Goal: Task Accomplishment & Management: Complete application form

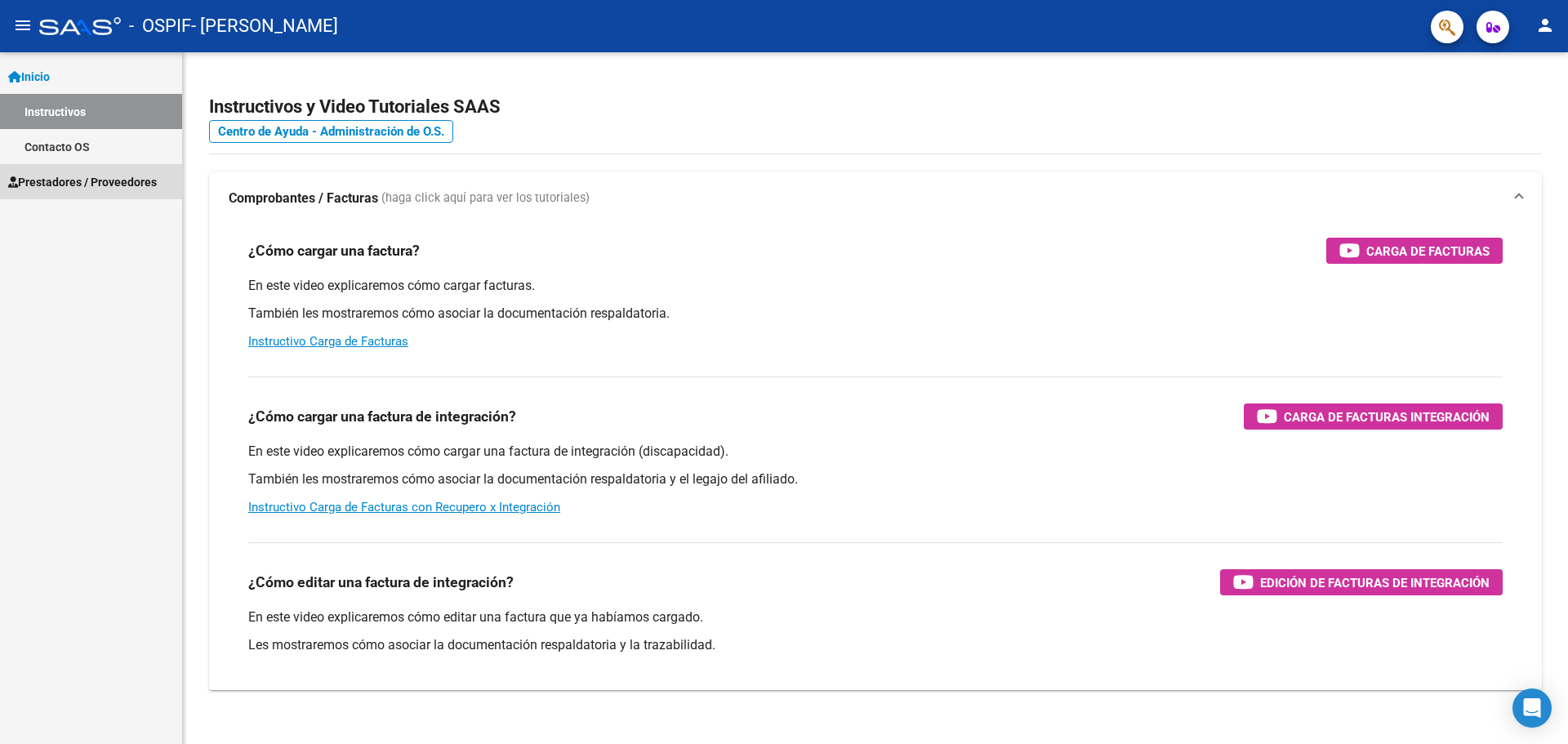
click at [104, 180] on span "Prestadores / Proveedores" at bounding box center [82, 182] width 149 height 18
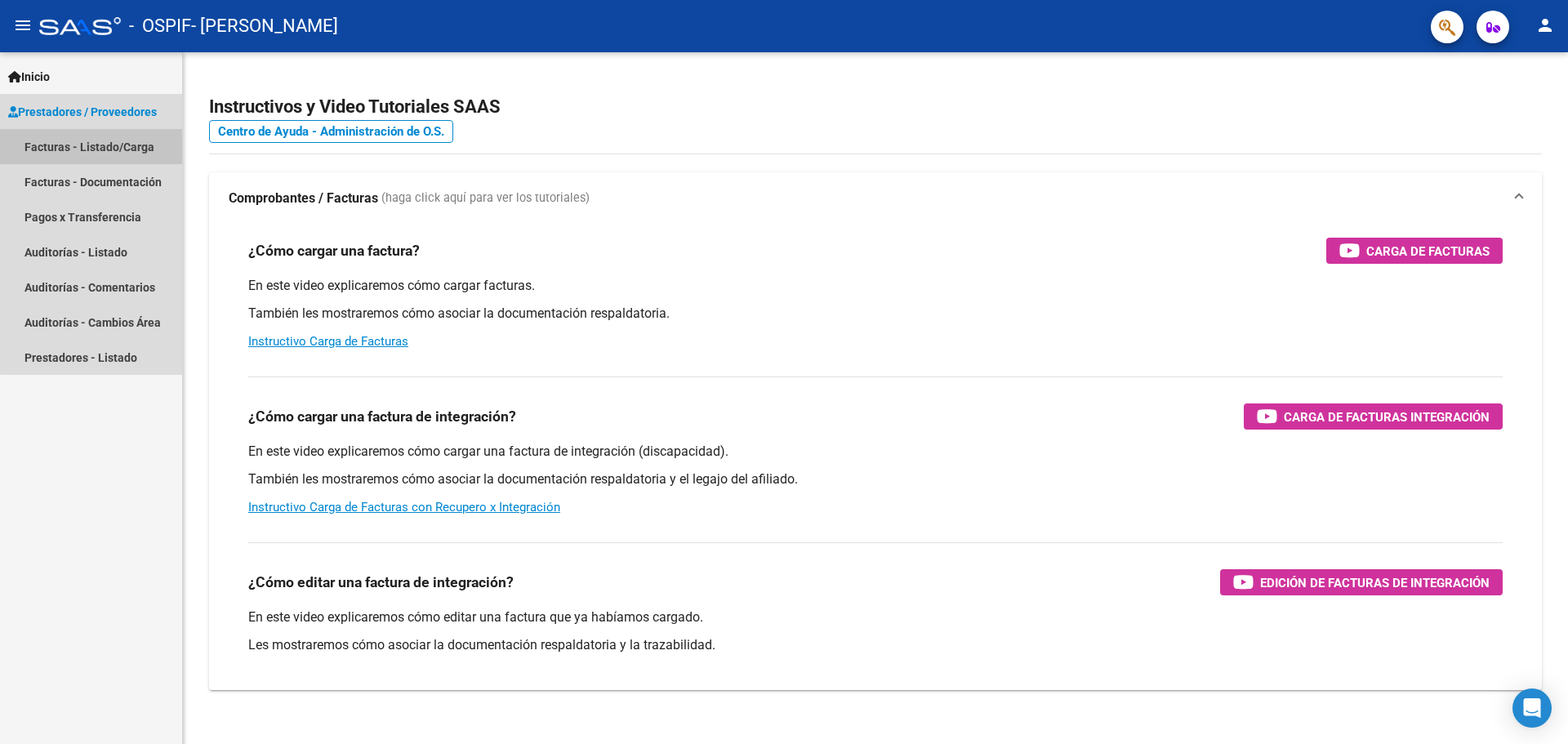
click at [126, 150] on link "Facturas - Listado/Carga" at bounding box center [91, 146] width 182 height 36
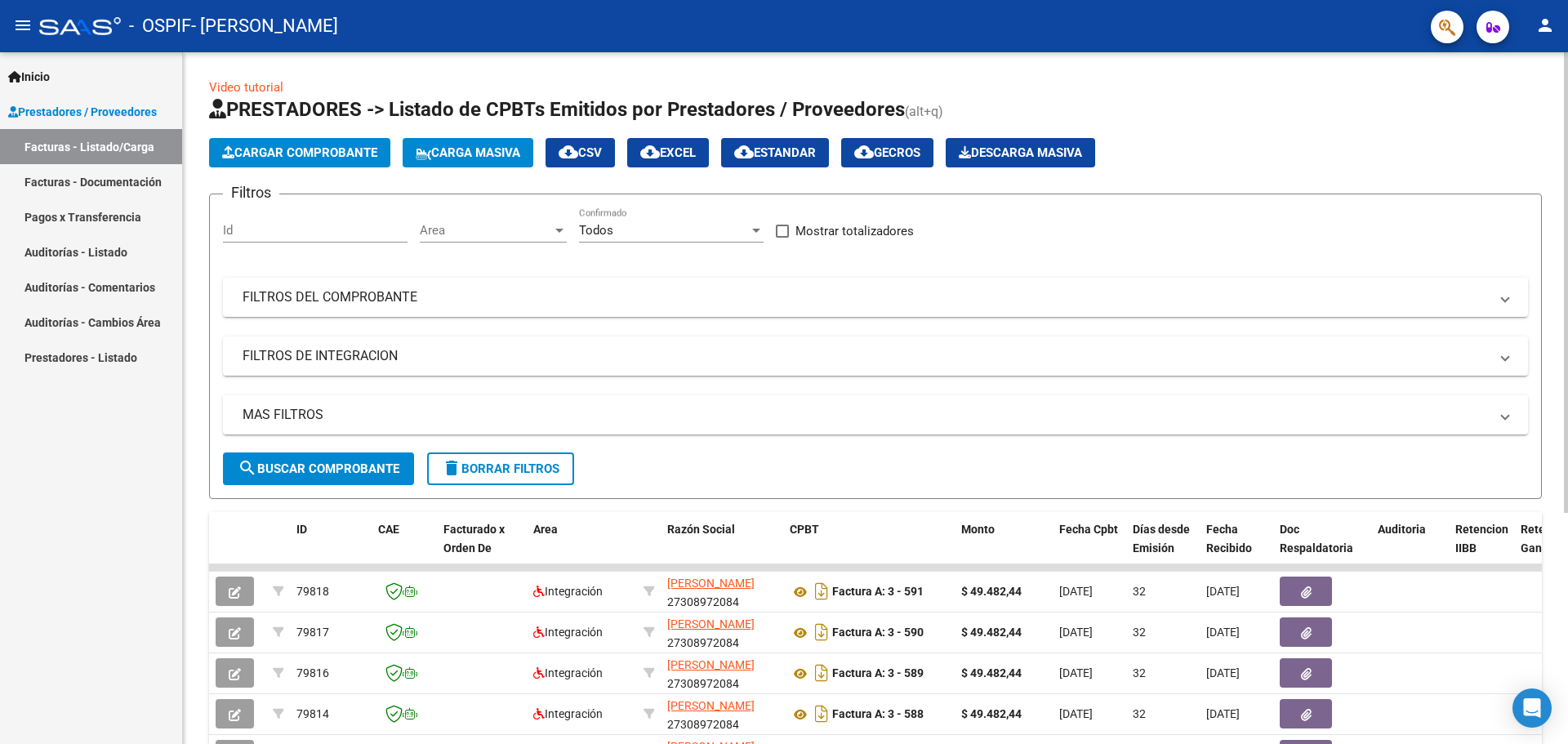
click at [266, 154] on span "Cargar Comprobante" at bounding box center [299, 152] width 155 height 15
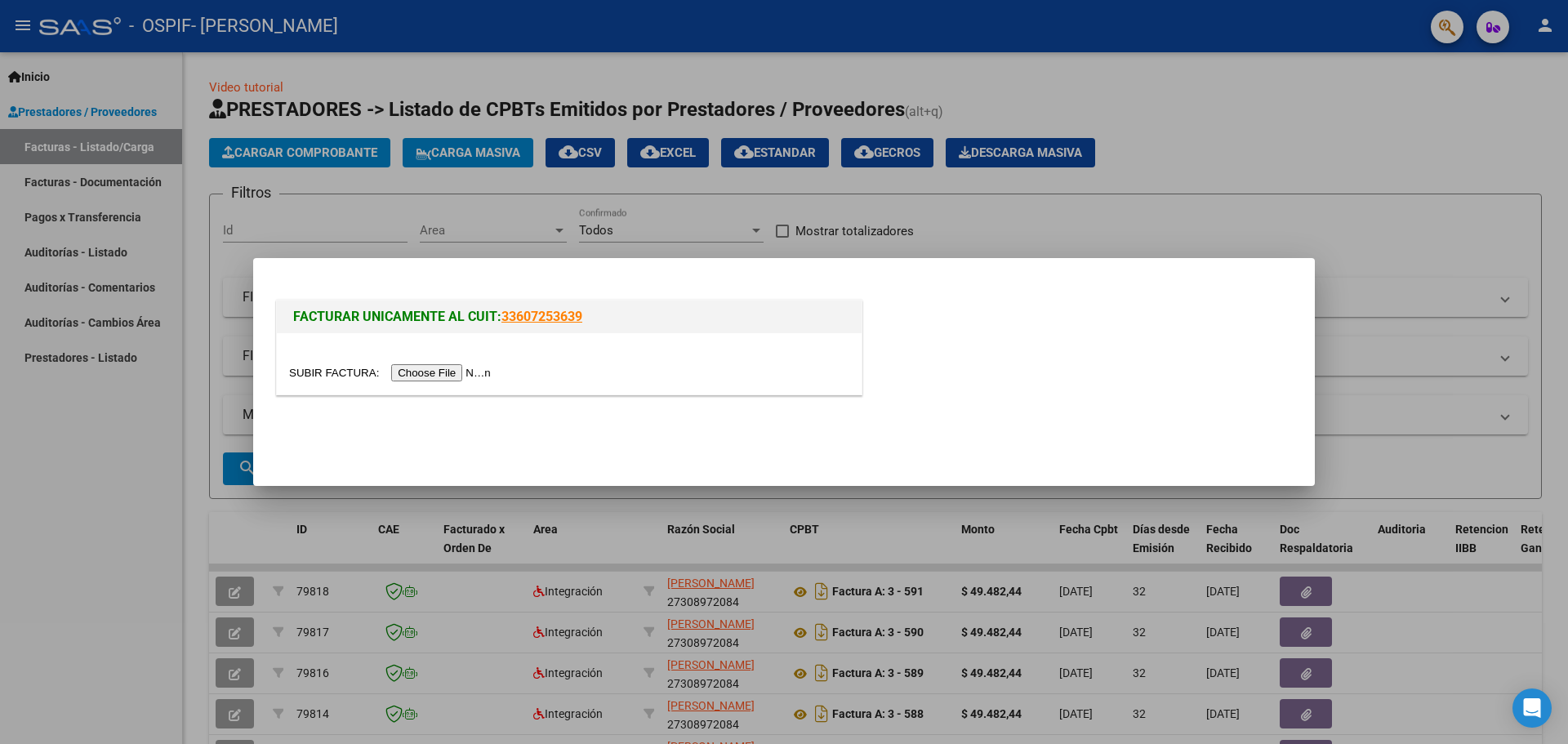
click at [483, 368] on input "file" at bounding box center [392, 372] width 206 height 17
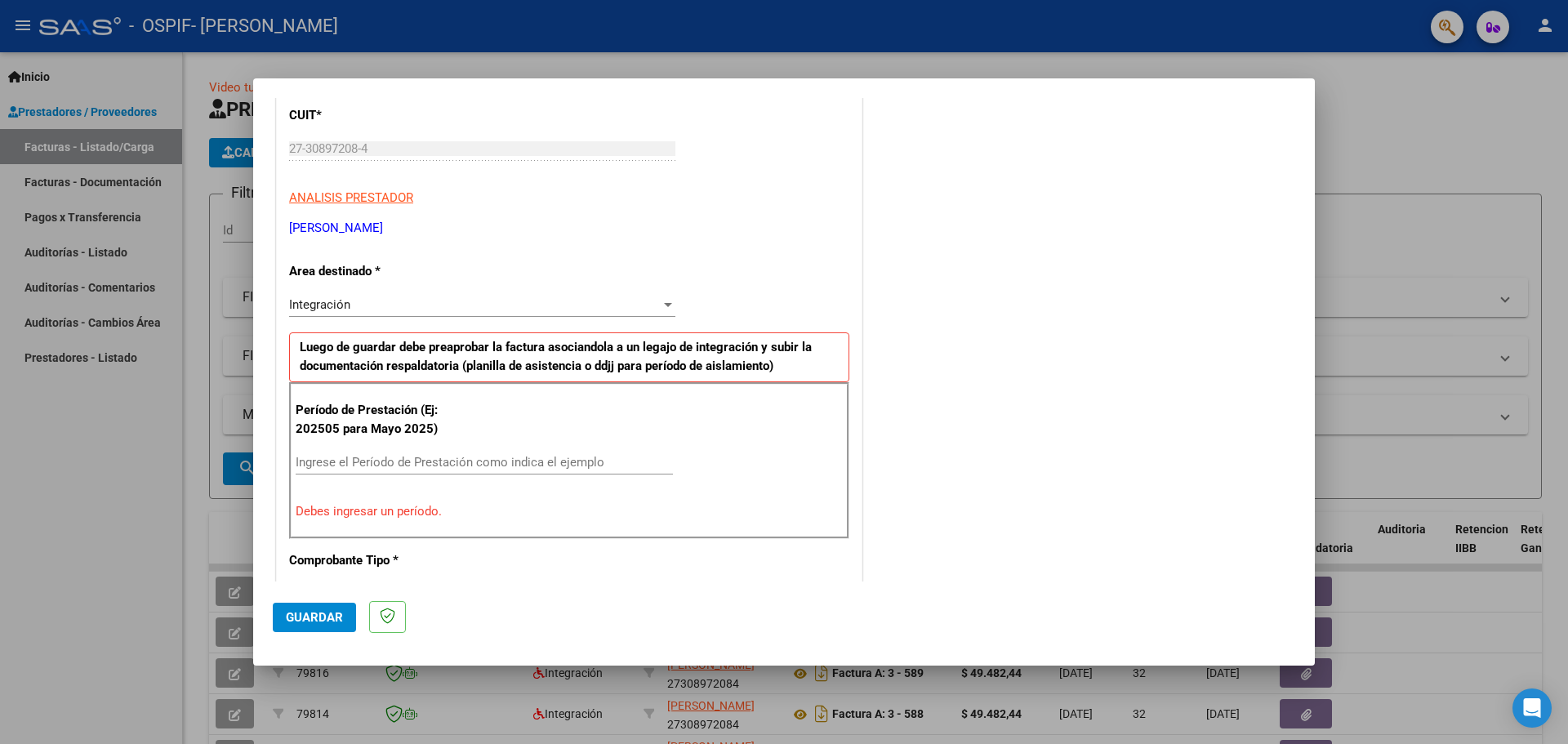
scroll to position [245, 0]
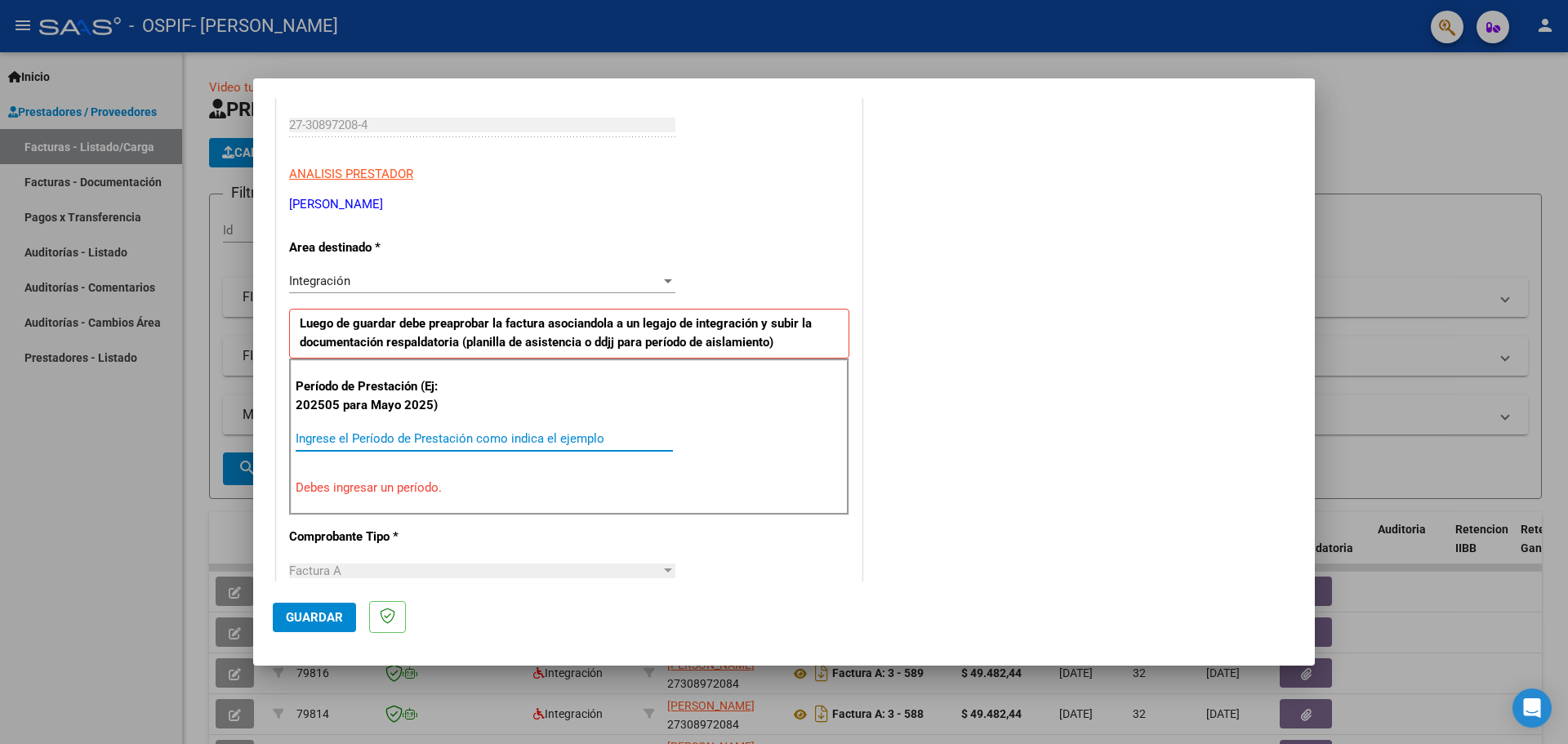
click at [328, 433] on input "Ingrese el Período de Prestación como indica el ejemplo" at bounding box center [483, 438] width 377 height 15
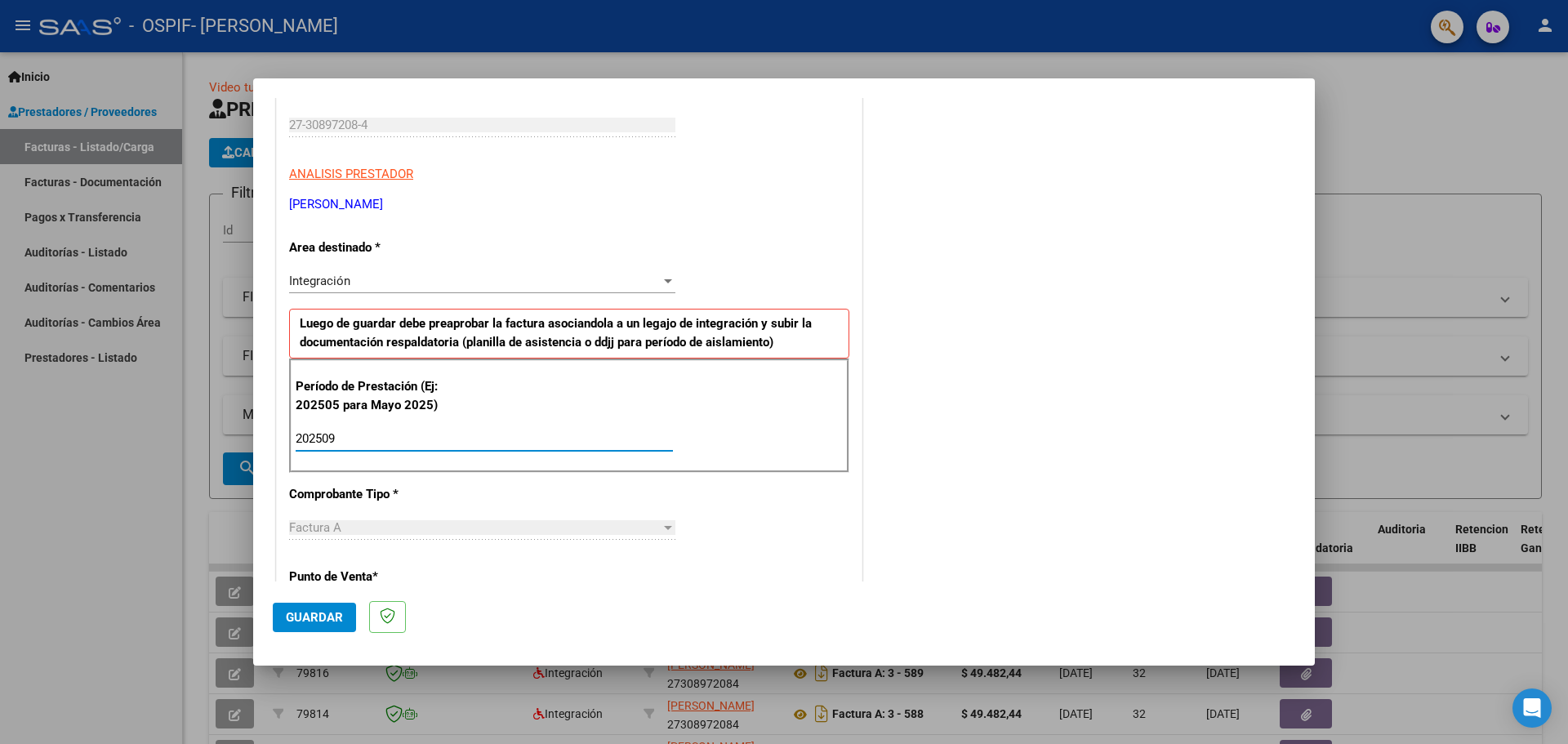
type input "202509"
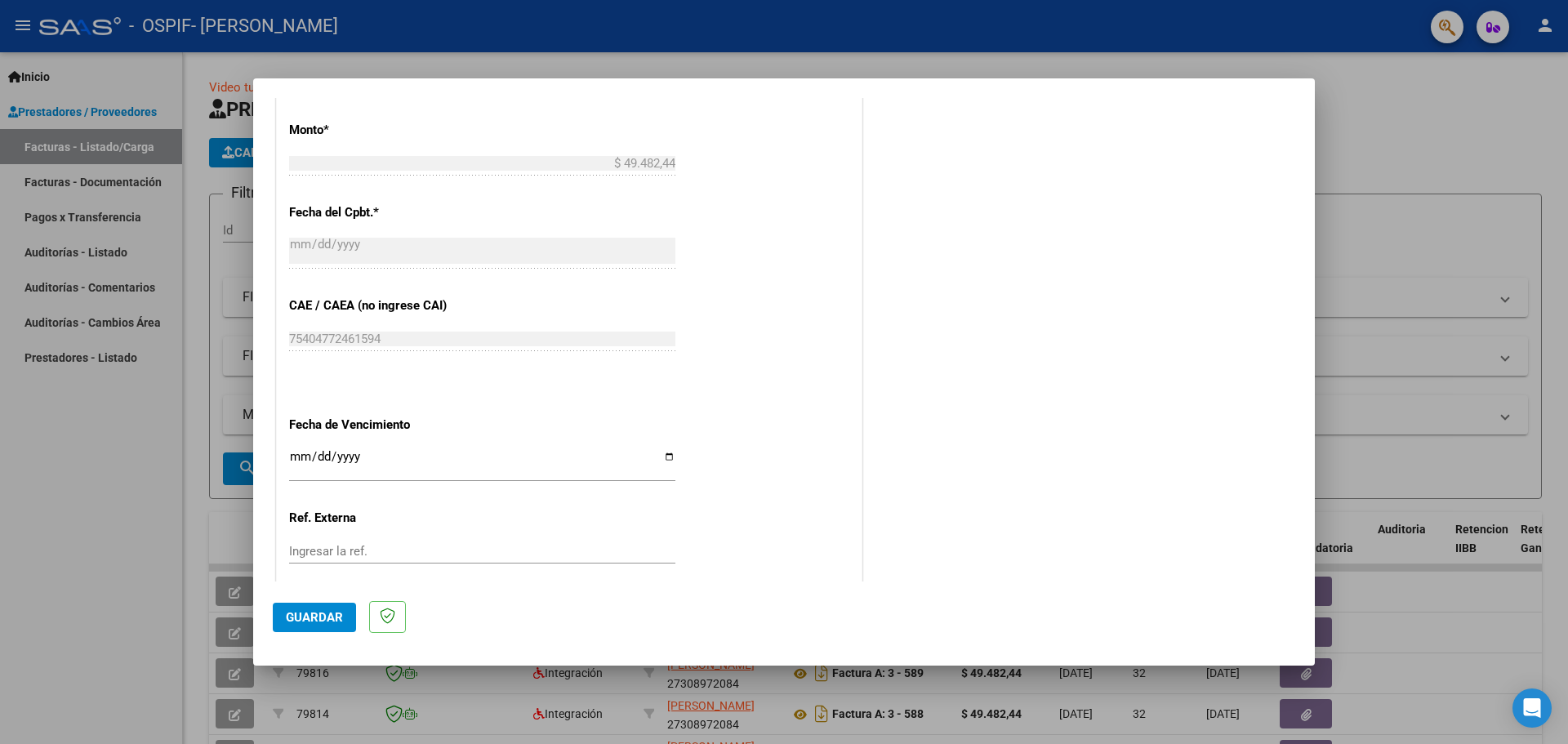
scroll to position [954, 0]
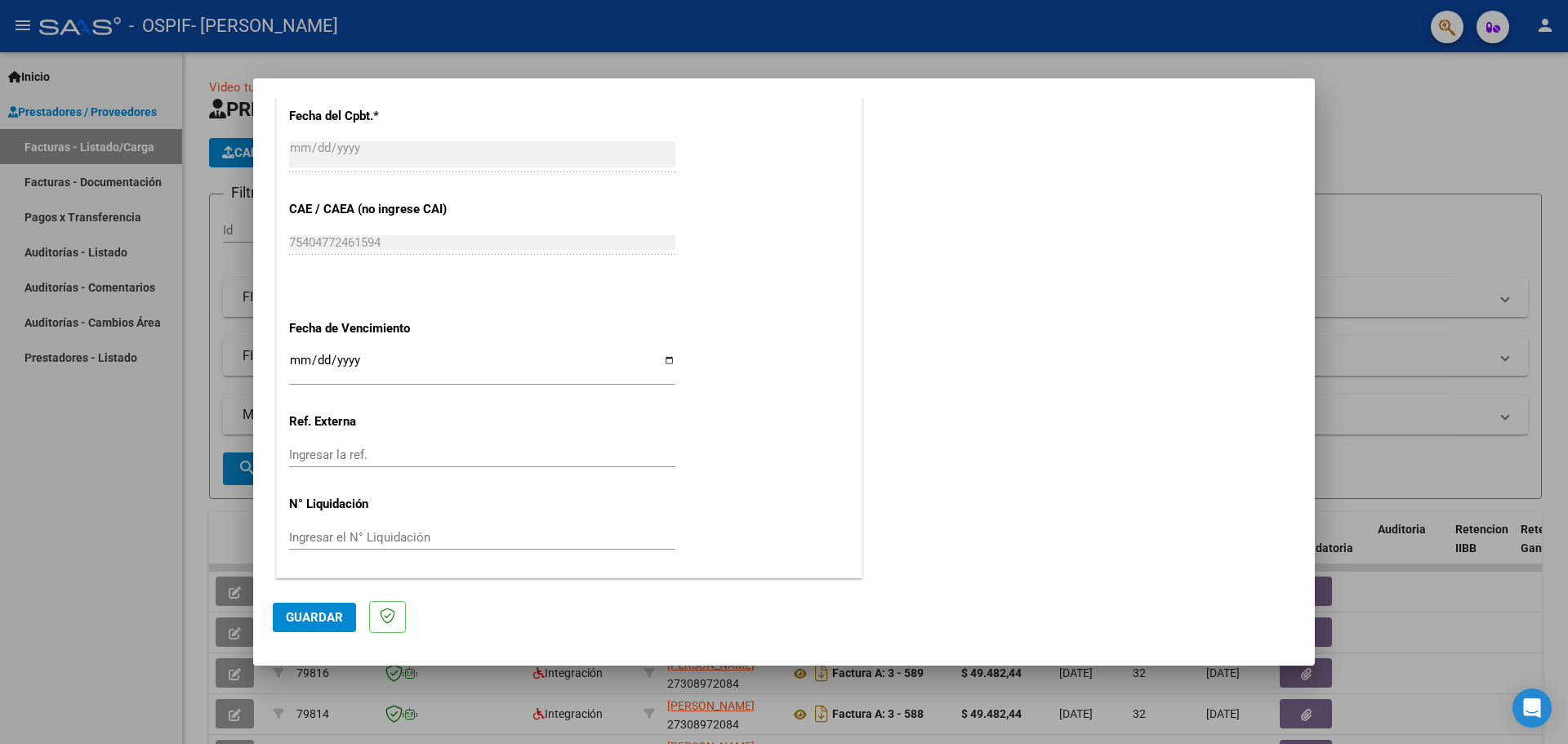
click at [661, 362] on input "Ingresar la fecha" at bounding box center [483, 366] width 386 height 26
type input "[DATE]"
click at [321, 618] on span "Guardar" at bounding box center [314, 617] width 57 height 15
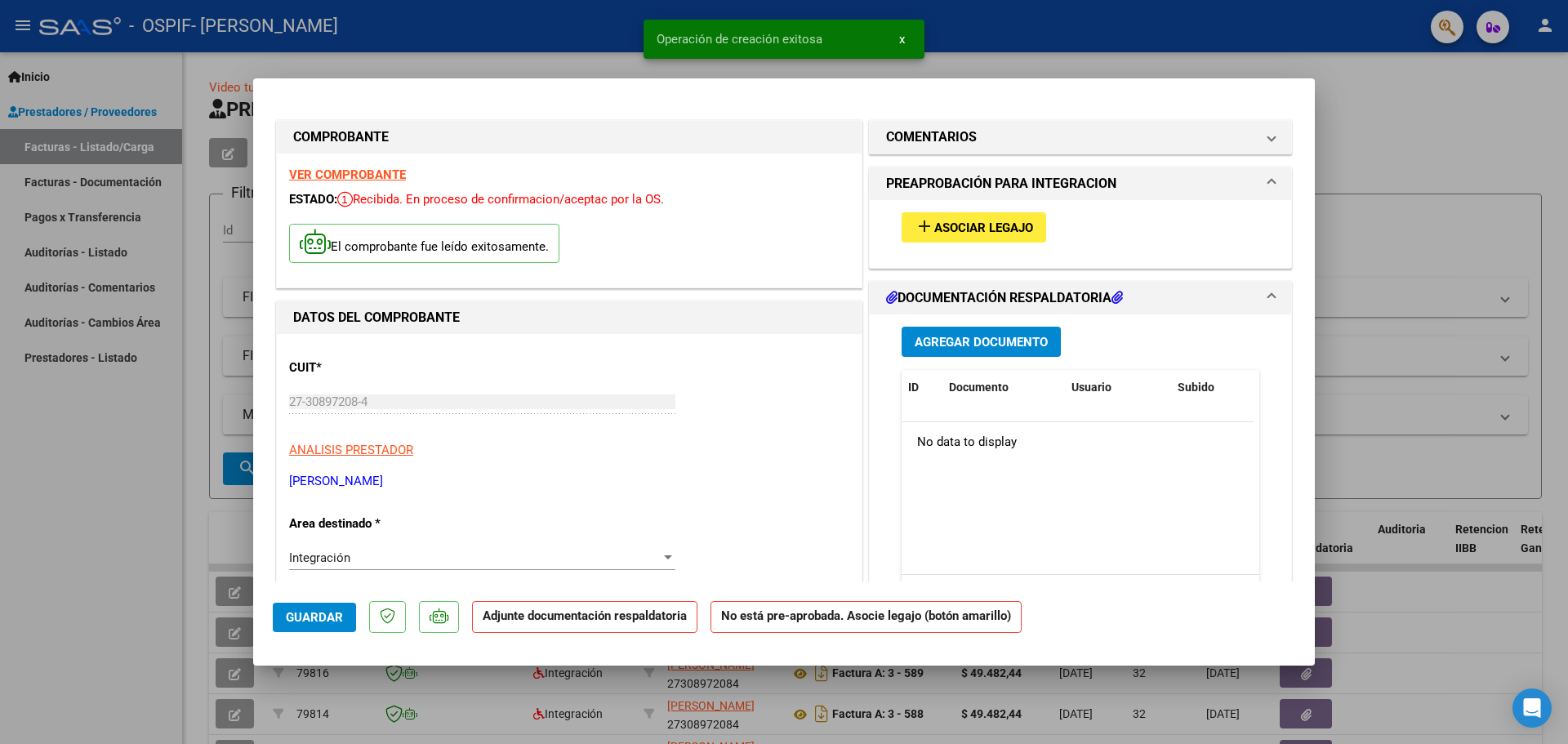
click at [950, 352] on button "Agregar Documento" at bounding box center [982, 341] width 159 height 30
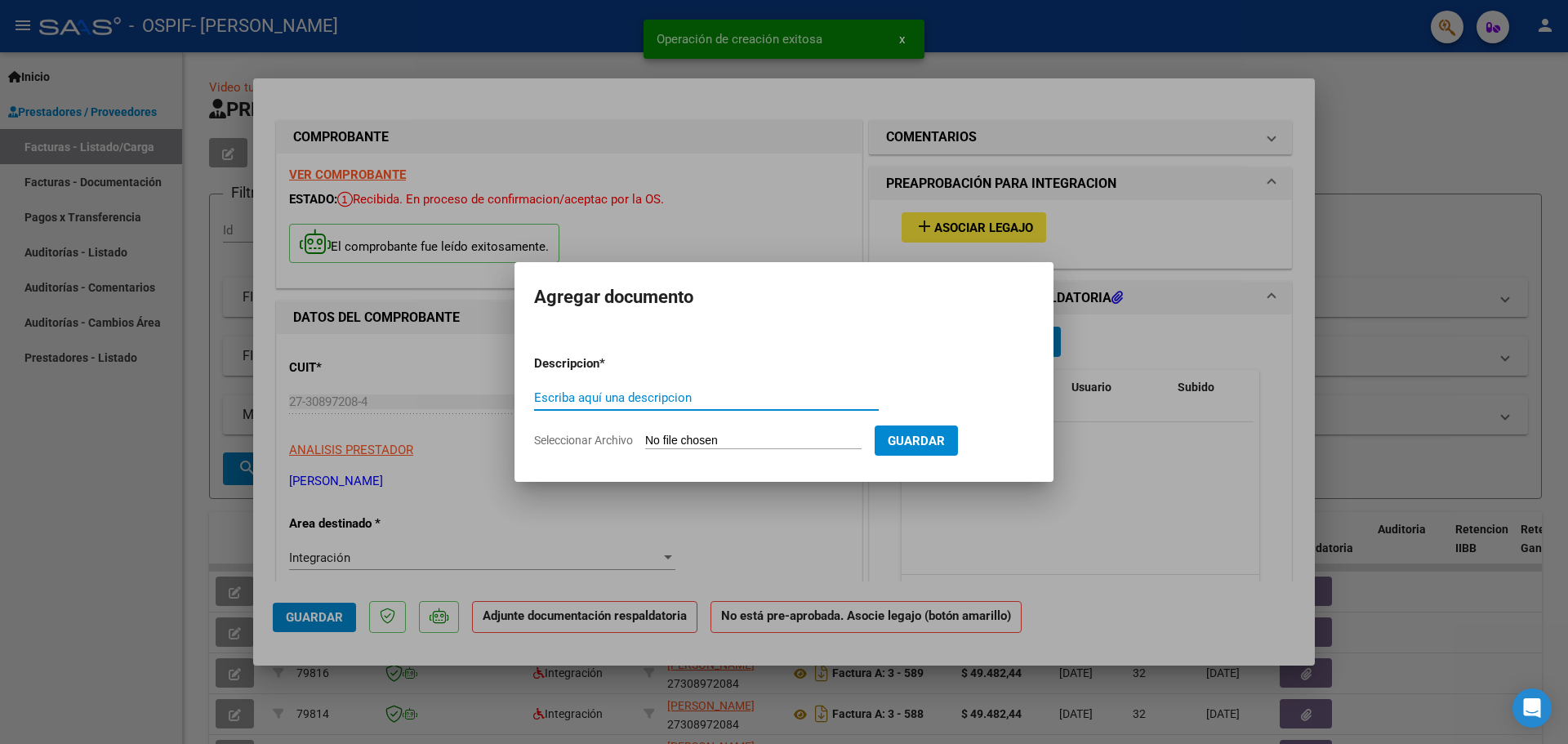
click at [604, 407] on div "Escriba aquí una descripcion" at bounding box center [706, 398] width 345 height 24
type input "ASISTENCIA"
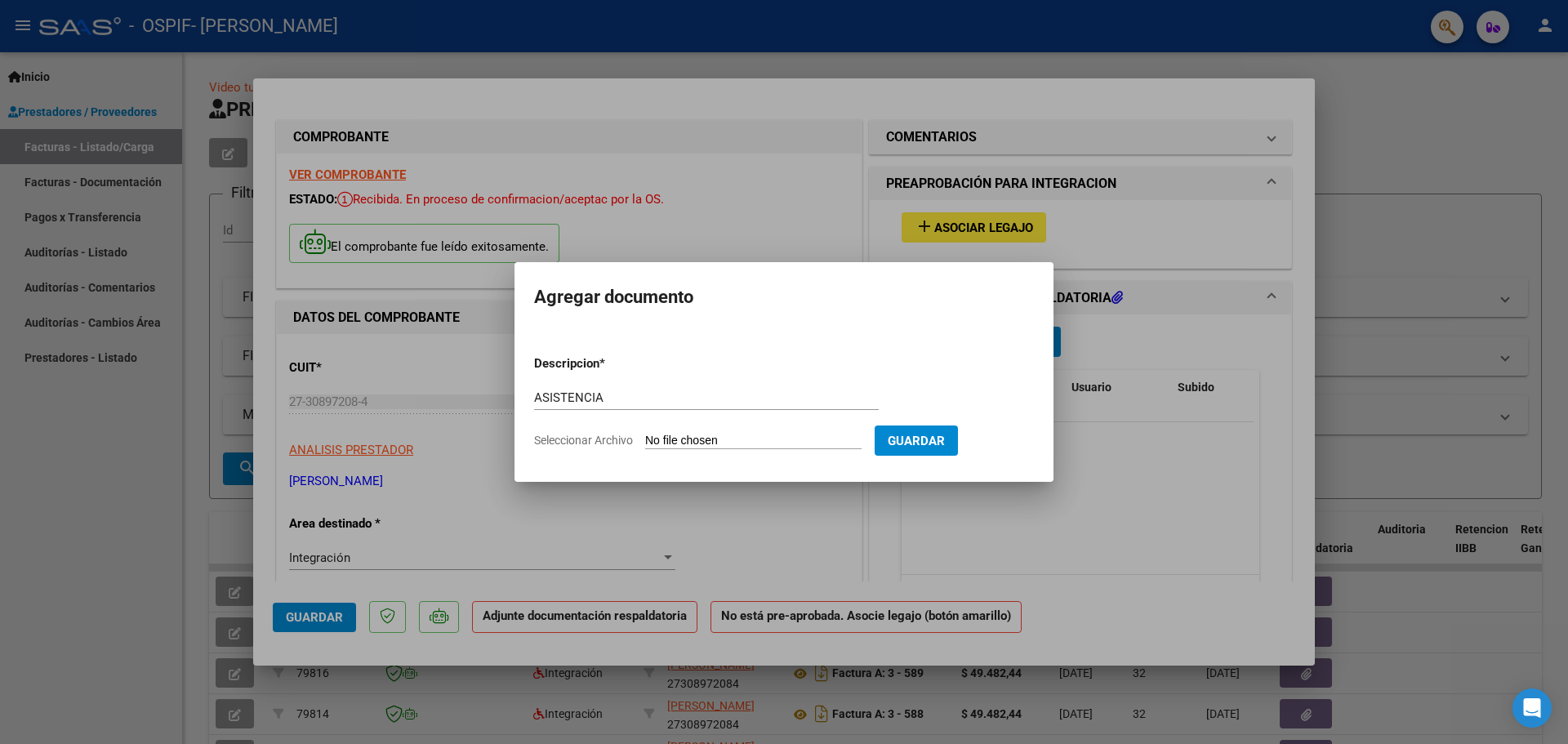
click at [667, 437] on input "Seleccionar Archivo" at bounding box center [754, 441] width 217 height 16
type input "C:\fakepath\ASISTENCIA [DATE] [PERSON_NAME].pdf"
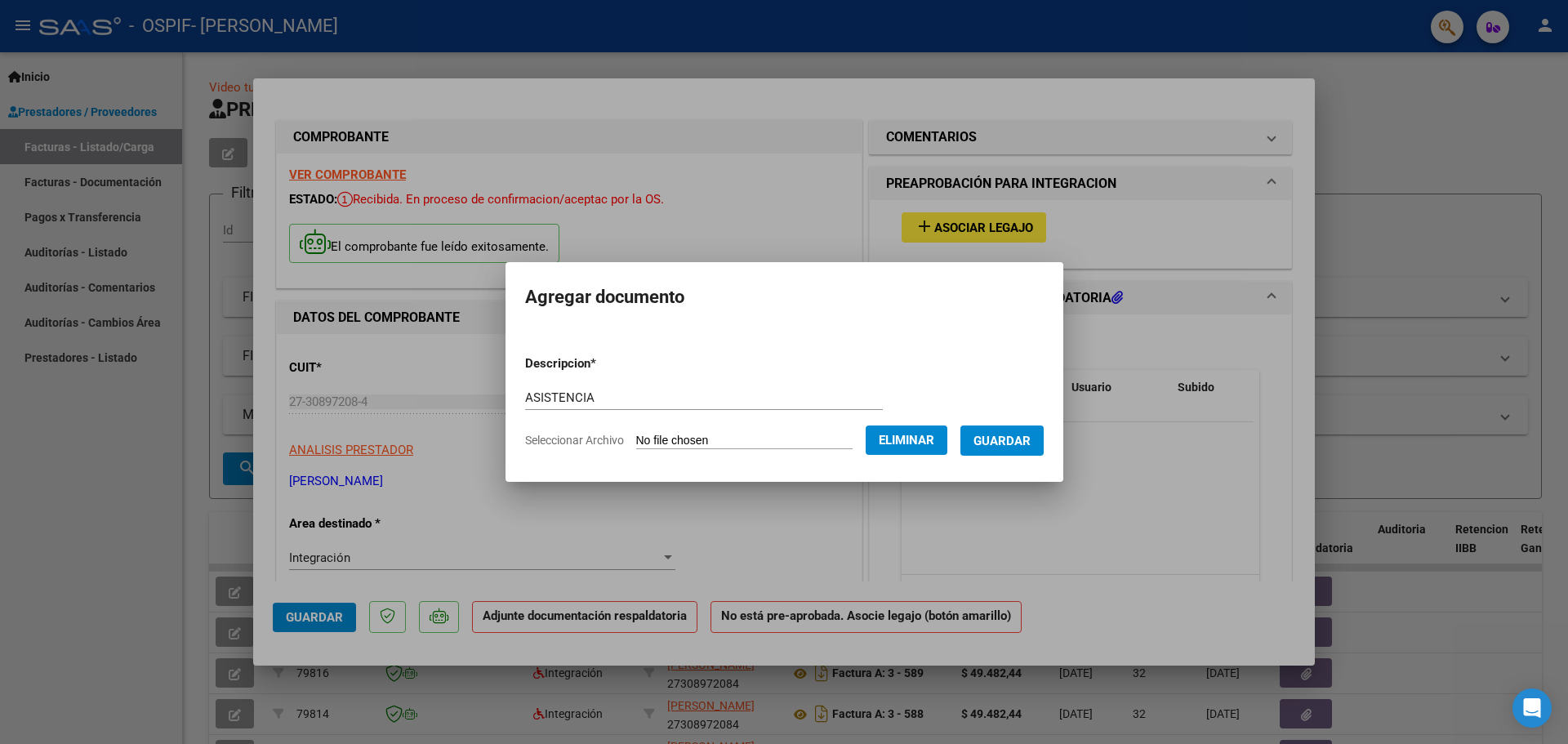
click at [1030, 444] on span "Guardar" at bounding box center [1002, 440] width 57 height 15
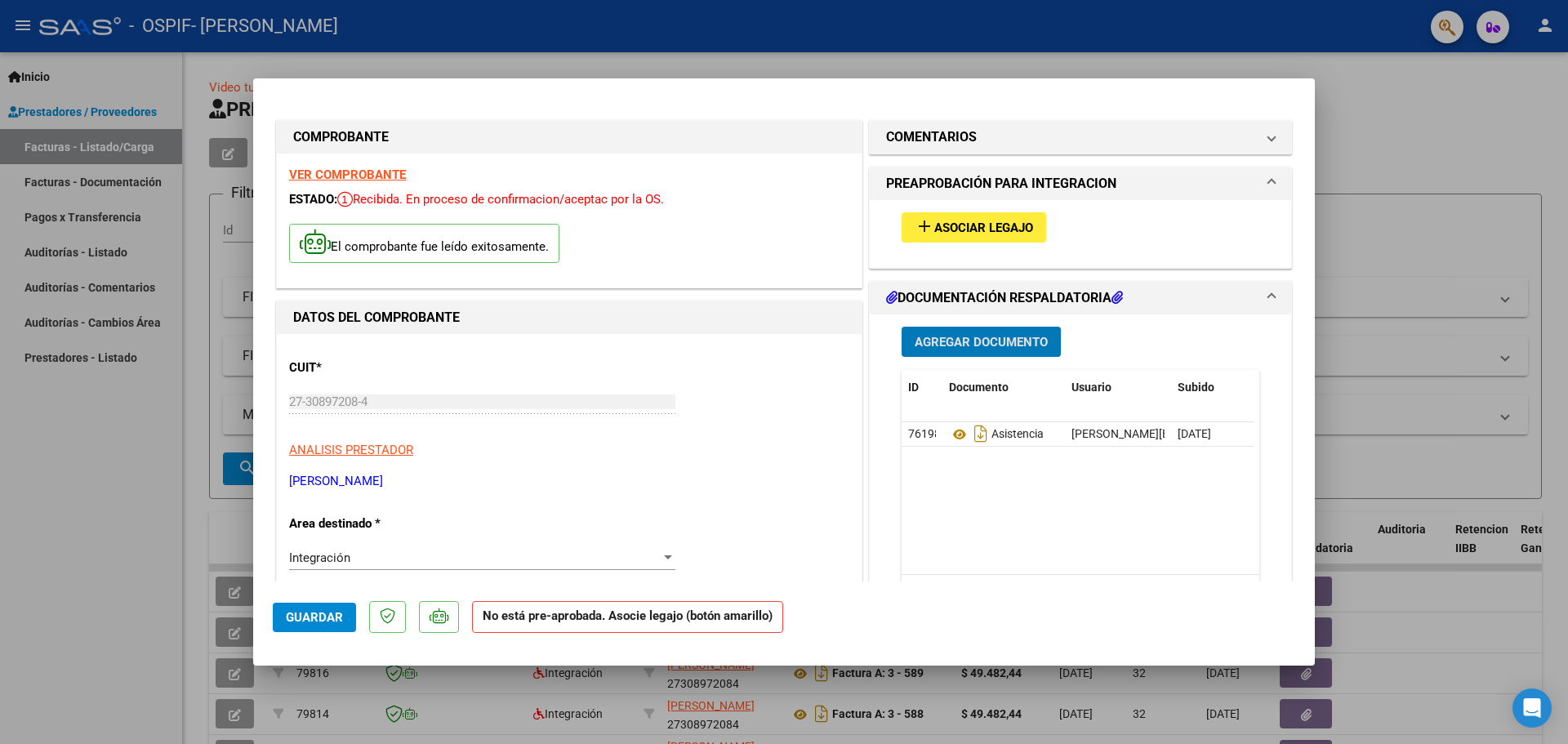
click at [943, 226] on span "Asociar Legajo" at bounding box center [983, 227] width 99 height 15
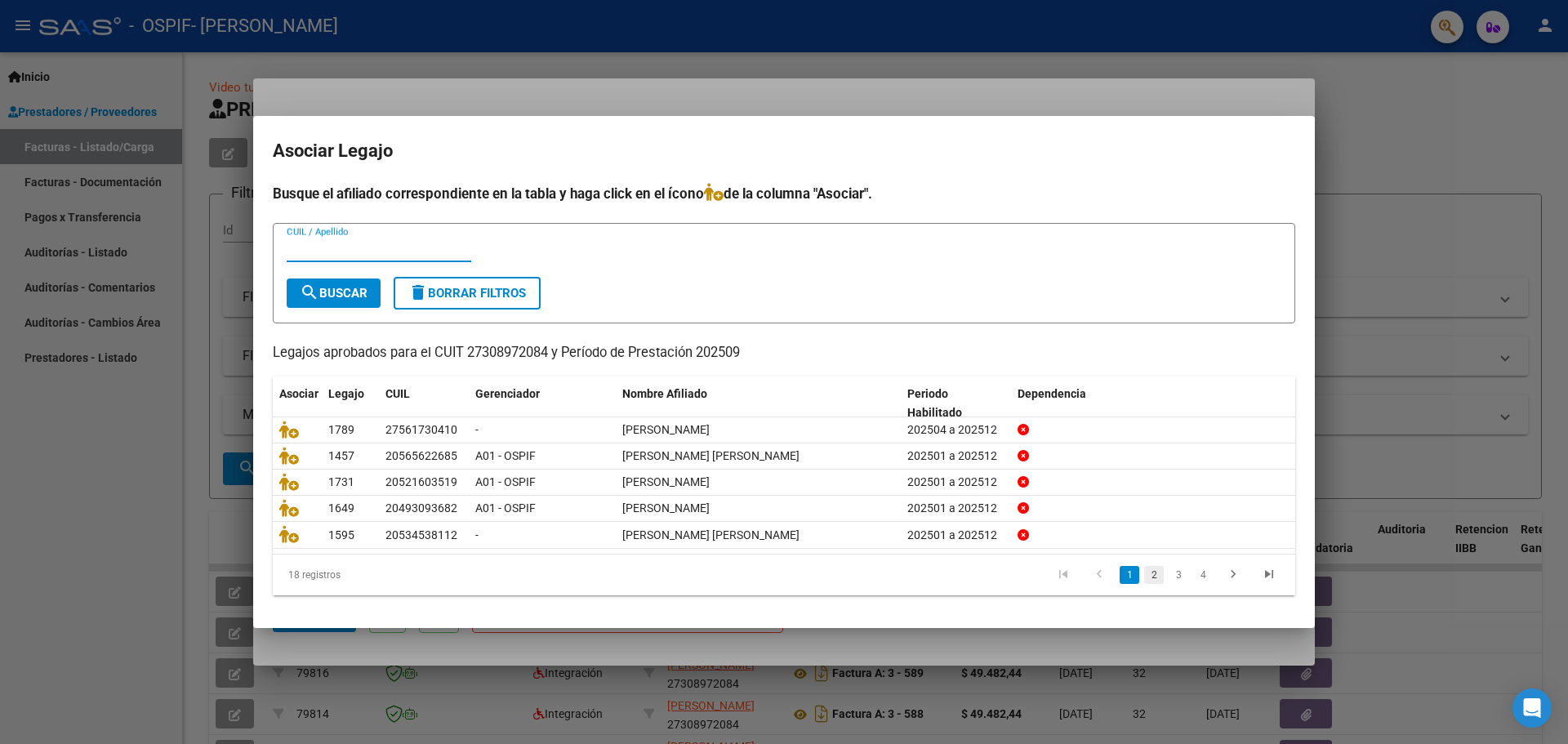
click at [1155, 579] on link "2" at bounding box center [1153, 574] width 20 height 18
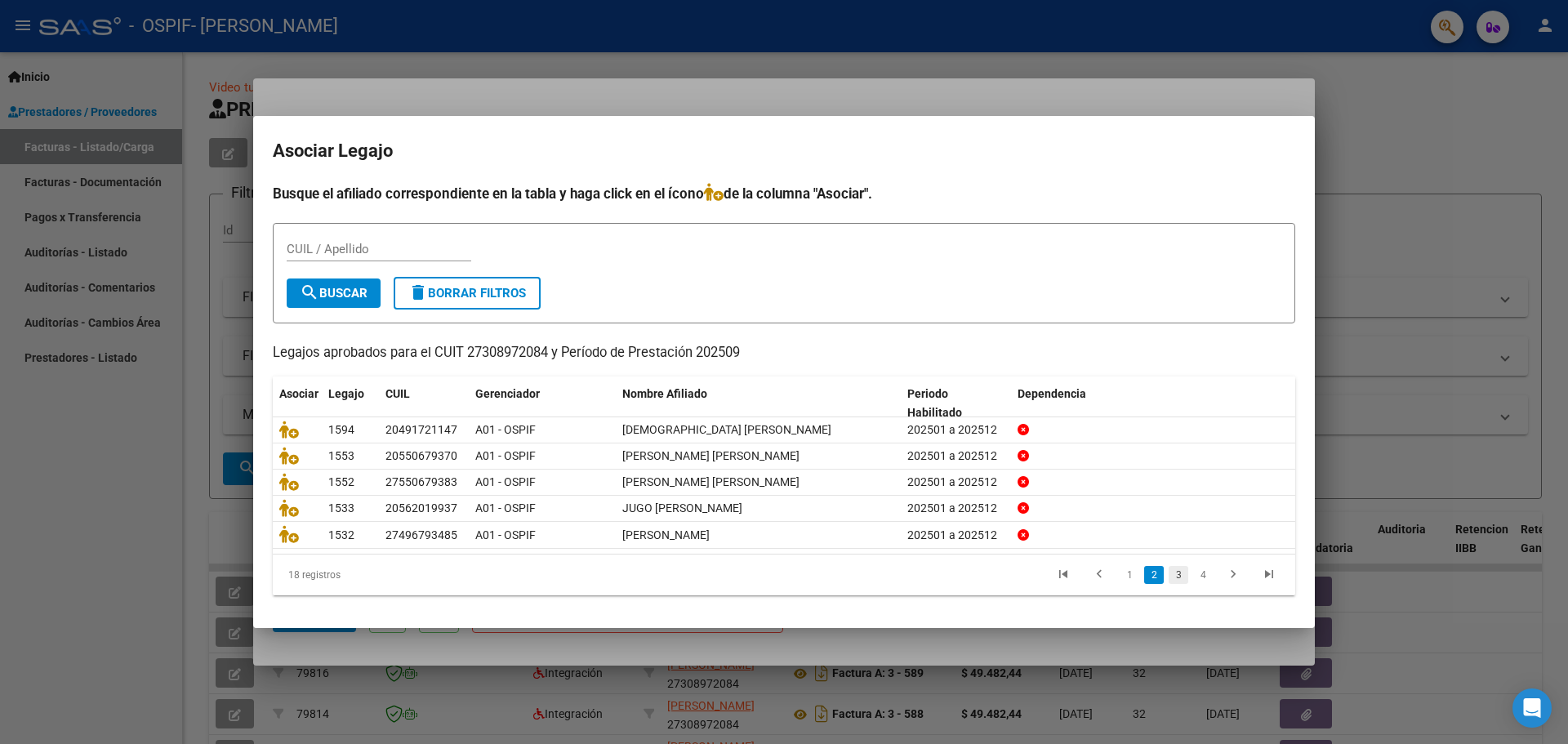
click at [1179, 577] on link "3" at bounding box center [1178, 574] width 20 height 18
click at [1201, 577] on link "4" at bounding box center [1202, 574] width 20 height 18
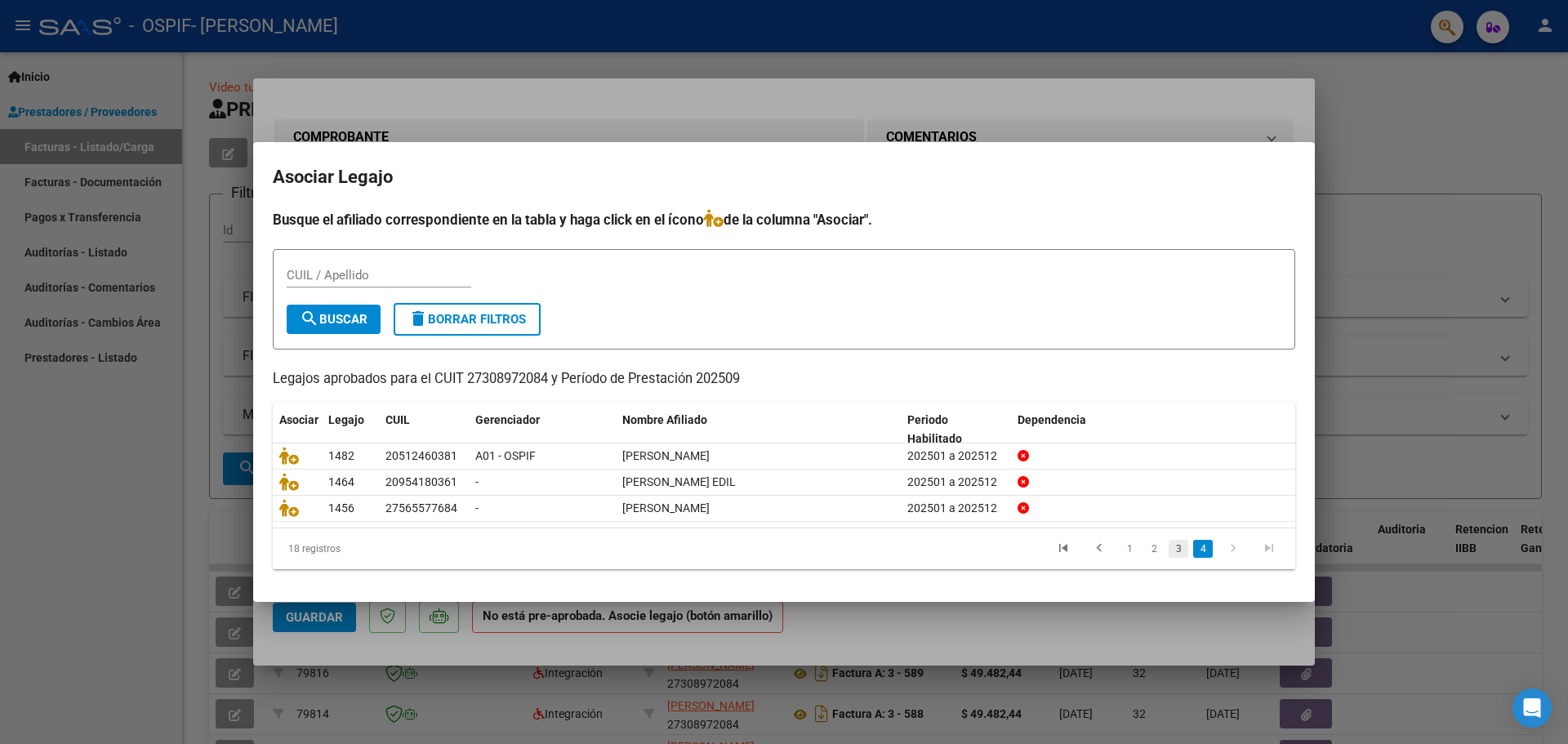
click at [1178, 553] on link "3" at bounding box center [1178, 548] width 20 height 18
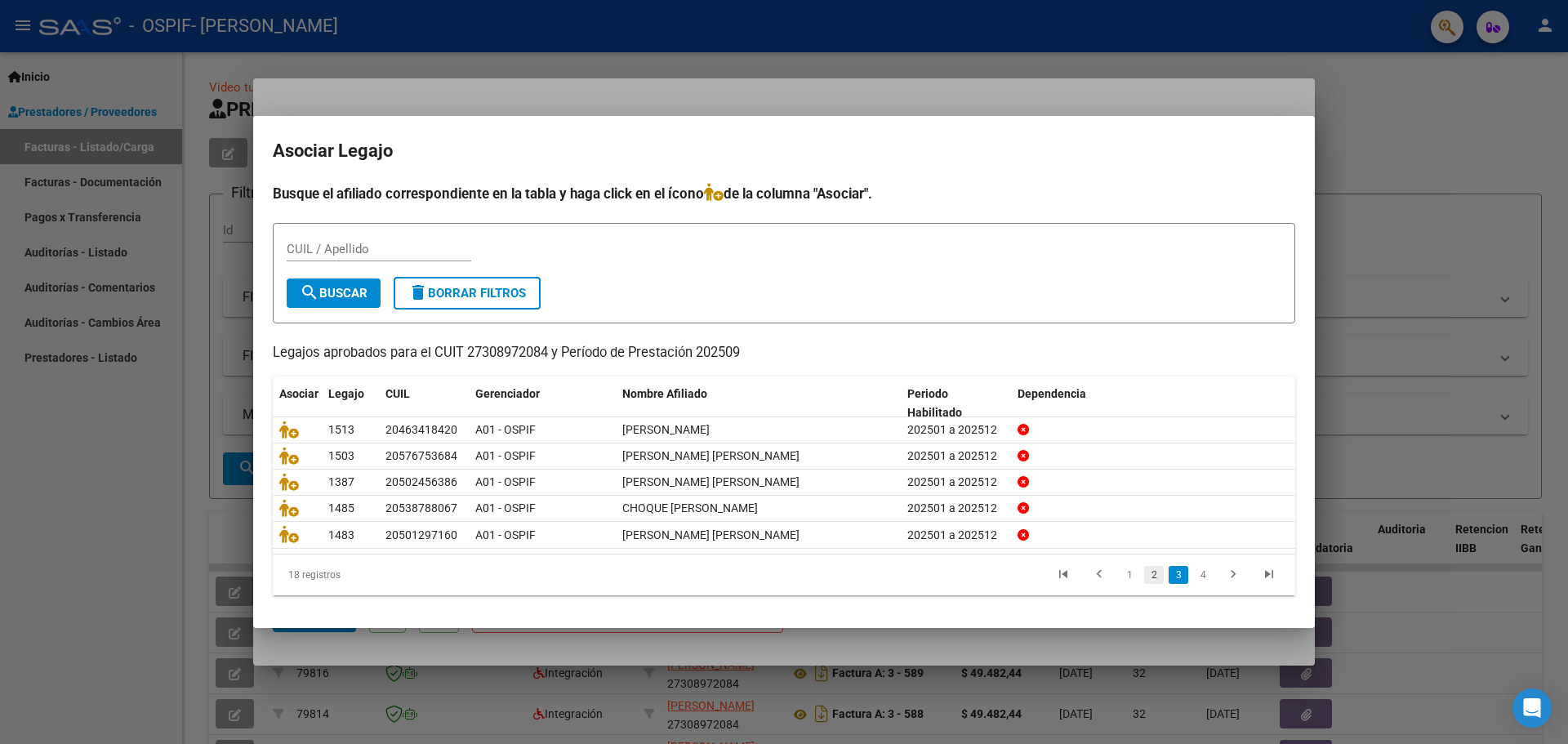
click at [1147, 577] on link "2" at bounding box center [1153, 574] width 20 height 18
click at [1131, 577] on link "1" at bounding box center [1129, 574] width 20 height 18
click at [1155, 576] on link "2" at bounding box center [1153, 574] width 20 height 18
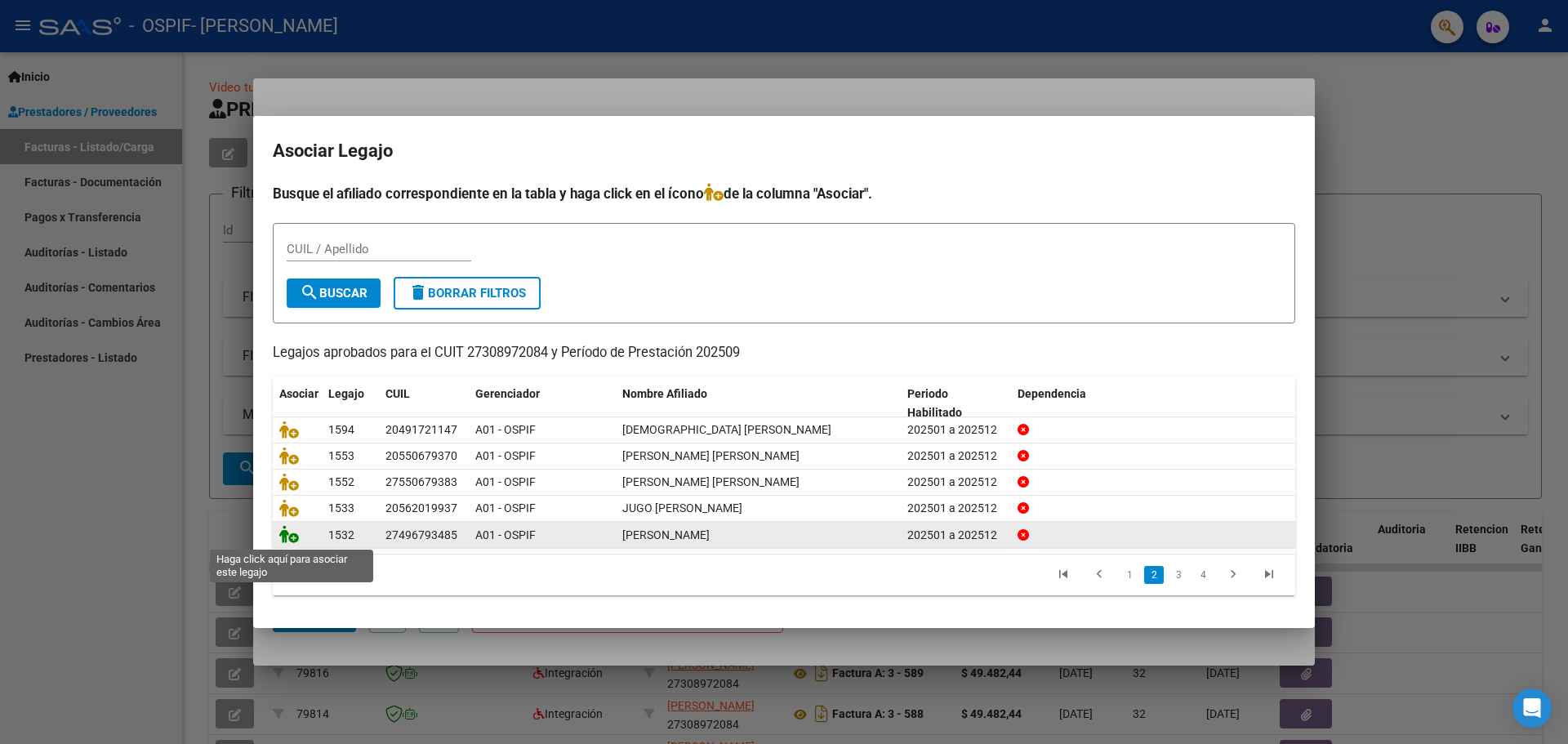
click at [289, 533] on icon at bounding box center [288, 534] width 20 height 18
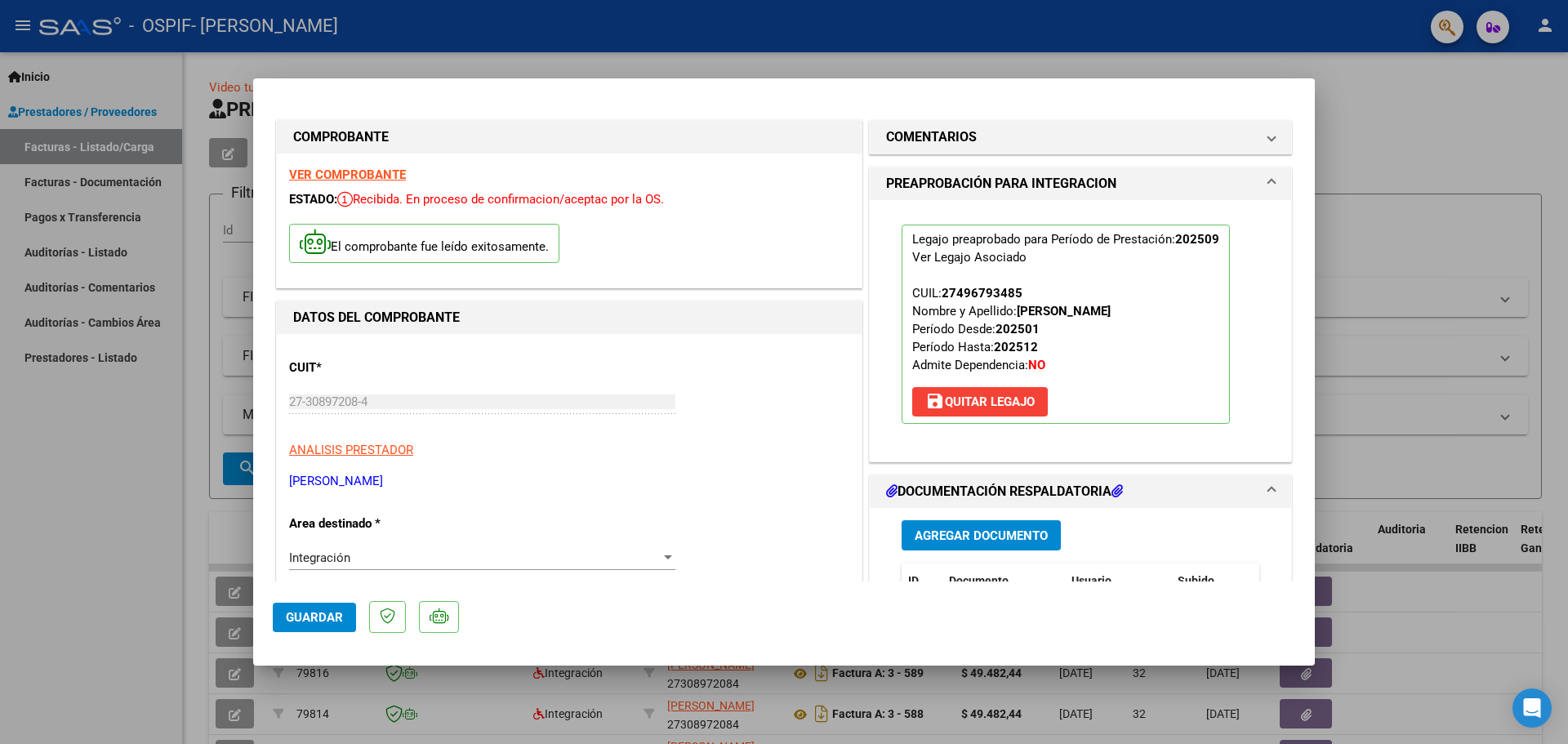
click at [121, 422] on div at bounding box center [784, 372] width 1568 height 744
type input "$ 0,00"
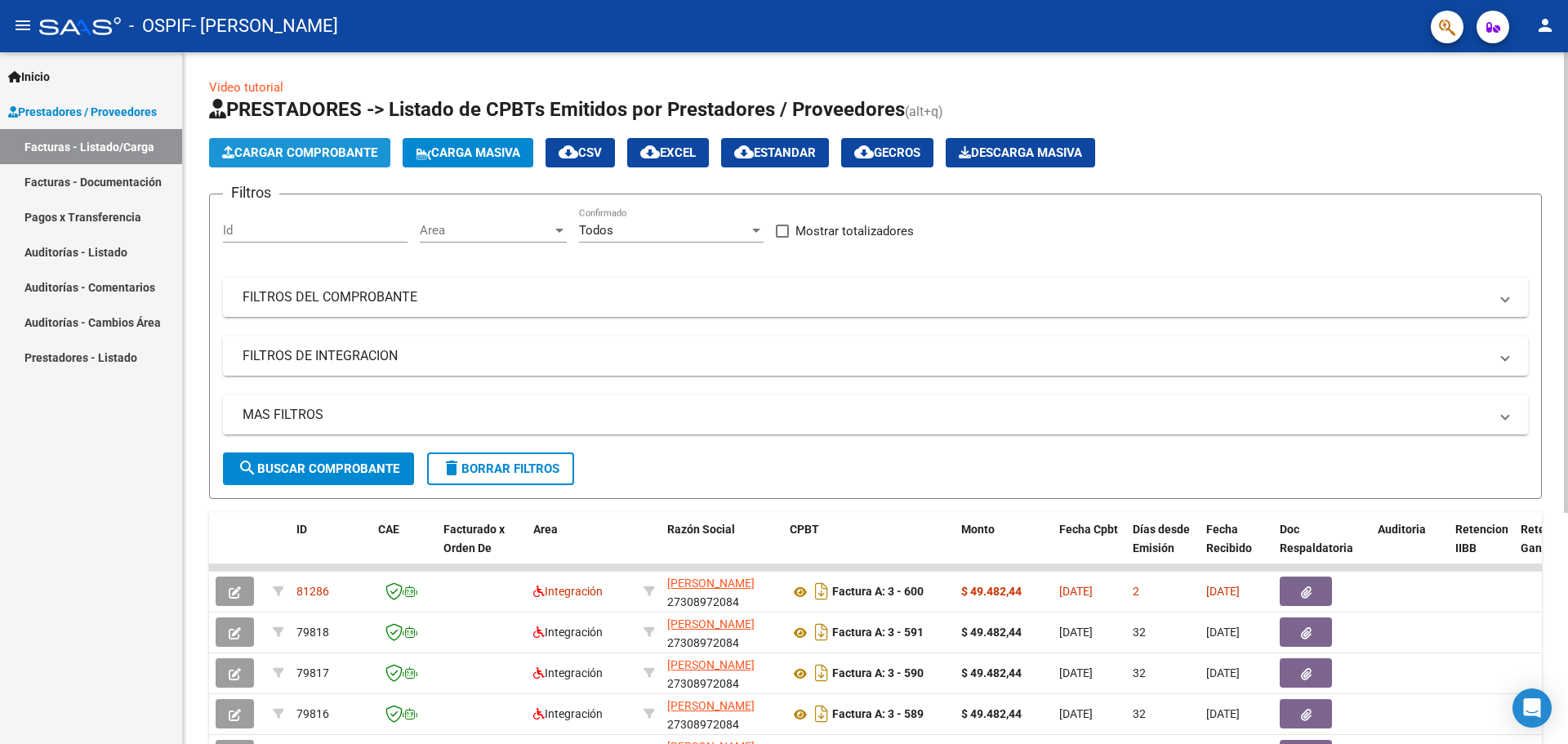
click at [261, 145] on button "Cargar Comprobante" at bounding box center [299, 152] width 181 height 29
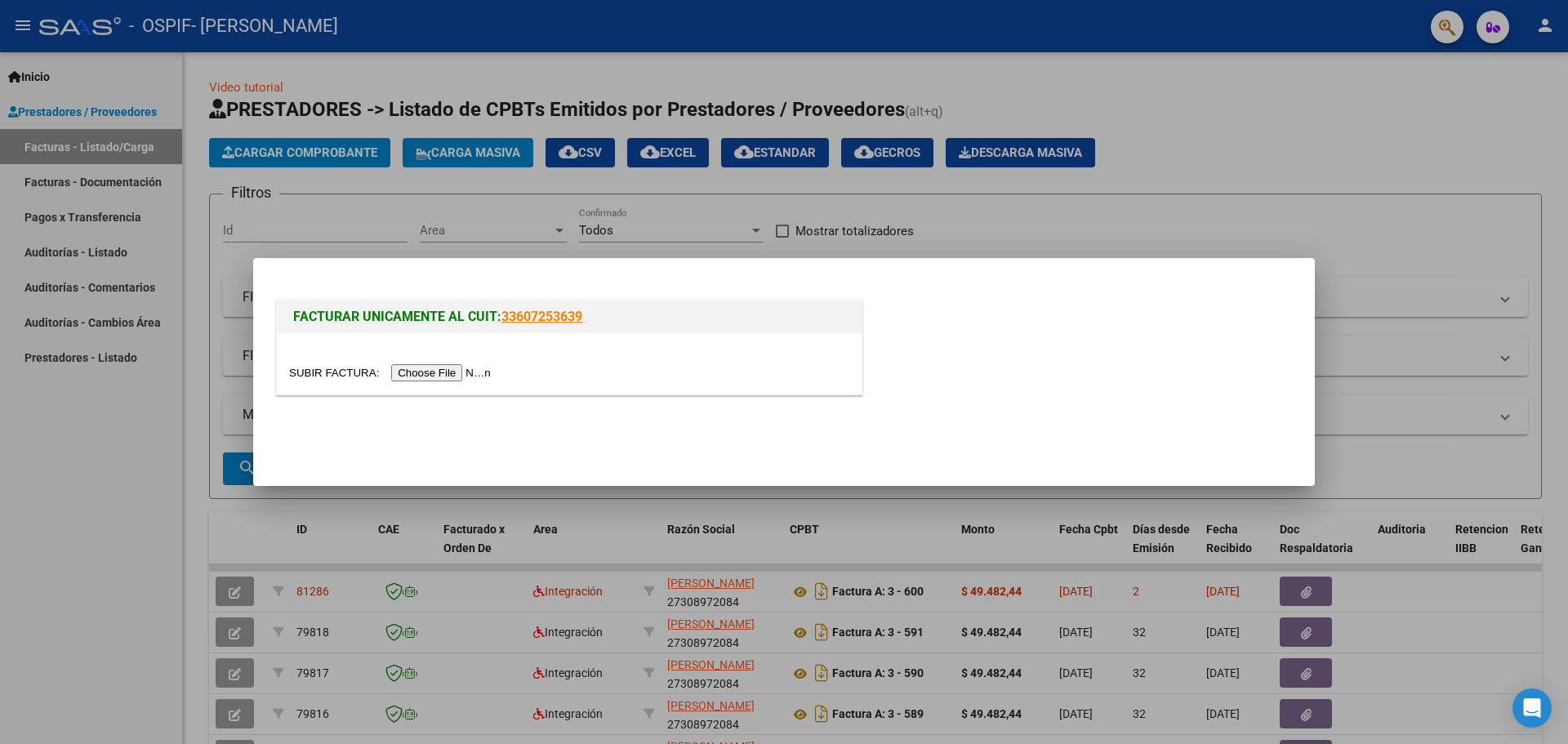
click at [425, 381] on input "file" at bounding box center [392, 372] width 206 height 17
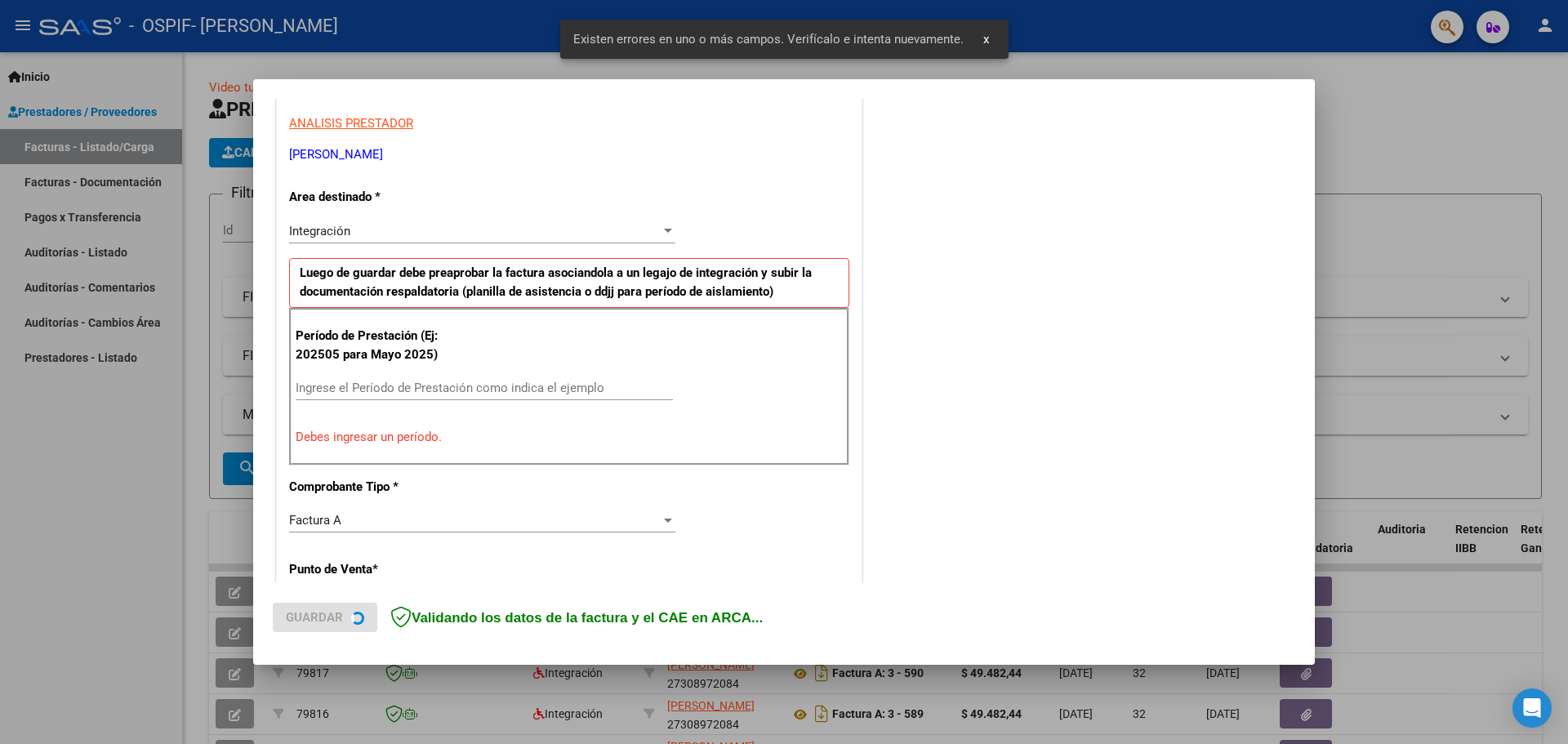
scroll to position [378, 0]
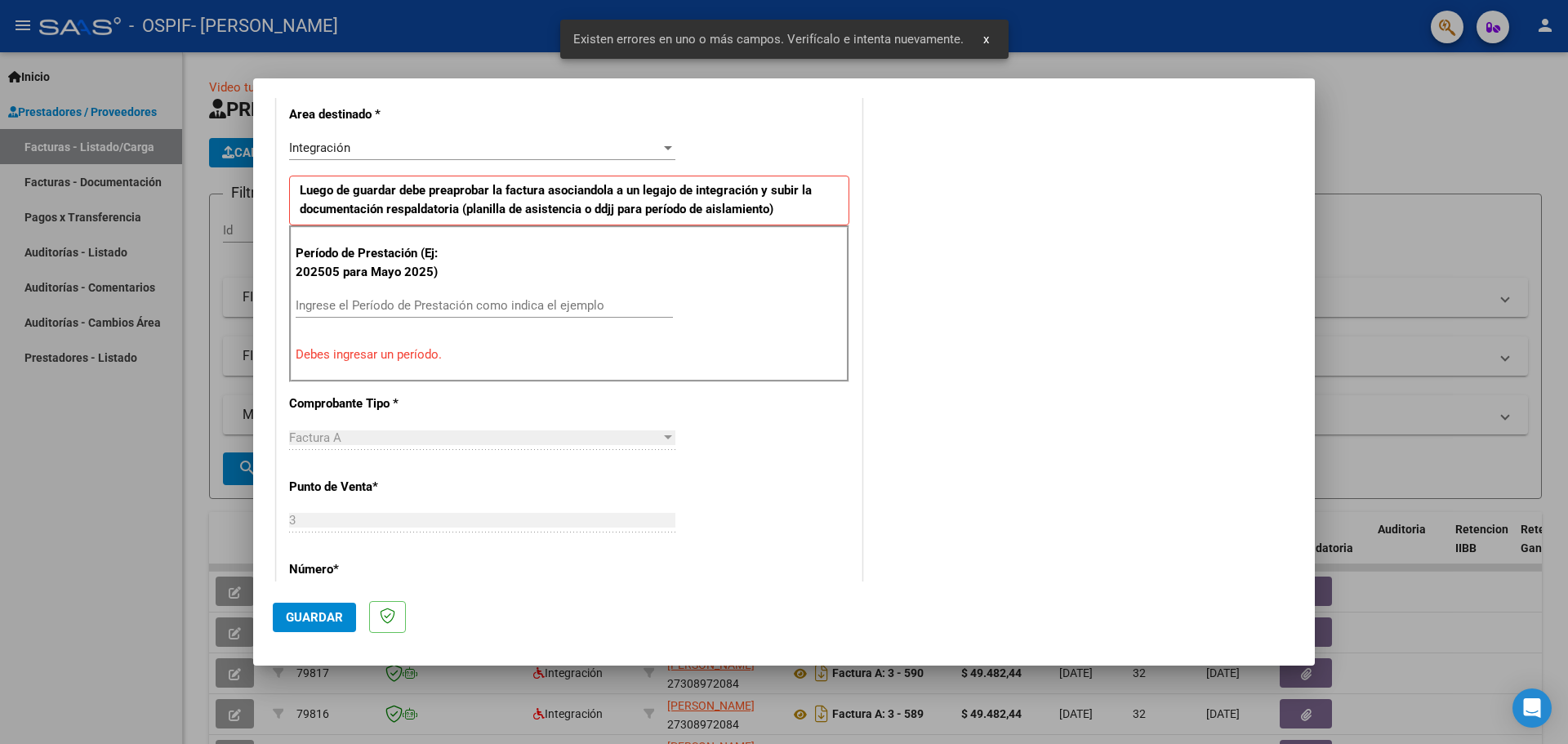
click at [331, 293] on div "Ingrese el Período de Prestación como indica el ejemplo" at bounding box center [483, 305] width 377 height 24
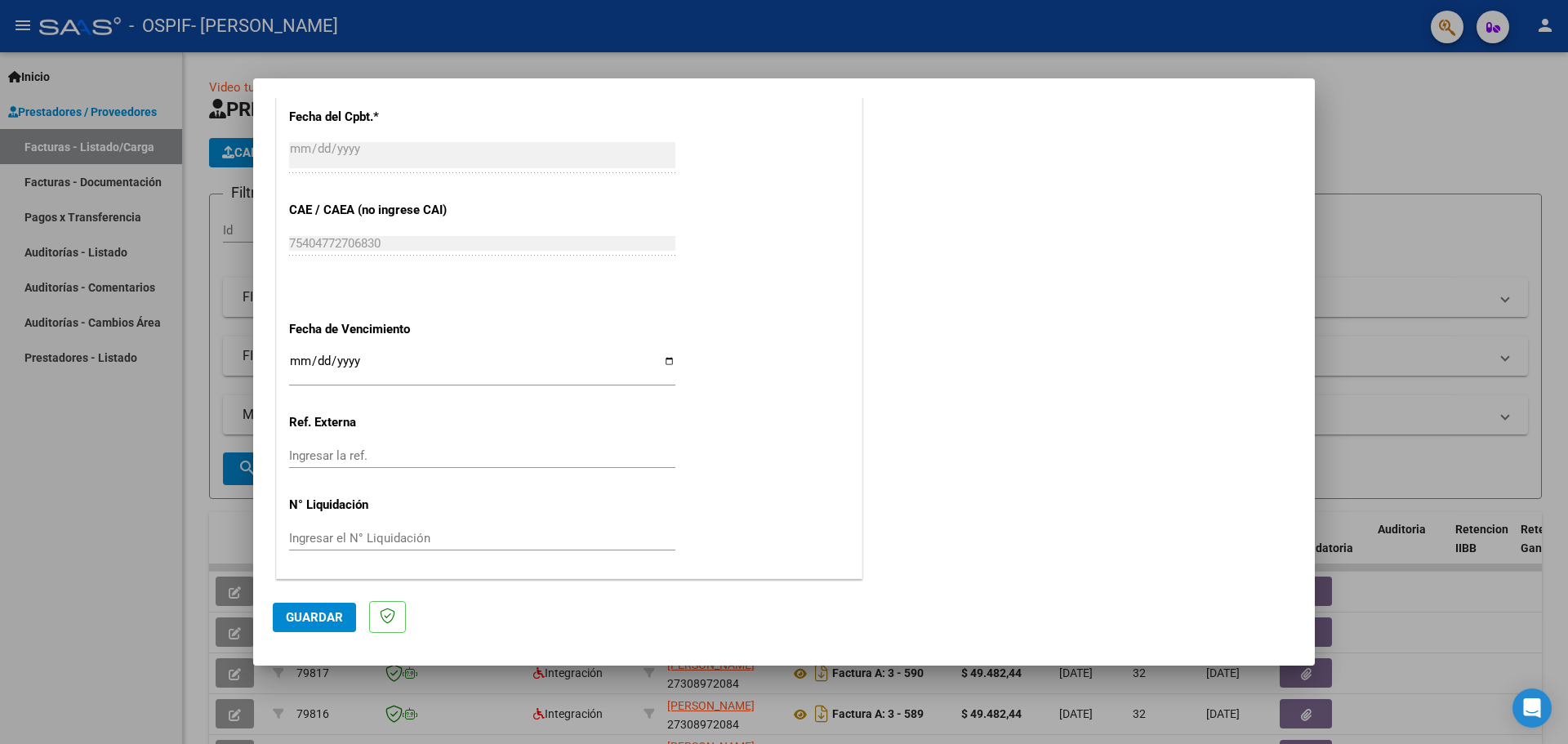
scroll to position [954, 0]
type input "202509"
click at [664, 363] on input "Ingresar la fecha" at bounding box center [483, 366] width 386 height 26
type input "[DATE]"
click at [305, 618] on span "Guardar" at bounding box center [314, 617] width 57 height 15
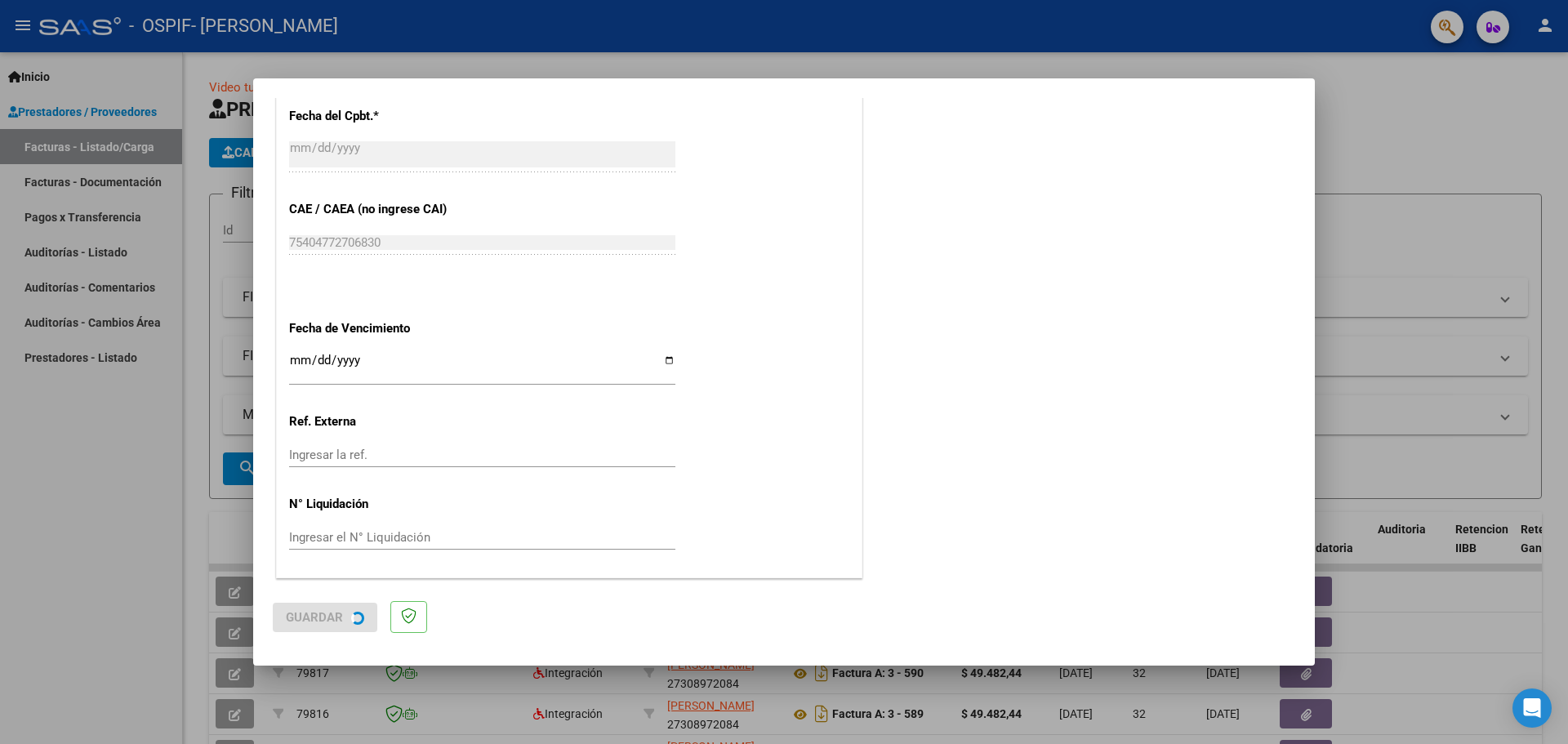
scroll to position [0, 0]
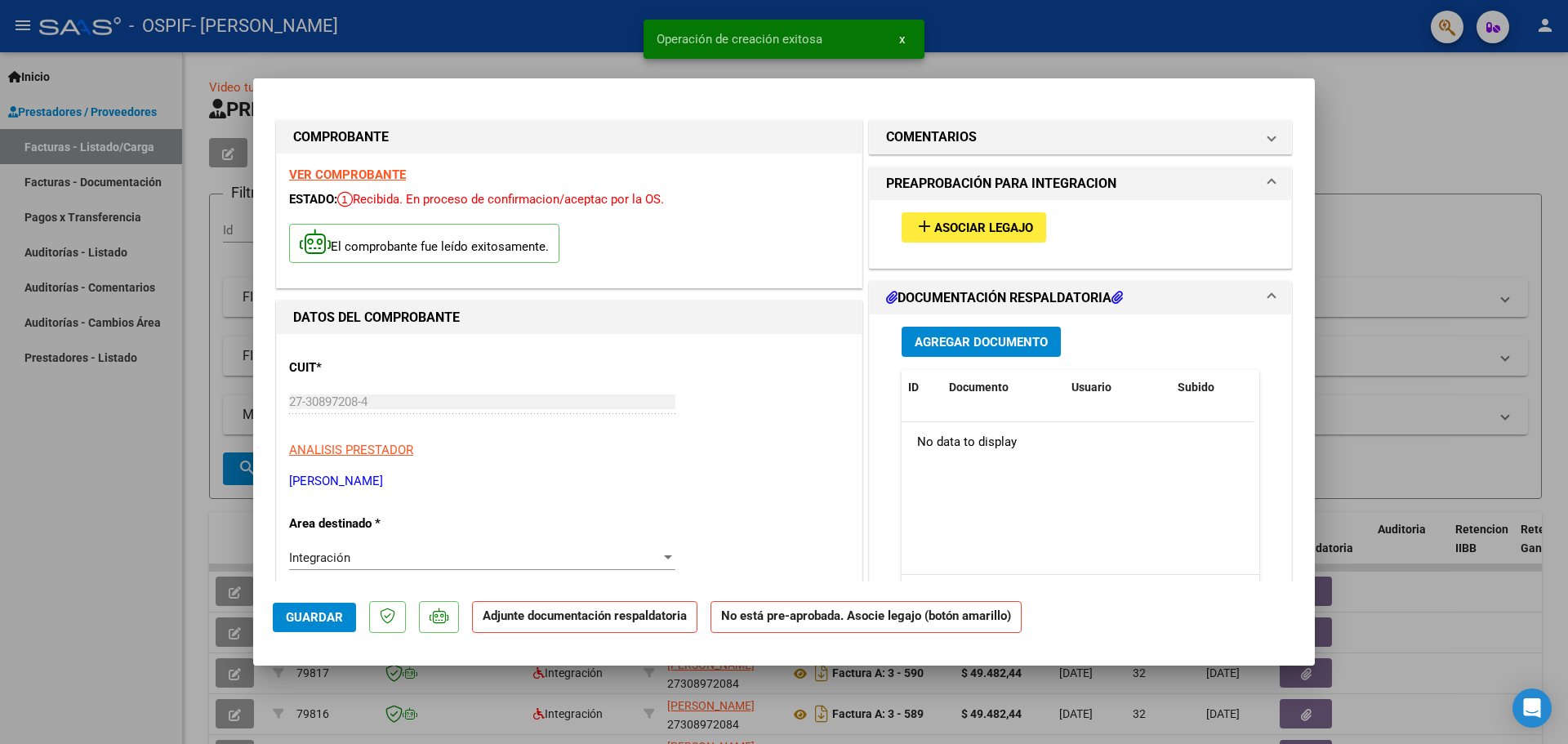
click at [948, 341] on span "Agregar Documento" at bounding box center [982, 341] width 133 height 15
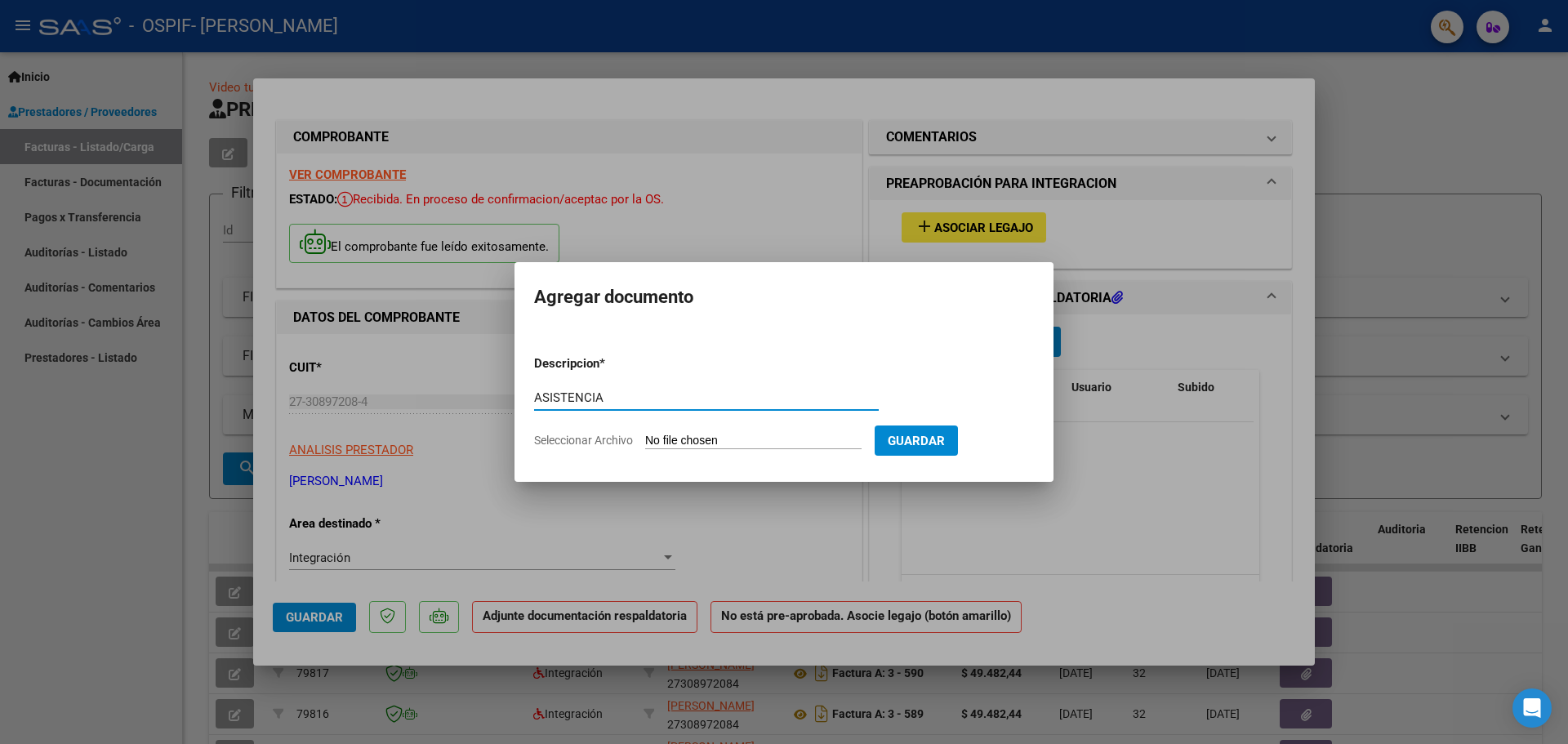
type input "ASISTENCIA"
click at [661, 443] on input "Seleccionar Archivo" at bounding box center [754, 441] width 217 height 16
type input "C:\fakepath\ASISTENCIA [DATE] [PERSON_NAME].pdf"
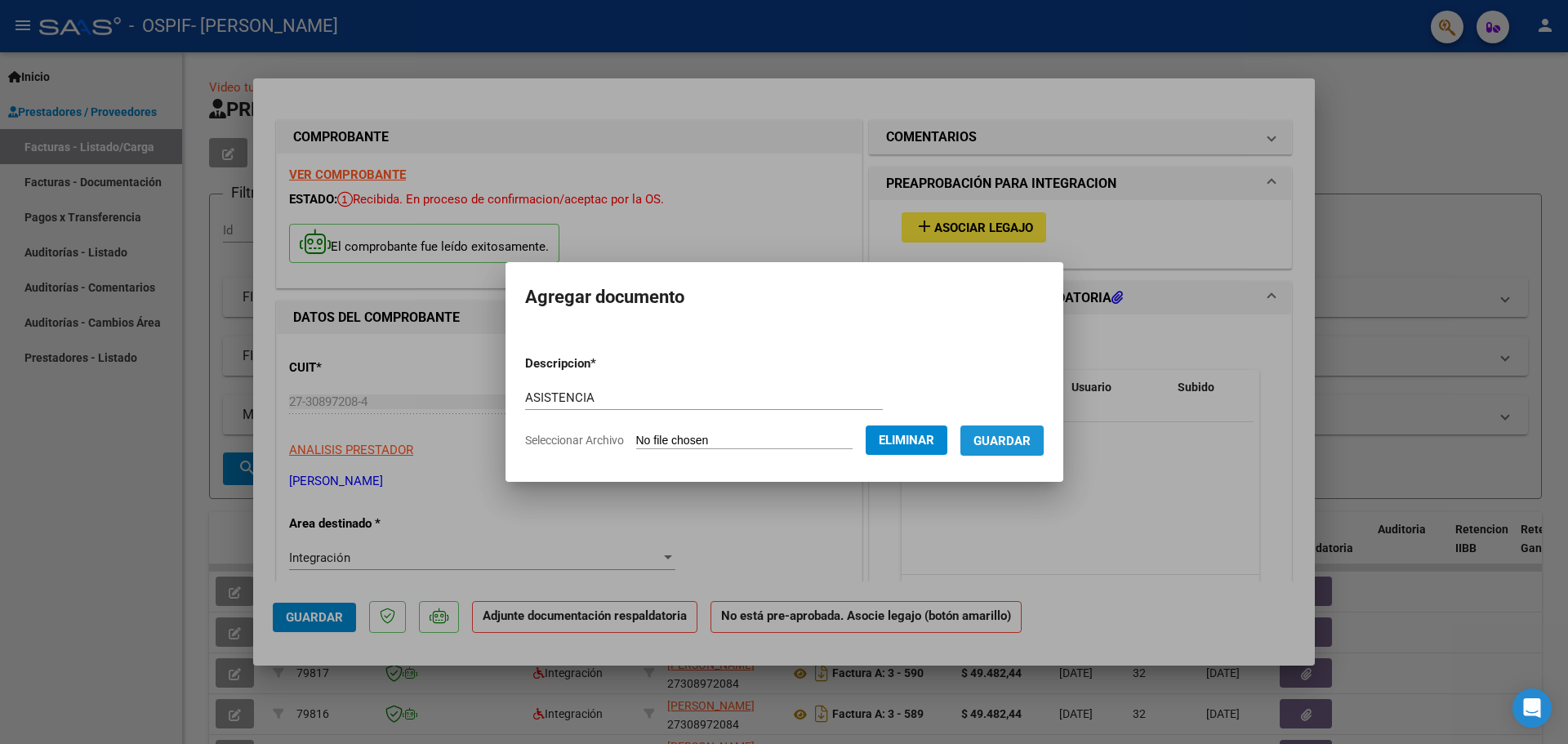
click at [1008, 437] on span "Guardar" at bounding box center [1002, 440] width 57 height 15
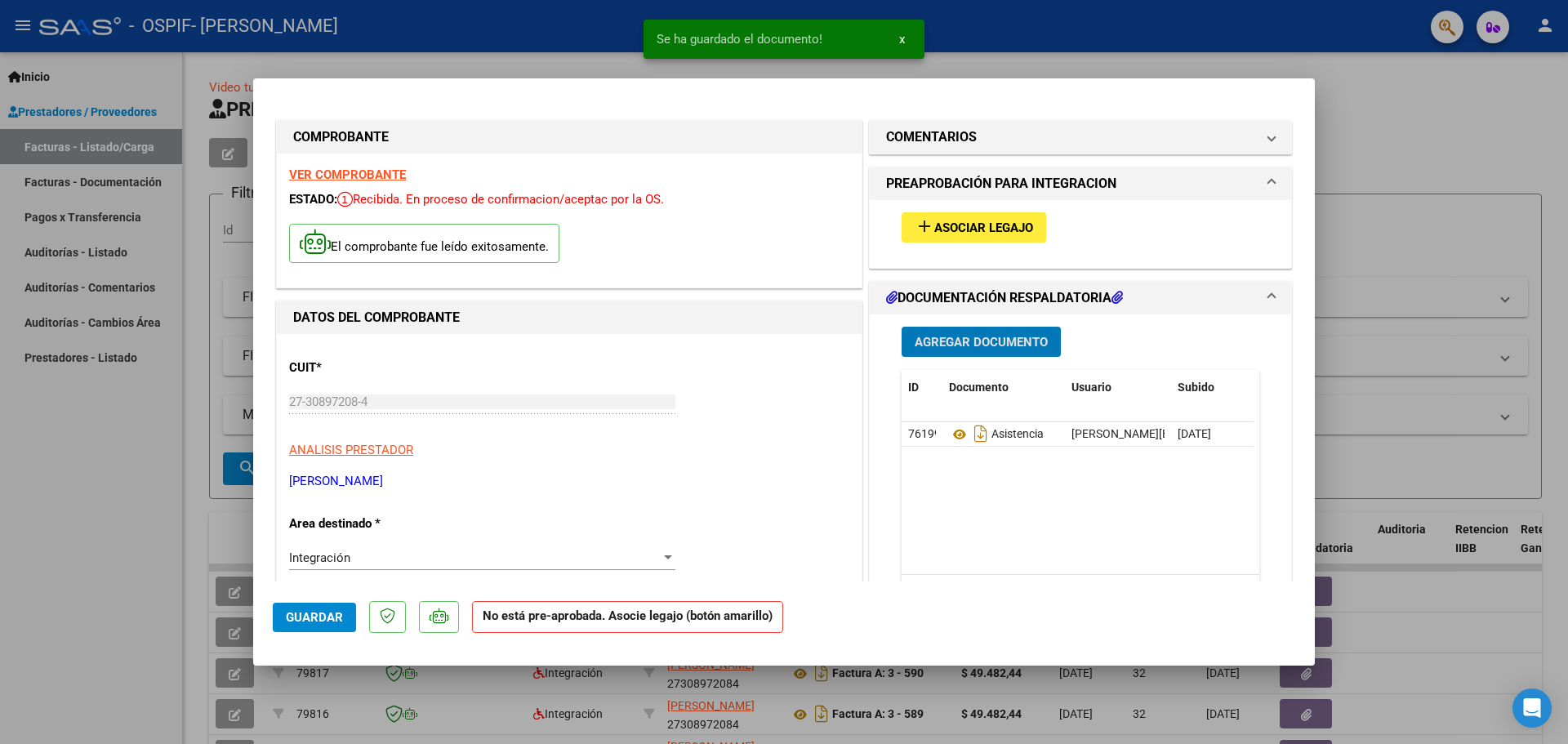
click at [943, 233] on span "Asociar Legajo" at bounding box center [983, 227] width 99 height 15
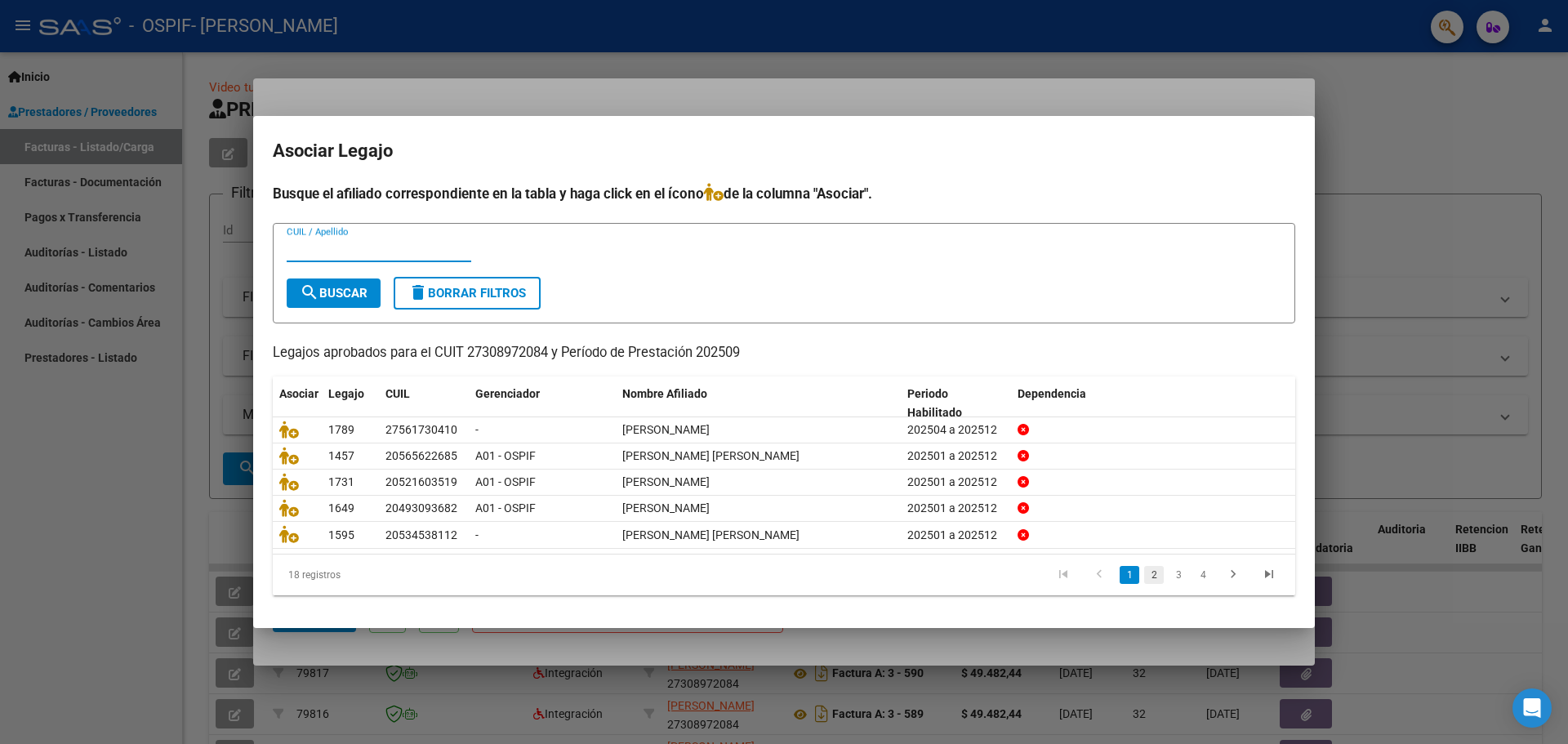
click at [1155, 573] on link "2" at bounding box center [1153, 574] width 20 height 18
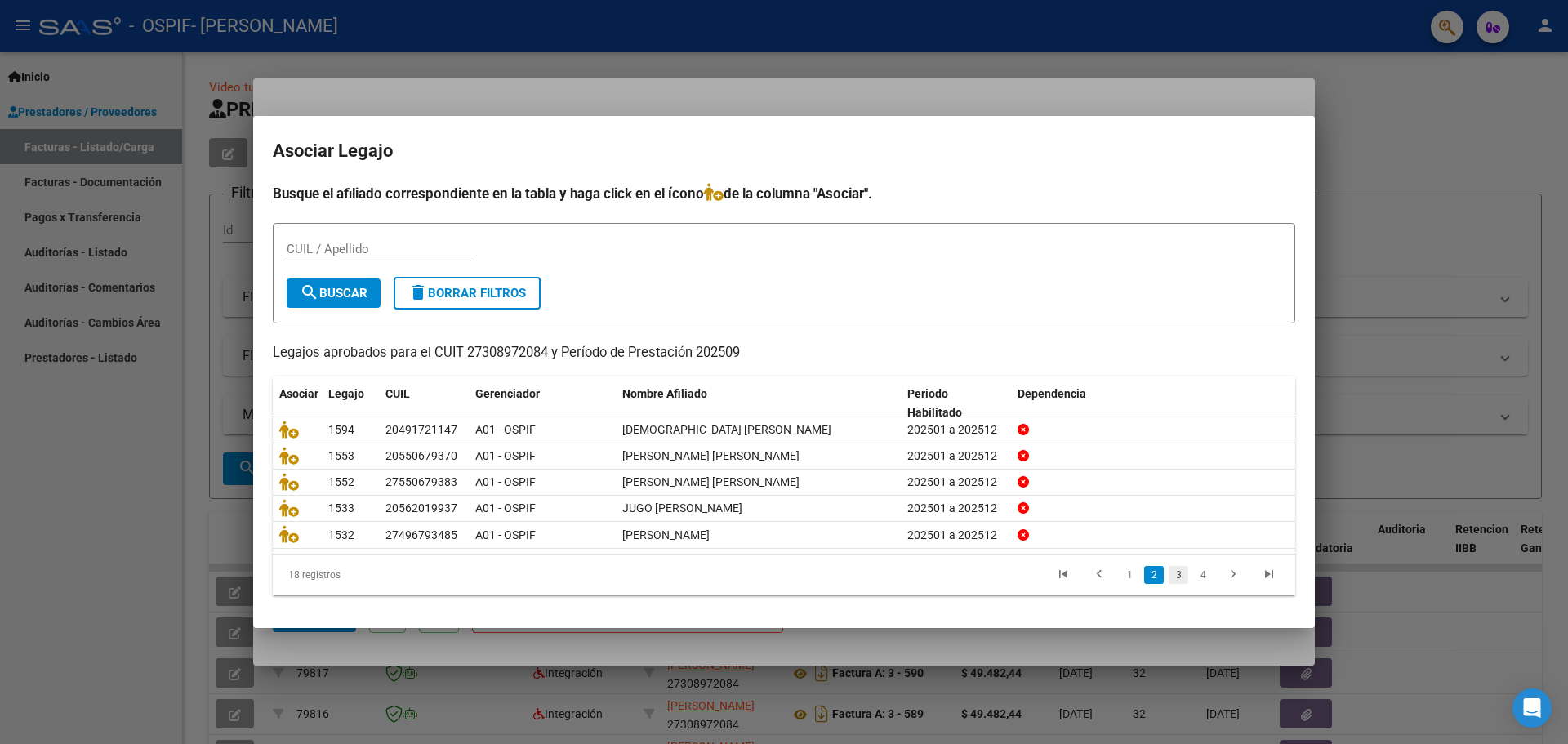
click at [1181, 573] on link "3" at bounding box center [1178, 574] width 20 height 18
click at [1200, 576] on link "4" at bounding box center [1202, 574] width 20 height 18
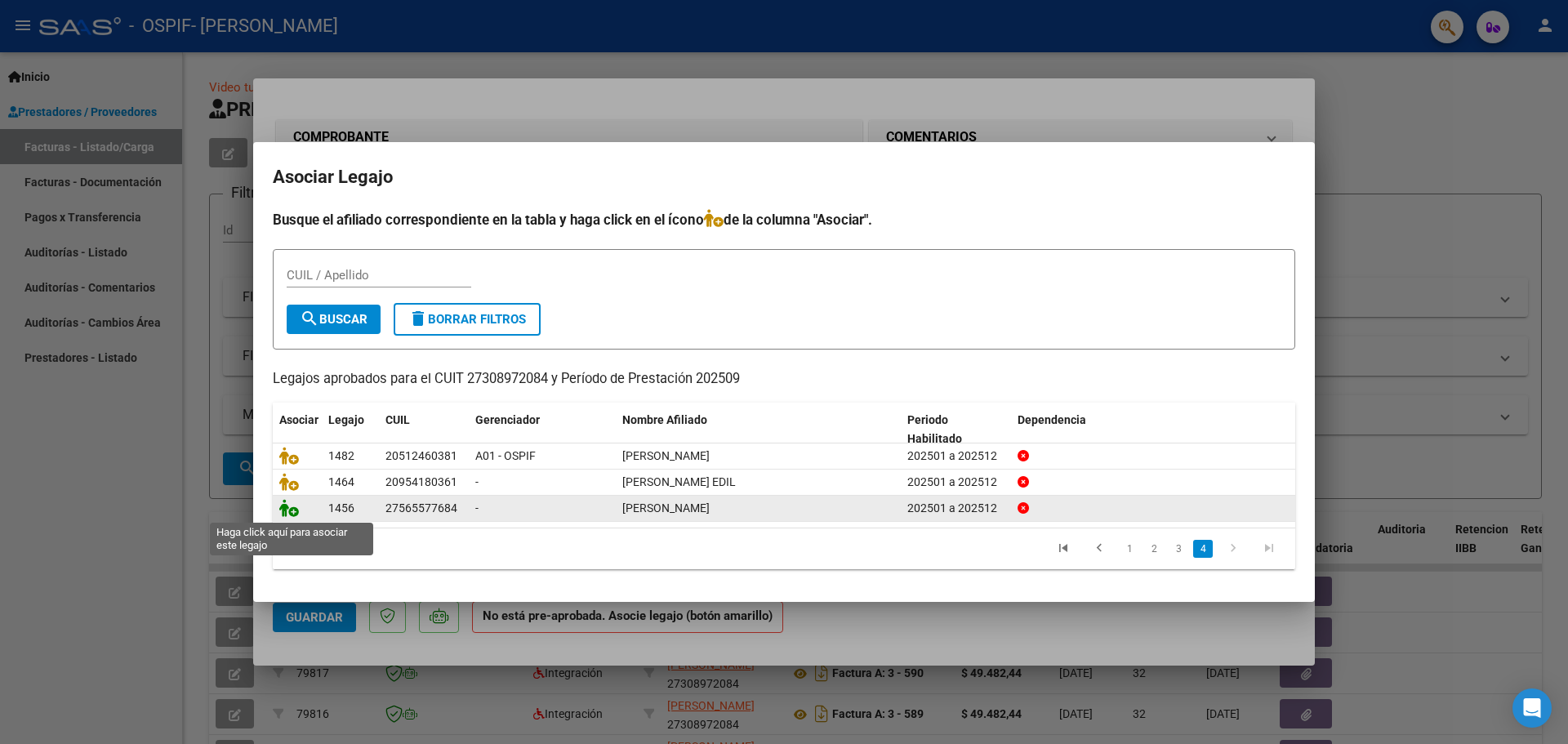
click at [296, 510] on icon at bounding box center [288, 508] width 20 height 18
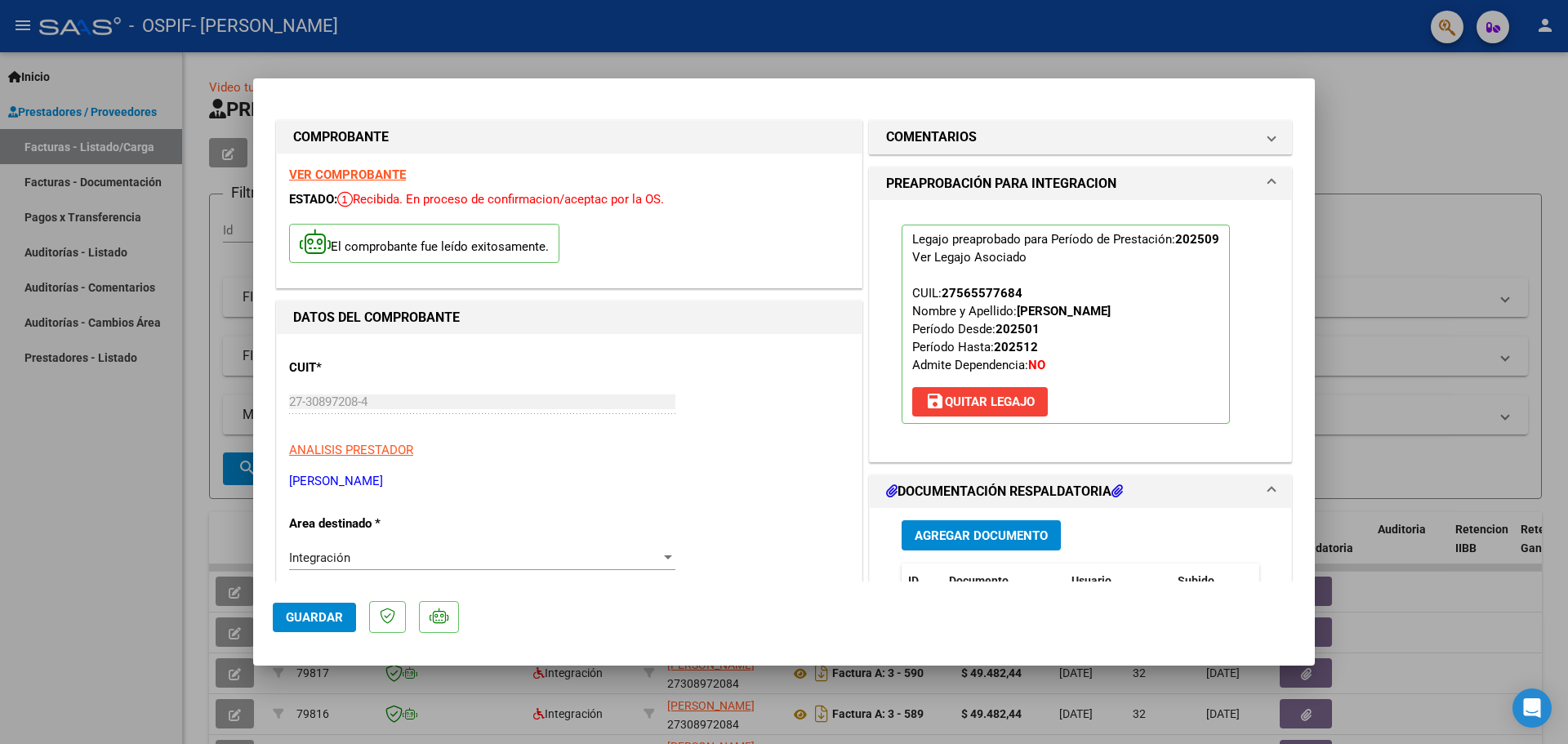
click at [140, 534] on div at bounding box center [784, 372] width 1568 height 744
type input "$ 0,00"
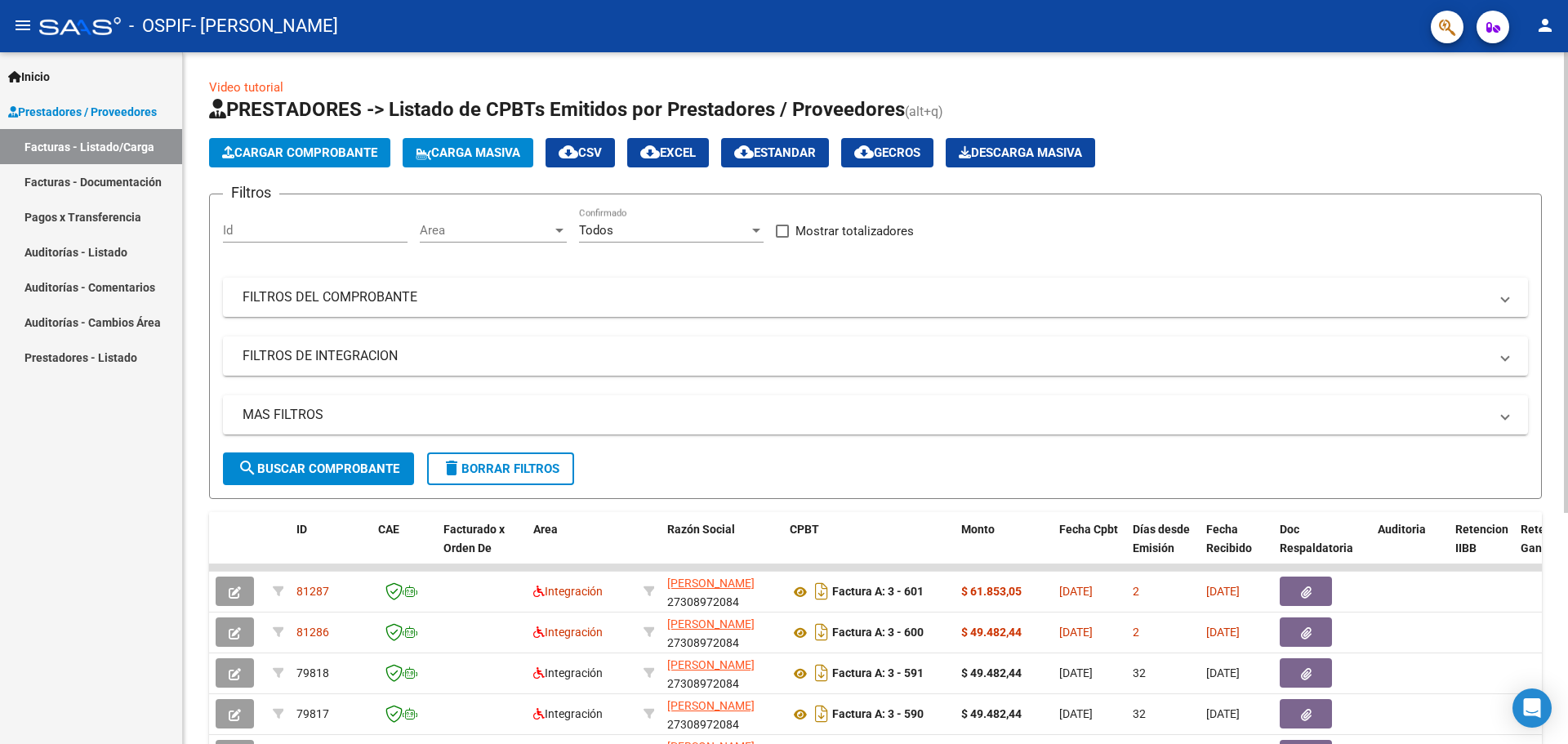
click at [285, 164] on button "Cargar Comprobante" at bounding box center [299, 152] width 181 height 29
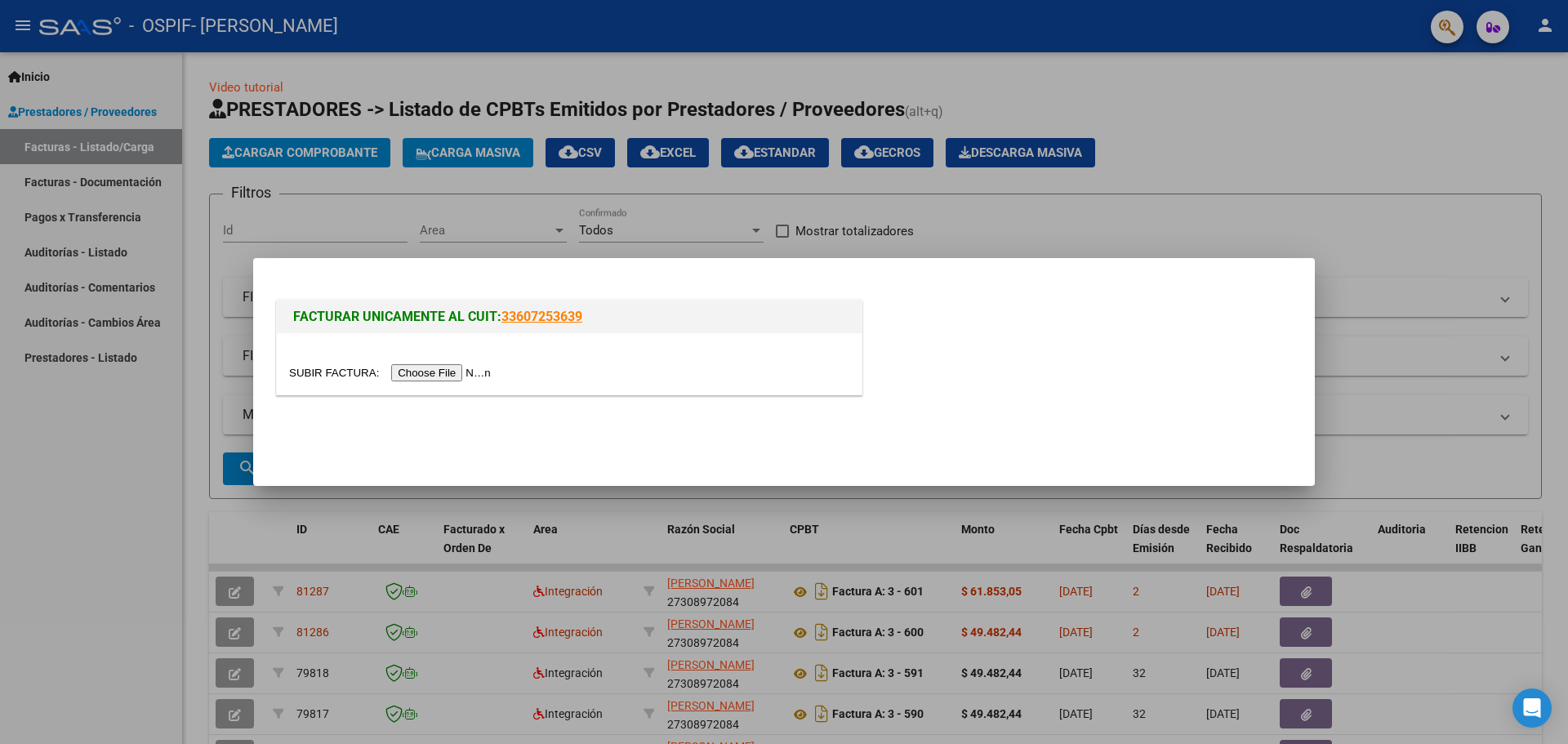
click at [411, 369] on input "file" at bounding box center [392, 372] width 206 height 17
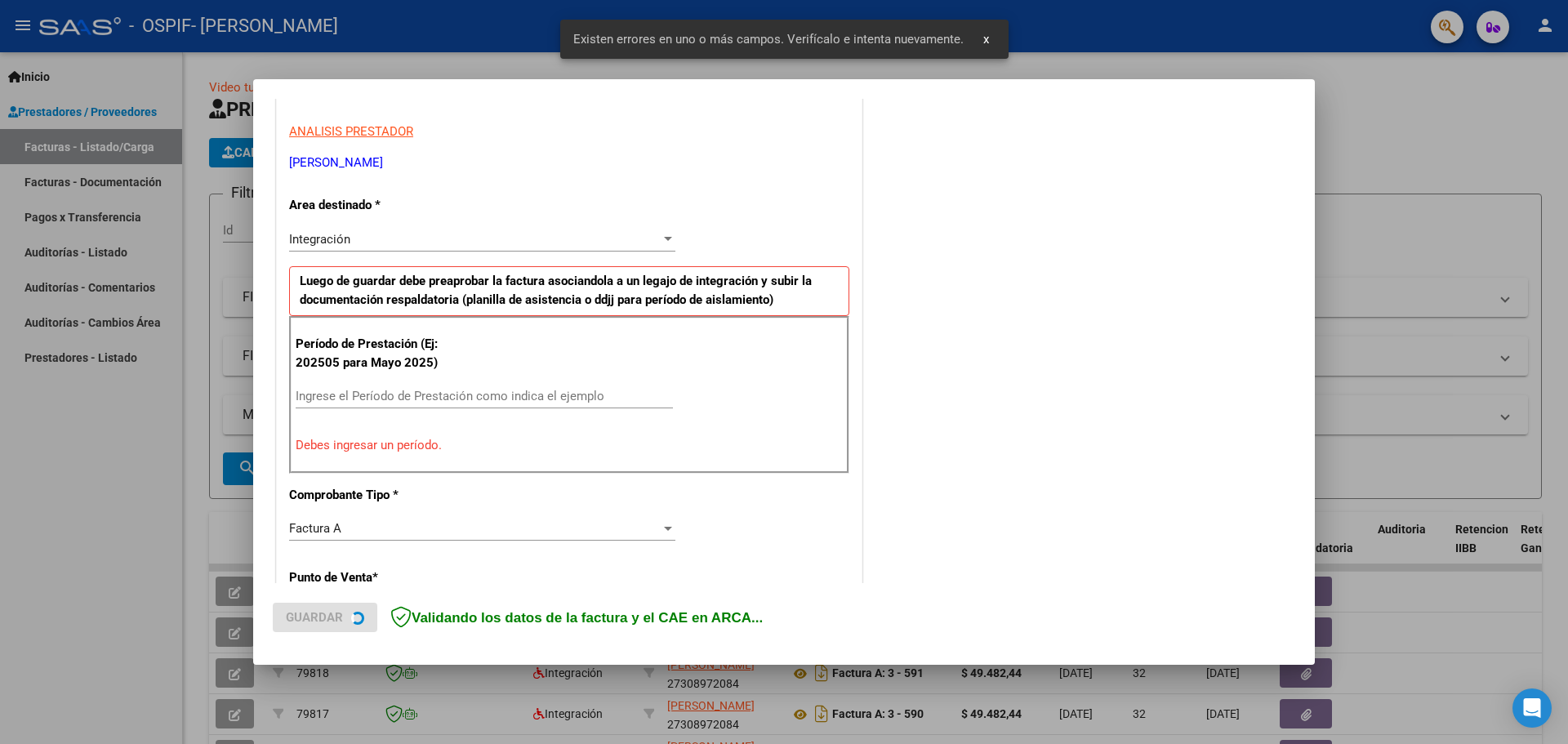
scroll to position [296, 0]
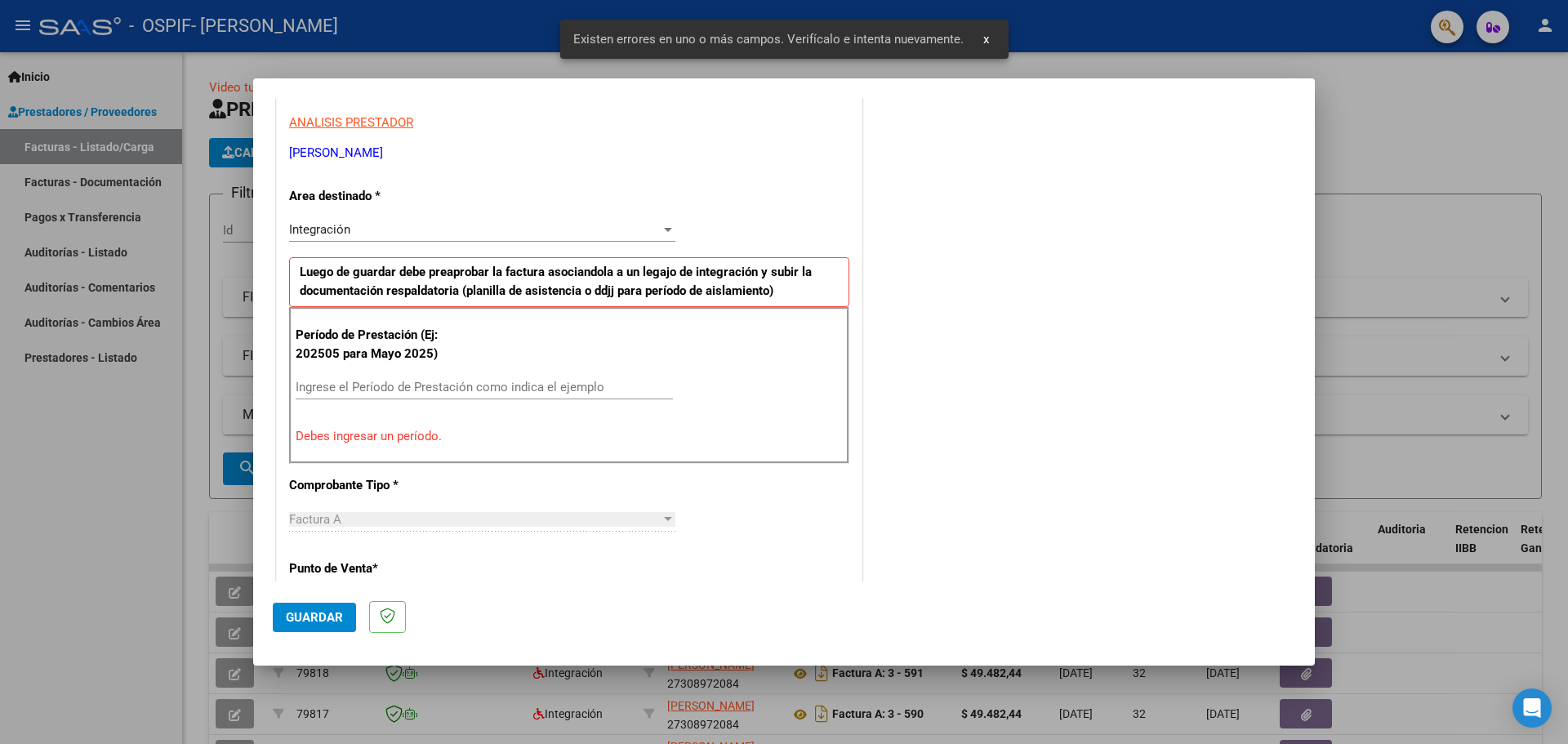
click at [288, 389] on div "CUIT * 27-30897208-4 Ingresar CUIT ANALISIS PRESTADOR [PERSON_NAME] [PERSON_NAM…" at bounding box center [569, 643] width 585 height 1271
click at [319, 383] on input "Ingrese el Período de Prestación como indica el ejemplo" at bounding box center [483, 386] width 377 height 15
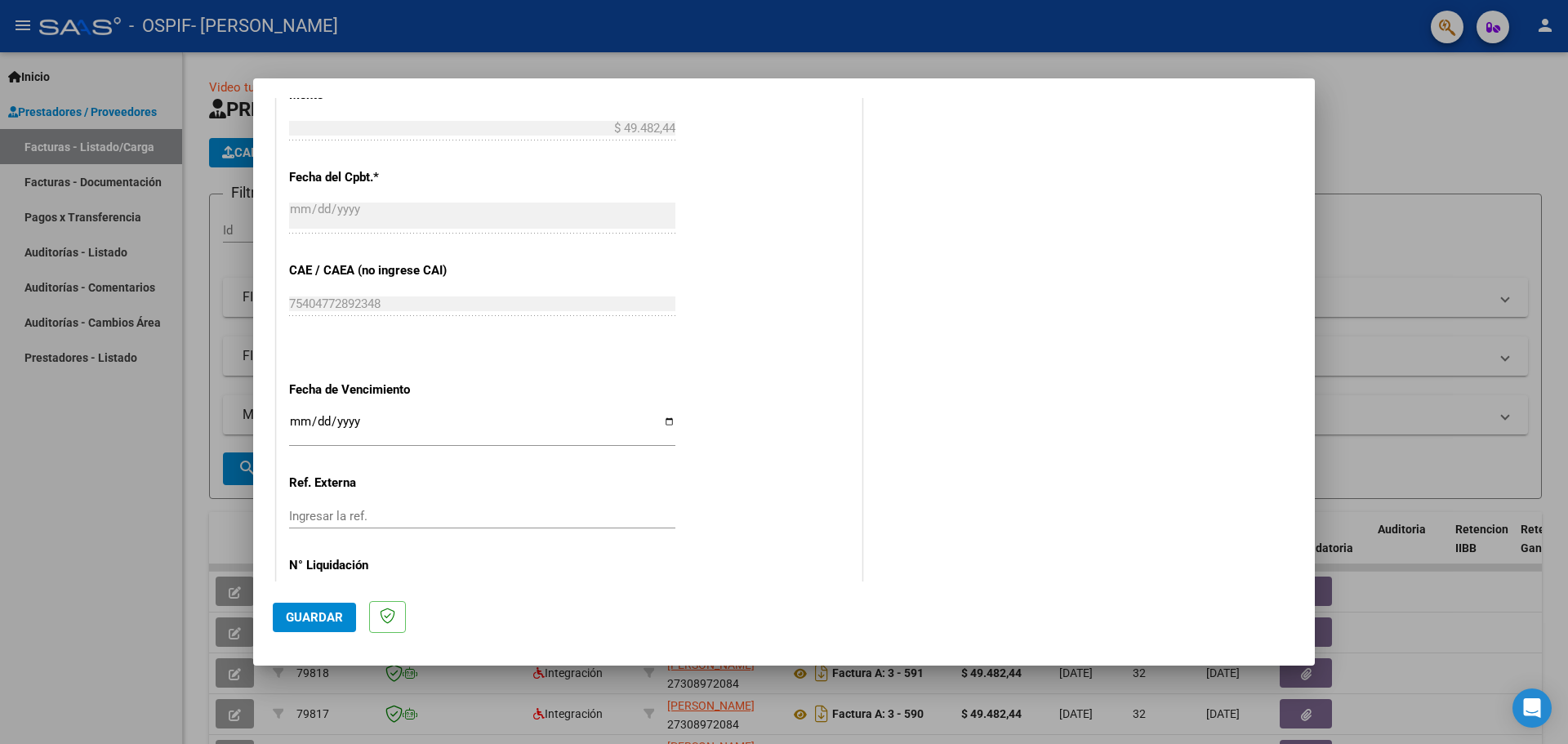
scroll to position [954, 0]
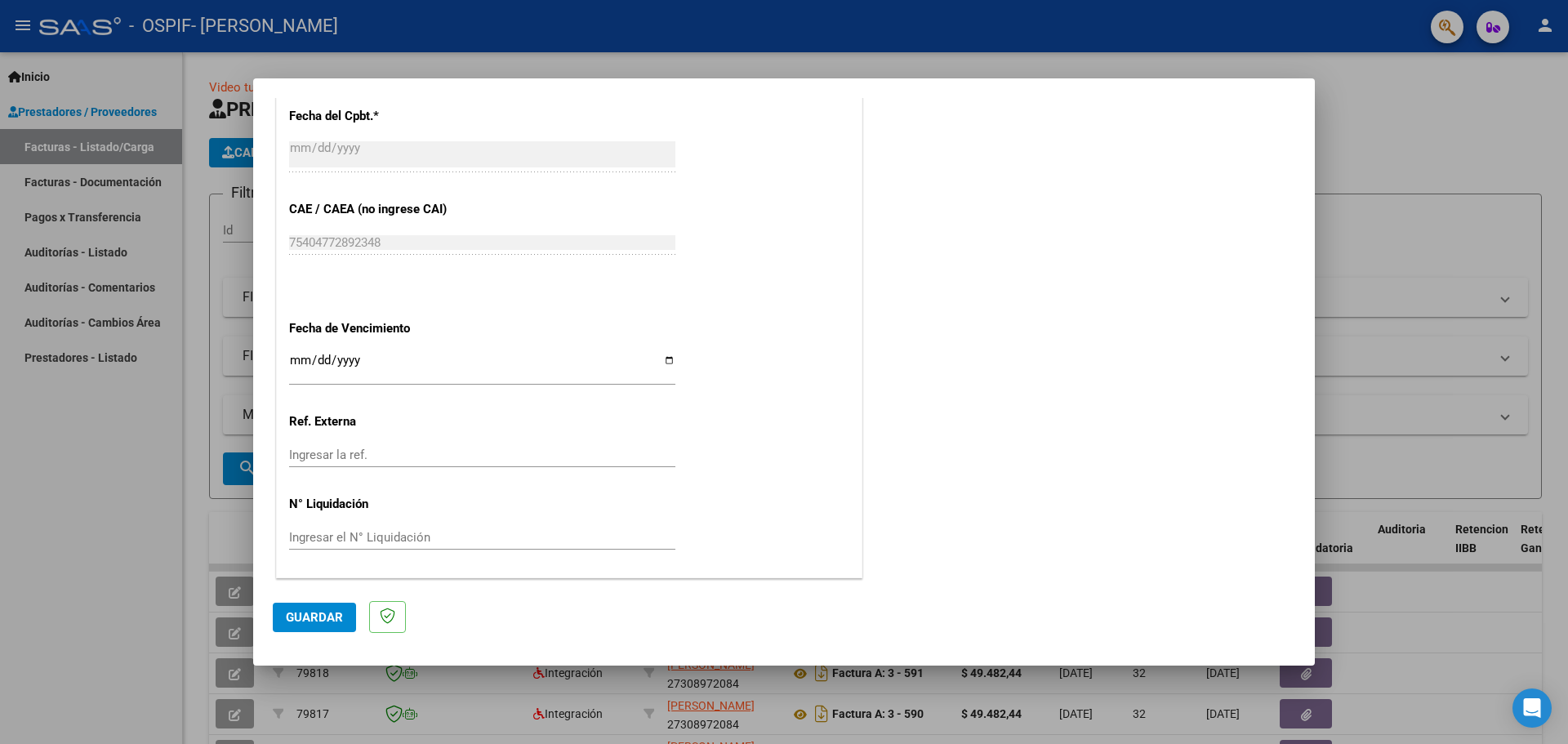
type input "202509"
click at [664, 362] on input "Ingresar la fecha" at bounding box center [483, 366] width 386 height 26
type input "[DATE]"
click at [330, 610] on span "Guardar" at bounding box center [314, 617] width 57 height 15
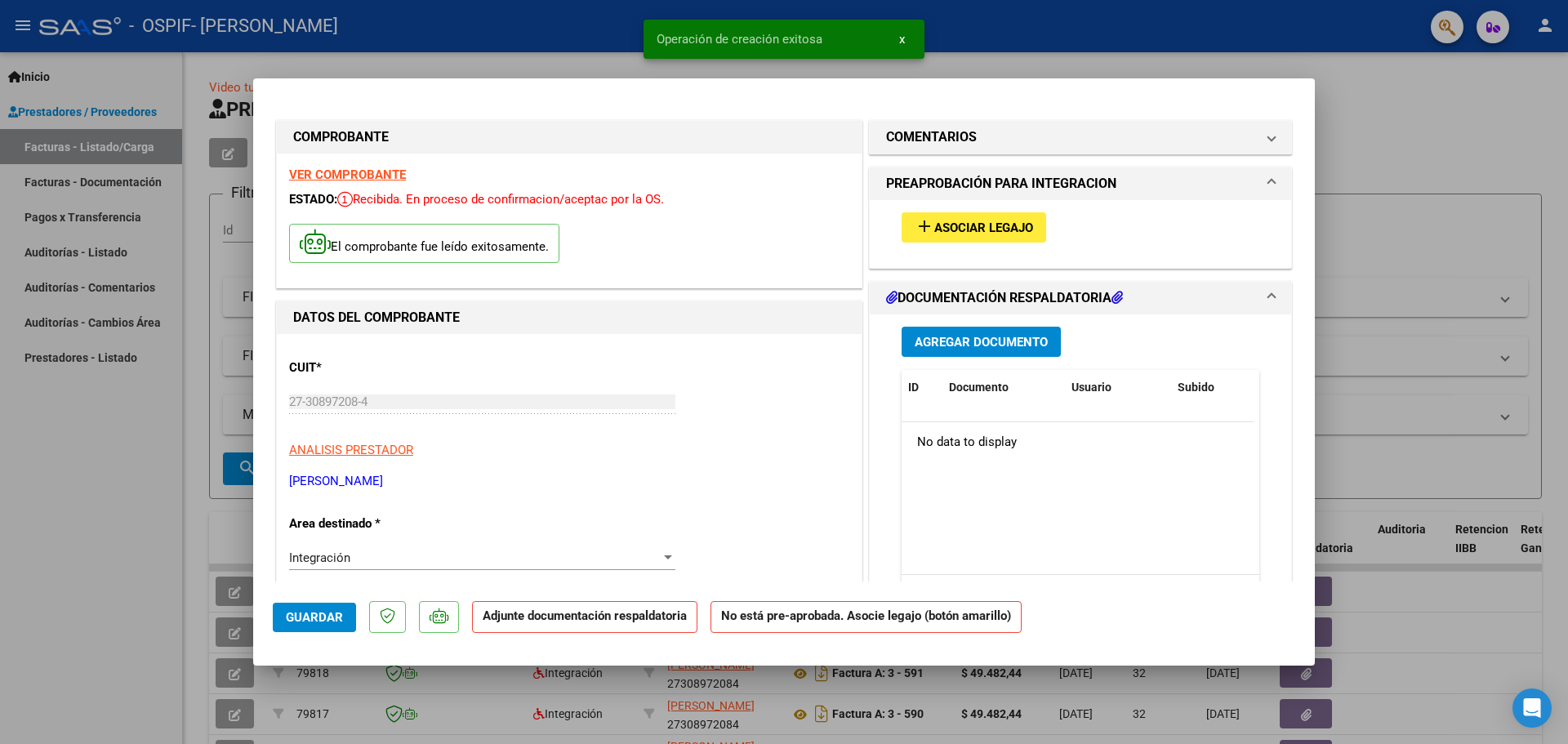
click at [1005, 346] on span "Agregar Documento" at bounding box center [982, 341] width 133 height 15
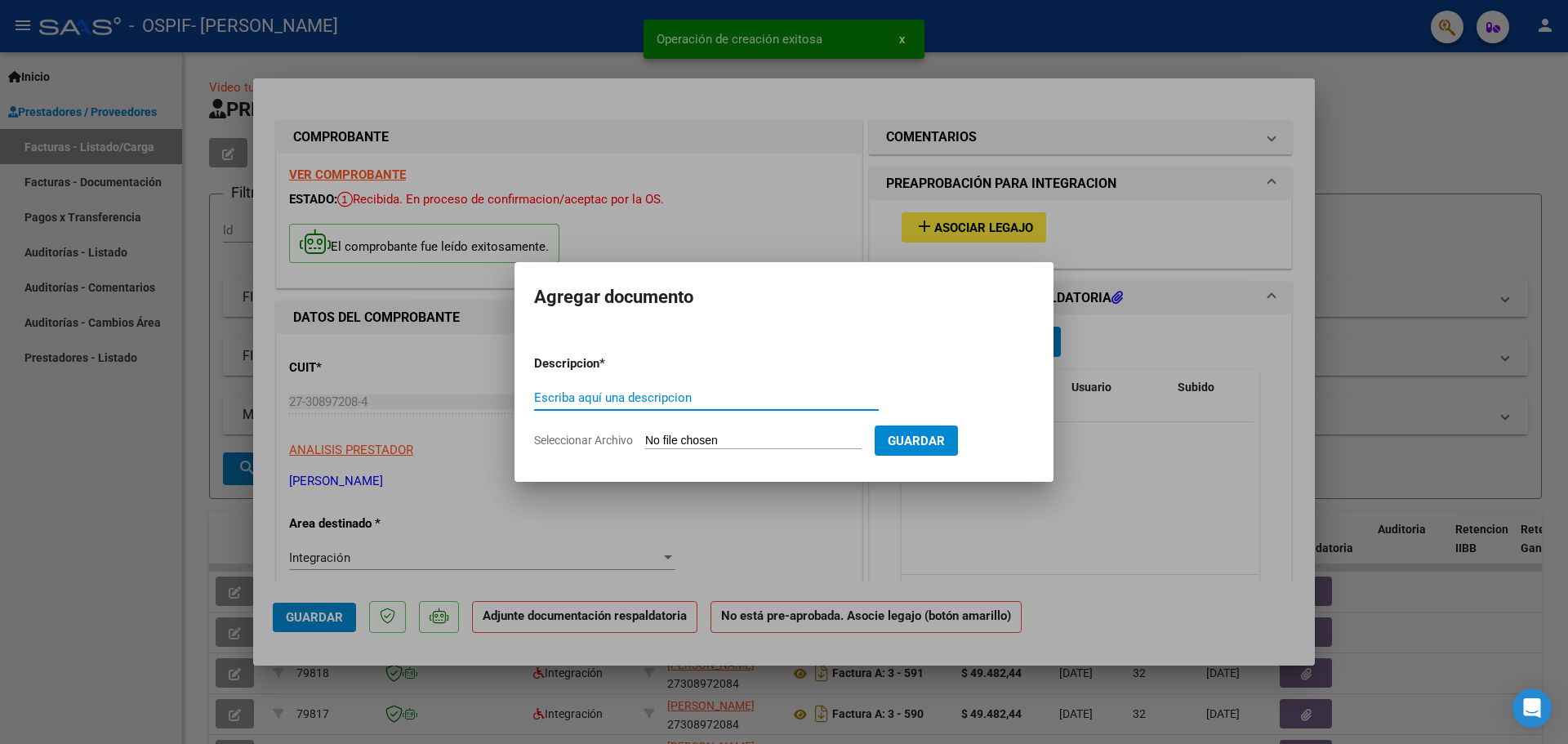
click at [558, 404] on input "Escriba aquí una descripcion" at bounding box center [706, 398] width 345 height 15
type input "ASISTENCIA"
click at [703, 437] on input "Seleccionar Archivo" at bounding box center [754, 441] width 217 height 16
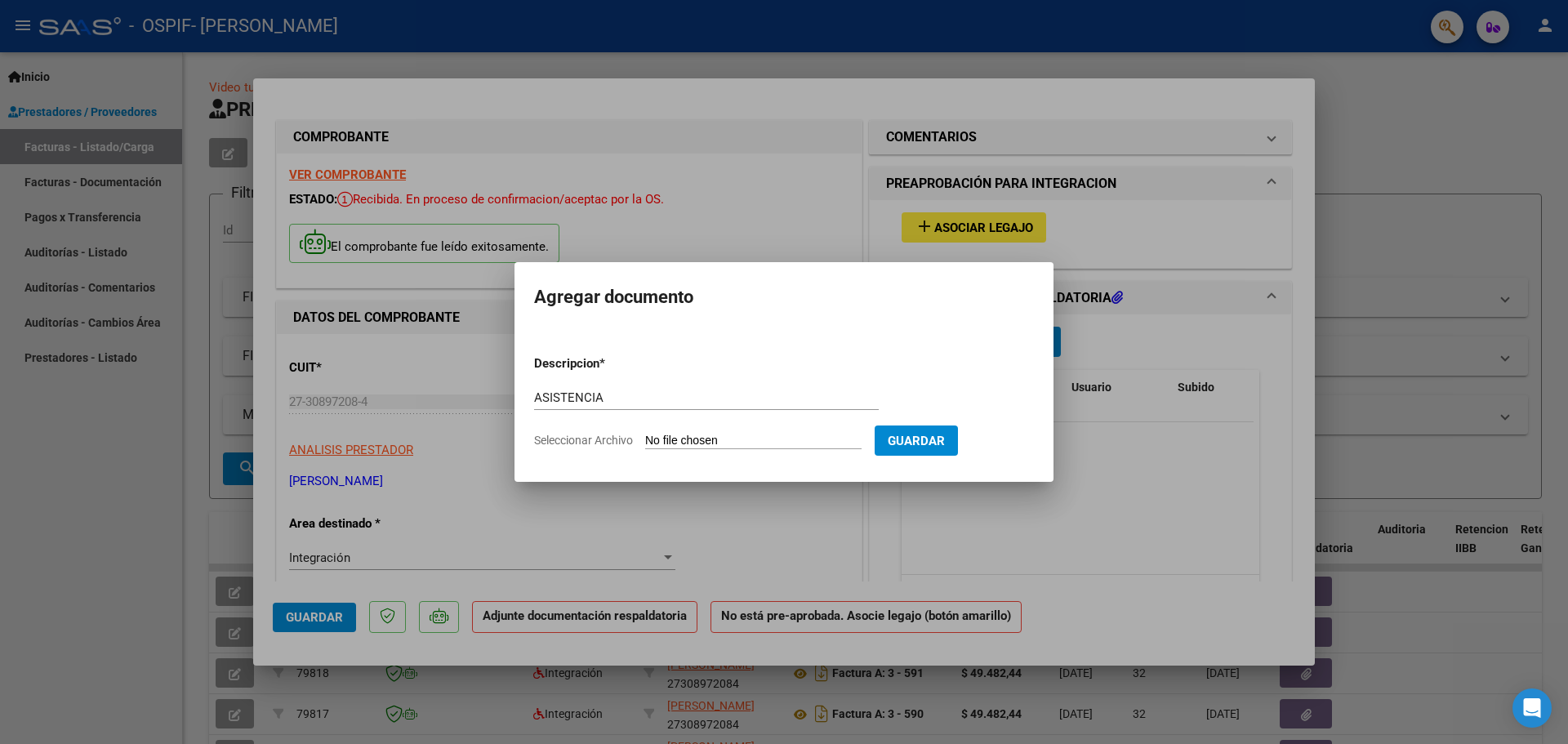
type input "C:\fakepath\ASISTENCIA [DATE] [PERSON_NAME].pdf"
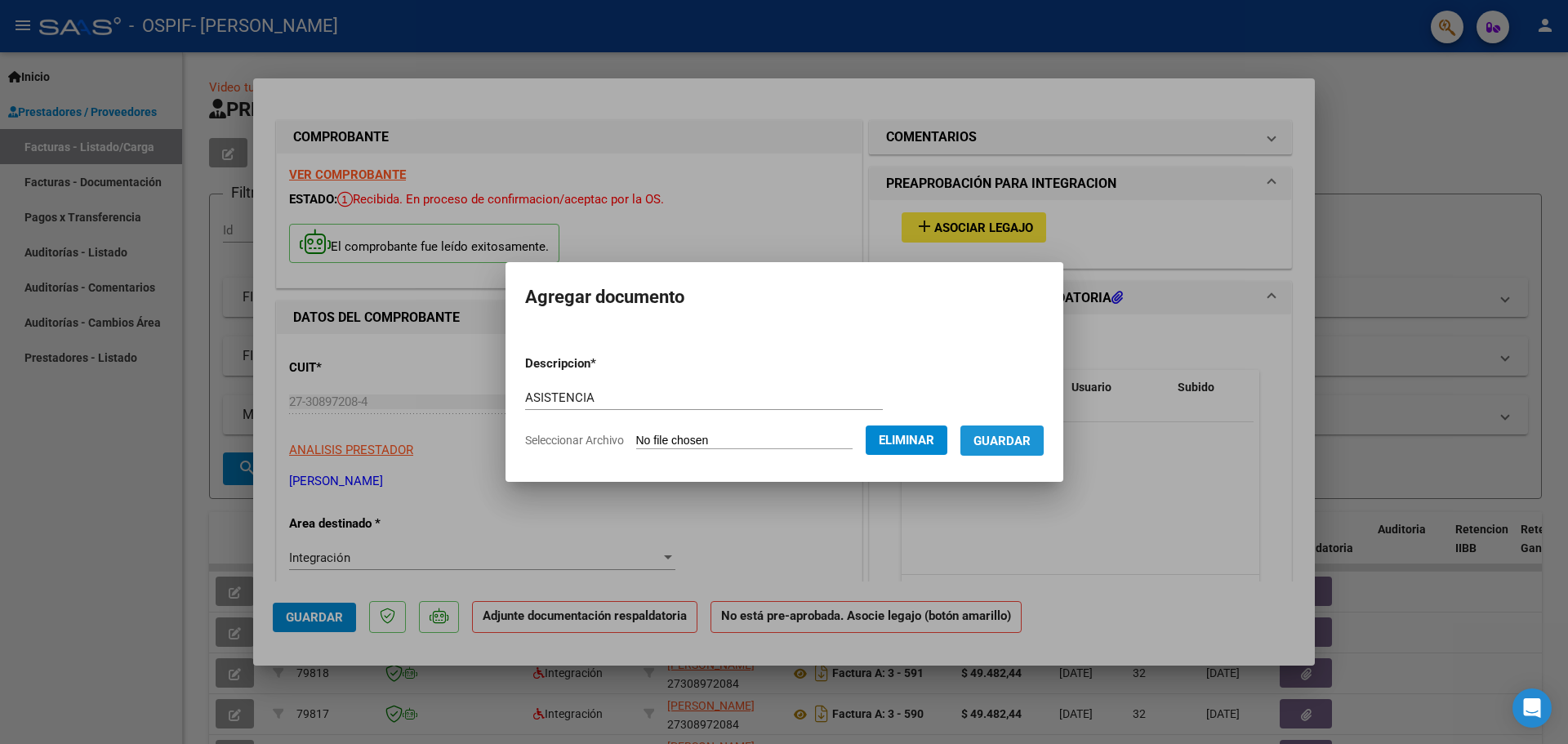
click at [1022, 446] on span "Guardar" at bounding box center [1002, 440] width 57 height 15
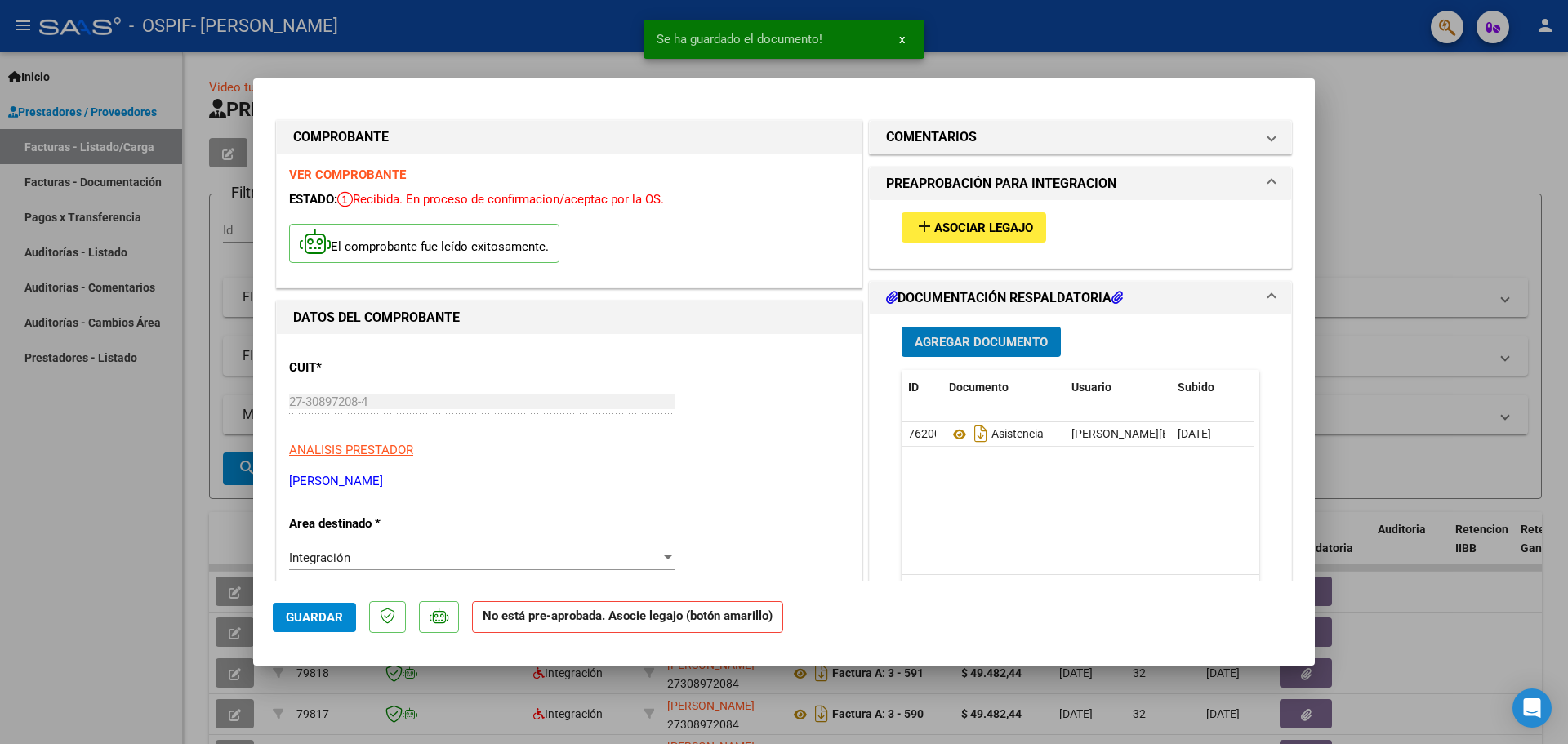
click at [961, 225] on span "Asociar Legajo" at bounding box center [983, 227] width 99 height 15
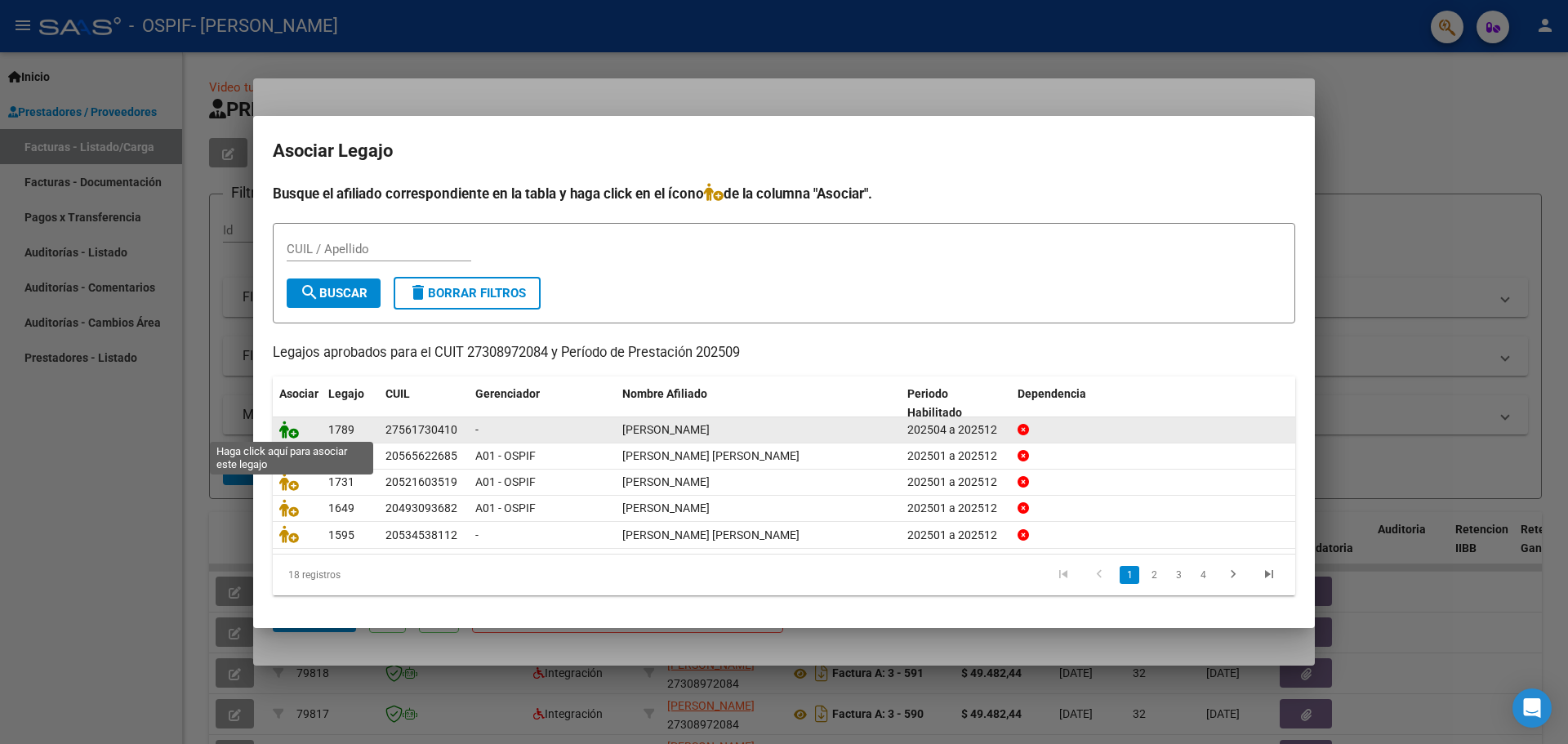
click at [284, 425] on icon at bounding box center [288, 429] width 20 height 18
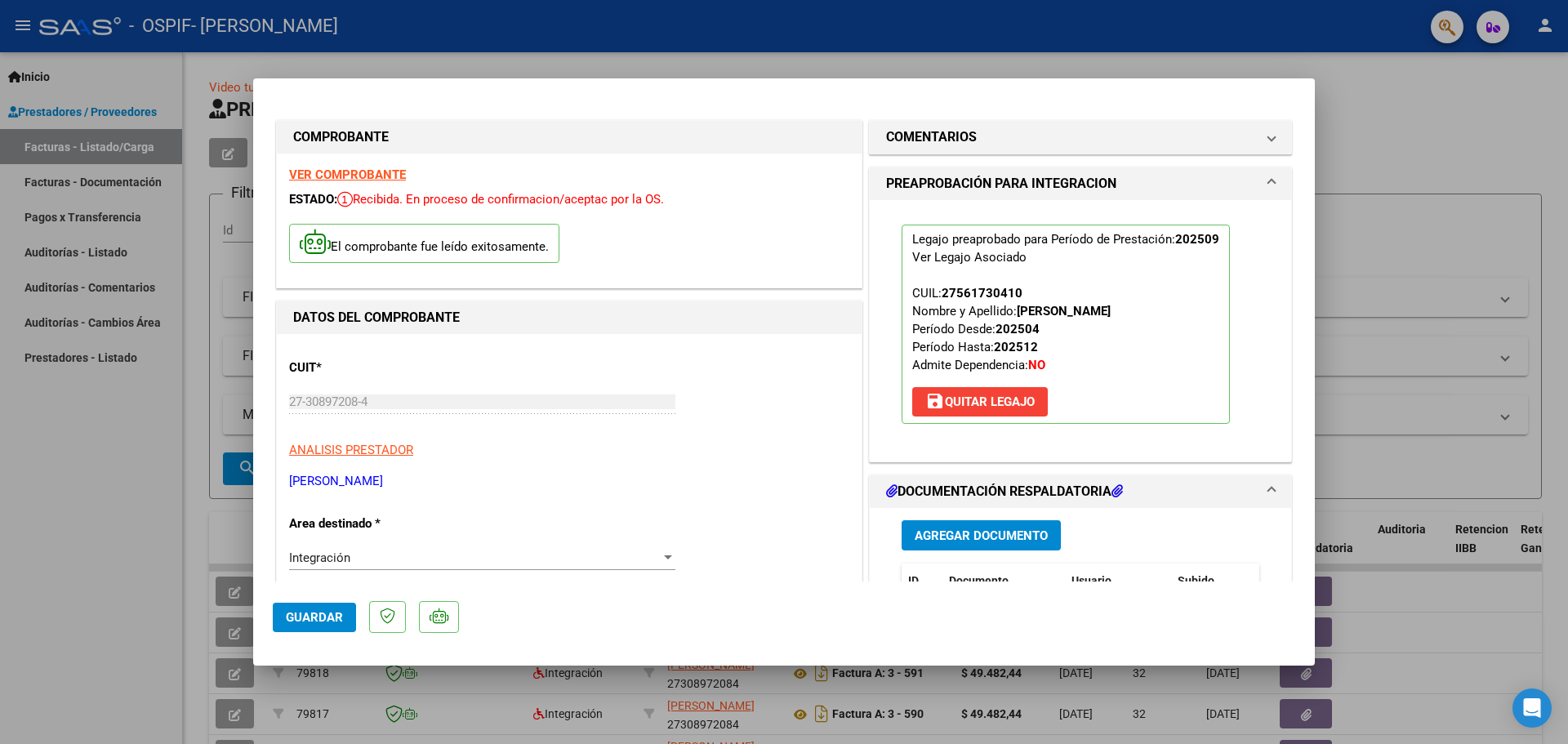
click at [132, 427] on div at bounding box center [784, 372] width 1568 height 744
type input "$ 0,00"
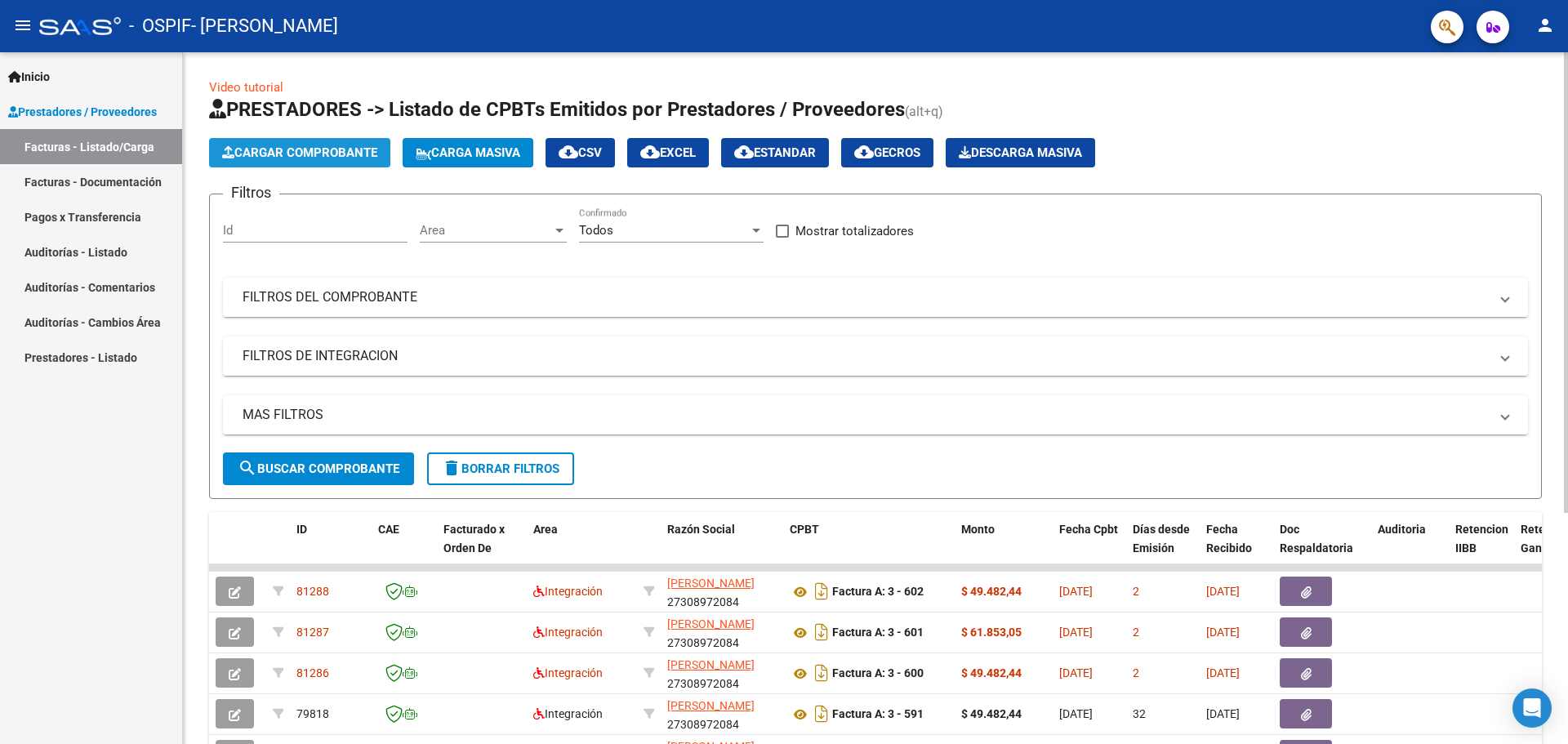
click at [277, 153] on span "Cargar Comprobante" at bounding box center [299, 152] width 155 height 15
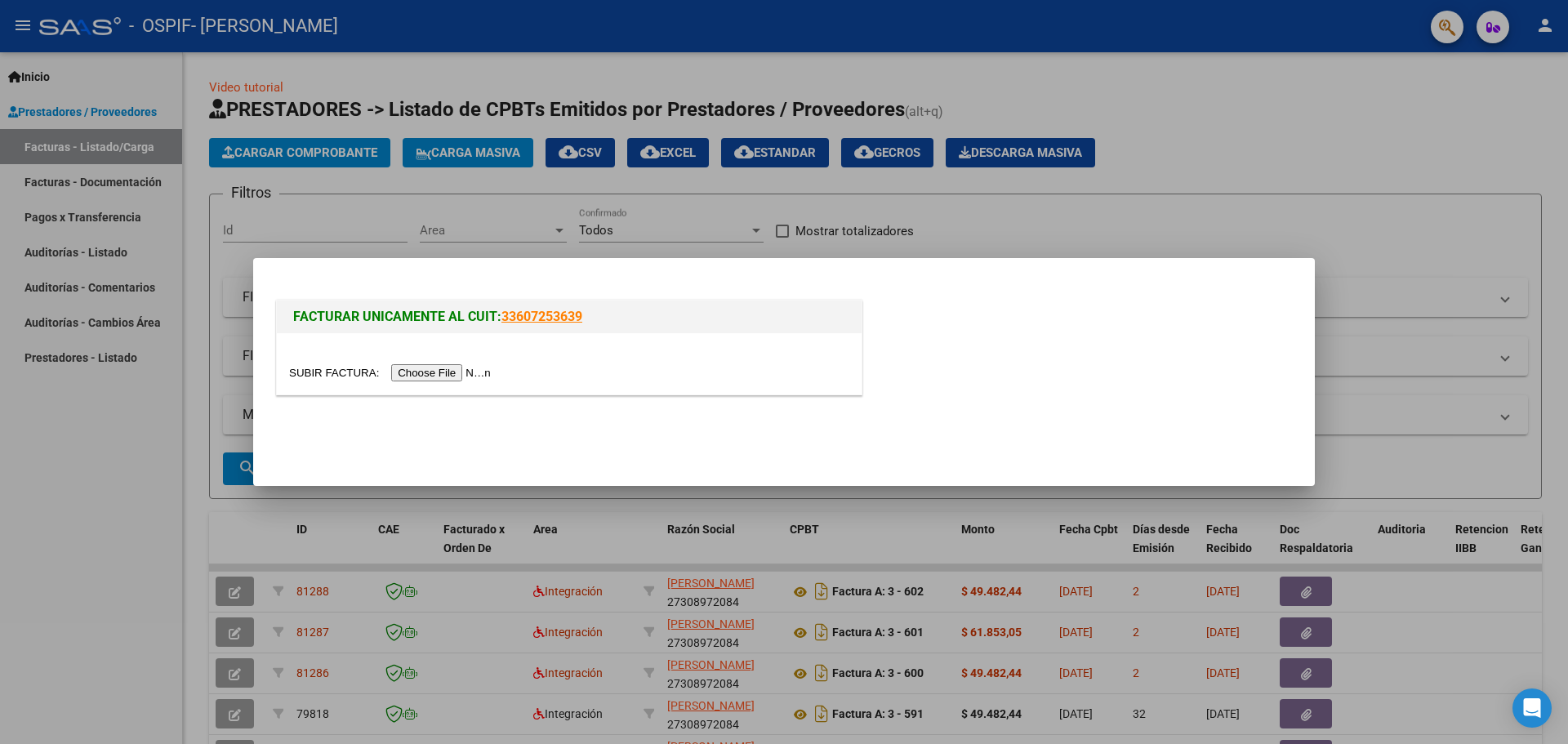
click at [490, 366] on input "file" at bounding box center [392, 372] width 206 height 17
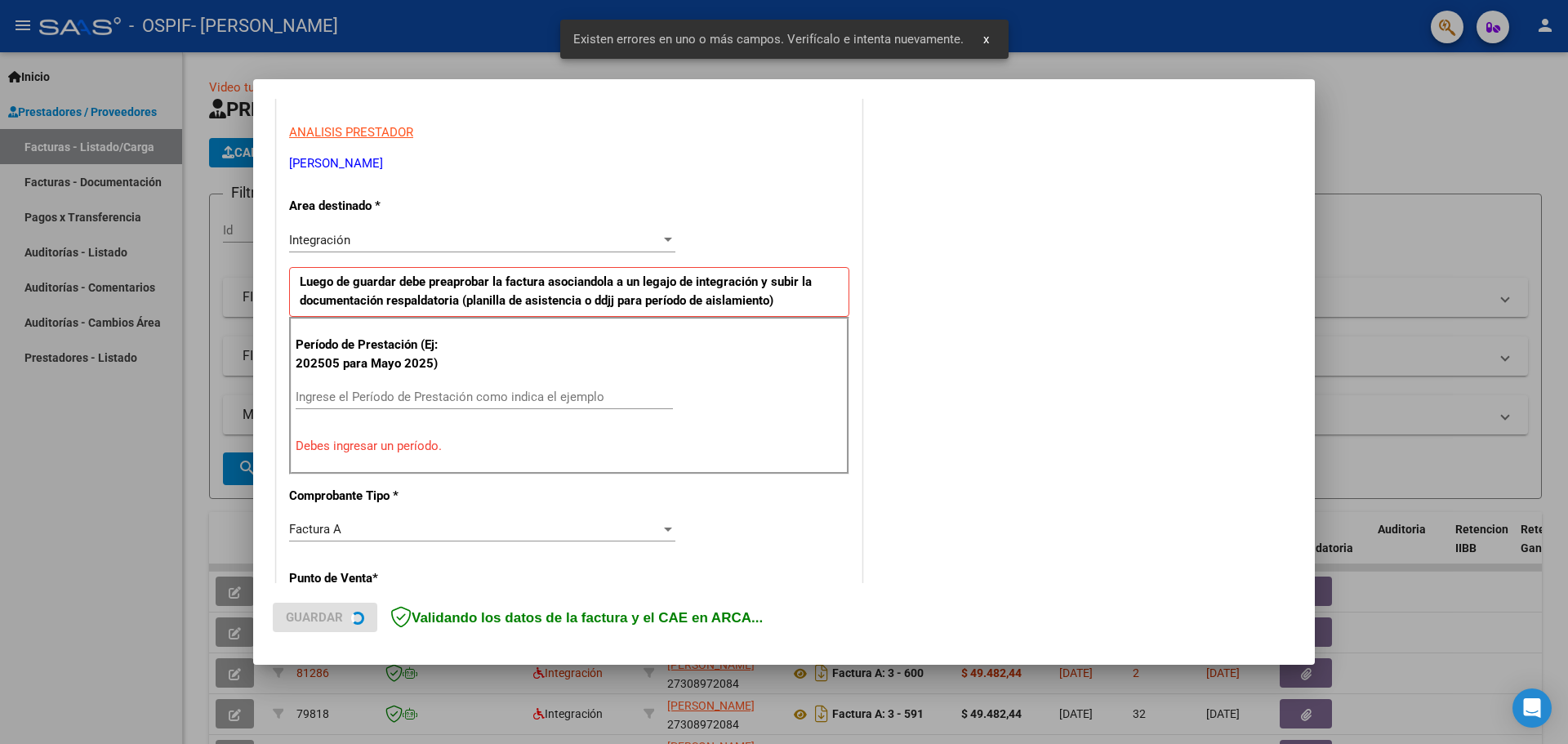
scroll to position [296, 0]
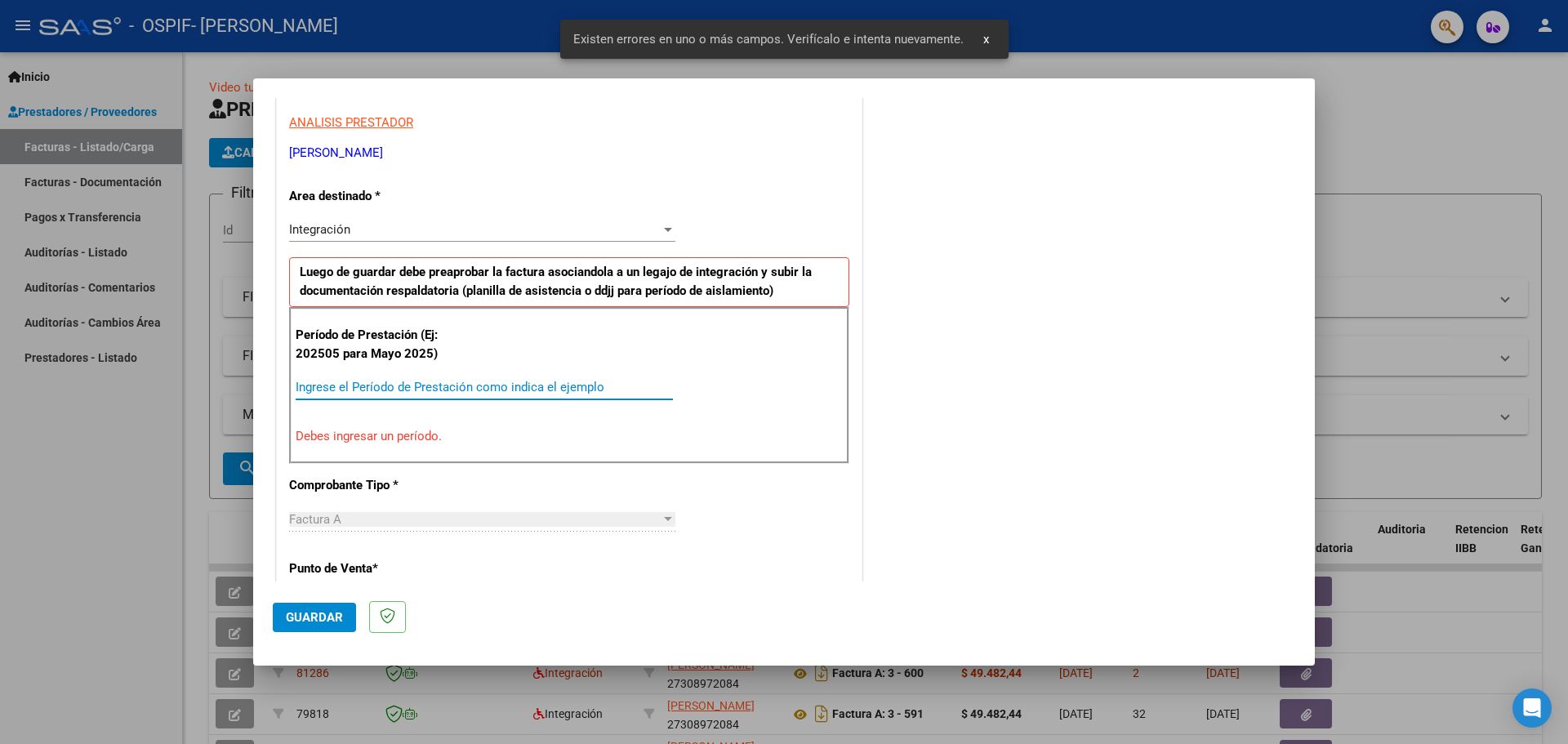
click at [332, 391] on input "Ingrese el Período de Prestación como indica el ejemplo" at bounding box center [483, 386] width 377 height 15
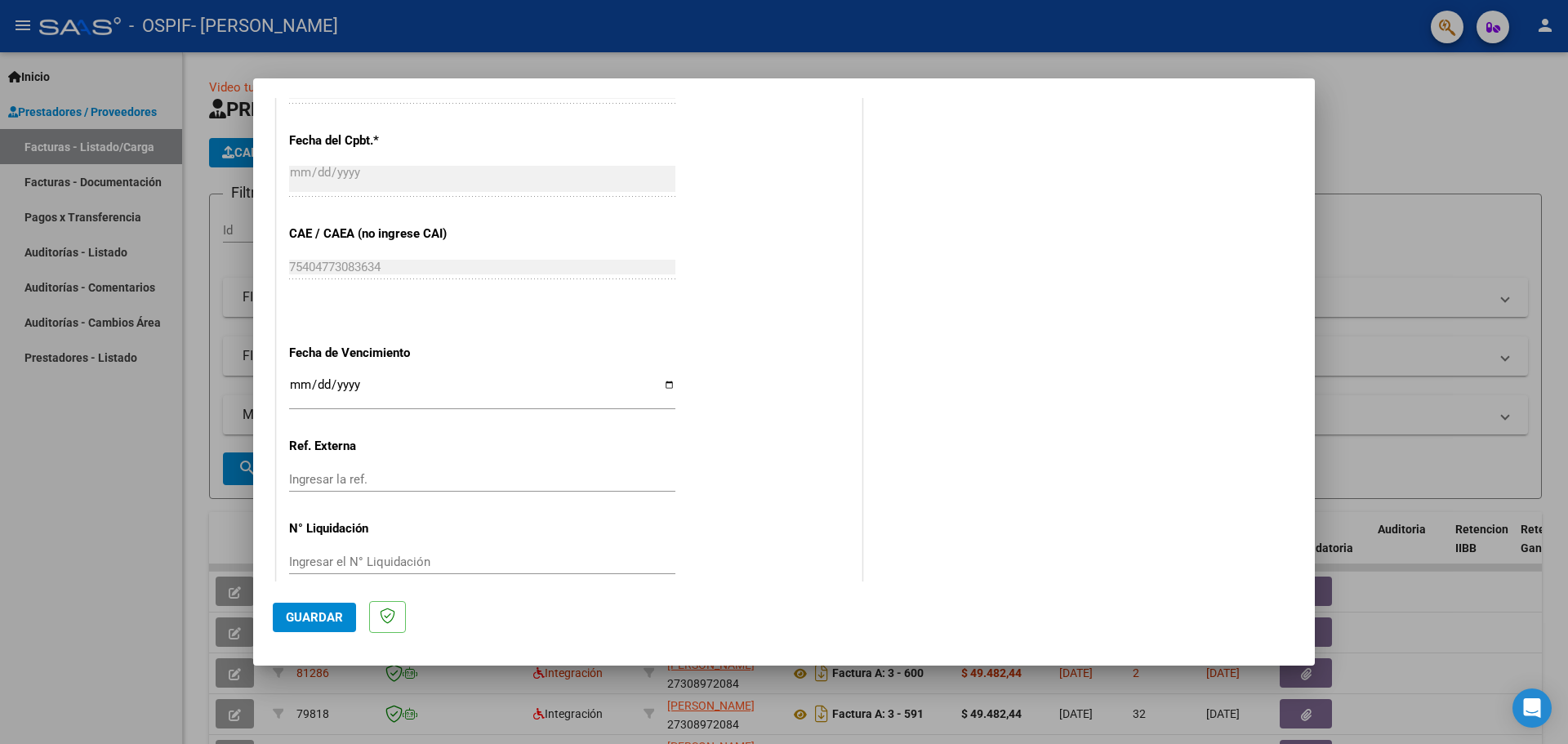
scroll to position [954, 0]
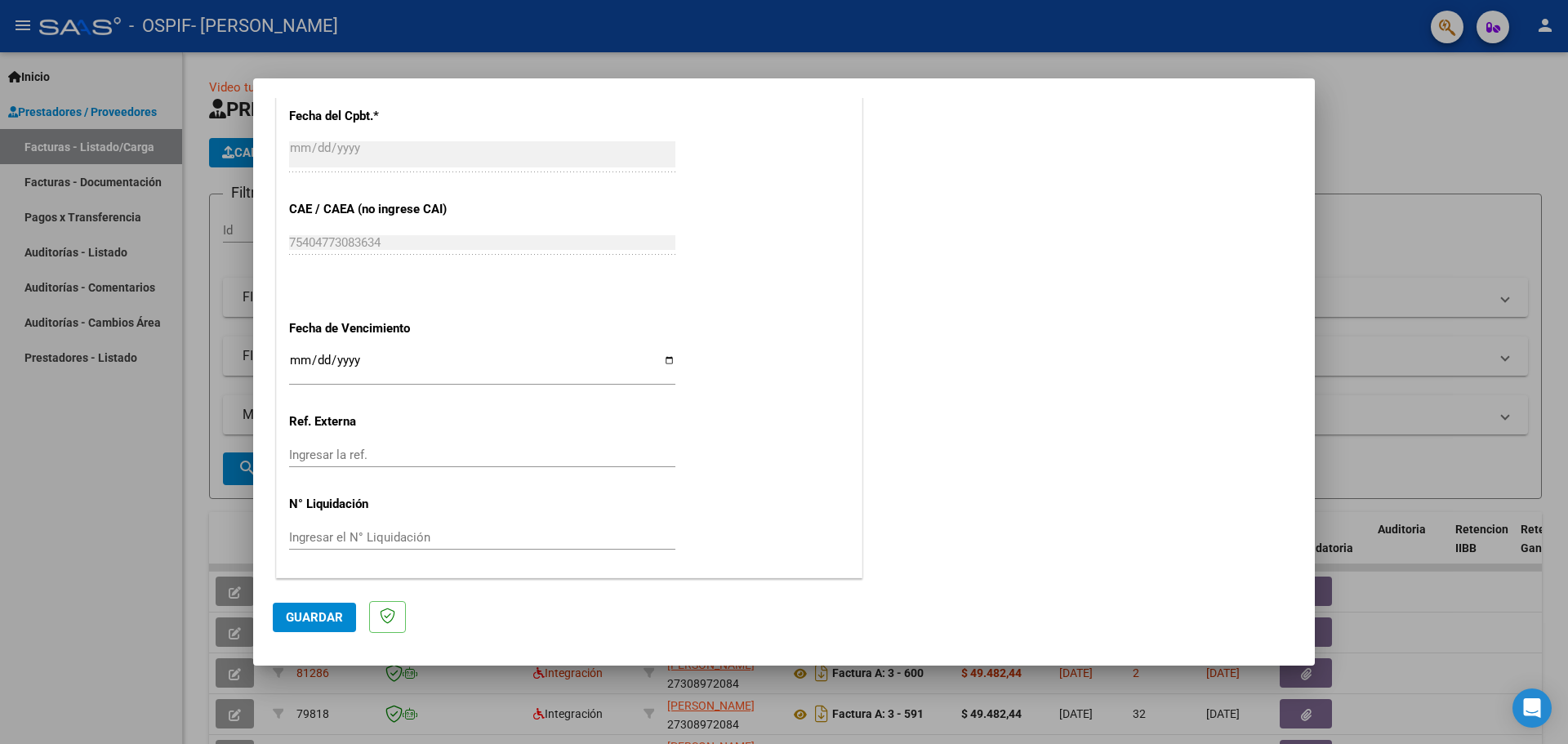
type input "202509"
click at [665, 357] on input "Ingresar la fecha" at bounding box center [483, 366] width 386 height 26
type input "[DATE]"
click at [324, 618] on span "Guardar" at bounding box center [314, 617] width 57 height 15
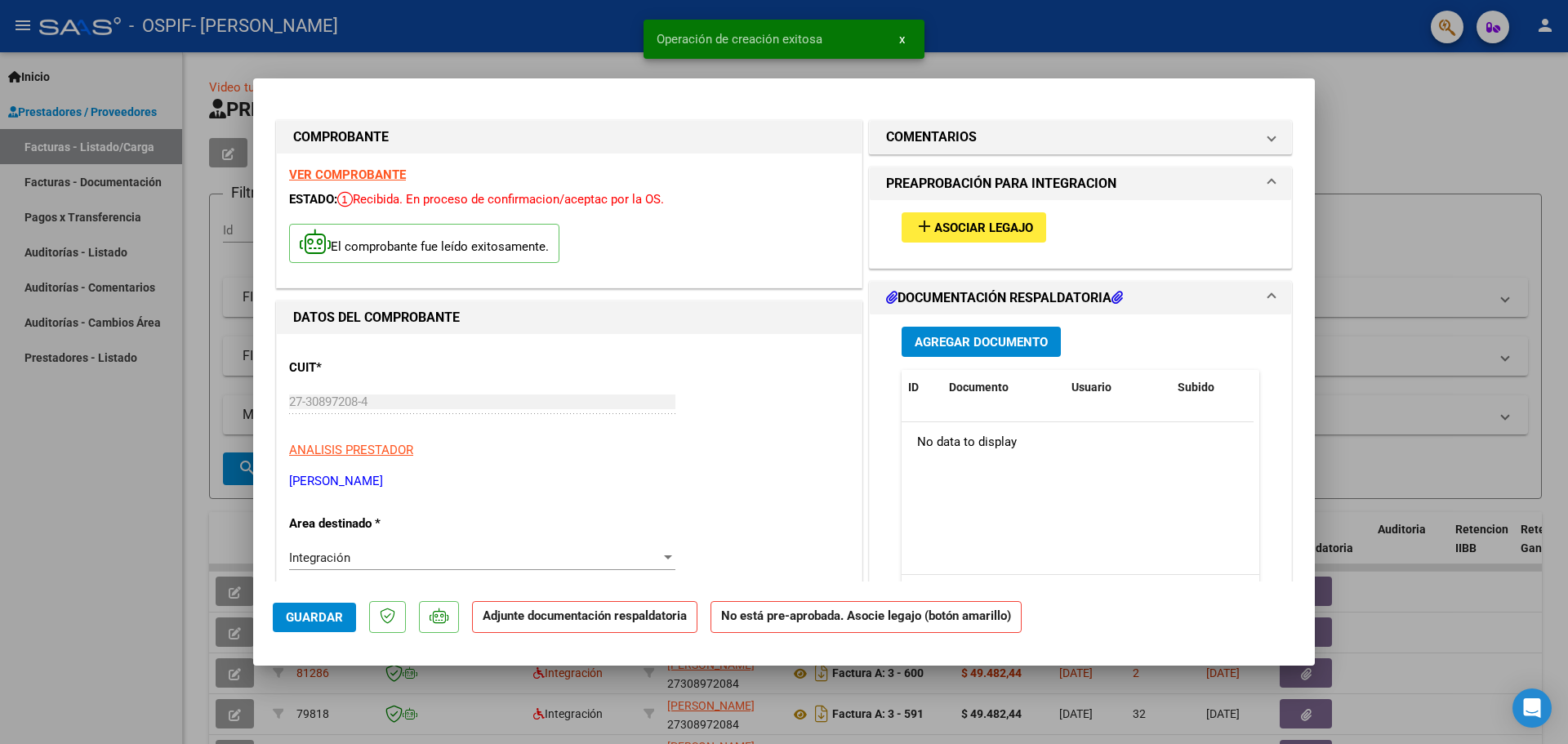
click at [917, 348] on span "Agregar Documento" at bounding box center [982, 341] width 133 height 15
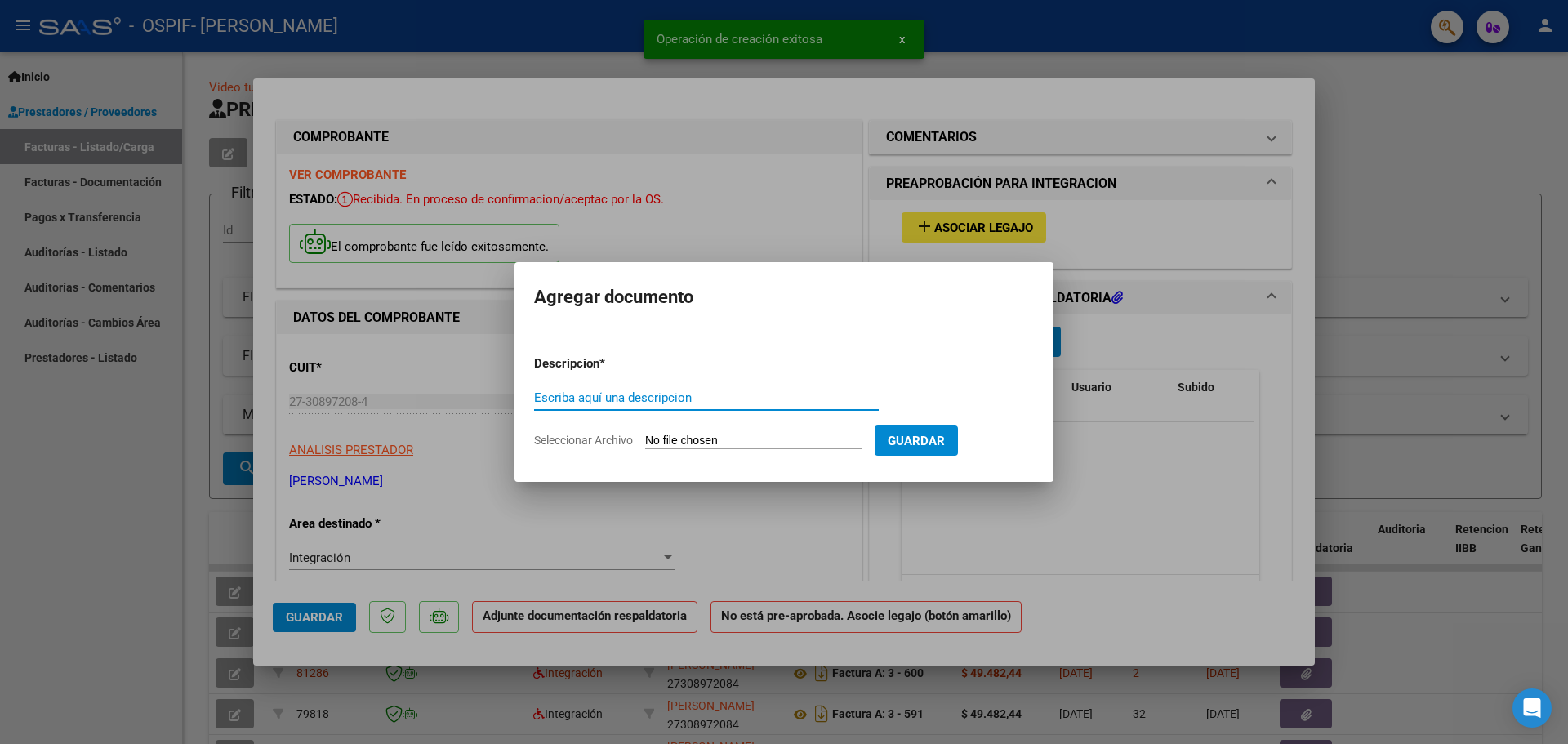
click at [686, 397] on input "Escriba aquí una descripcion" at bounding box center [706, 398] width 345 height 15
type input "ASISTENCIA"
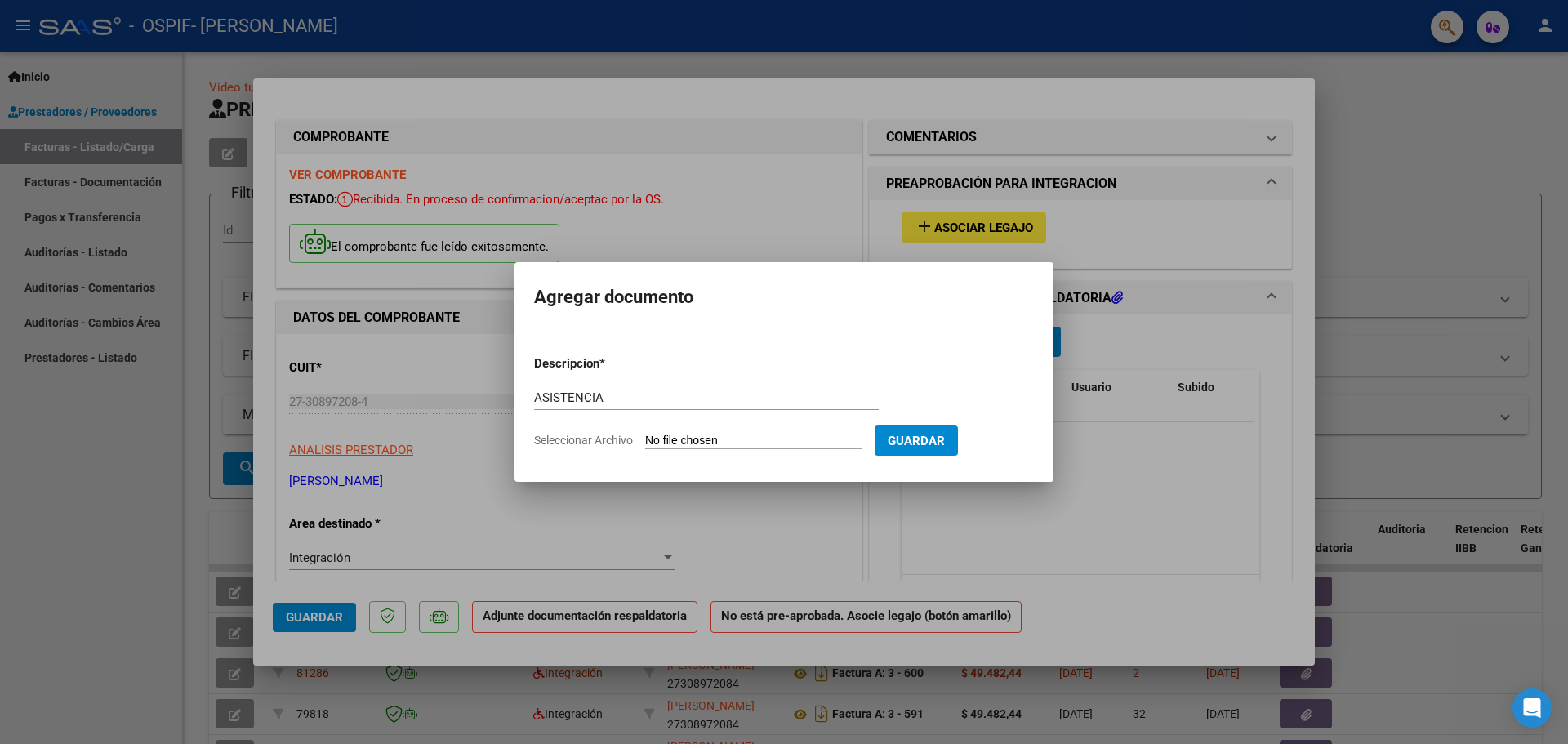
click at [675, 437] on input "Seleccionar Archivo" at bounding box center [754, 441] width 217 height 16
type input "C:\fakepath\ASISTENCIA [DATE] [PERSON_NAME].pdf"
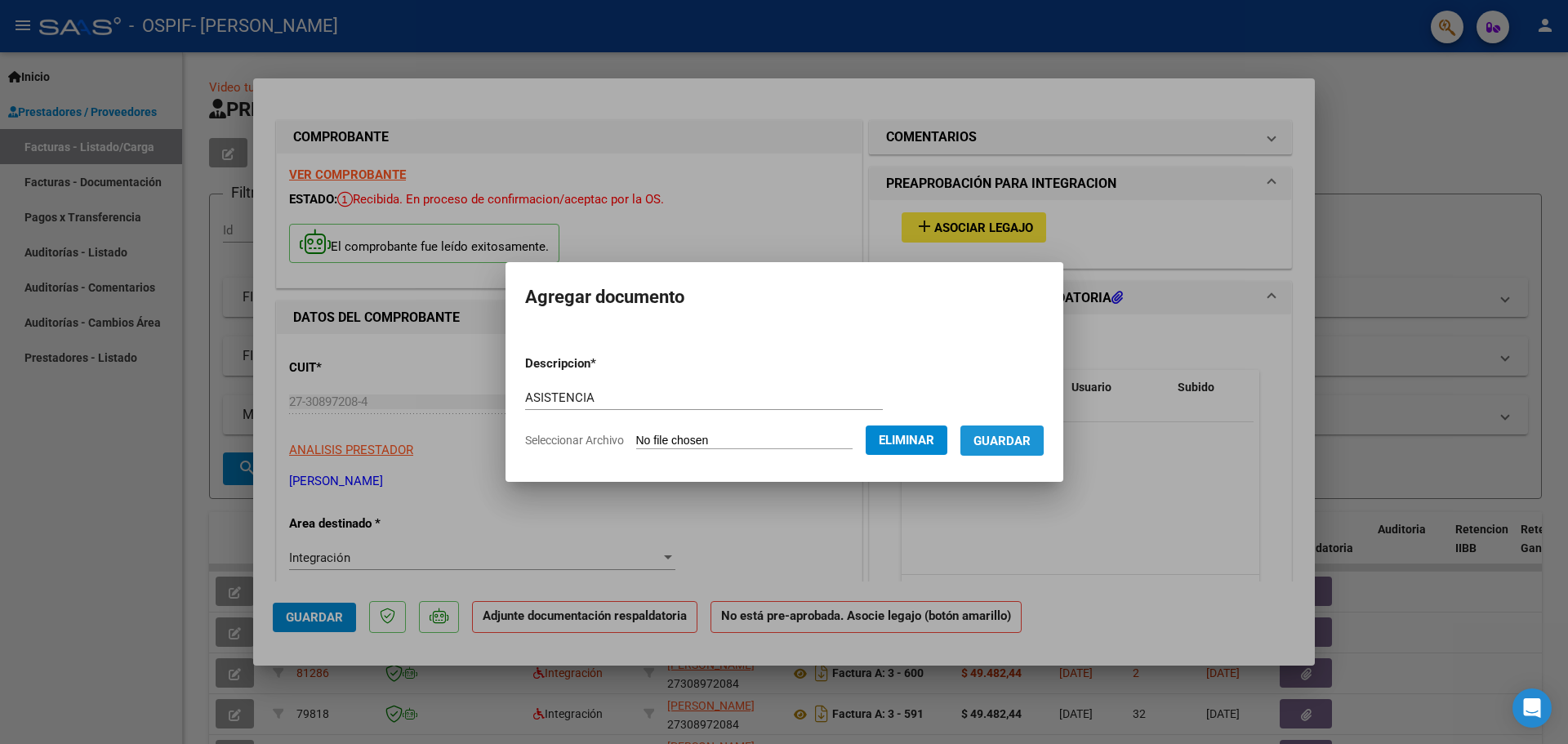
click at [1018, 439] on span "Guardar" at bounding box center [1002, 440] width 57 height 15
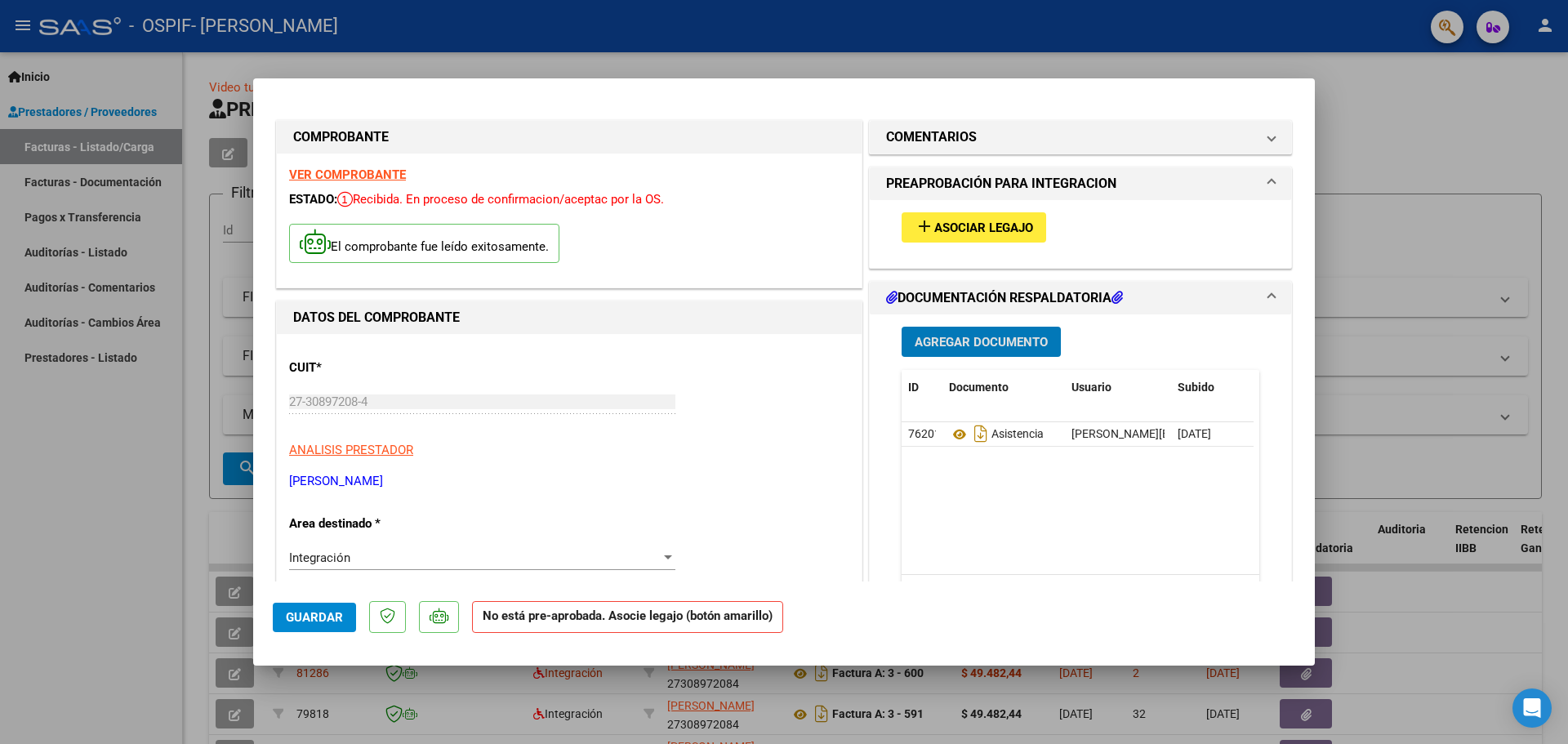
click at [941, 238] on button "add Asociar Legajo" at bounding box center [974, 227] width 145 height 30
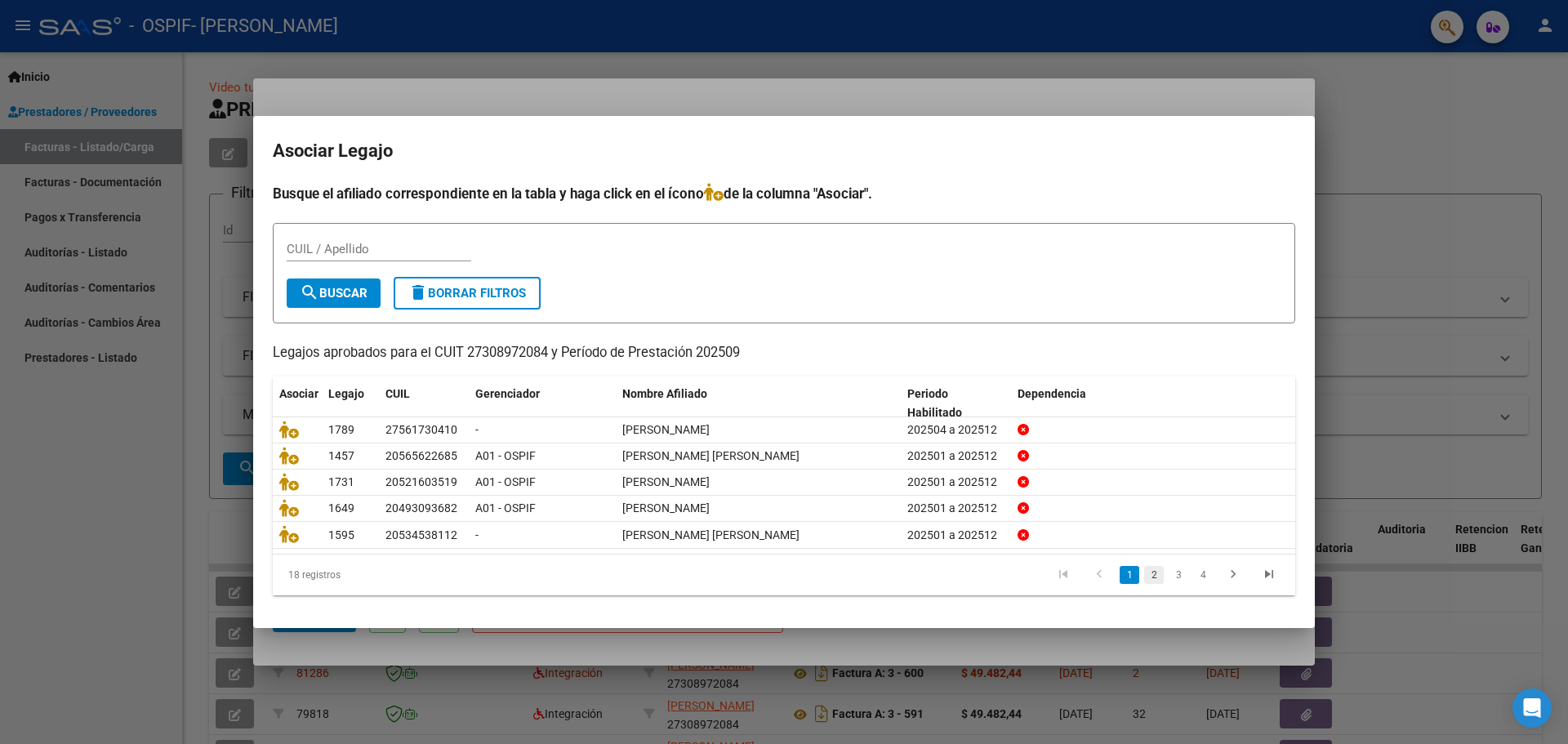
click at [1157, 575] on link "2" at bounding box center [1153, 574] width 20 height 18
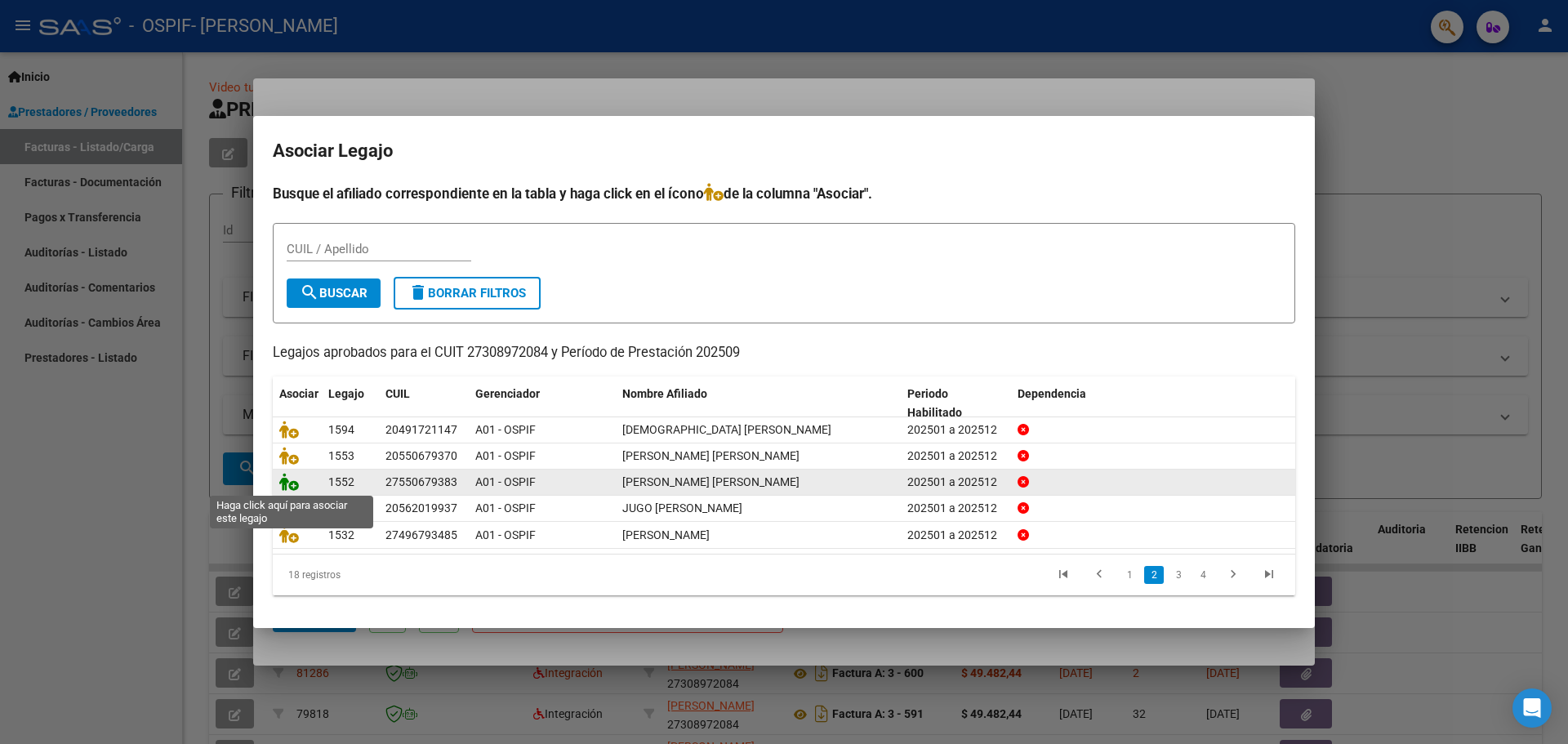
click at [287, 484] on icon at bounding box center [288, 482] width 20 height 18
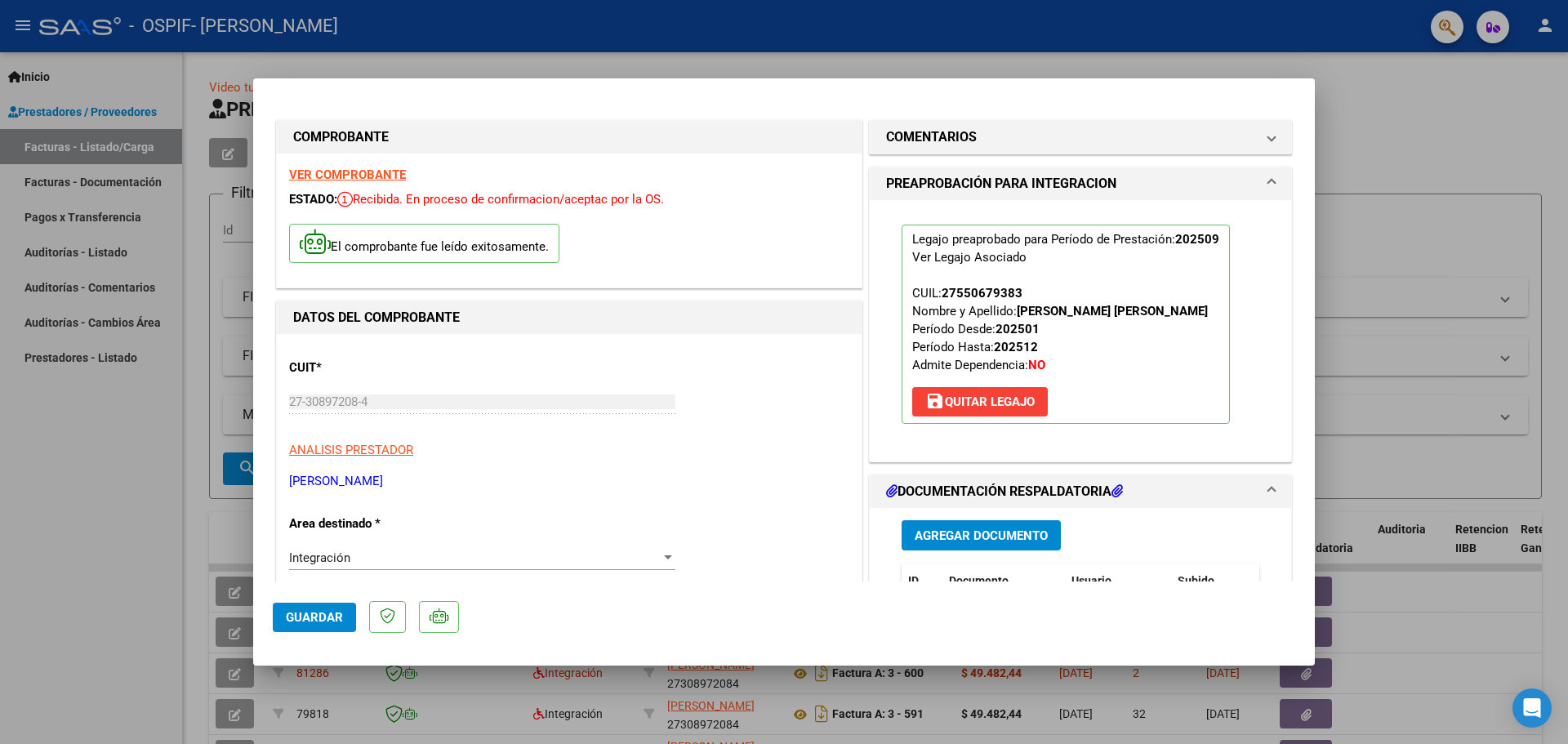
click at [46, 525] on div at bounding box center [784, 372] width 1568 height 744
type input "$ 0,00"
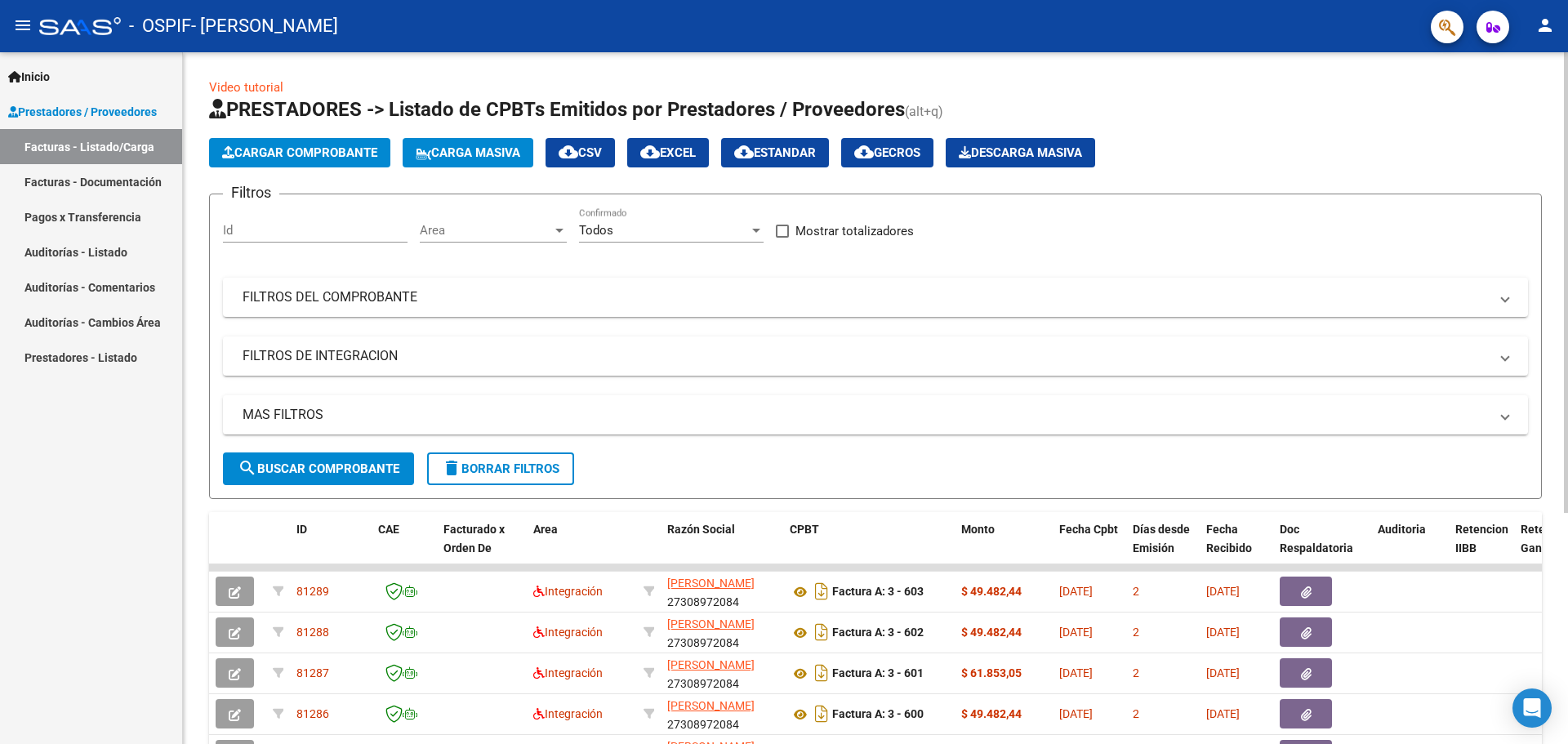
click at [318, 161] on button "Cargar Comprobante" at bounding box center [299, 152] width 181 height 29
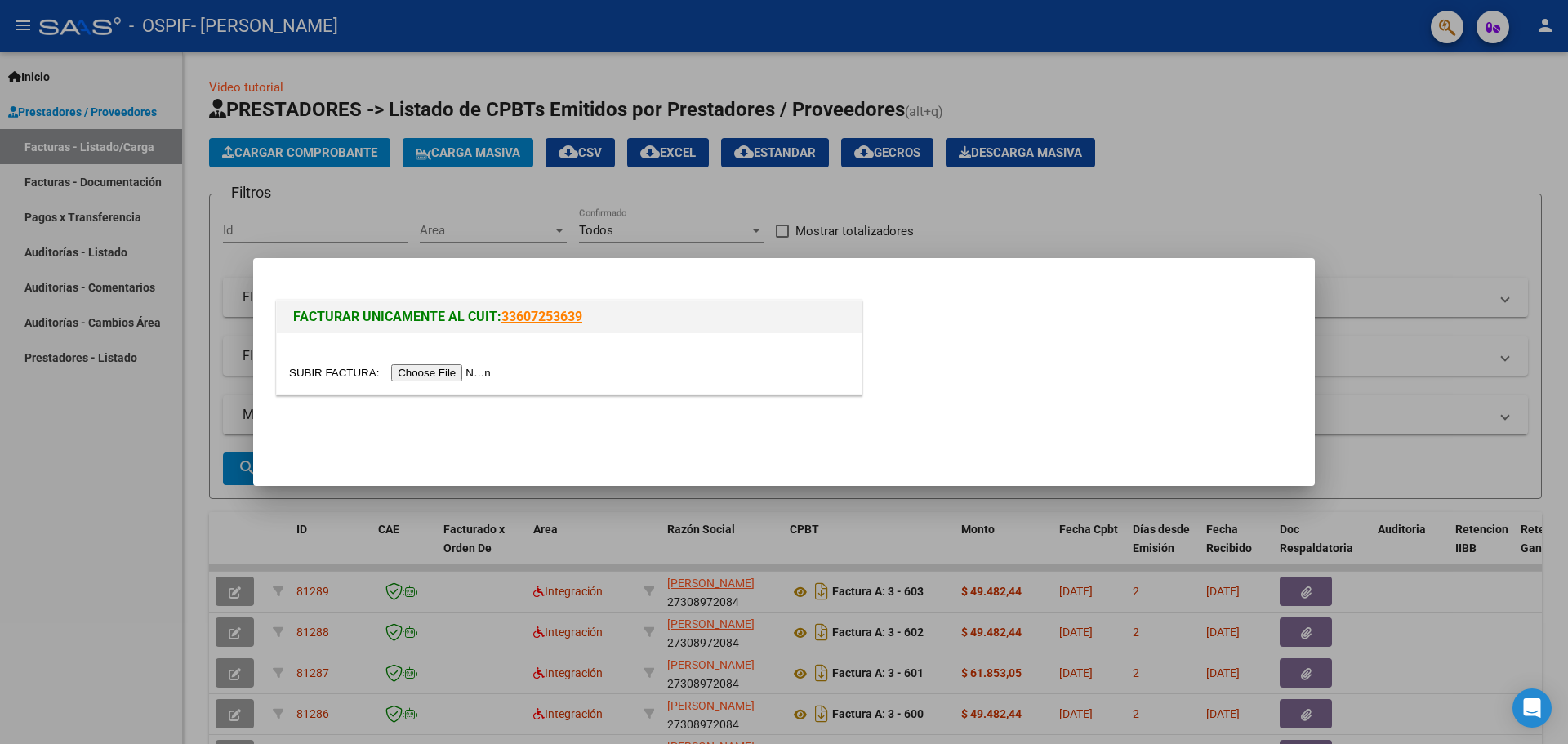
click at [421, 372] on input "file" at bounding box center [392, 372] width 206 height 17
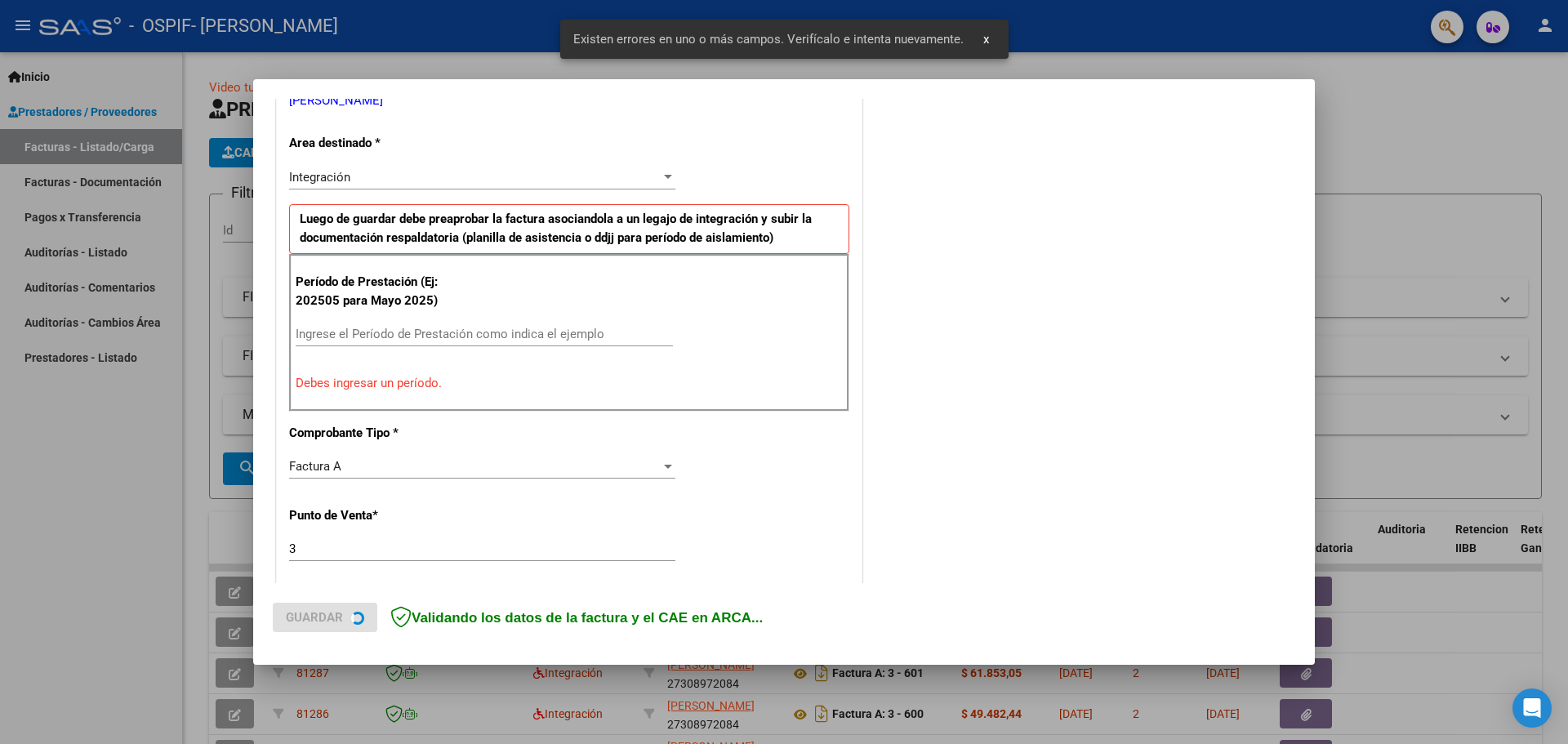
scroll to position [378, 0]
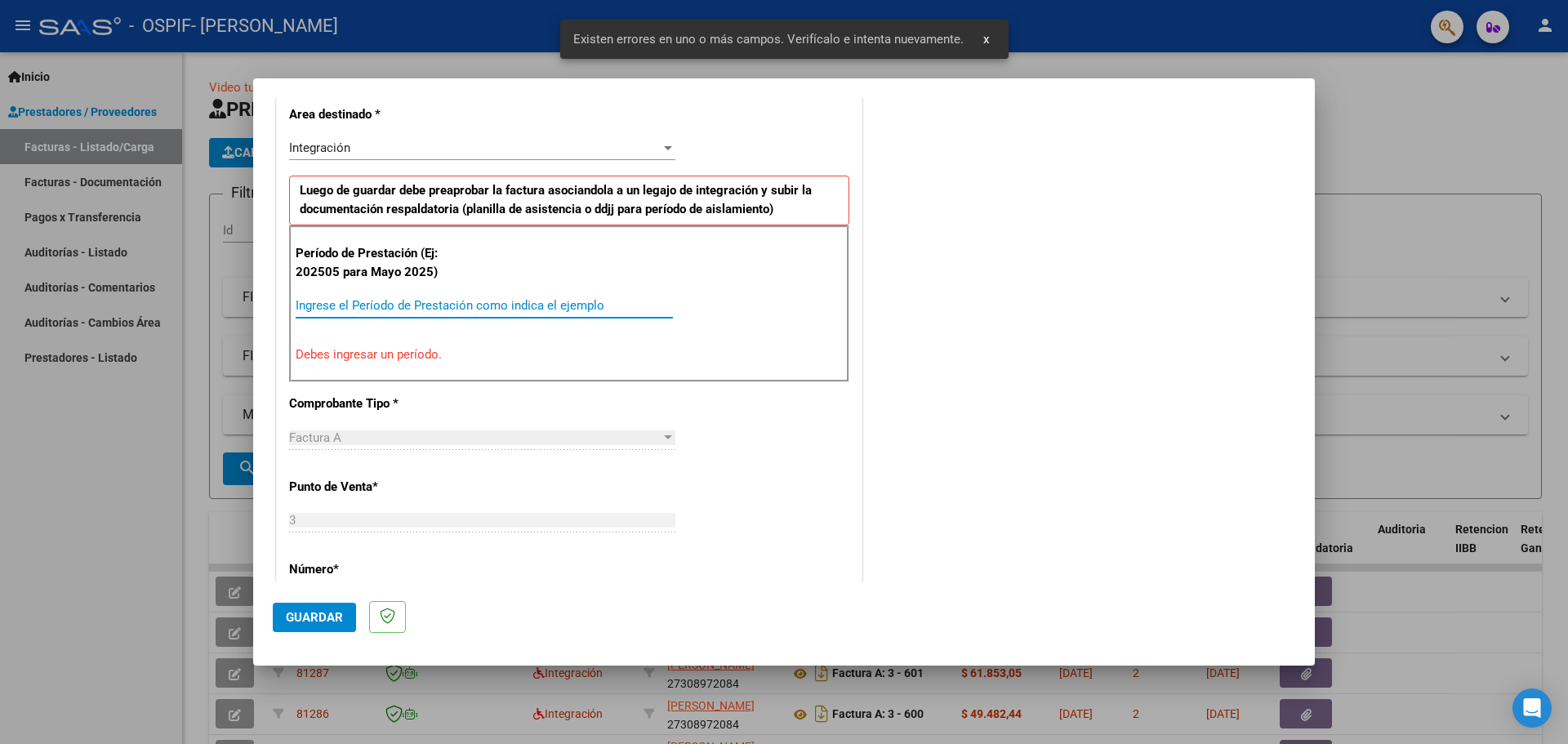
click at [327, 307] on input "Ingrese el Período de Prestación como indica el ejemplo" at bounding box center [483, 305] width 377 height 15
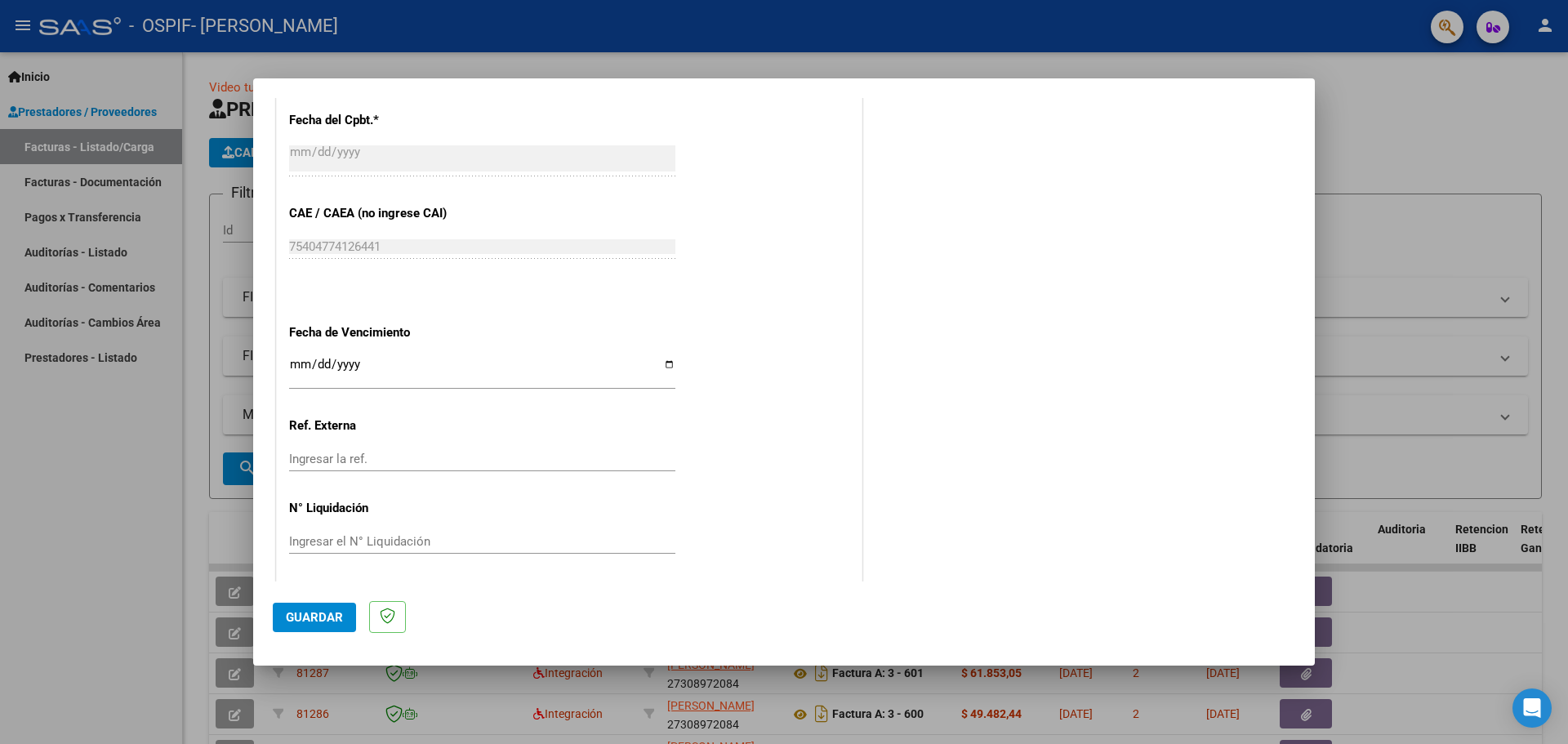
scroll to position [954, 0]
type input "202509"
click at [664, 360] on input "Ingresar la fecha" at bounding box center [483, 366] width 386 height 26
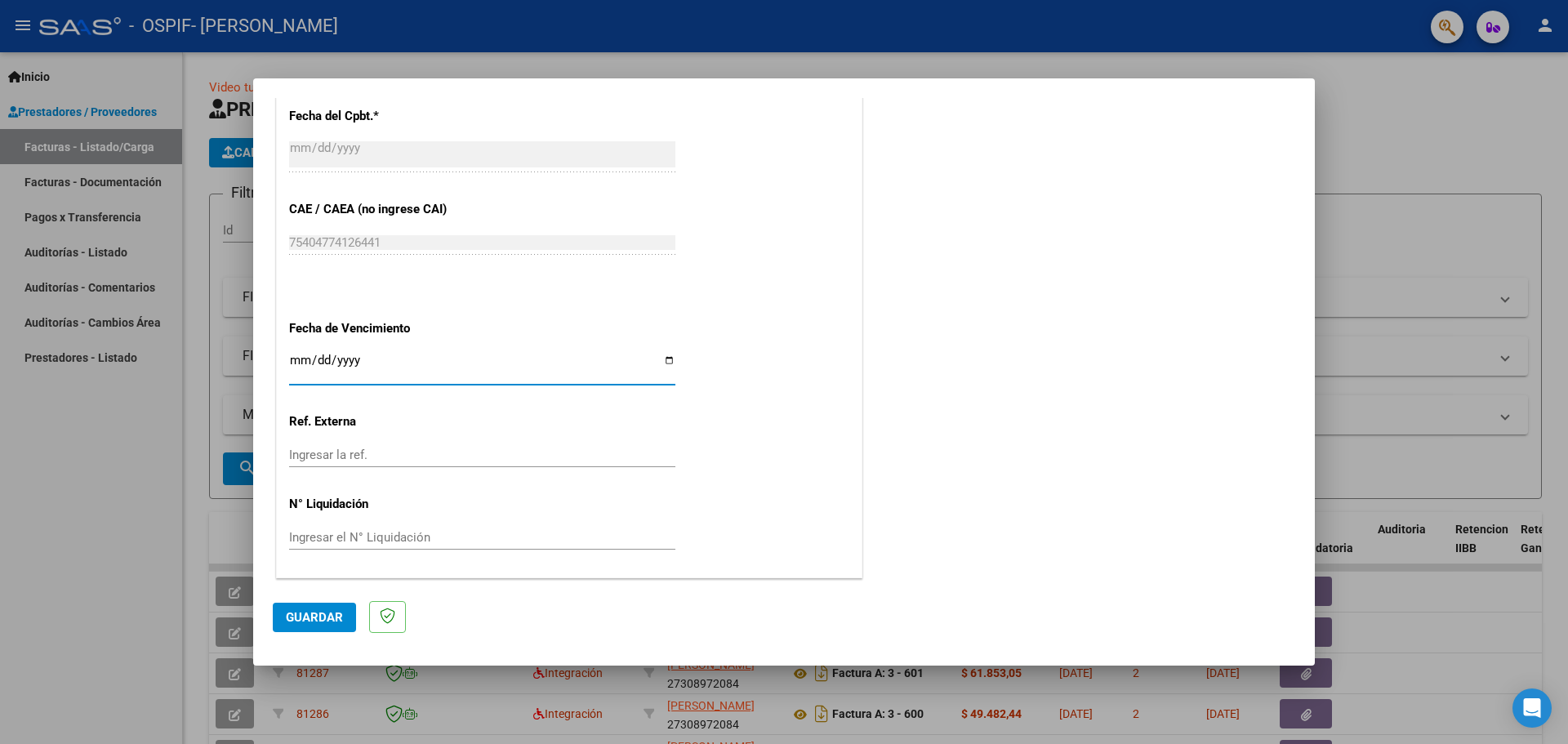
type input "[DATE]"
click at [322, 631] on button "Guardar" at bounding box center [314, 618] width 83 height 29
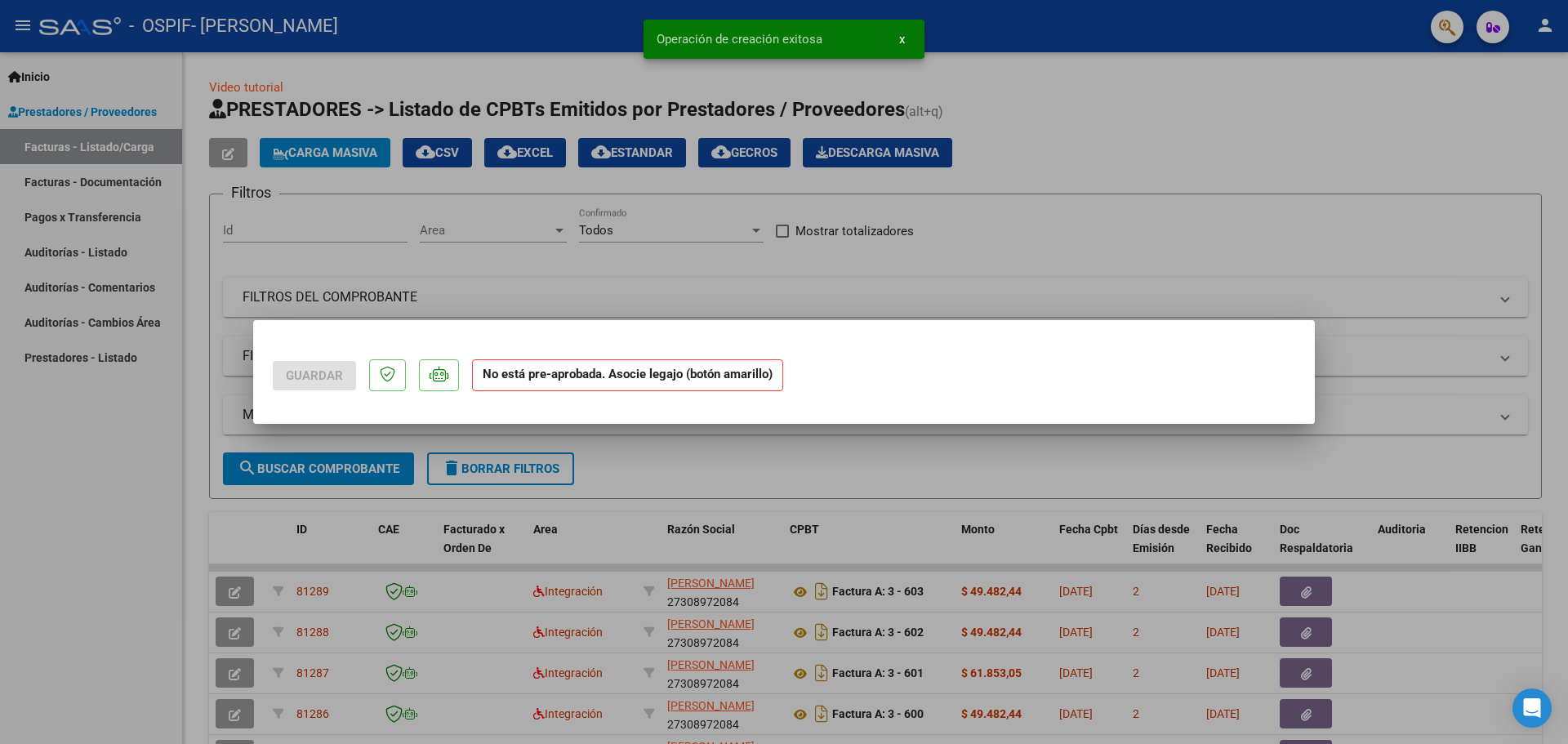
scroll to position [0, 0]
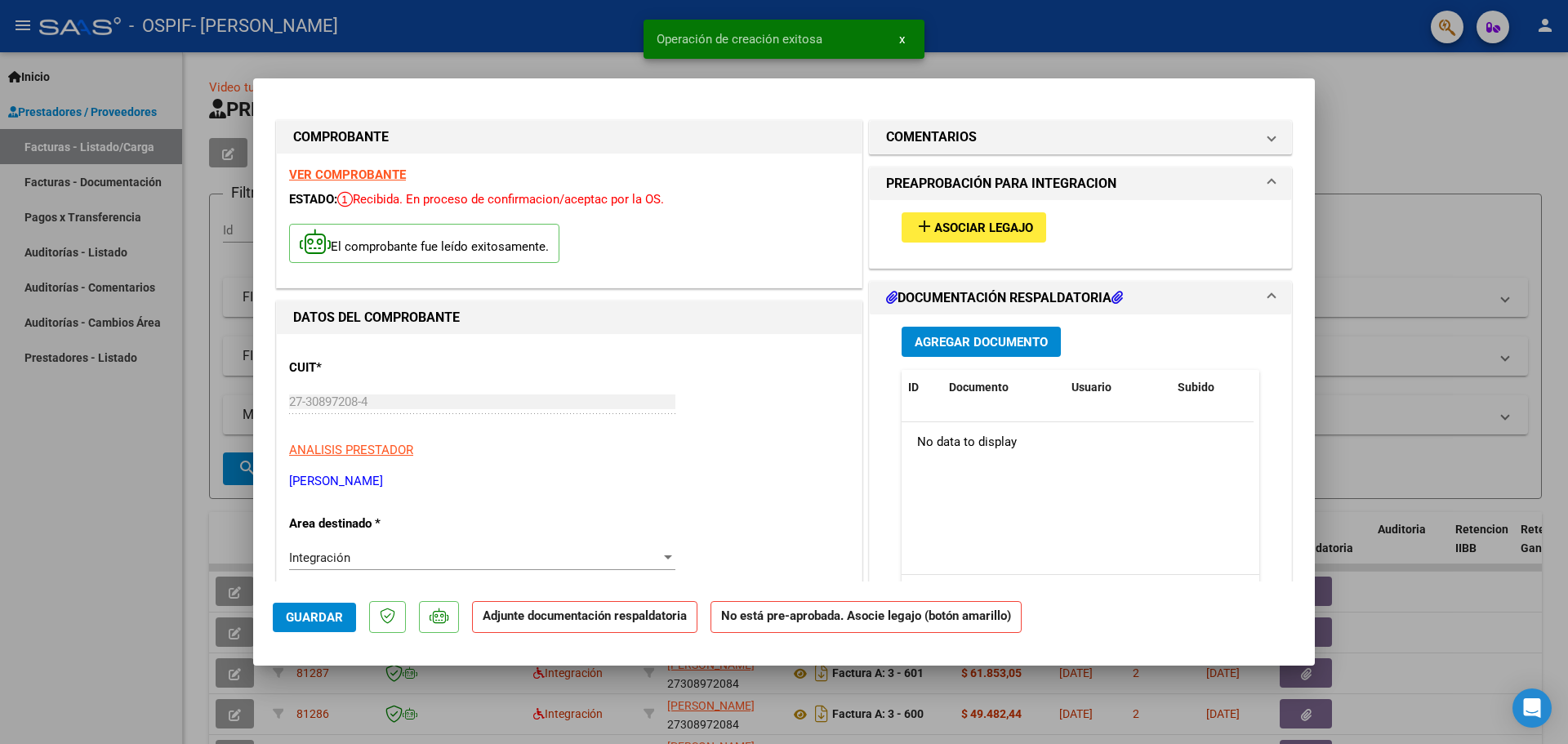
click at [932, 348] on span "Agregar Documento" at bounding box center [982, 341] width 133 height 15
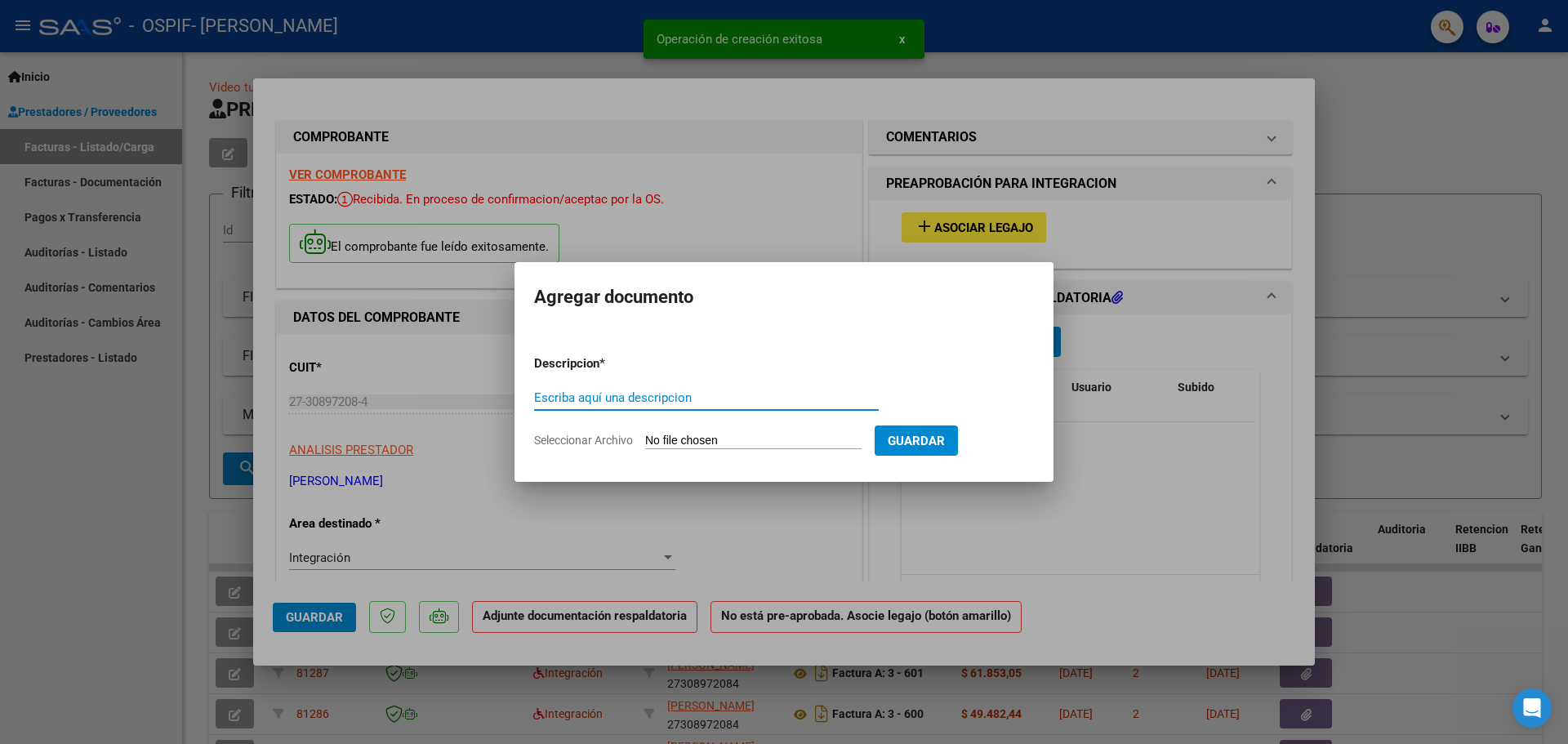
click at [624, 392] on input "Escriba aquí una descripcion" at bounding box center [706, 398] width 345 height 15
type input "ASISTENCIA"
click at [661, 443] on input "Seleccionar Archivo" at bounding box center [754, 441] width 217 height 16
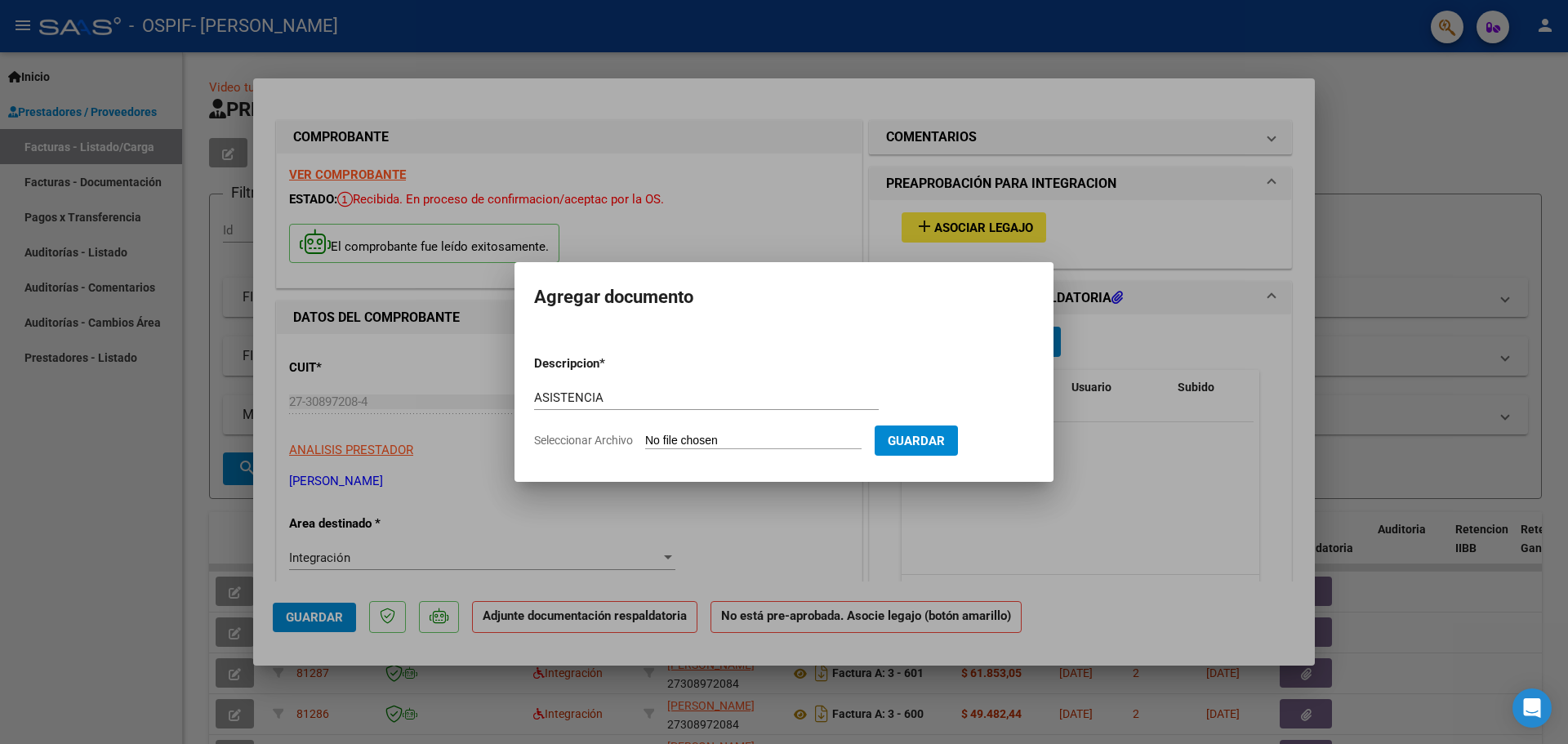
type input "C:\fakepath\ASISTENCIA SEPTIEMBRE 2025 EZE.pdf"
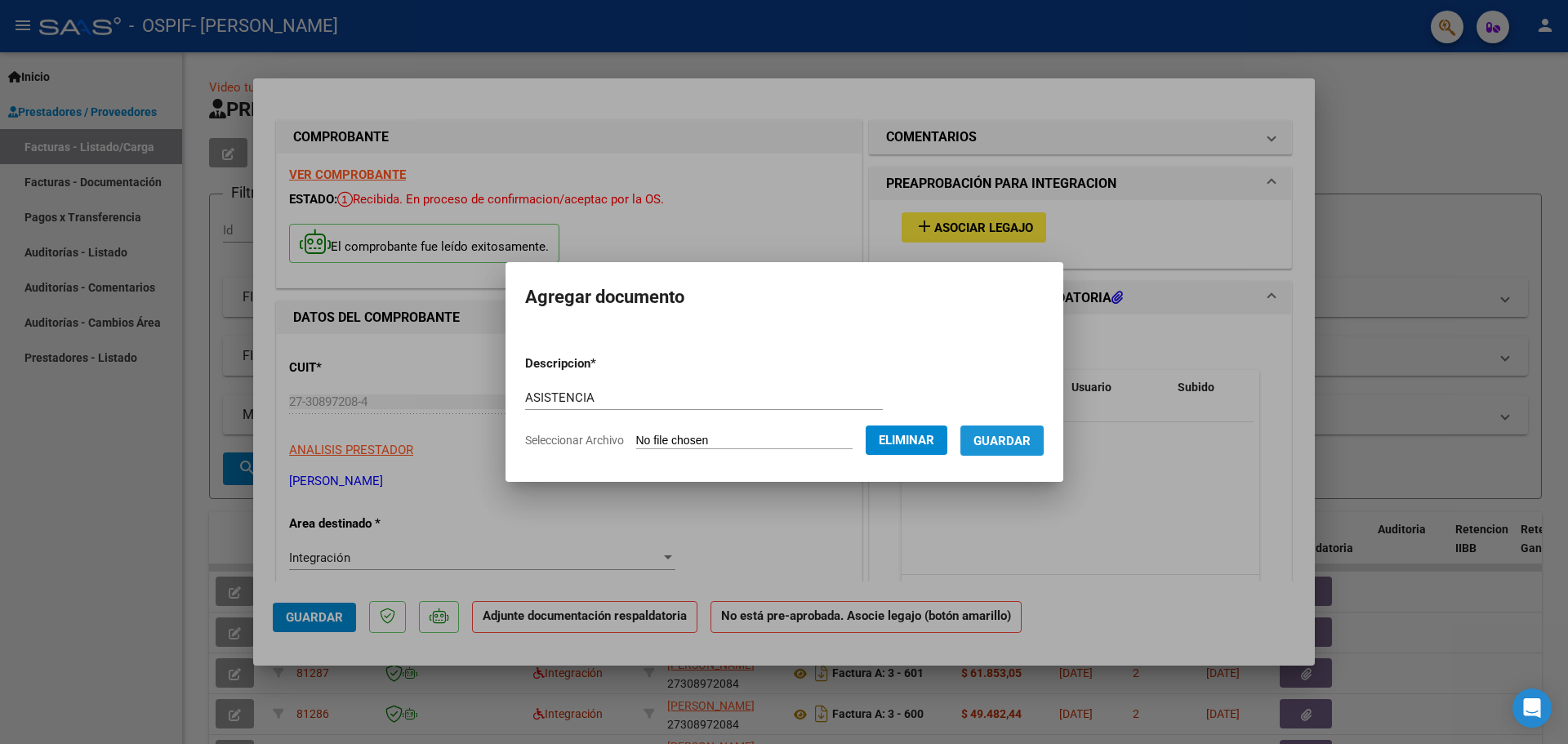
click at [1043, 431] on button "Guardar" at bounding box center [1001, 440] width 83 height 30
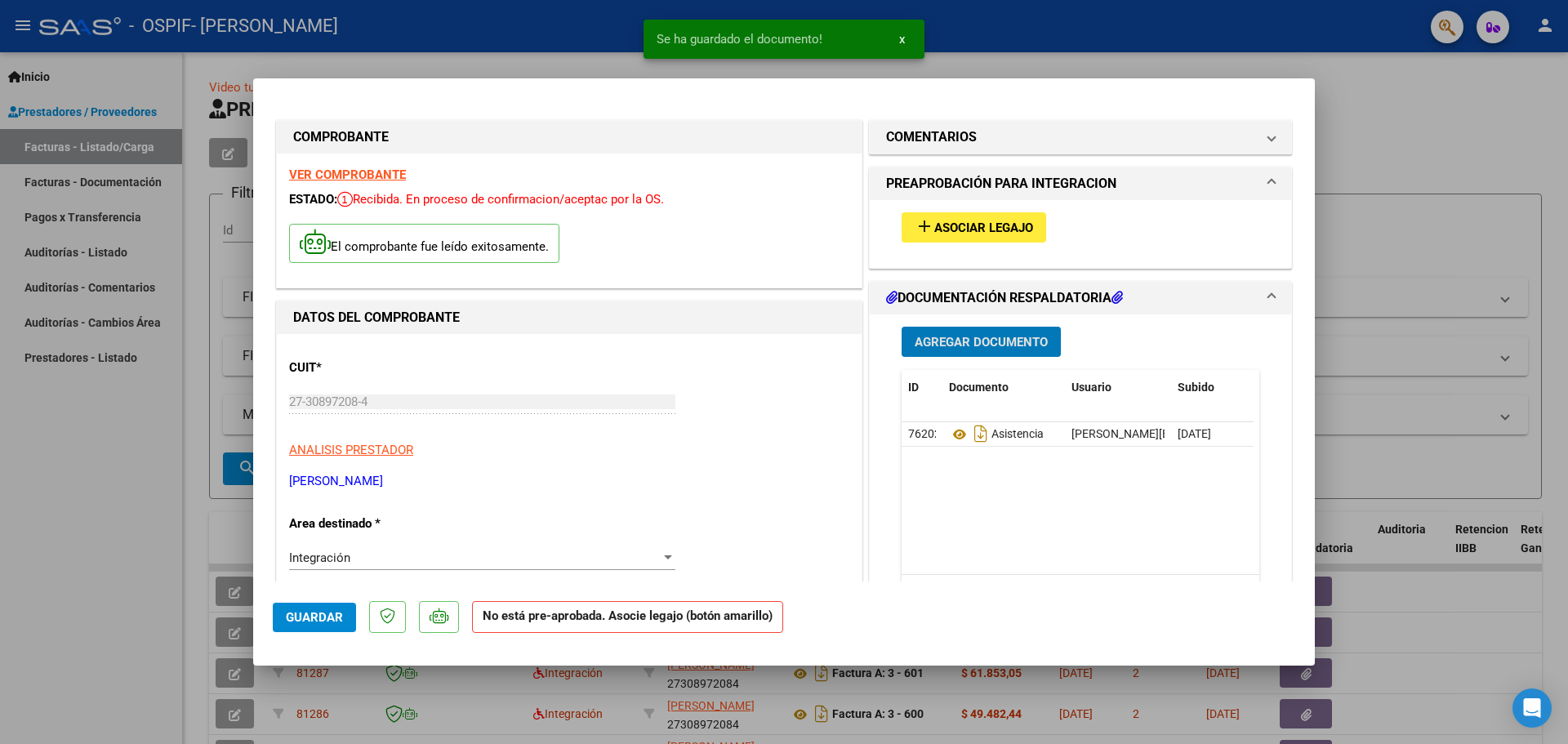
click at [984, 236] on button "add Asociar Legajo" at bounding box center [974, 227] width 145 height 30
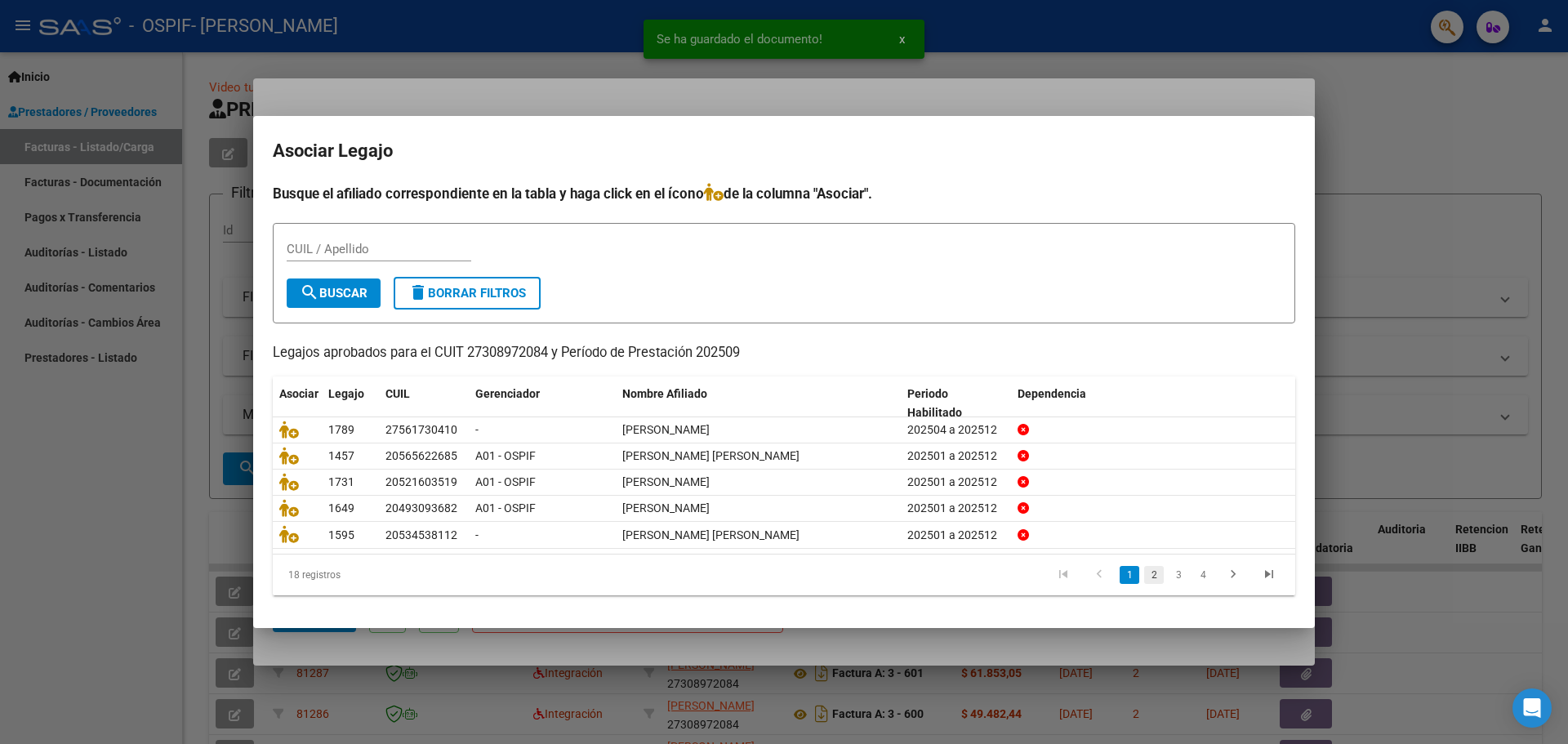
click at [1157, 570] on link "2" at bounding box center [1153, 574] width 20 height 18
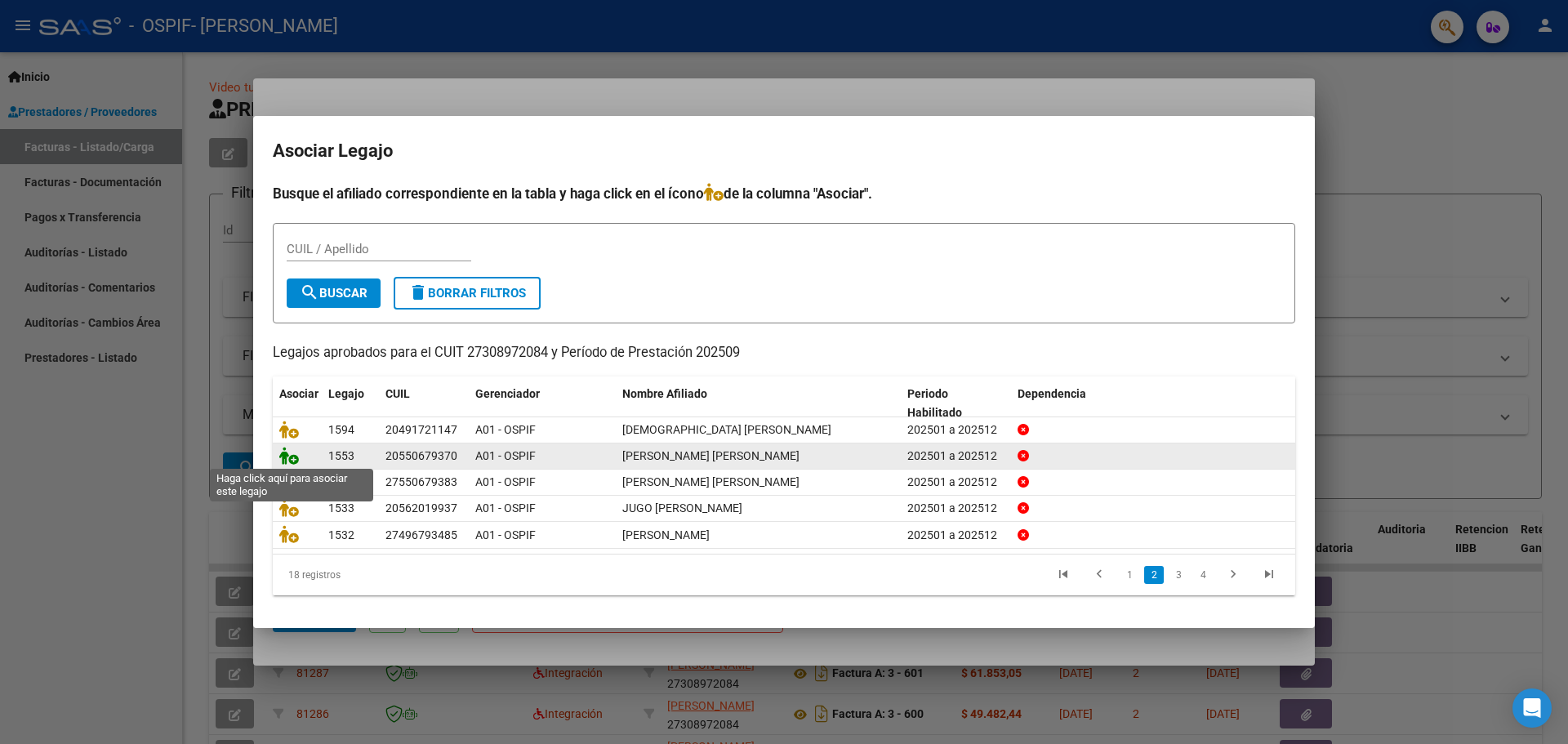
click at [291, 451] on icon at bounding box center [288, 456] width 20 height 18
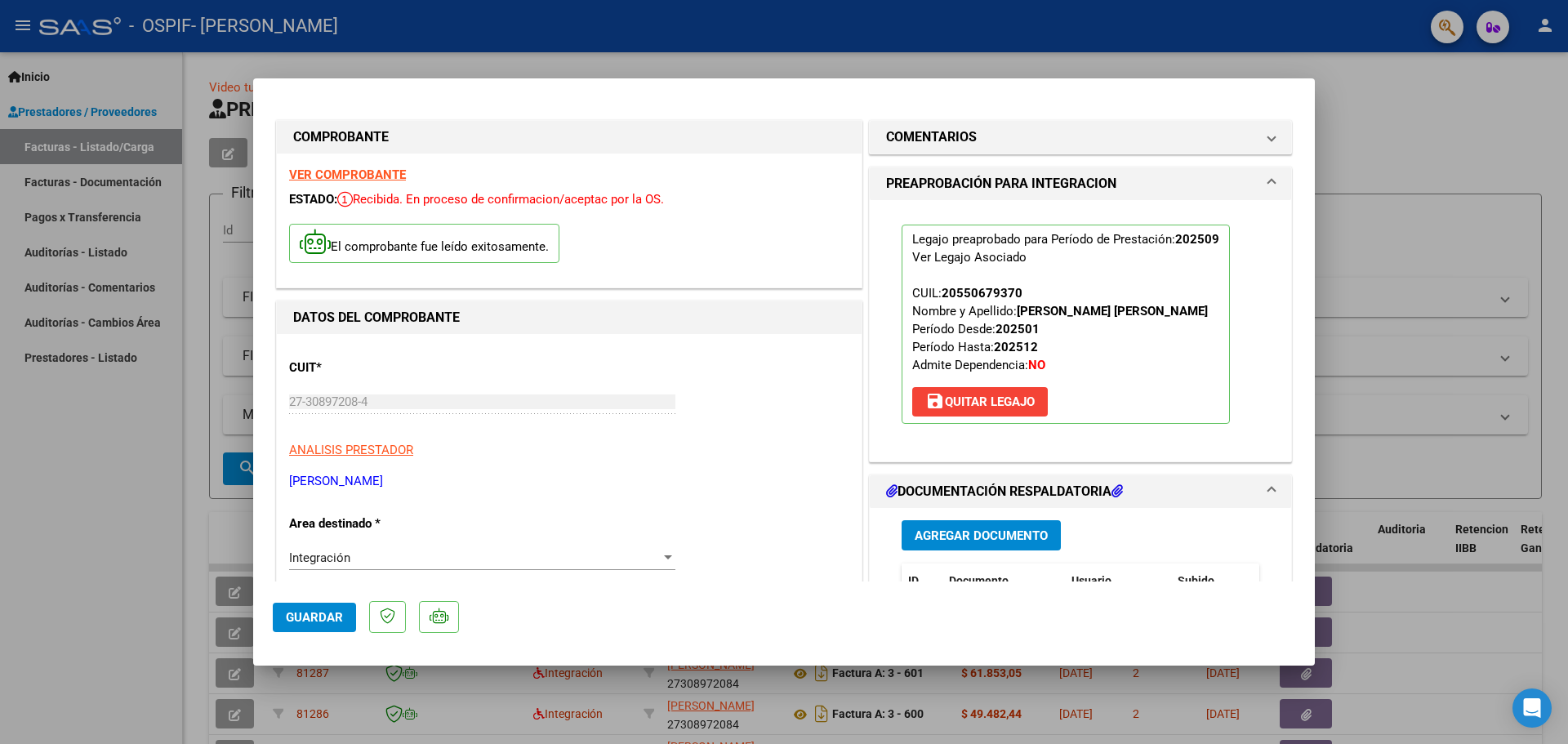
click at [67, 547] on div at bounding box center [784, 372] width 1568 height 744
type input "$ 0,00"
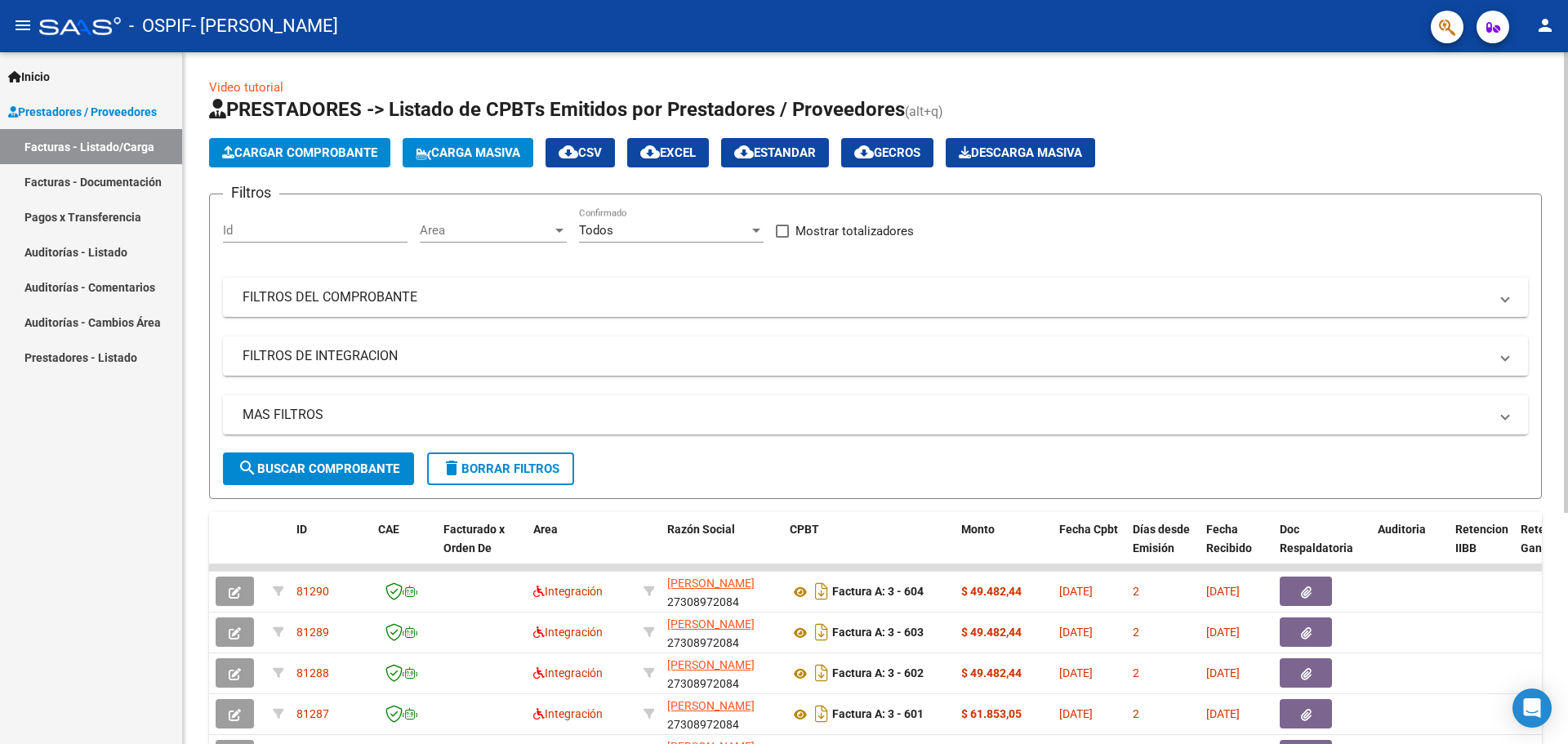
click at [226, 154] on icon "button" at bounding box center [228, 152] width 12 height 12
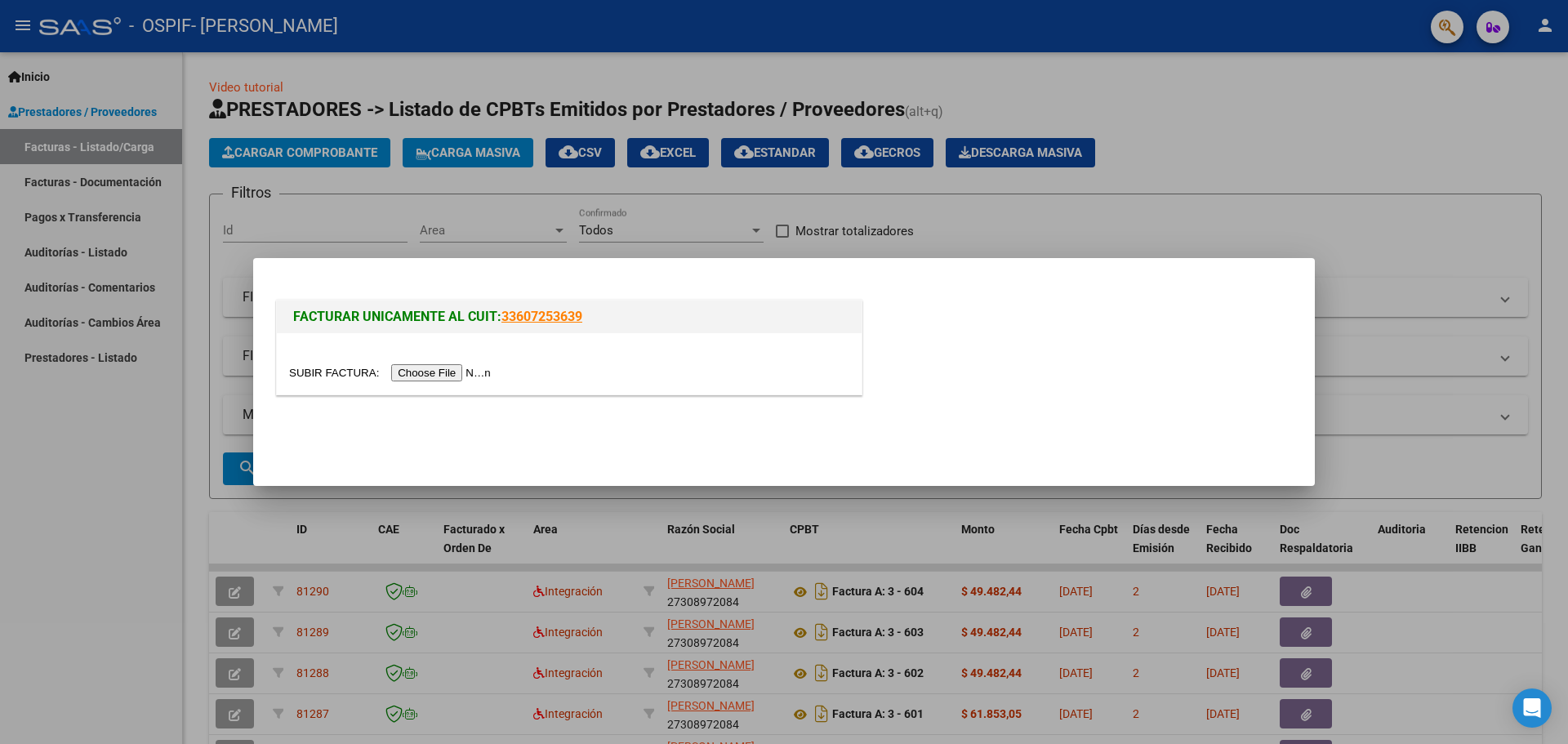
click at [424, 369] on input "file" at bounding box center [392, 372] width 206 height 17
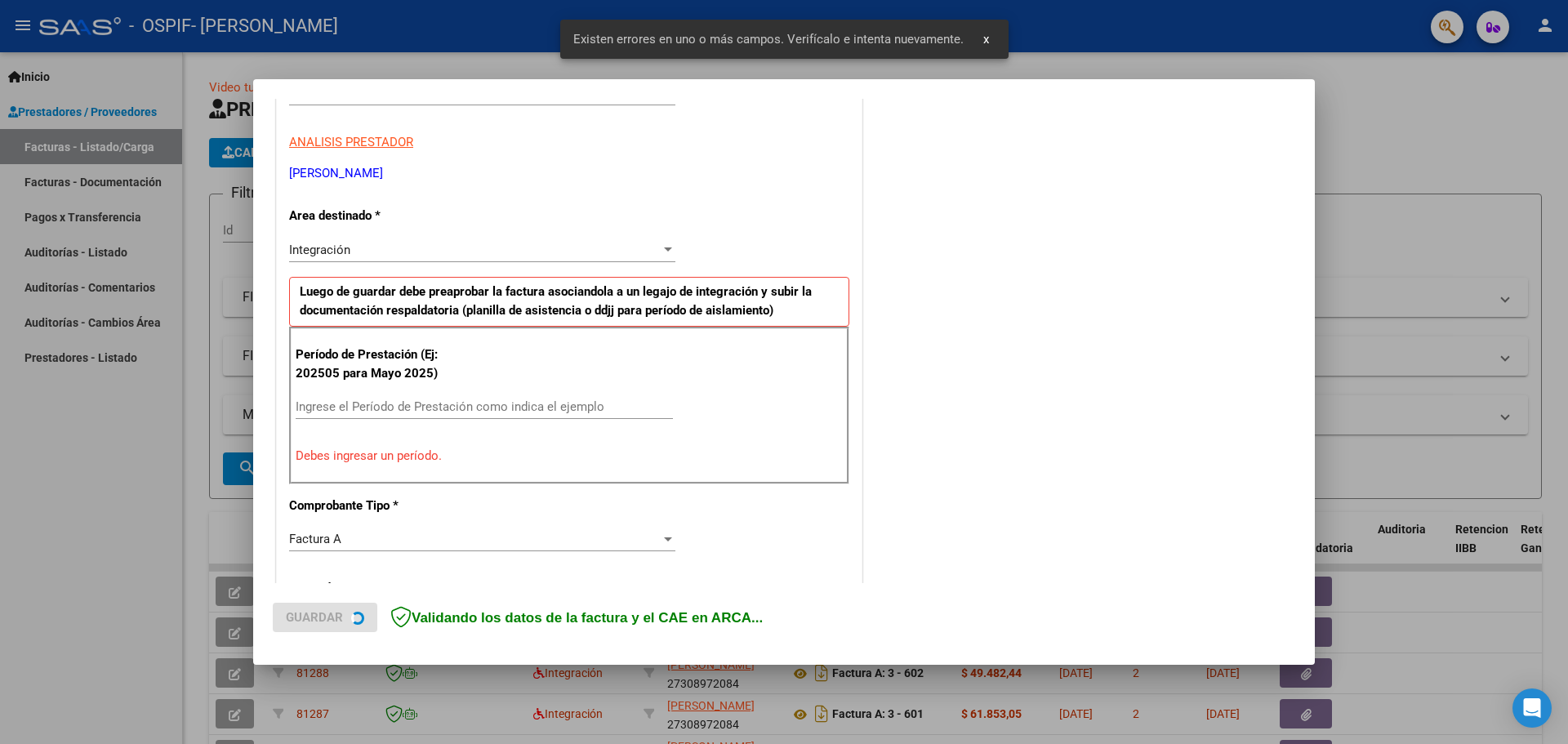
scroll to position [296, 0]
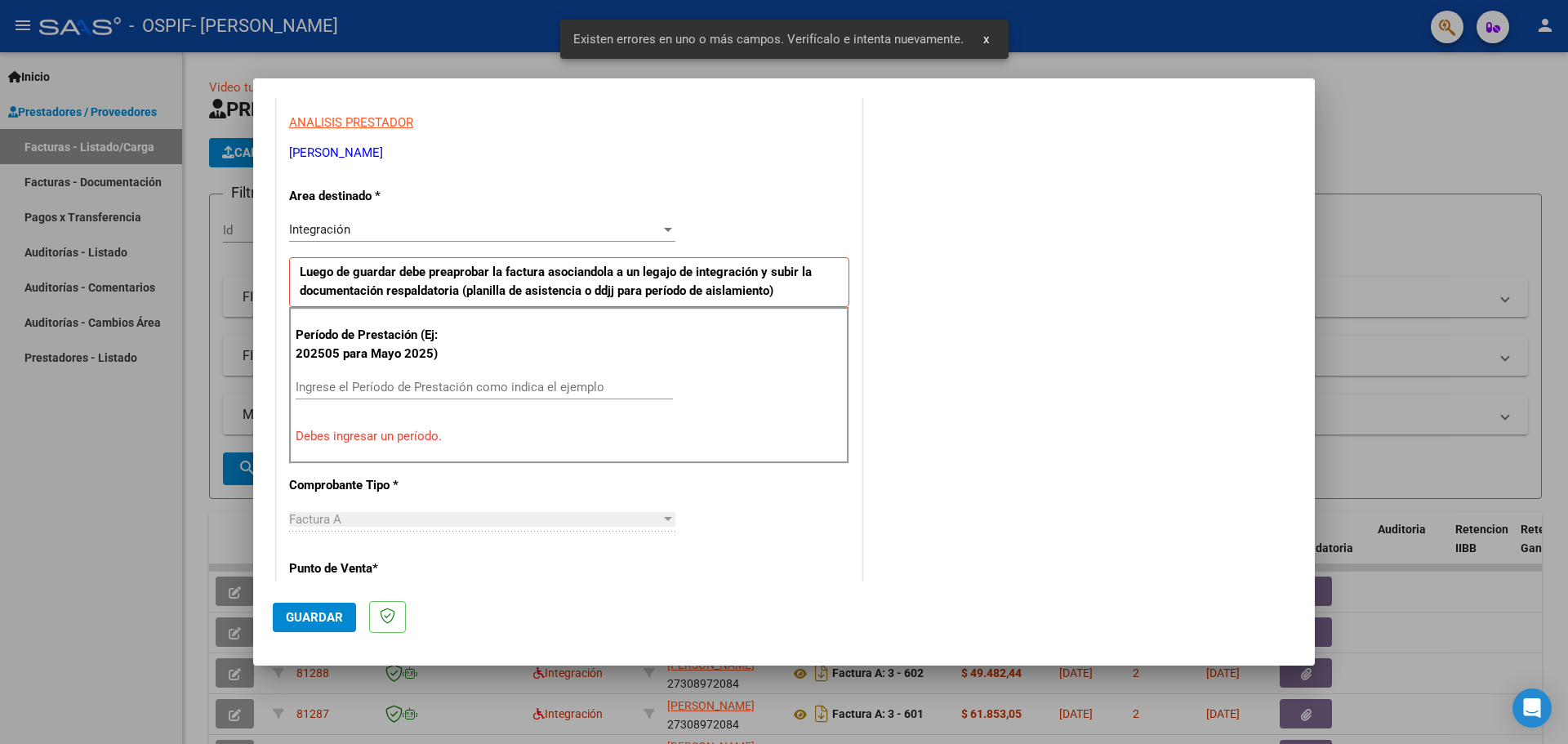
click at [345, 379] on input "Ingrese el Período de Prestación como indica el ejemplo" at bounding box center [483, 386] width 377 height 15
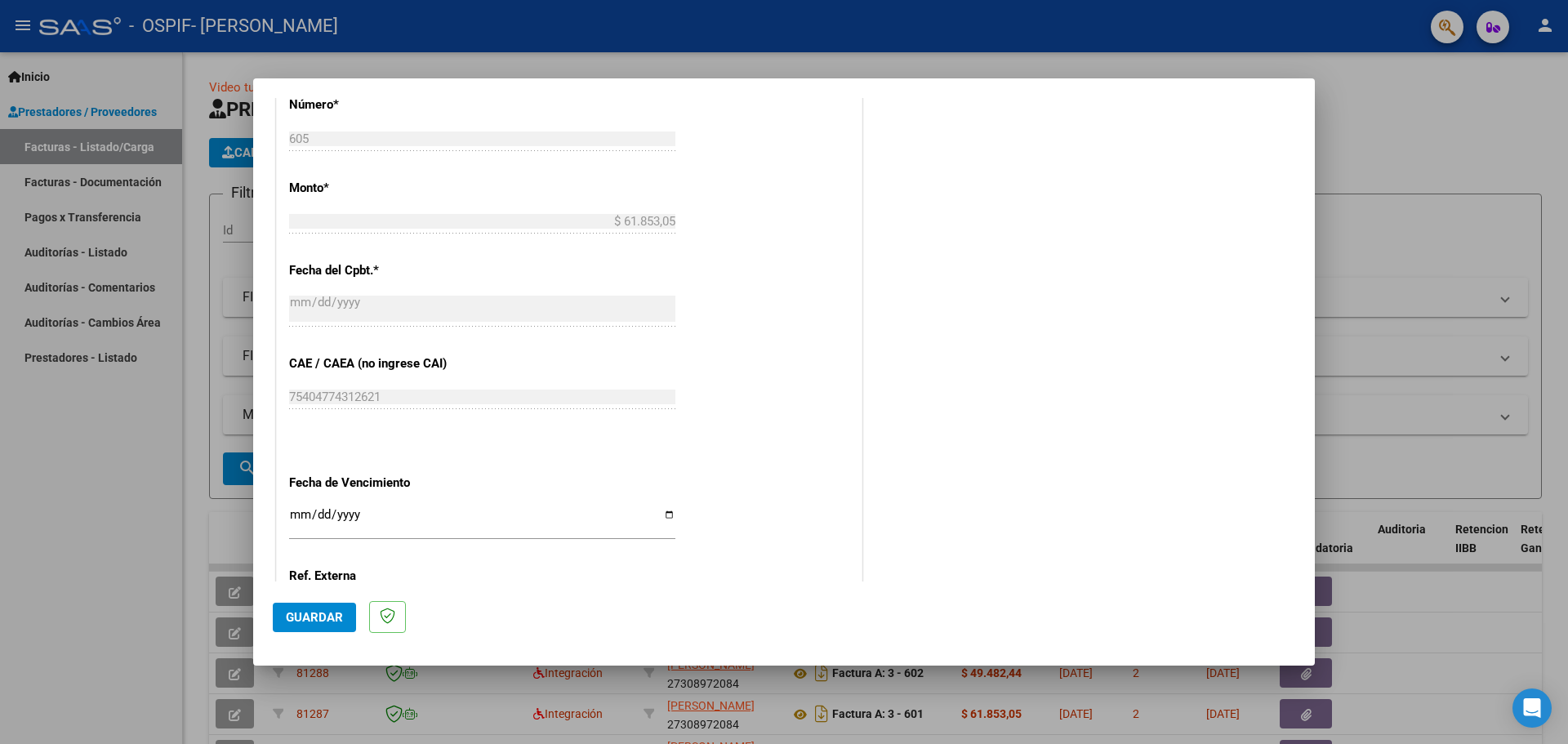
scroll to position [949, 0]
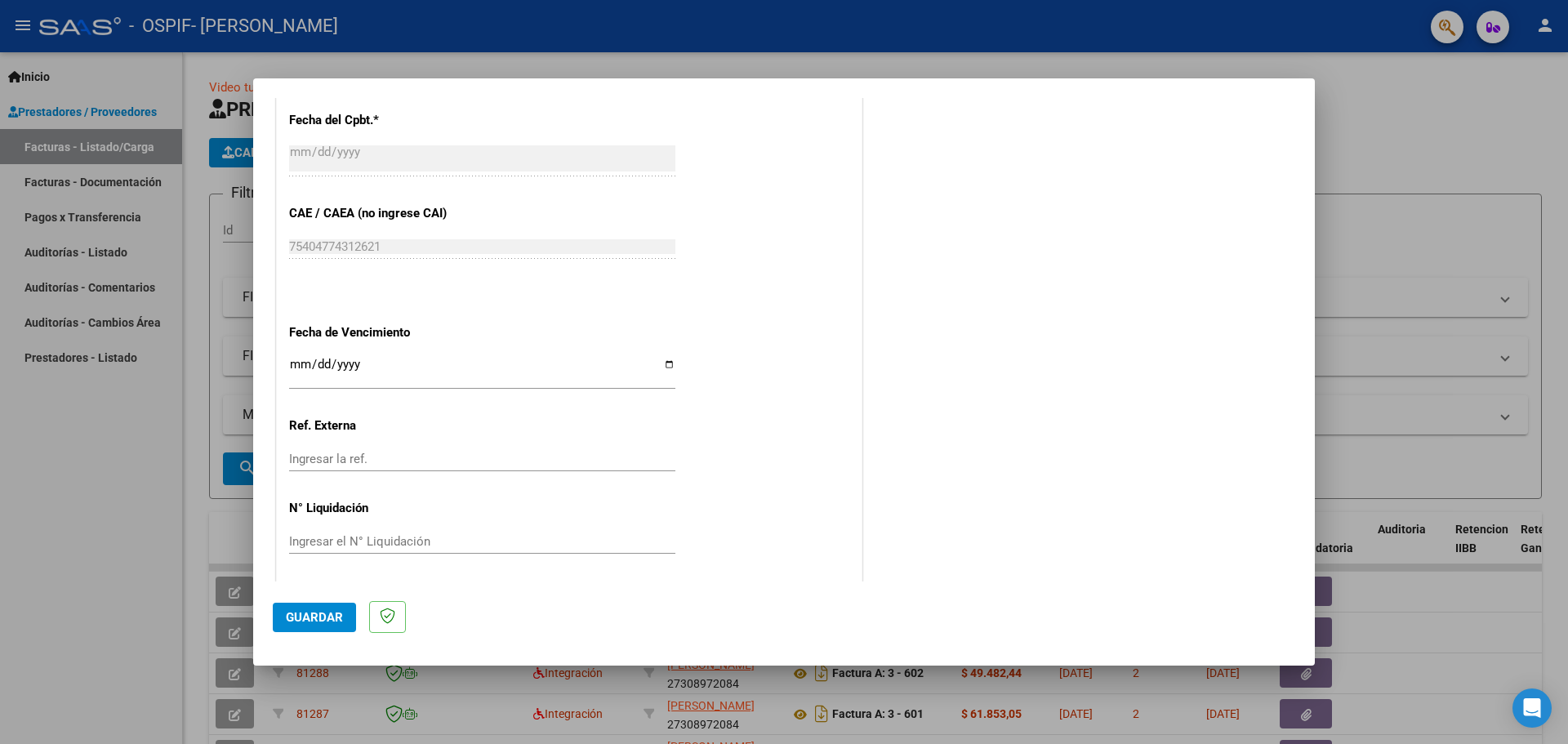
type input "202509"
click at [664, 368] on input "Ingresar la fecha" at bounding box center [483, 371] width 386 height 26
type input "[DATE]"
click at [330, 621] on span "Guardar" at bounding box center [314, 617] width 57 height 15
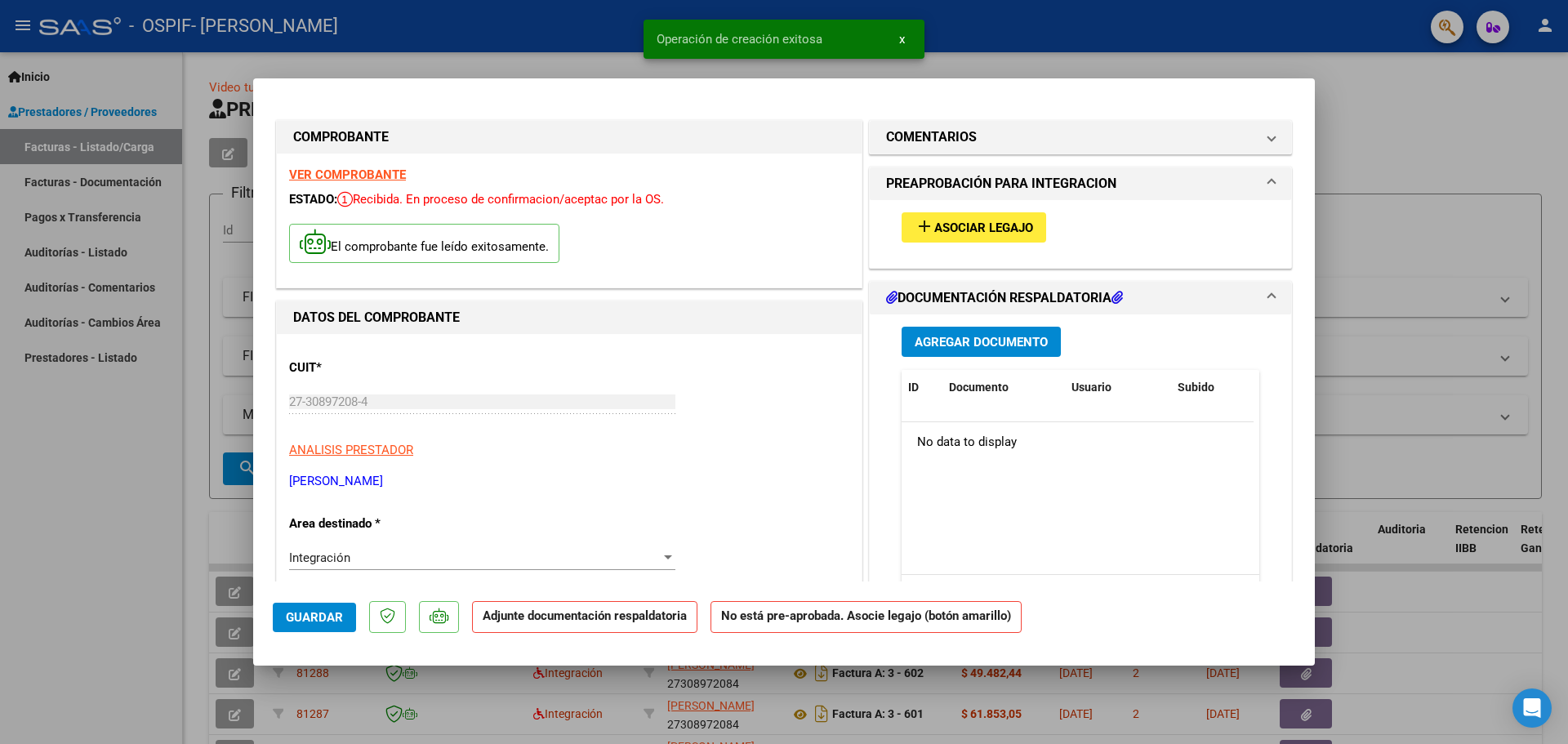
click at [969, 349] on button "Agregar Documento" at bounding box center [982, 341] width 159 height 30
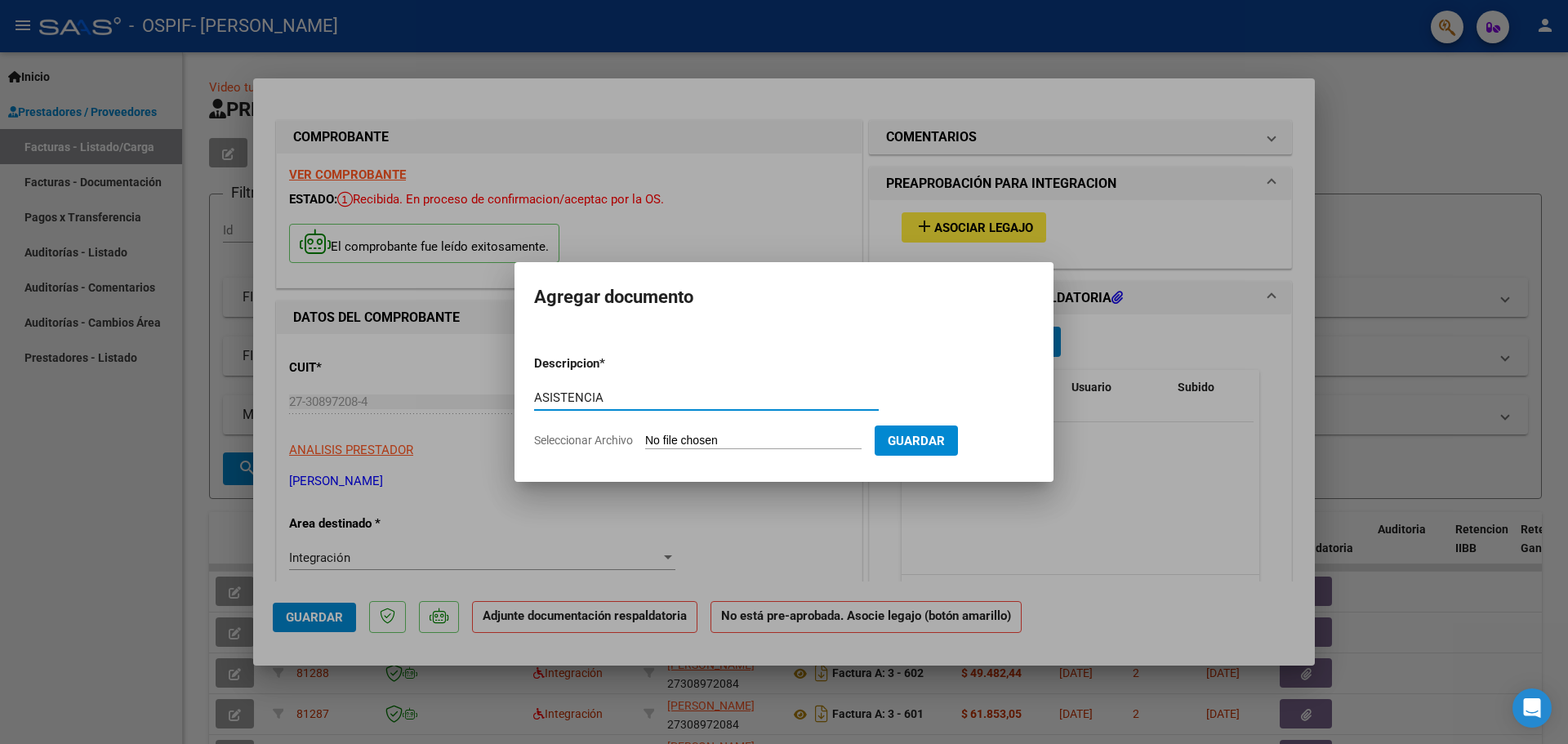
type input "ASISTENCIA"
click at [674, 443] on input "Seleccionar Archivo" at bounding box center [754, 441] width 217 height 16
type input "C:\fakepath\ASISTENCIA SEPTIEMBRE 2025 FACU.pdf"
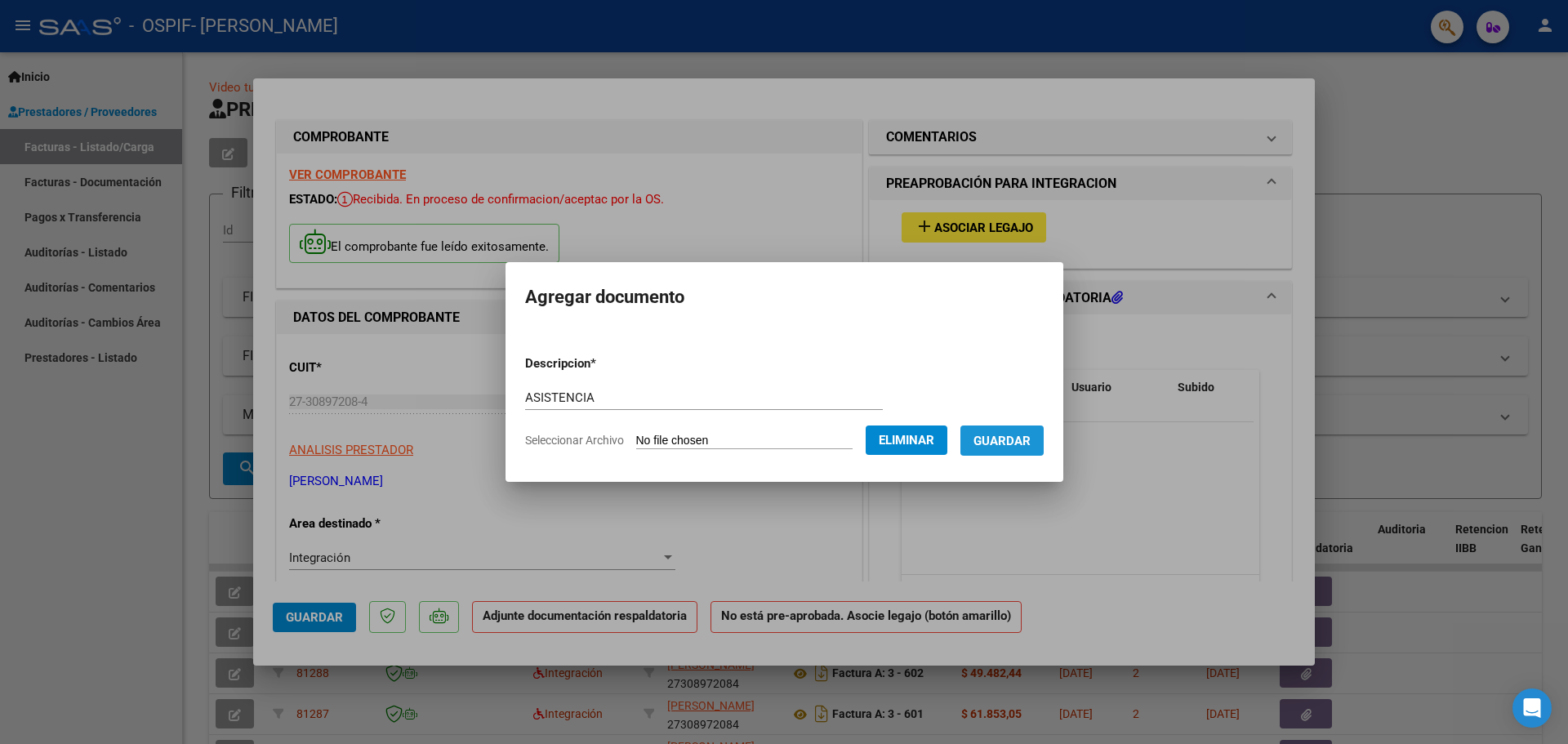
click at [1012, 433] on span "Guardar" at bounding box center [1002, 440] width 57 height 15
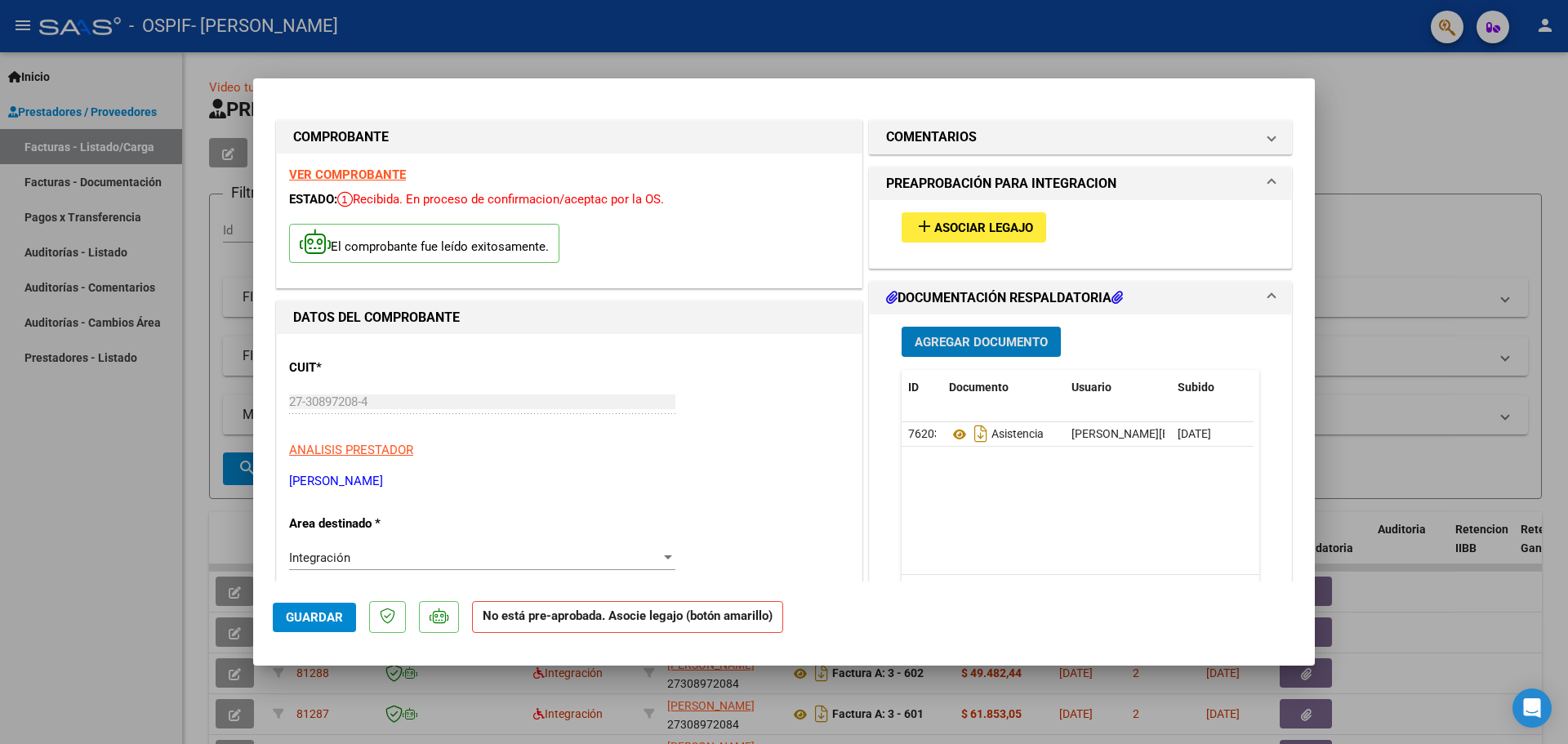
click at [944, 236] on button "add Asociar Legajo" at bounding box center [974, 227] width 145 height 30
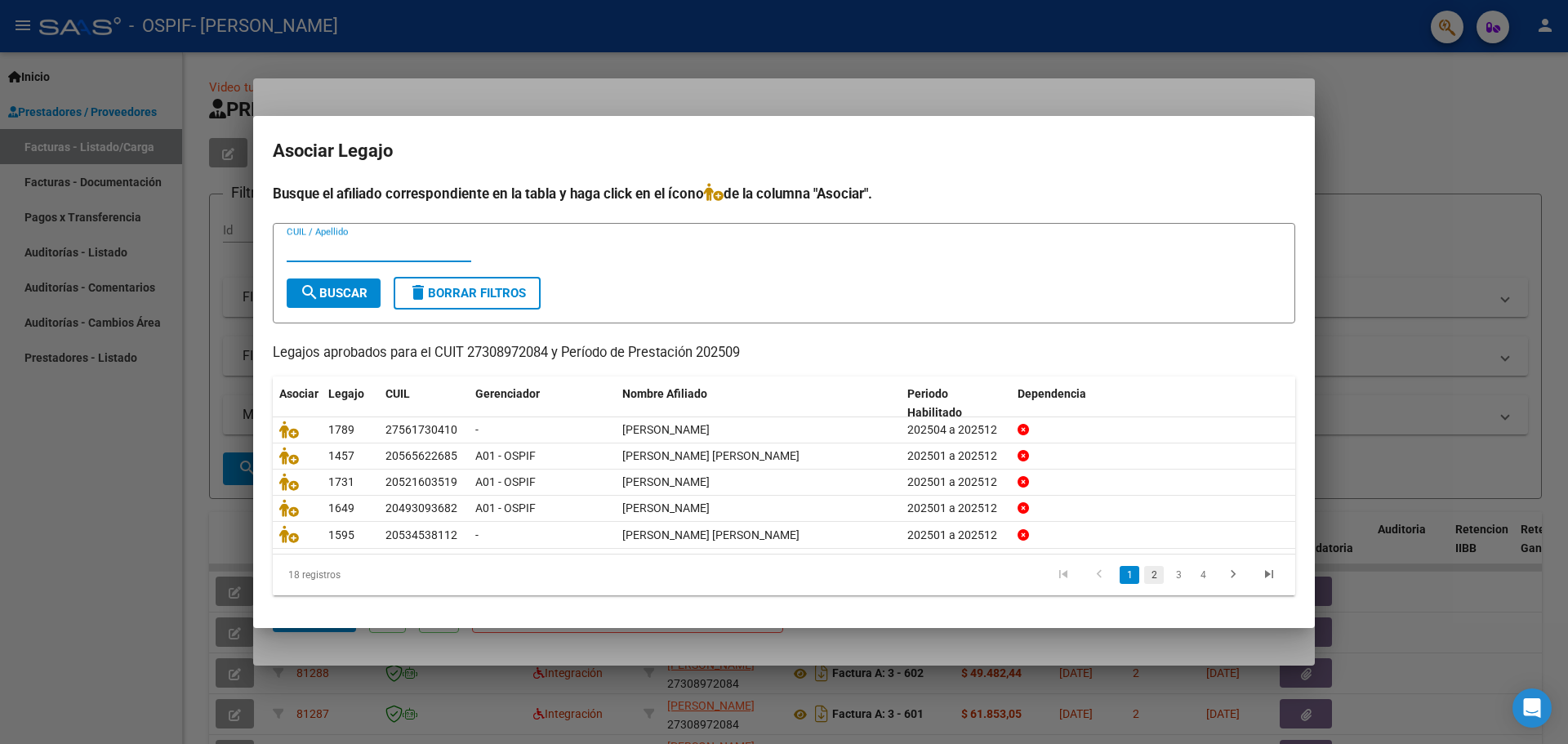
click at [1157, 576] on link "2" at bounding box center [1153, 574] width 20 height 18
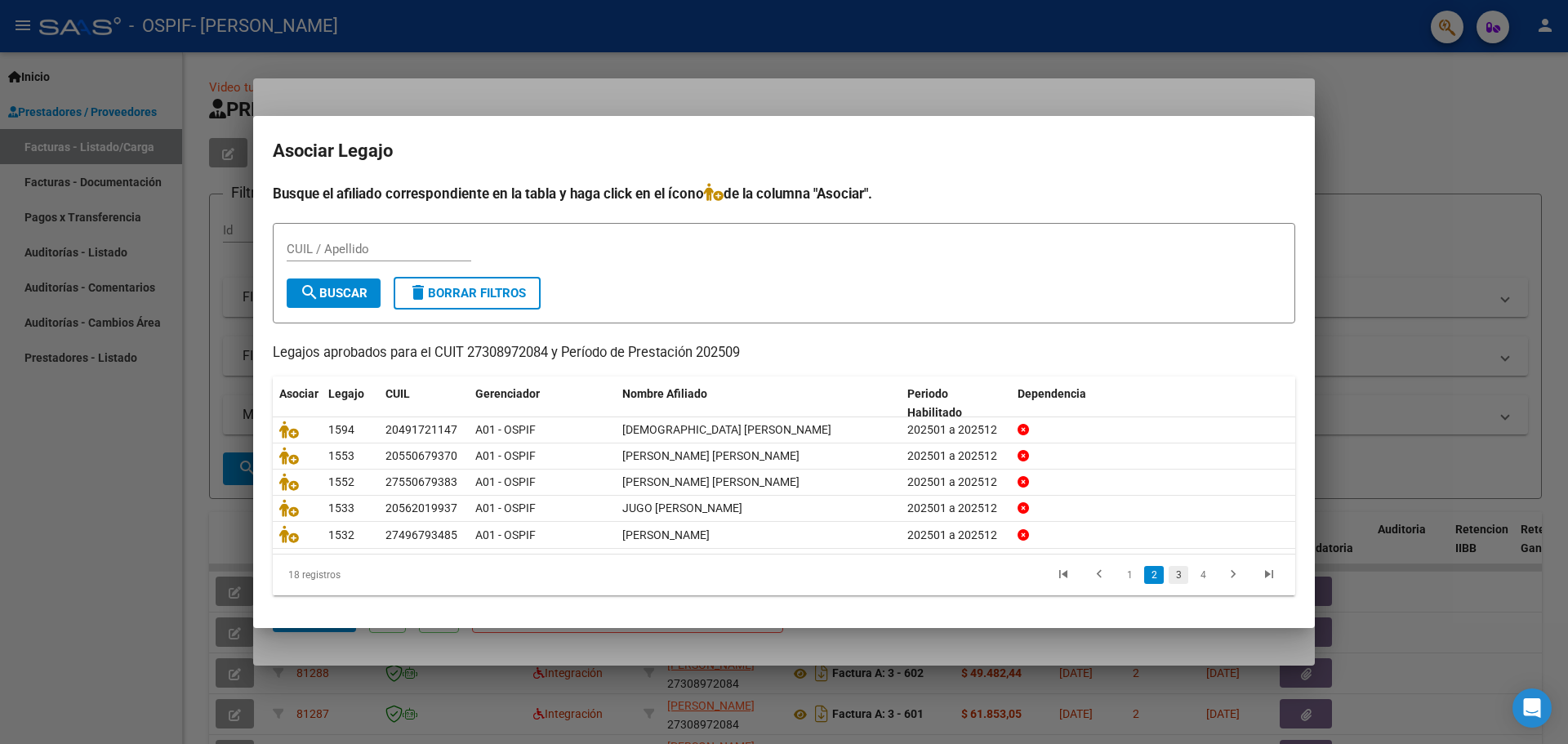
click at [1176, 576] on link "3" at bounding box center [1178, 574] width 20 height 18
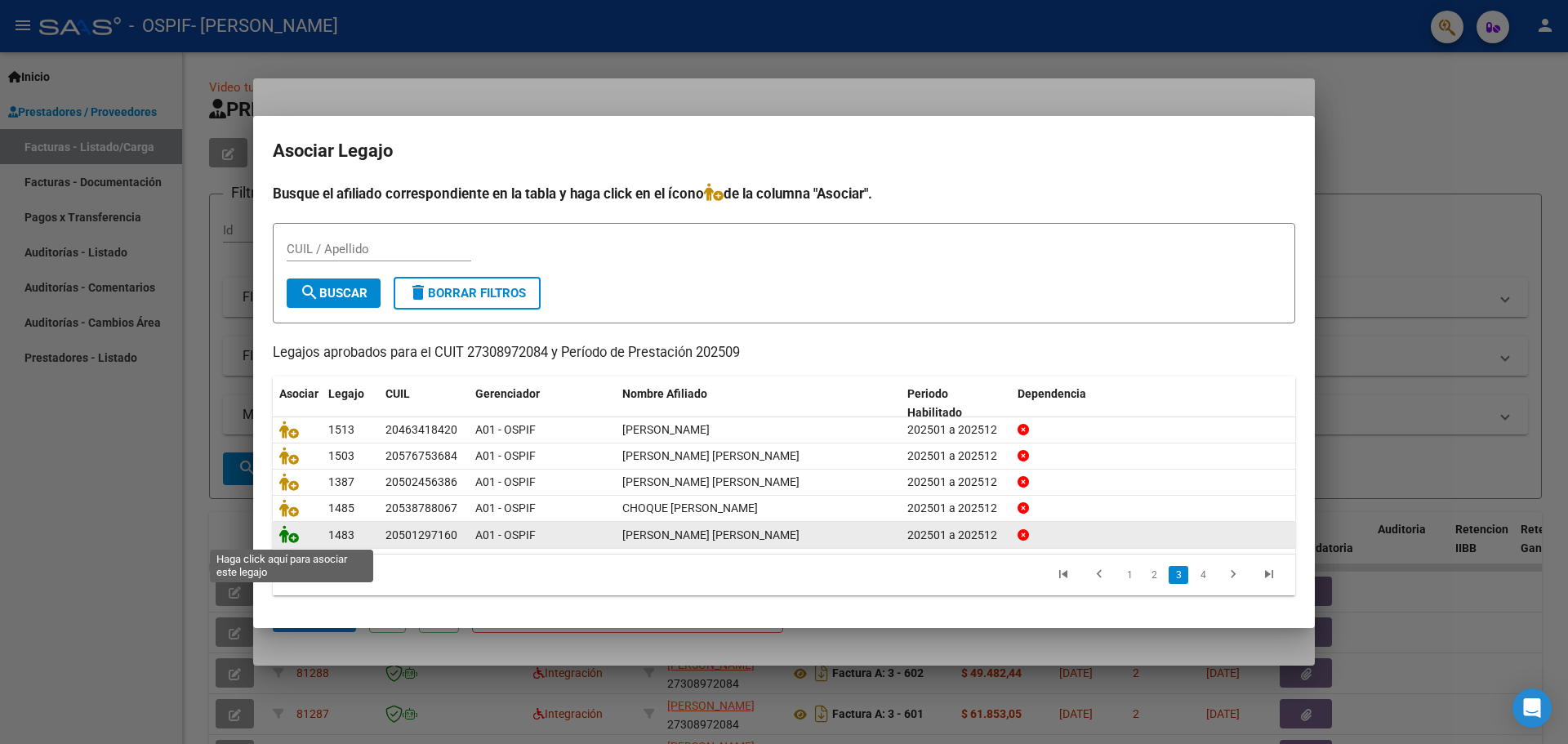
click at [292, 538] on icon at bounding box center [288, 534] width 20 height 18
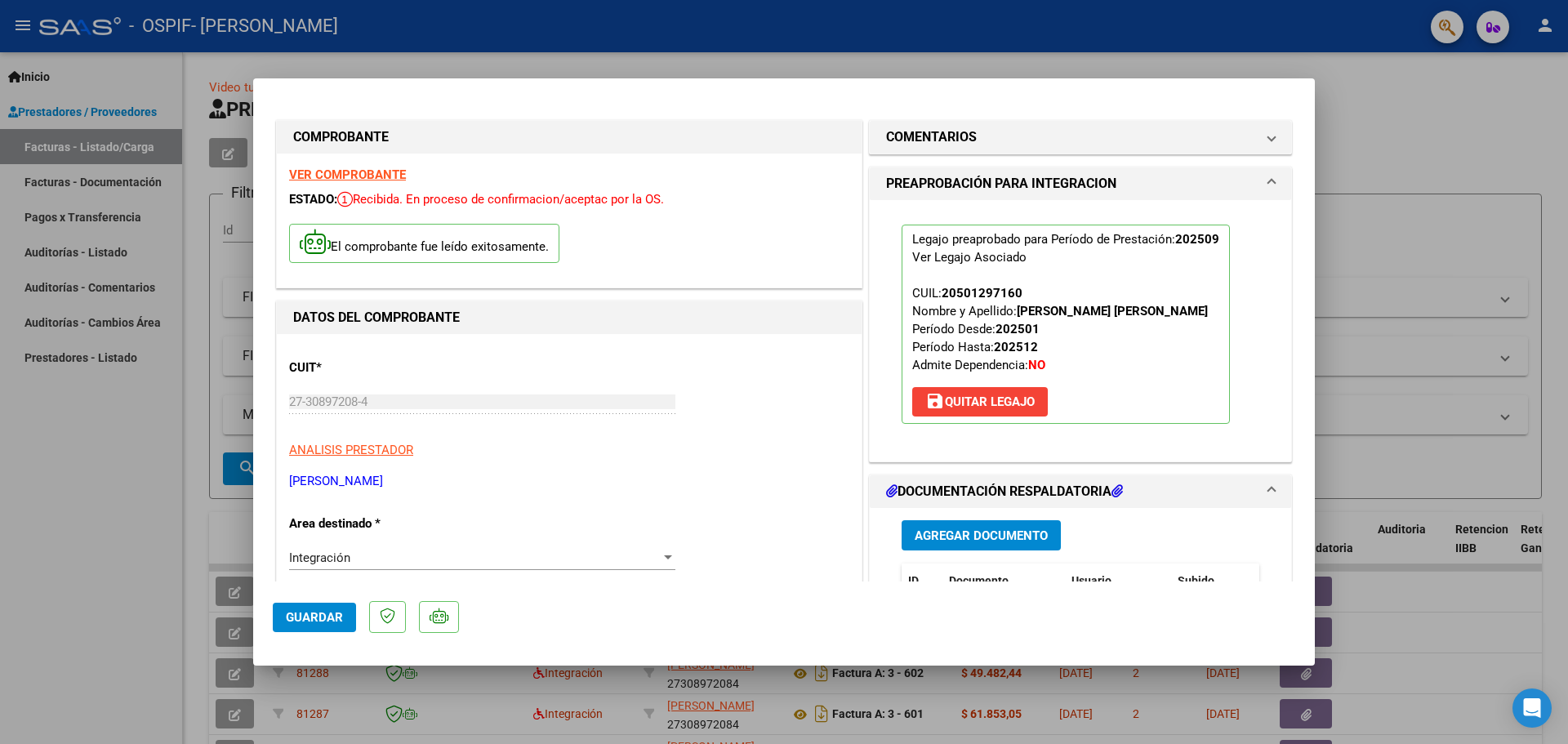
click at [58, 471] on div at bounding box center [784, 372] width 1568 height 744
type input "$ 0,00"
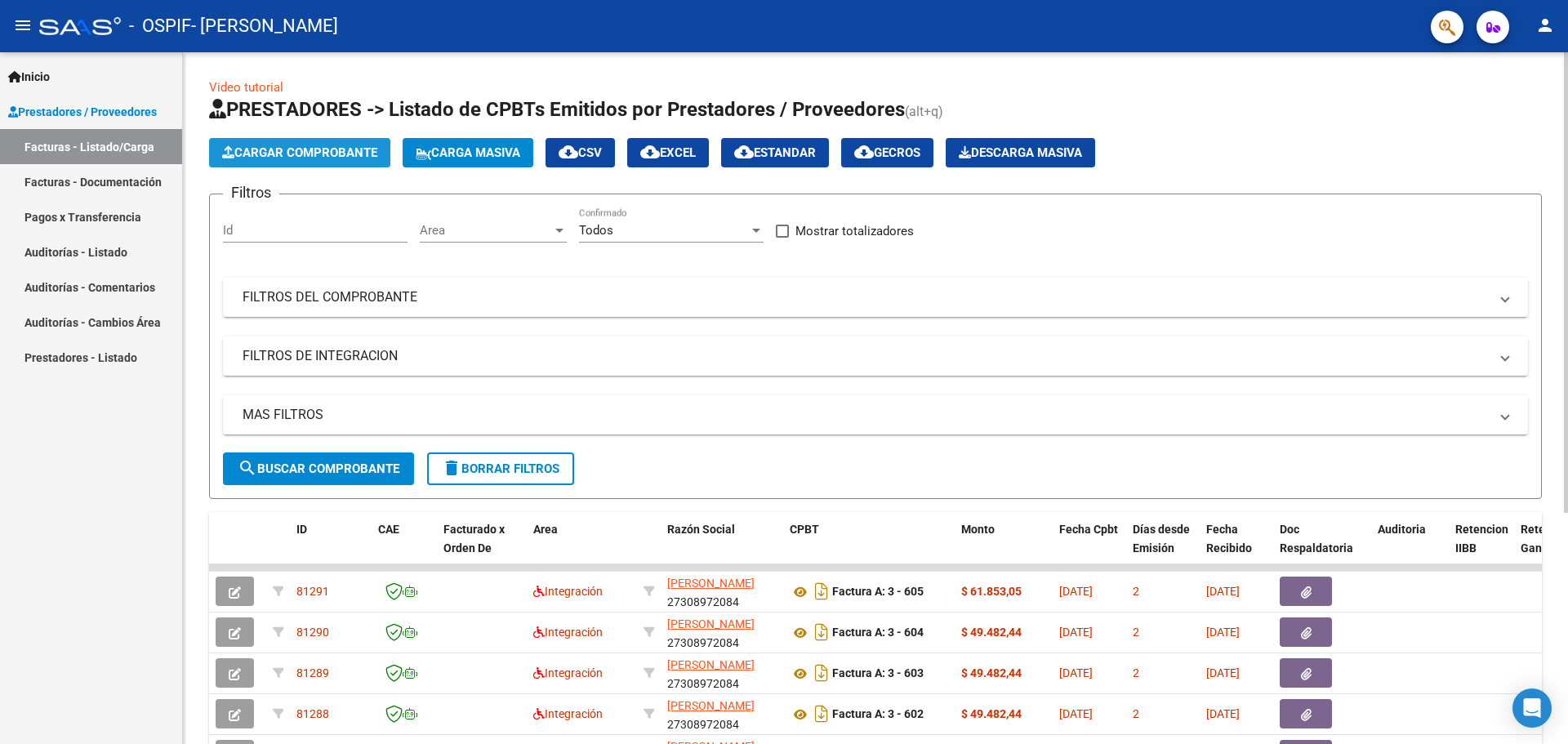
click at [282, 142] on button "Cargar Comprobante" at bounding box center [299, 152] width 181 height 29
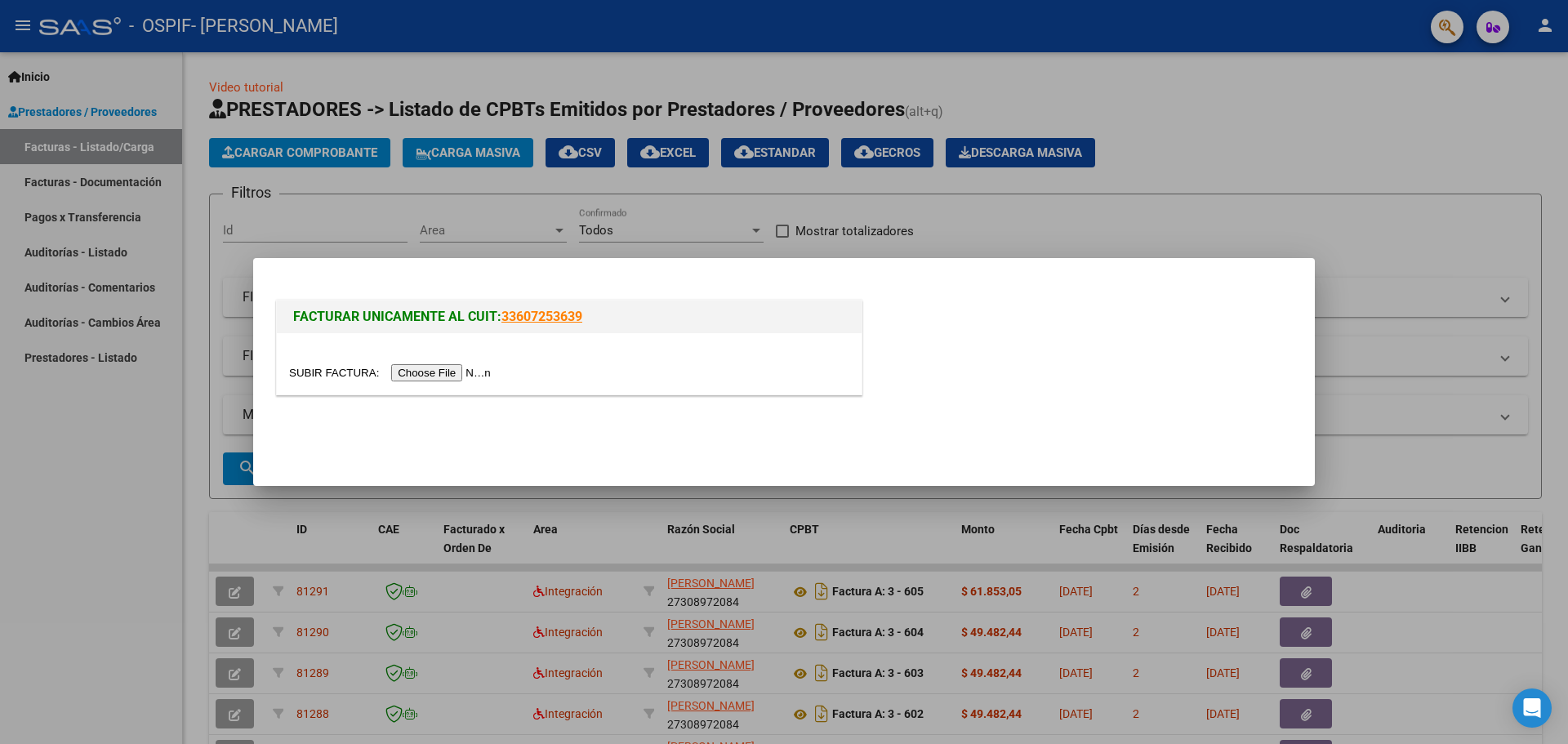
click at [464, 366] on input "file" at bounding box center [392, 372] width 206 height 17
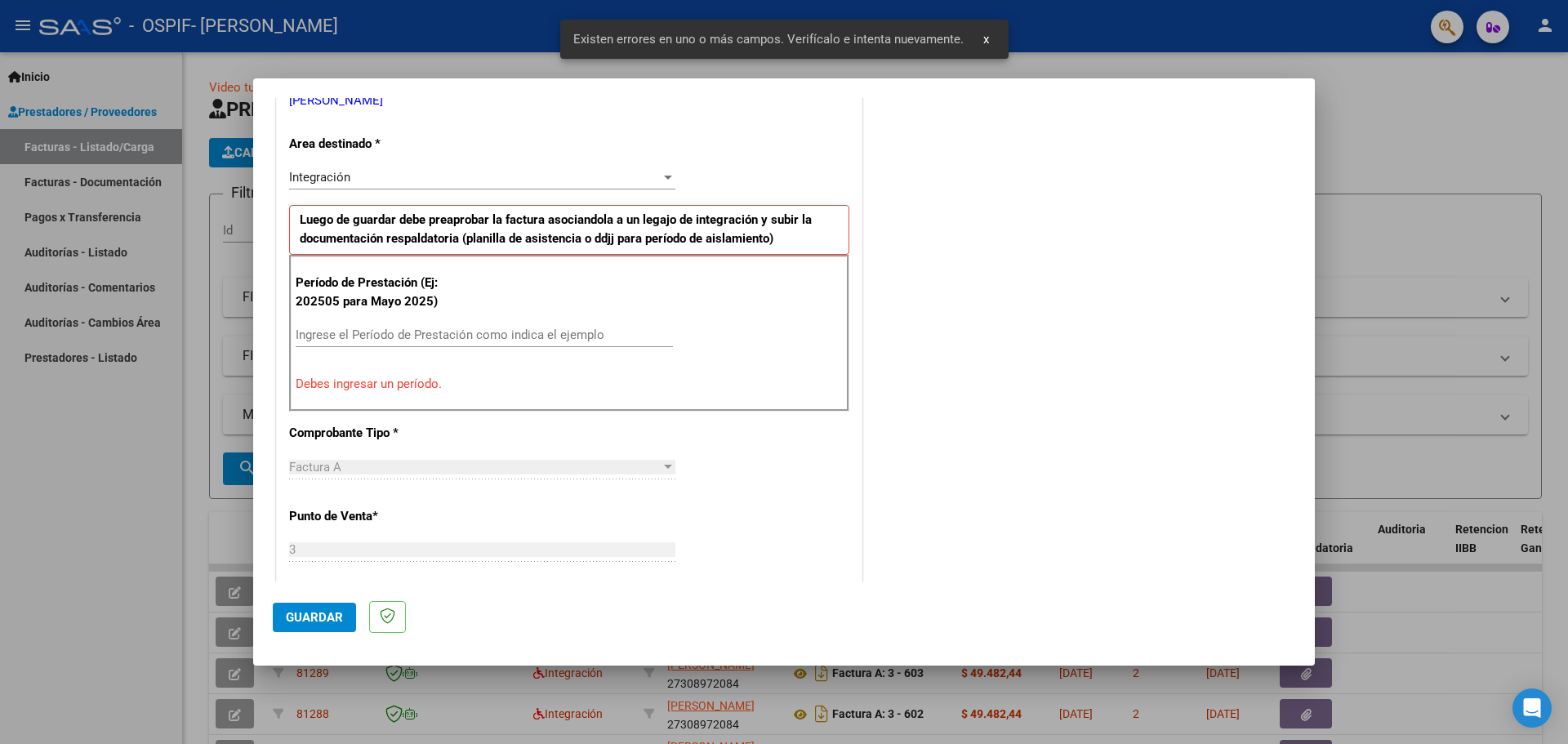
scroll to position [378, 0]
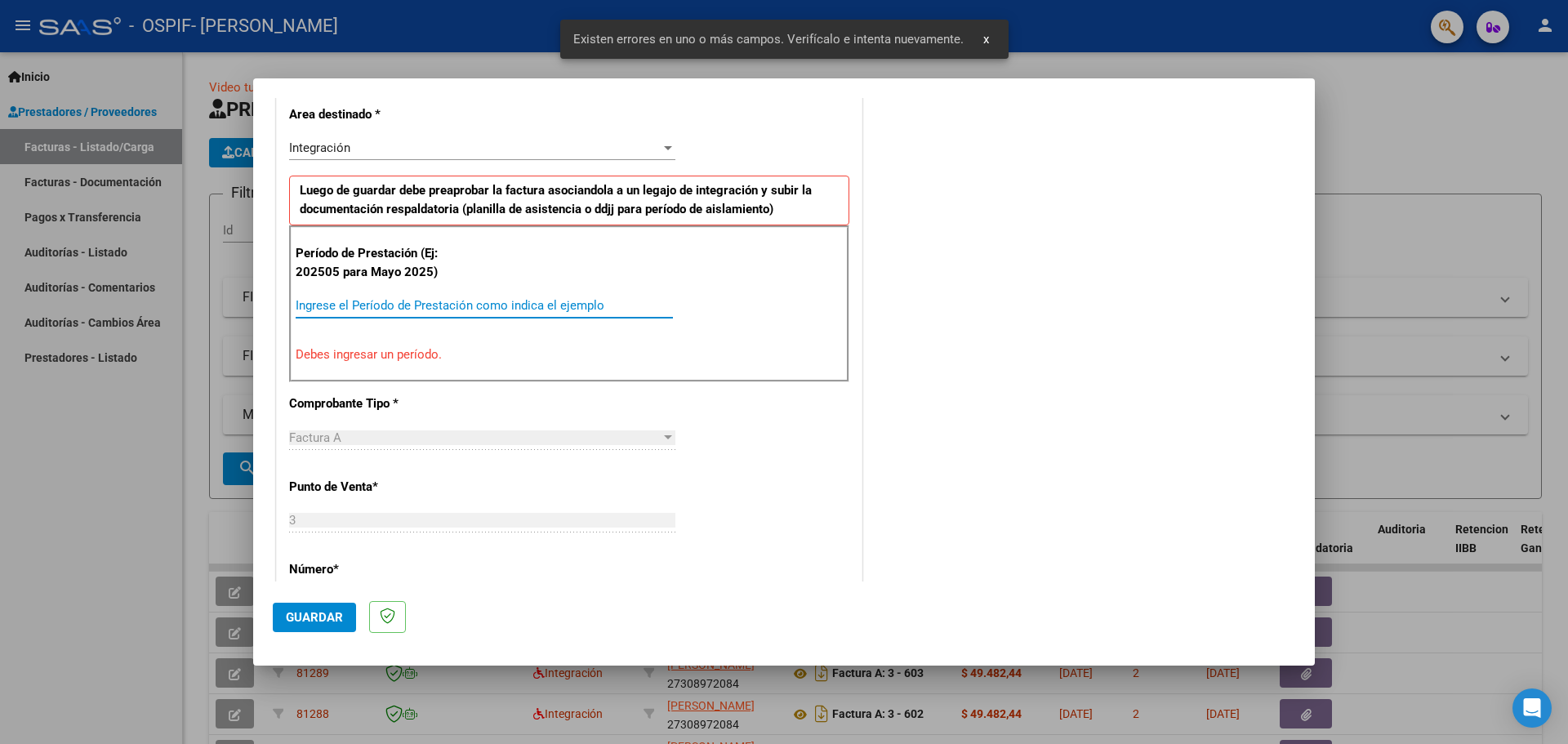
click at [326, 308] on input "Ingrese el Período de Prestación como indica el ejemplo" at bounding box center [483, 305] width 377 height 15
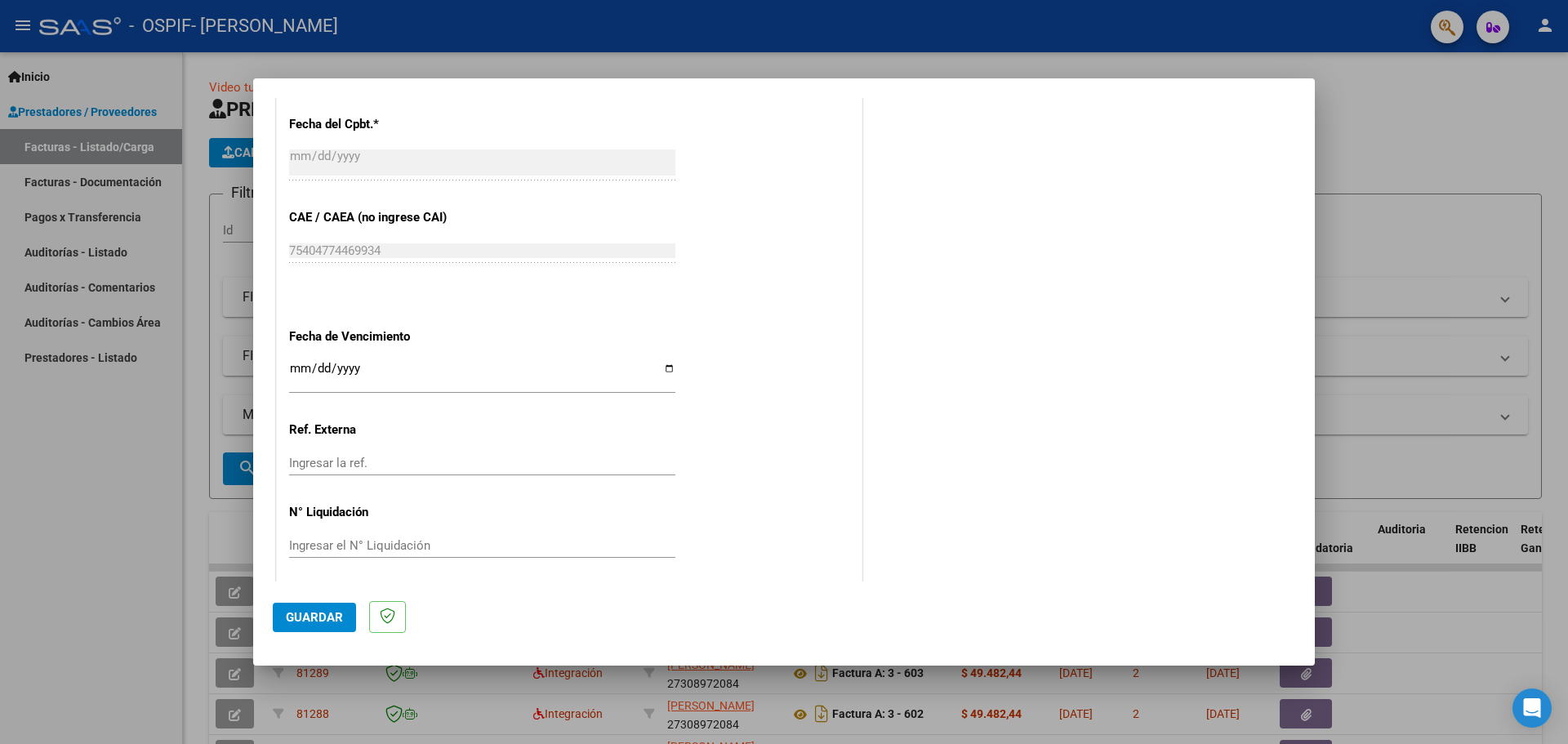
scroll to position [954, 0]
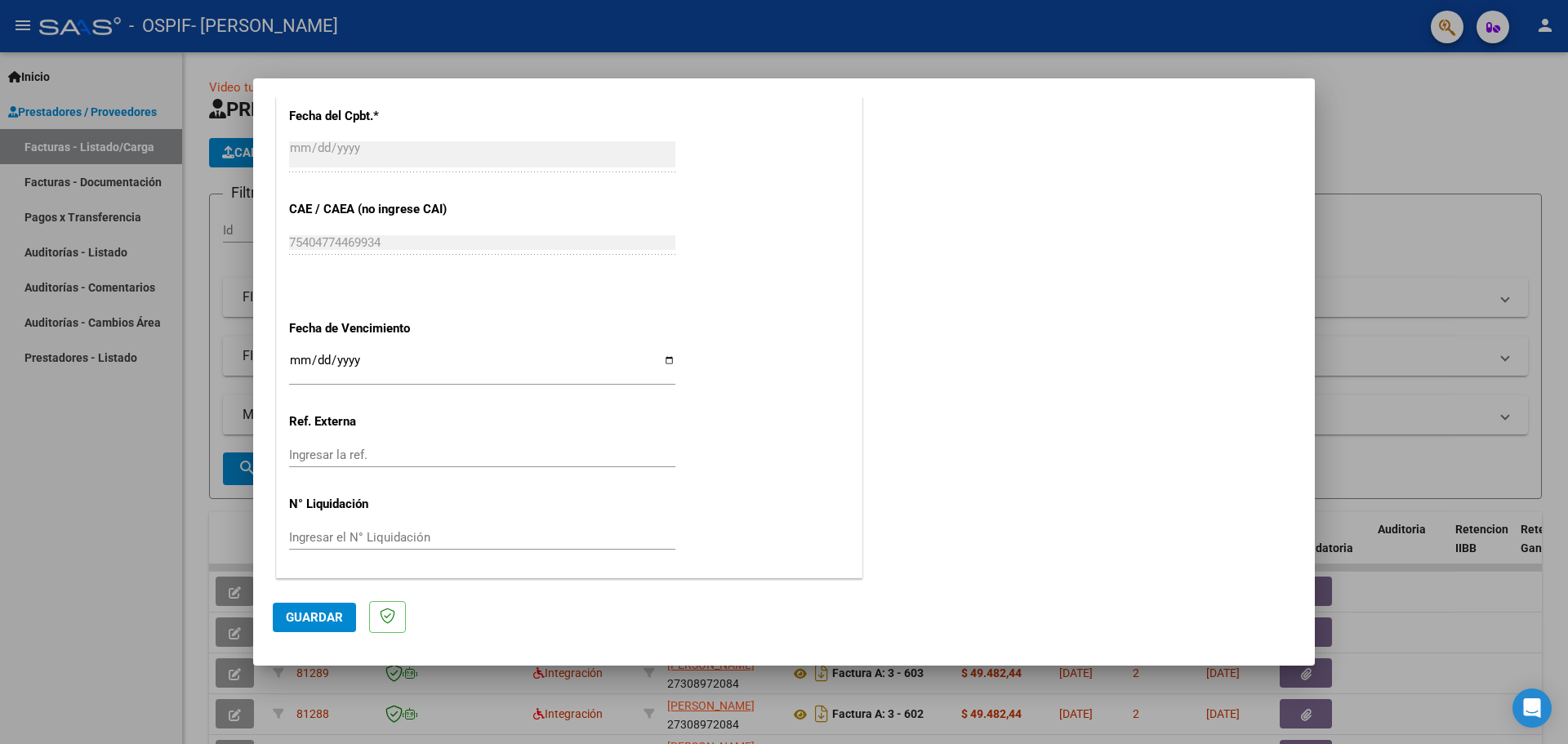
type input "202509"
click at [660, 362] on input "Ingresar la fecha" at bounding box center [483, 366] width 386 height 26
type input "[DATE]"
click at [334, 614] on span "Guardar" at bounding box center [314, 617] width 57 height 15
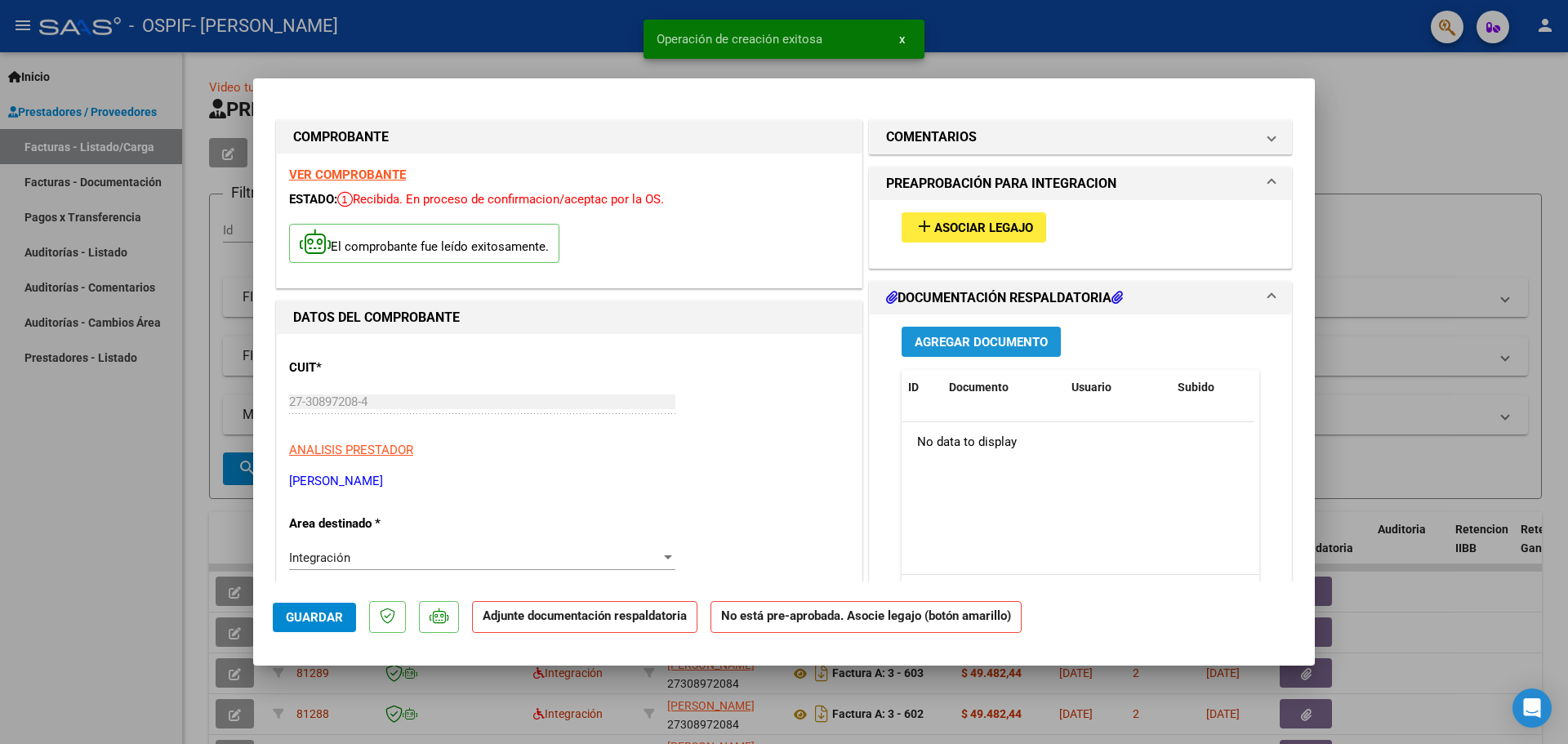
click at [938, 334] on span "Agregar Documento" at bounding box center [982, 341] width 133 height 15
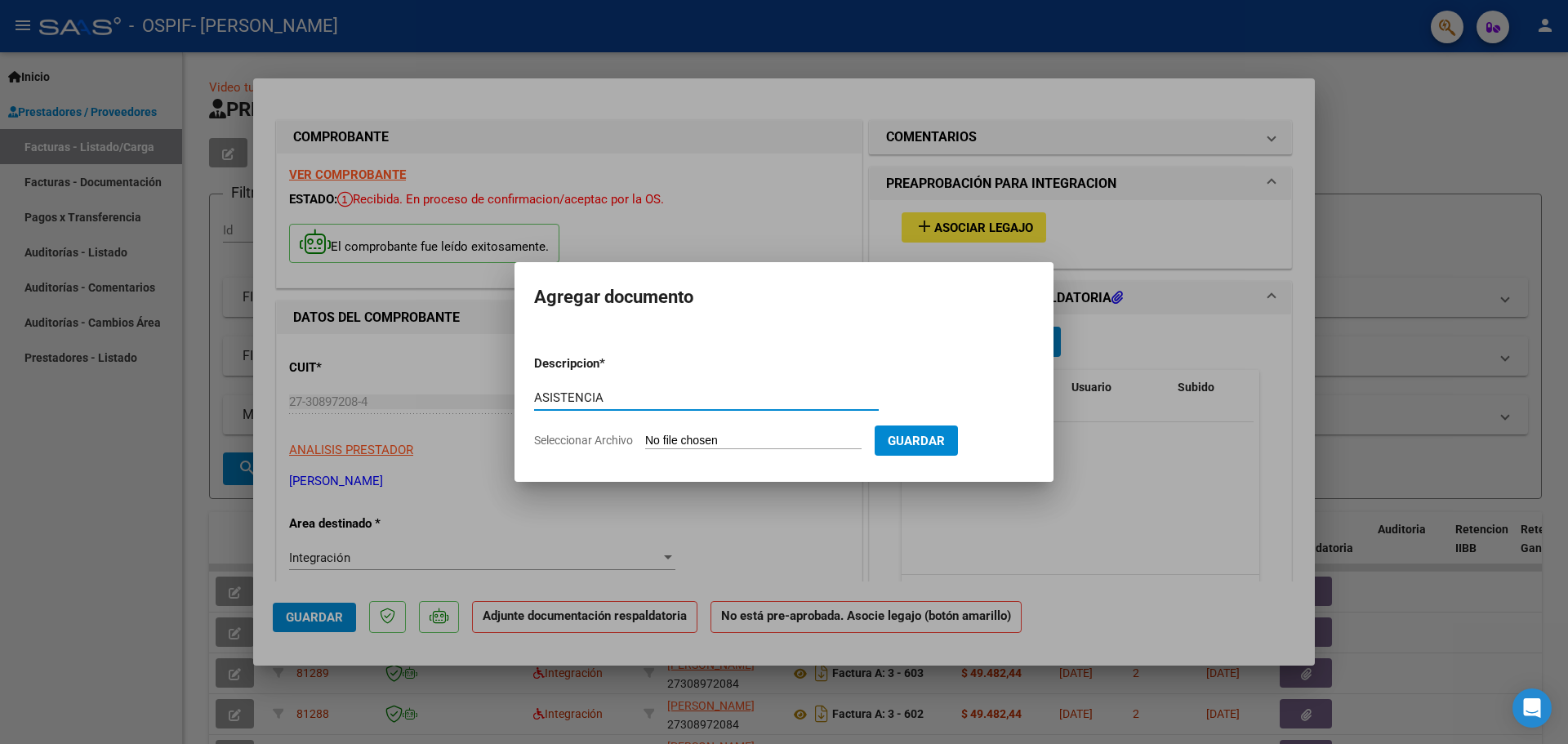
type input "ASISTENCIA"
click at [716, 443] on input "Seleccionar Archivo" at bounding box center [754, 441] width 217 height 16
type input "C:\fakepath\ASISTENCIA SEPTIEMBRE 2025 GABY.pdf"
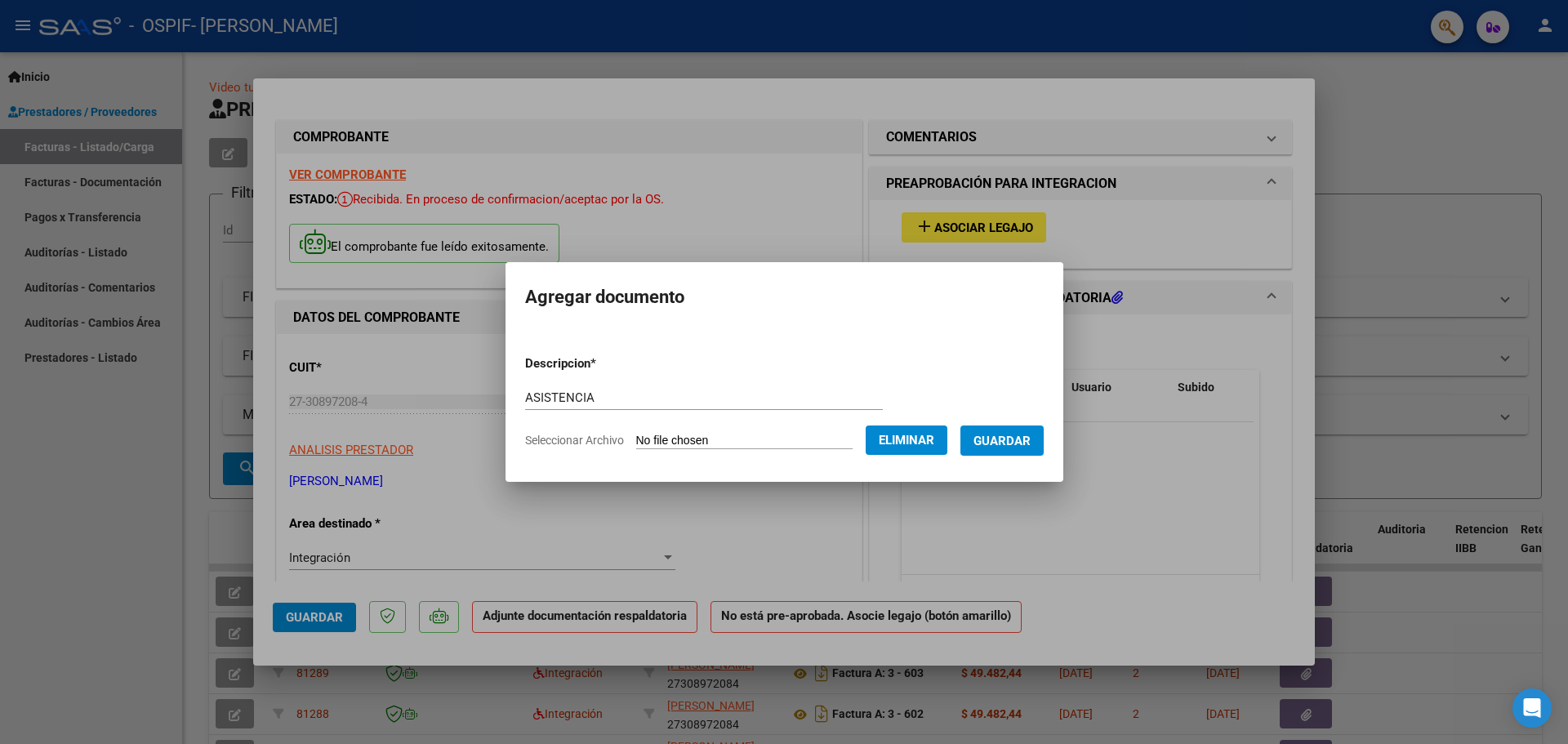
click at [1014, 438] on span "Guardar" at bounding box center [1002, 440] width 57 height 15
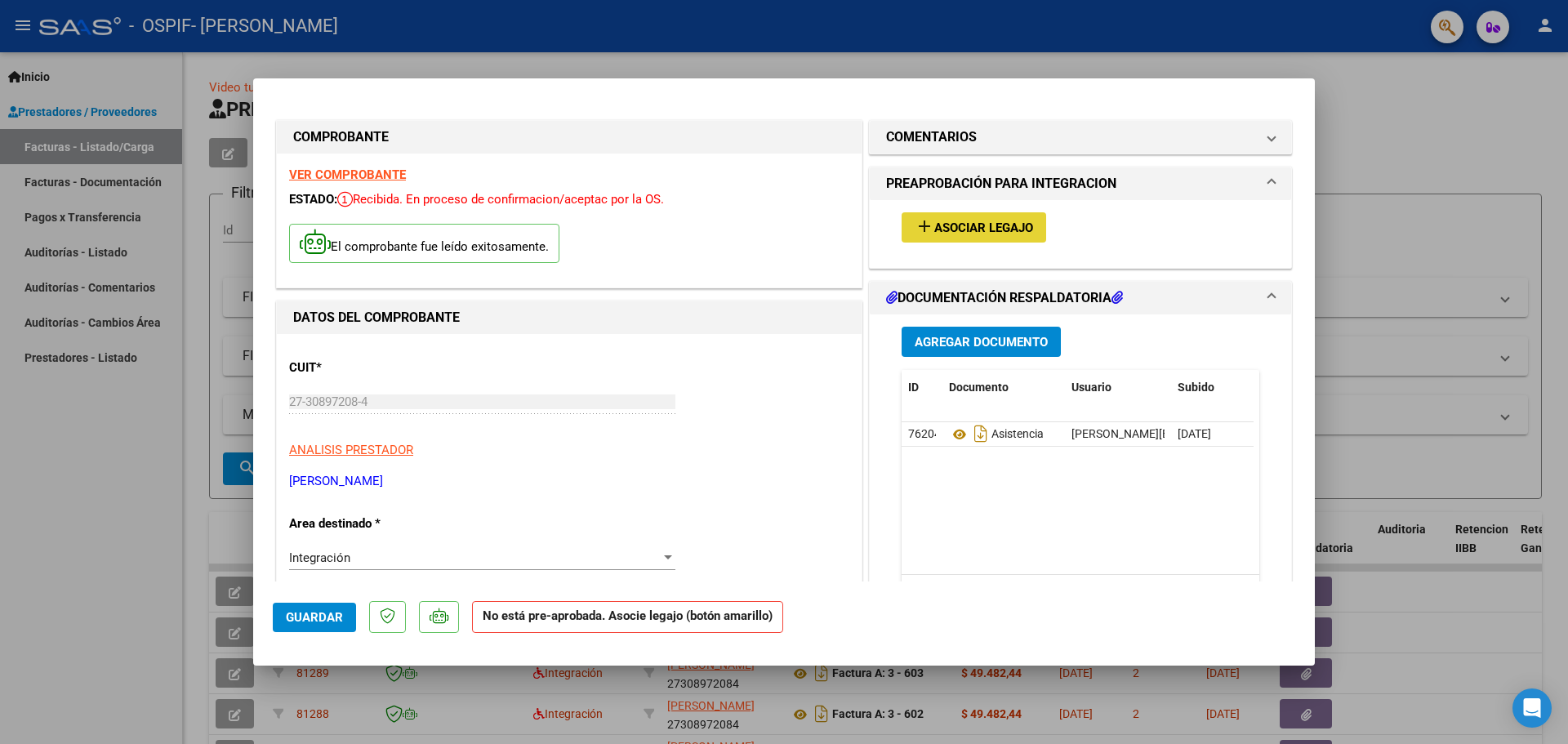
click at [966, 228] on span "Asociar Legajo" at bounding box center [983, 227] width 99 height 15
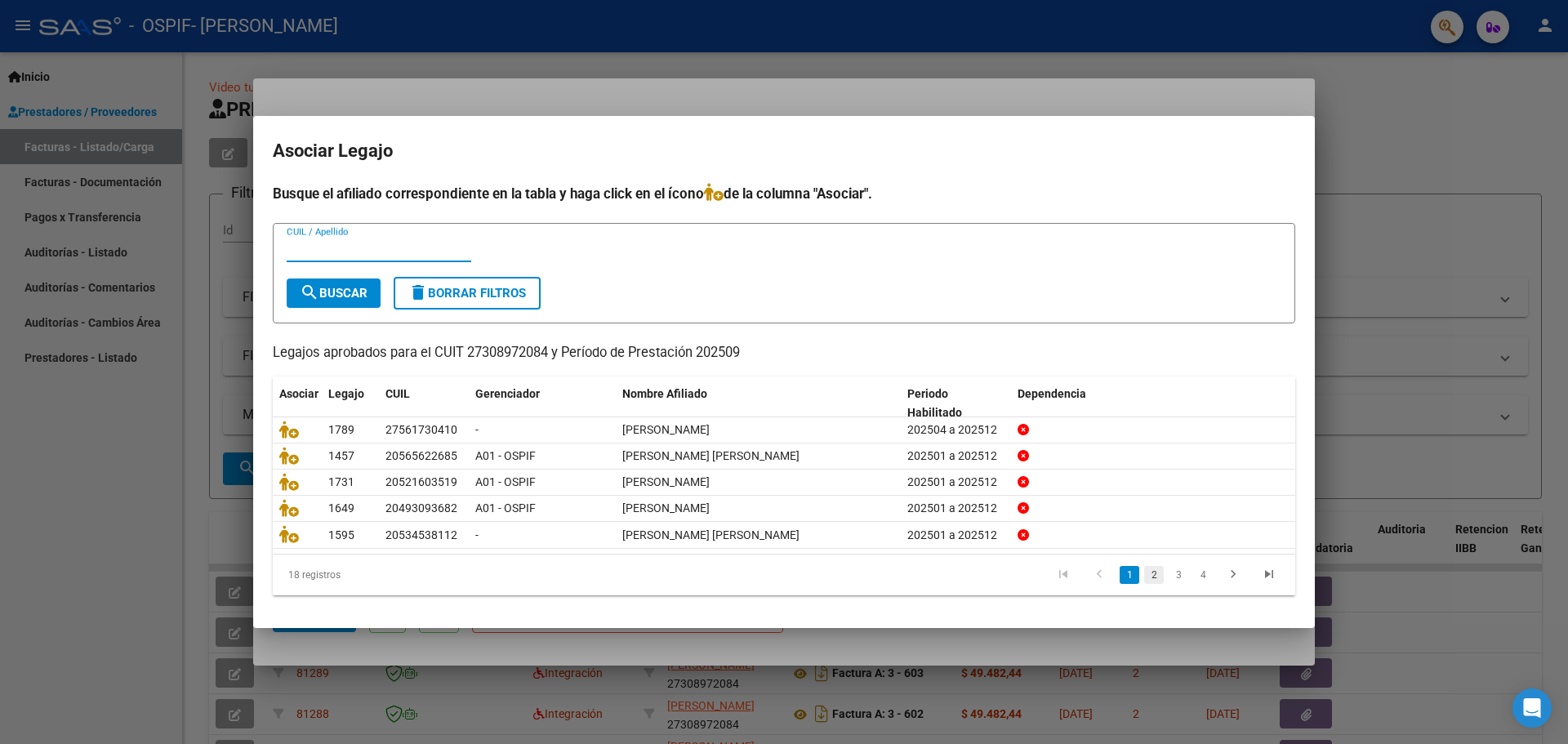
click at [1157, 578] on link "2" at bounding box center [1153, 574] width 20 height 18
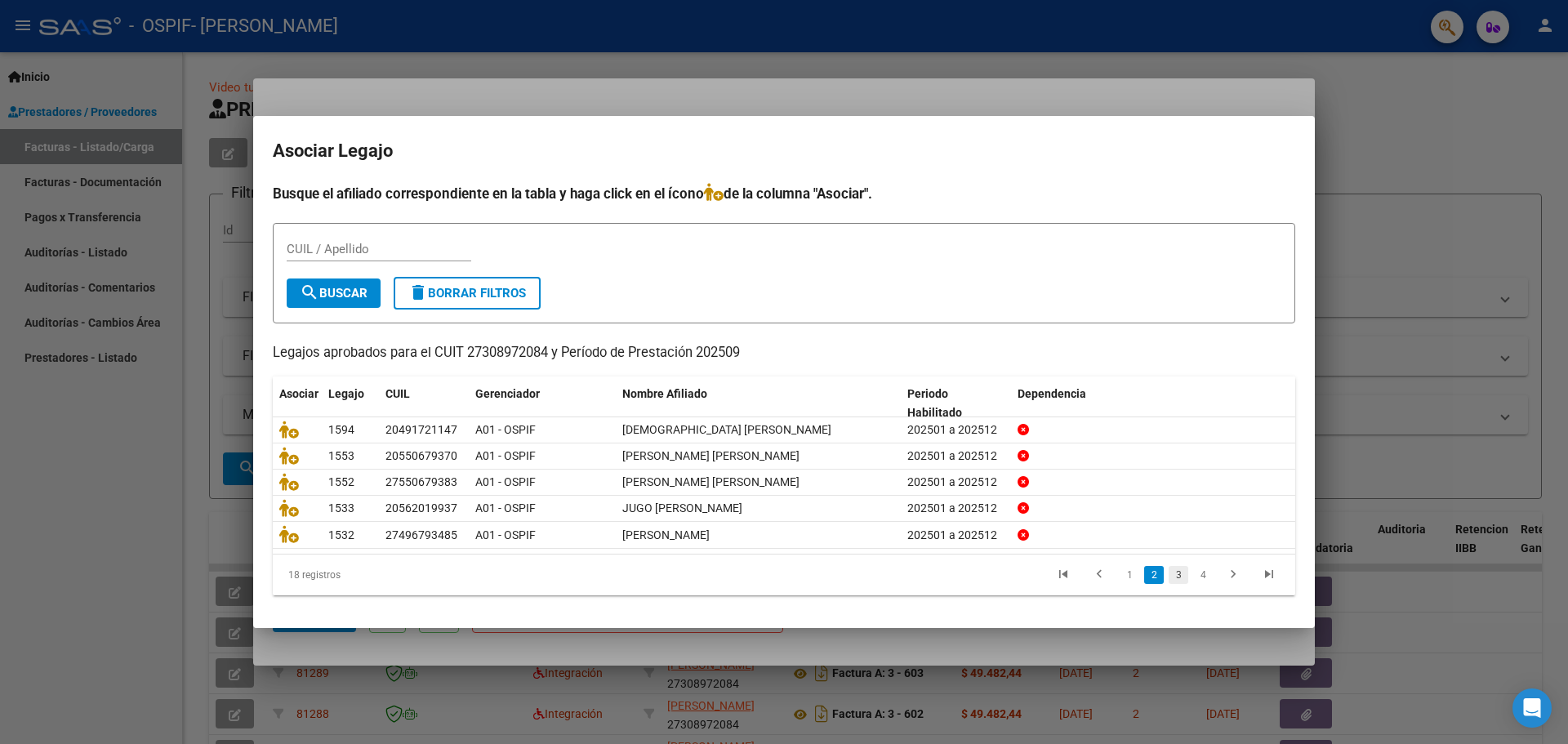
click at [1177, 575] on link "3" at bounding box center [1178, 574] width 20 height 18
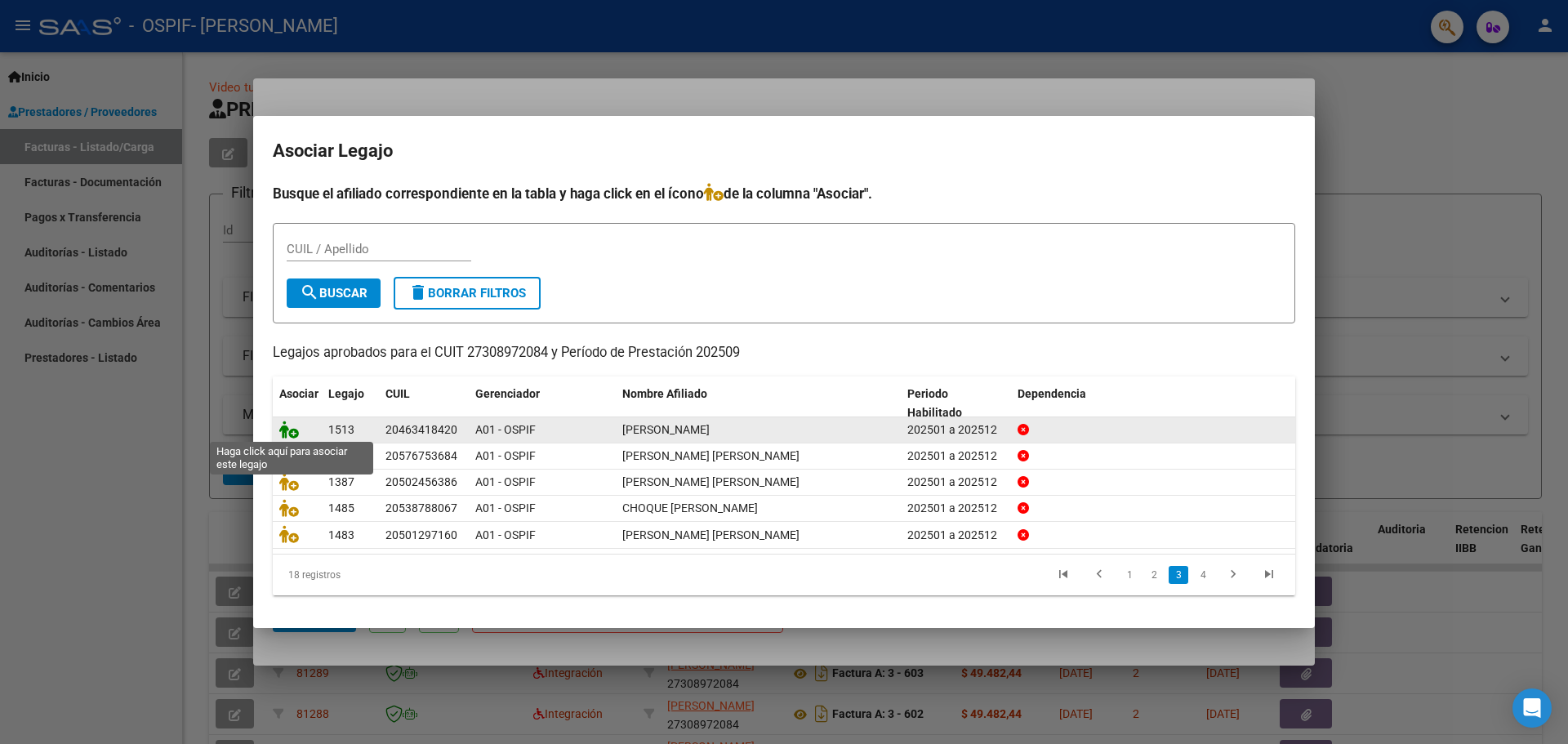
click at [295, 428] on icon at bounding box center [288, 429] width 20 height 18
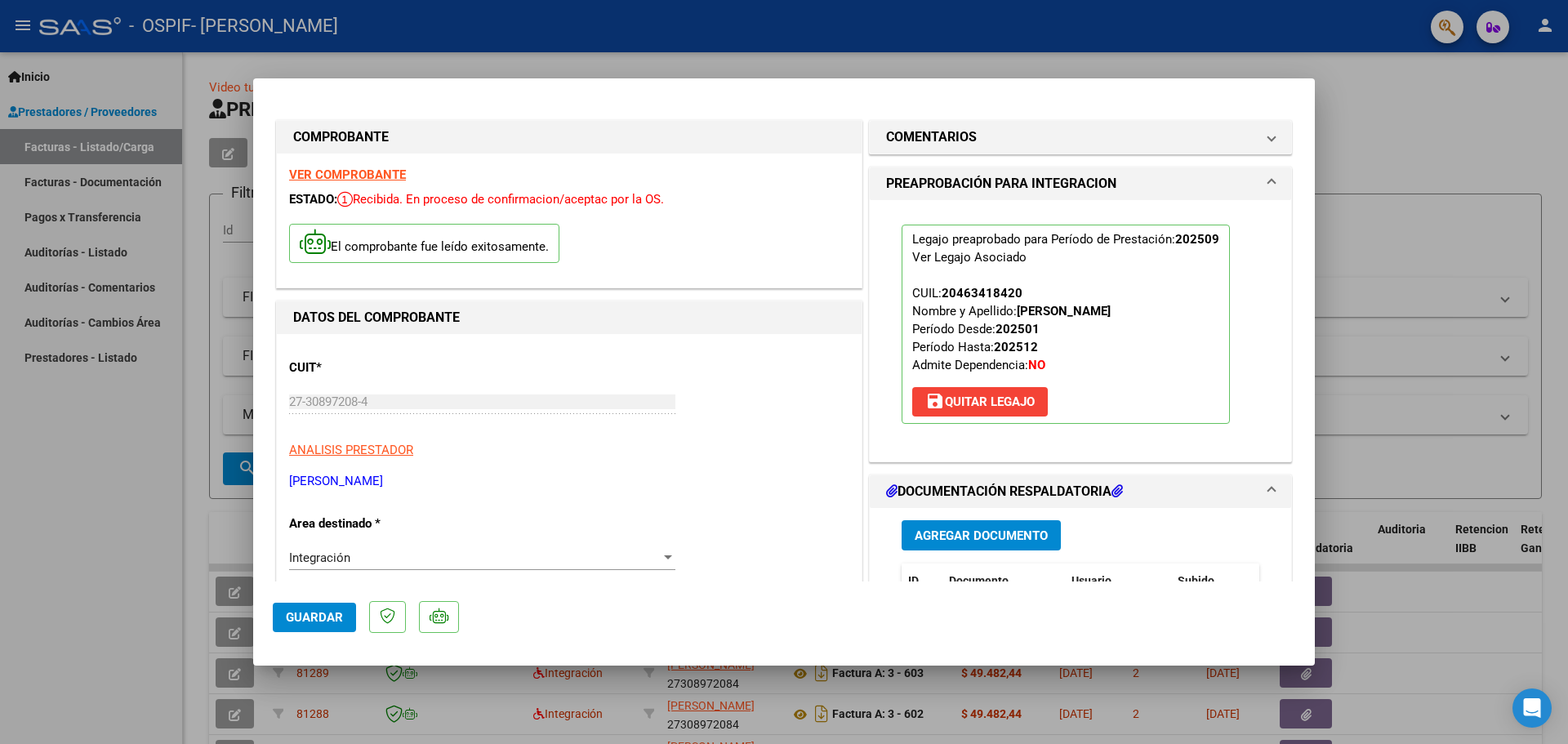
click at [174, 462] on div at bounding box center [784, 372] width 1568 height 744
type input "$ 0,00"
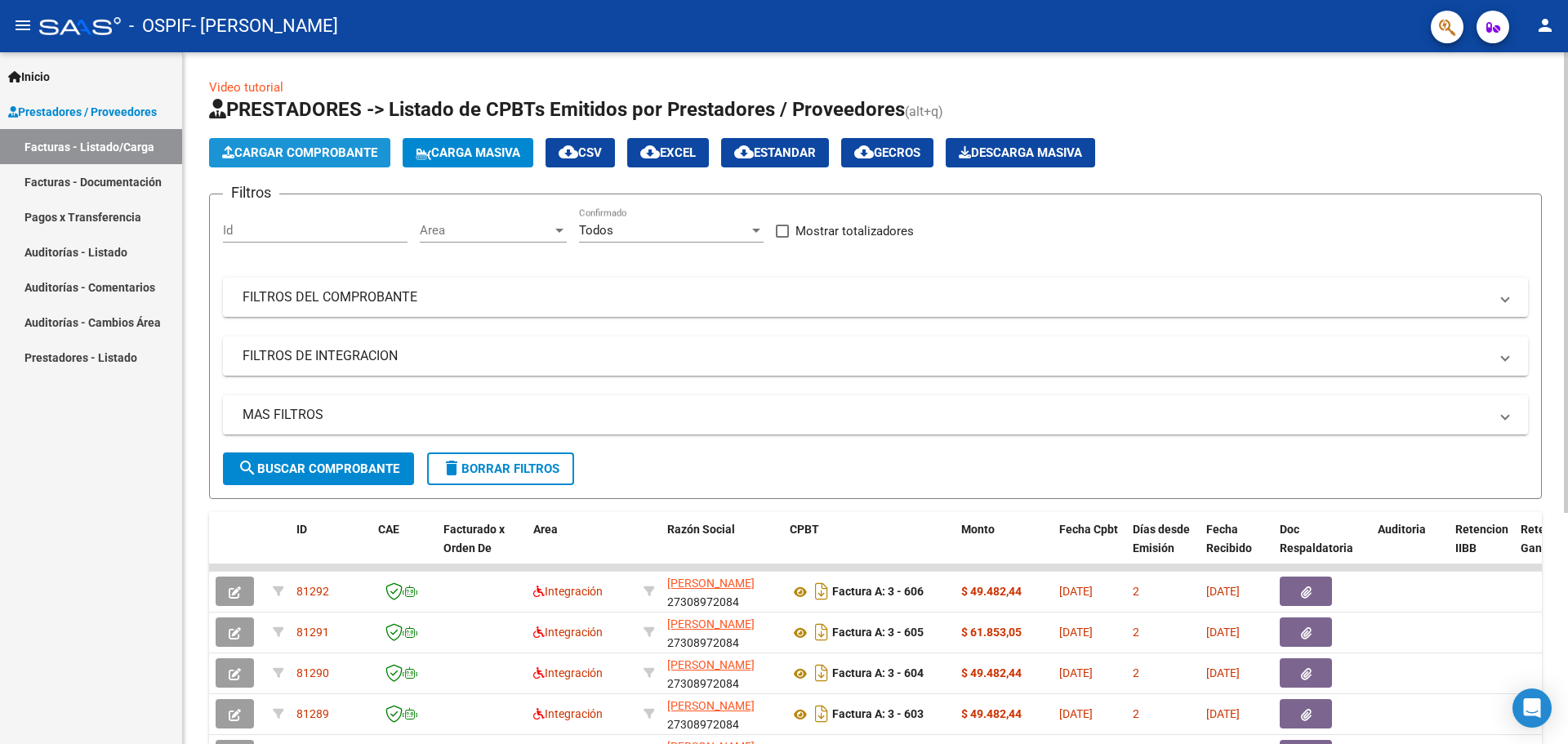
click at [325, 152] on span "Cargar Comprobante" at bounding box center [299, 152] width 155 height 15
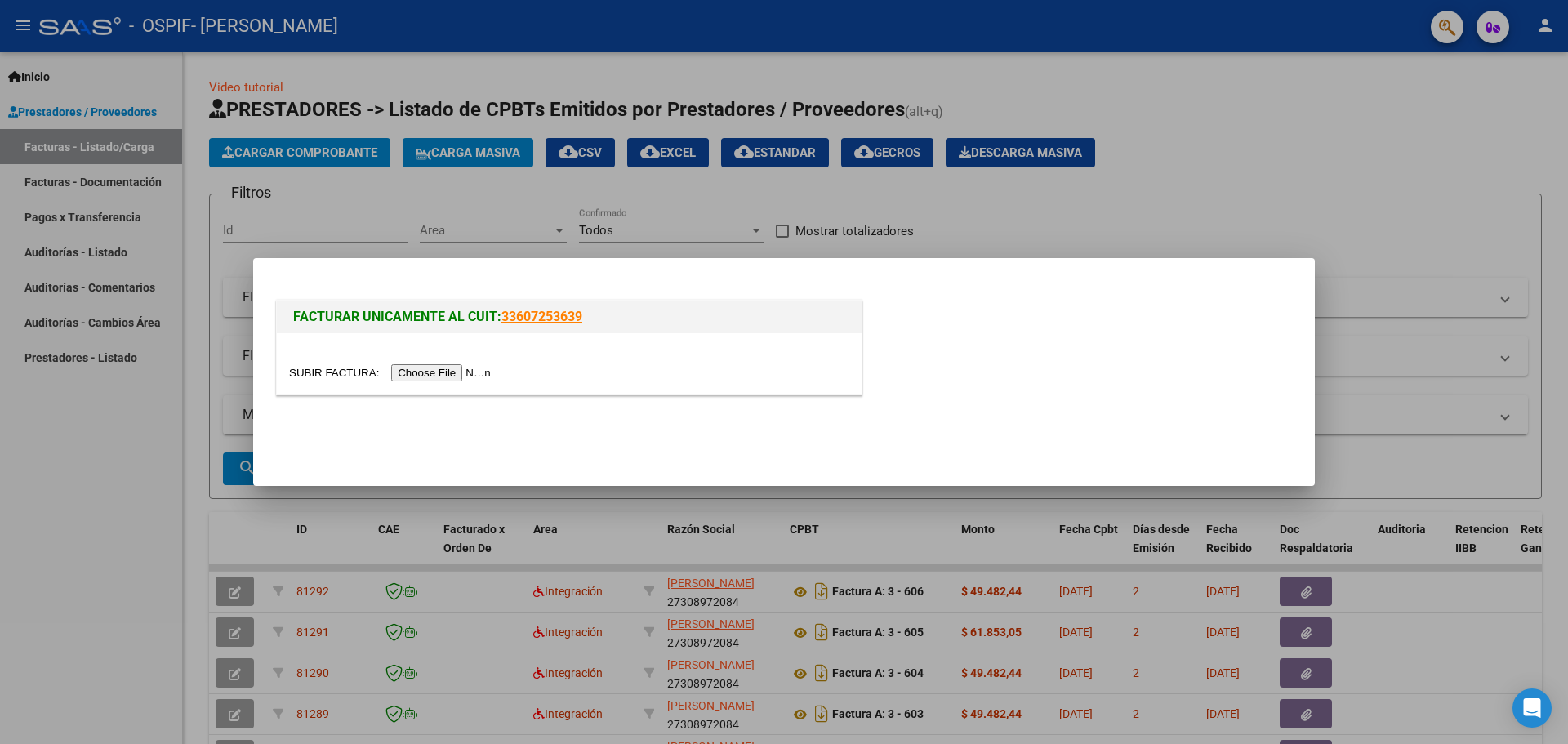
click at [455, 375] on input "file" at bounding box center [392, 372] width 206 height 17
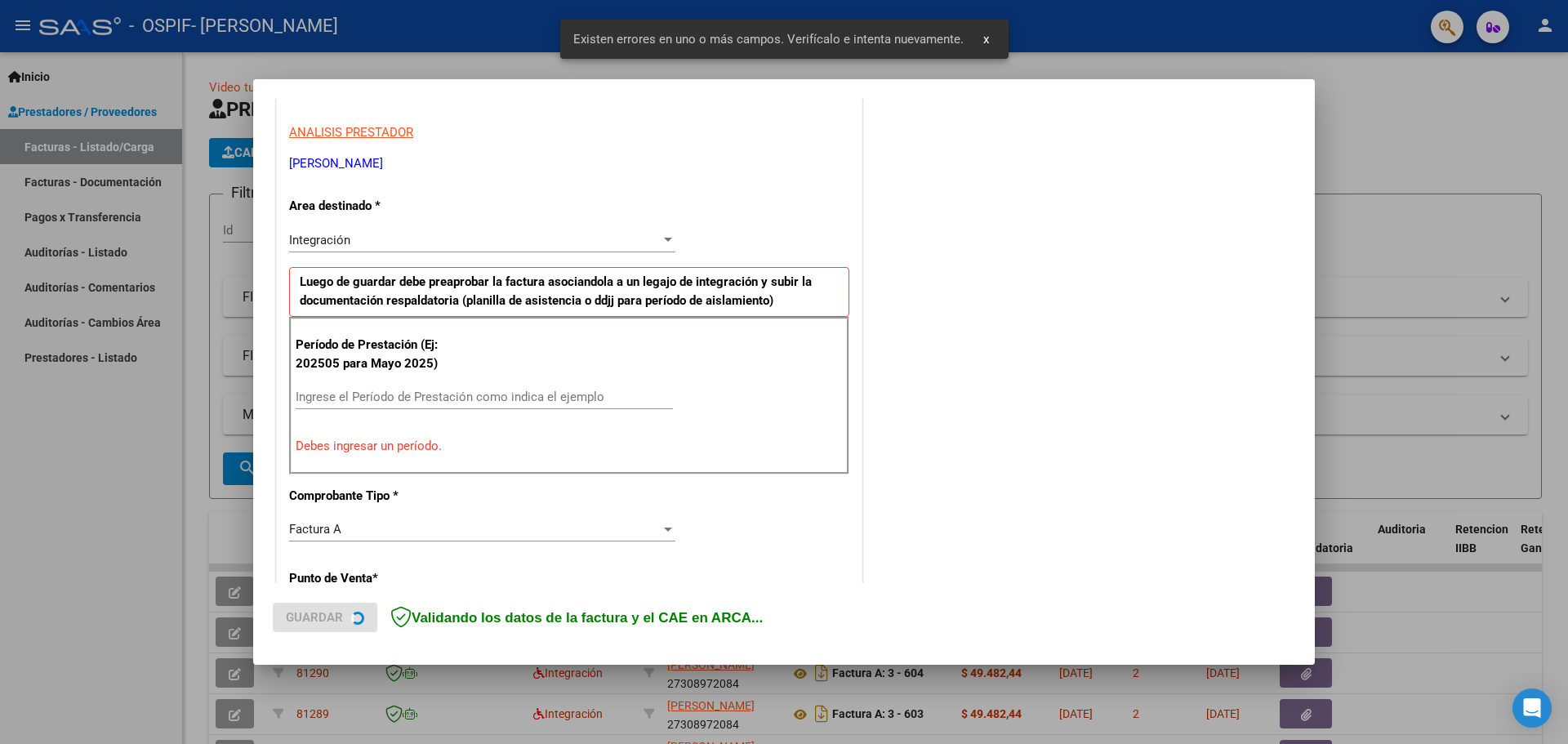
scroll to position [296, 0]
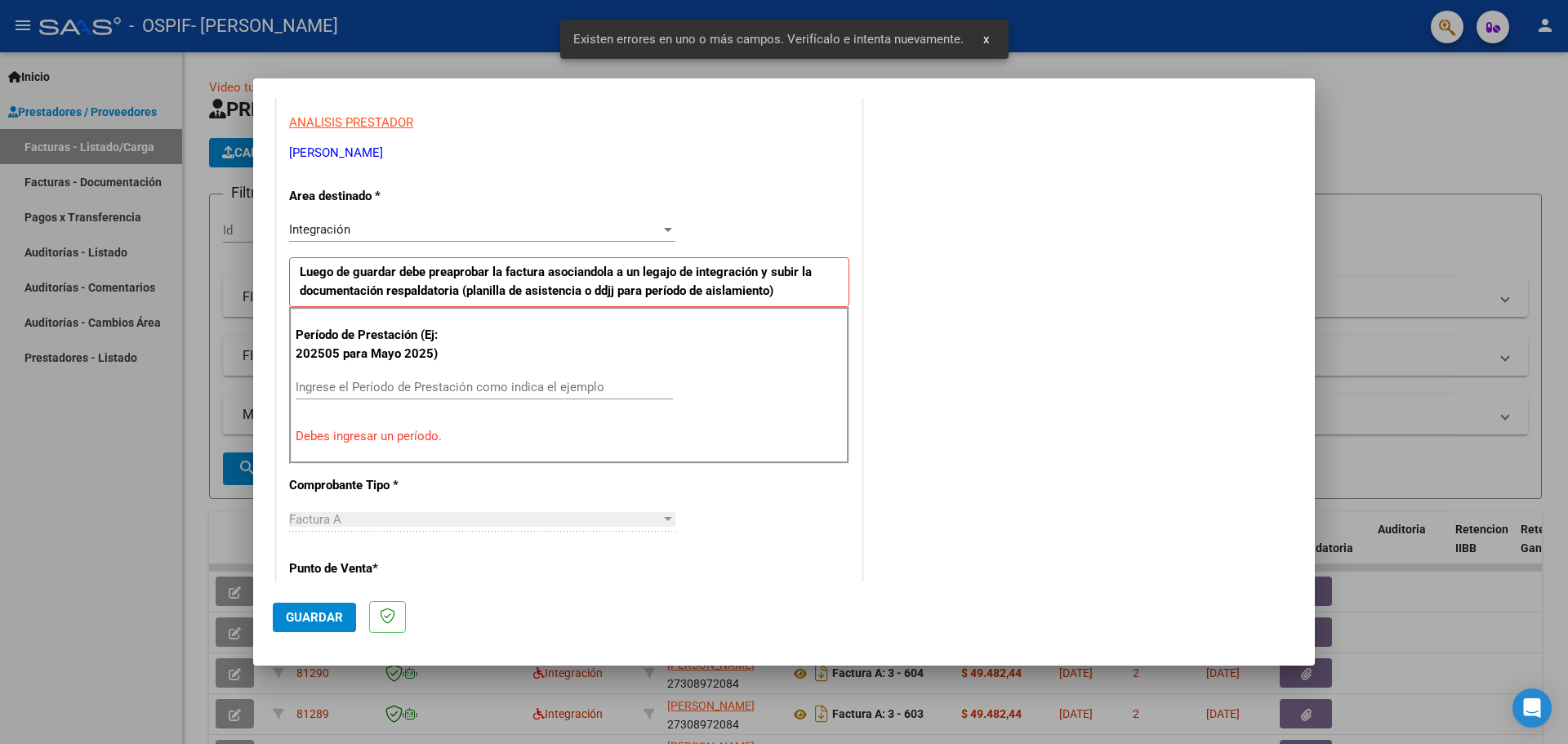
click at [317, 381] on input "Ingrese el Período de Prestación como indica el ejemplo" at bounding box center [483, 386] width 377 height 15
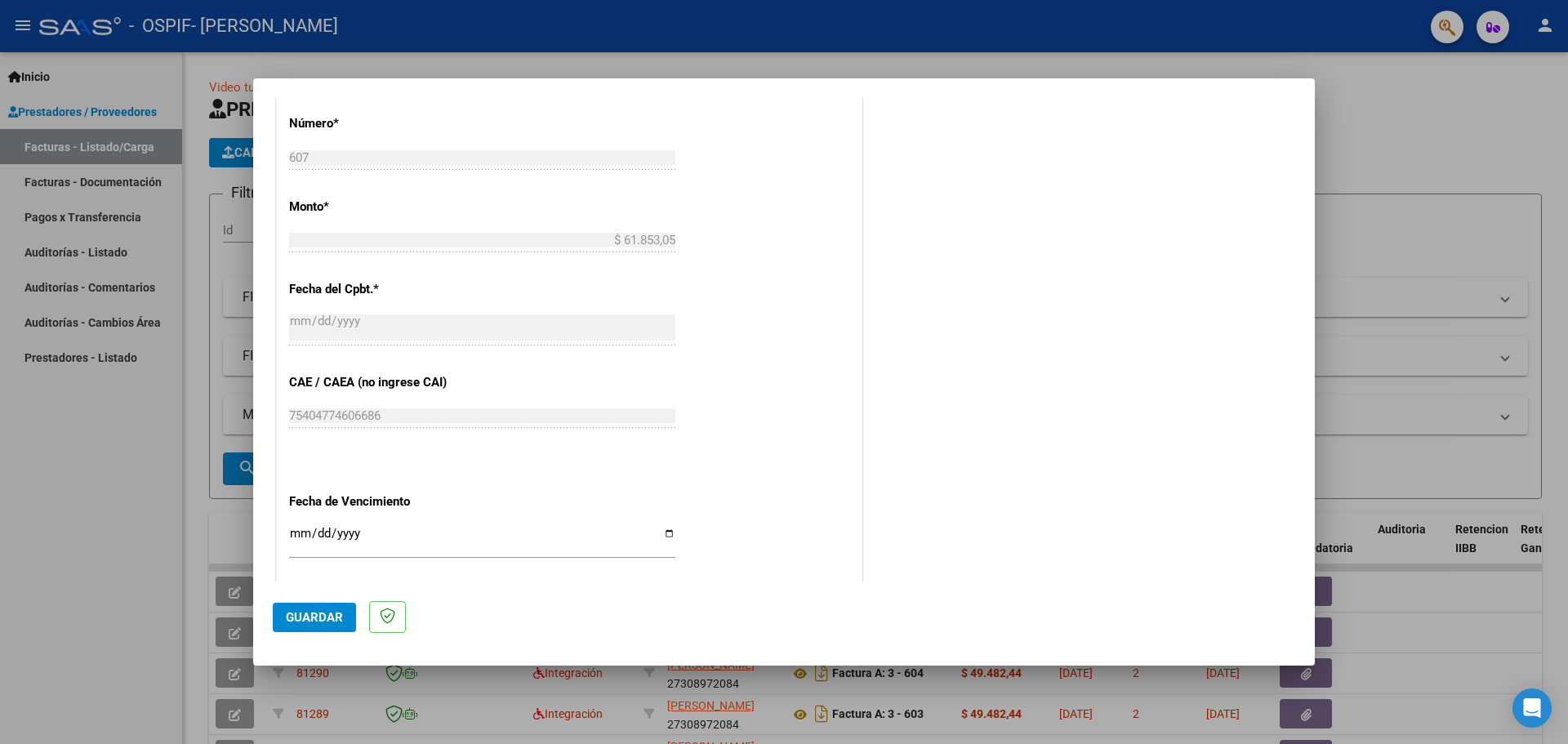
scroll to position [868, 0]
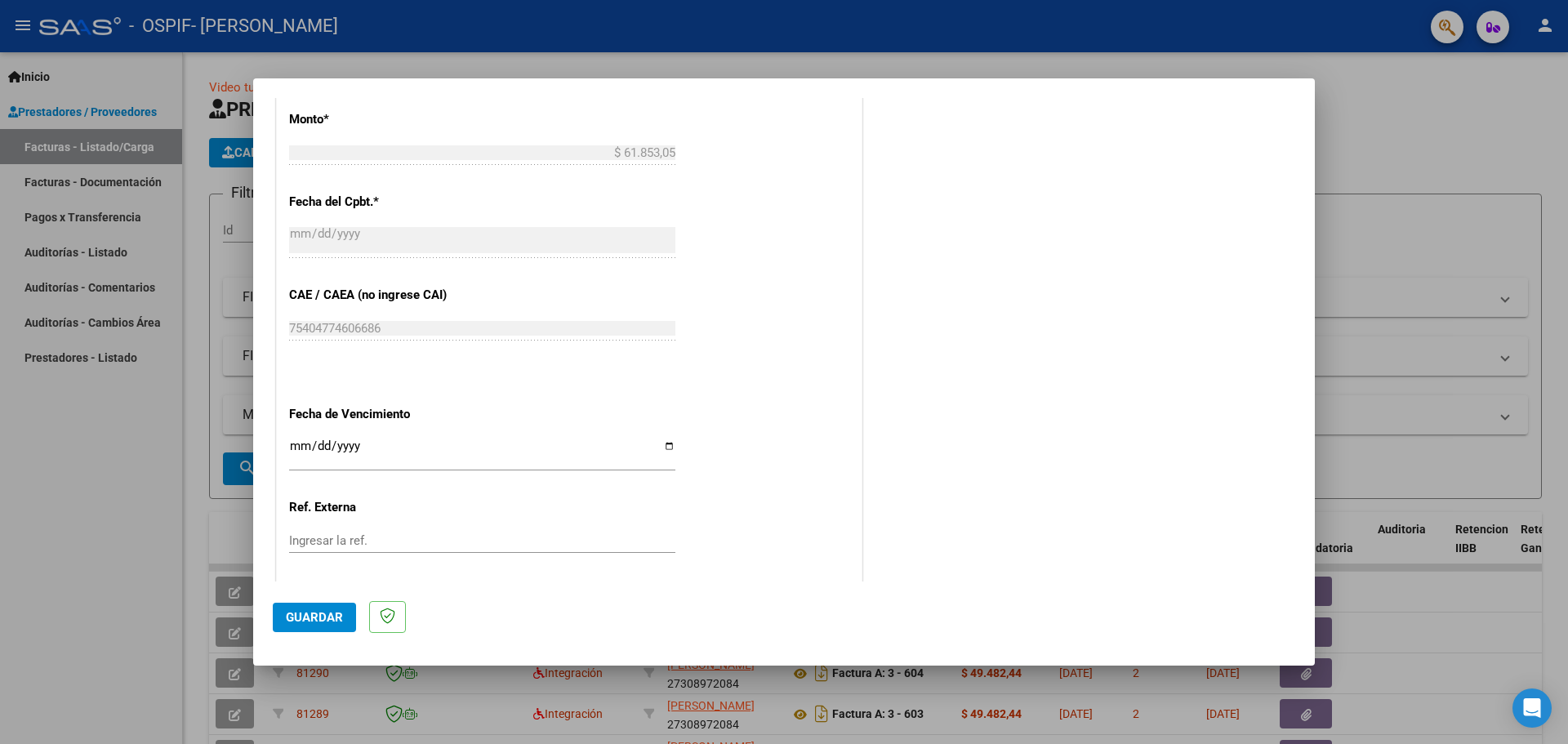
type input "202509"
click at [664, 450] on input "Ingresar la fecha" at bounding box center [483, 452] width 386 height 26
type input "[DATE]"
click at [334, 631] on button "Guardar" at bounding box center [314, 618] width 83 height 29
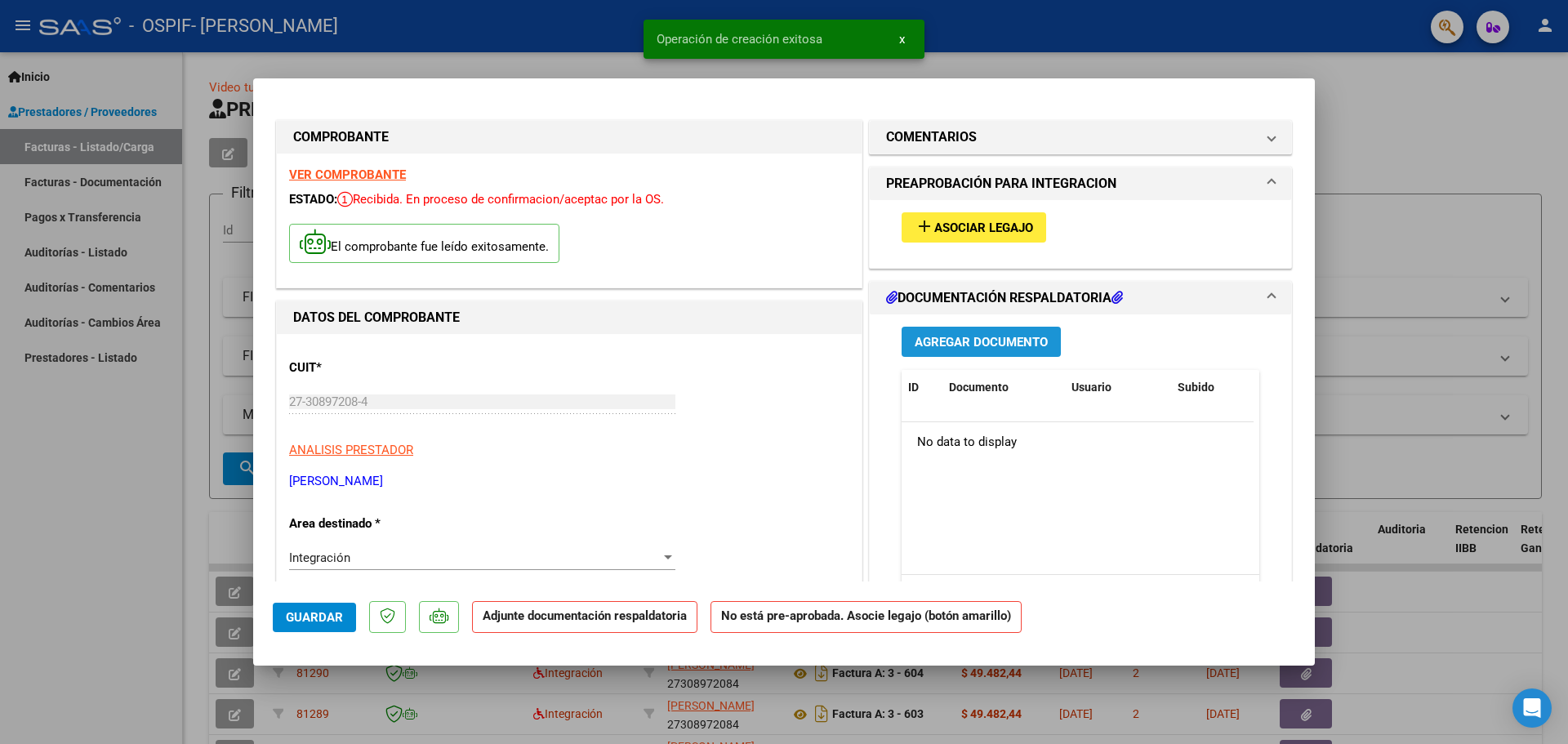
click at [948, 353] on button "Agregar Documento" at bounding box center [982, 341] width 159 height 30
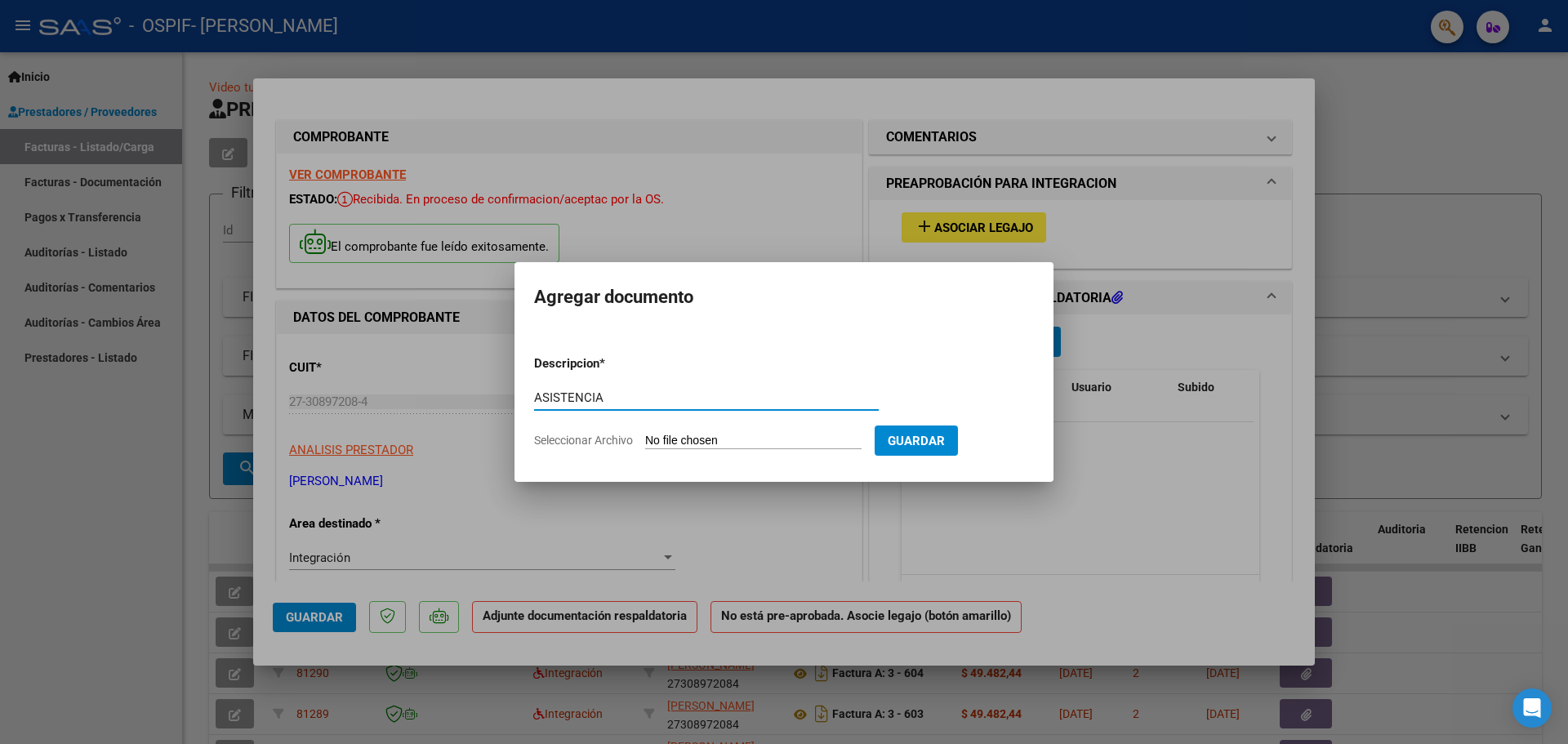
type input "ASISTENCIA"
click at [678, 439] on input "Seleccionar Archivo" at bounding box center [754, 441] width 217 height 16
type input "C:\fakepath\ASISTENCIA [DATE] [PERSON_NAME].pdf"
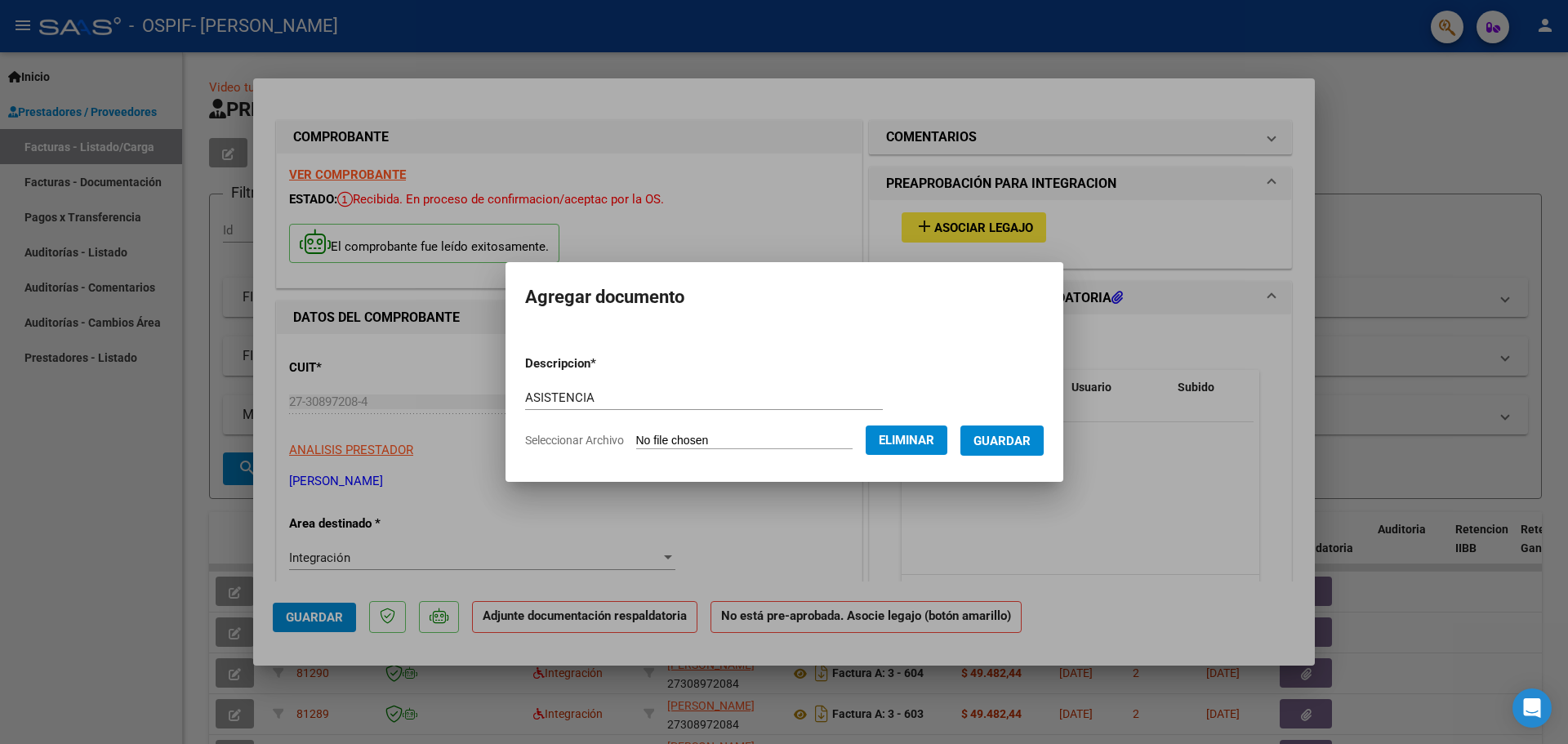
click at [1020, 442] on span "Guardar" at bounding box center [1002, 440] width 57 height 15
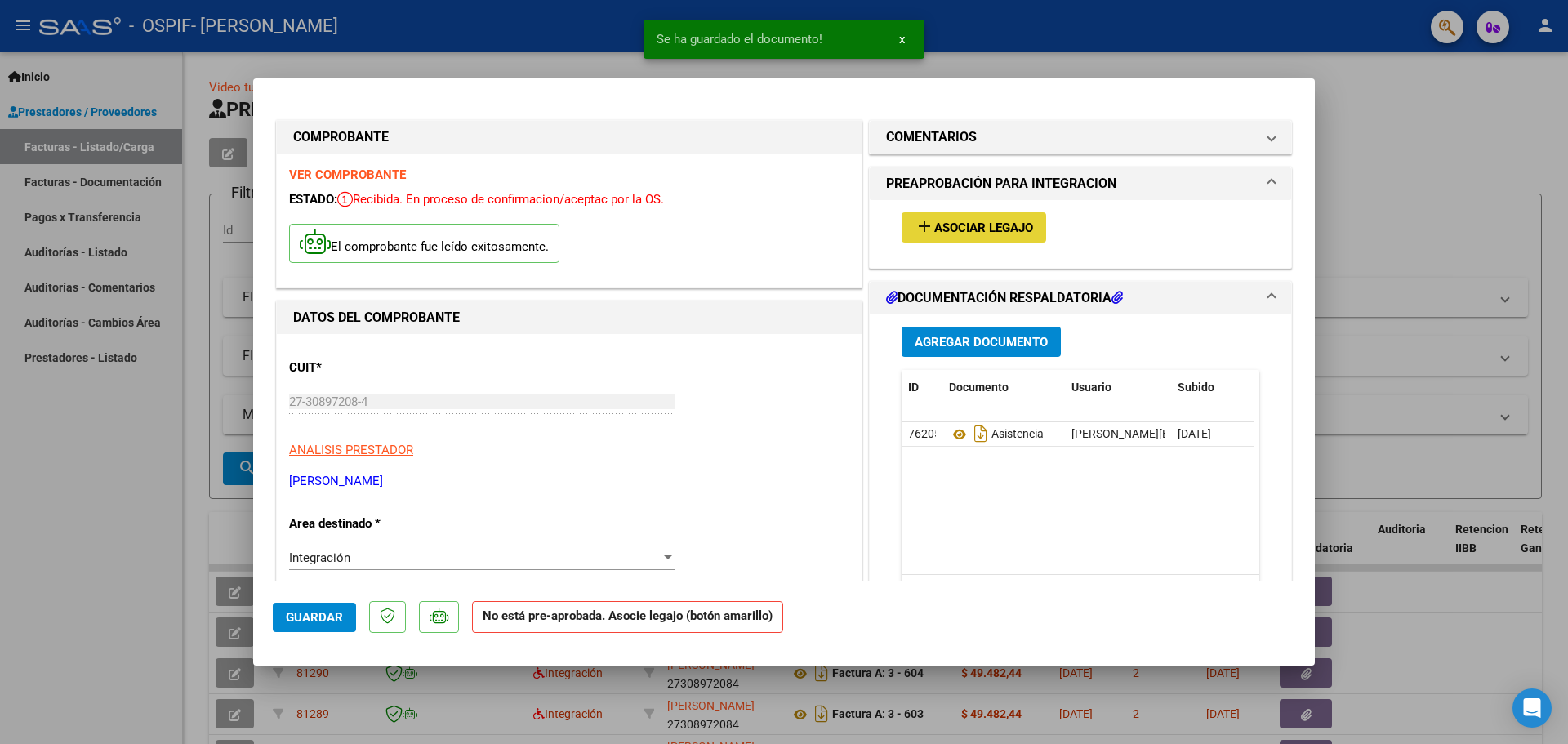
click at [962, 236] on button "add Asociar Legajo" at bounding box center [974, 227] width 145 height 30
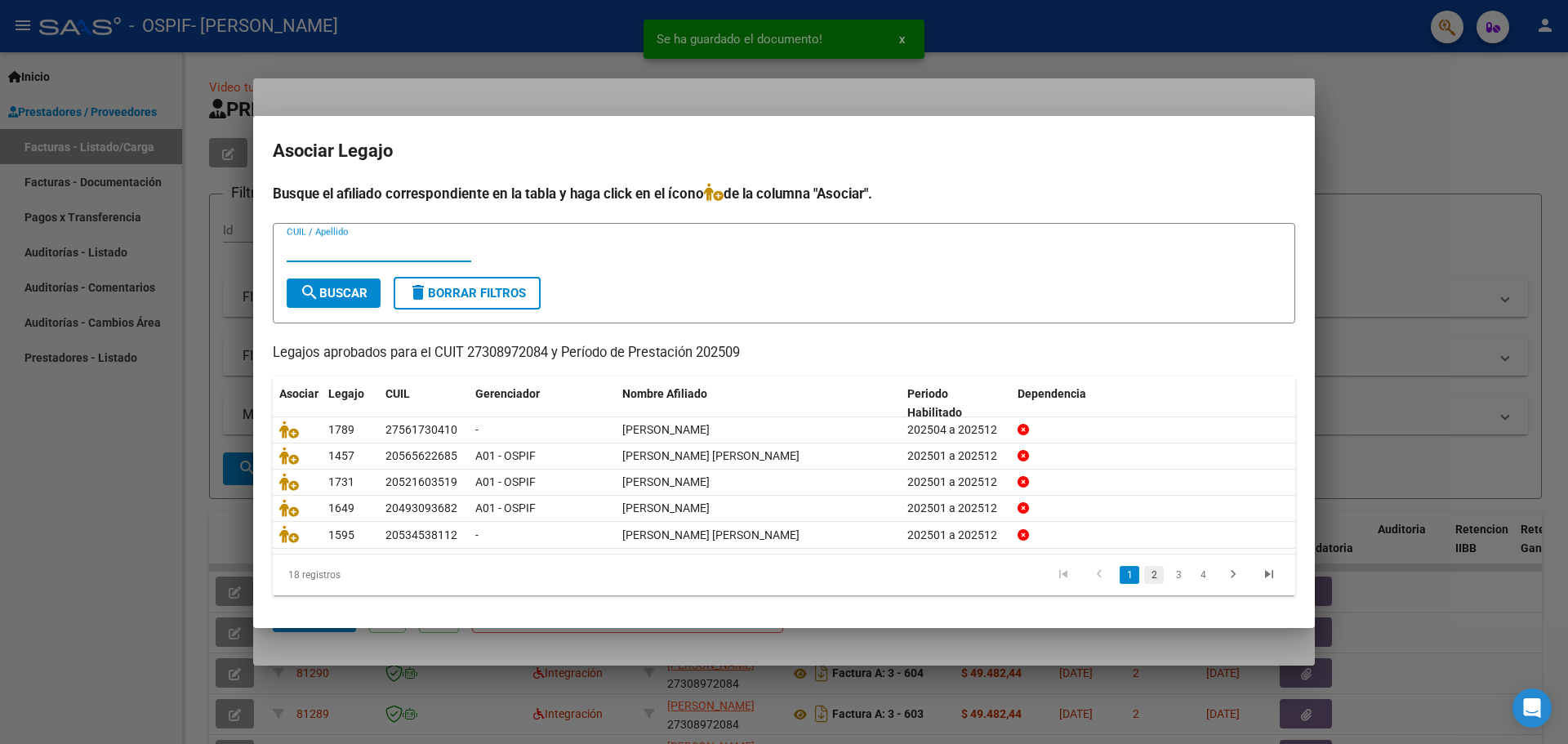
click at [1153, 575] on link "2" at bounding box center [1153, 574] width 20 height 18
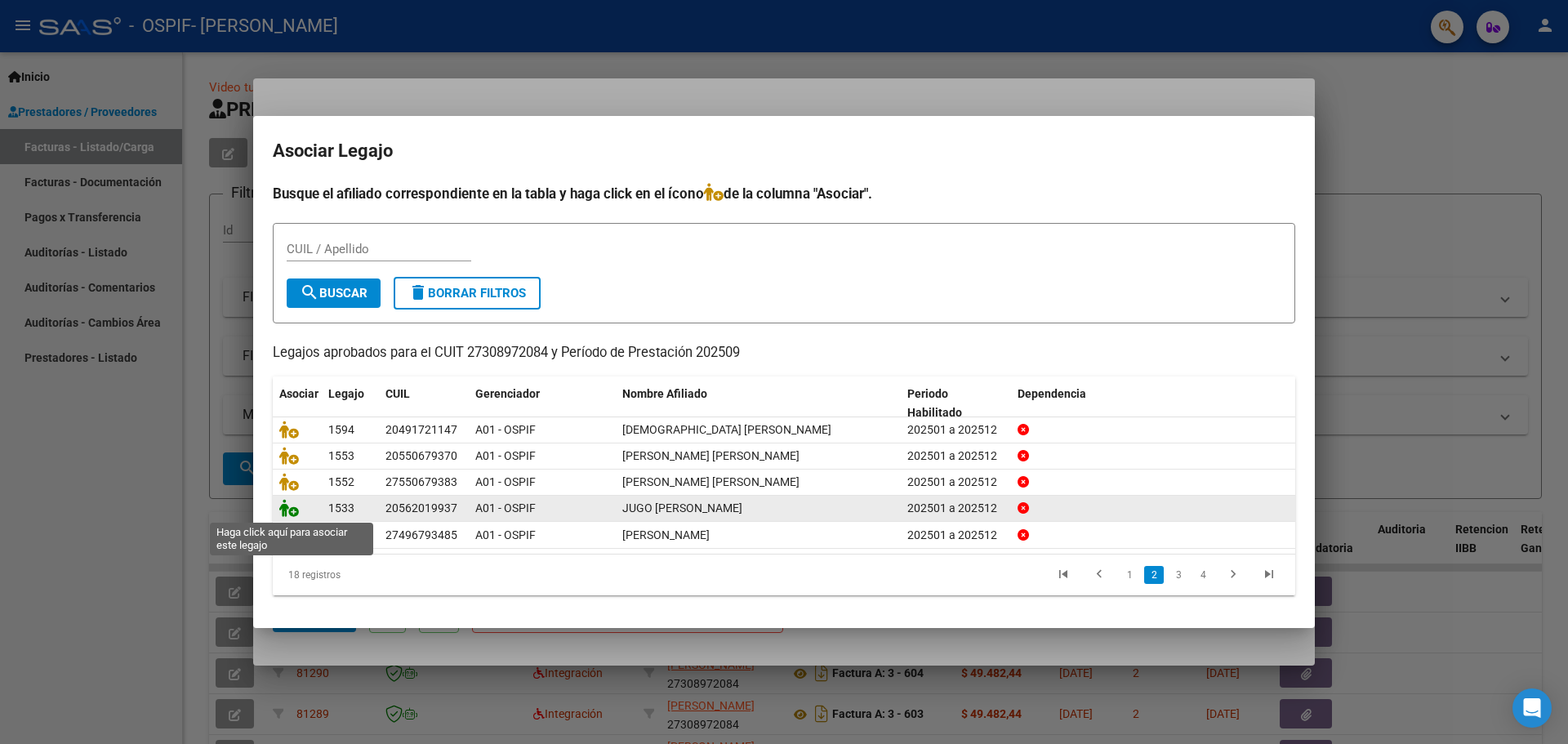
click at [293, 509] on icon at bounding box center [288, 508] width 20 height 18
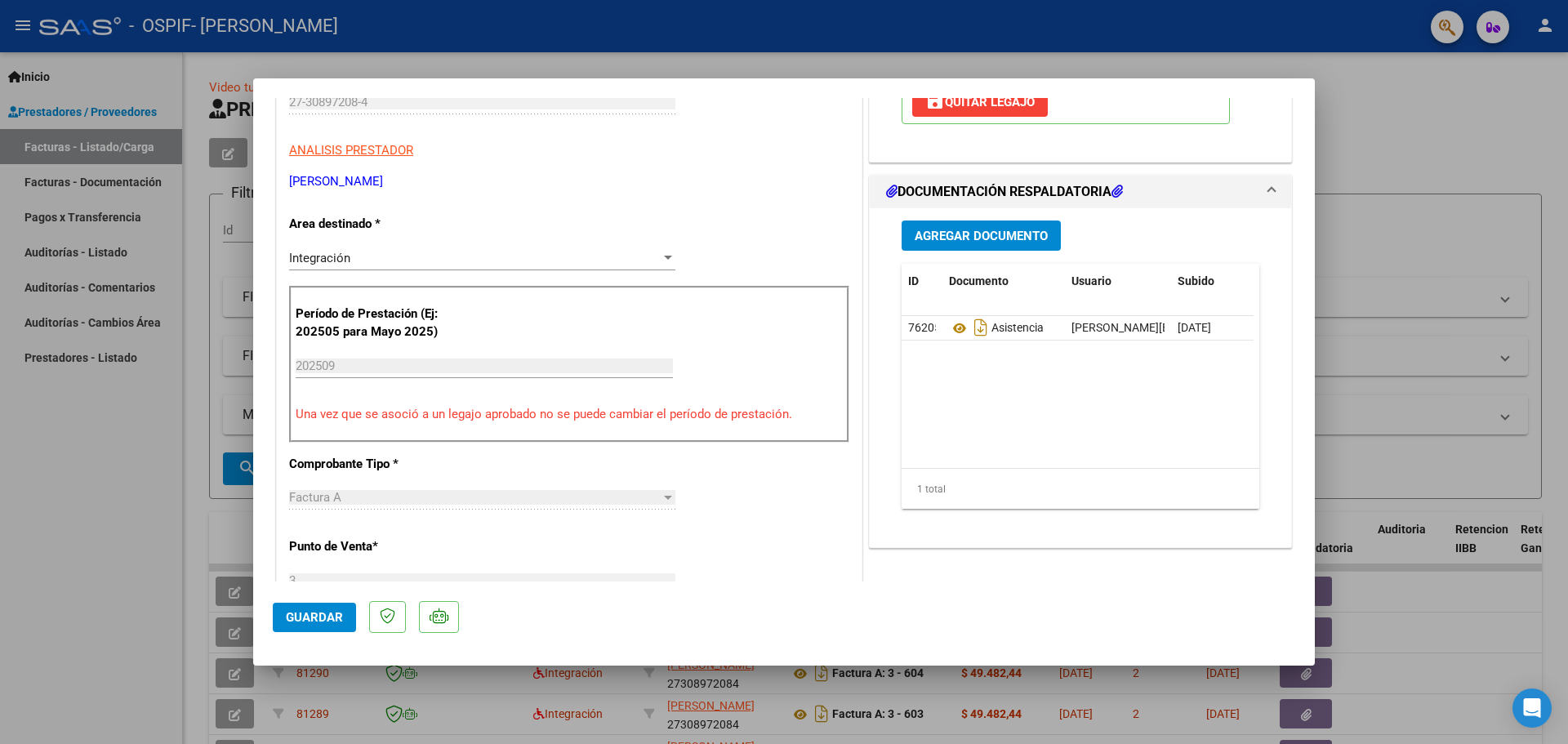
scroll to position [408, 0]
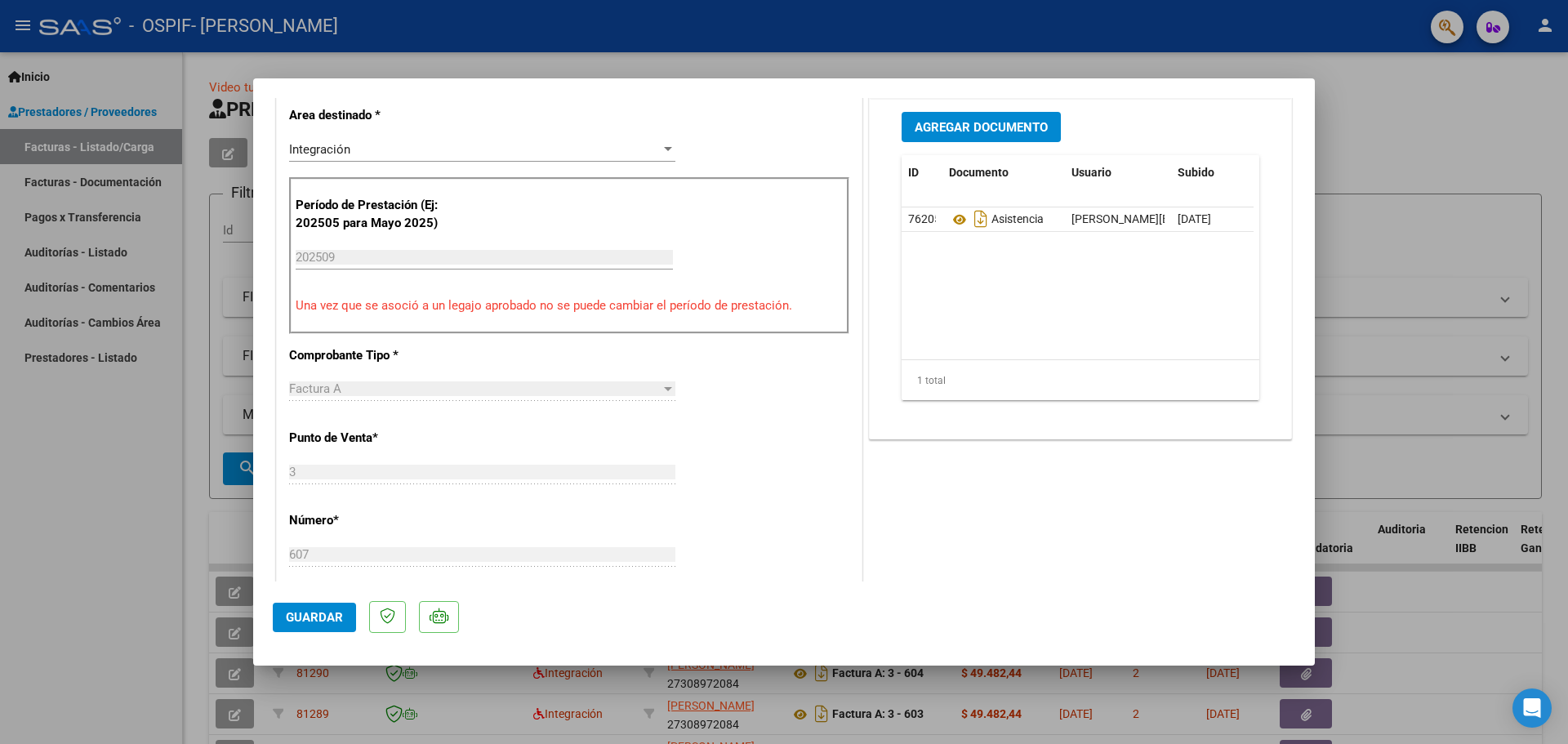
click at [58, 580] on div at bounding box center [784, 372] width 1568 height 744
type input "$ 0,00"
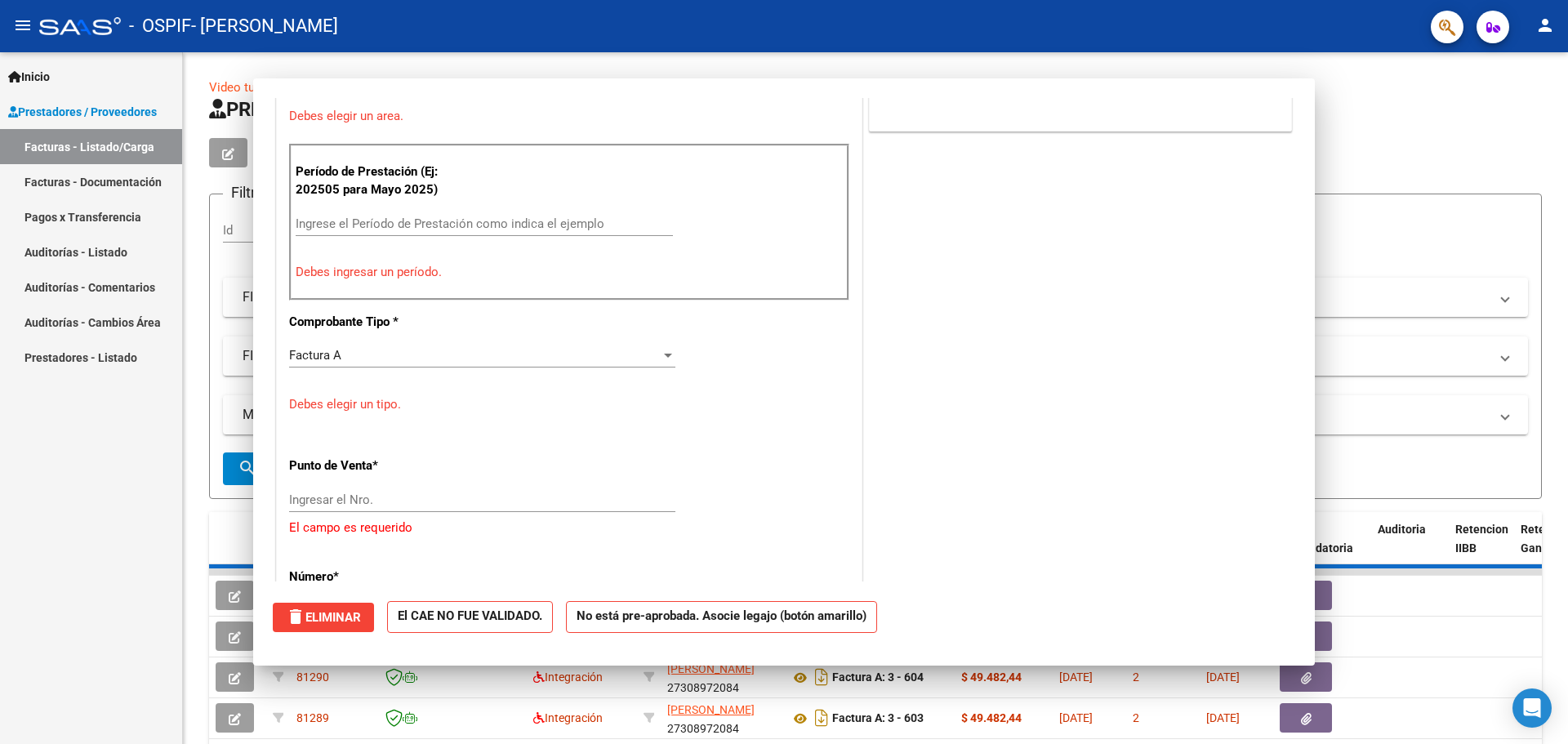
scroll to position [0, 0]
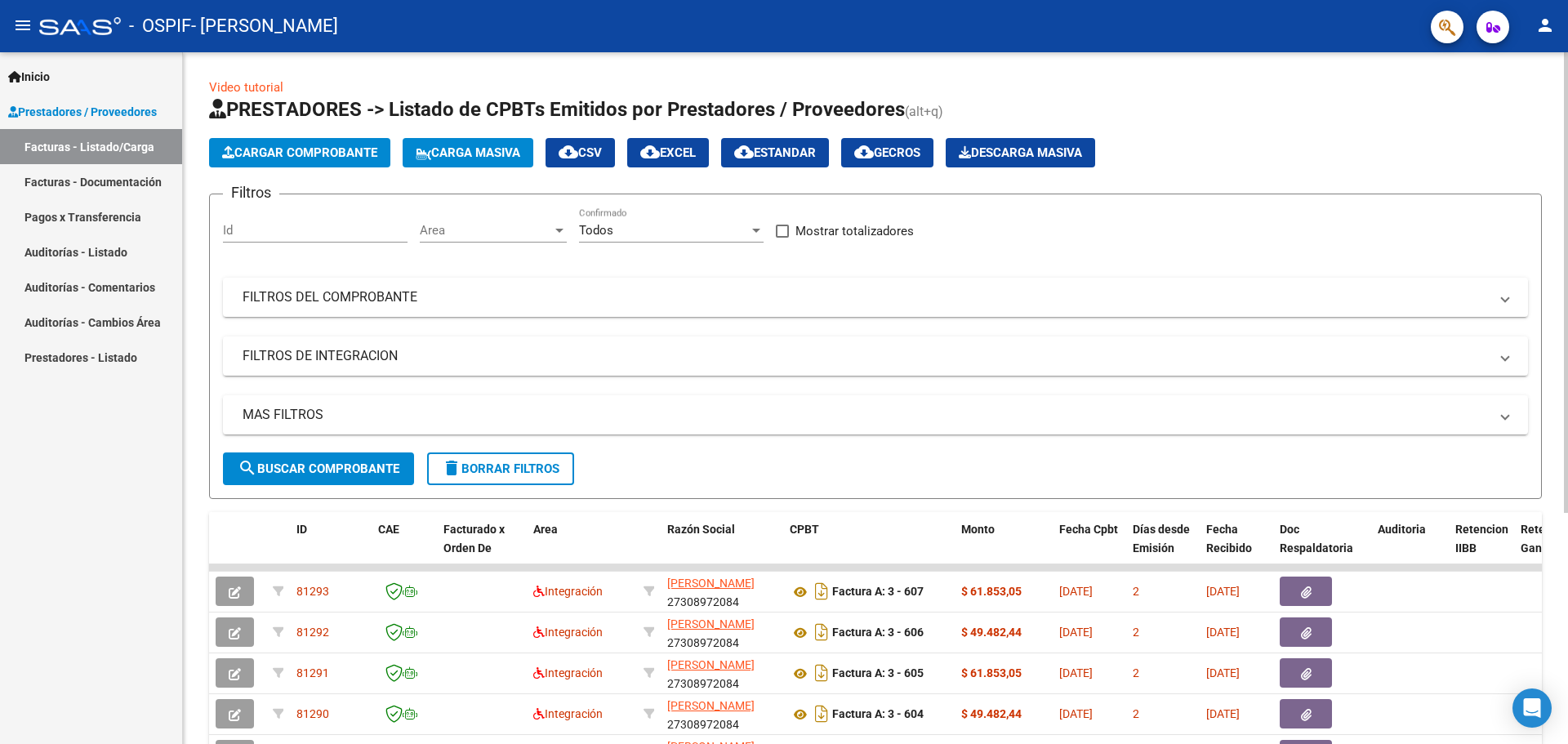
click at [321, 149] on span "Cargar Comprobante" at bounding box center [299, 152] width 155 height 15
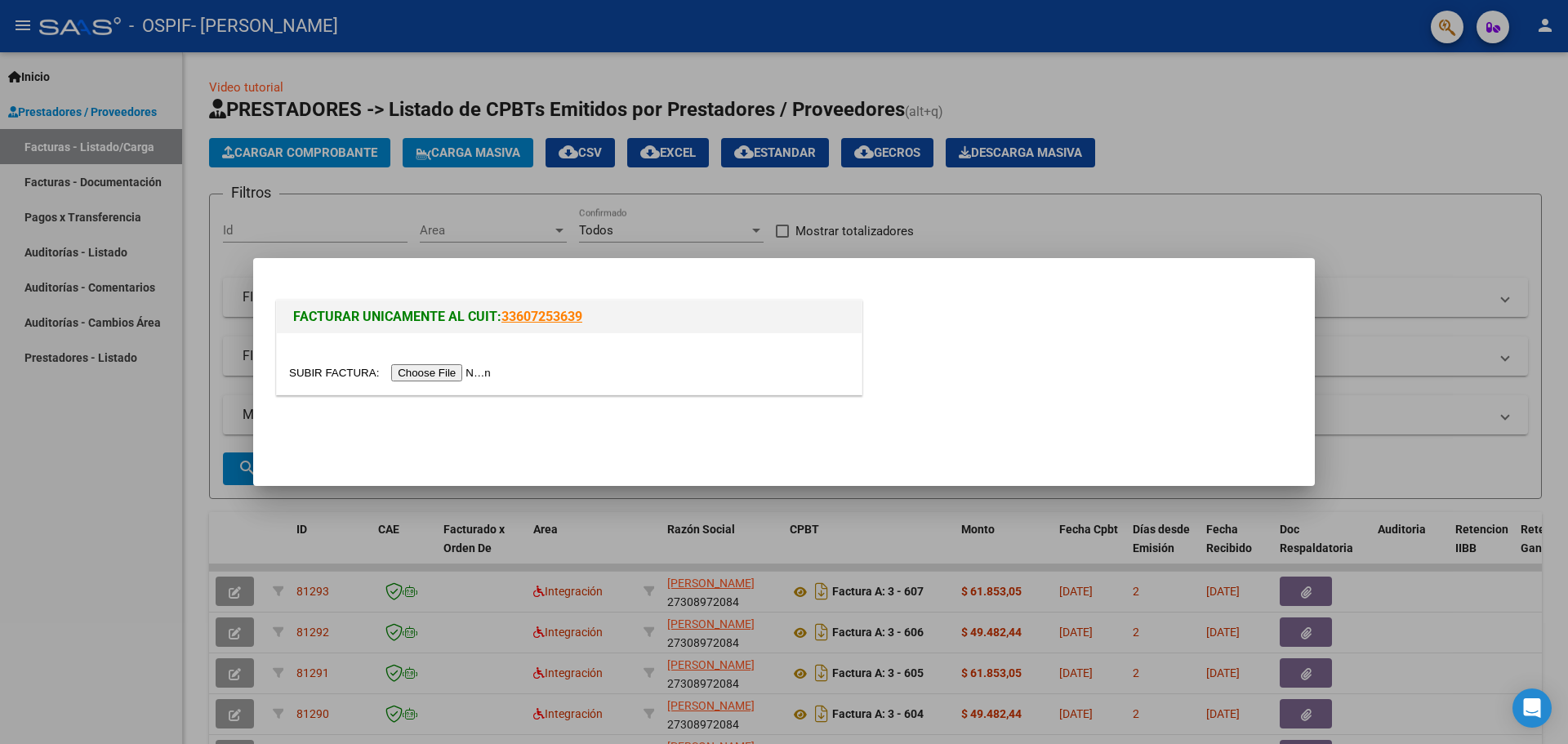
click at [444, 372] on input "file" at bounding box center [392, 372] width 206 height 17
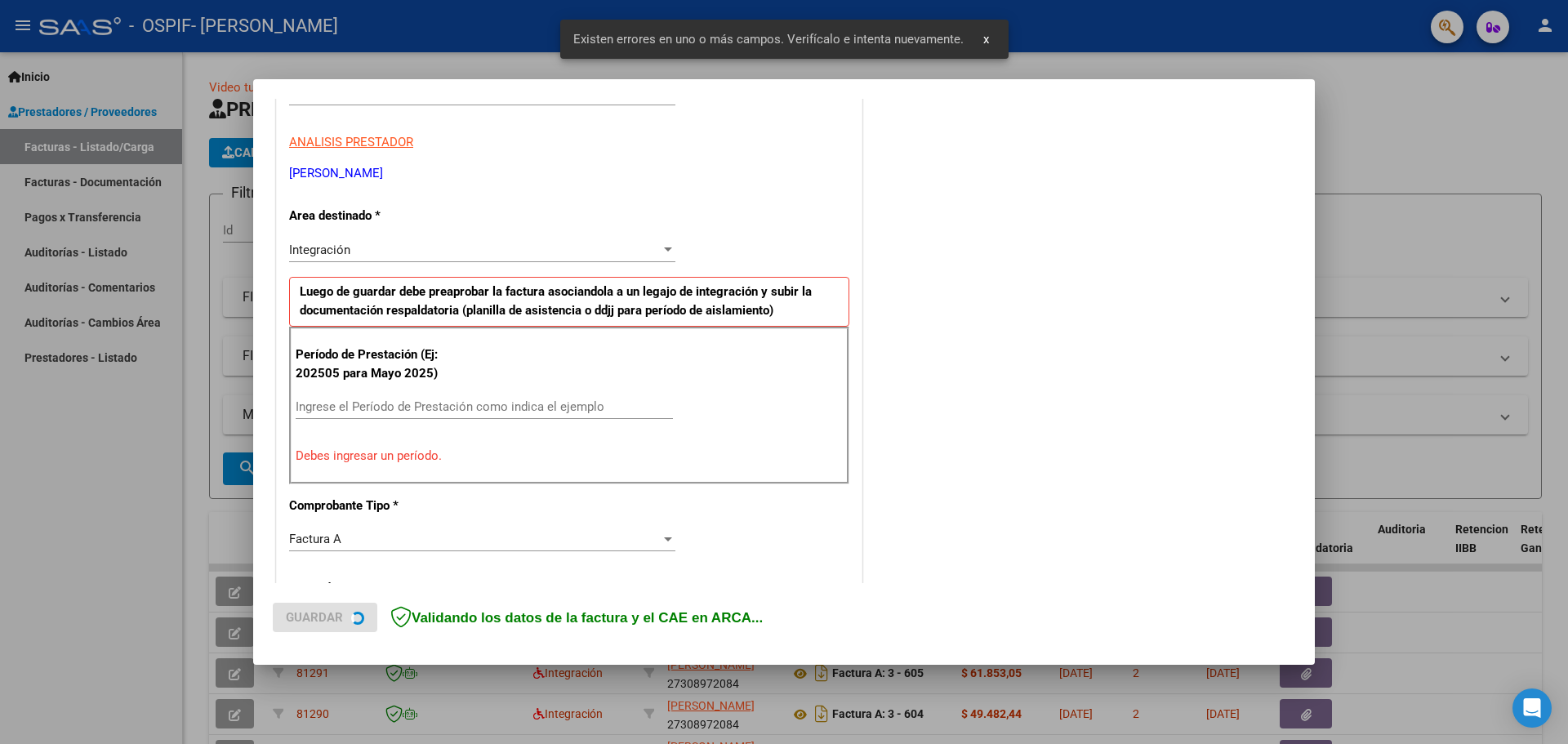
scroll to position [296, 0]
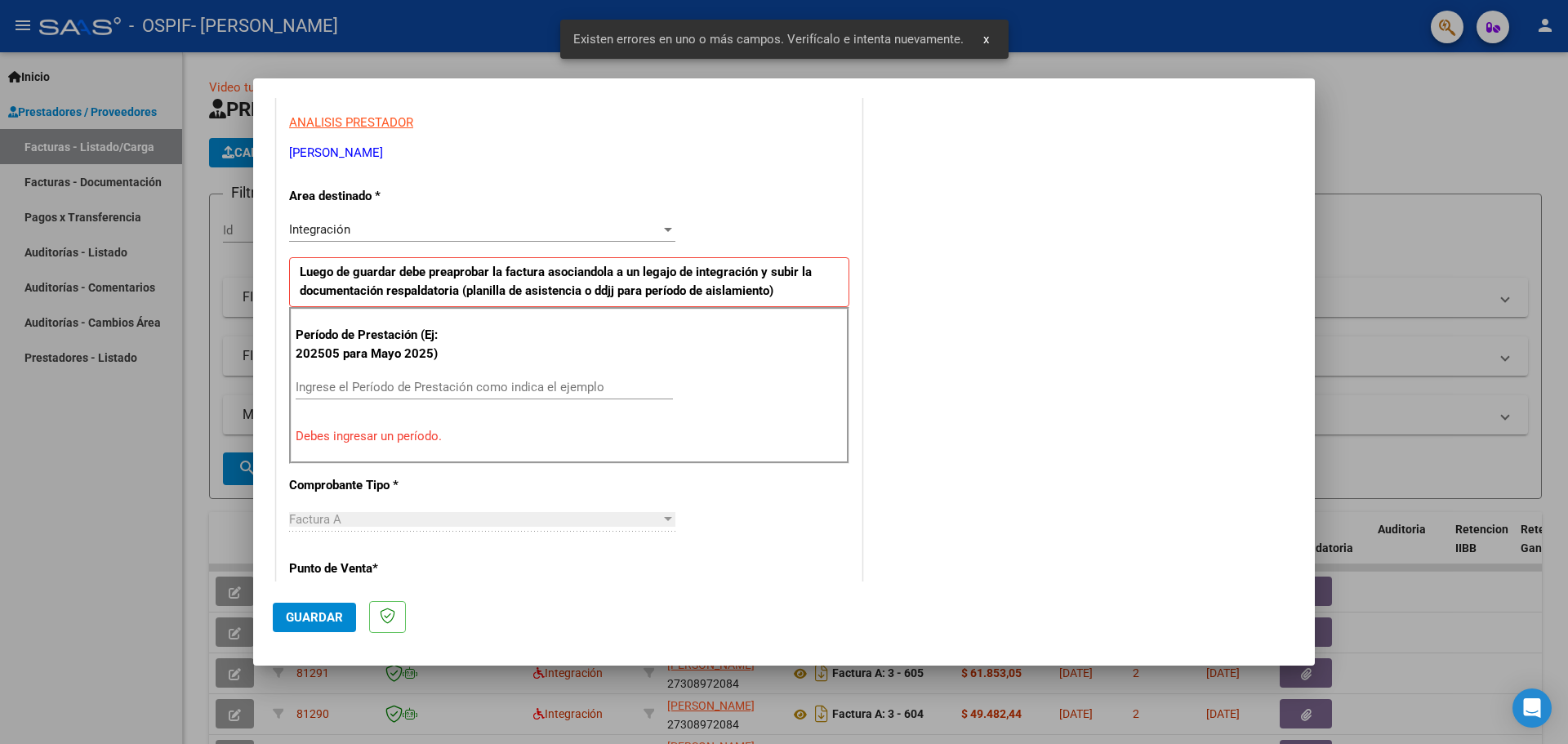
click at [334, 378] on div "Ingrese el Período de Prestación como indica el ejemplo" at bounding box center [483, 387] width 377 height 24
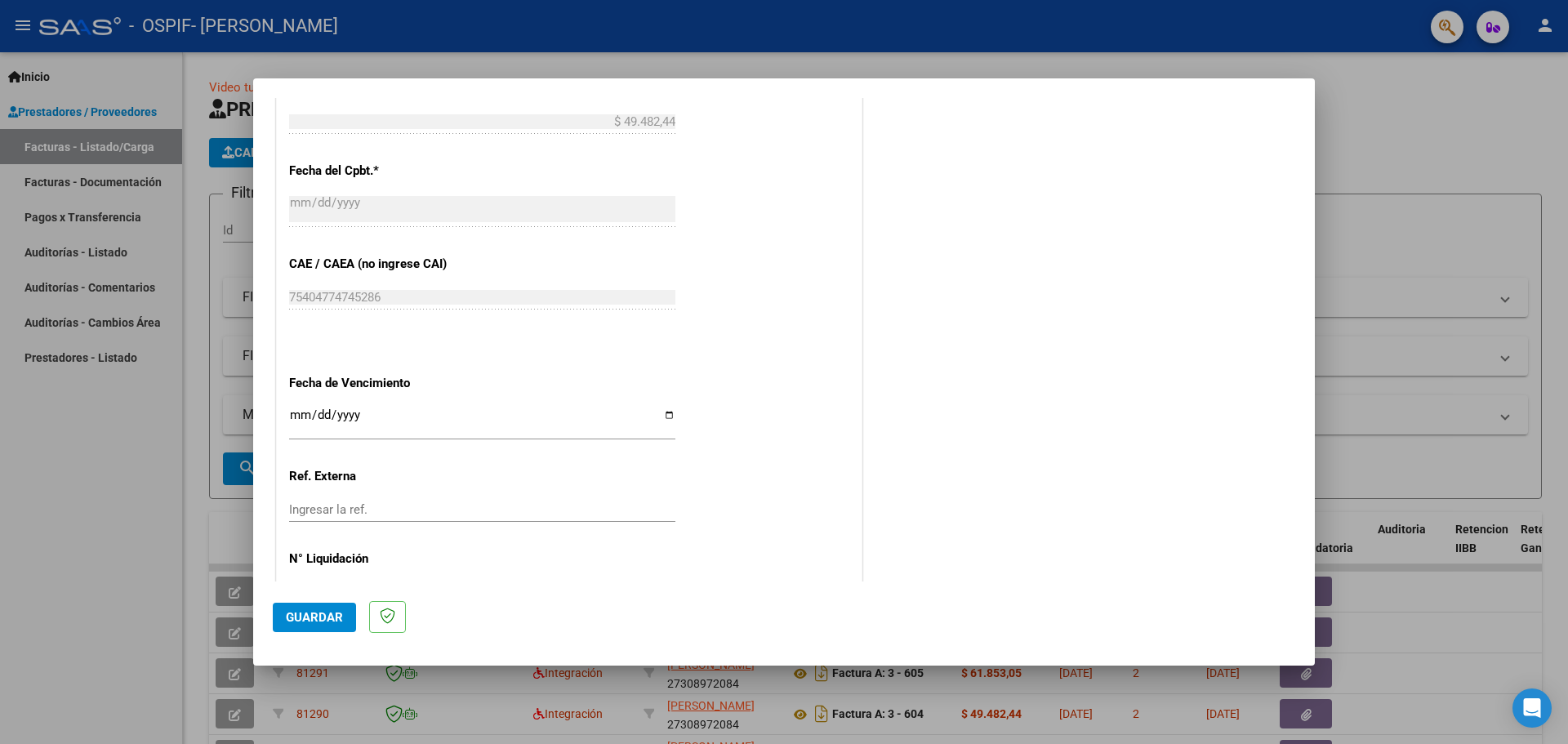
scroll to position [949, 0]
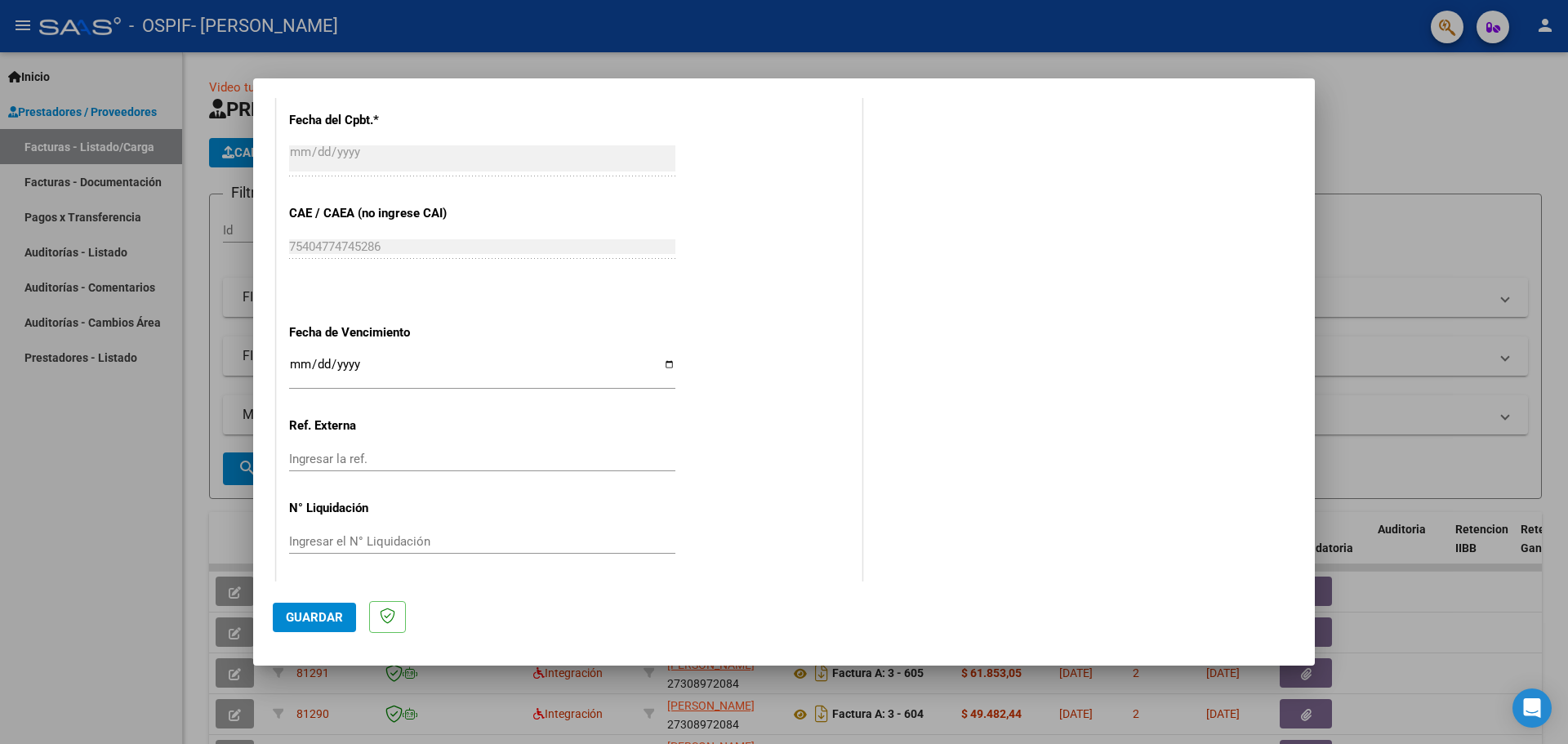
type input "202509"
click at [666, 362] on input "Ingresar la fecha" at bounding box center [483, 371] width 386 height 26
type input "[DATE]"
click at [312, 618] on span "Guardar" at bounding box center [314, 617] width 57 height 15
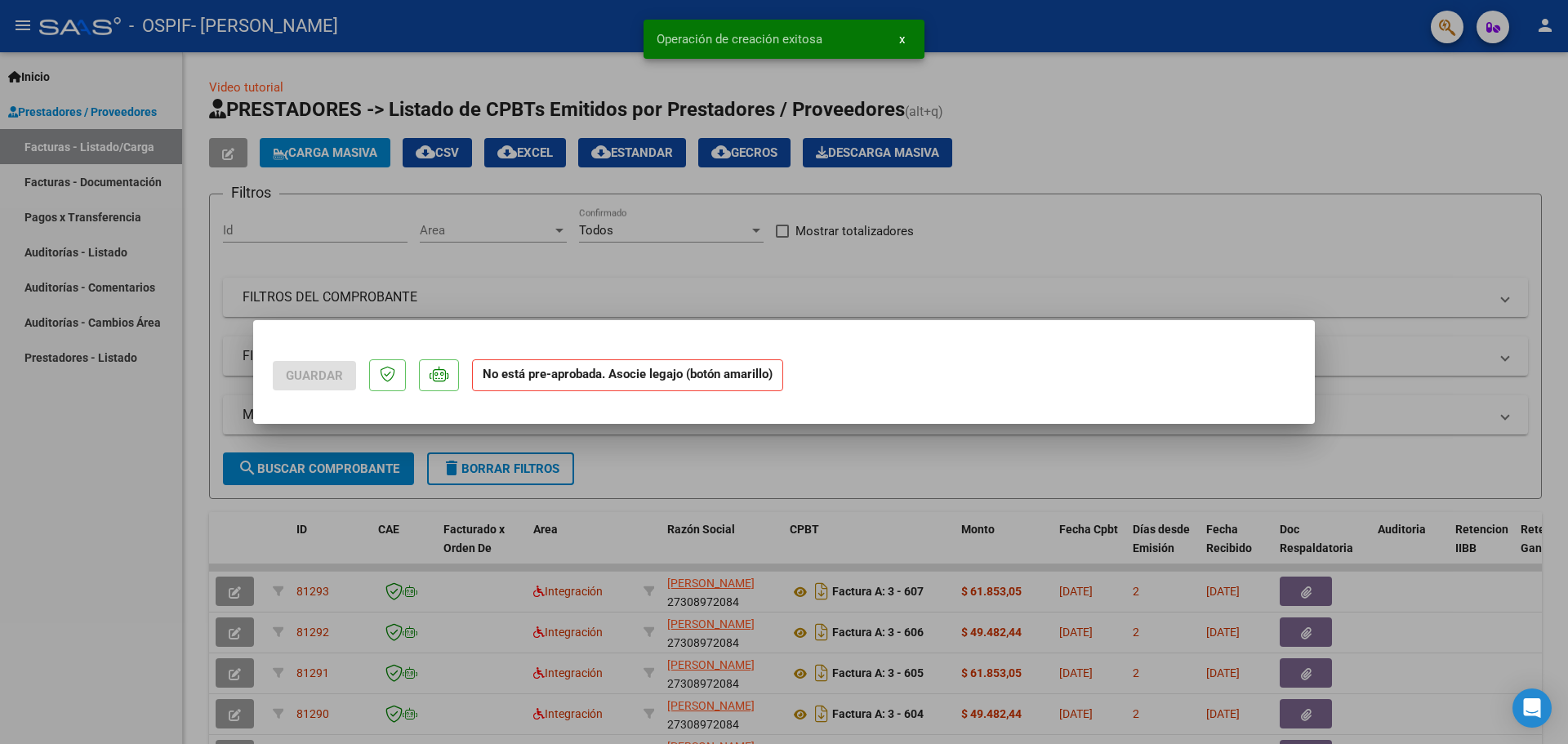
scroll to position [0, 0]
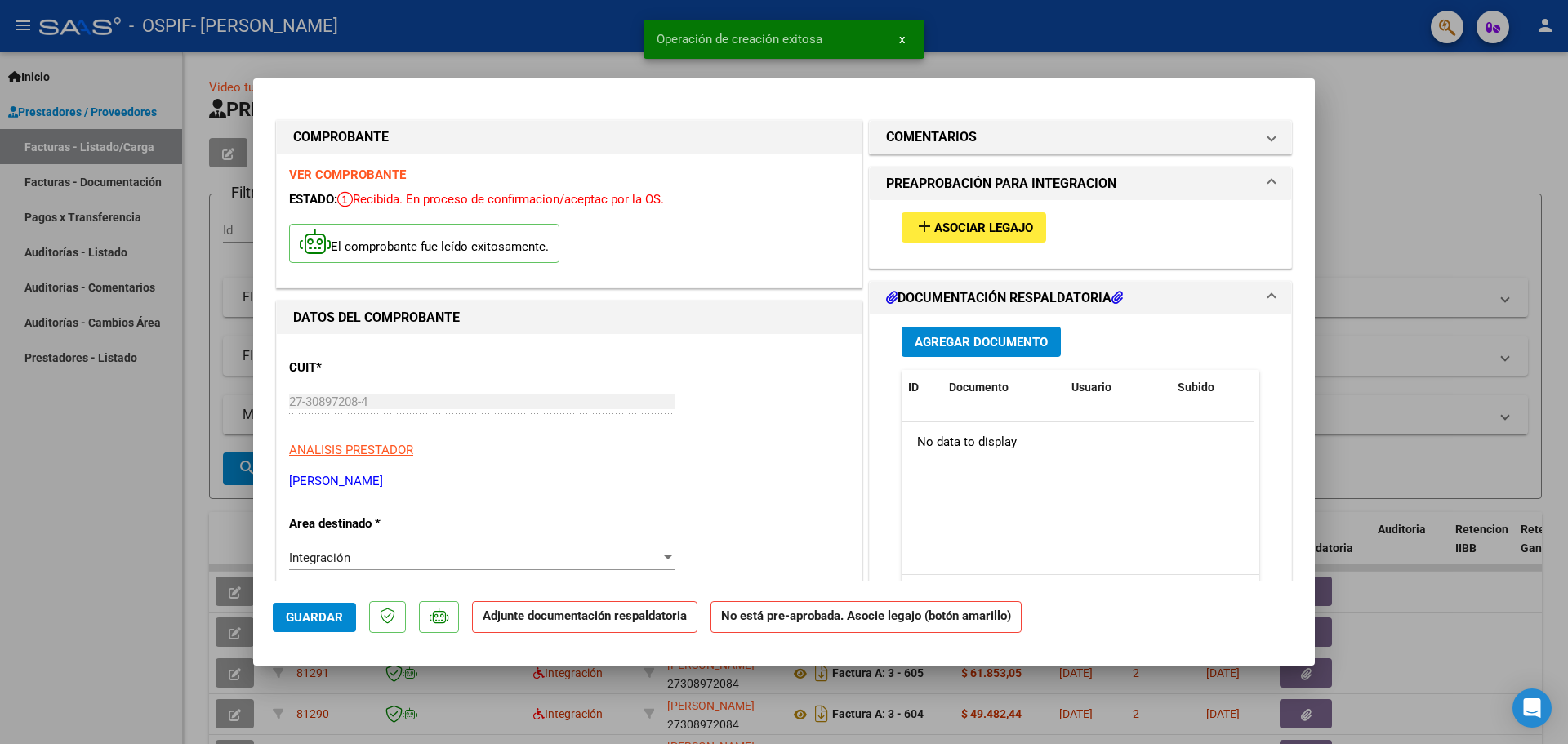
click at [1002, 337] on span "Agregar Documento" at bounding box center [982, 341] width 133 height 15
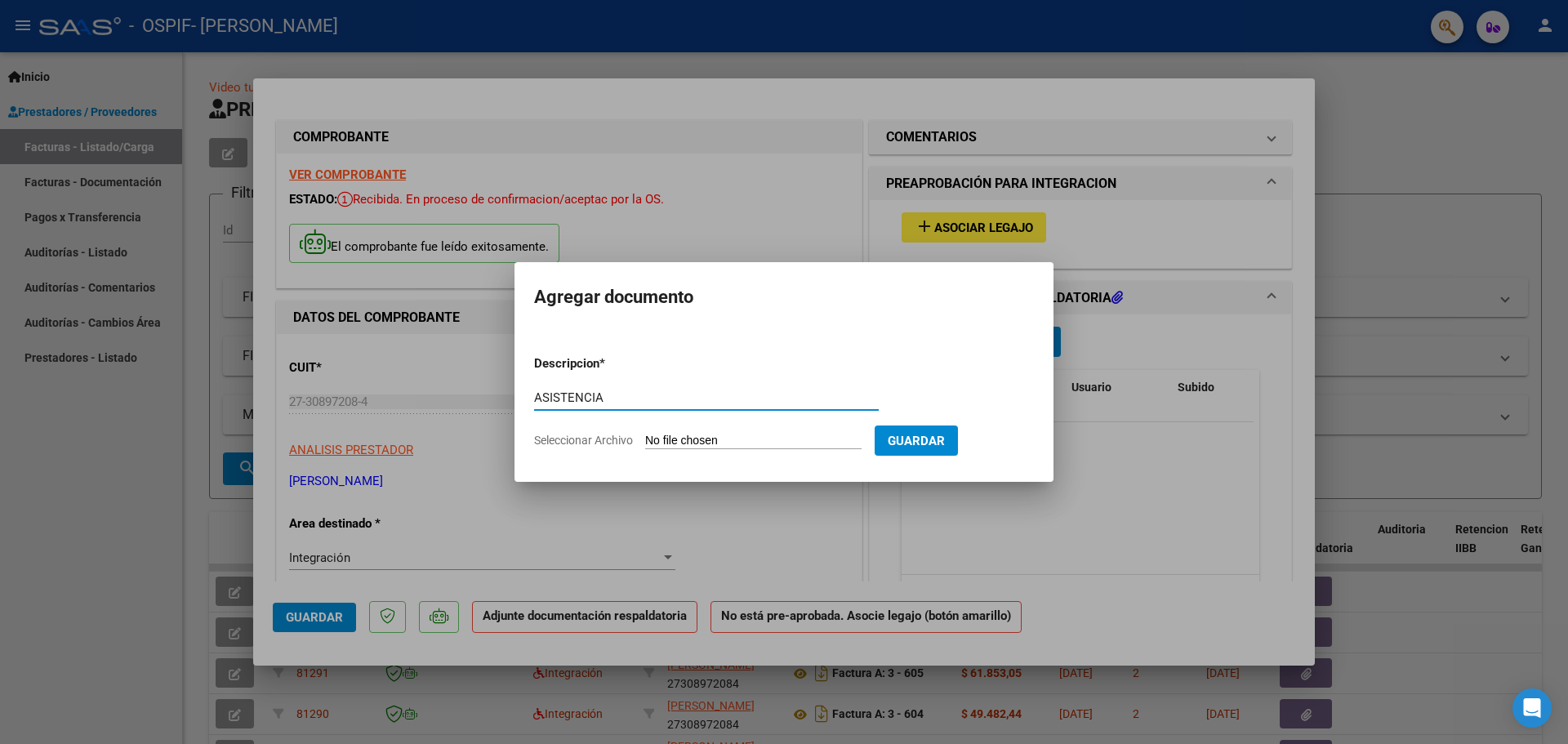
type input "ASISTENCIA"
click at [677, 438] on input "Seleccionar Archivo" at bounding box center [754, 441] width 217 height 16
type input "C:\fakepath\ASISTENCIA SEPTIEMBRE 2025 VALEN.pdf"
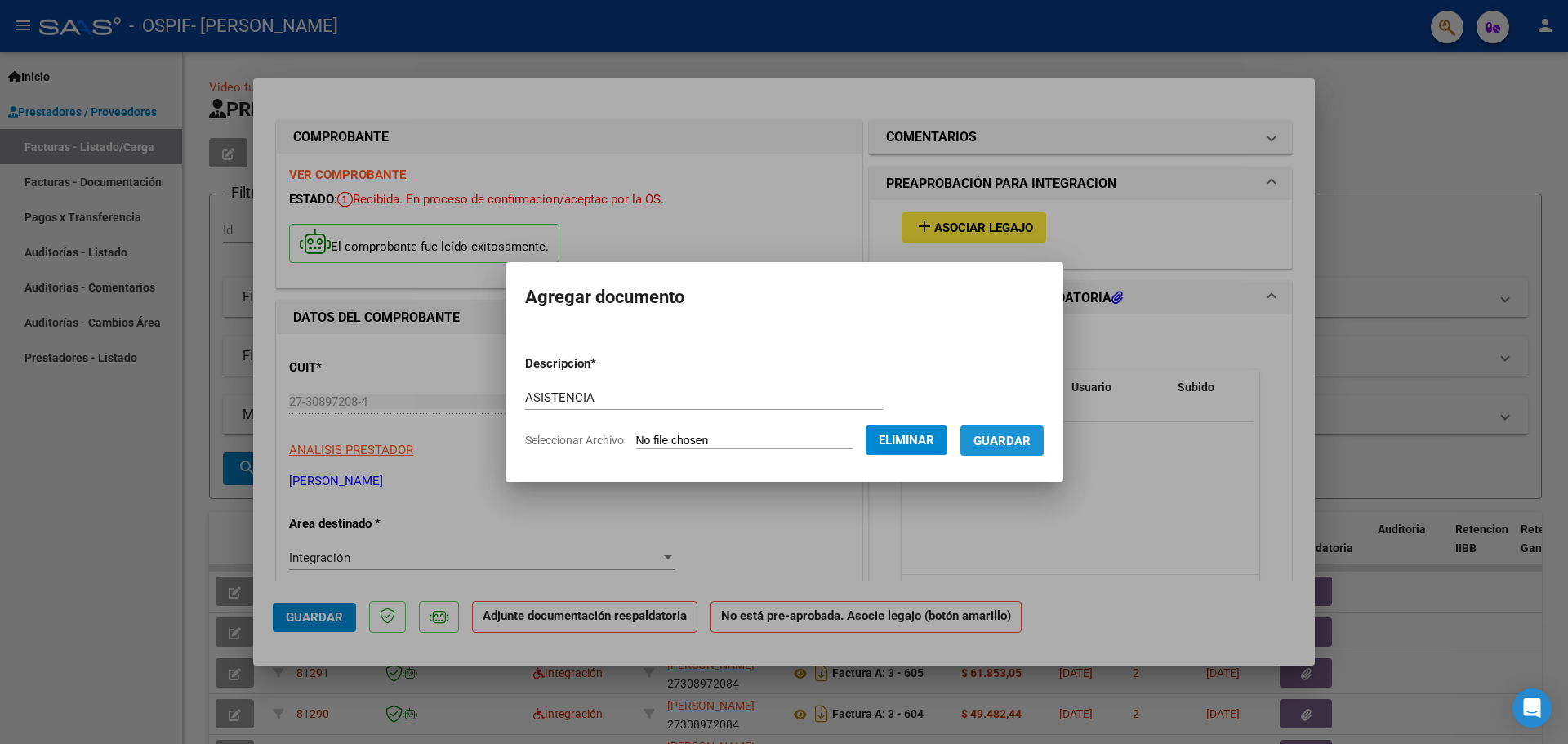
click at [1016, 434] on span "Guardar" at bounding box center [1002, 440] width 57 height 15
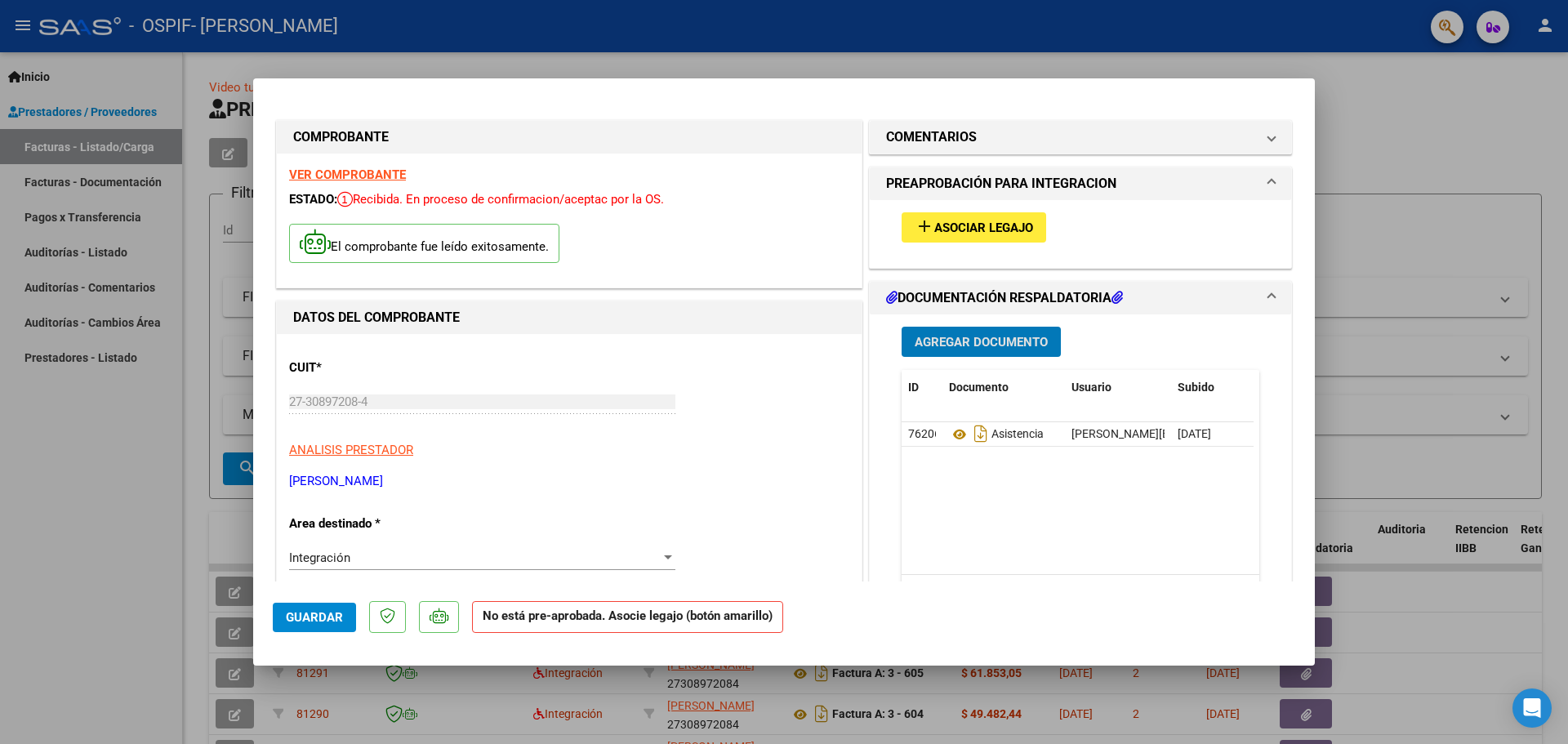
click at [982, 229] on span "Asociar Legajo" at bounding box center [983, 227] width 99 height 15
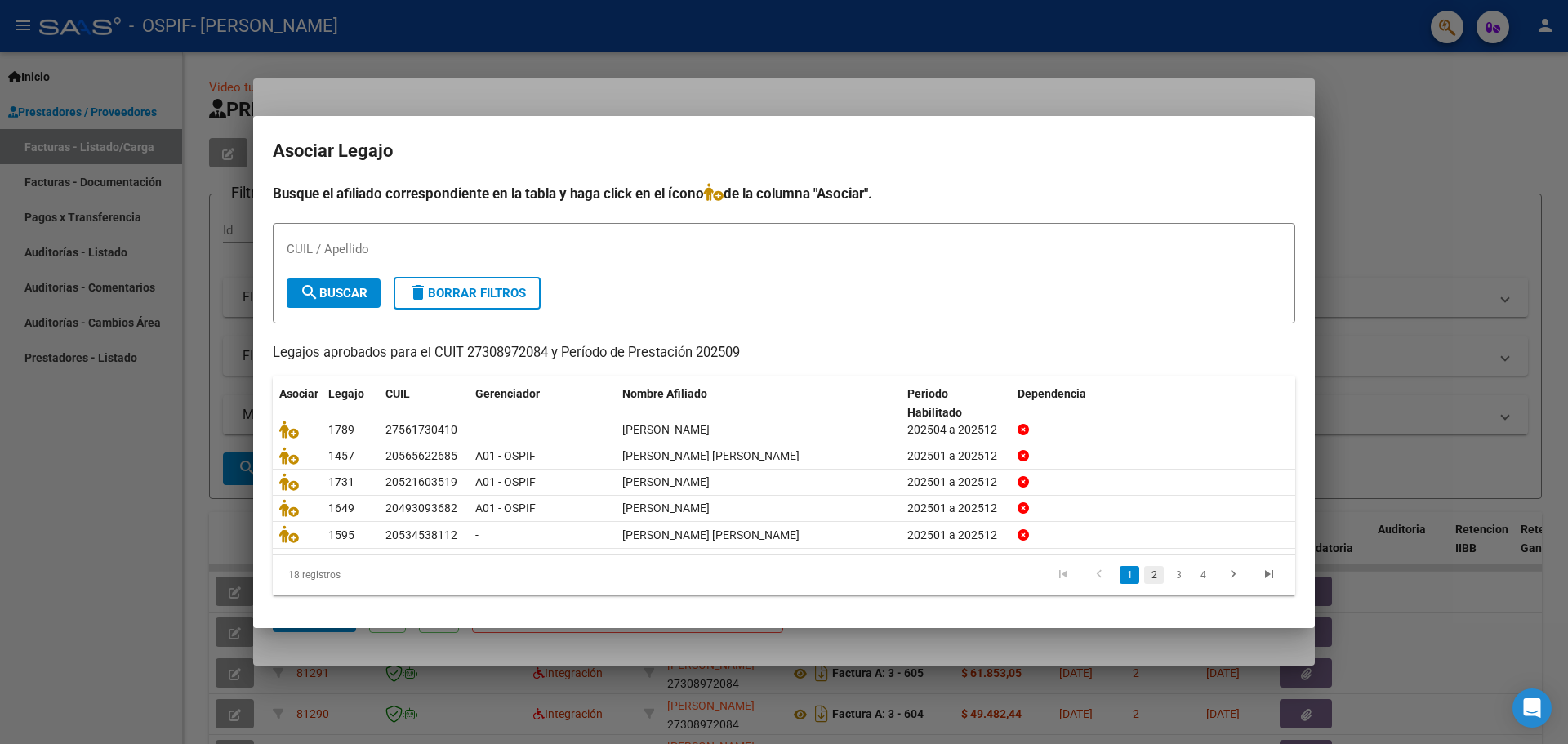
click at [1161, 577] on link "2" at bounding box center [1153, 574] width 20 height 18
click at [1176, 577] on link "3" at bounding box center [1178, 574] width 20 height 18
click at [1195, 577] on link "4" at bounding box center [1202, 574] width 20 height 18
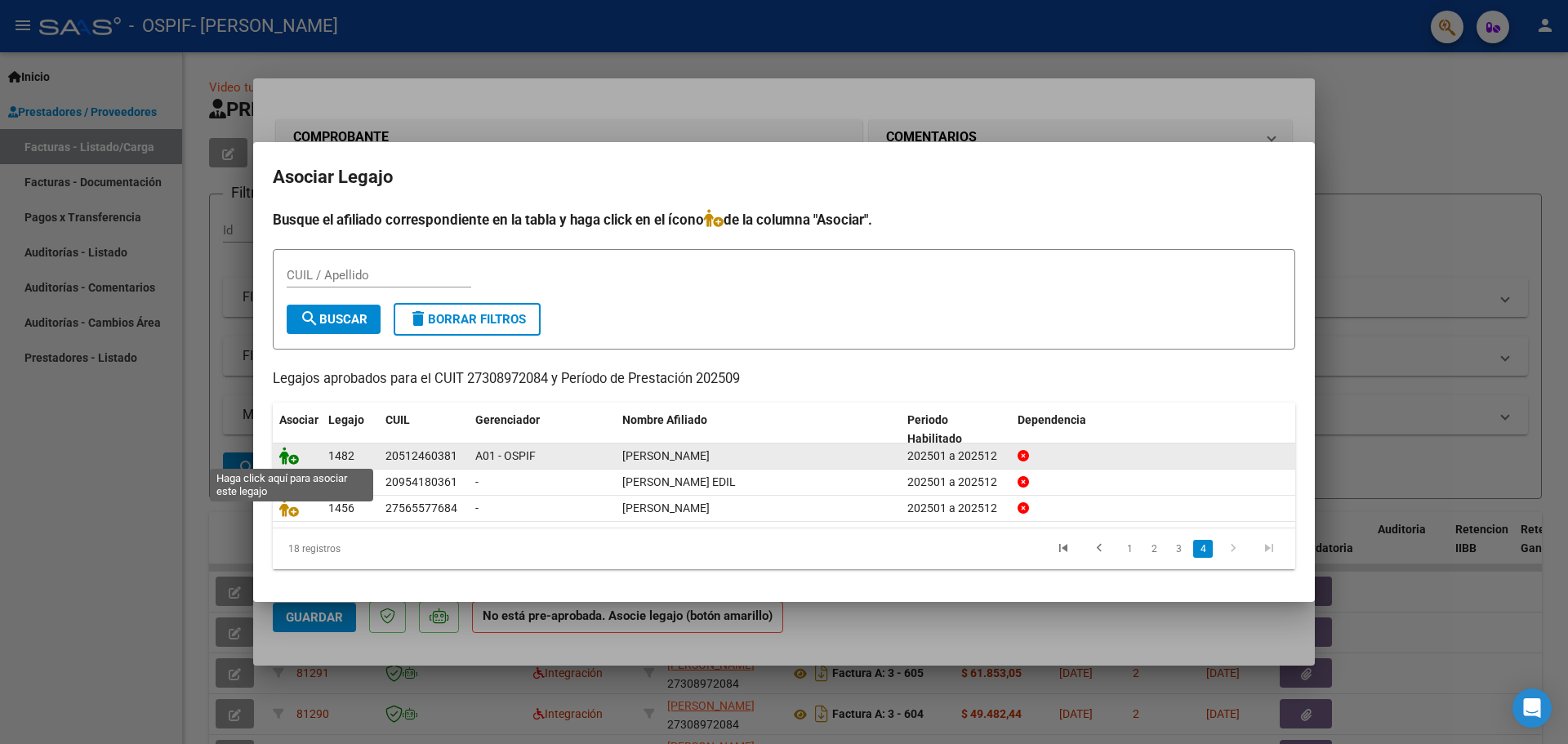
click at [291, 456] on icon at bounding box center [288, 456] width 20 height 18
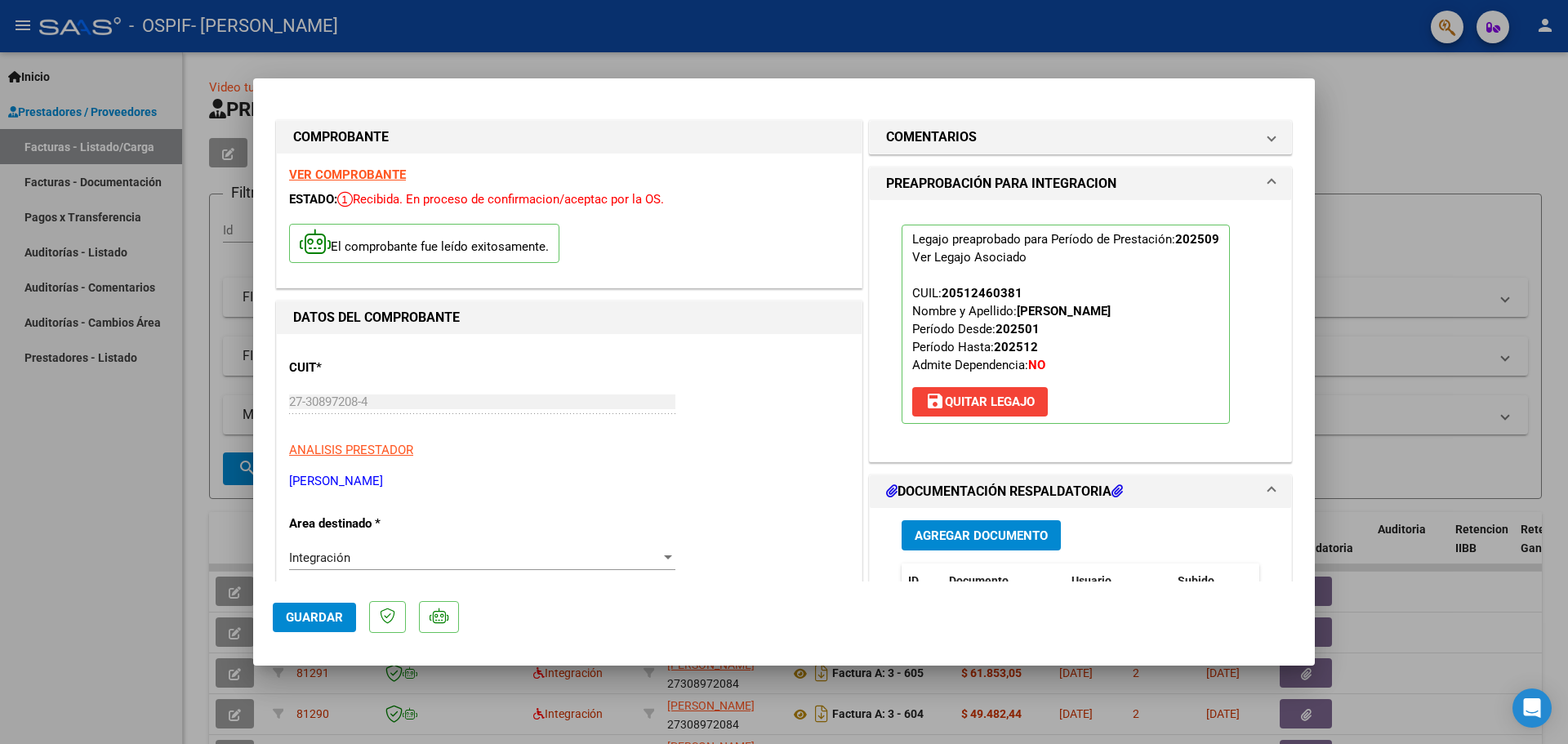
click at [178, 537] on div at bounding box center [784, 372] width 1568 height 744
type input "$ 0,00"
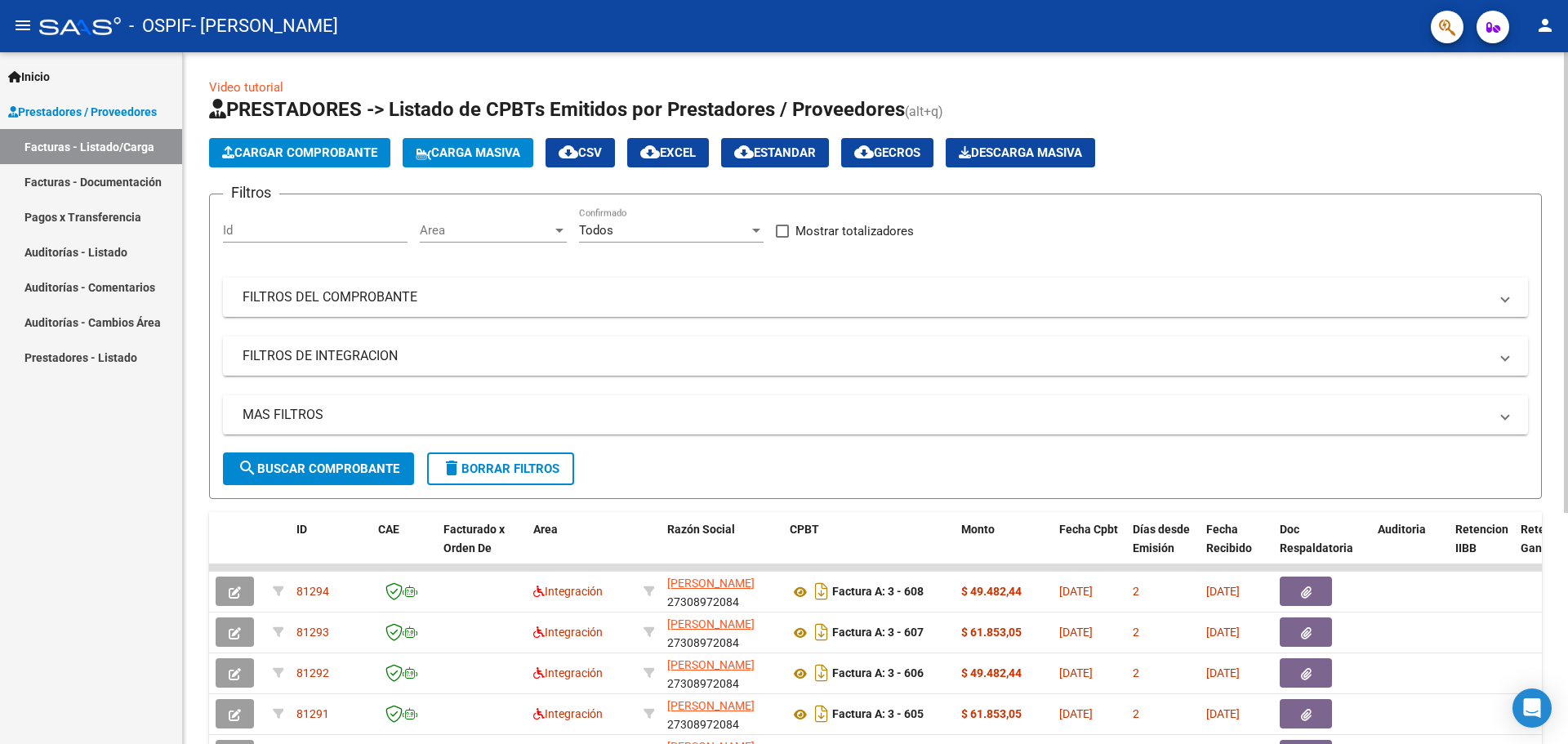
click at [278, 152] on span "Cargar Comprobante" at bounding box center [299, 152] width 155 height 15
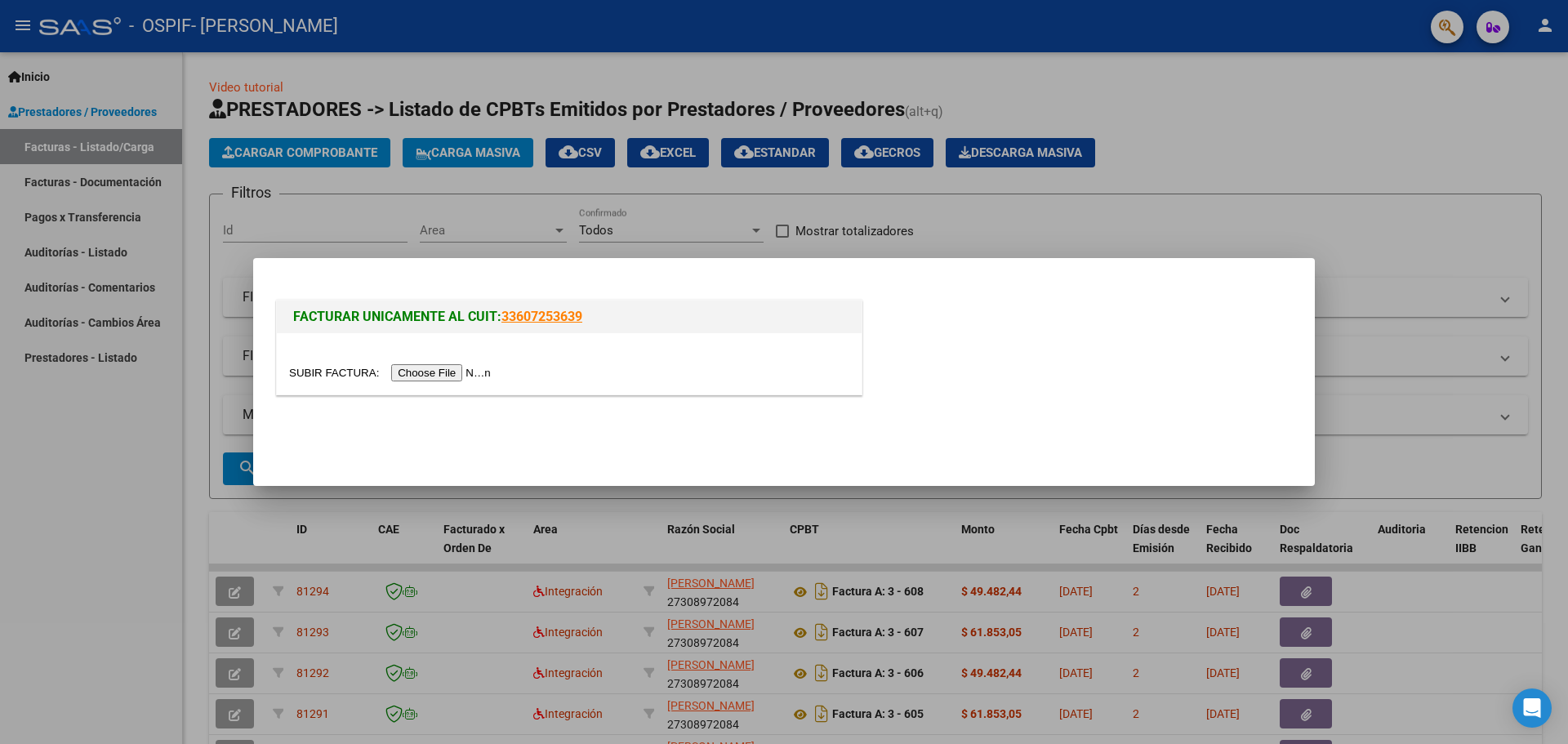
click at [412, 369] on input "file" at bounding box center [392, 372] width 206 height 17
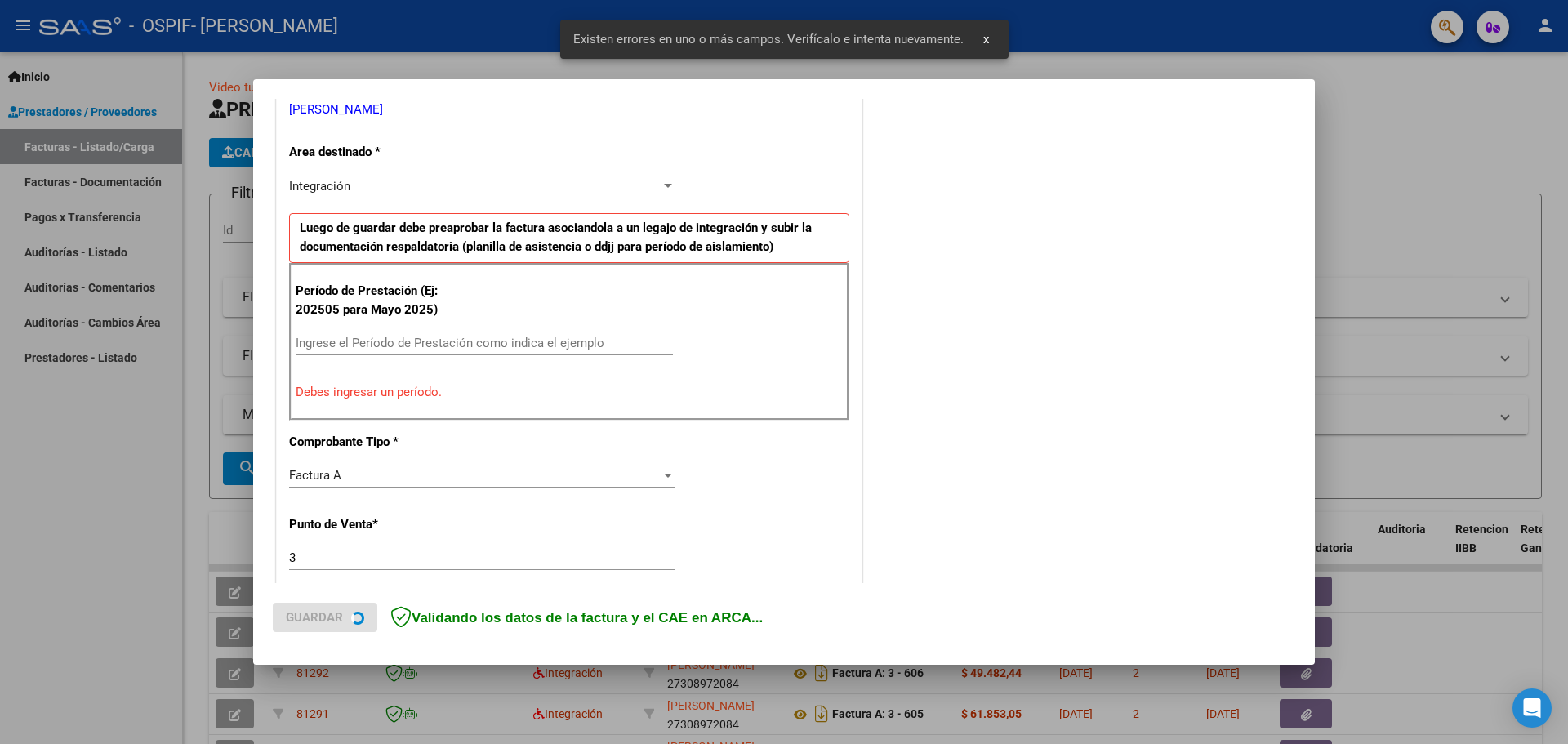
scroll to position [378, 0]
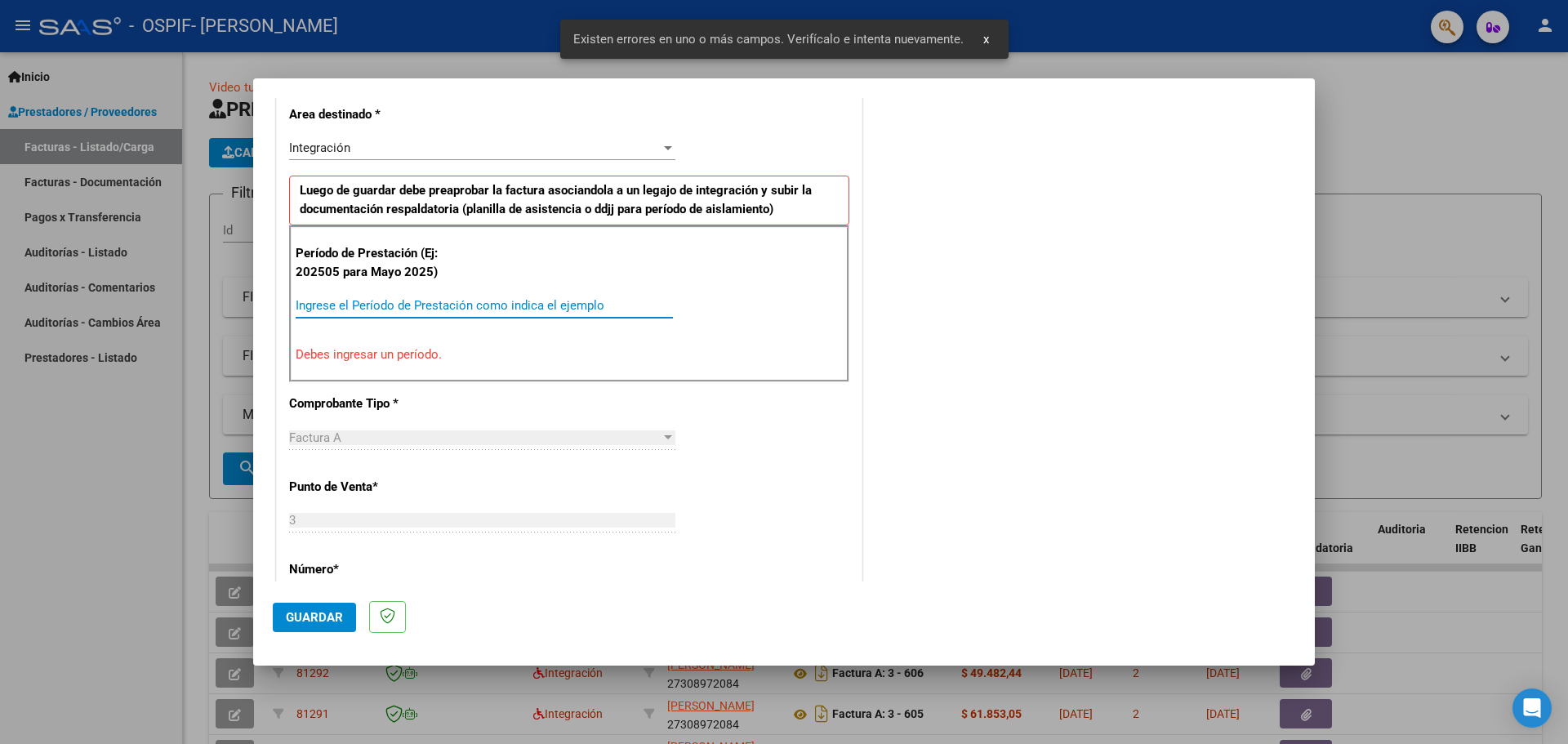
click at [310, 306] on input "Ingrese el Período de Prestación como indica el ejemplo" at bounding box center [483, 305] width 377 height 15
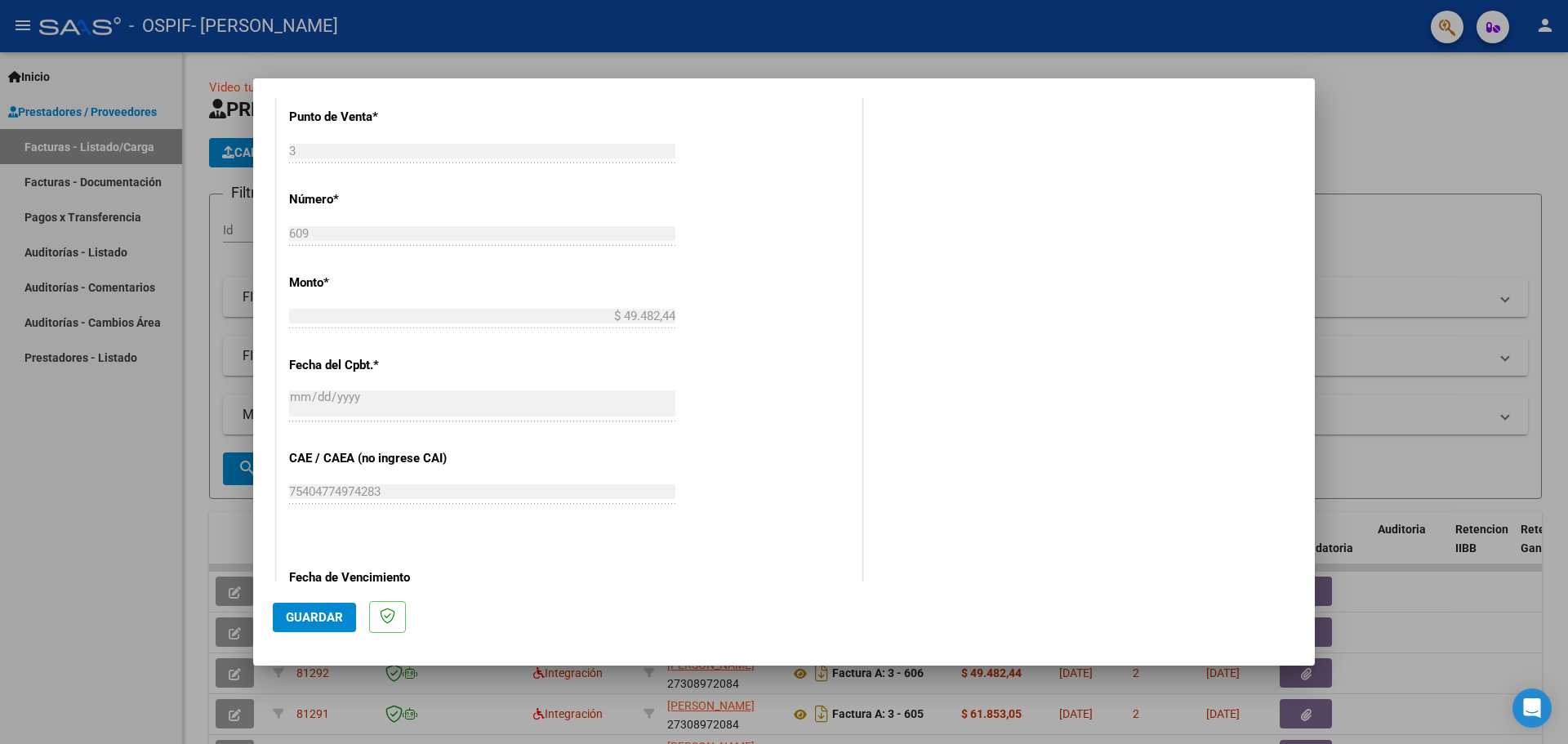
scroll to position [786, 0]
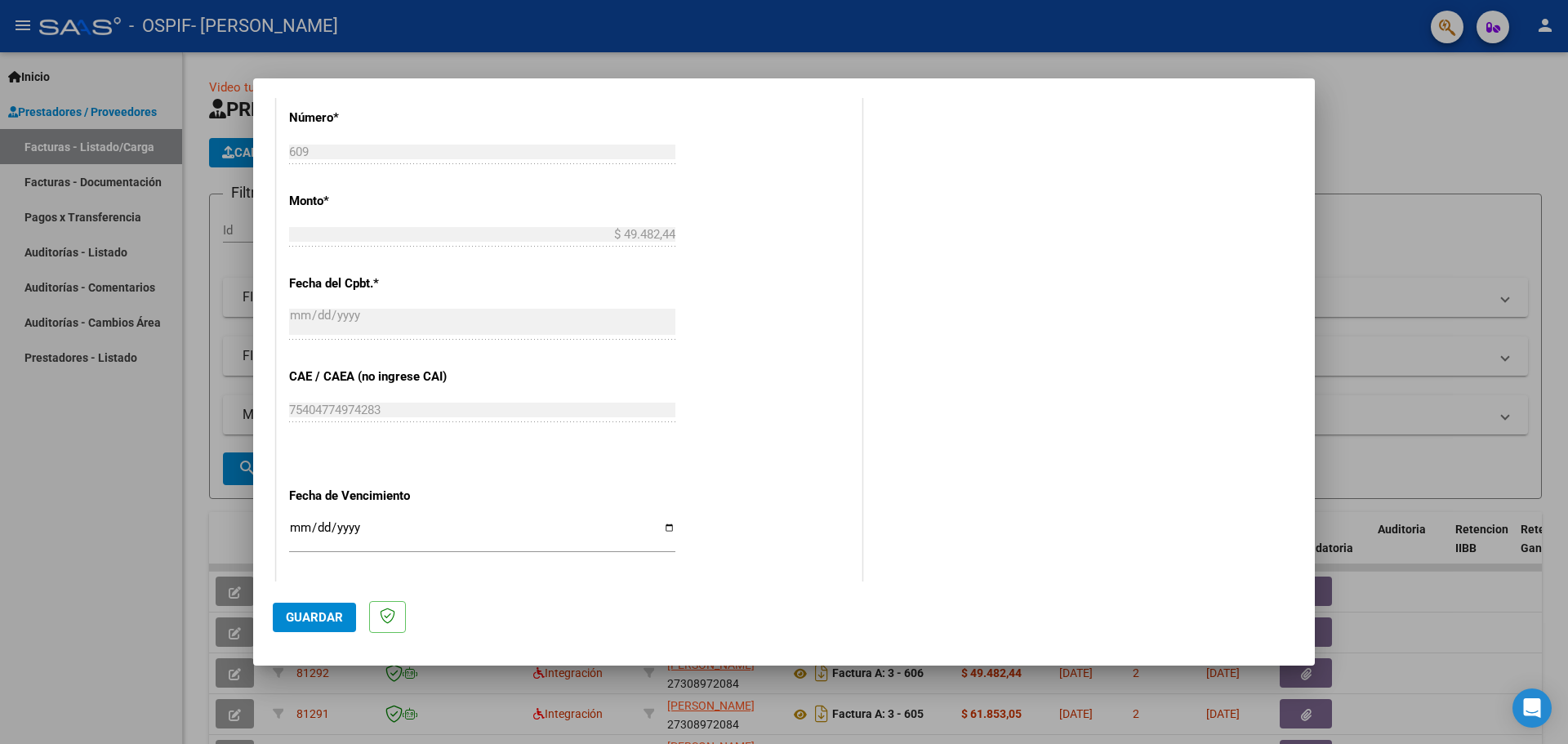
type input "202509"
click at [667, 528] on input "Ingresar la fecha" at bounding box center [483, 534] width 386 height 26
type input "[DATE]"
click at [301, 621] on span "Guardar" at bounding box center [314, 617] width 57 height 15
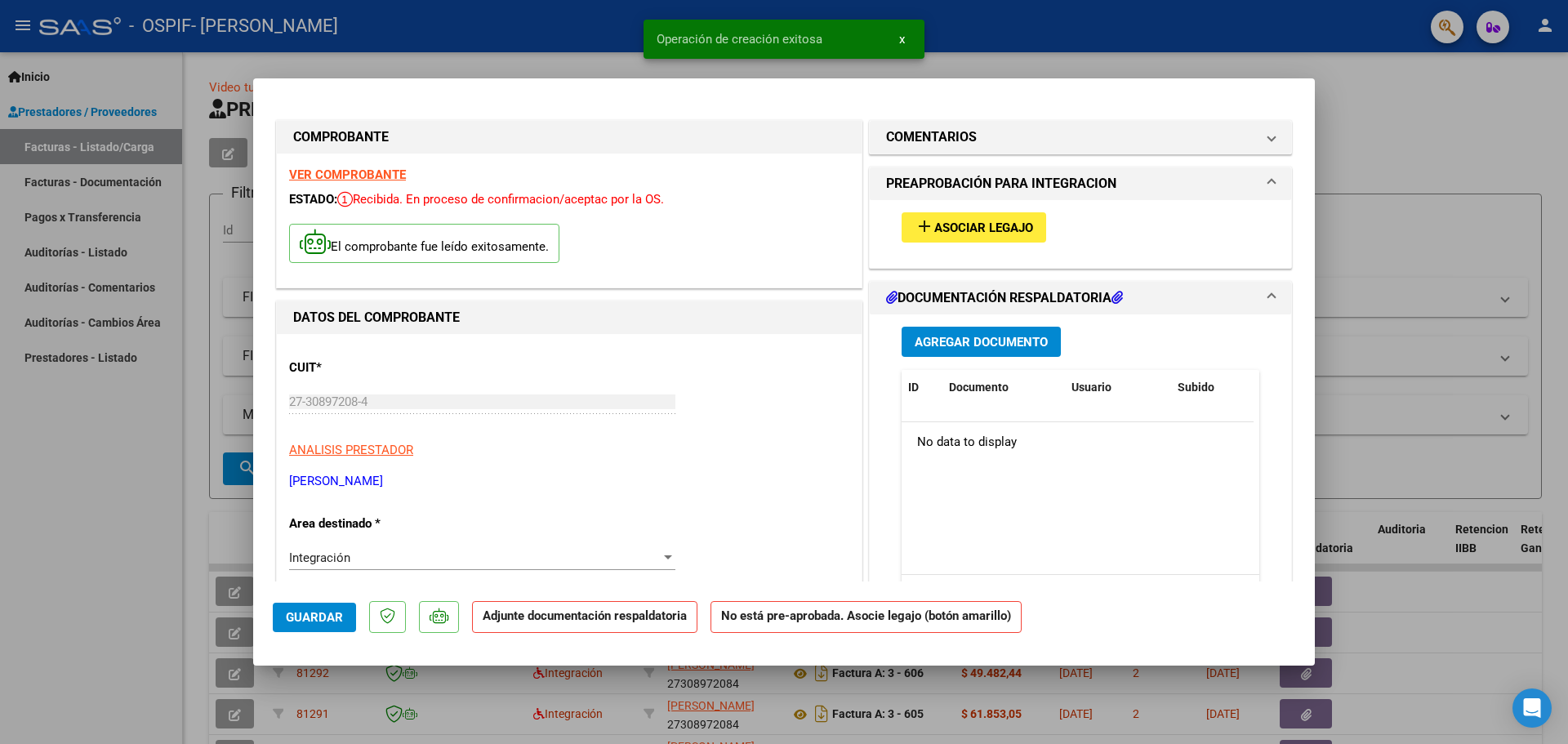
click at [962, 329] on button "Agregar Documento" at bounding box center [982, 341] width 159 height 30
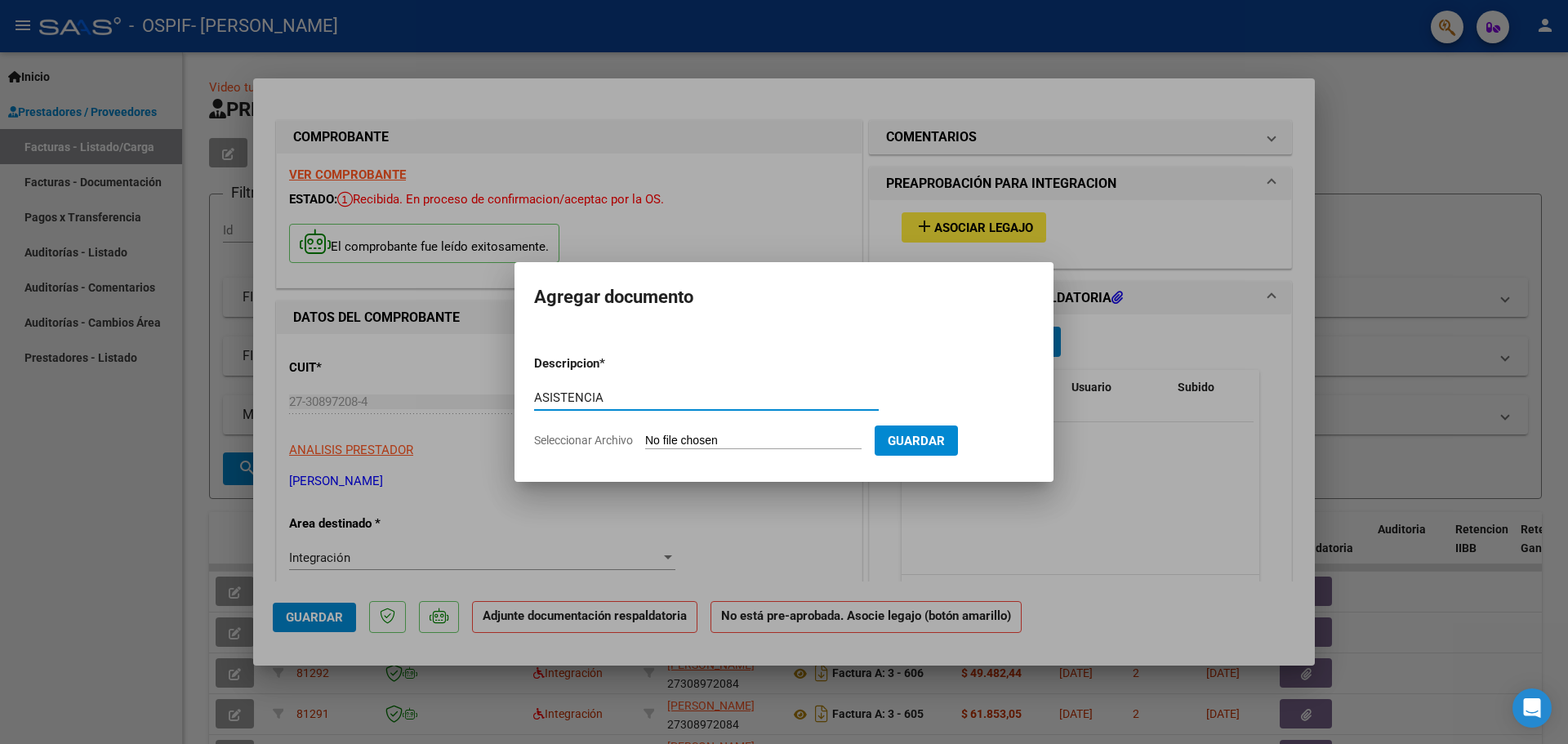
type input "ASISTENCIA"
click at [675, 445] on input "Seleccionar Archivo" at bounding box center [754, 441] width 217 height 16
type input "C:\fakepath\ASISTENCIA SEPTIEMBRE 2025 JHOJANN.pdf"
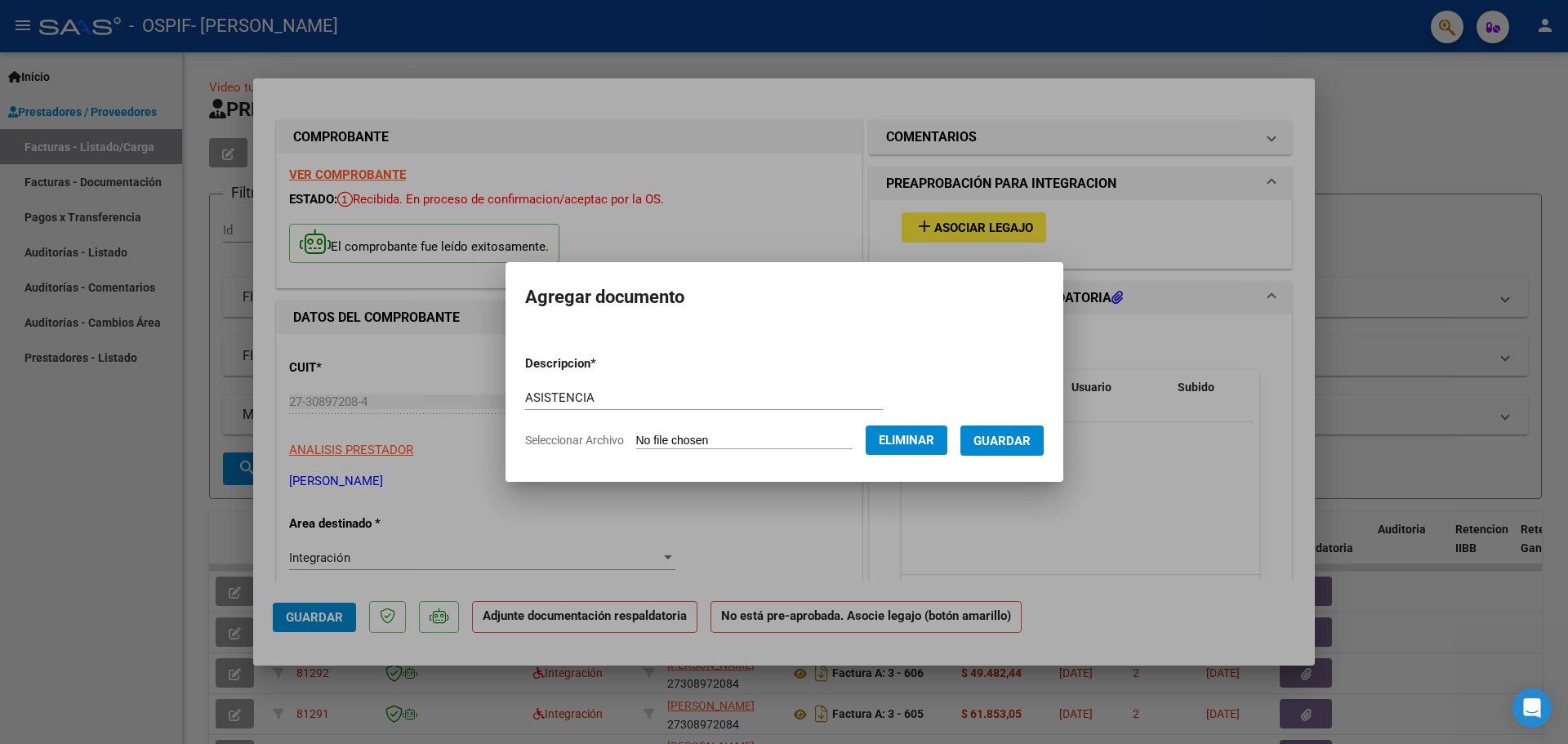
click at [1008, 438] on span "Guardar" at bounding box center [1002, 440] width 57 height 15
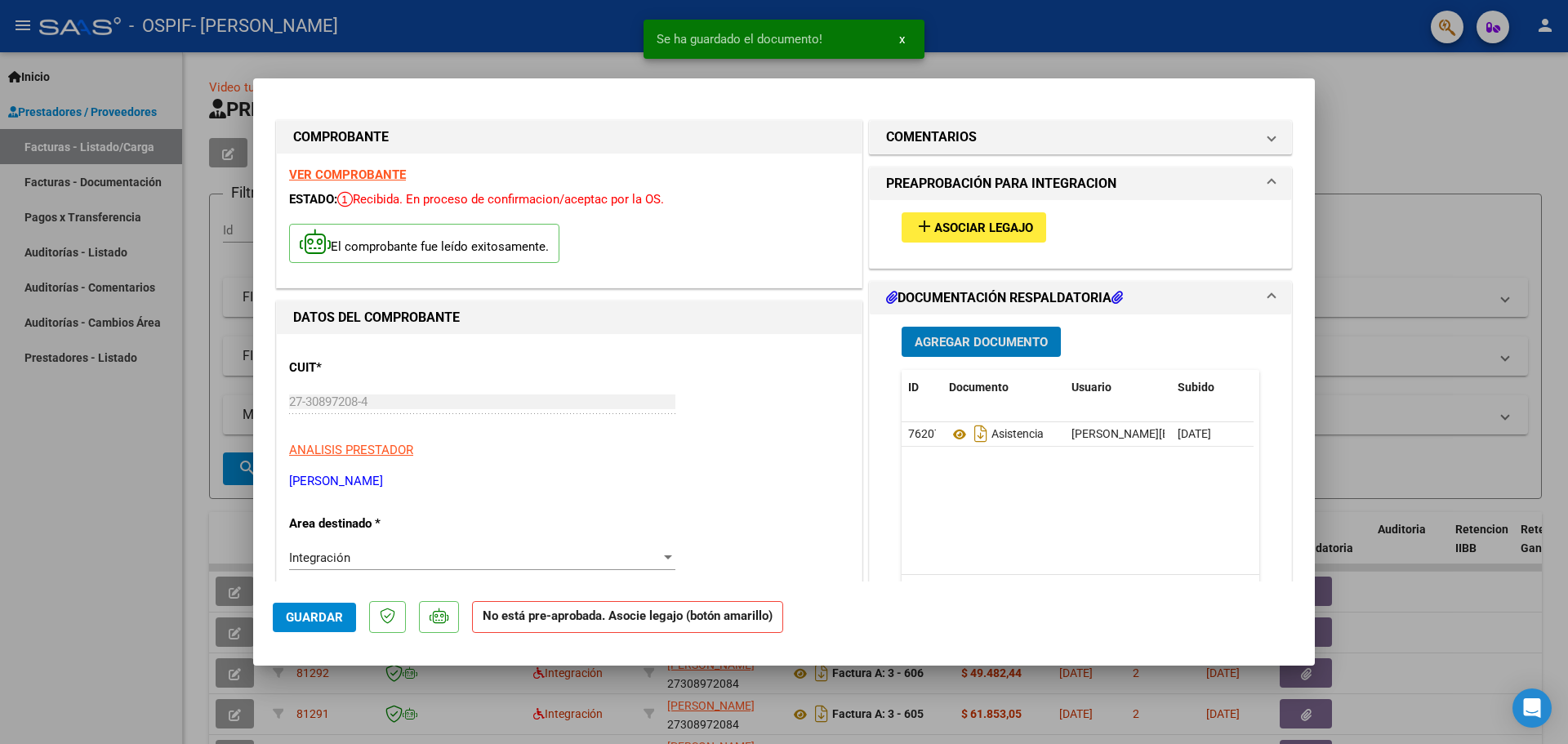
click at [973, 223] on span "Asociar Legajo" at bounding box center [983, 227] width 99 height 15
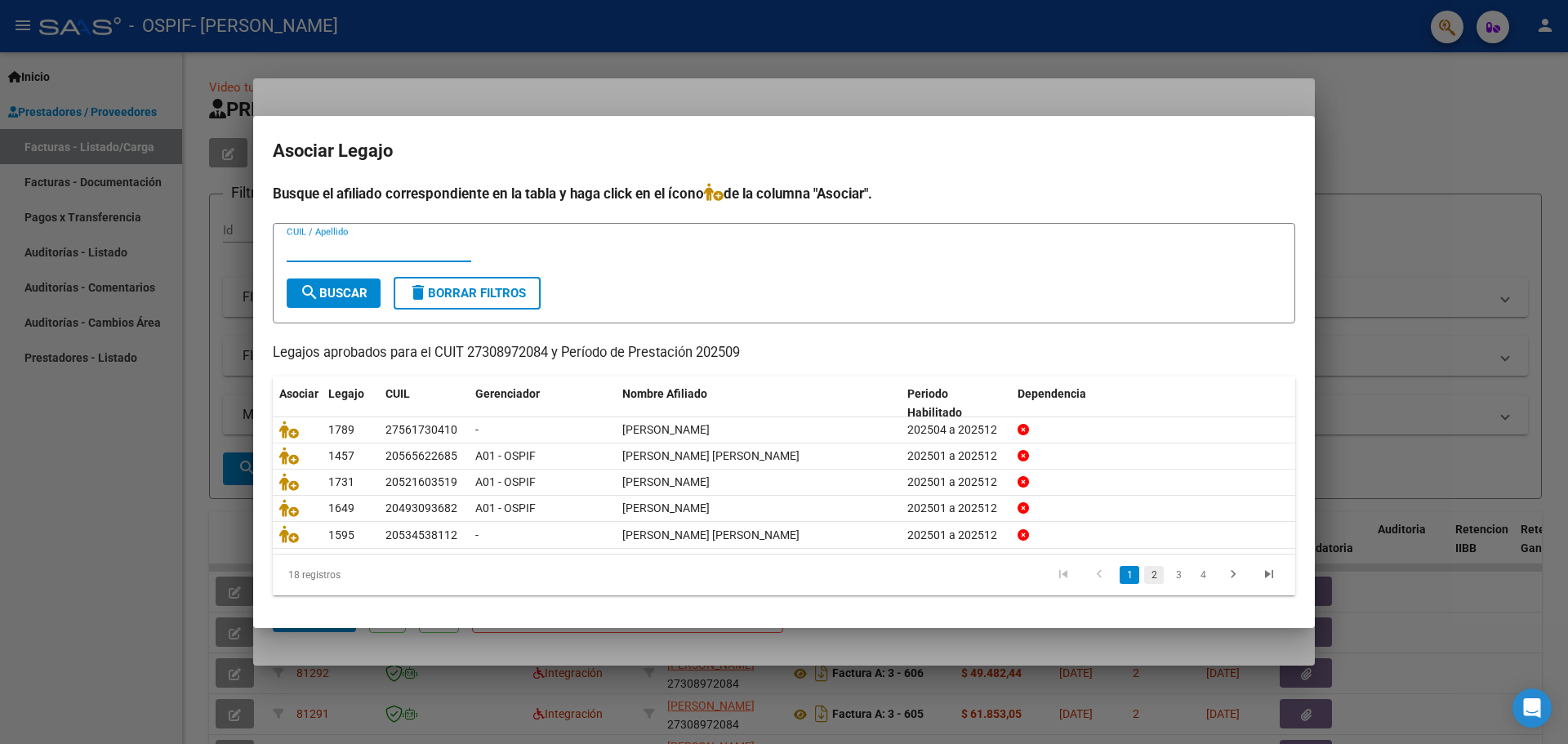
click at [1162, 575] on link "2" at bounding box center [1153, 574] width 20 height 18
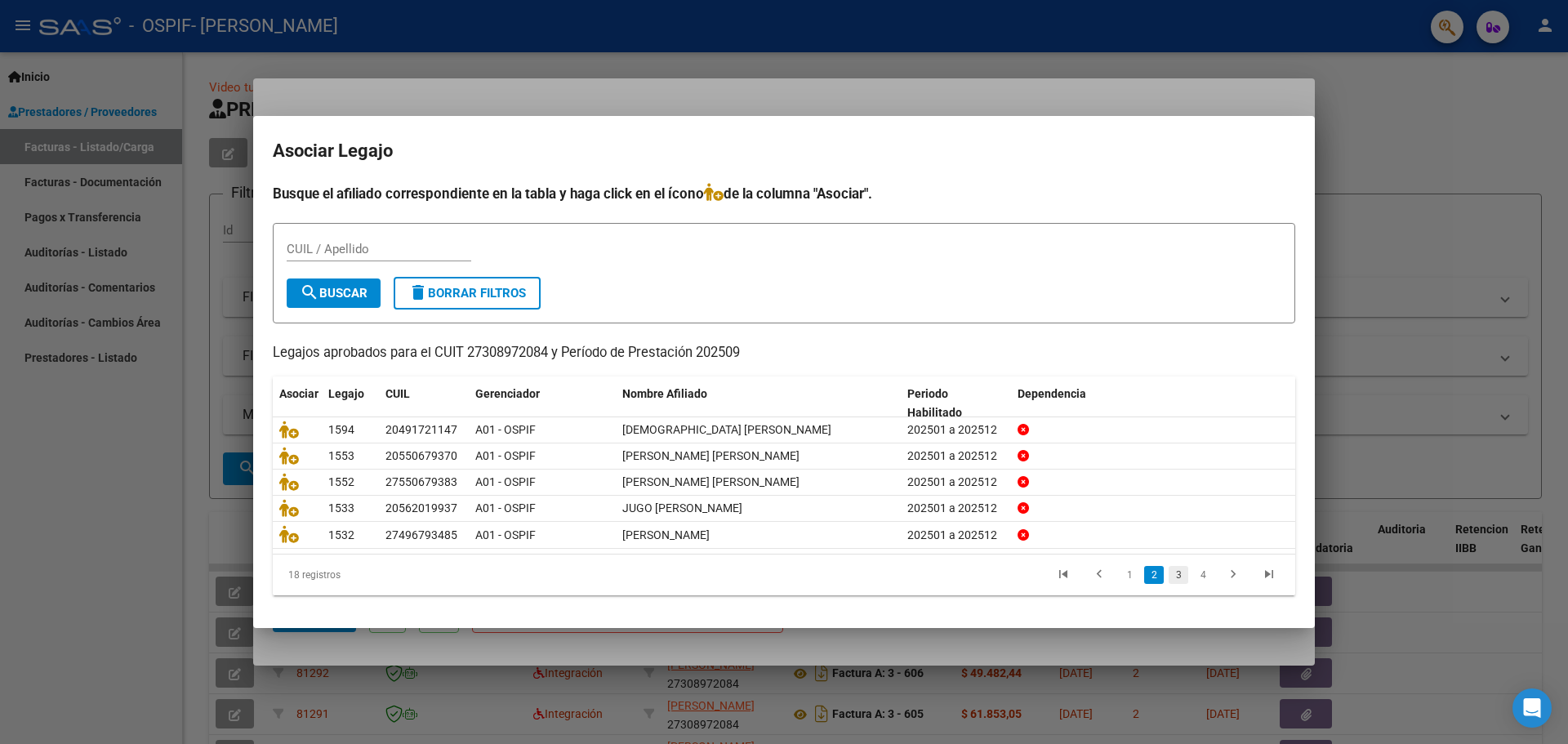
click at [1182, 575] on link "3" at bounding box center [1178, 574] width 20 height 18
click at [1199, 575] on link "4" at bounding box center [1202, 574] width 20 height 18
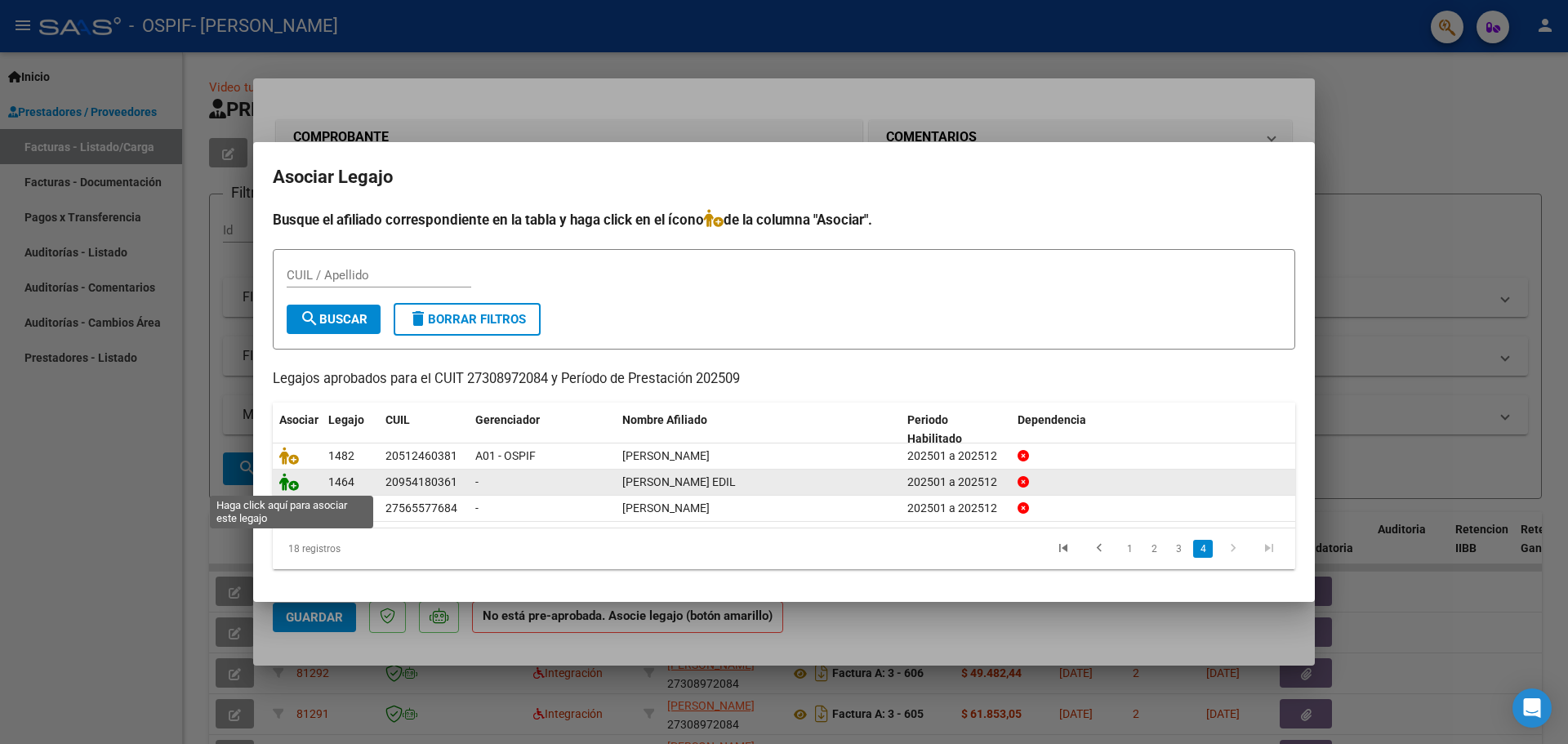
click at [287, 484] on icon at bounding box center [288, 482] width 20 height 18
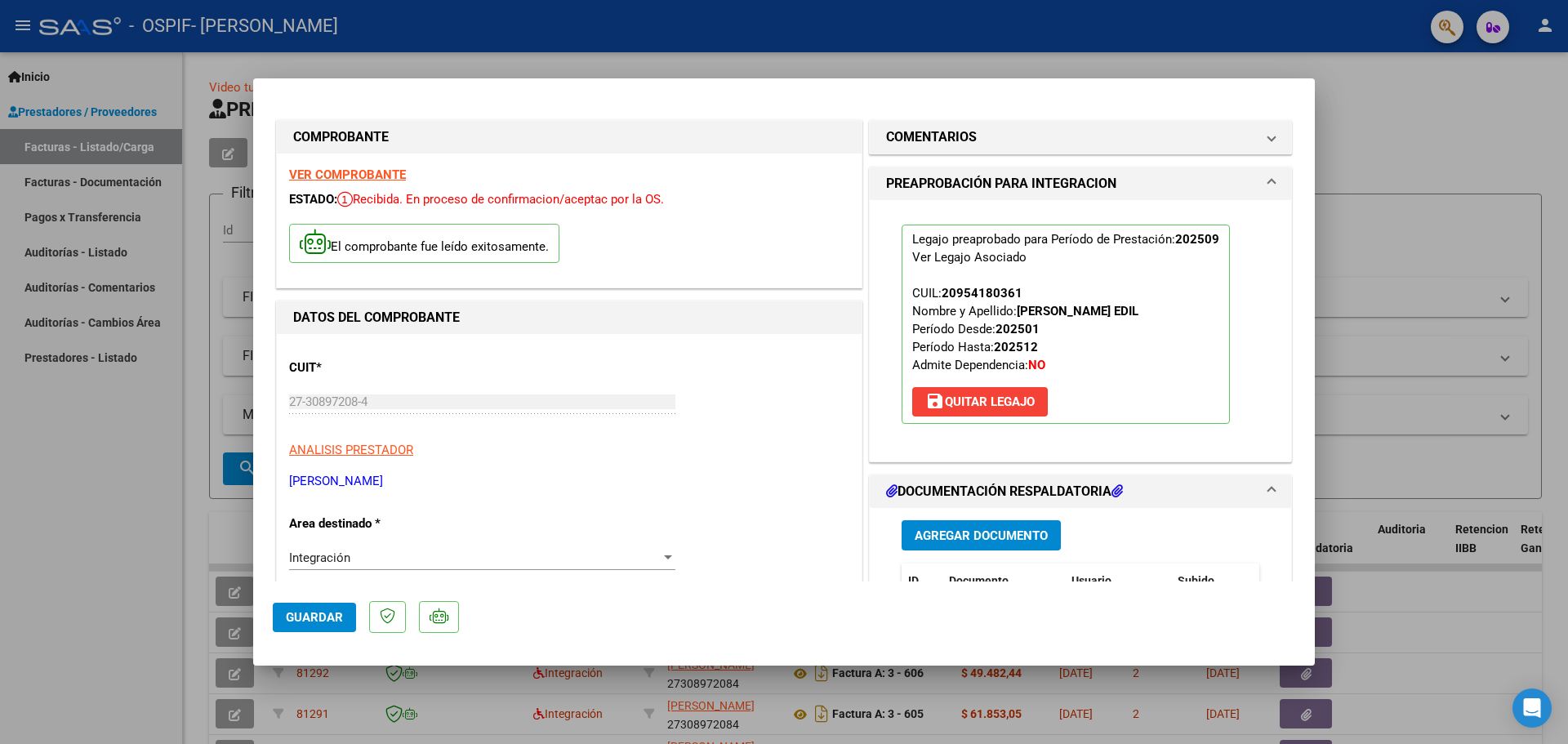
click at [111, 430] on div at bounding box center [784, 372] width 1568 height 744
type input "$ 0,00"
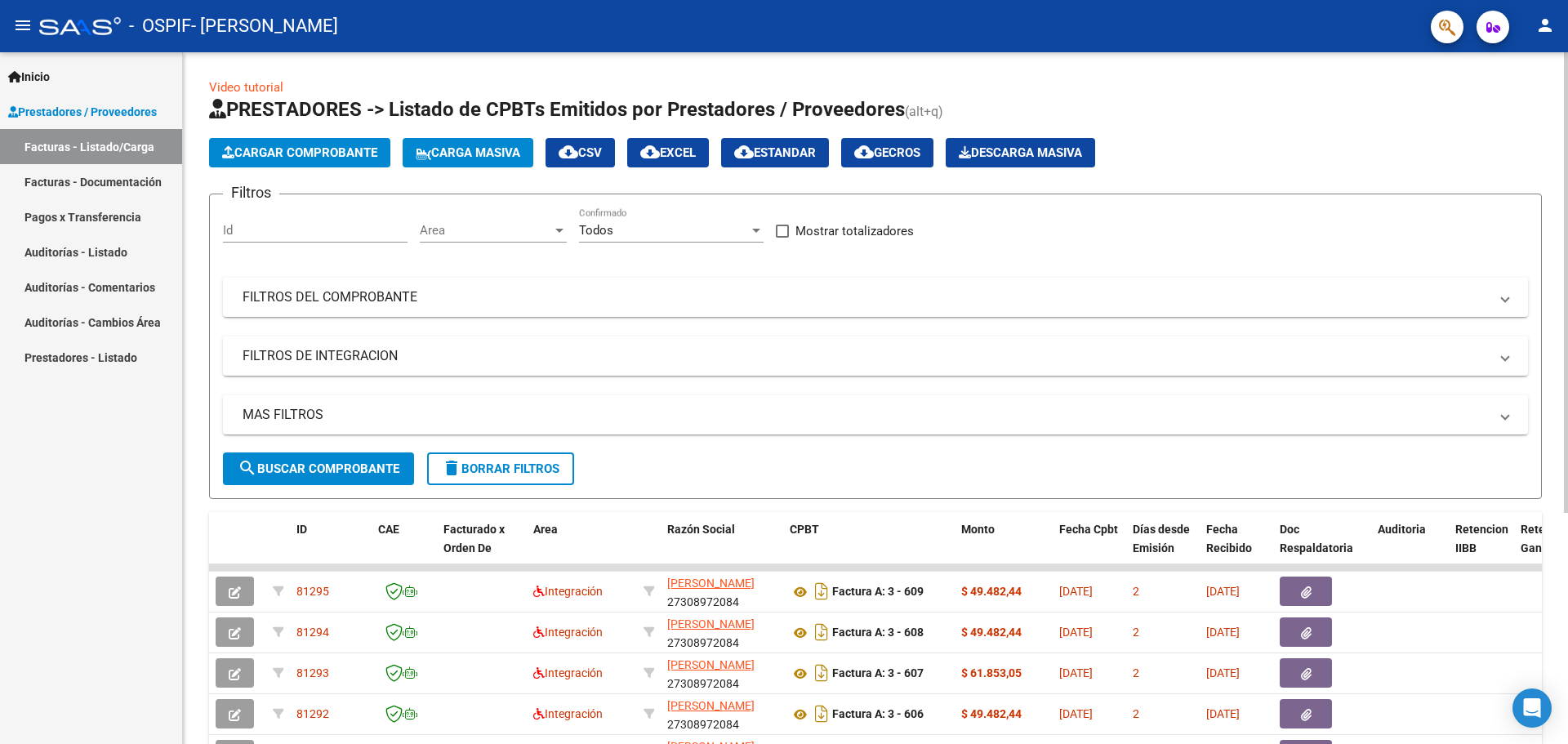
click at [317, 151] on span "Cargar Comprobante" at bounding box center [299, 152] width 155 height 15
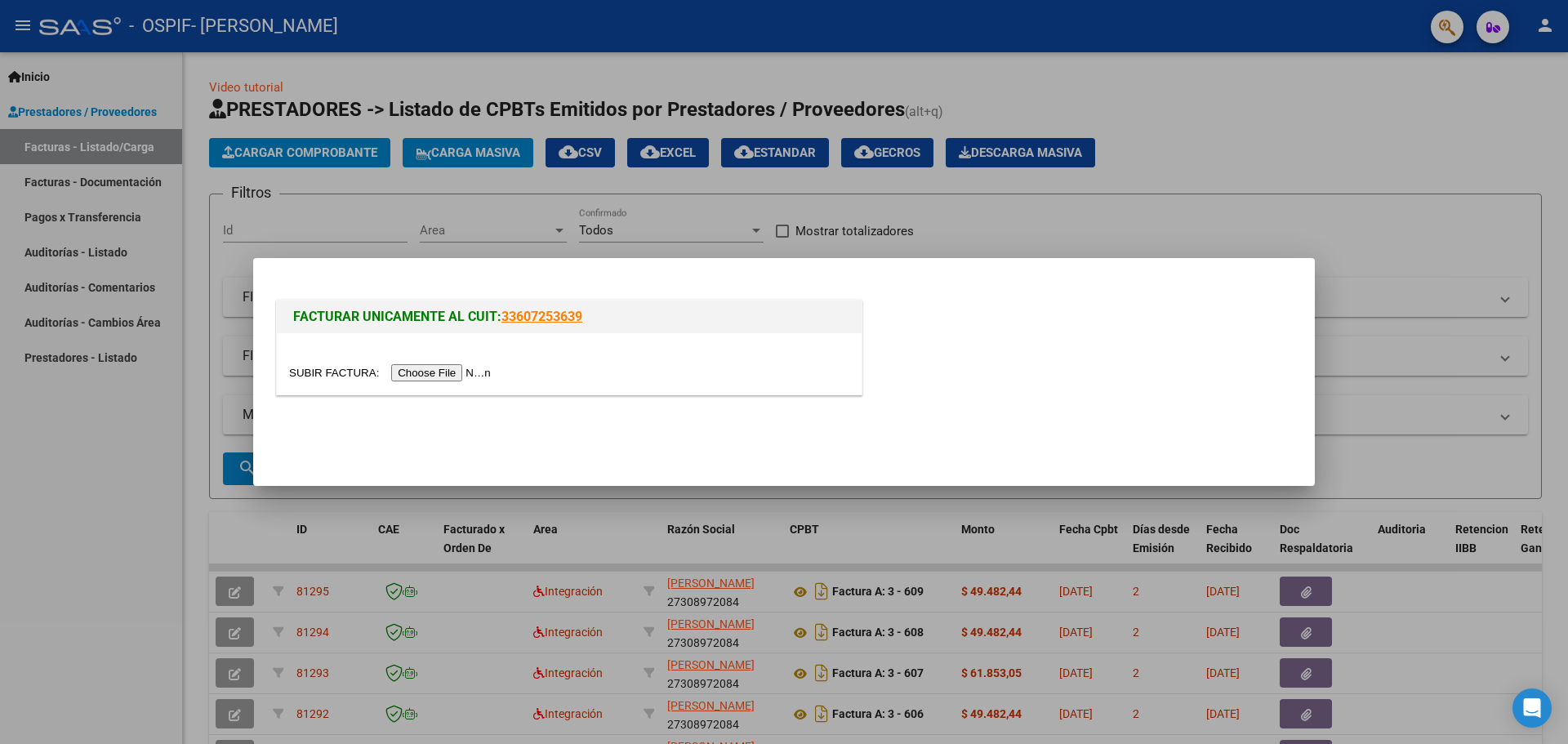
click at [432, 372] on input "file" at bounding box center [392, 372] width 206 height 17
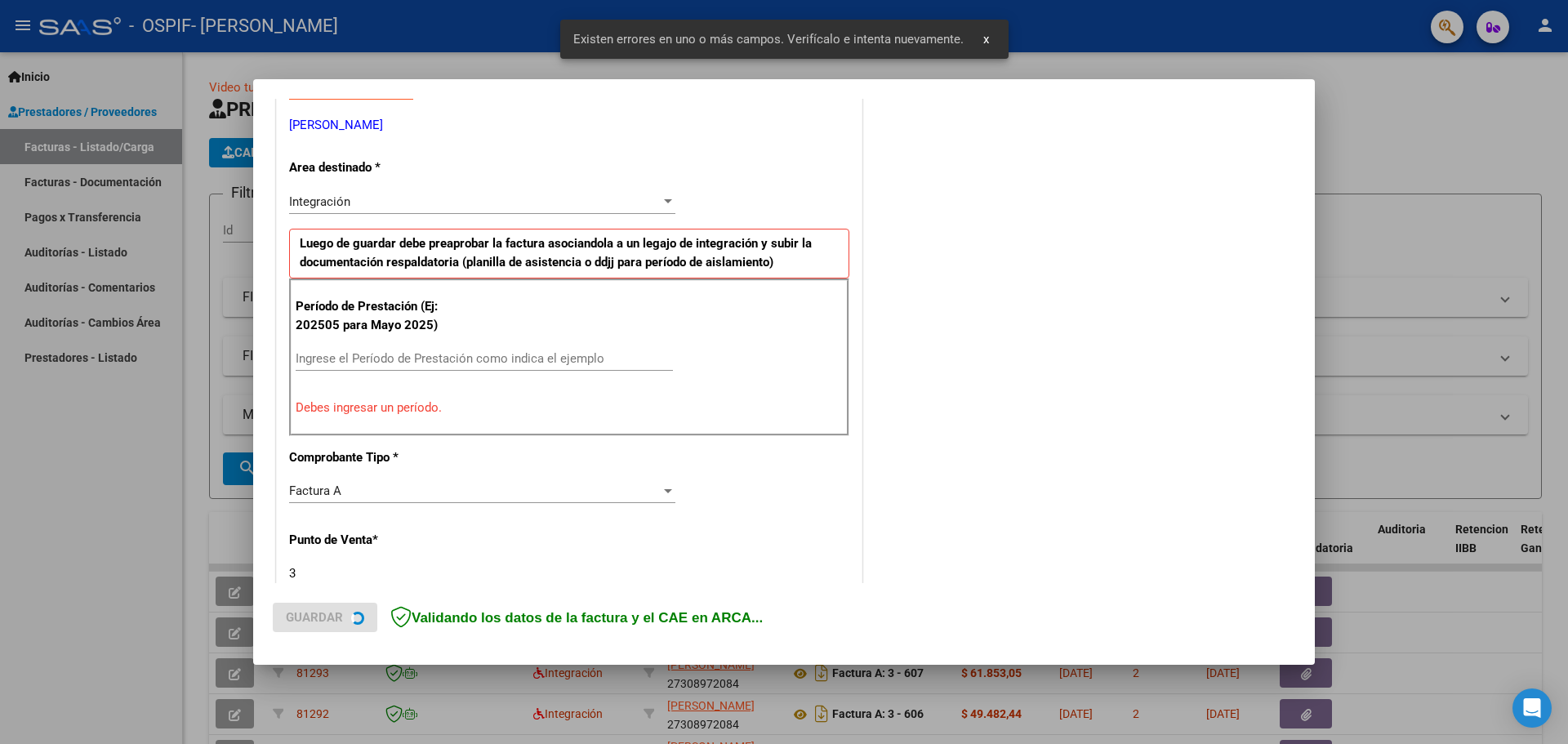
scroll to position [376, 0]
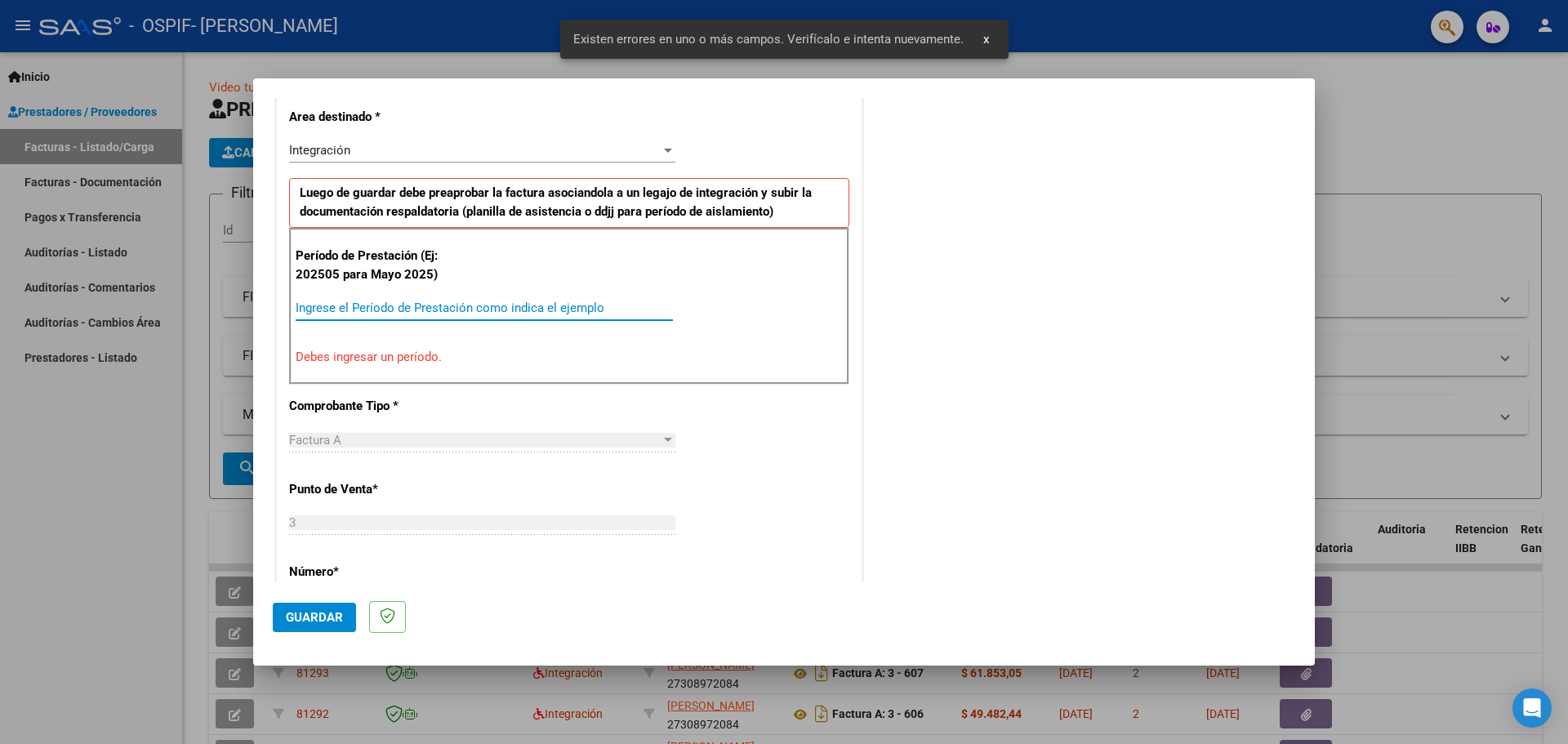
click at [353, 308] on input "Ingrese el Período de Prestación como indica el ejemplo" at bounding box center [483, 307] width 377 height 15
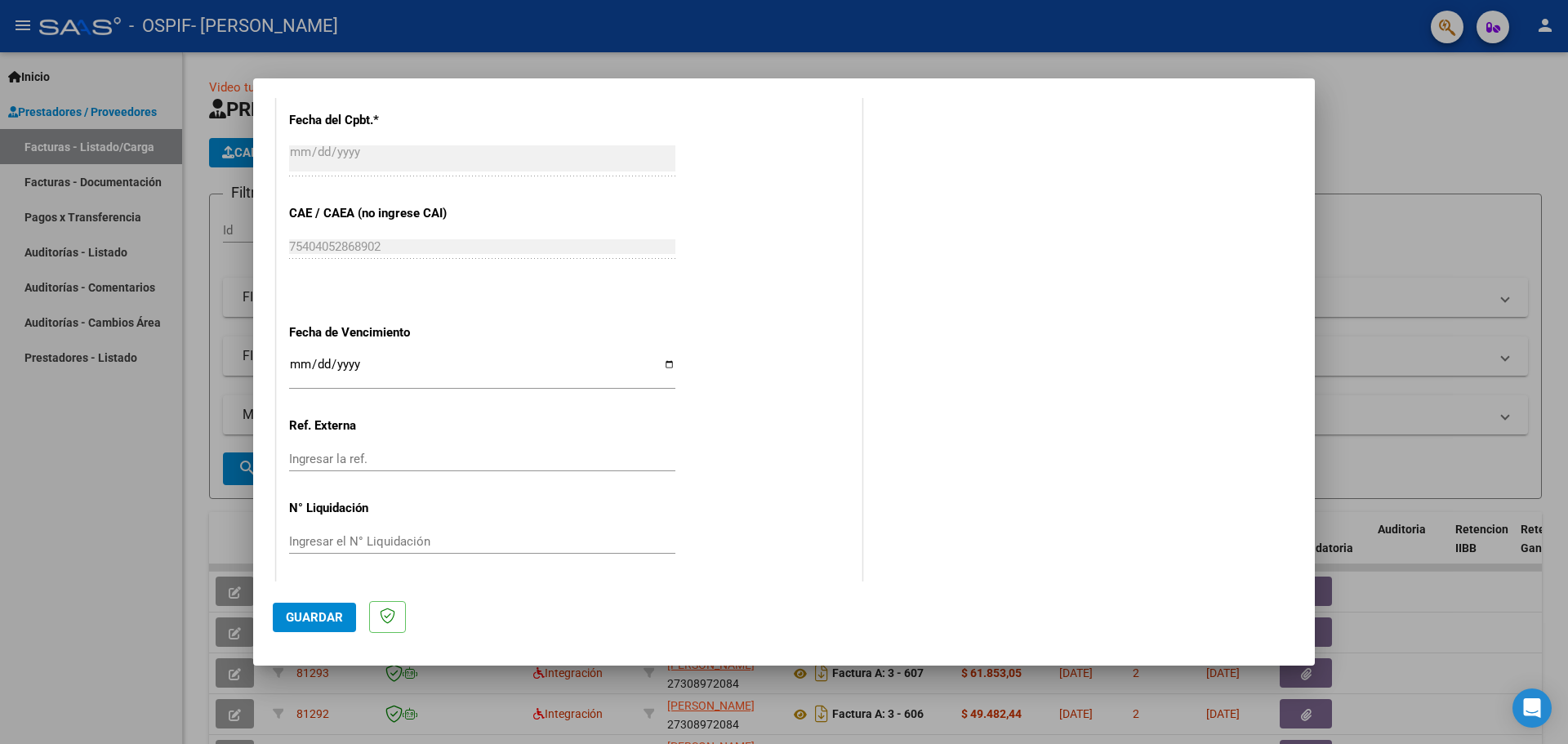
scroll to position [954, 0]
type input "202509"
click at [667, 359] on input "Ingresar la fecha" at bounding box center [483, 366] width 386 height 26
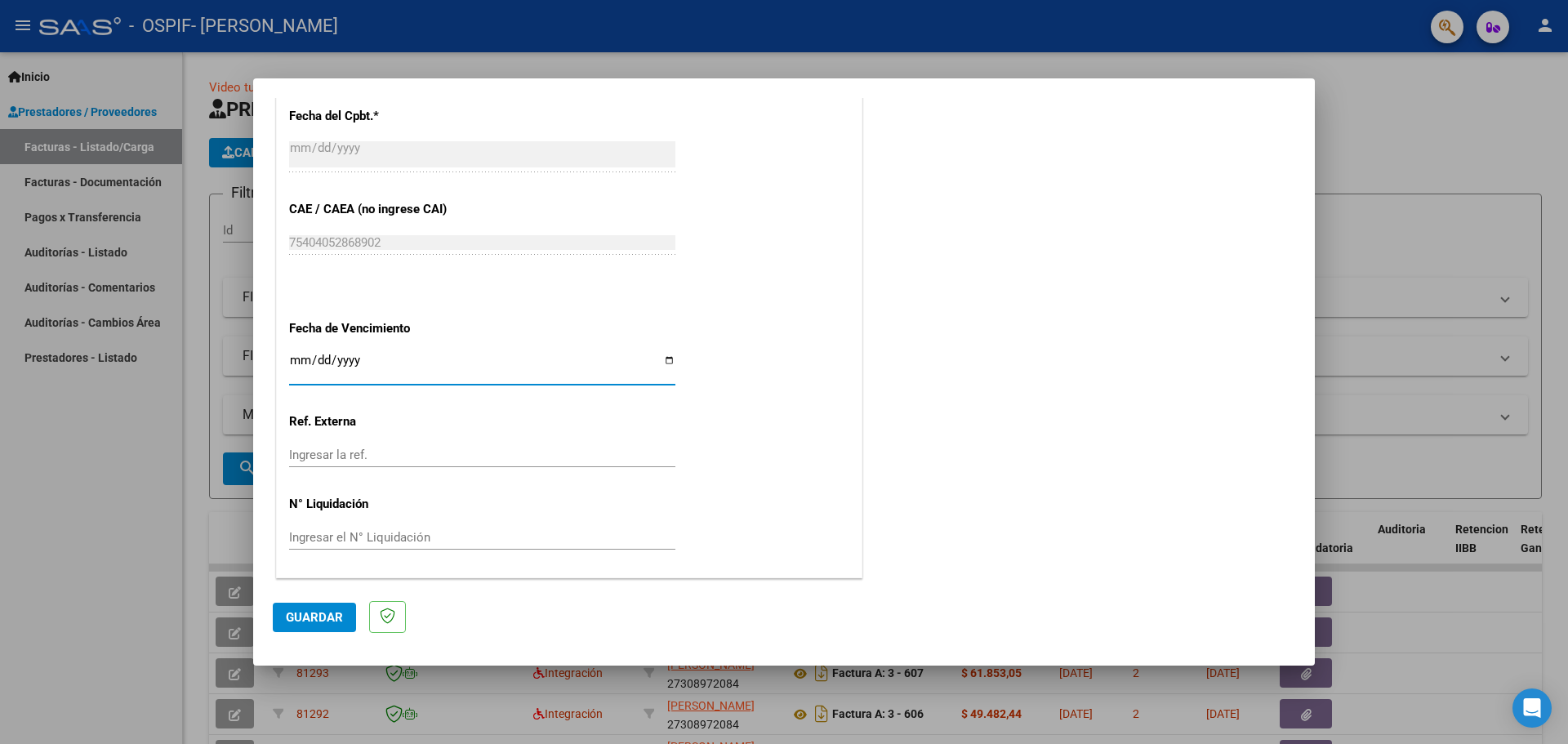
scroll to position [872, 0]
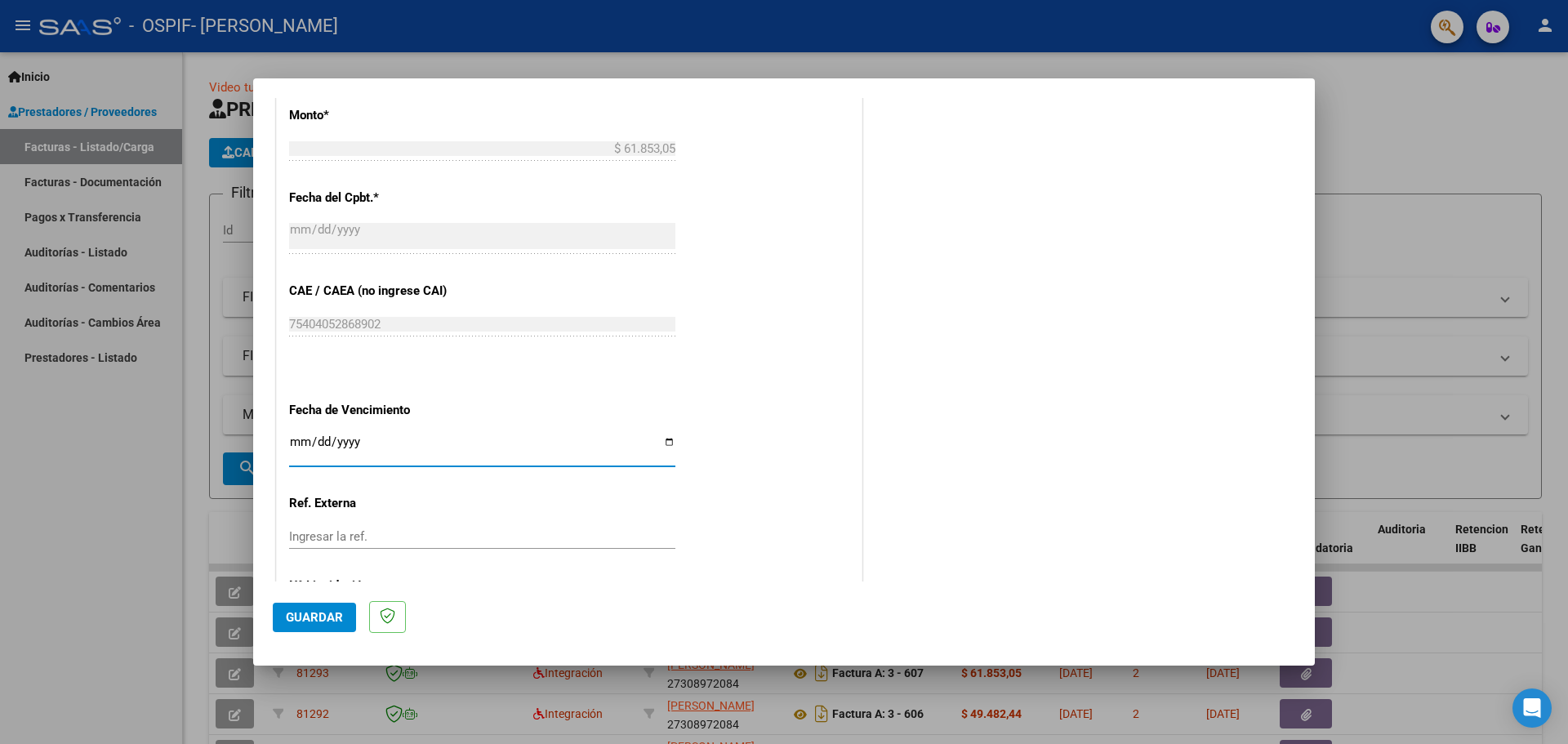
click at [666, 440] on input "[DATE]" at bounding box center [483, 448] width 386 height 26
type input "[DATE]"
click at [315, 620] on span "Guardar" at bounding box center [314, 617] width 57 height 15
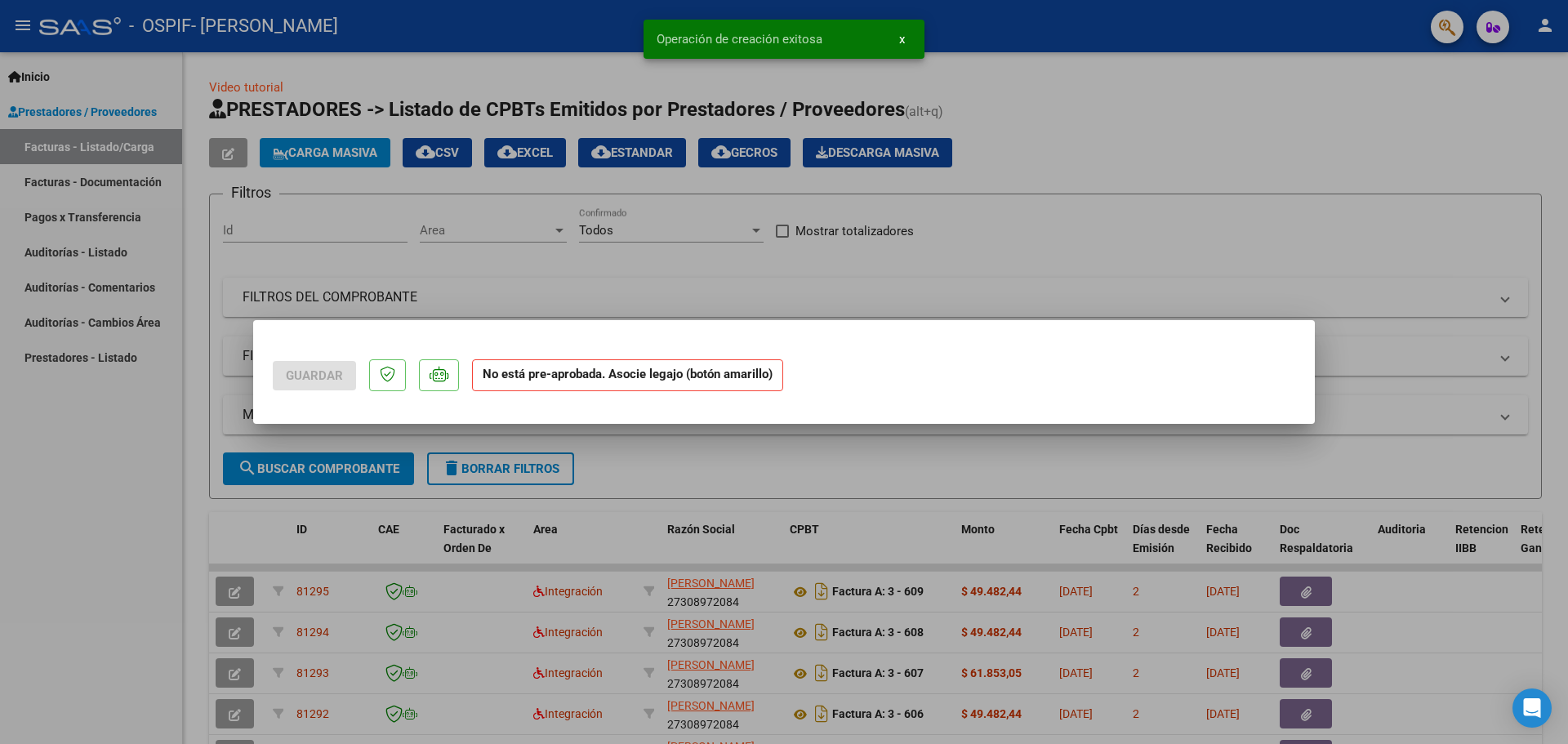
scroll to position [0, 0]
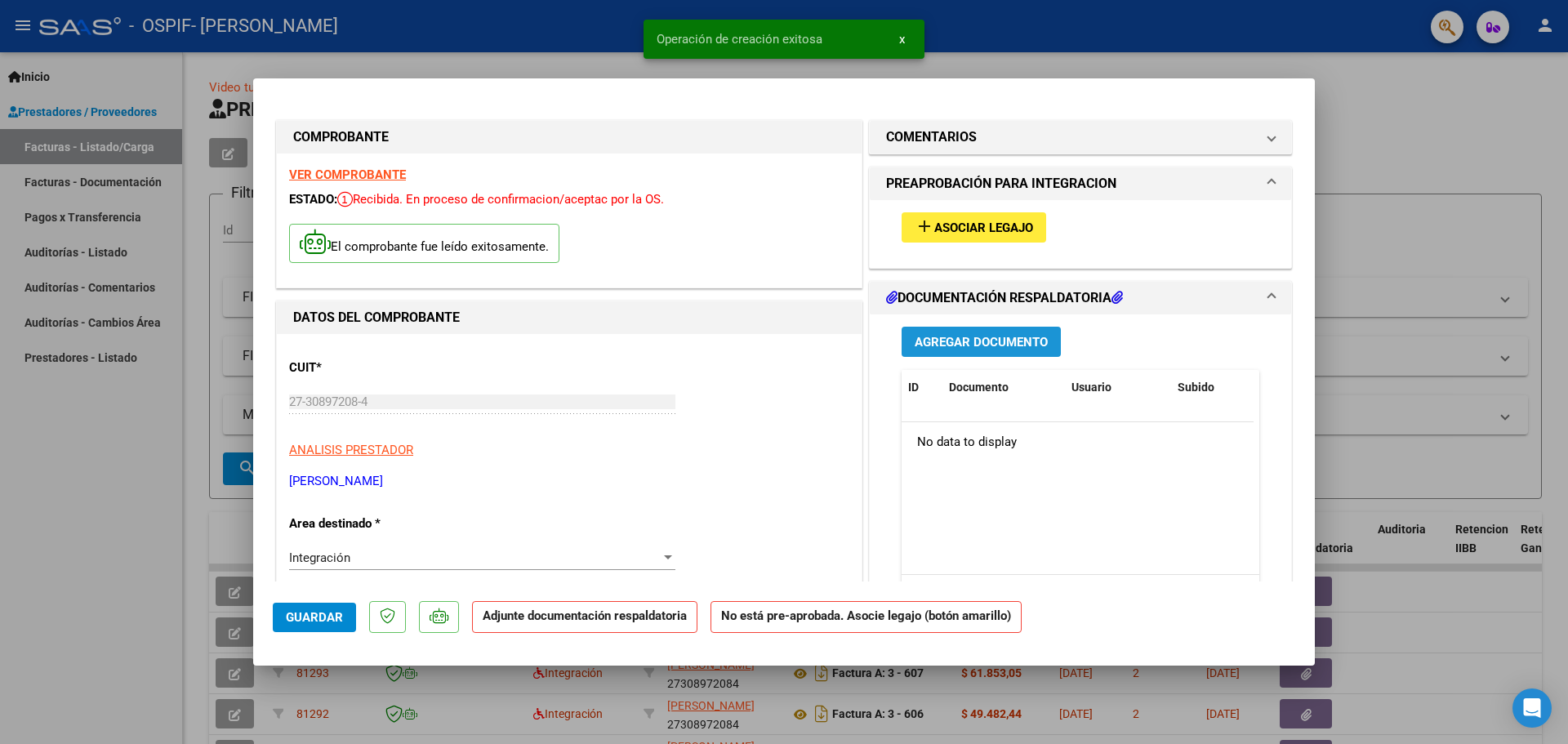
click at [925, 351] on button "Agregar Documento" at bounding box center [982, 341] width 159 height 30
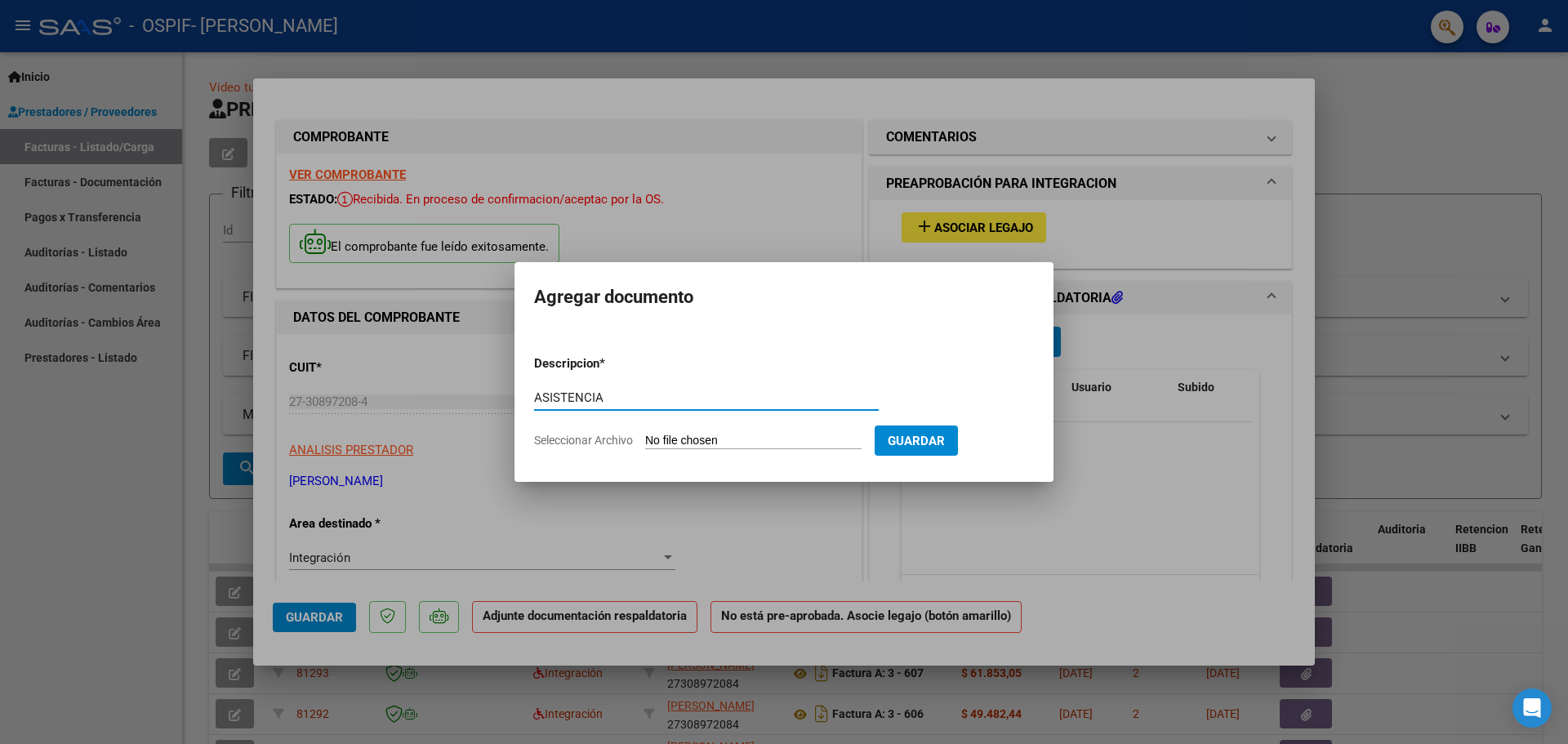
type input "ASISTENCIA"
click at [726, 438] on input "Seleccionar Archivo" at bounding box center [754, 441] width 217 height 16
type input "C:\fakepath\ASISTENCIA [DATE] [PERSON_NAME].pdf"
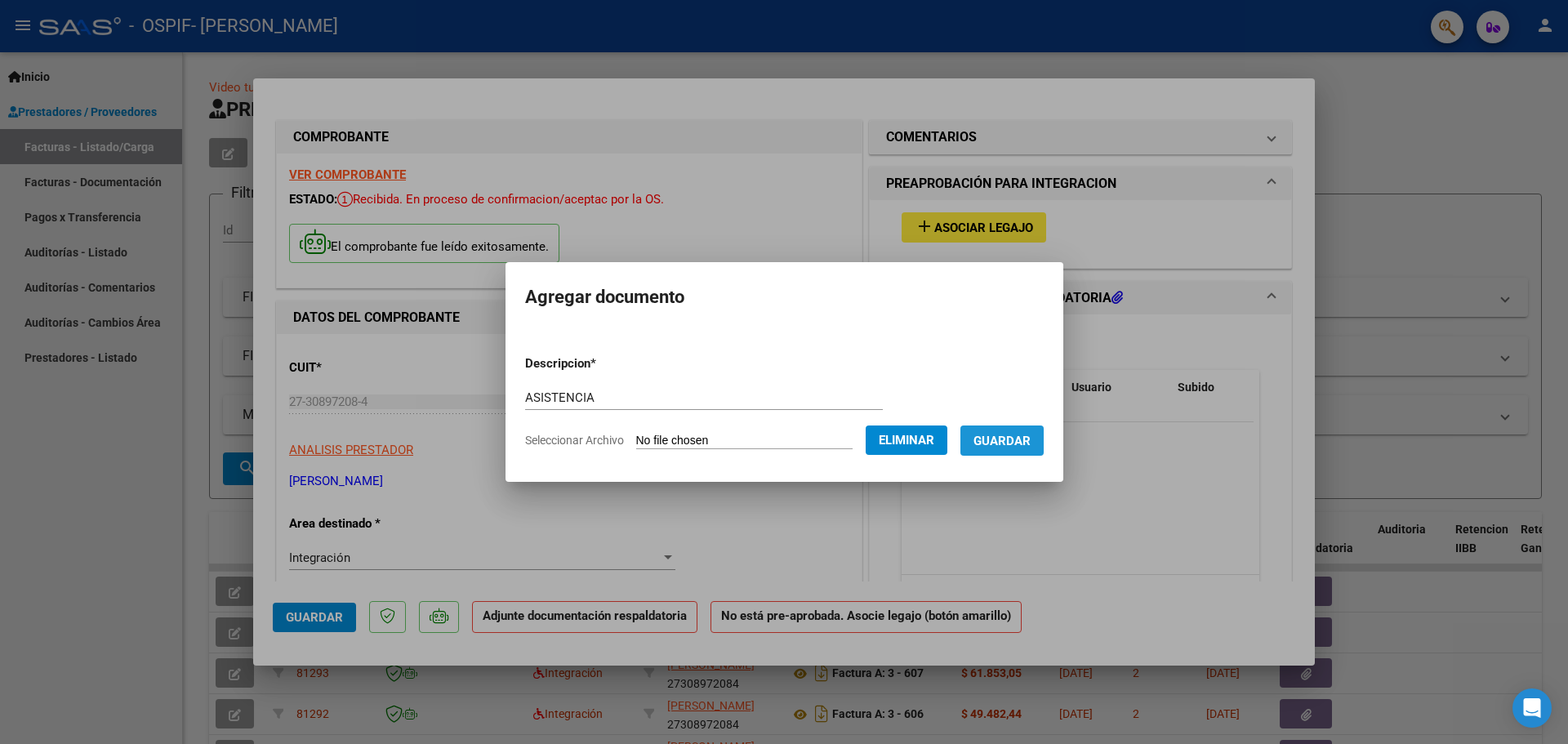
click at [1022, 443] on span "Guardar" at bounding box center [1002, 440] width 57 height 15
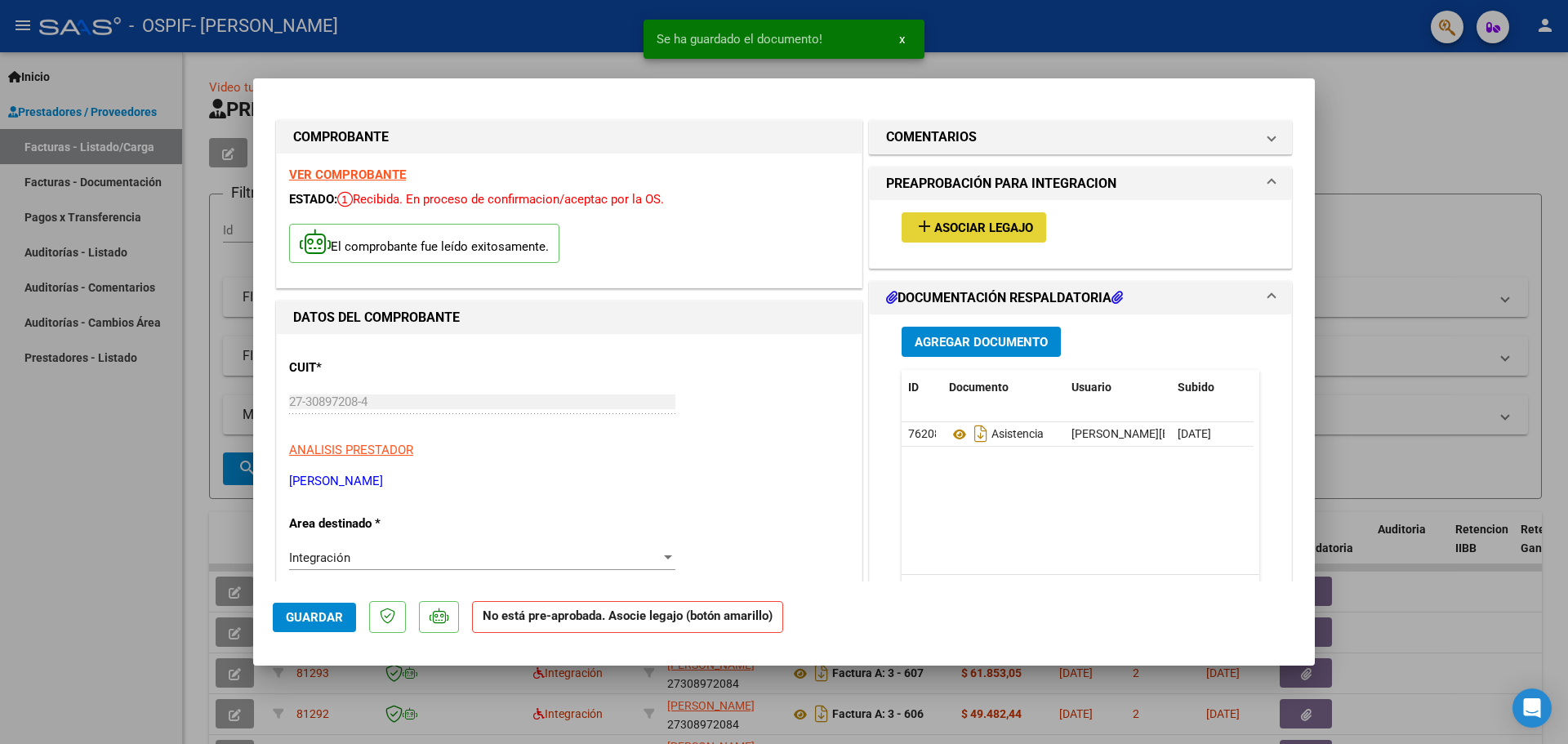
click at [988, 236] on button "add Asociar Legajo" at bounding box center [974, 227] width 145 height 30
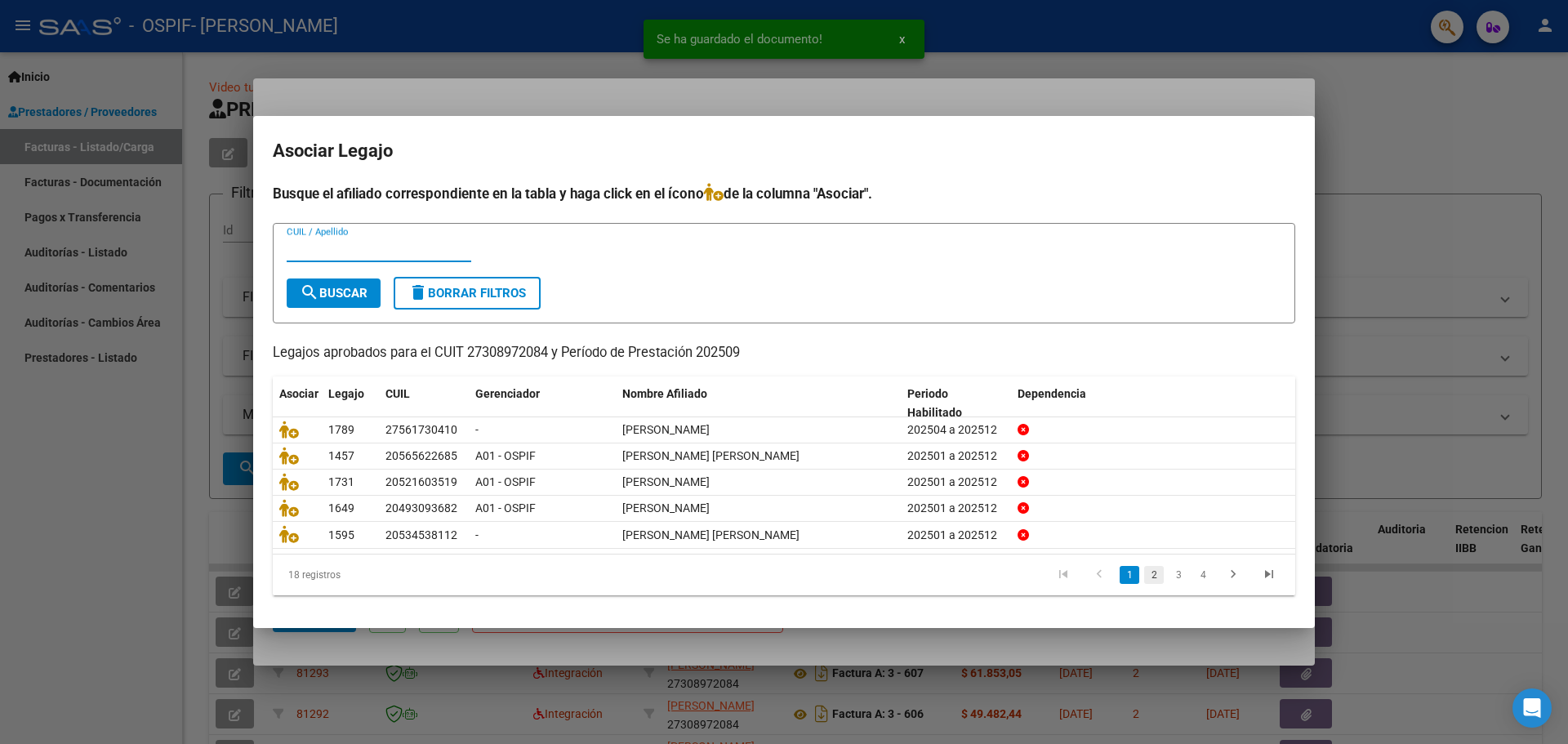
click at [1148, 583] on link "2" at bounding box center [1153, 574] width 20 height 18
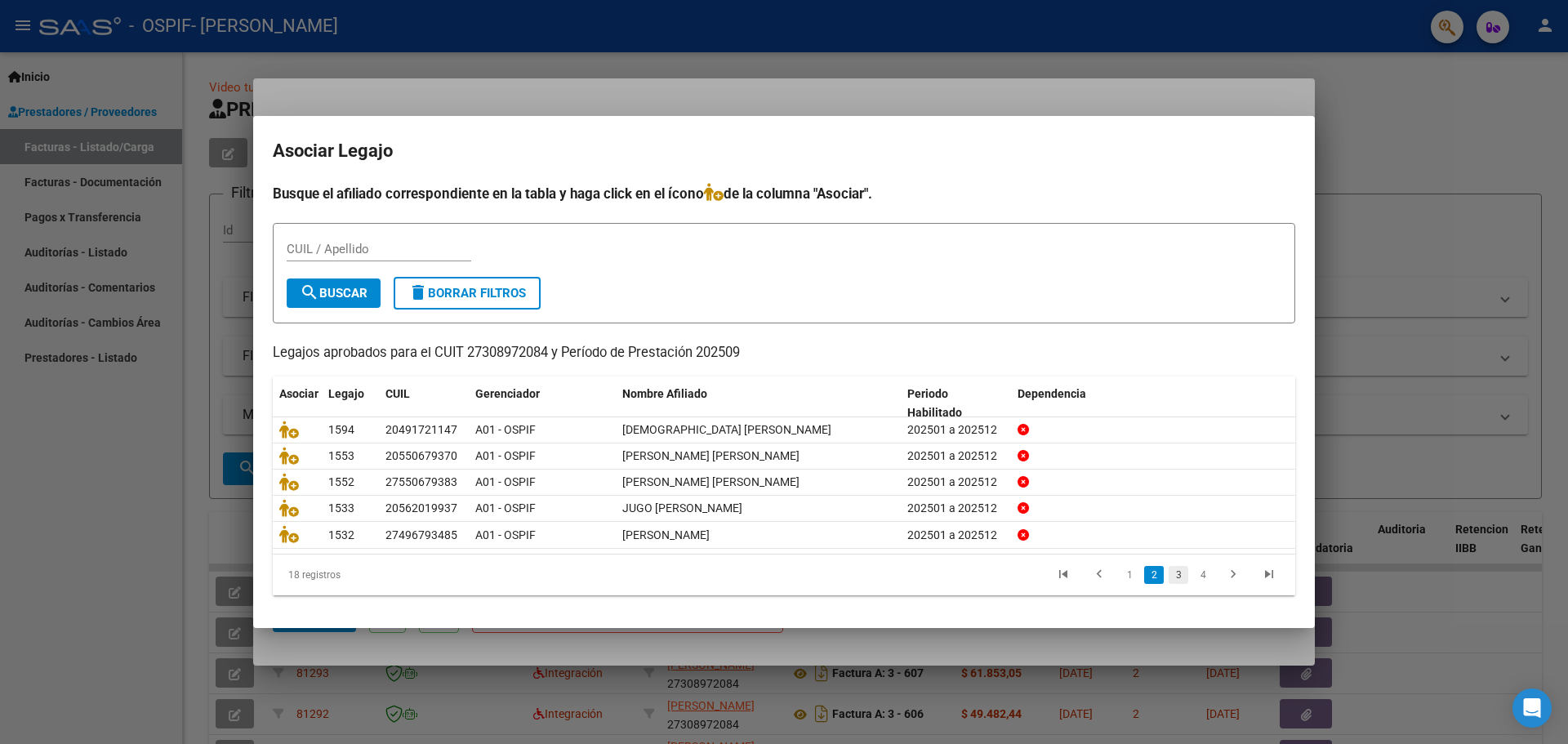
click at [1174, 581] on link "3" at bounding box center [1178, 574] width 20 height 18
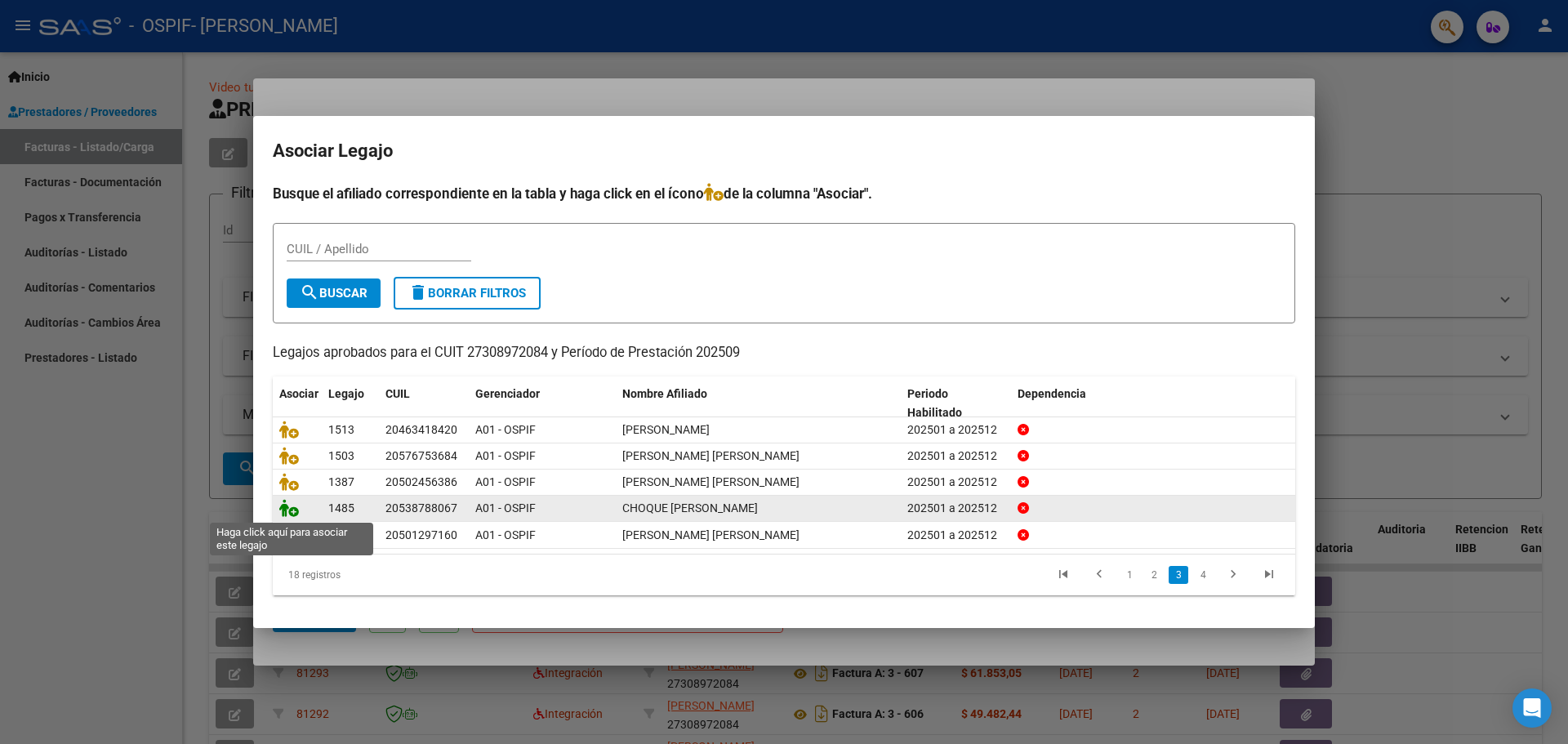
click at [291, 508] on icon at bounding box center [288, 508] width 20 height 18
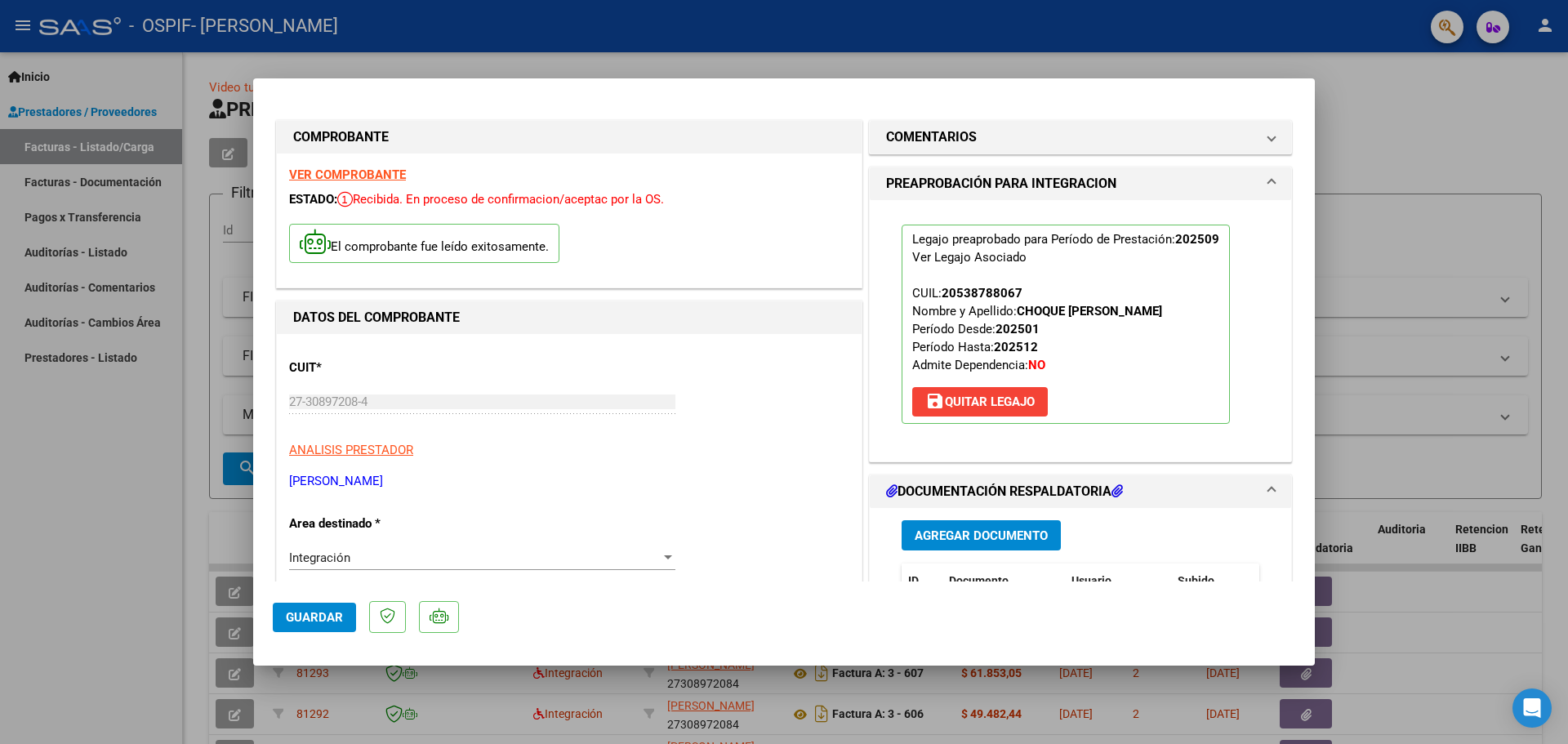
click at [78, 494] on div at bounding box center [784, 372] width 1568 height 744
type input "$ 0,00"
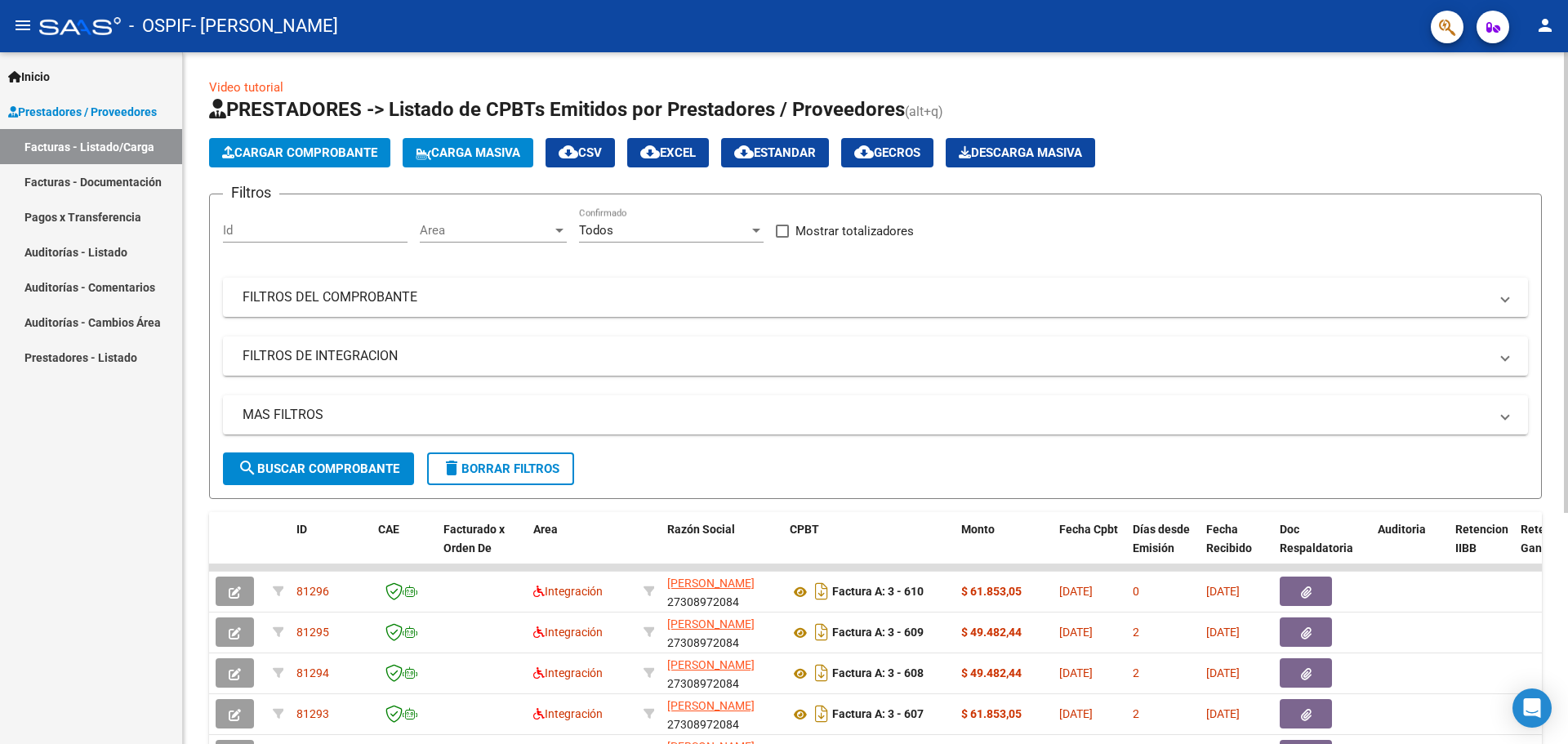
click at [272, 144] on button "Cargar Comprobante" at bounding box center [299, 152] width 181 height 29
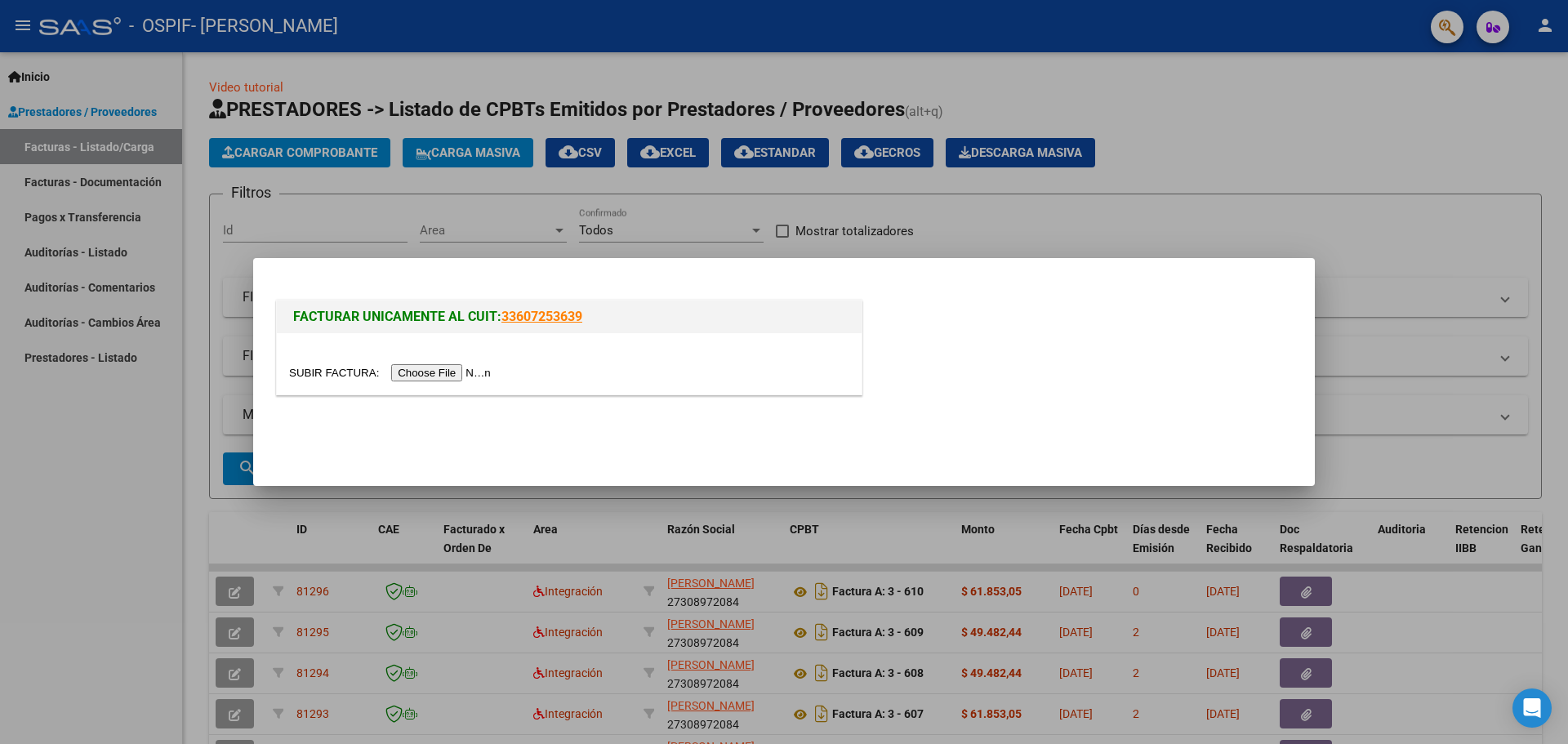
click at [469, 372] on input "file" at bounding box center [392, 372] width 206 height 17
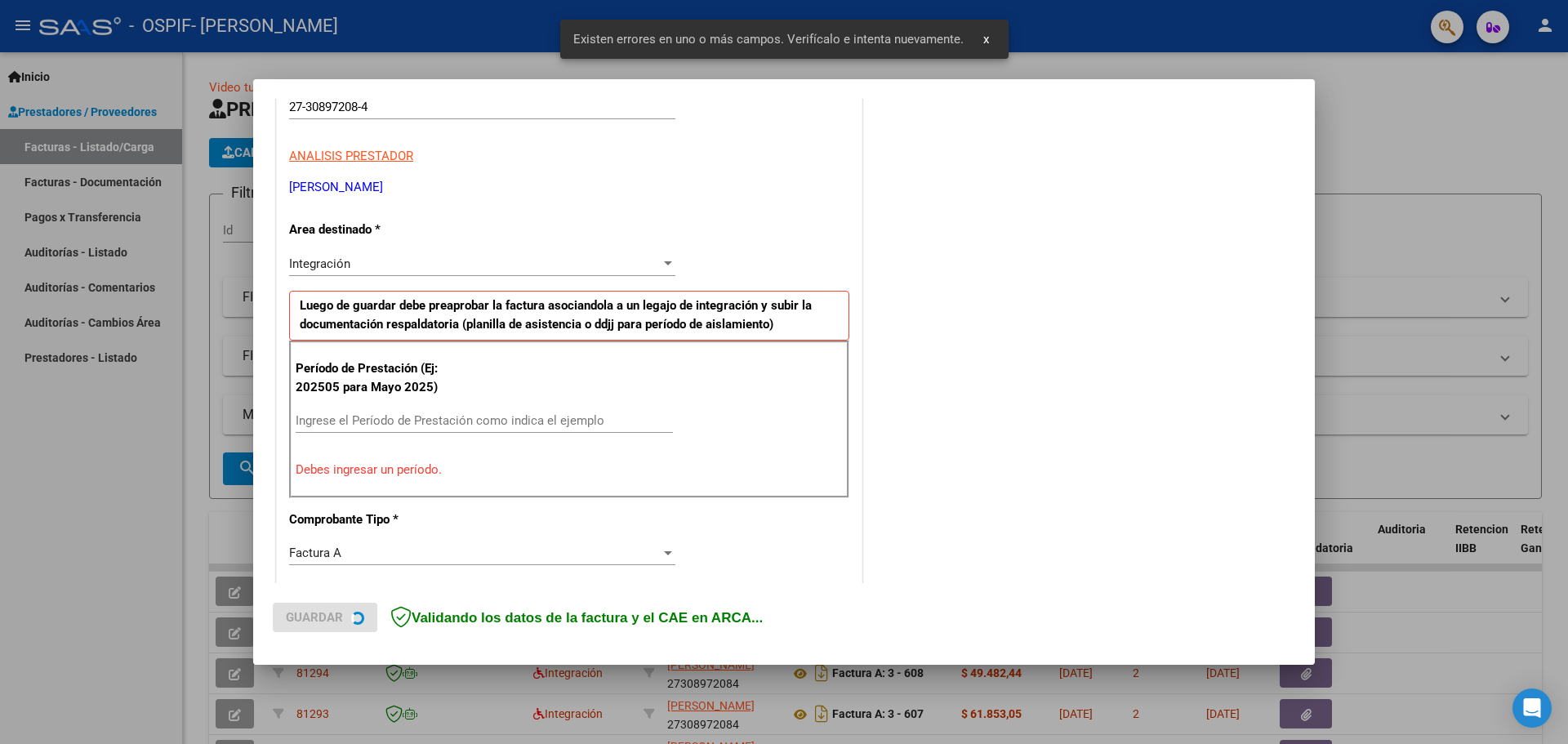
scroll to position [296, 0]
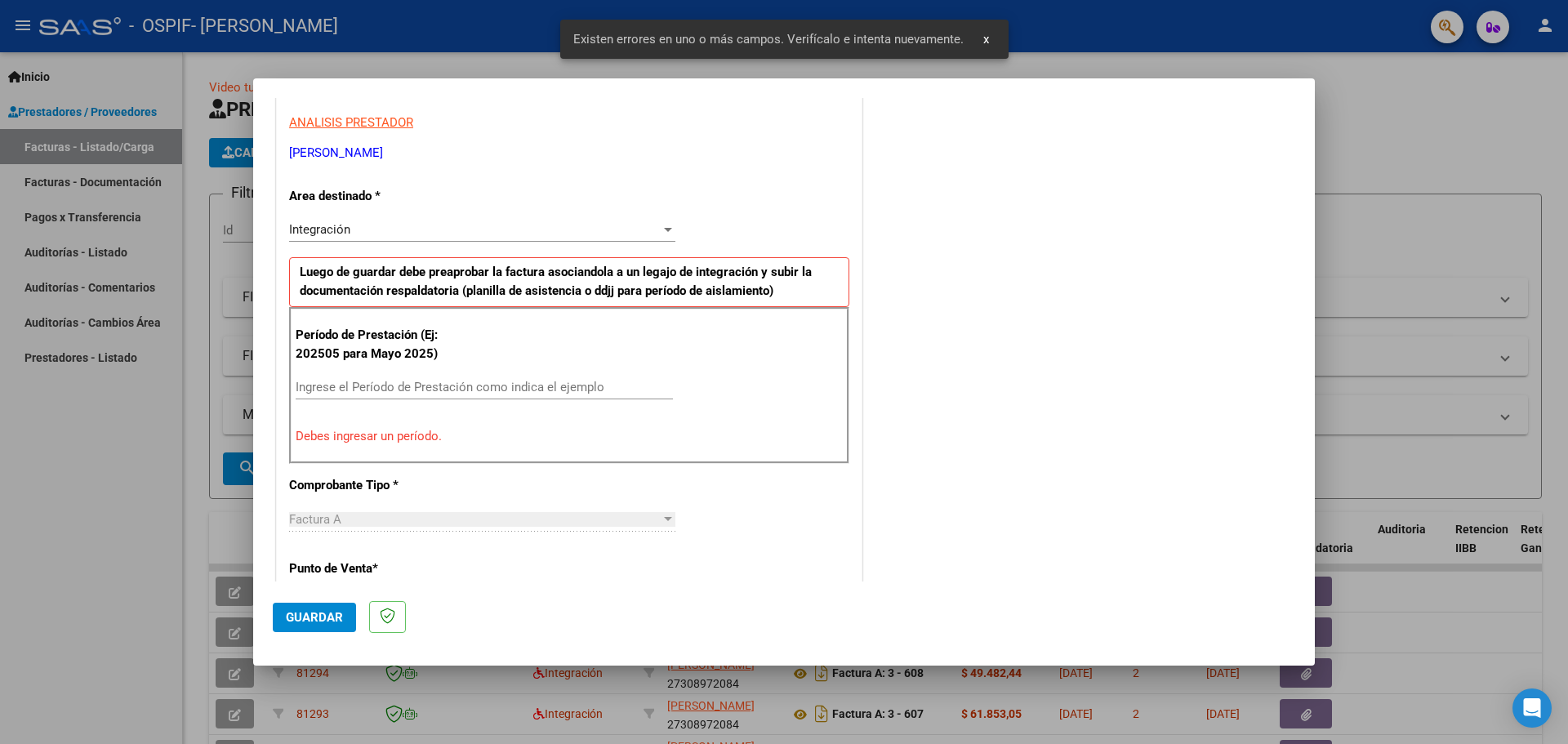
click at [384, 383] on input "Ingrese el Período de Prestación como indica el ejemplo" at bounding box center [483, 386] width 377 height 15
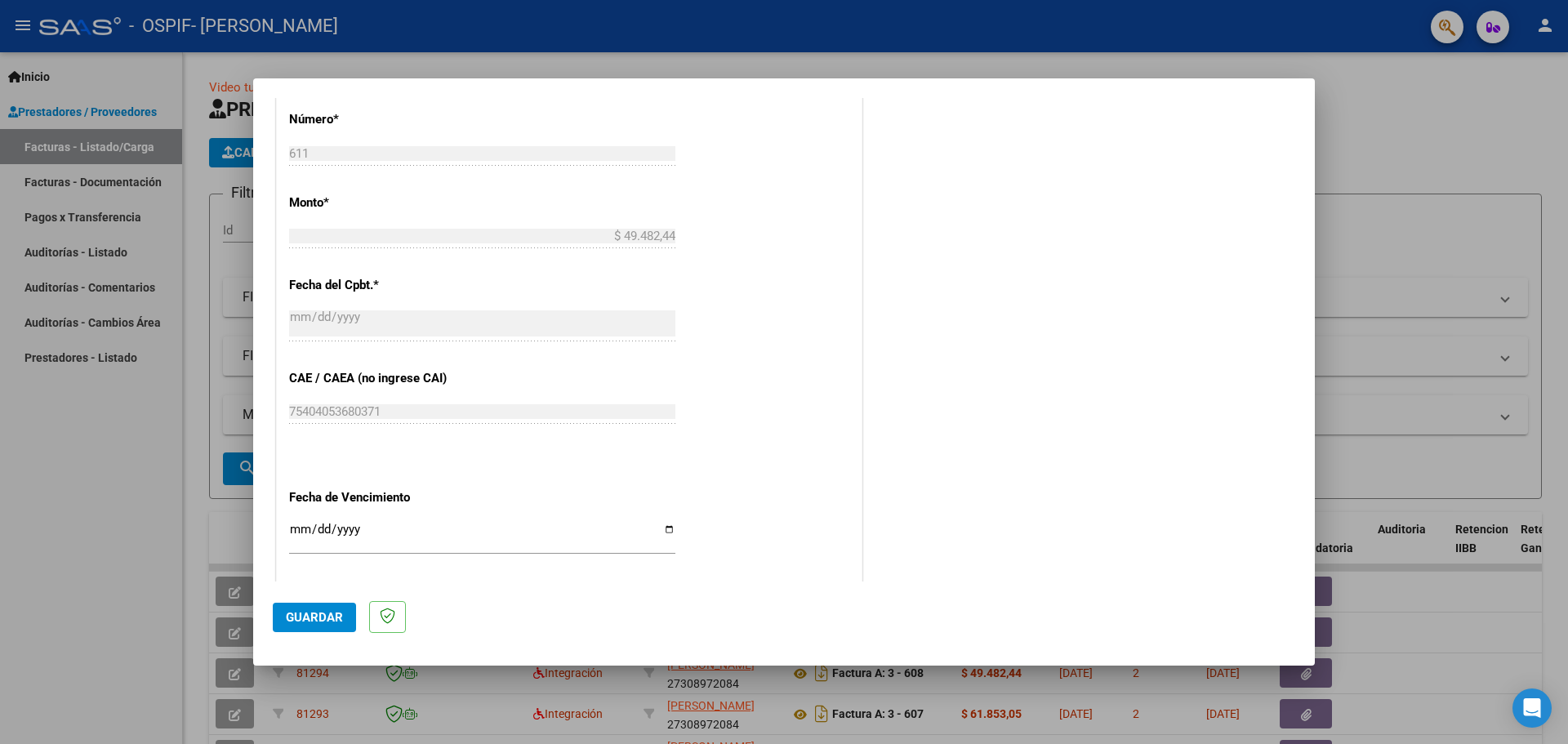
scroll to position [786, 0]
type input "202509"
click at [661, 527] on input "Ingresar la fecha" at bounding box center [483, 534] width 386 height 26
type input "[DATE]"
click at [325, 614] on span "Guardar" at bounding box center [314, 617] width 57 height 15
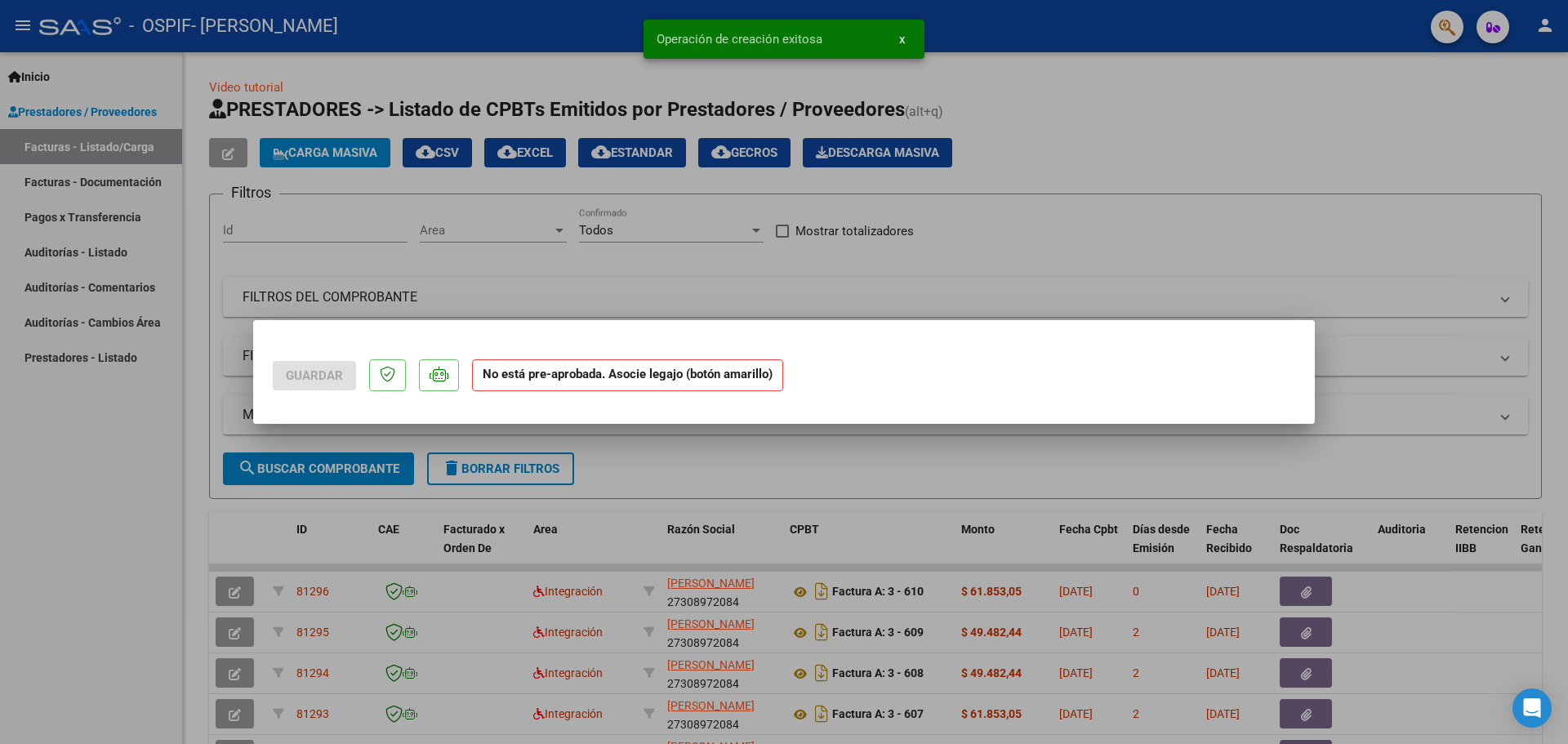
scroll to position [0, 0]
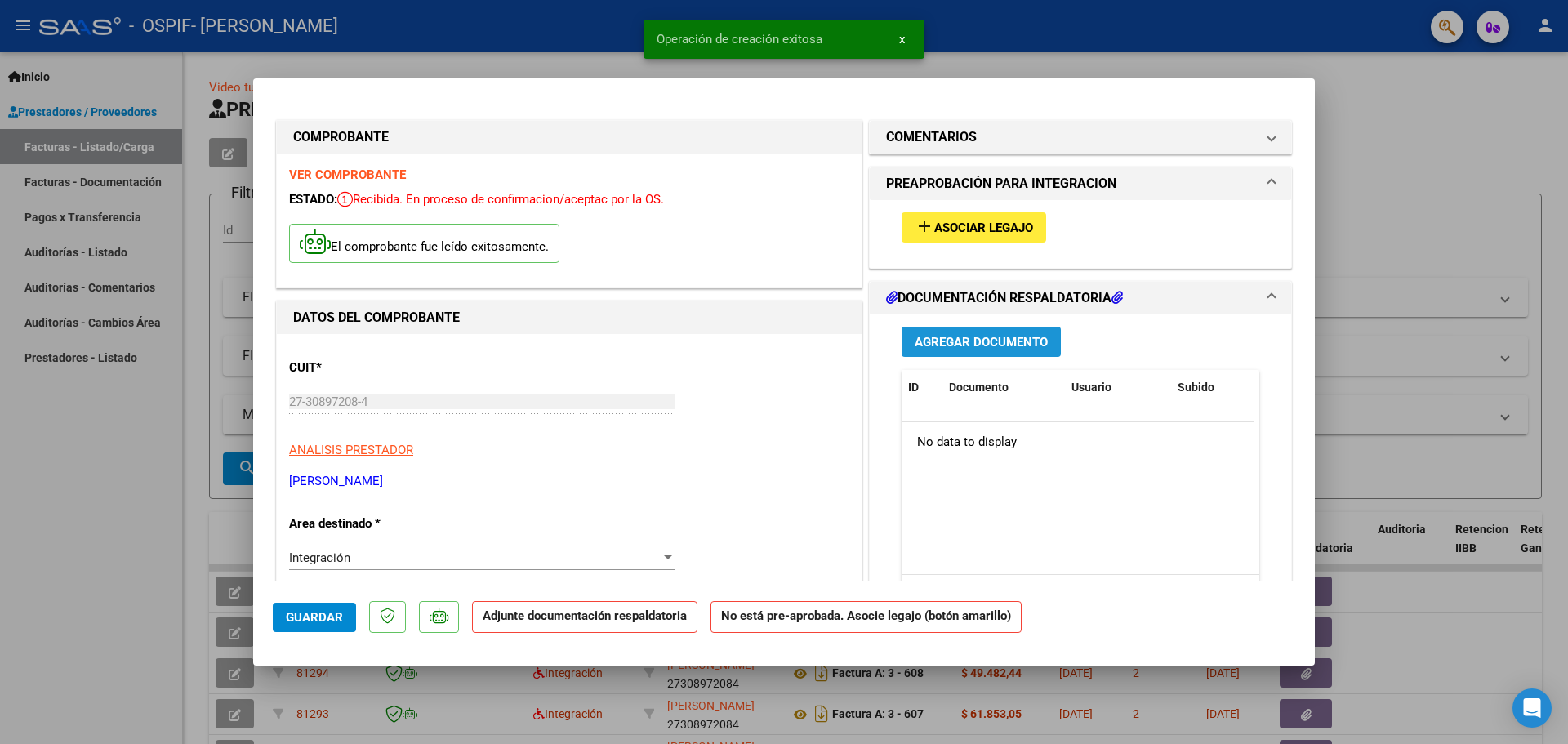
click at [1003, 327] on button "Agregar Documento" at bounding box center [982, 341] width 159 height 30
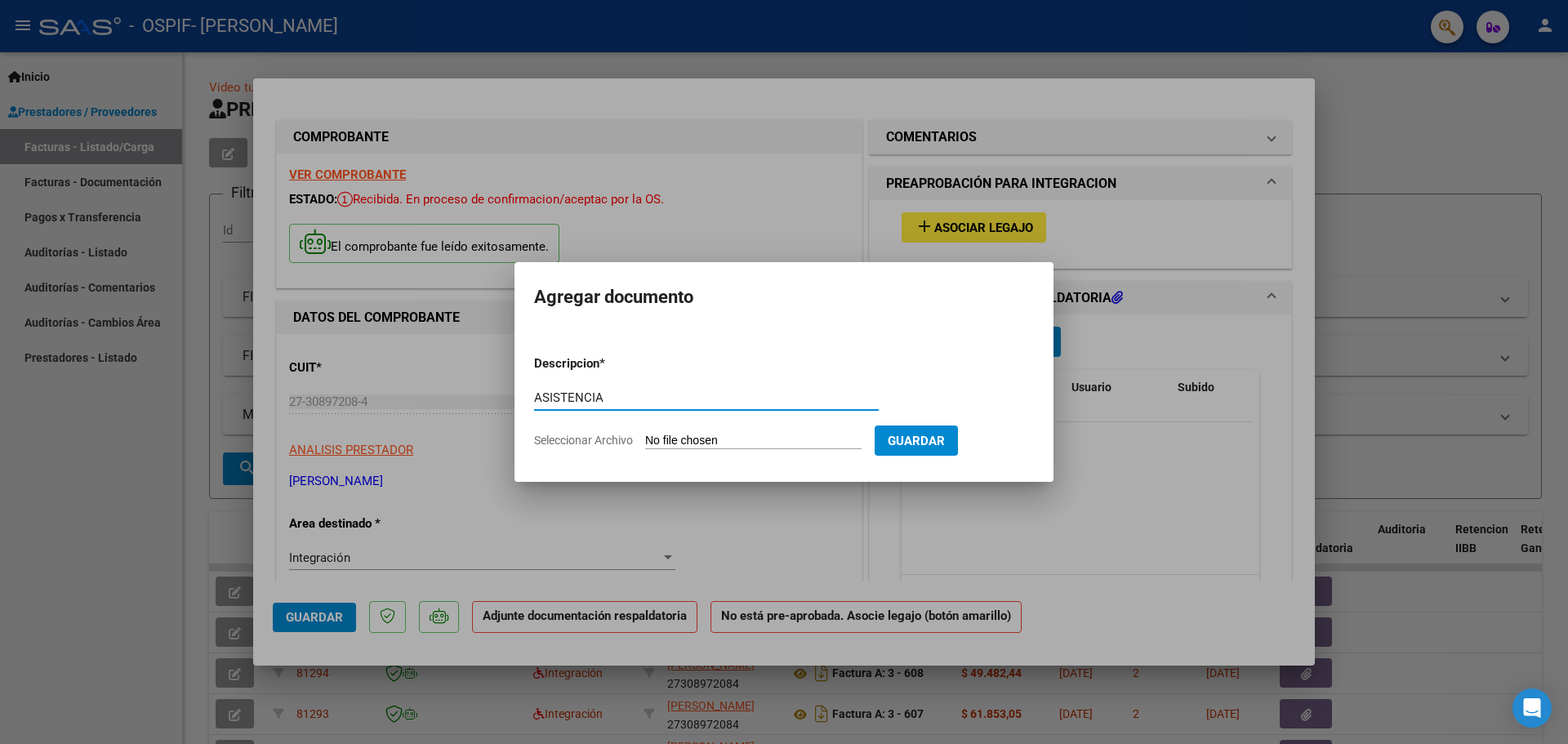
type input "ASISTENCIA"
click at [703, 435] on input "Seleccionar Archivo" at bounding box center [754, 441] width 217 height 16
type input "C:\fakepath\ASISTENCIA [DATE] [PERSON_NAME].pdf"
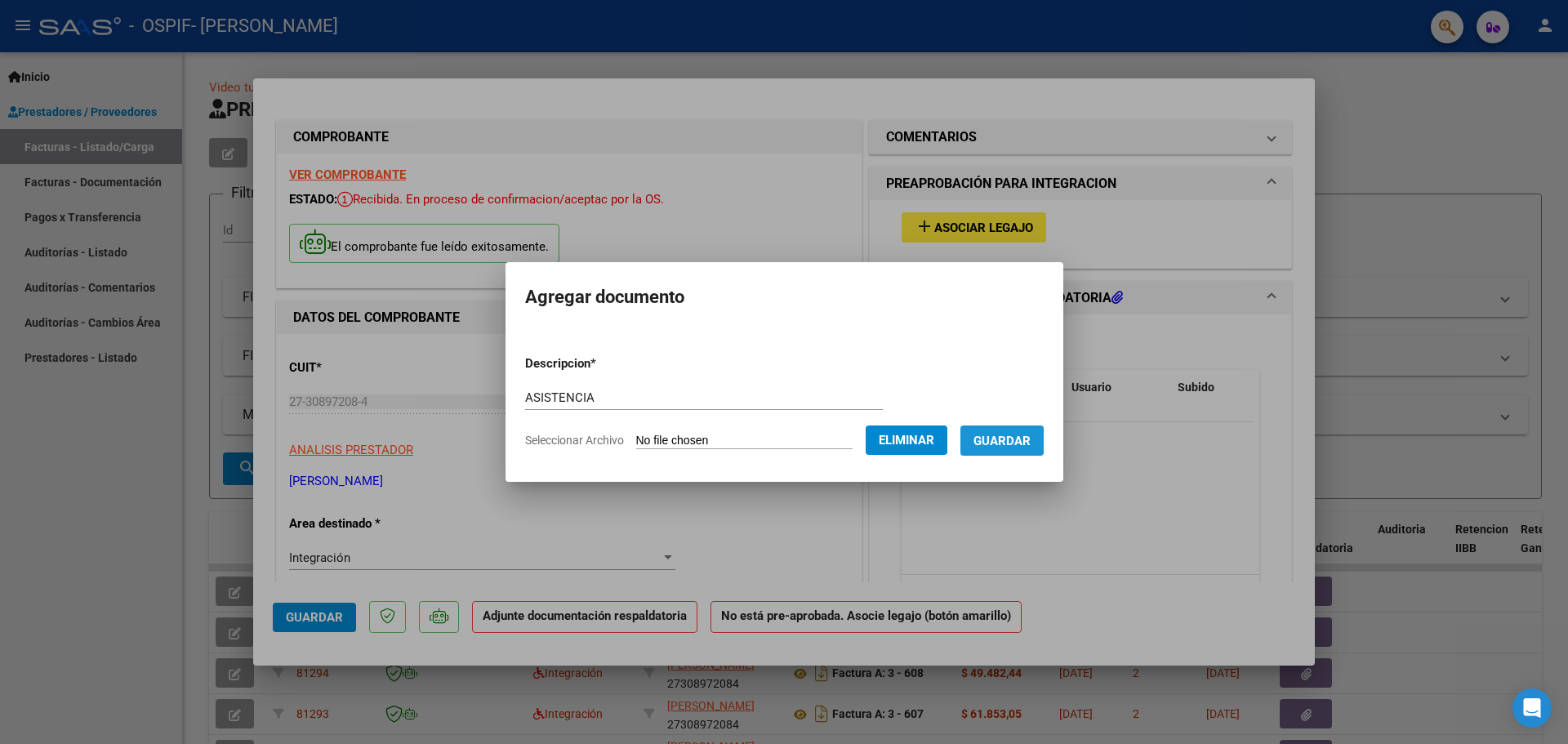
click at [1008, 441] on span "Guardar" at bounding box center [1002, 440] width 57 height 15
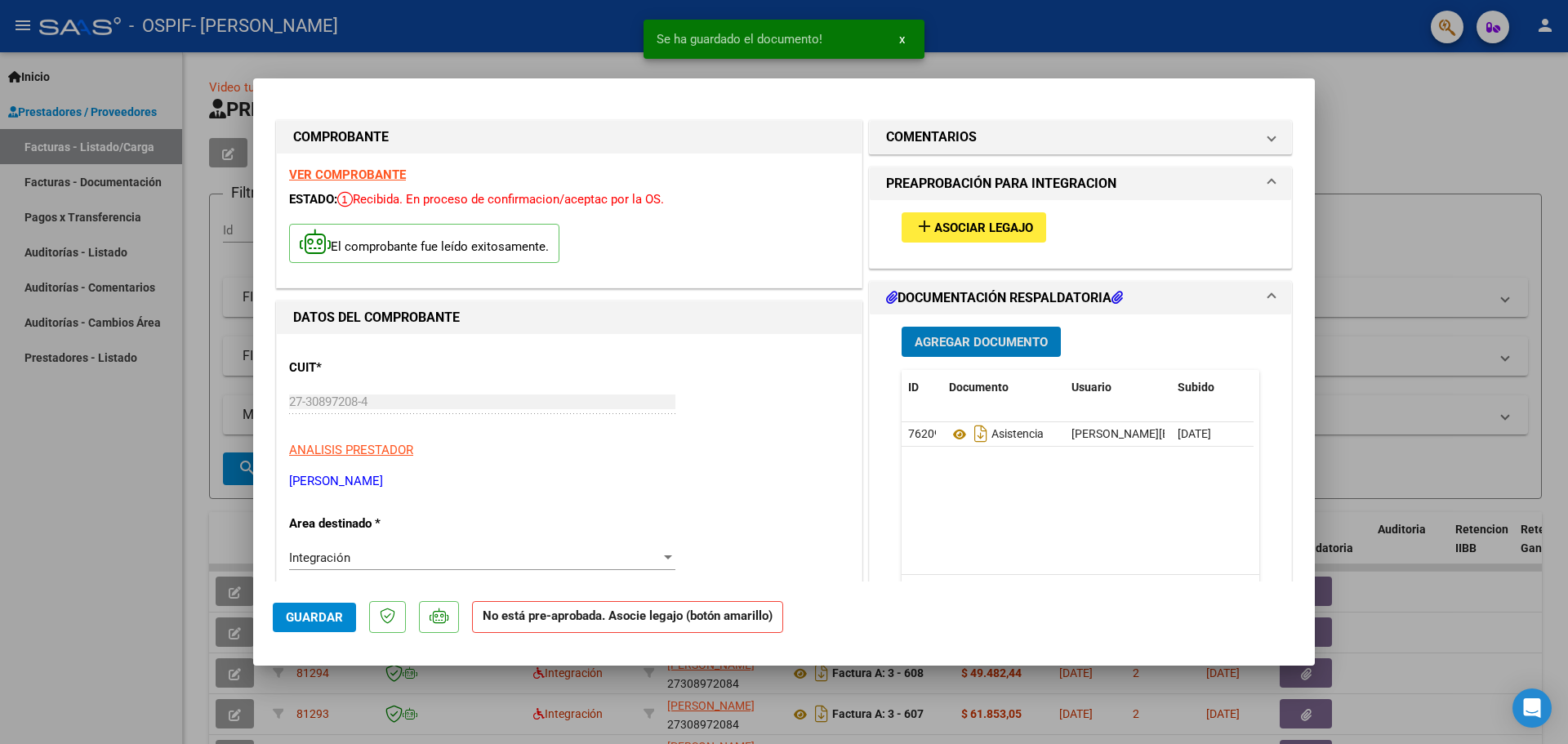
click at [954, 228] on span "Asociar Legajo" at bounding box center [983, 227] width 99 height 15
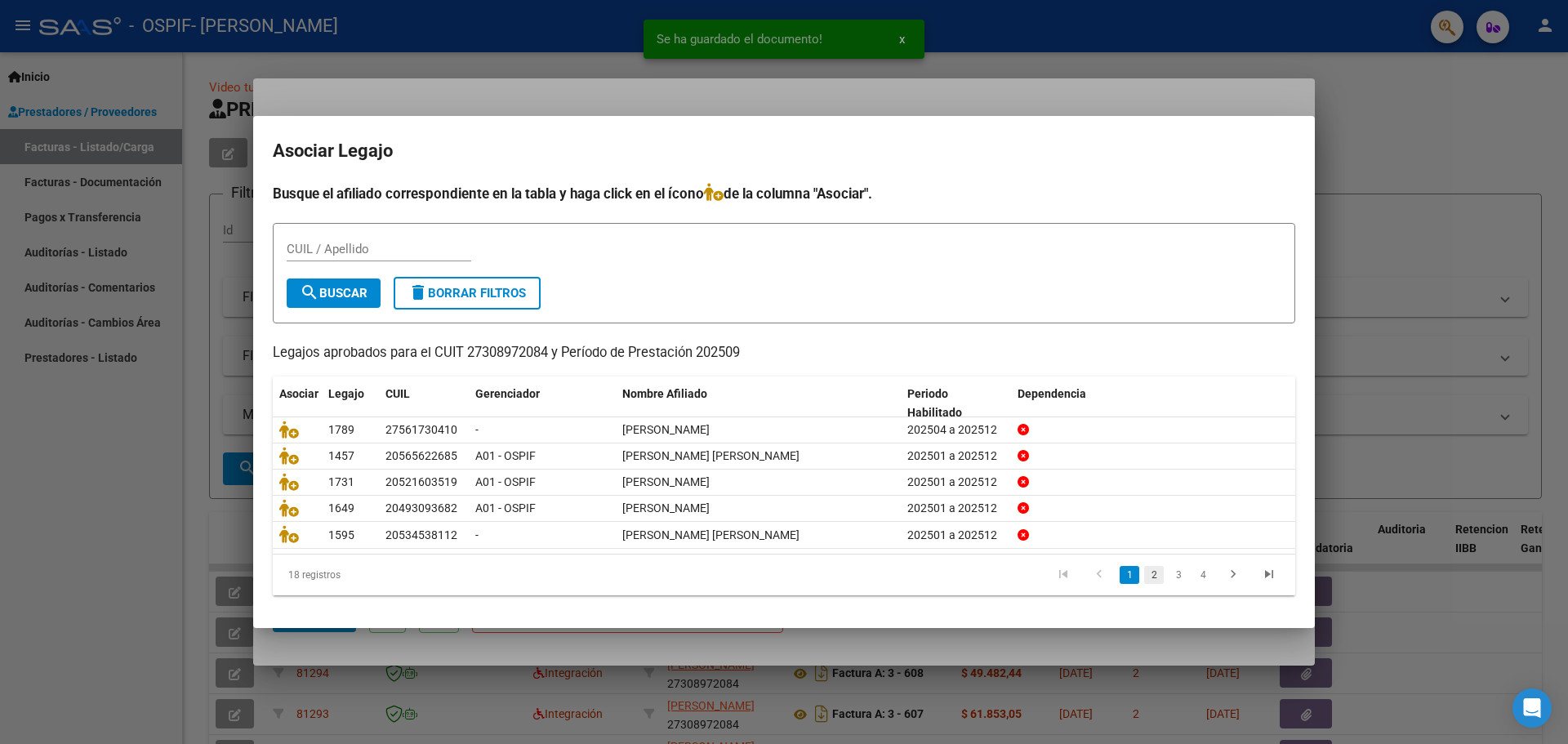
click at [1150, 575] on link "2" at bounding box center [1153, 574] width 20 height 18
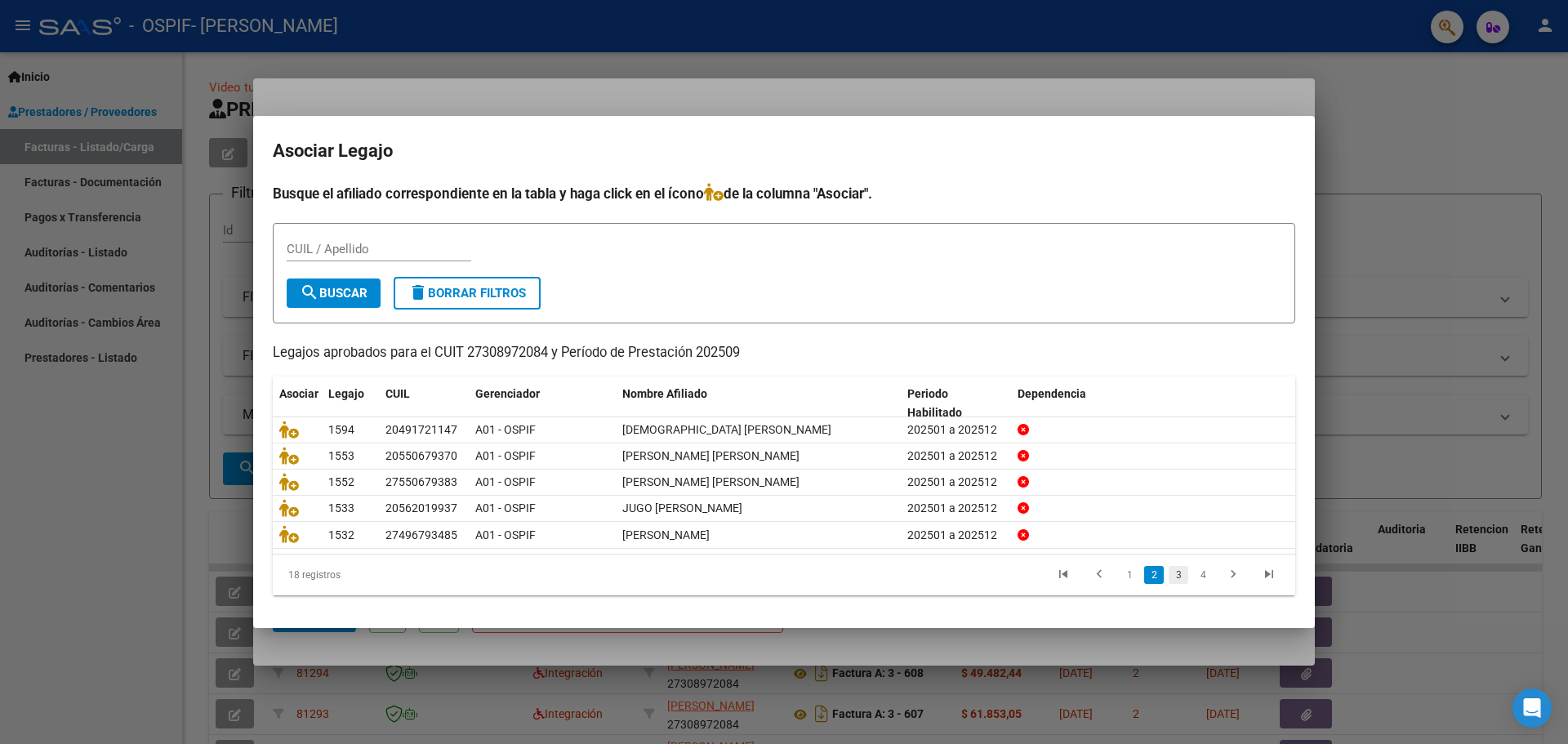
click at [1182, 580] on link "3" at bounding box center [1178, 574] width 20 height 18
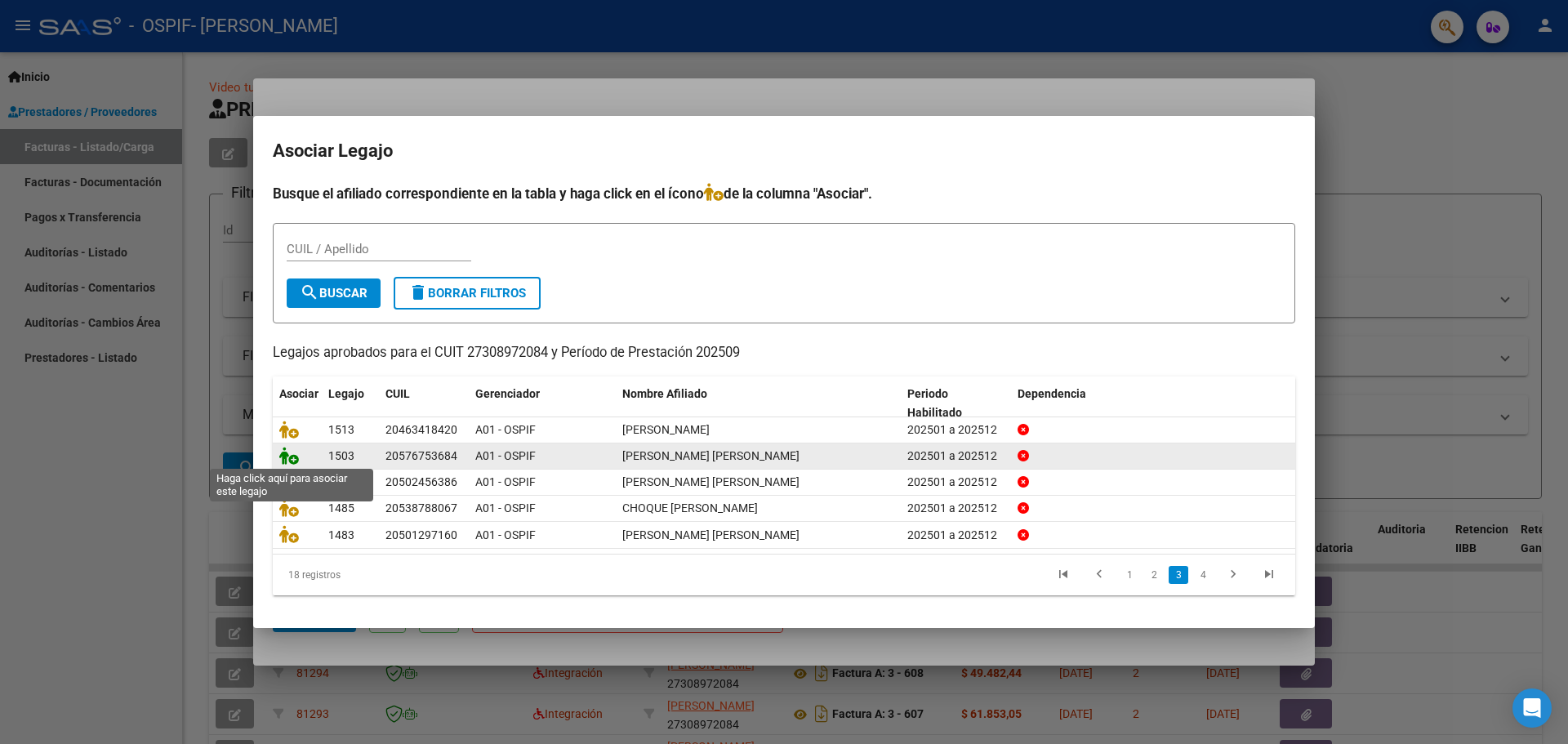
click at [297, 456] on icon at bounding box center [288, 456] width 20 height 18
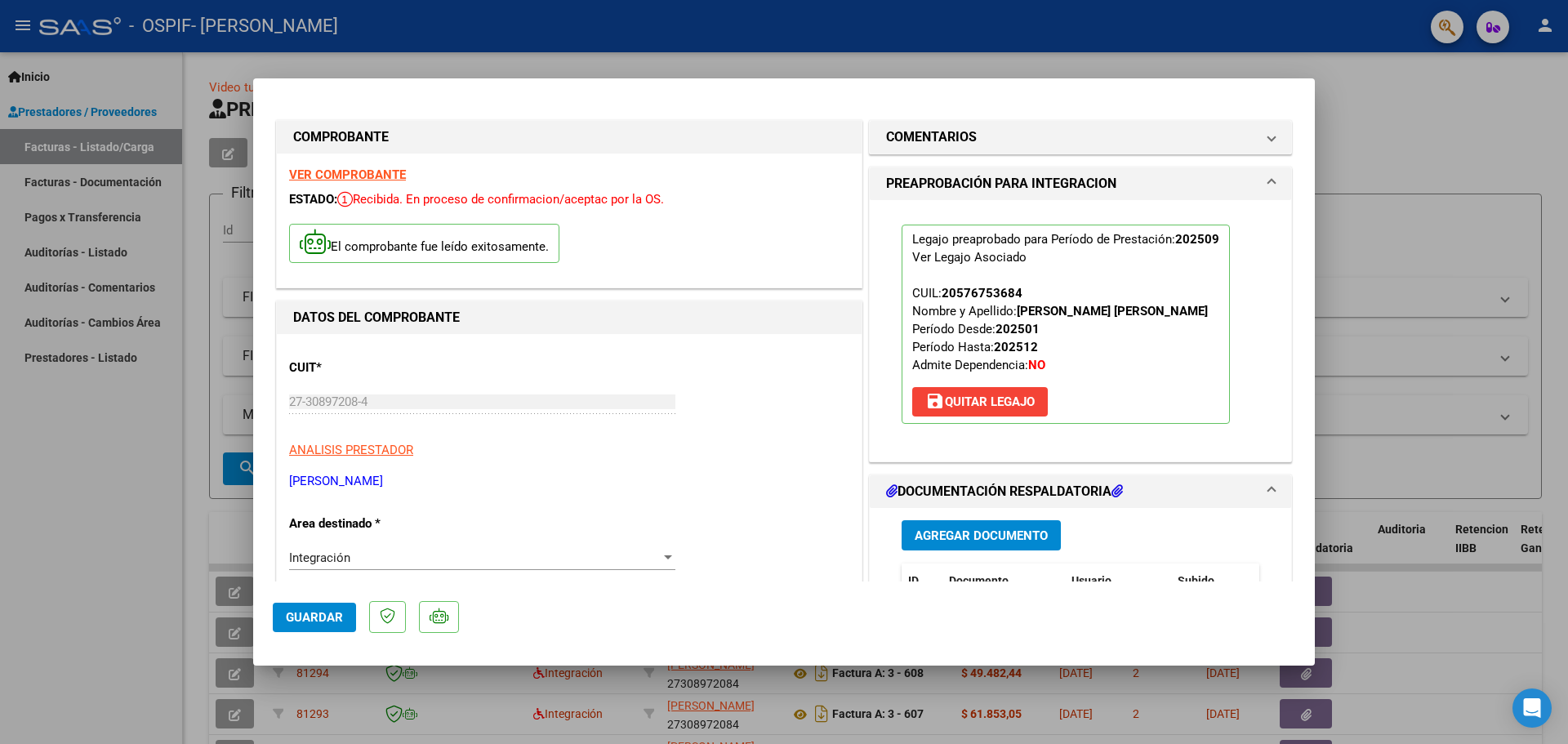
click at [79, 443] on div at bounding box center [784, 372] width 1568 height 744
type input "$ 0,00"
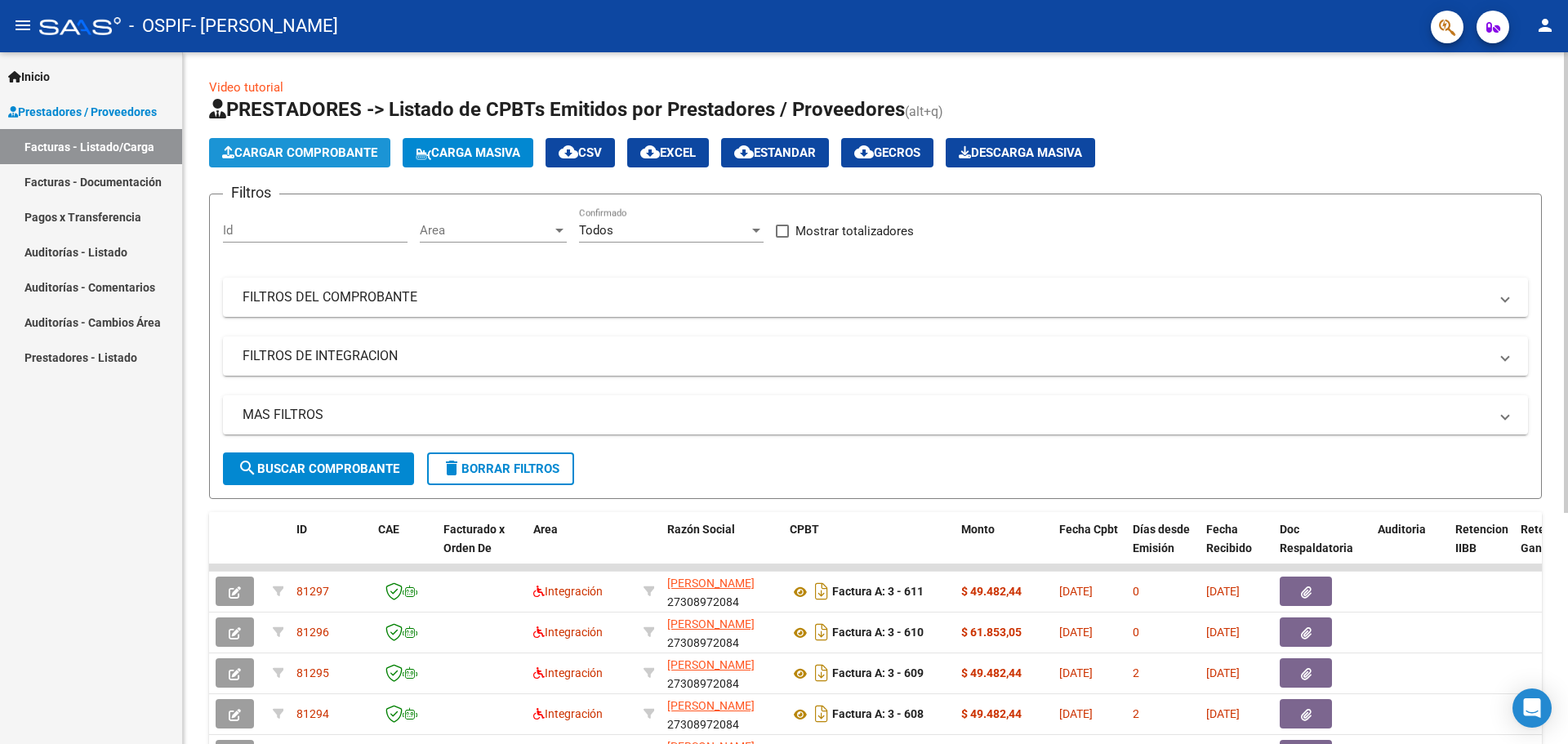
click at [276, 153] on span "Cargar Comprobante" at bounding box center [299, 152] width 155 height 15
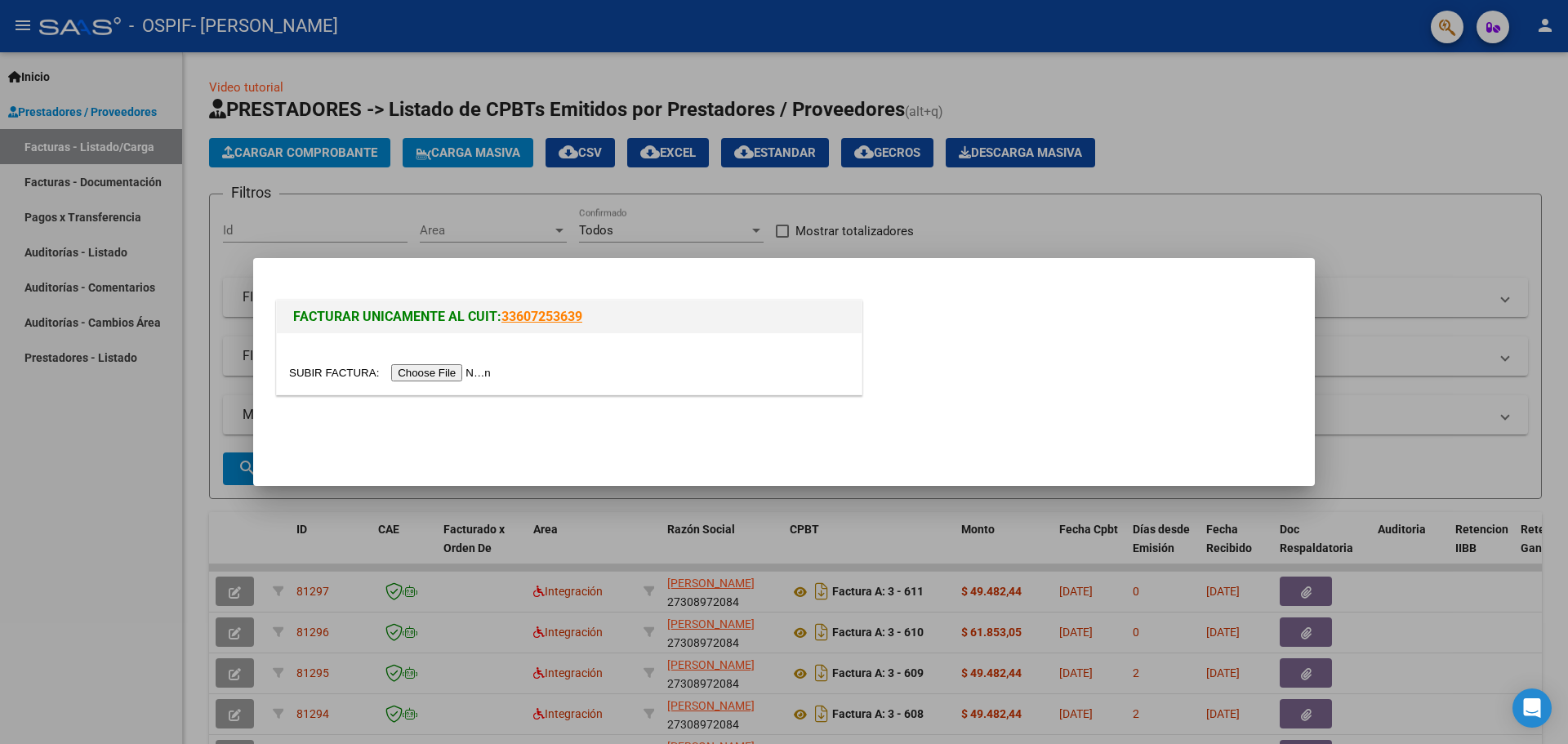
click at [435, 369] on input "file" at bounding box center [392, 372] width 206 height 17
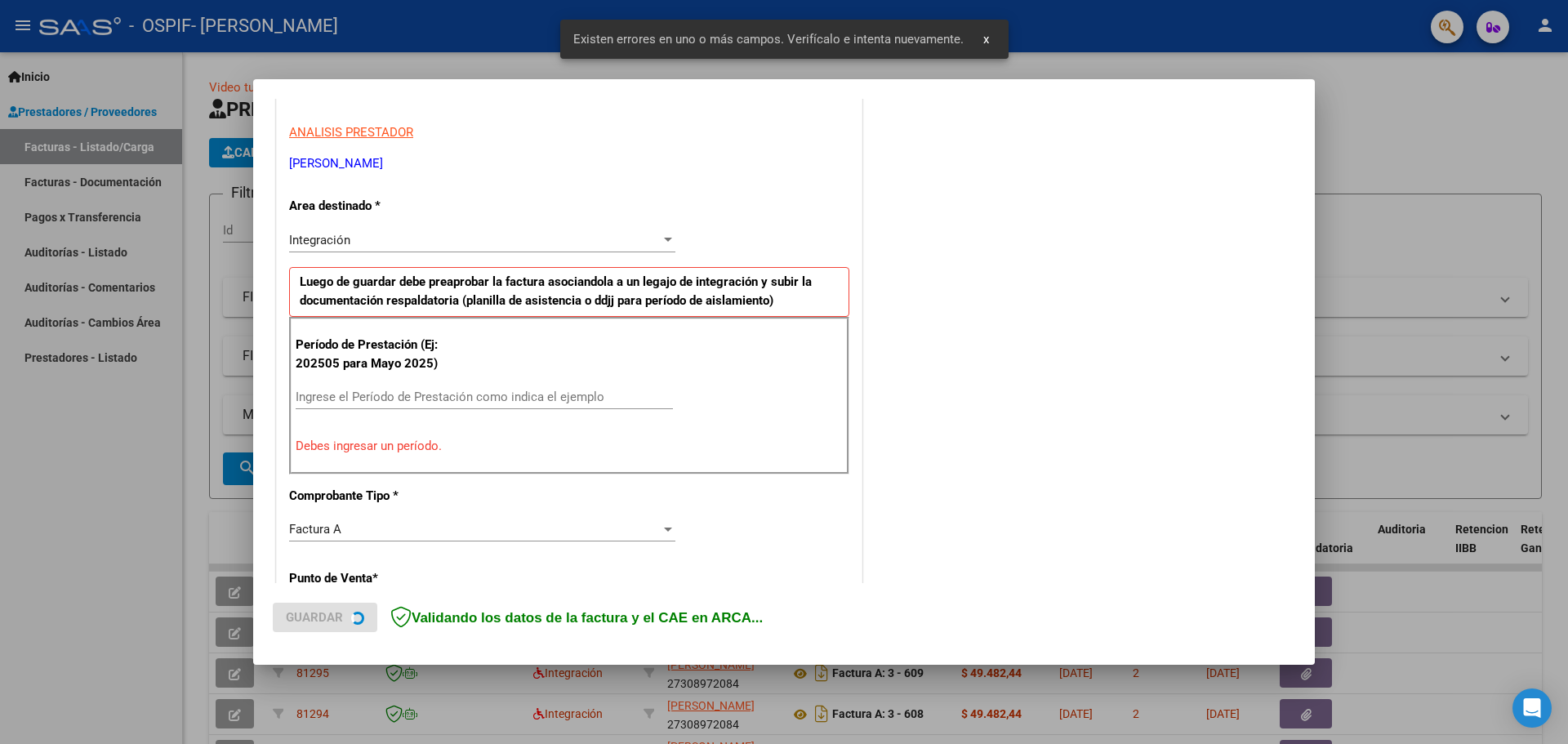
scroll to position [296, 0]
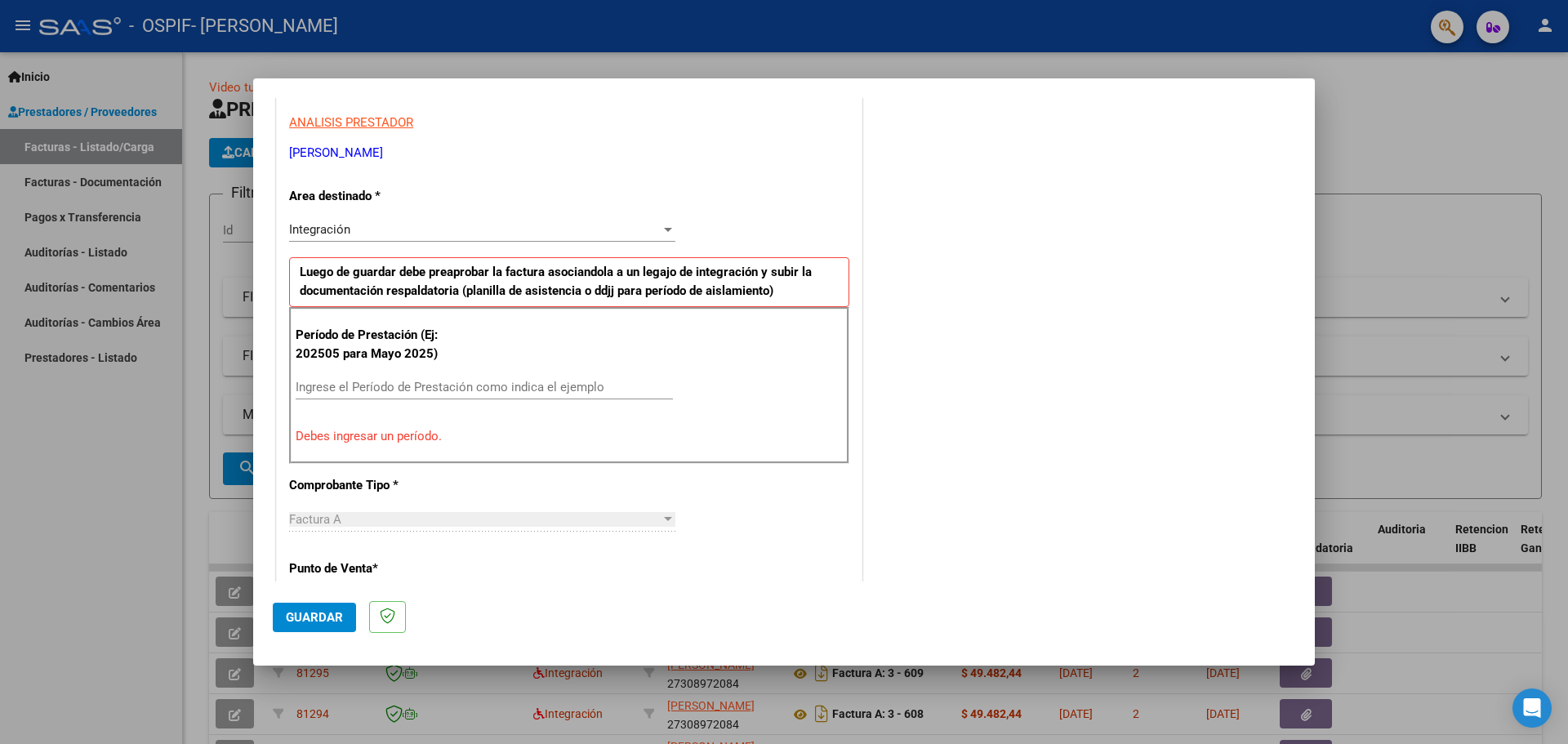
click at [366, 396] on div "Ingrese el Período de Prestación como indica el ejemplo" at bounding box center [483, 387] width 377 height 24
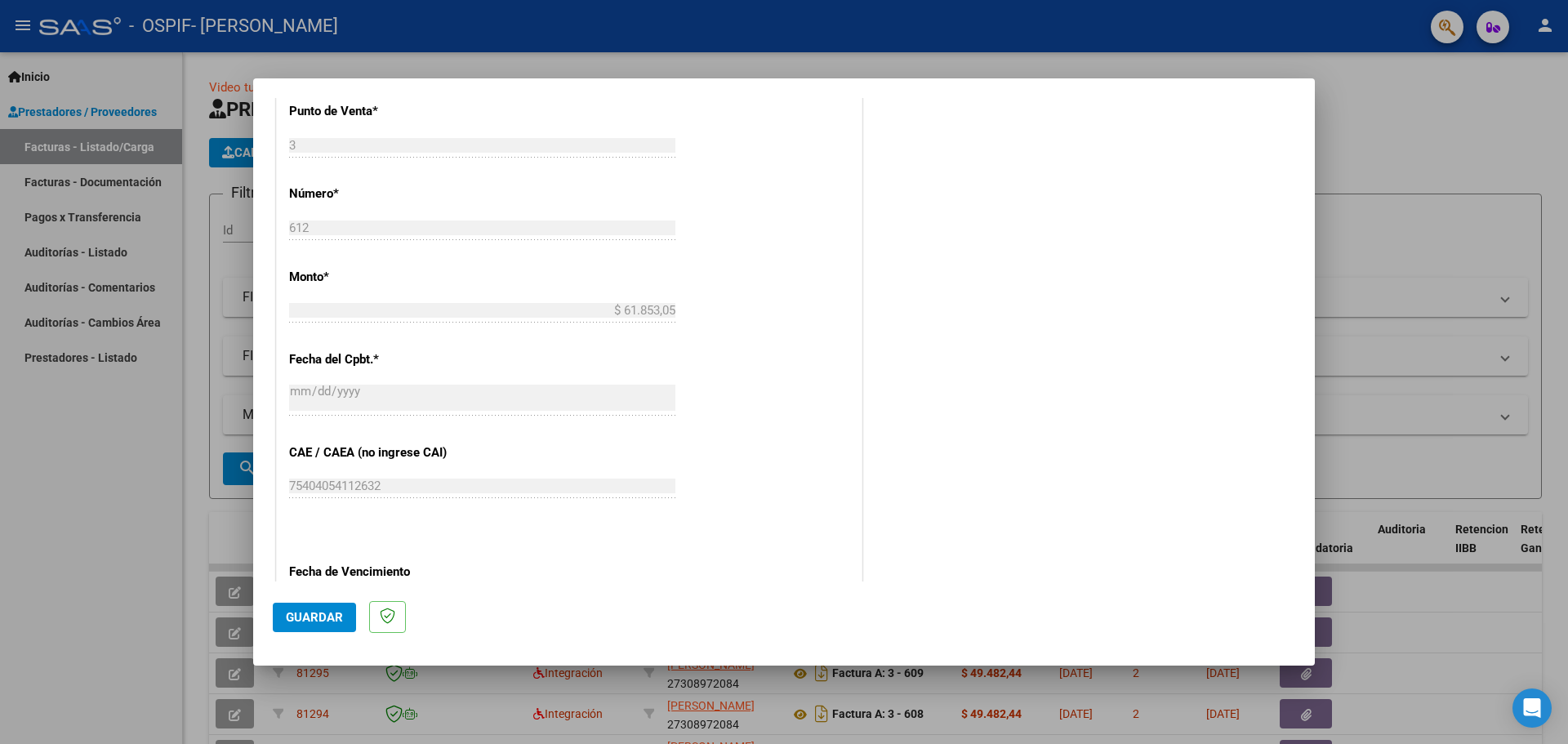
scroll to position [786, 0]
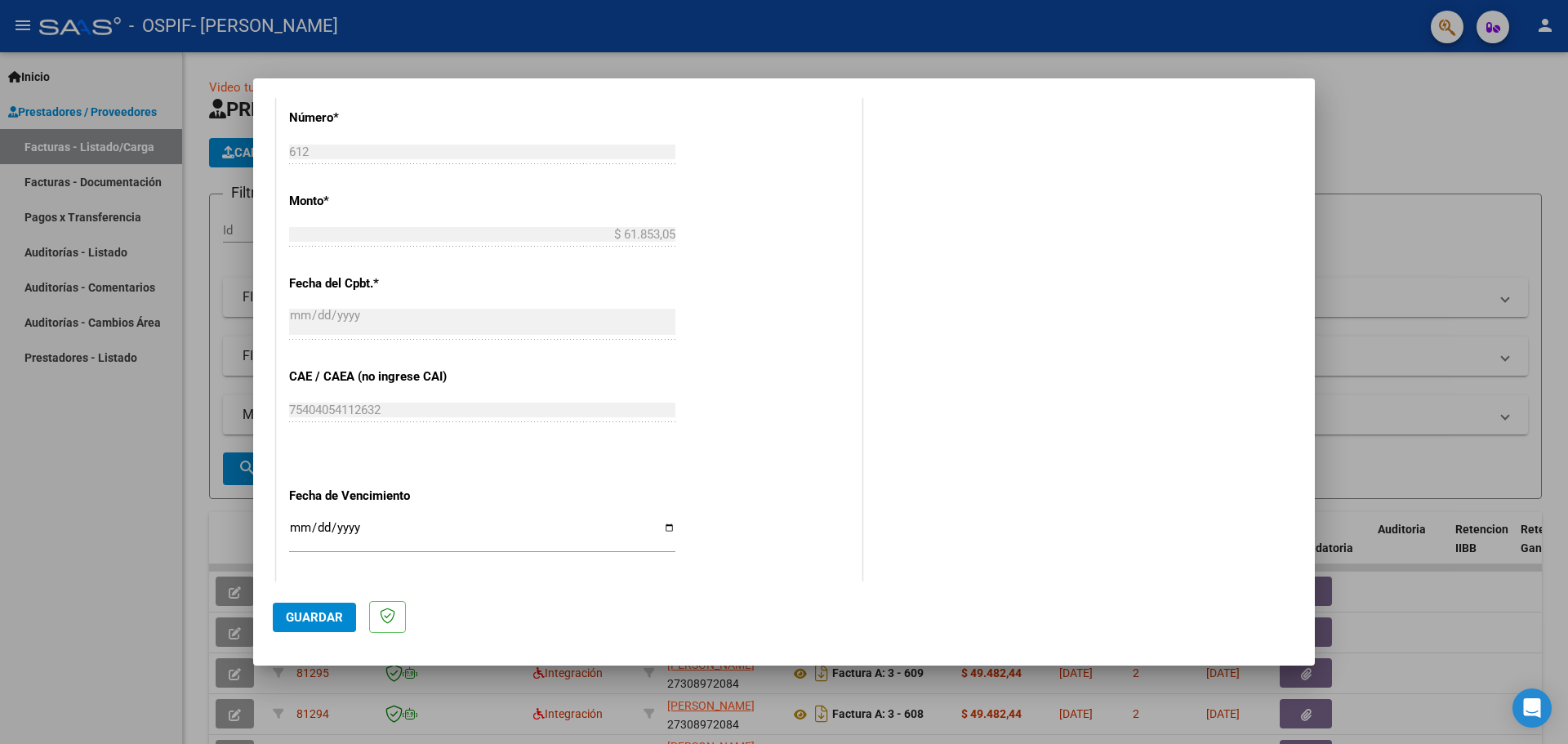
type input "202509"
click at [664, 526] on input "Ingresar la fecha" at bounding box center [483, 534] width 386 height 26
type input "[DATE]"
click at [291, 619] on span "Guardar" at bounding box center [314, 617] width 57 height 15
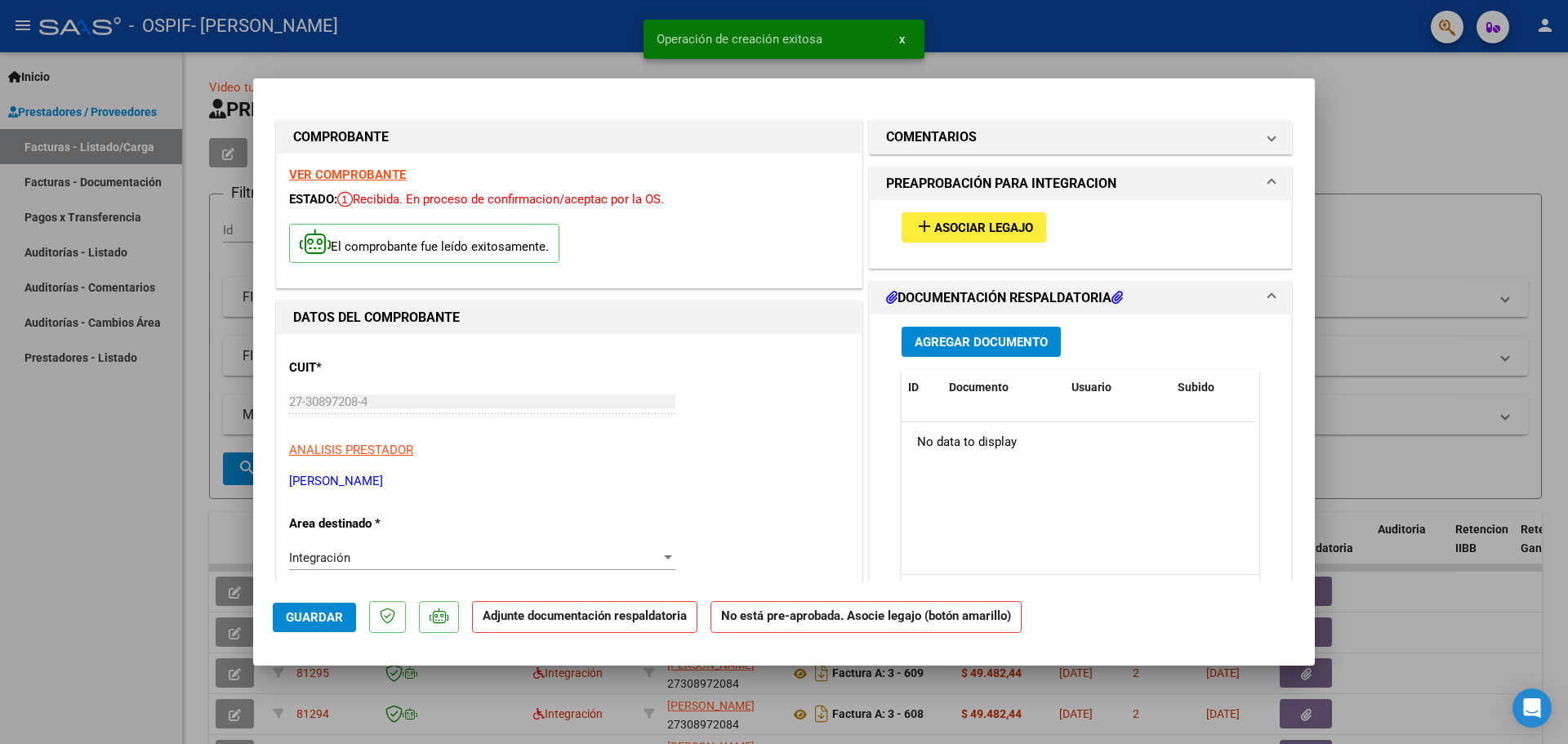
click at [976, 332] on button "Agregar Documento" at bounding box center [982, 341] width 159 height 30
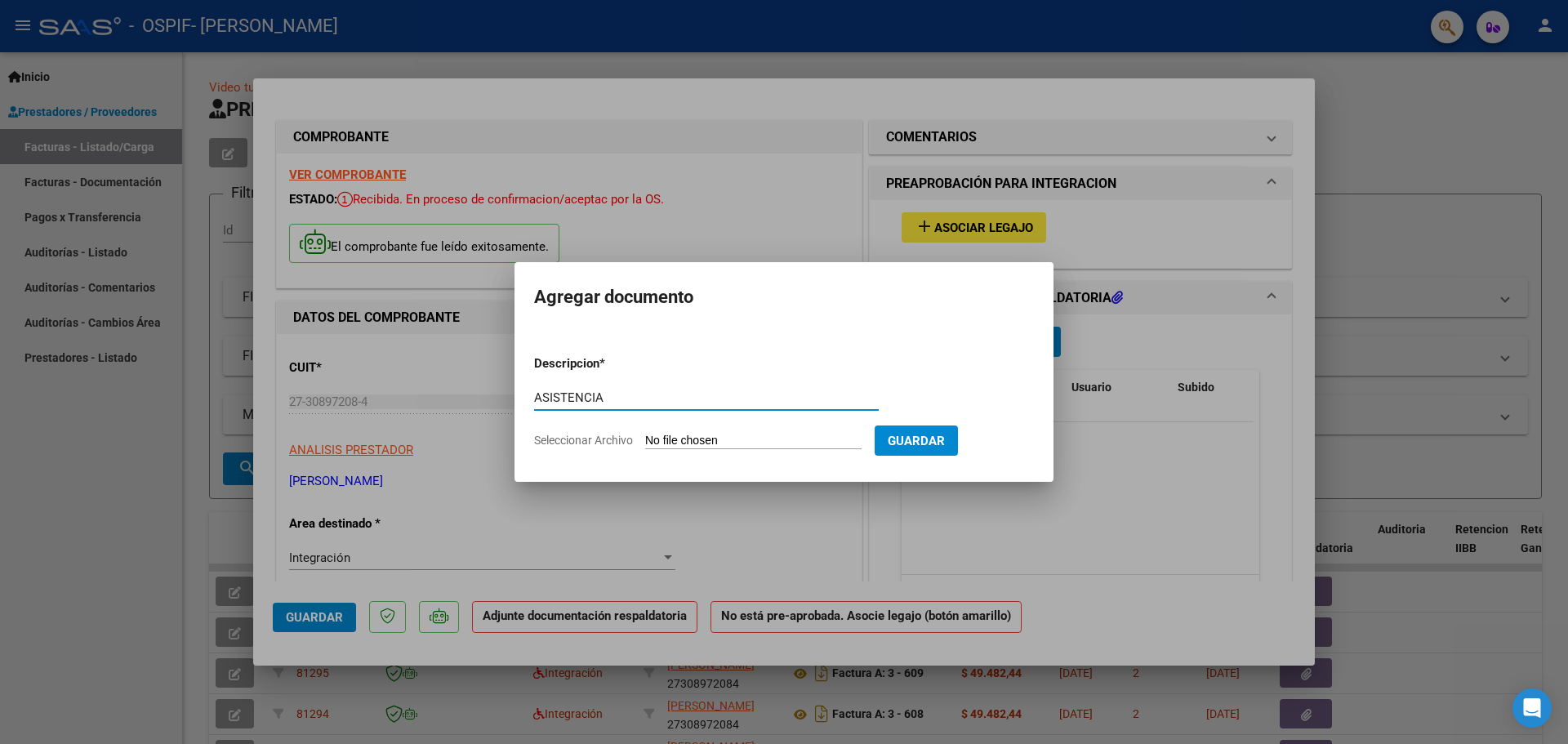
type input "ASISTENCIA"
click at [653, 440] on input "Seleccionar Archivo" at bounding box center [754, 441] width 217 height 16
type input "C:\fakepath\ASISTENCIA SEPTIEMBRE 2025 LAUTARO.pdf"
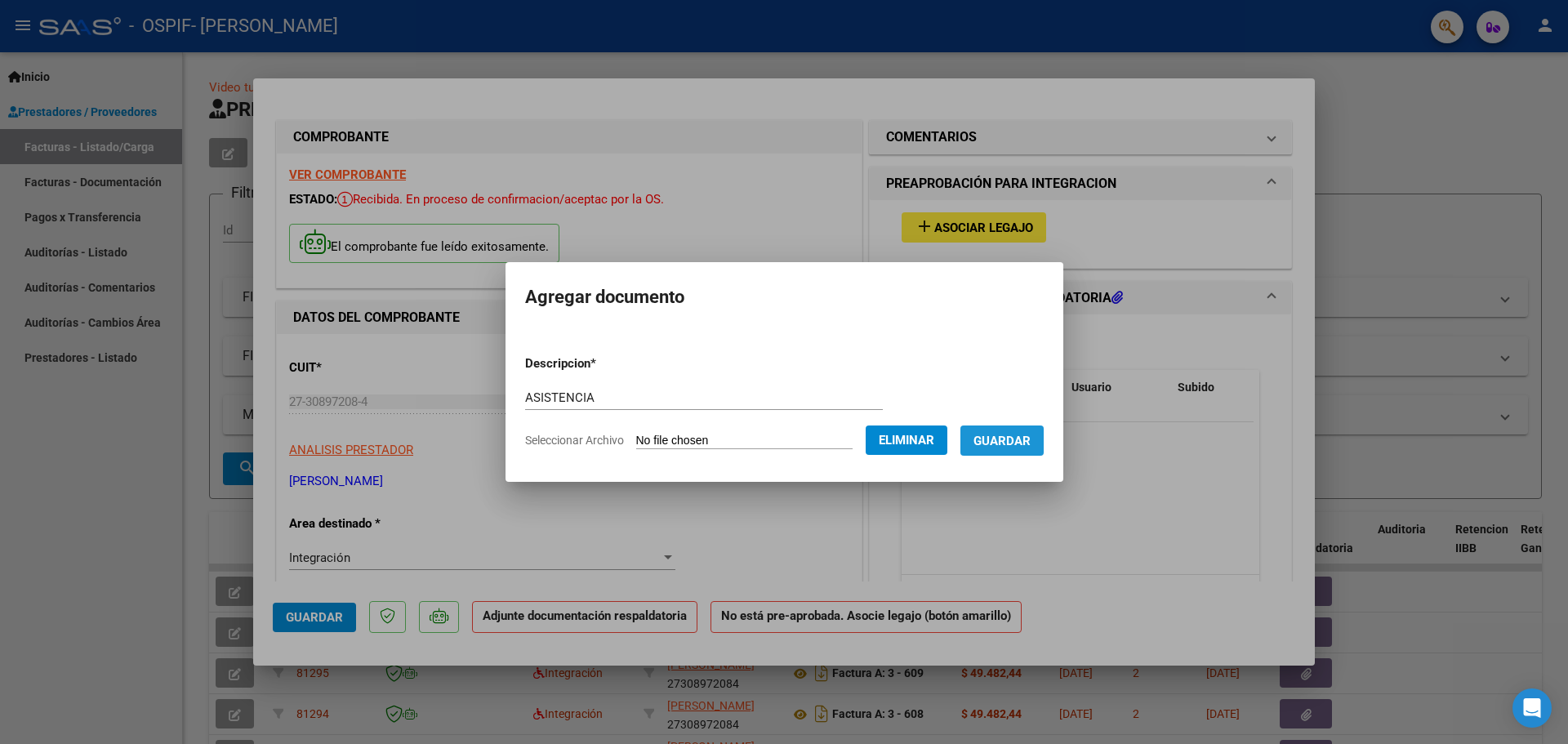
click at [1026, 441] on span "Guardar" at bounding box center [1002, 440] width 57 height 15
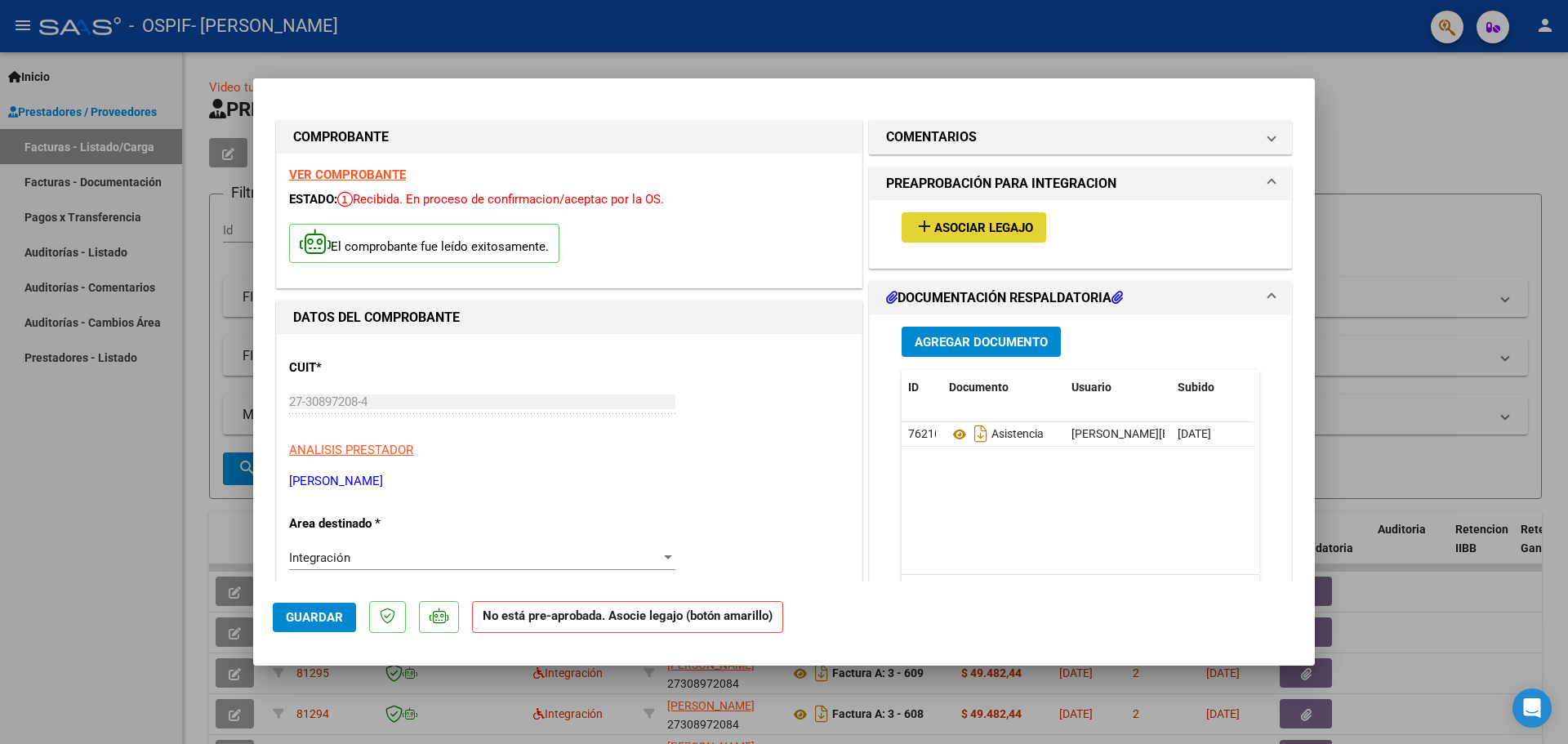
click at [964, 237] on button "add Asociar Legajo" at bounding box center [974, 227] width 145 height 30
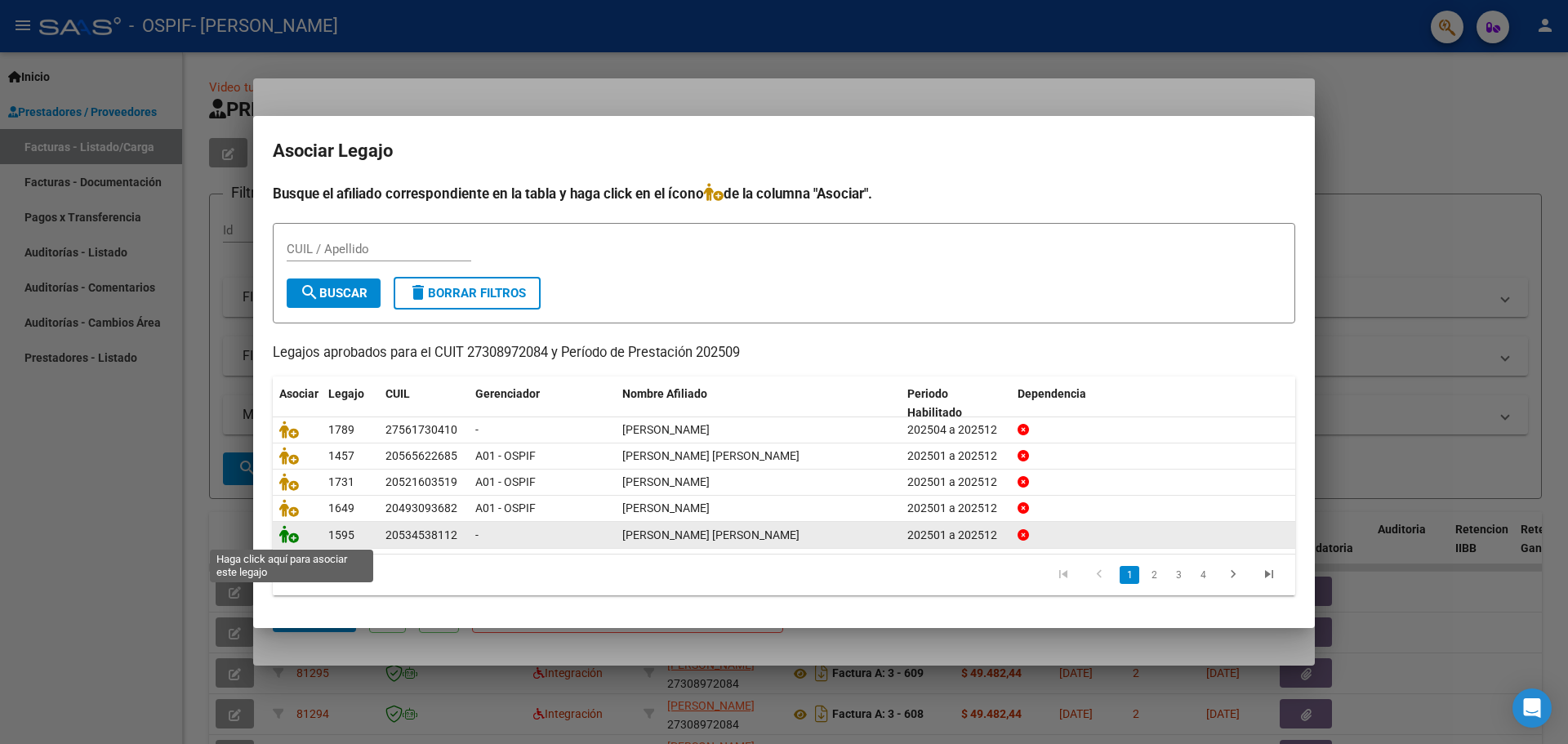
click at [284, 532] on icon at bounding box center [288, 534] width 20 height 18
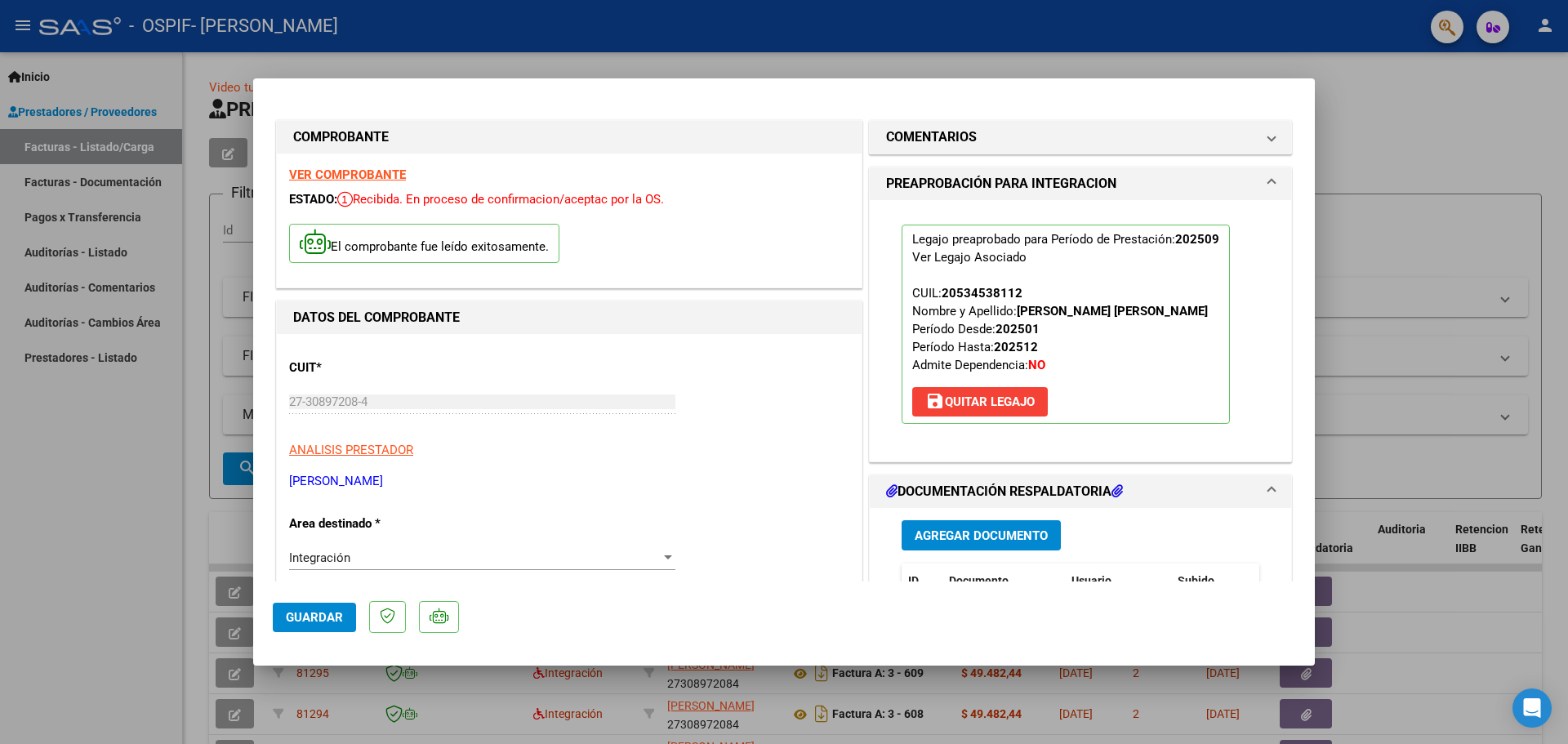
click at [24, 469] on div at bounding box center [784, 372] width 1568 height 744
type input "$ 0,00"
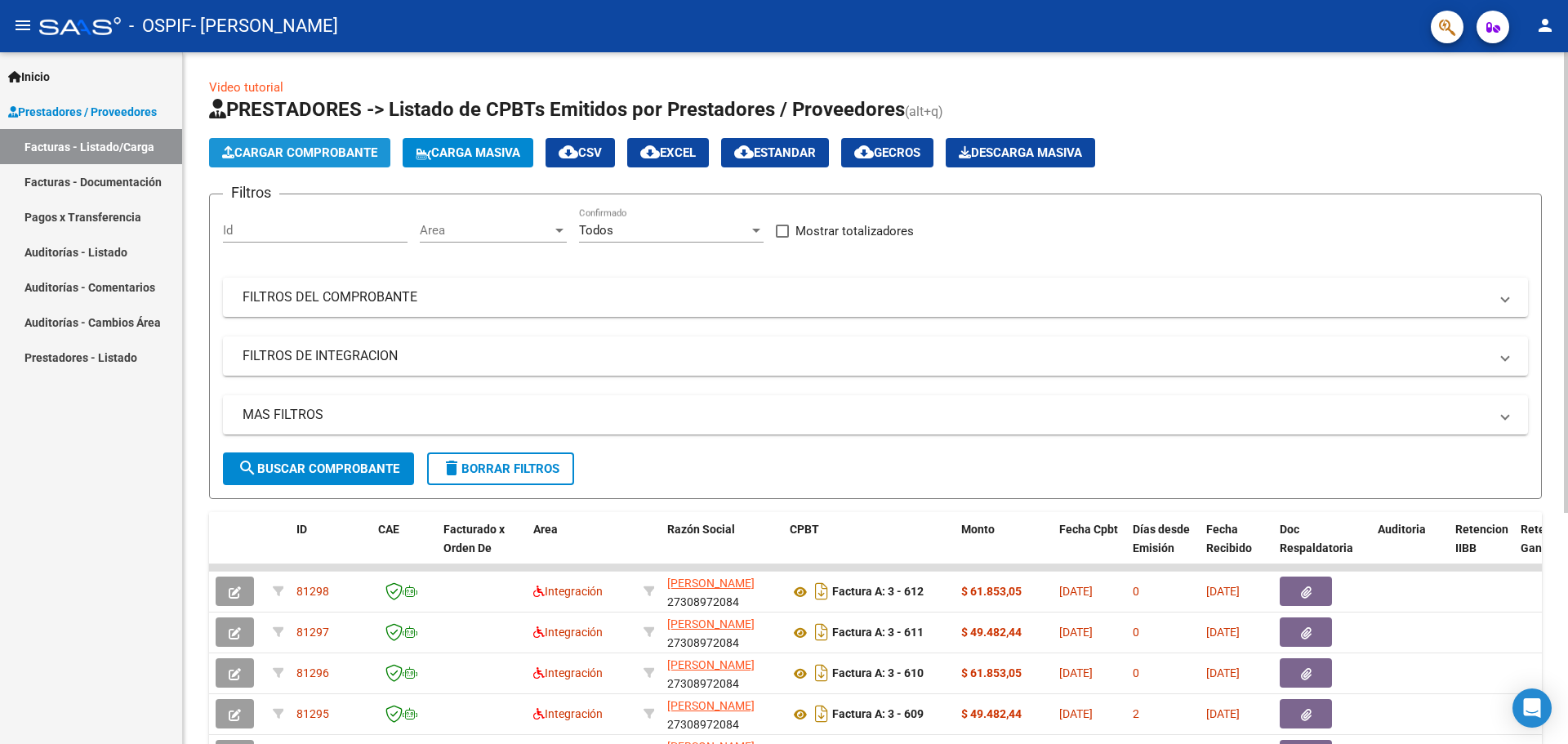
click at [334, 145] on button "Cargar Comprobante" at bounding box center [299, 152] width 181 height 29
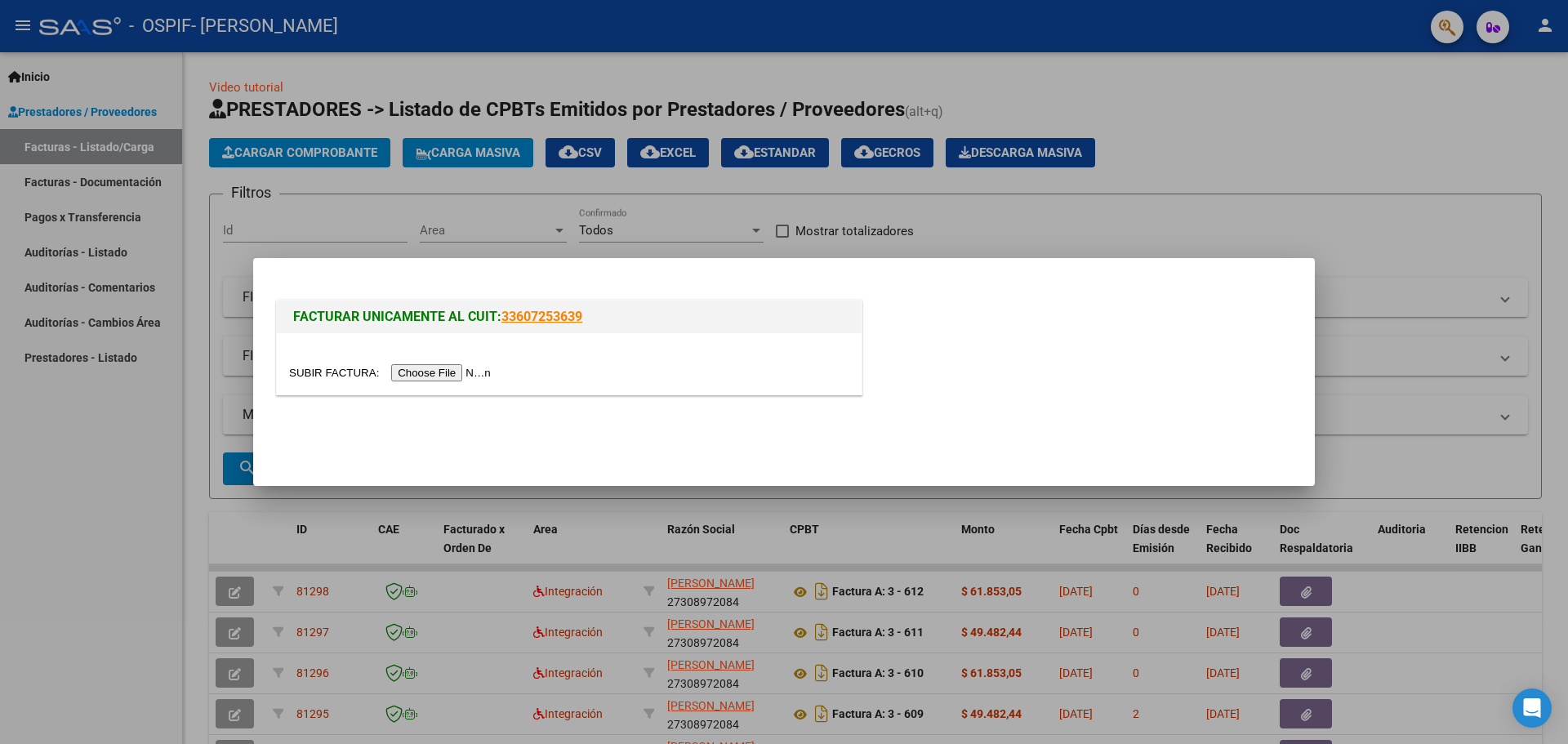
click at [483, 368] on input "file" at bounding box center [392, 372] width 206 height 17
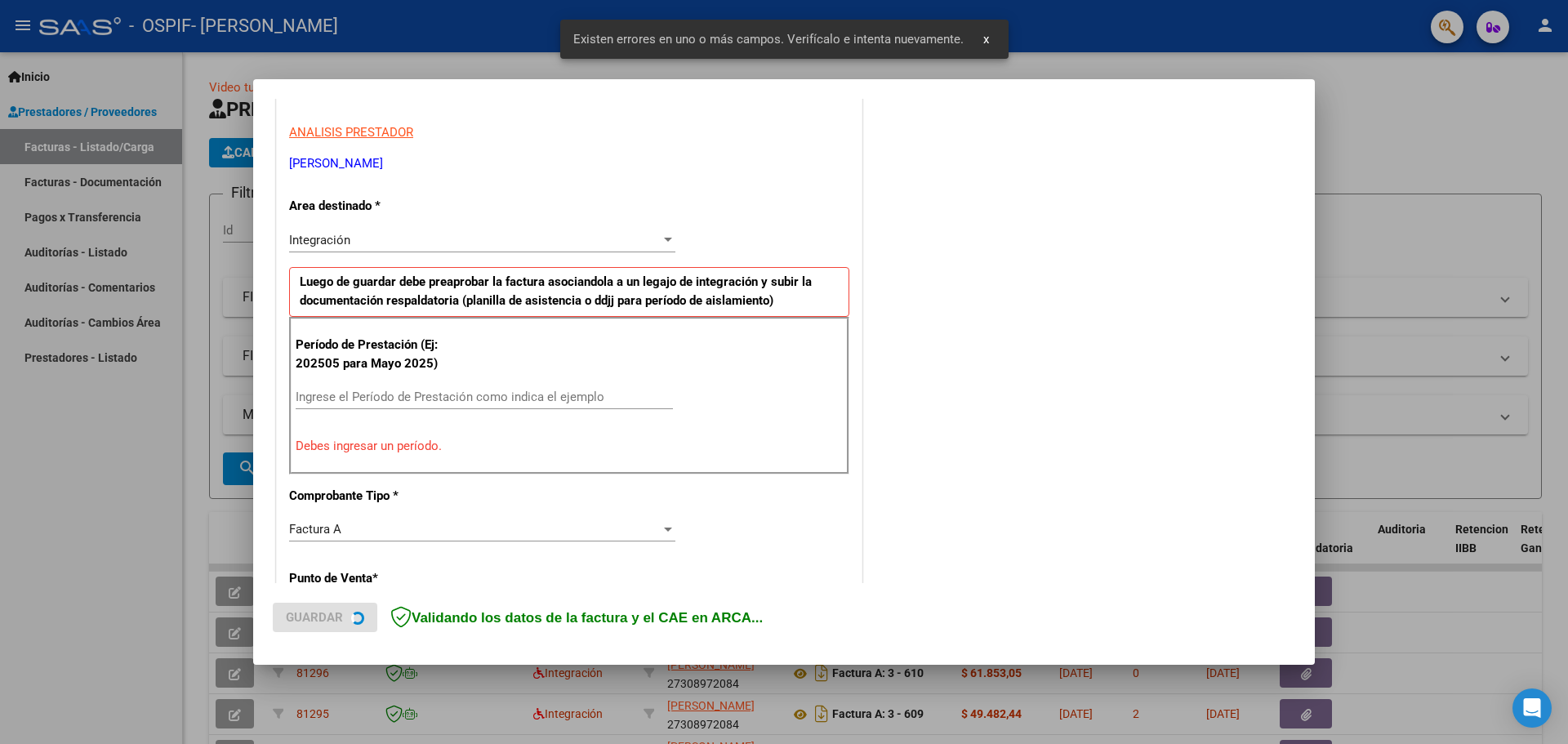
scroll to position [296, 0]
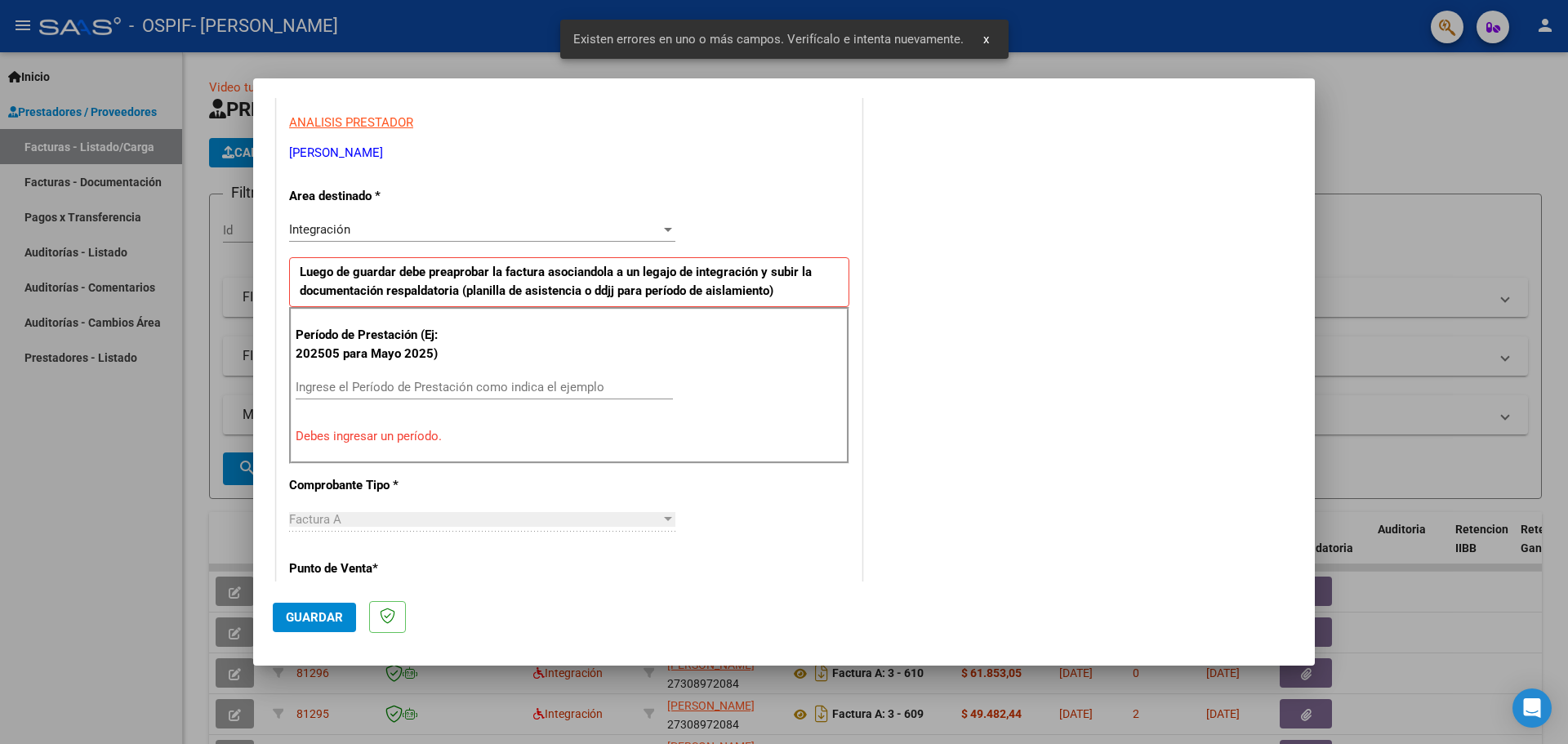
click at [316, 376] on div "Ingrese el Período de Prestación como indica el ejemplo" at bounding box center [483, 387] width 377 height 24
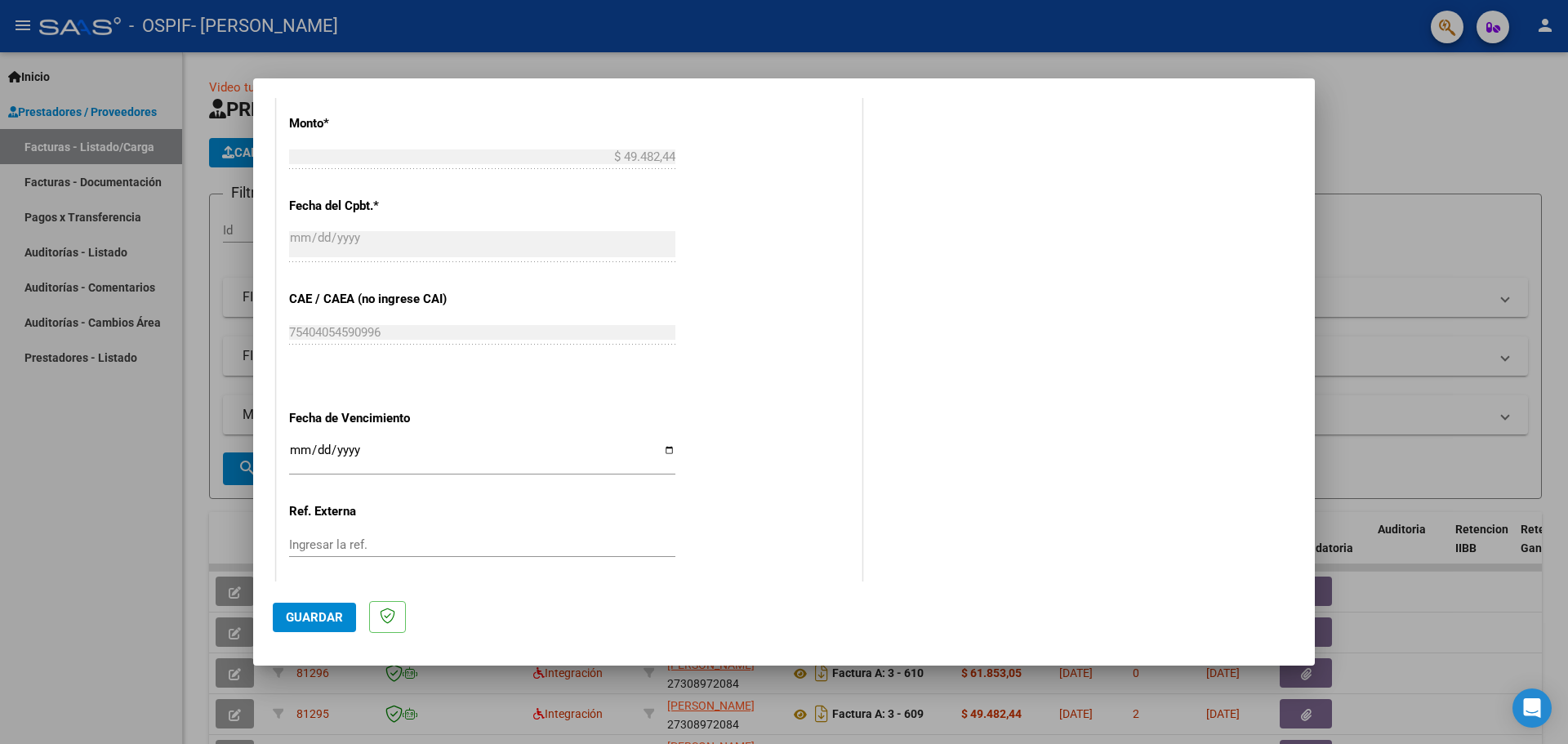
scroll to position [868, 0]
type input "202509"
click at [661, 449] on input "Ingresar la fecha" at bounding box center [483, 452] width 386 height 26
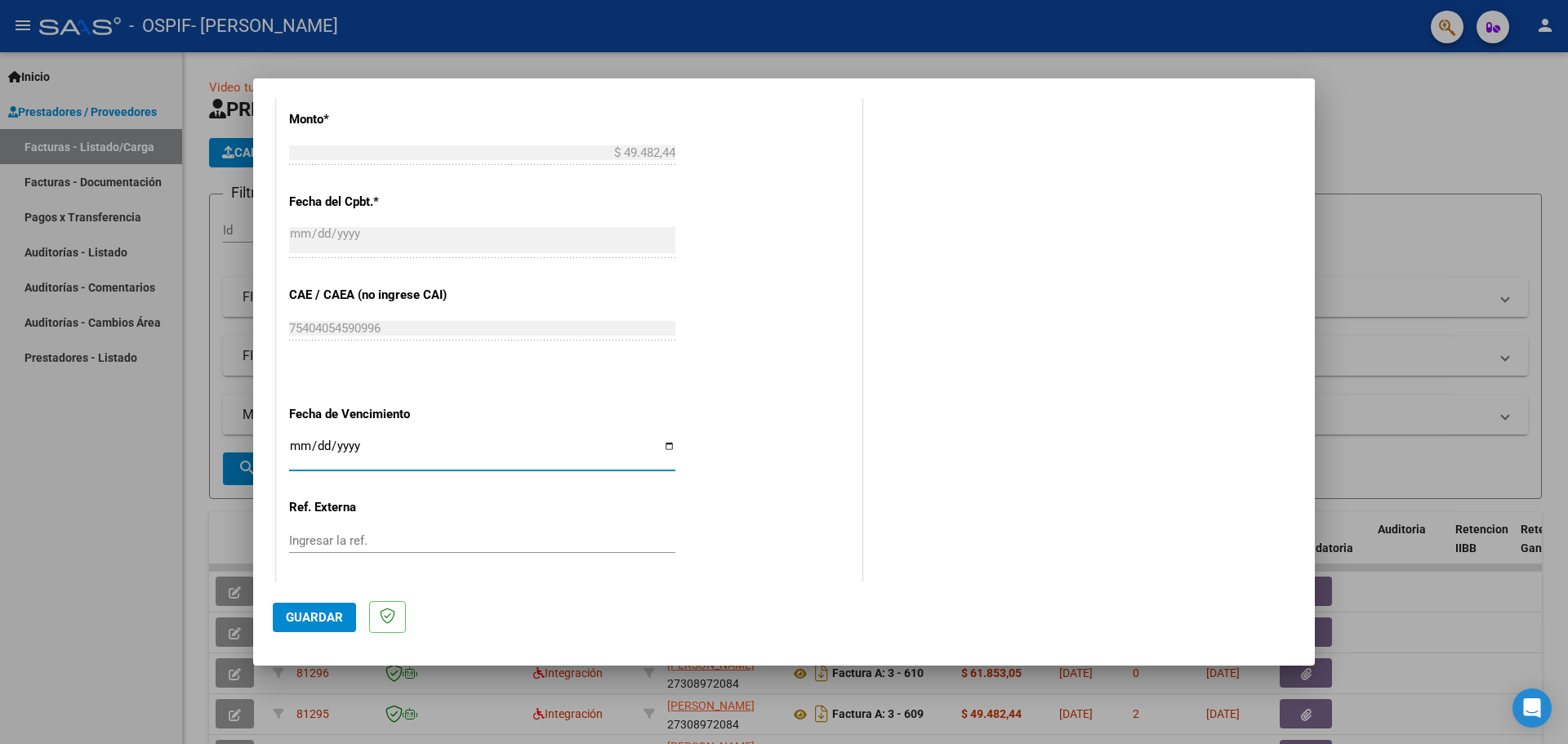
type input "[DATE]"
click at [339, 627] on button "Guardar" at bounding box center [314, 618] width 83 height 29
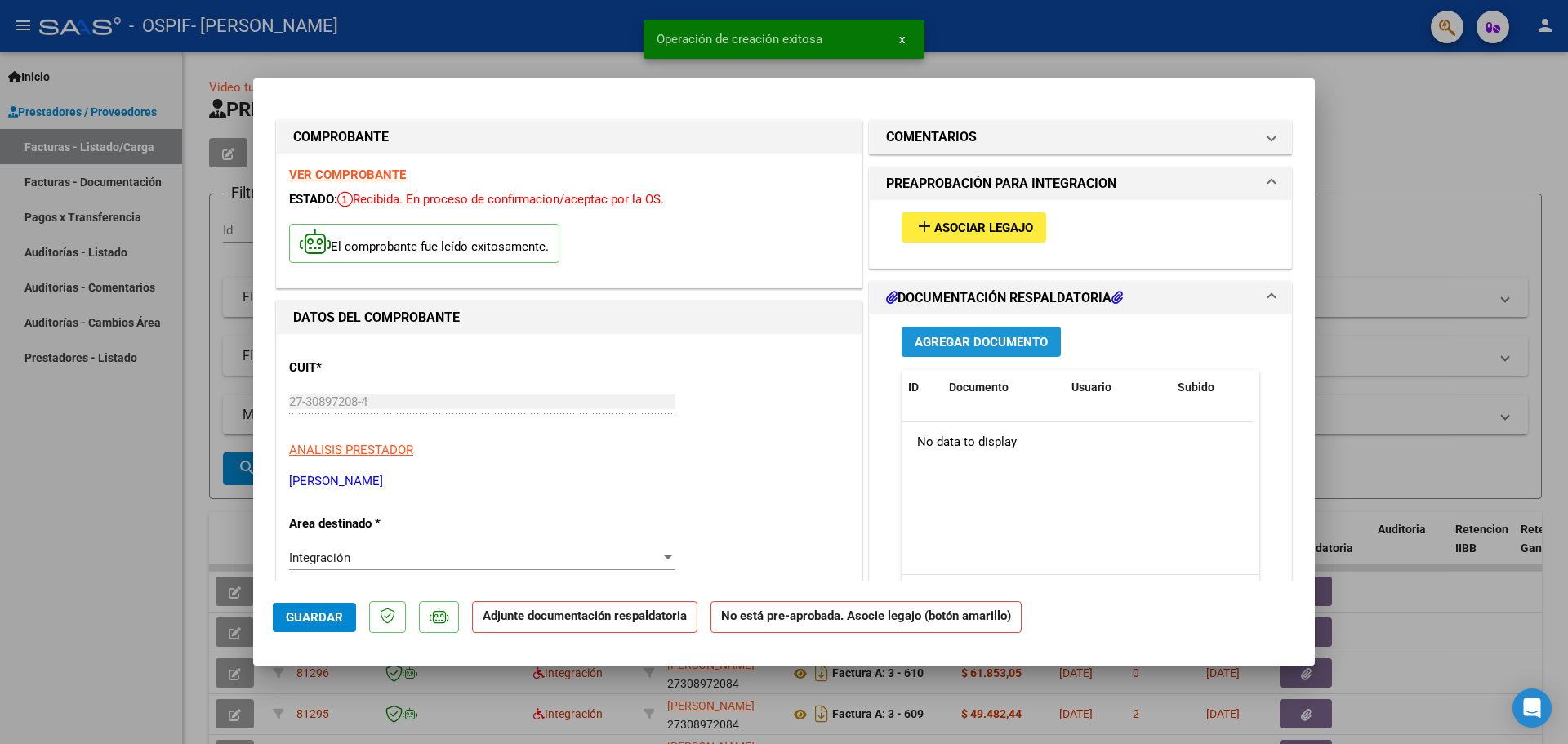
click at [933, 345] on span "Agregar Documento" at bounding box center [982, 341] width 133 height 15
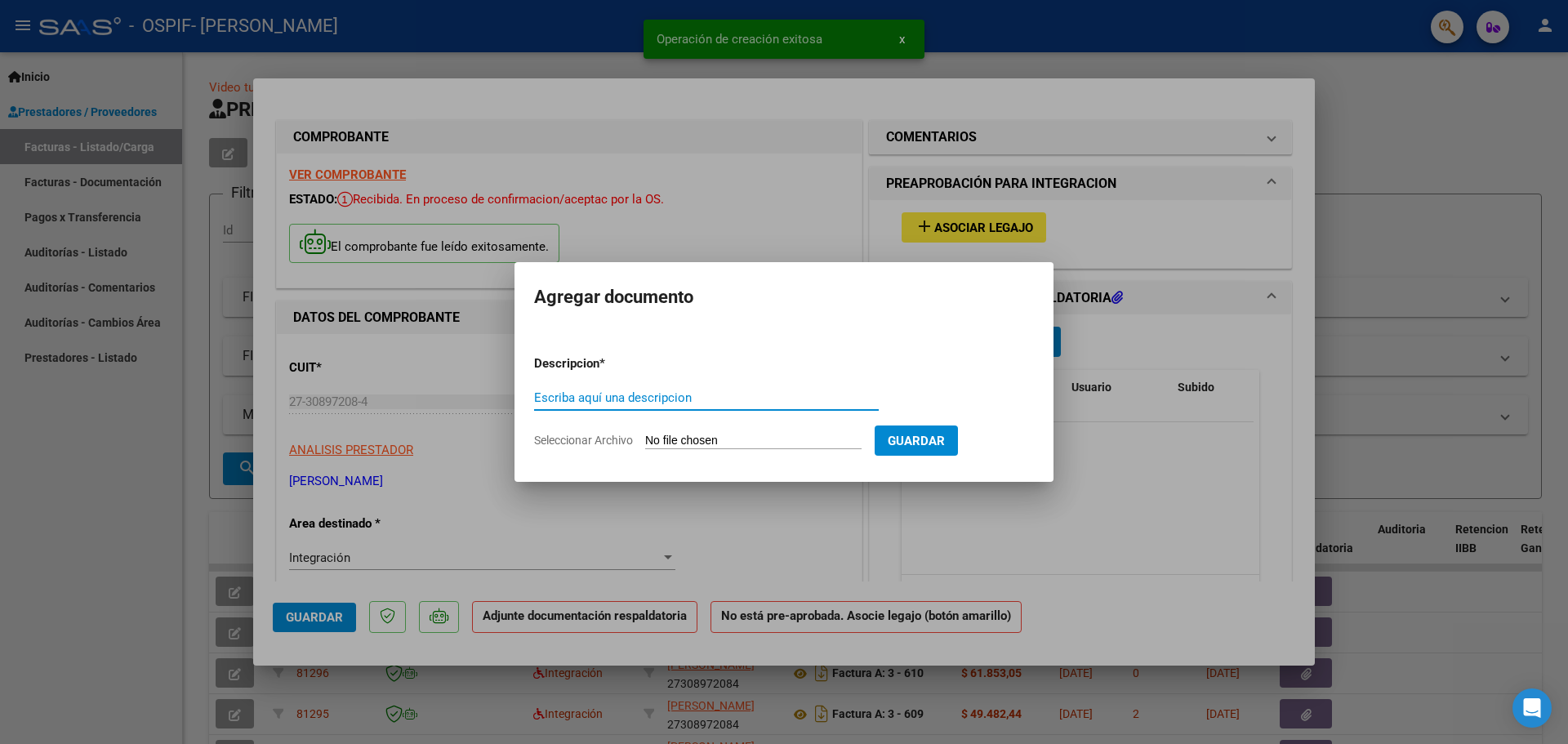
click at [552, 398] on input "Escriba aquí una descripcion" at bounding box center [706, 398] width 345 height 15
type input "ASISTENCIA"
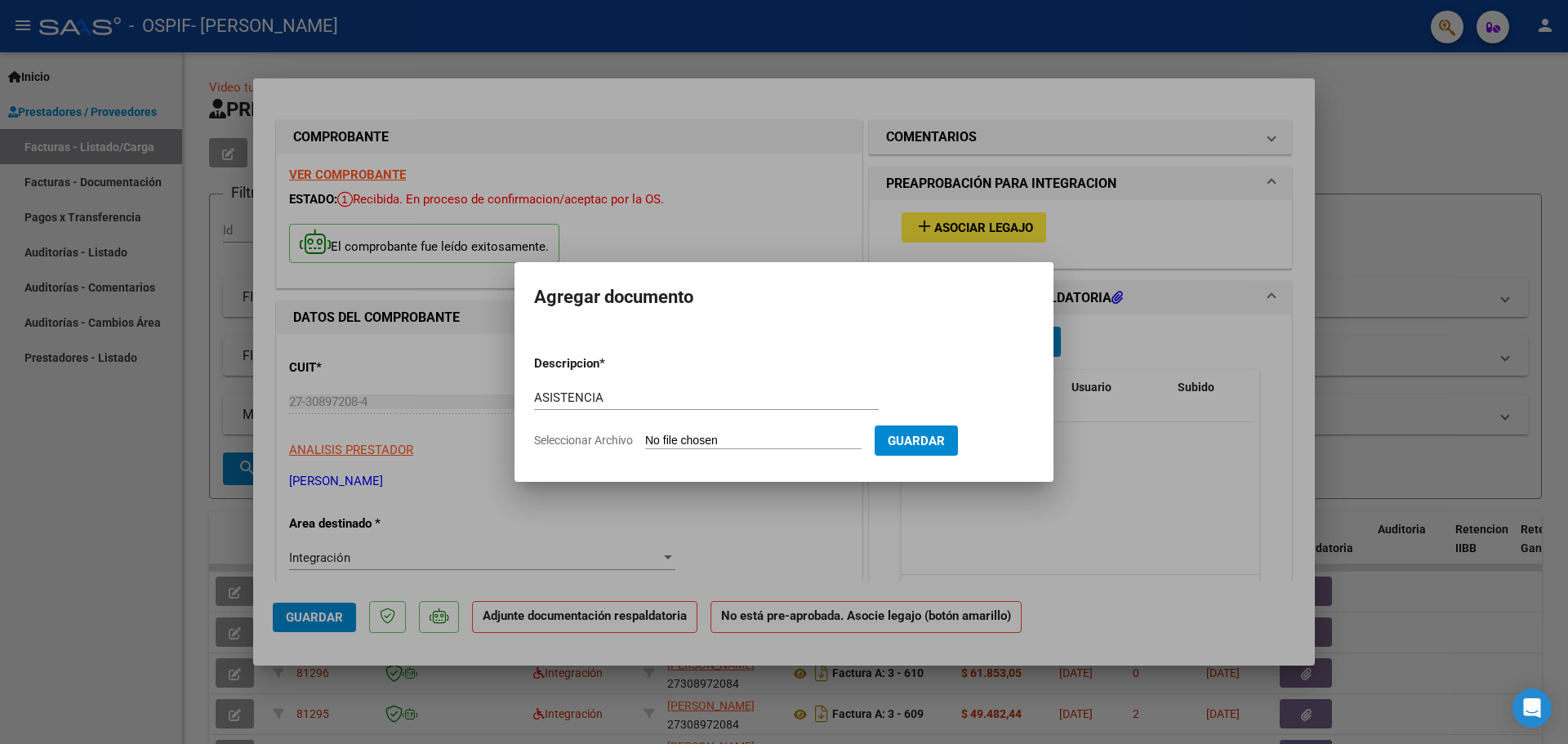
click at [693, 441] on input "Seleccionar Archivo" at bounding box center [754, 441] width 217 height 16
type input "C:\fakepath\ASISTENCIA [DATE] [GEOGRAPHIC_DATA]pdf"
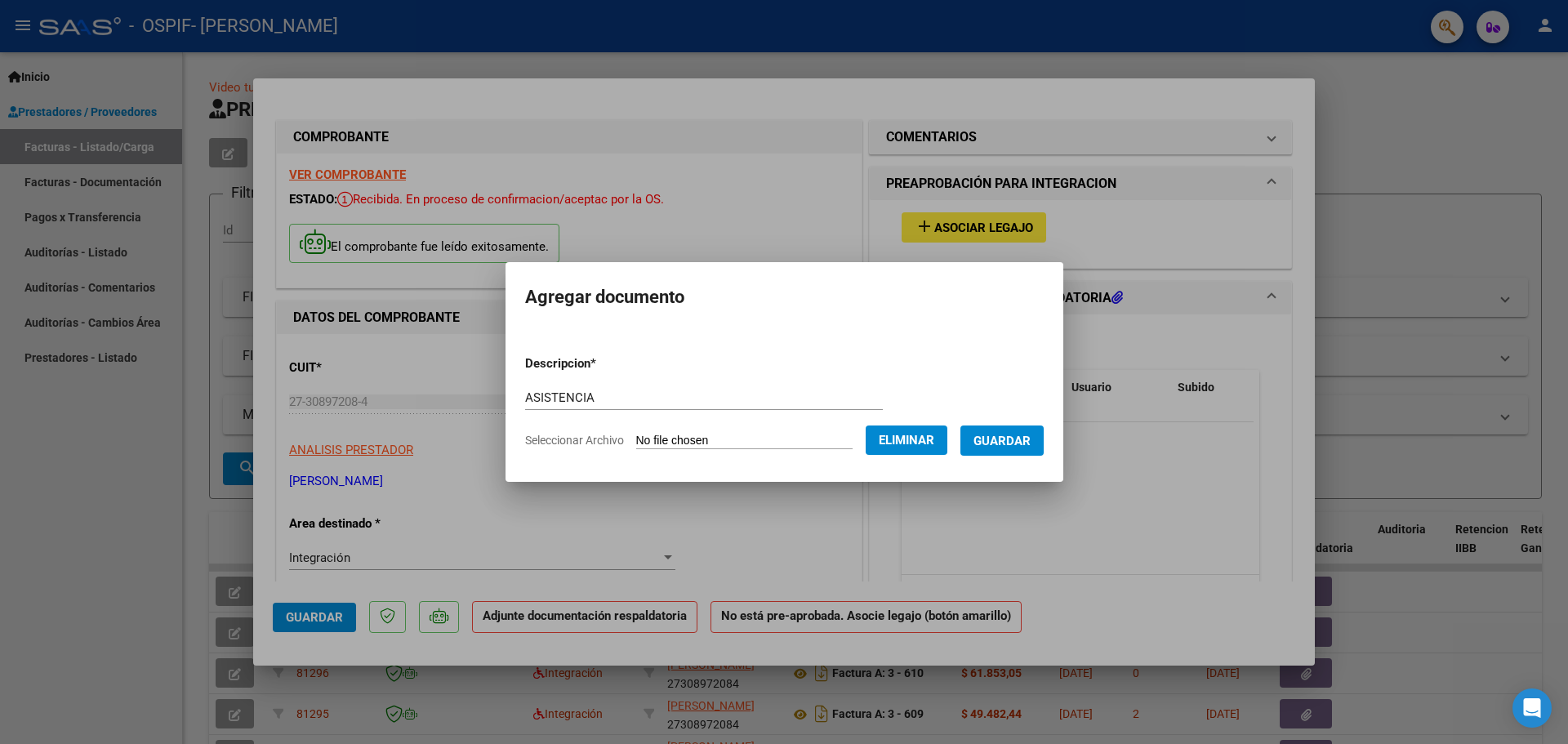
click at [1018, 436] on span "Guardar" at bounding box center [1002, 440] width 57 height 15
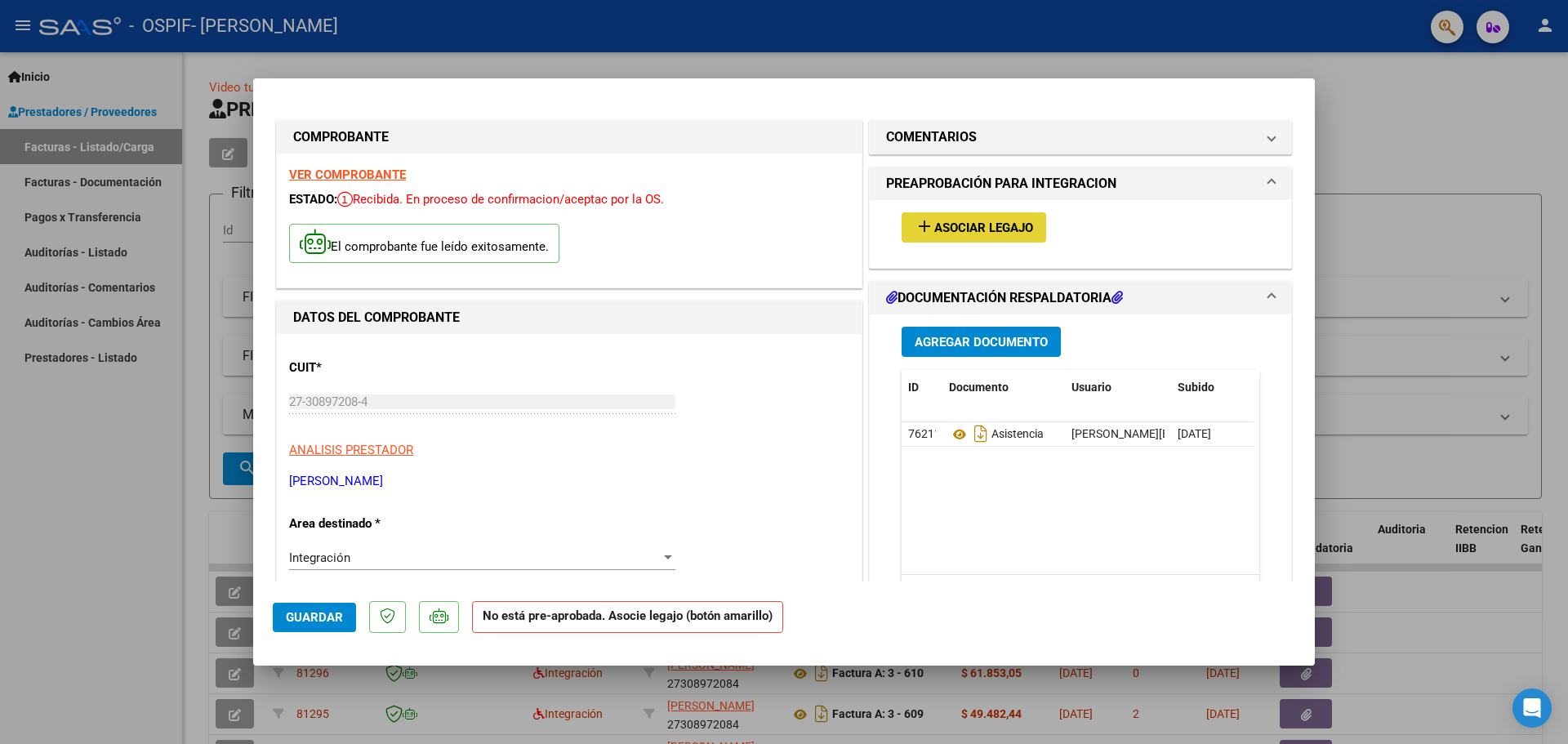
click at [944, 232] on span "Asociar Legajo" at bounding box center [983, 227] width 99 height 15
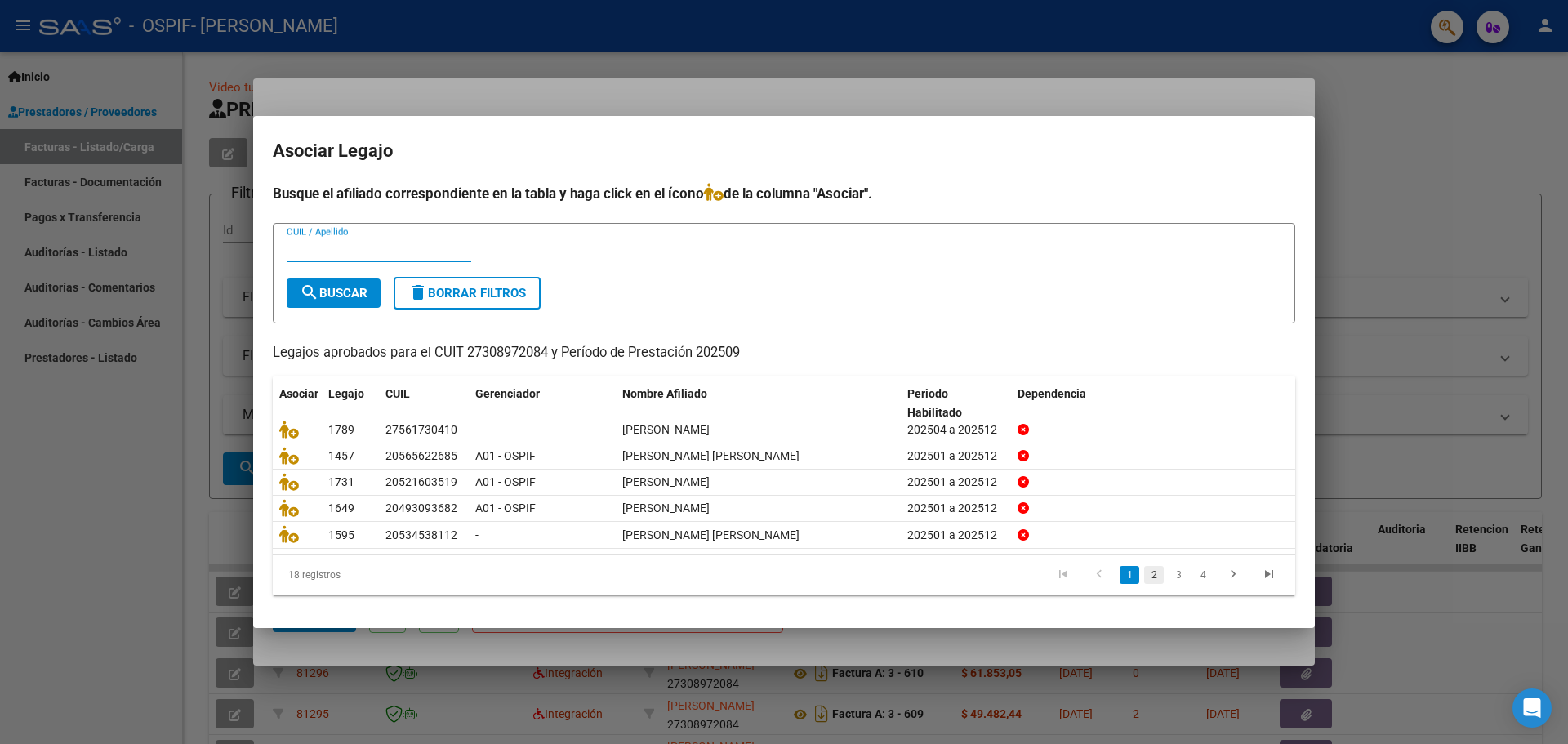
click at [1154, 580] on link "2" at bounding box center [1153, 574] width 20 height 18
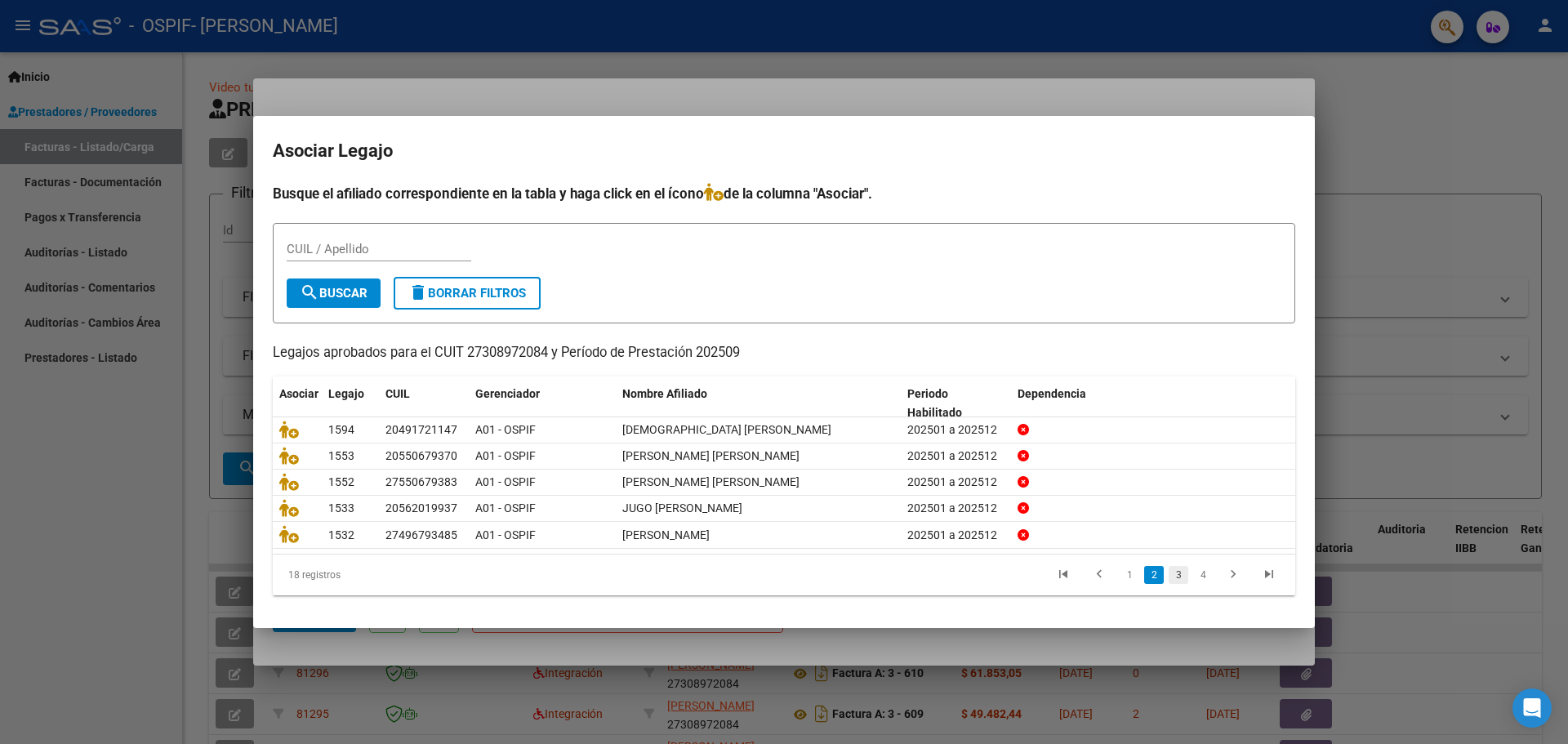
click at [1175, 579] on link "3" at bounding box center [1178, 574] width 20 height 18
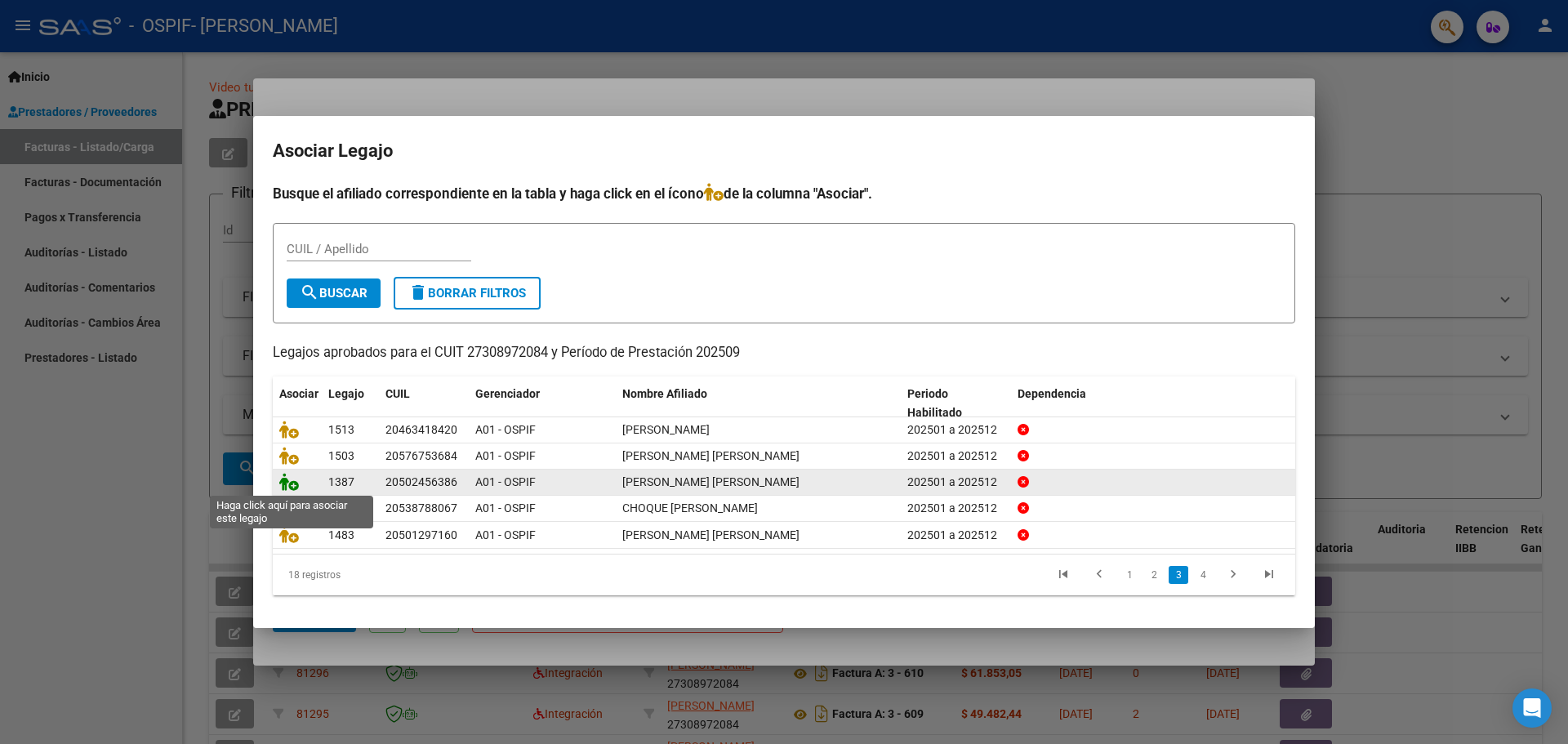
click at [294, 482] on icon at bounding box center [288, 482] width 20 height 18
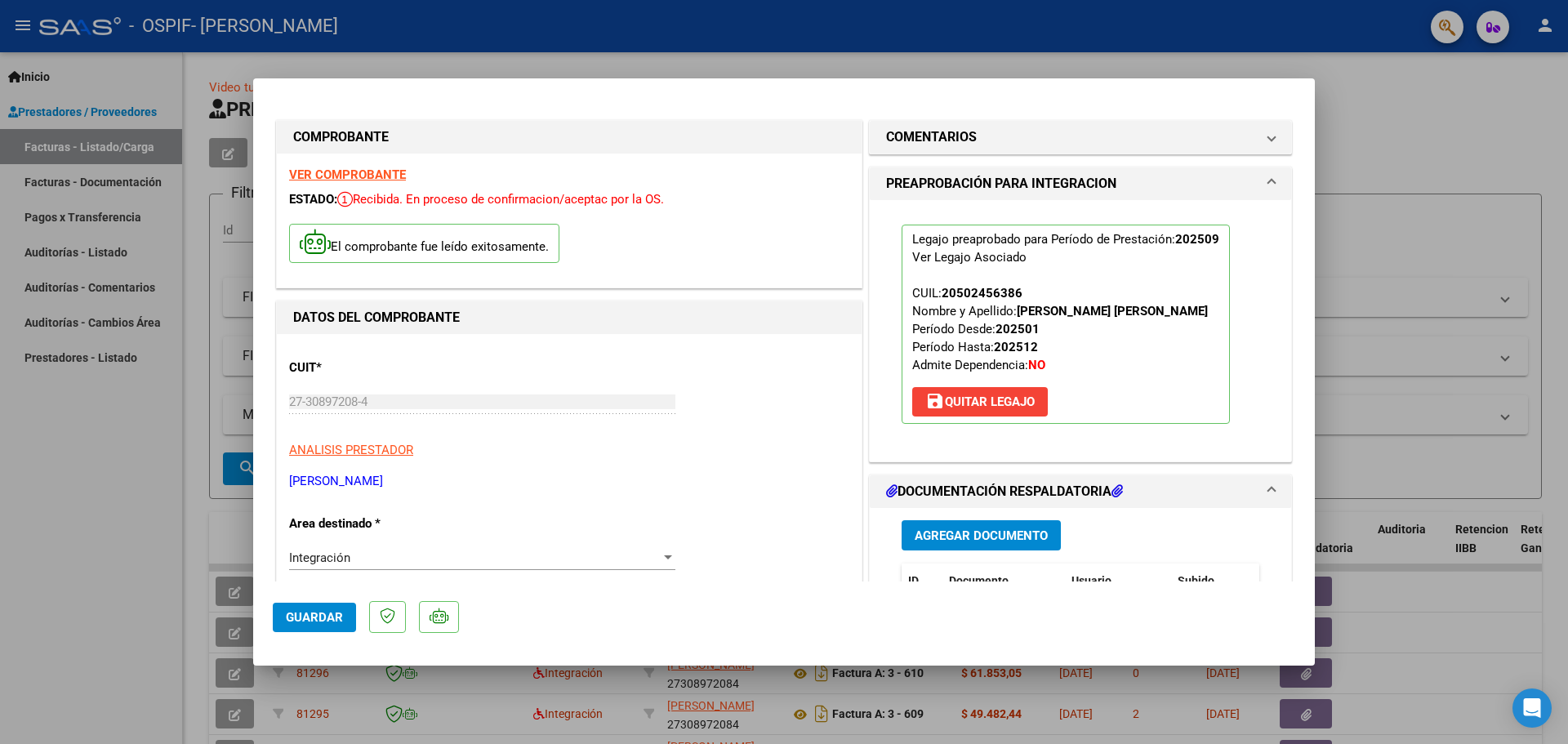
click at [146, 595] on div at bounding box center [784, 372] width 1568 height 744
type input "$ 0,00"
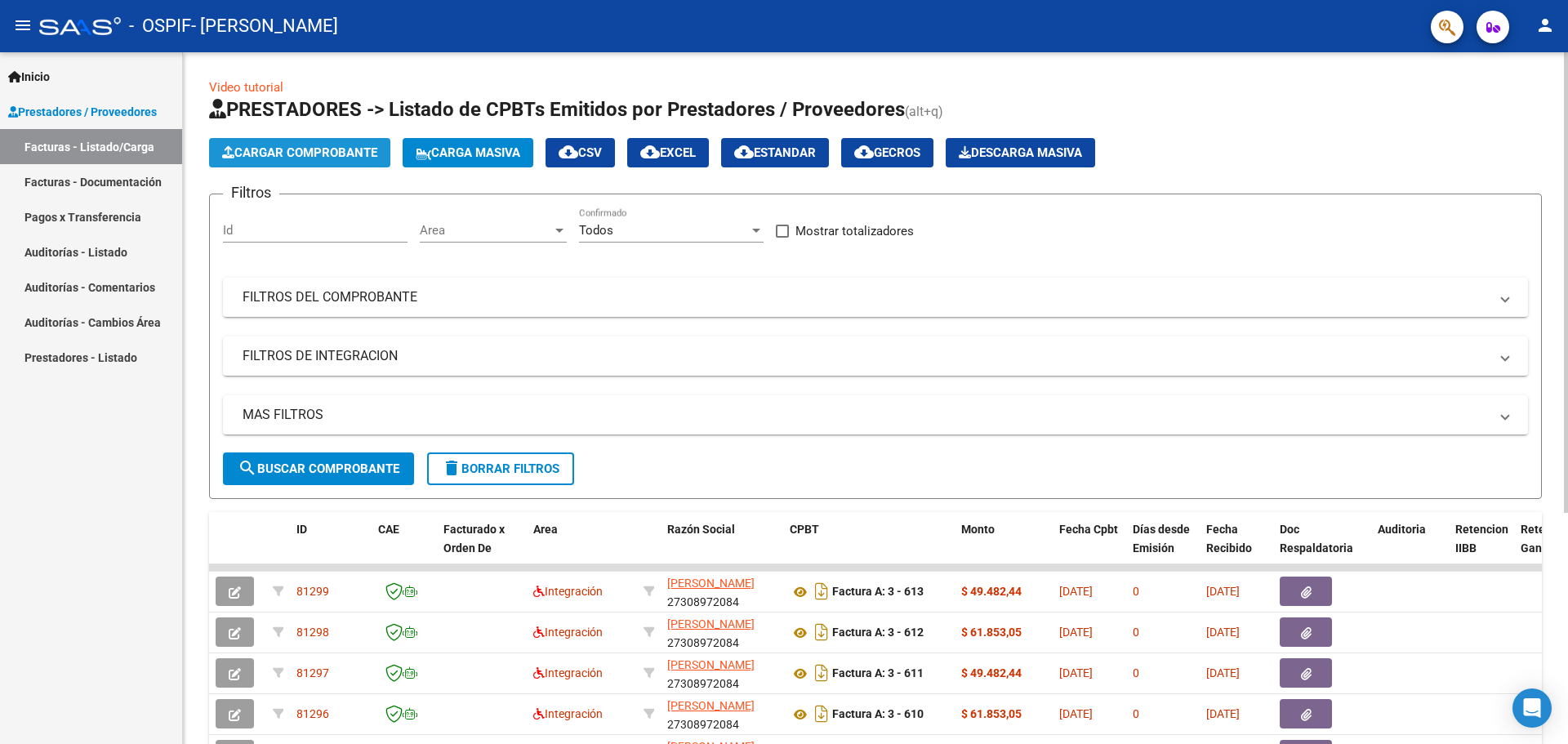
click at [320, 159] on span "Cargar Comprobante" at bounding box center [299, 152] width 155 height 15
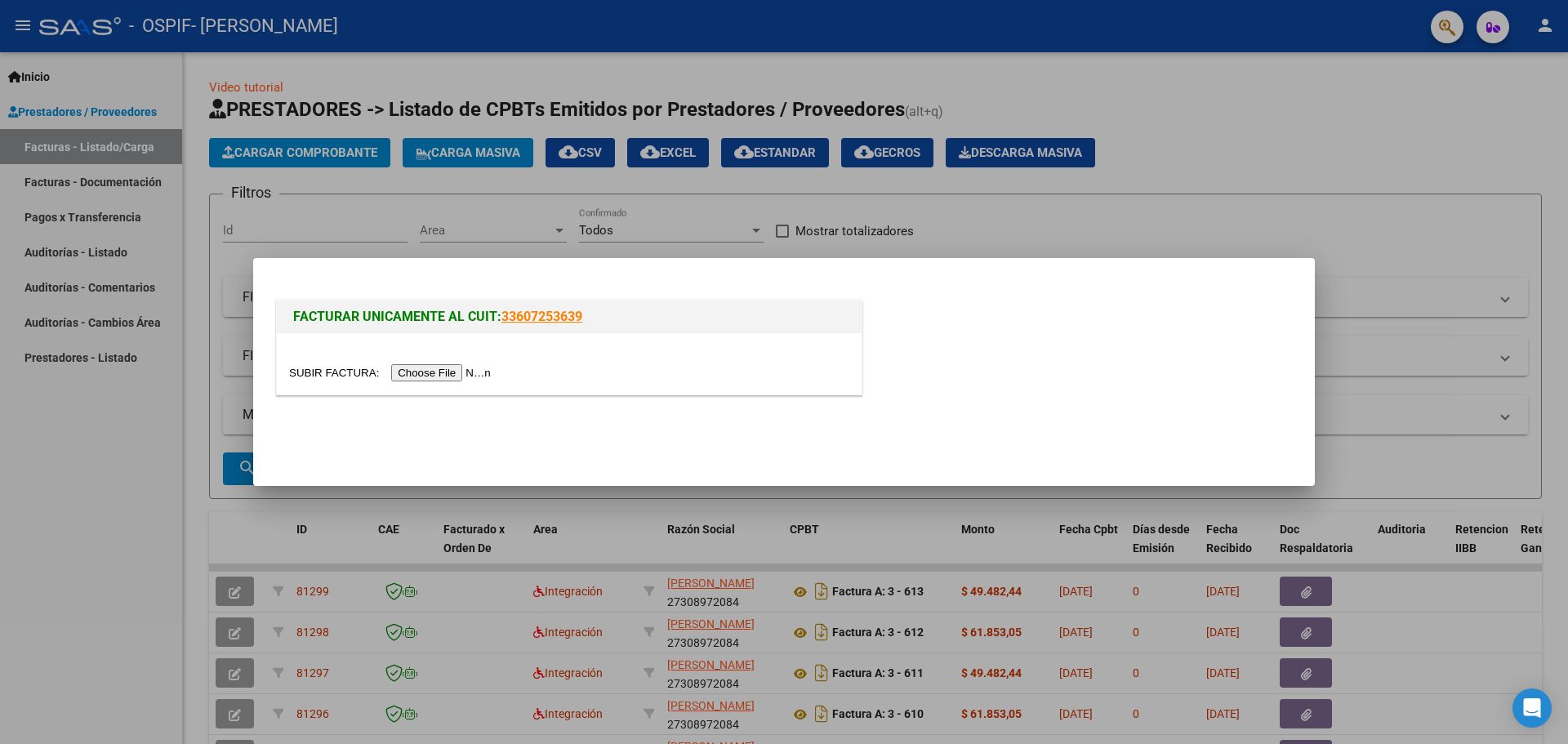
click at [476, 368] on input "file" at bounding box center [392, 372] width 206 height 17
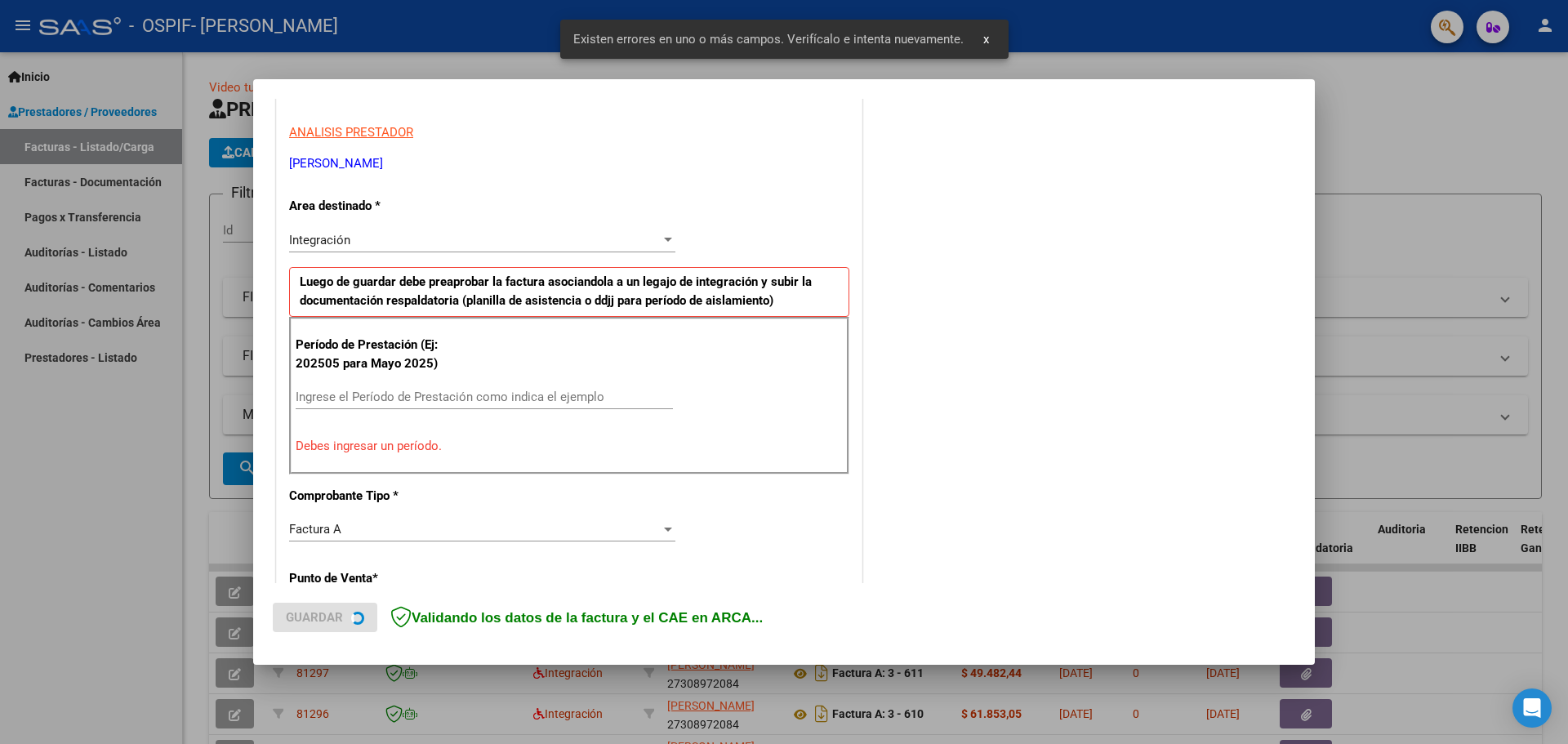
scroll to position [296, 0]
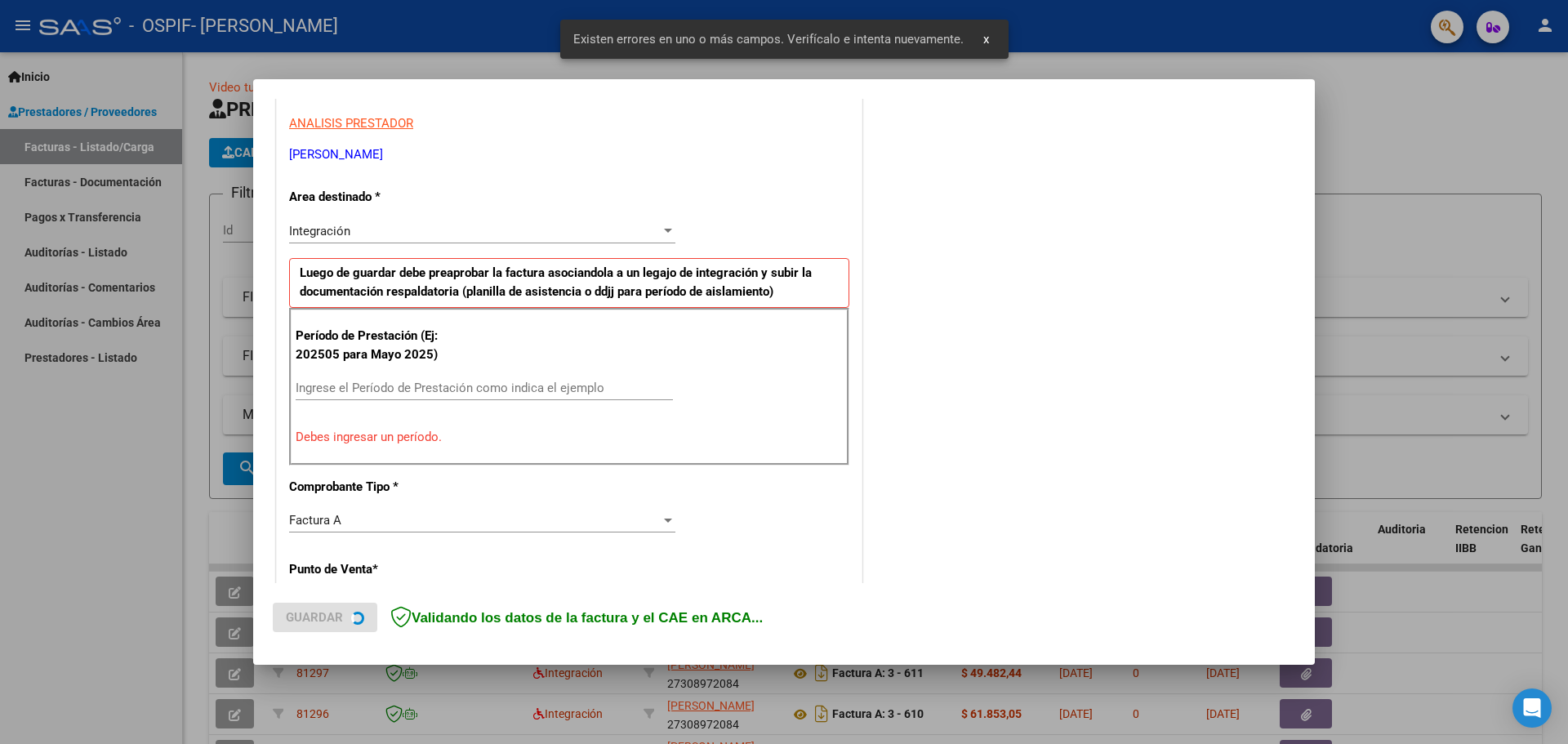
click at [316, 374] on div "Período de Prestación (Ej: 202505 para Mayo 2025) Ingrese el Período de Prestac…" at bounding box center [569, 385] width 560 height 157
click at [316, 383] on input "Ingrese el Período de Prestación como indica el ejemplo" at bounding box center [483, 386] width 377 height 15
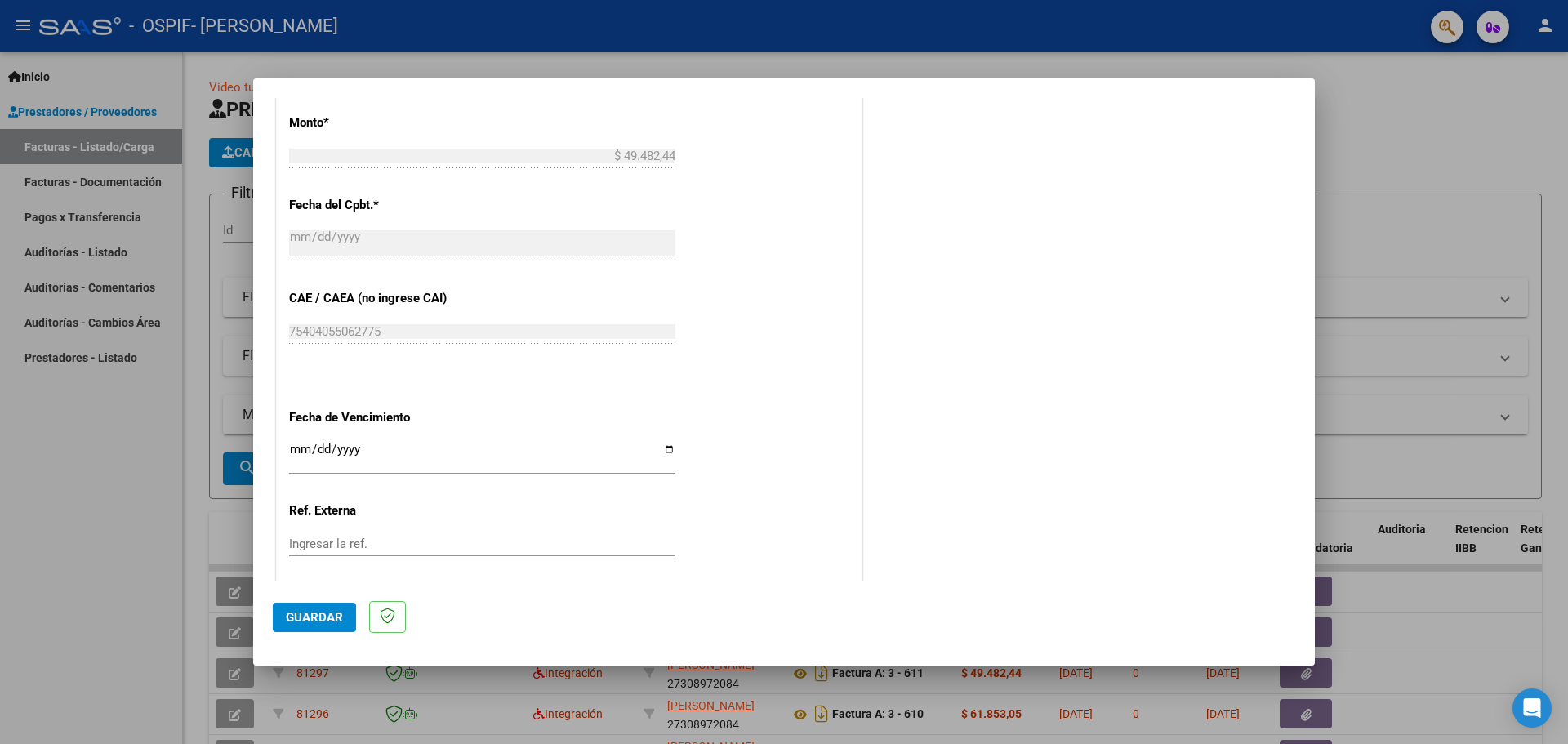
scroll to position [868, 0]
type input "202509"
click at [663, 443] on input "Ingresar la fecha" at bounding box center [483, 452] width 386 height 26
type input "[DATE]"
click at [308, 611] on span "Guardar" at bounding box center [314, 617] width 57 height 15
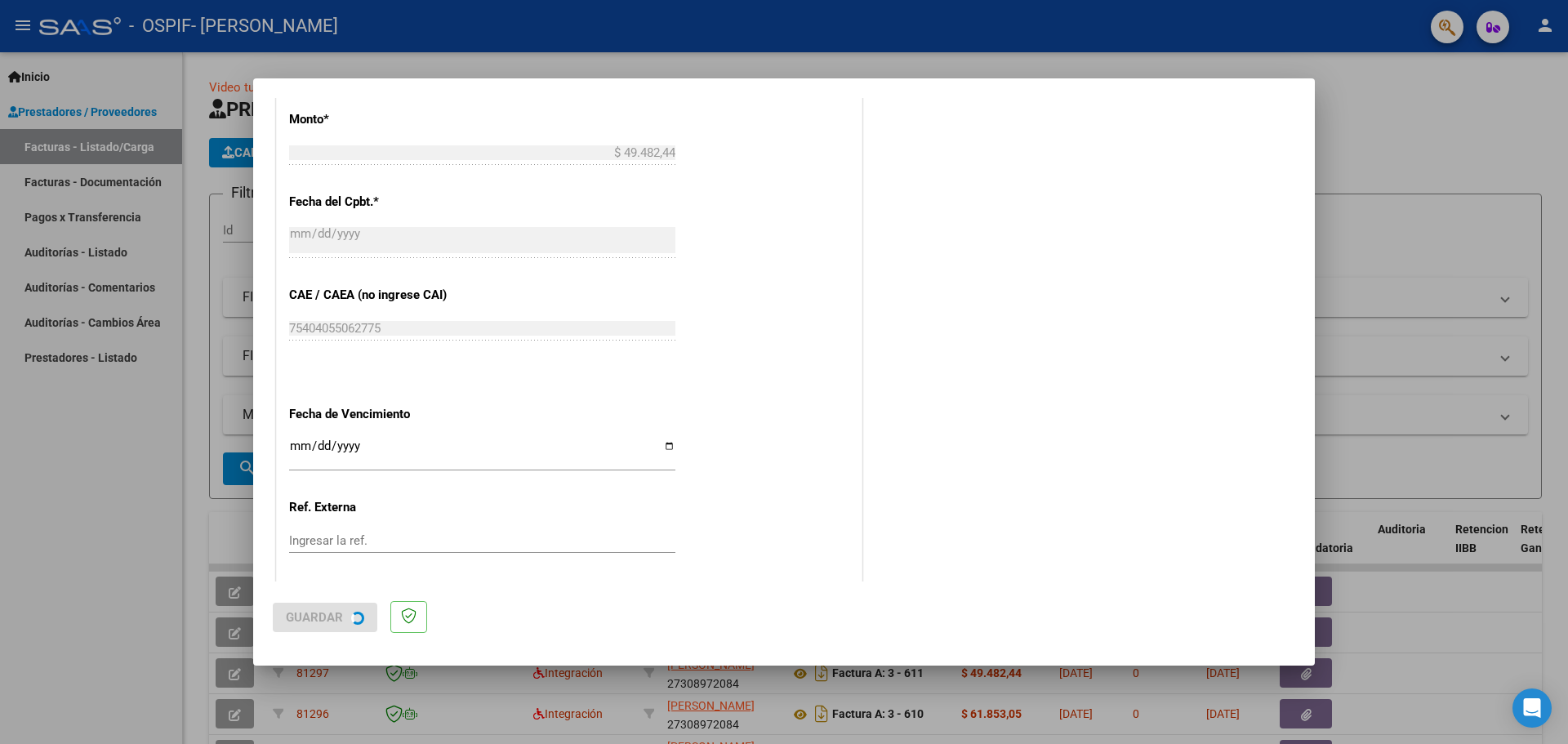
scroll to position [0, 0]
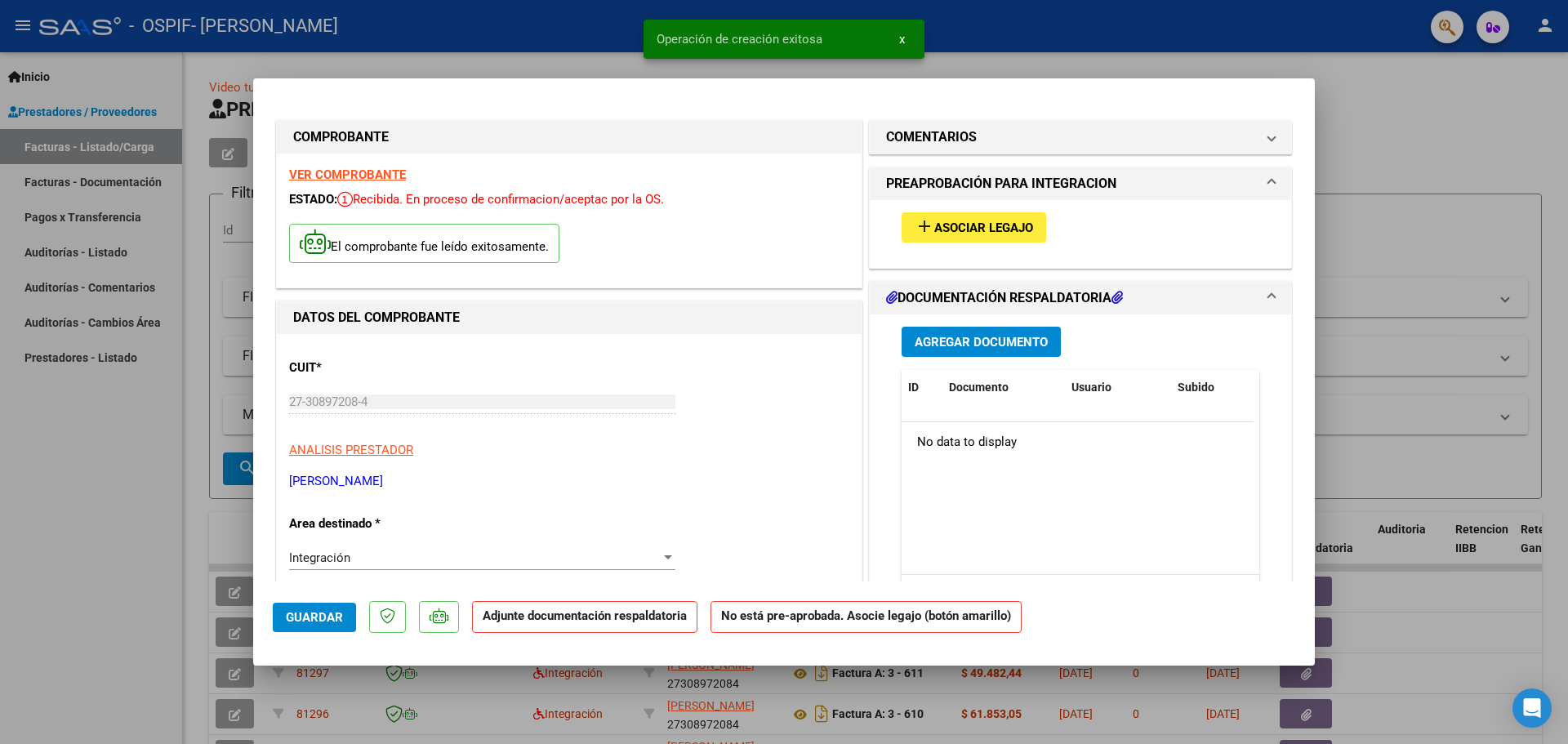
click at [977, 340] on span "Agregar Documento" at bounding box center [982, 341] width 133 height 15
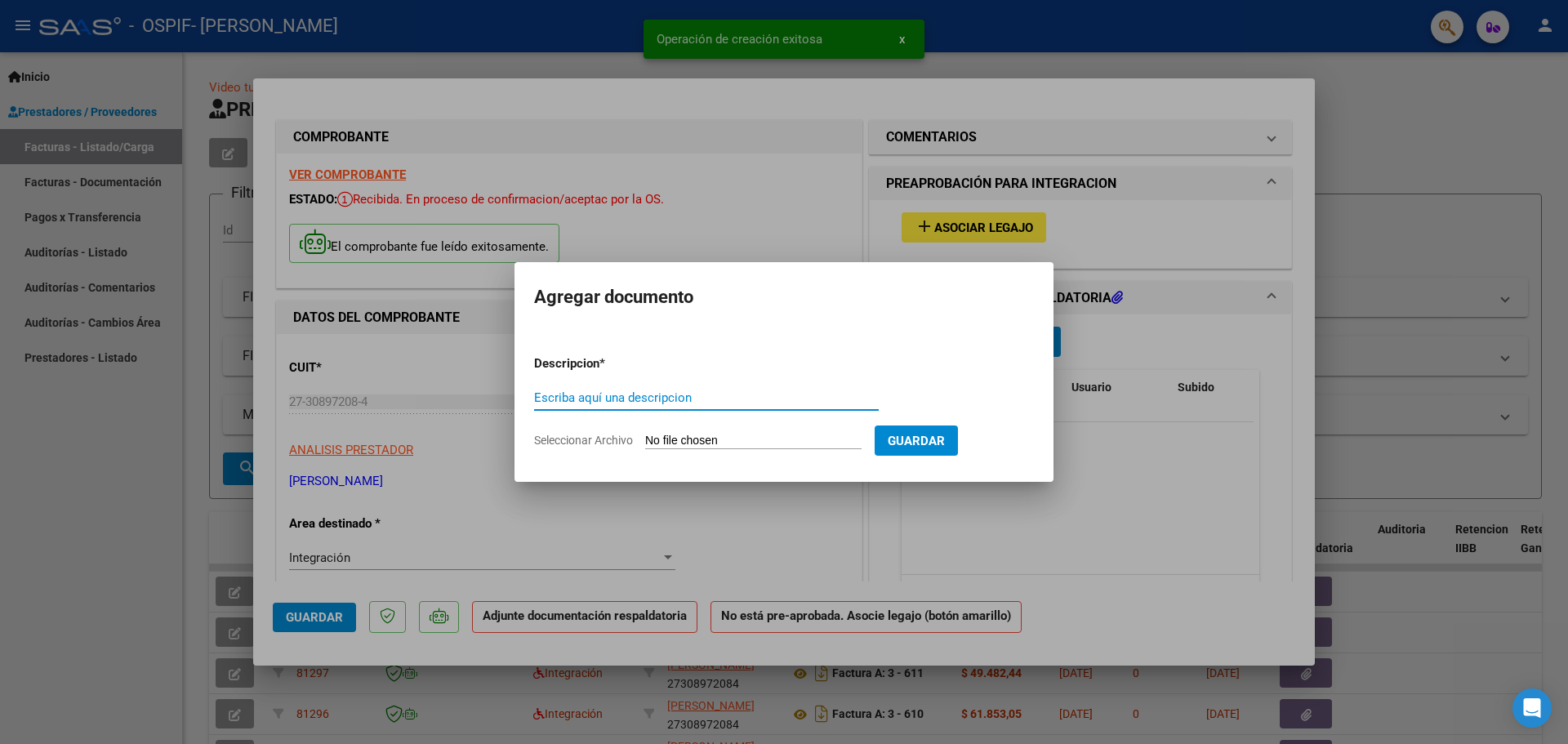
click at [574, 399] on input "Escriba aquí una descripcion" at bounding box center [706, 398] width 345 height 15
type input "ASISTENCIA"
click at [690, 437] on input "Seleccionar Archivo" at bounding box center [754, 441] width 217 height 16
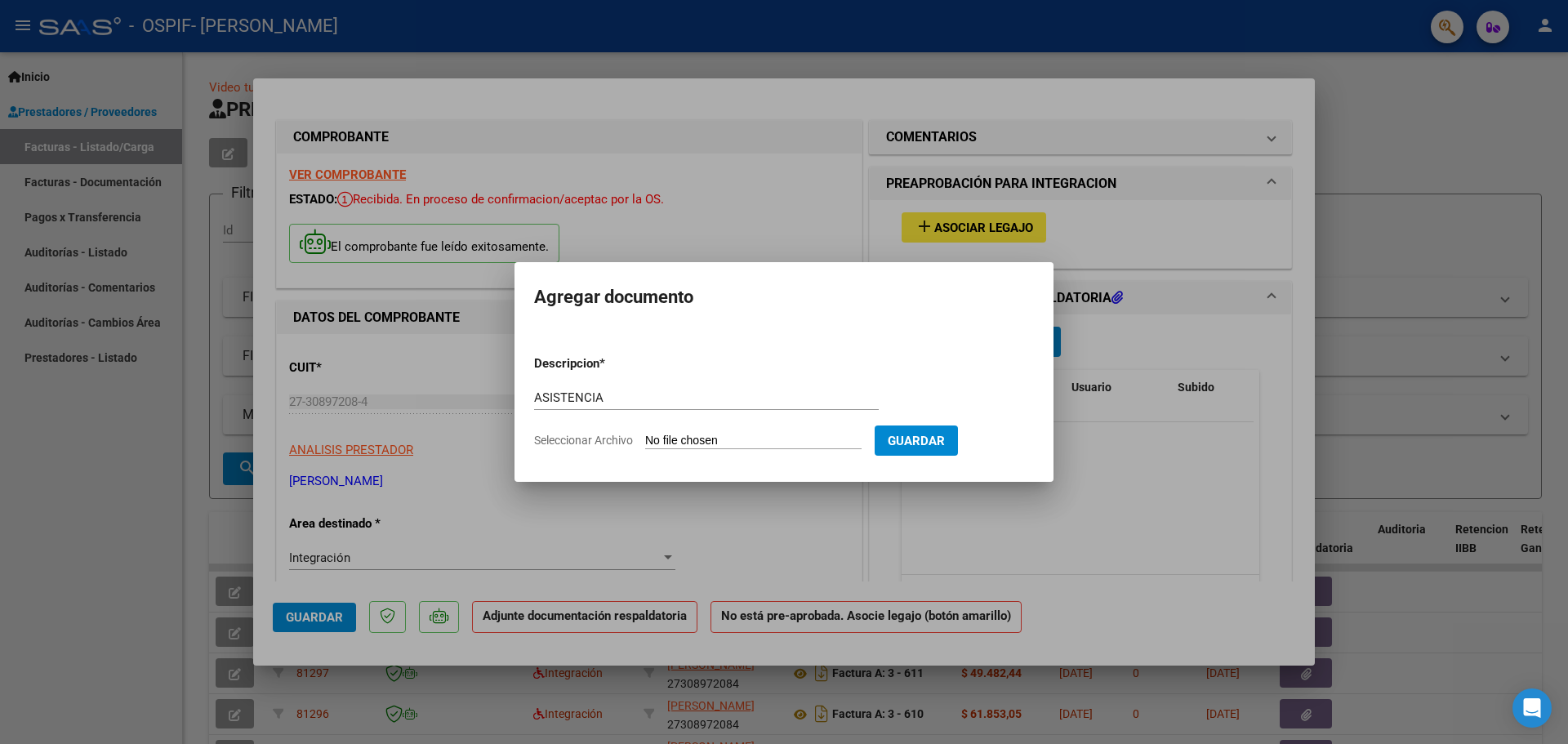
type input "C:\fakepath\ASISTENCIA [DATE] [PERSON_NAME].pdf"
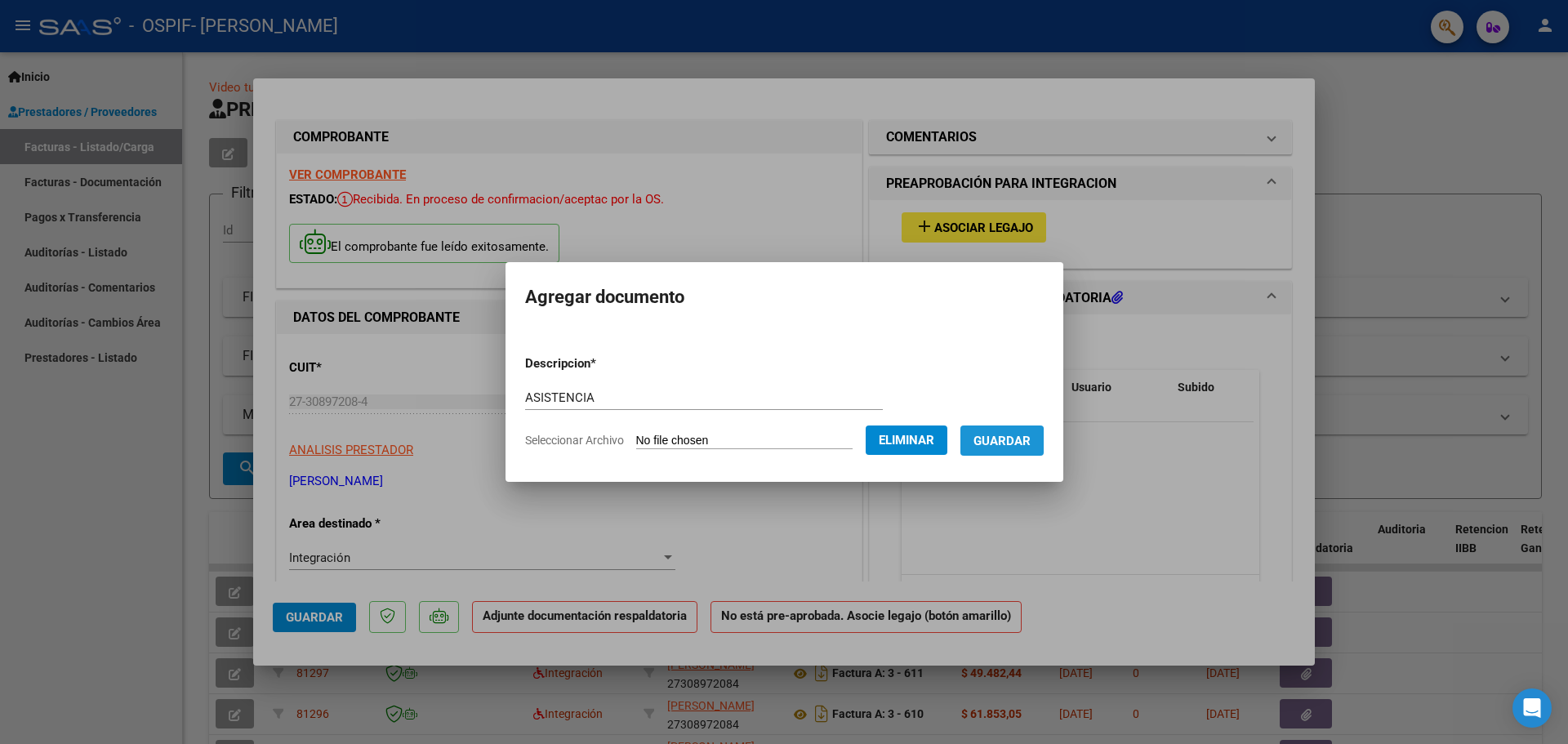
click at [997, 444] on span "Guardar" at bounding box center [1002, 440] width 57 height 15
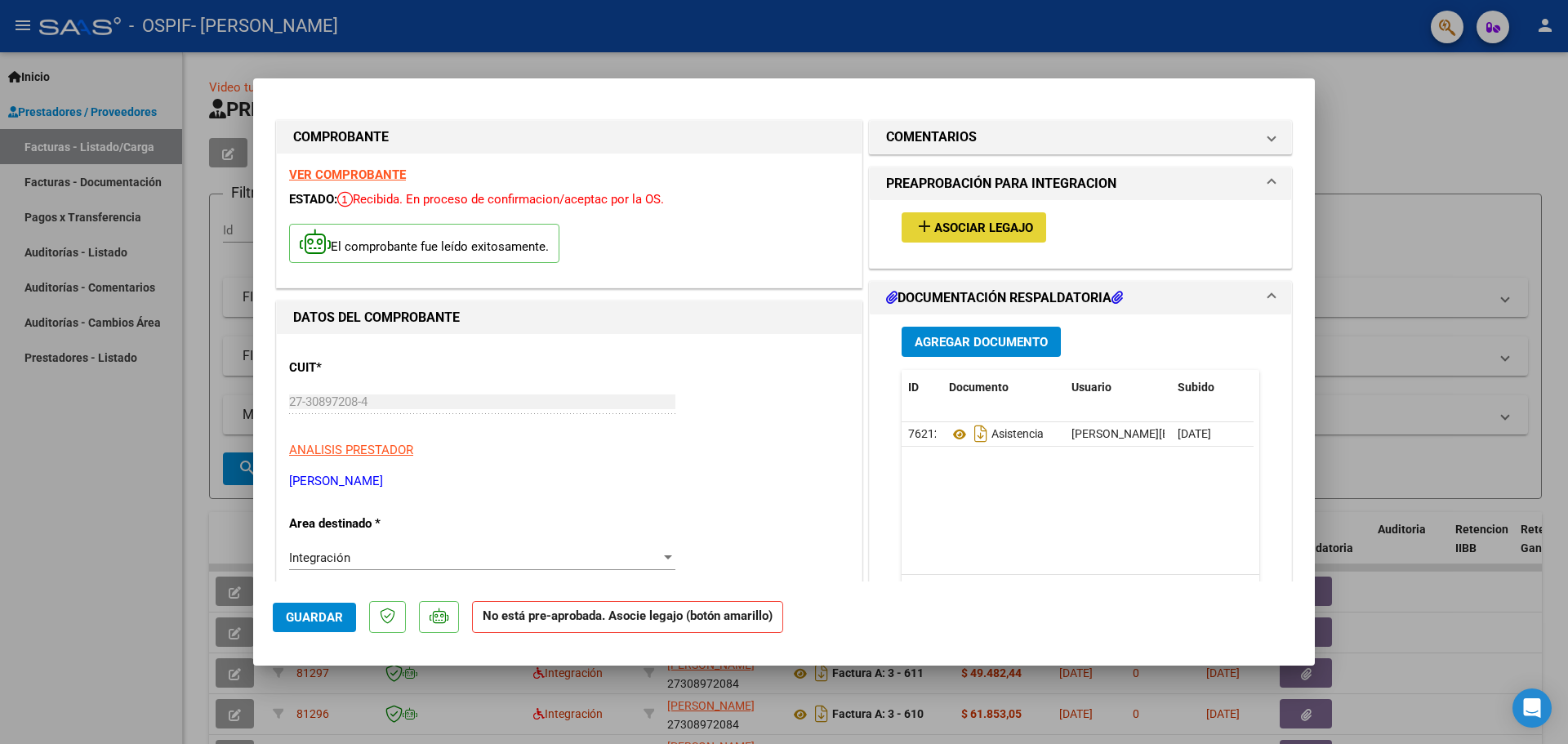
click at [959, 231] on span "Asociar Legajo" at bounding box center [983, 227] width 99 height 15
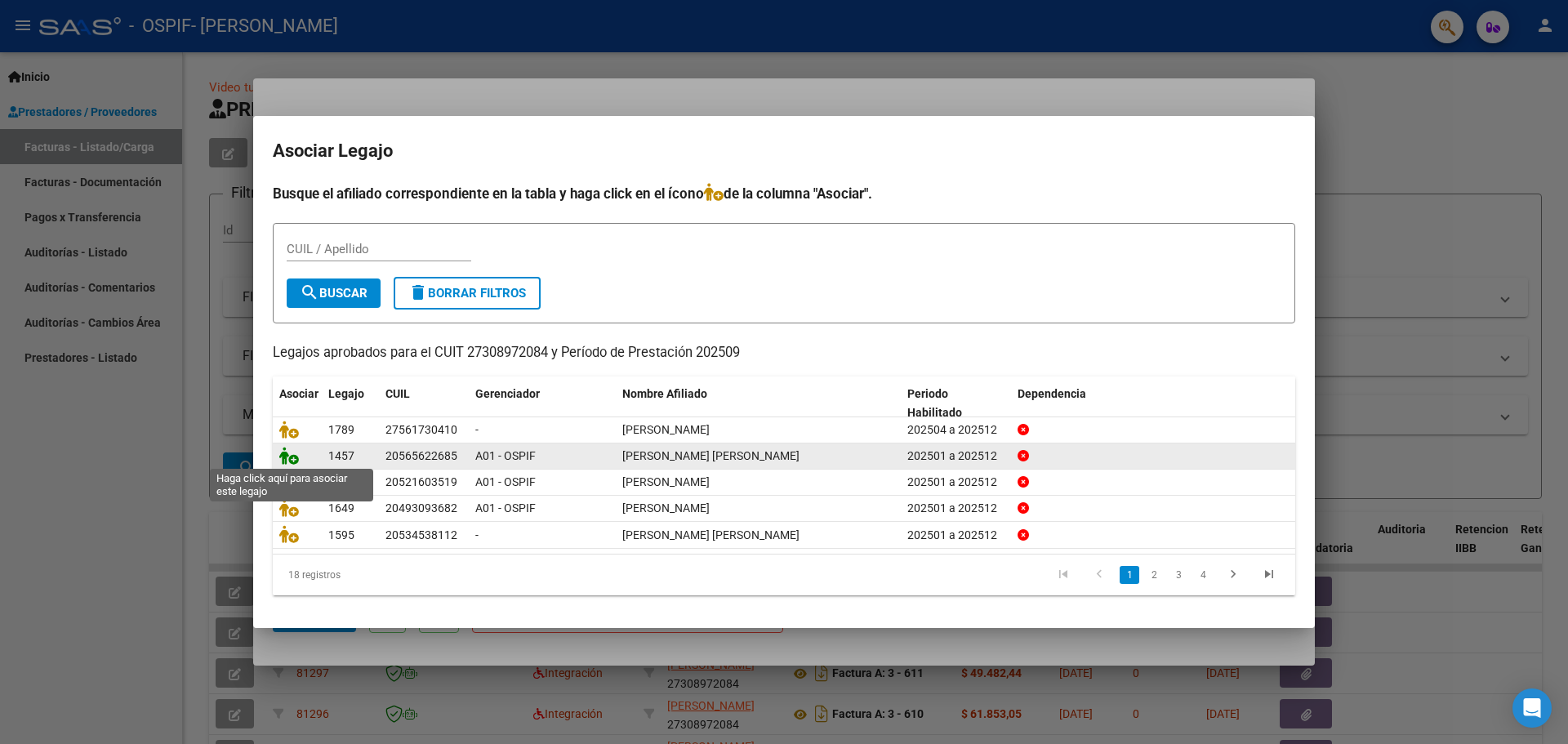
click at [282, 456] on icon at bounding box center [288, 456] width 20 height 18
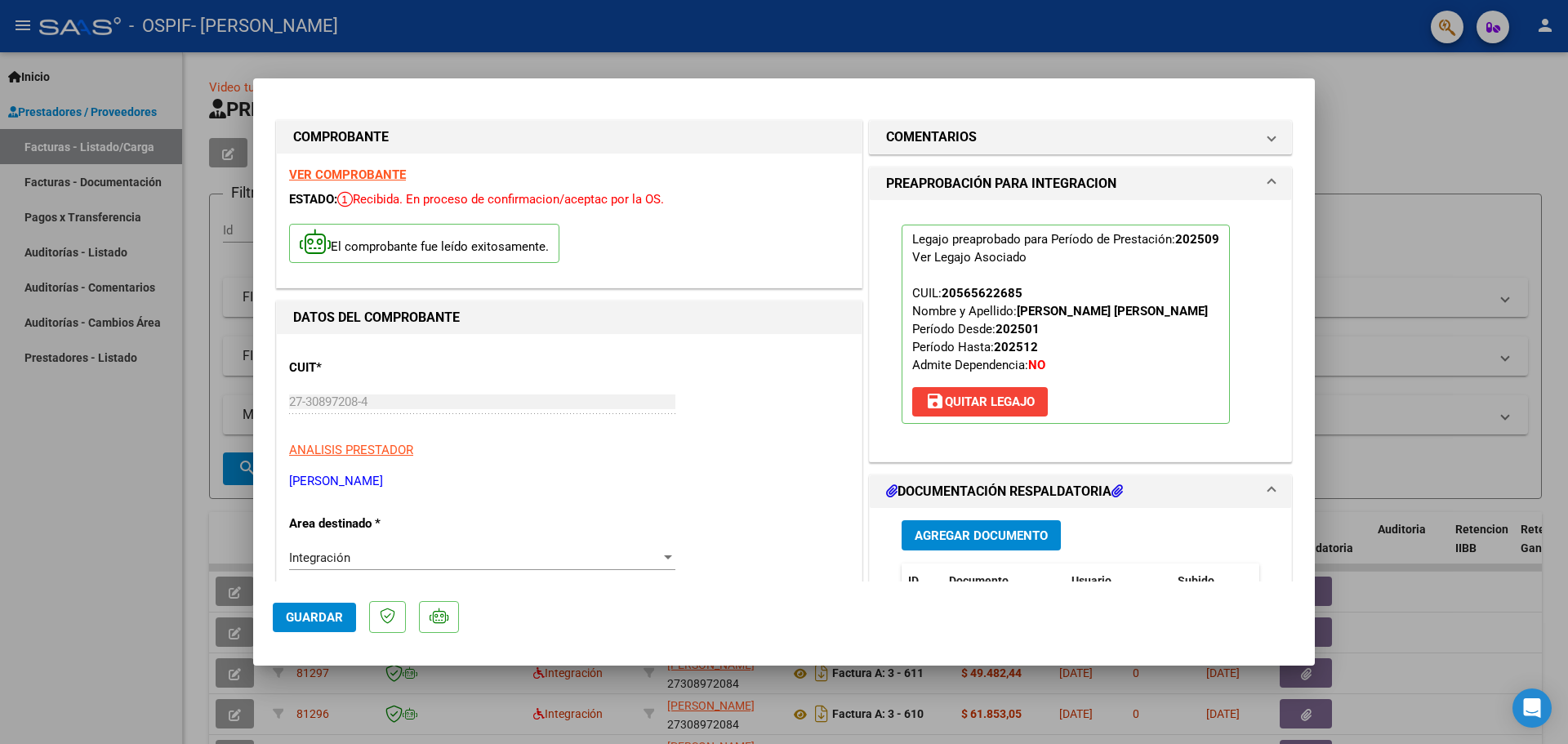
click at [158, 511] on div at bounding box center [784, 372] width 1568 height 744
type input "$ 0,00"
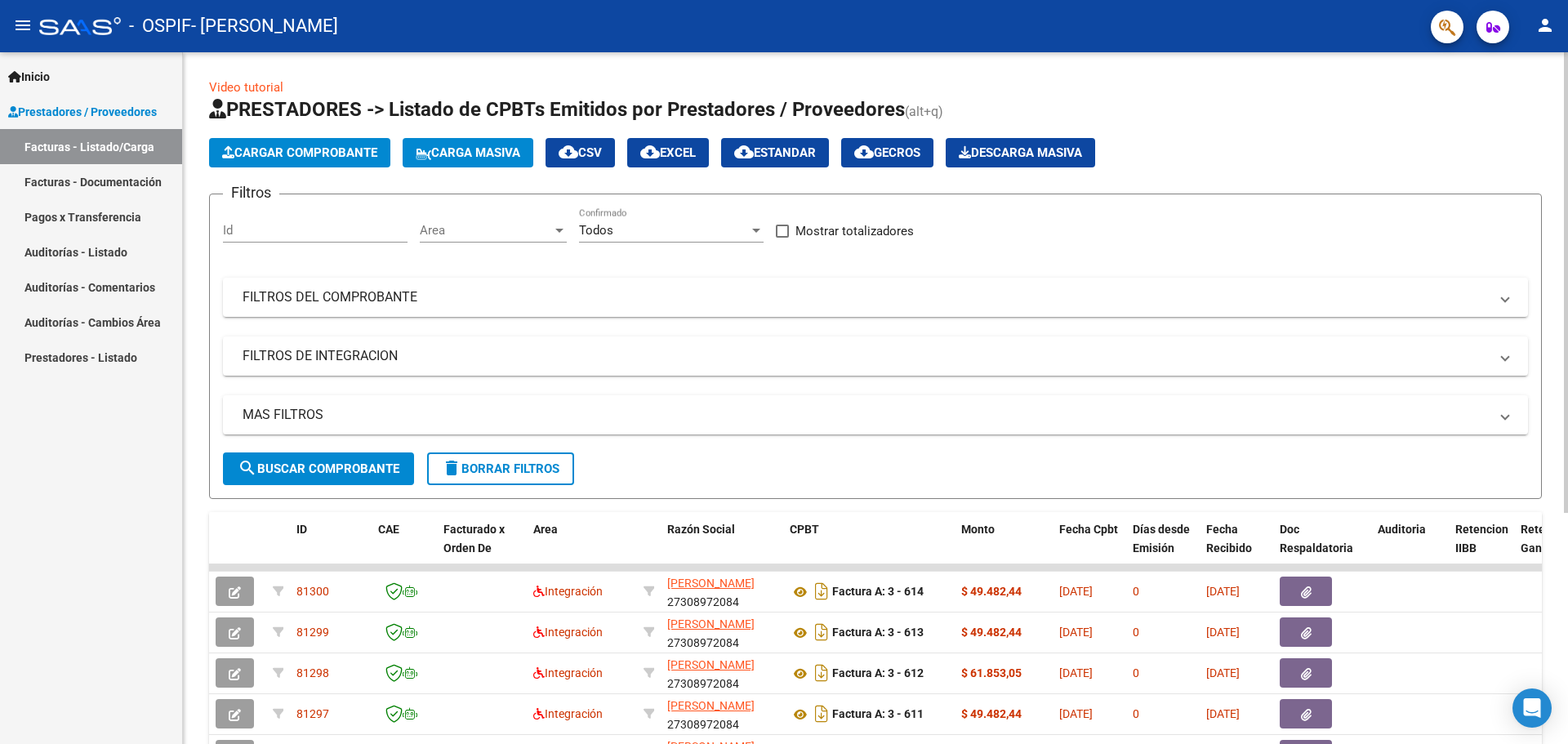
click at [338, 153] on span "Cargar Comprobante" at bounding box center [299, 152] width 155 height 15
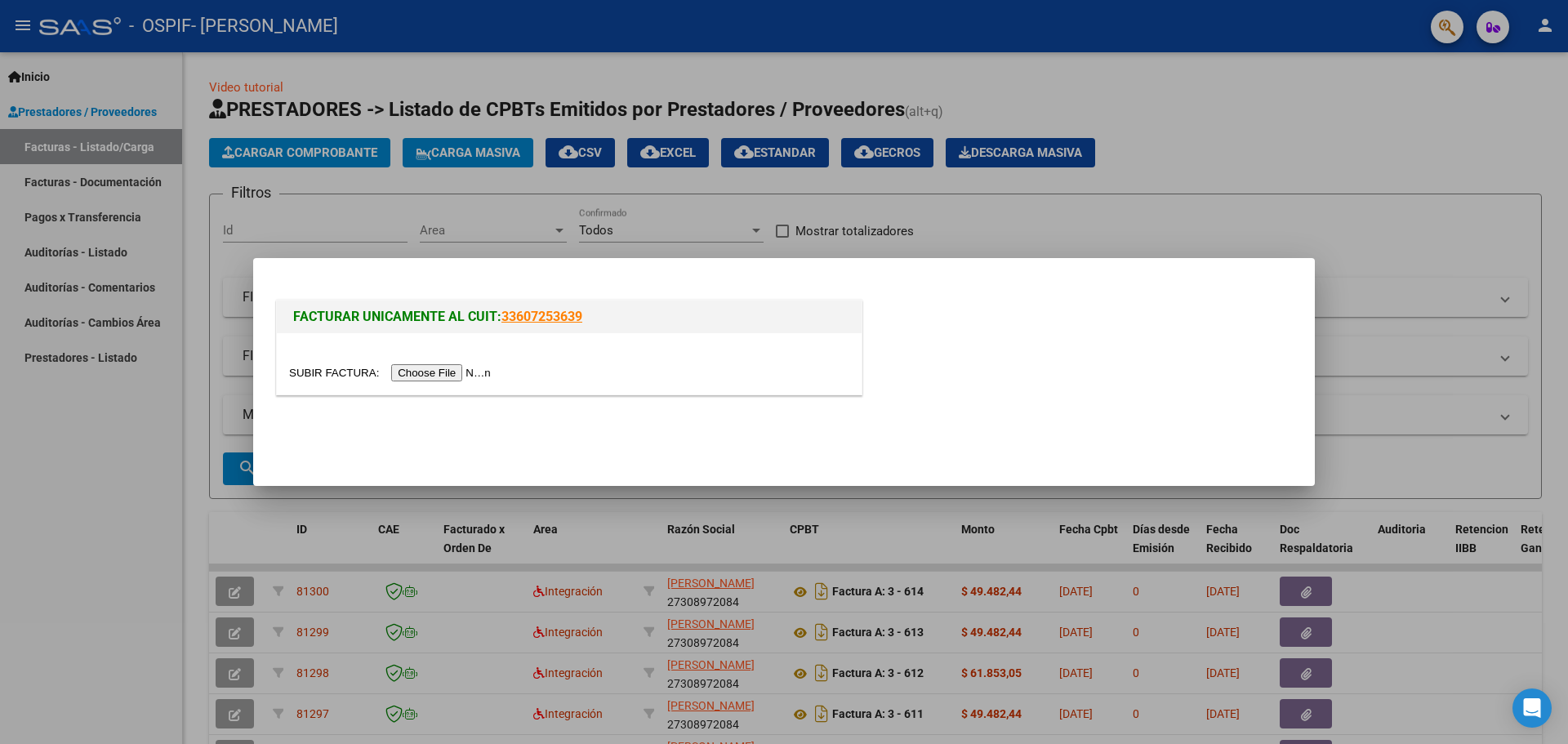
click at [453, 368] on input "file" at bounding box center [392, 372] width 206 height 17
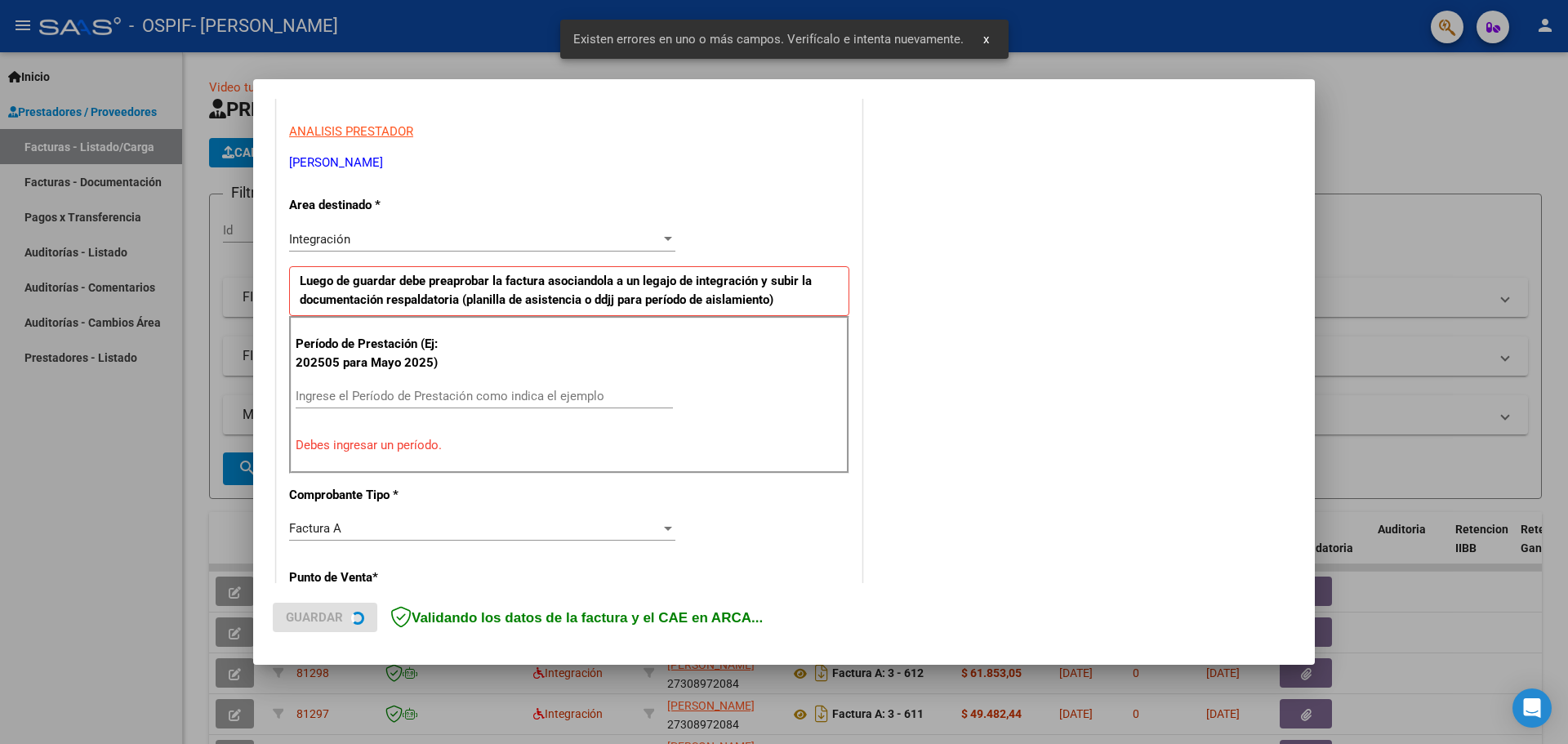
scroll to position [296, 0]
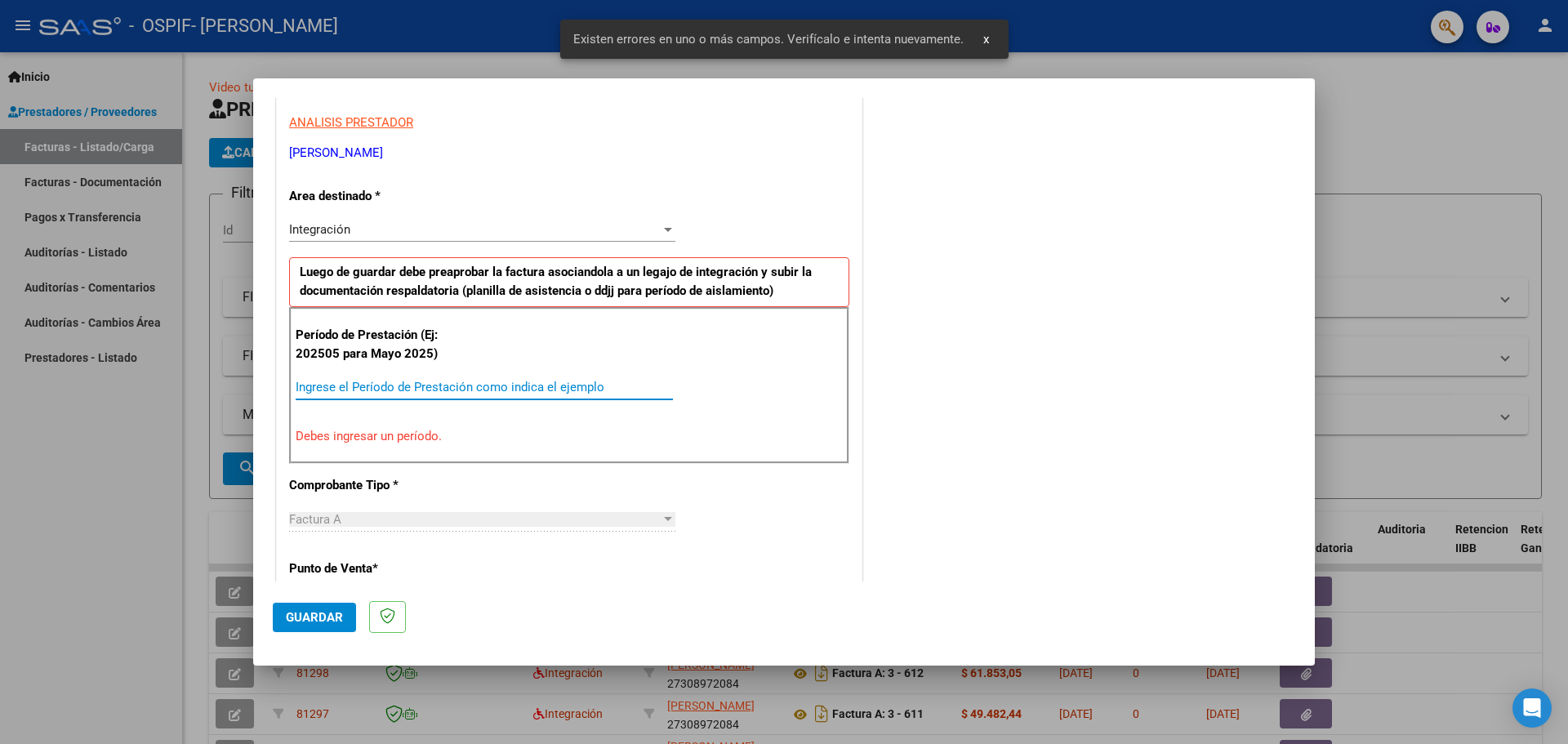
click at [353, 386] on input "Ingrese el Período de Prestación como indica el ejemplo" at bounding box center [483, 386] width 377 height 15
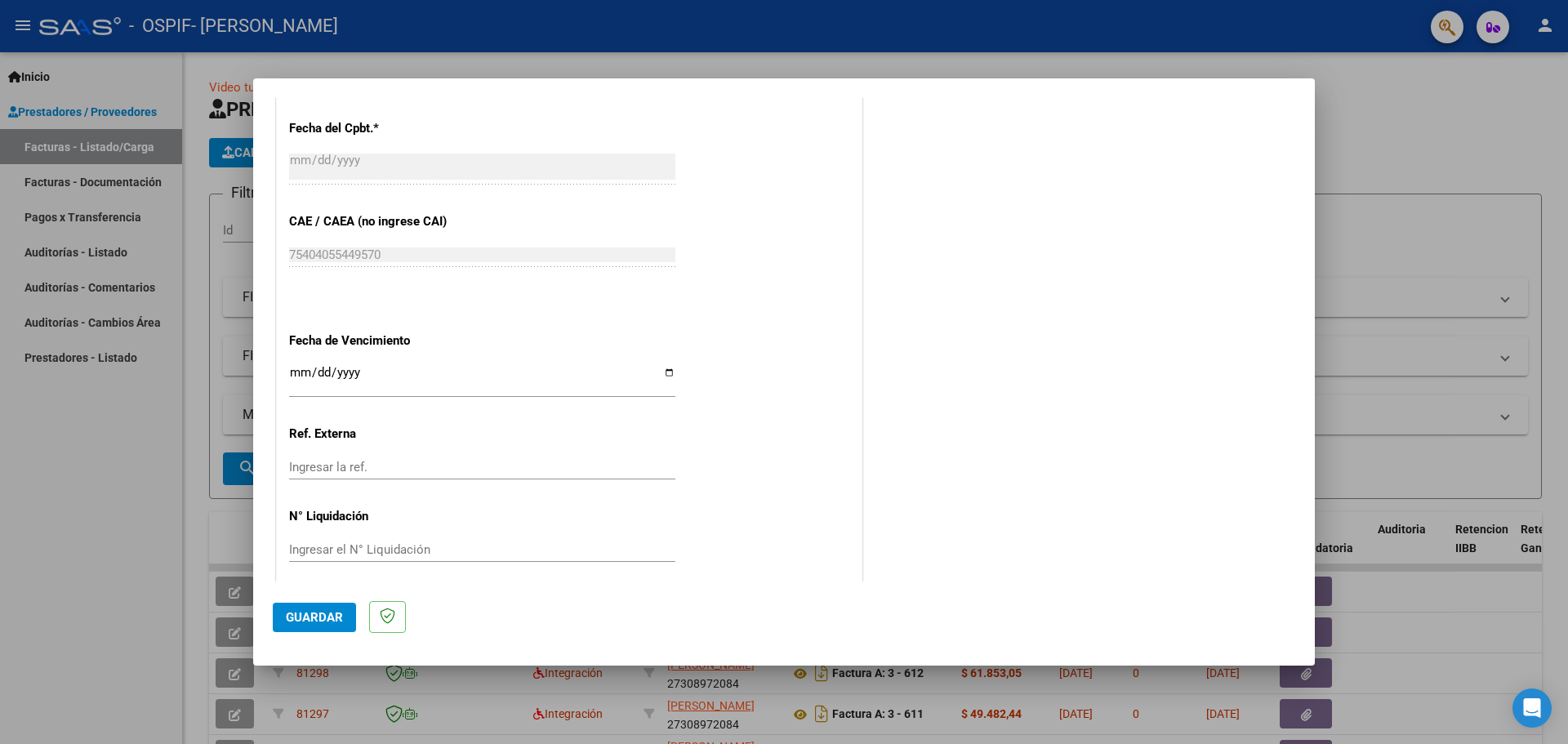
scroll to position [949, 0]
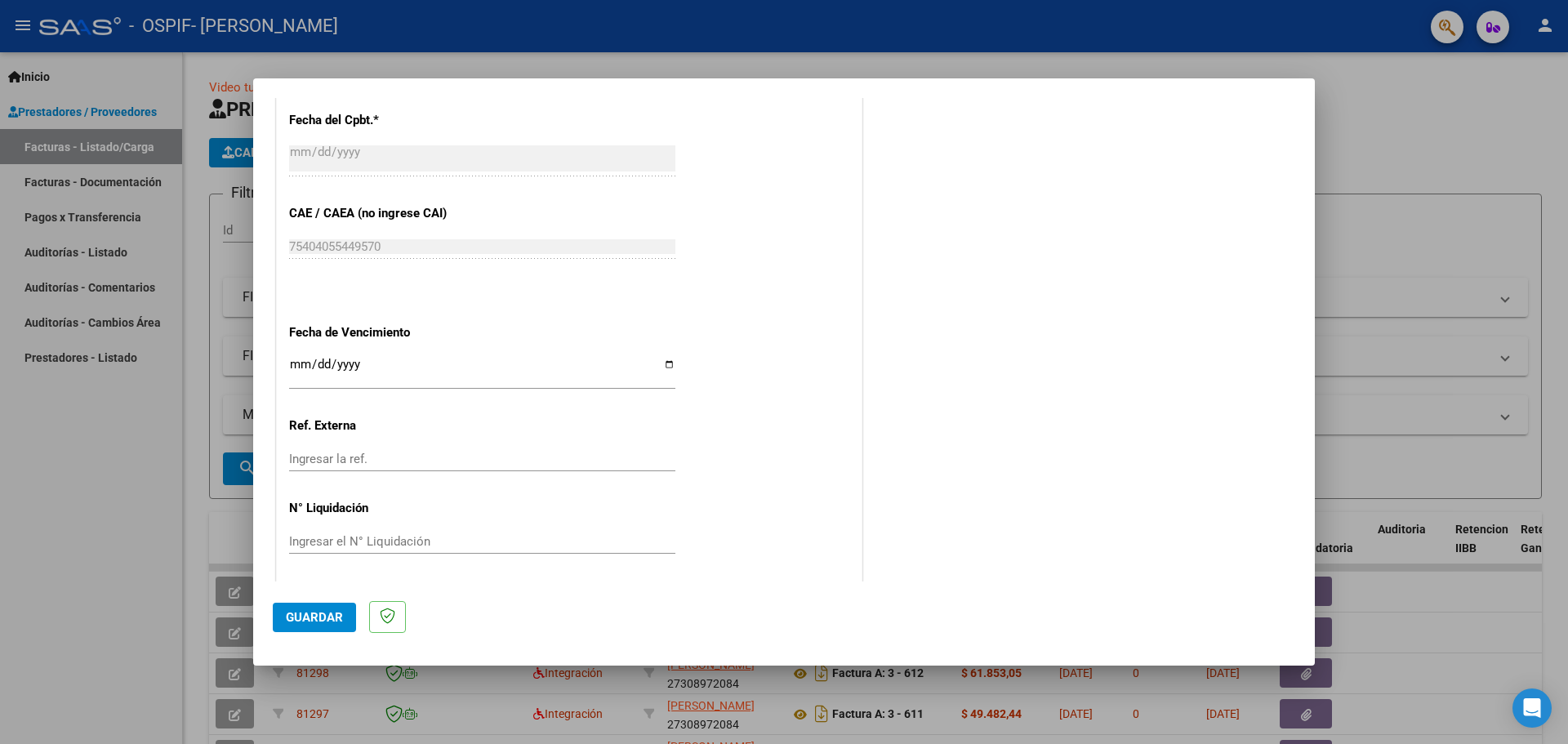
type input "202509"
click at [664, 363] on input "Ingresar la fecha" at bounding box center [483, 371] width 386 height 26
type input "[DATE]"
click at [313, 611] on span "Guardar" at bounding box center [314, 617] width 57 height 15
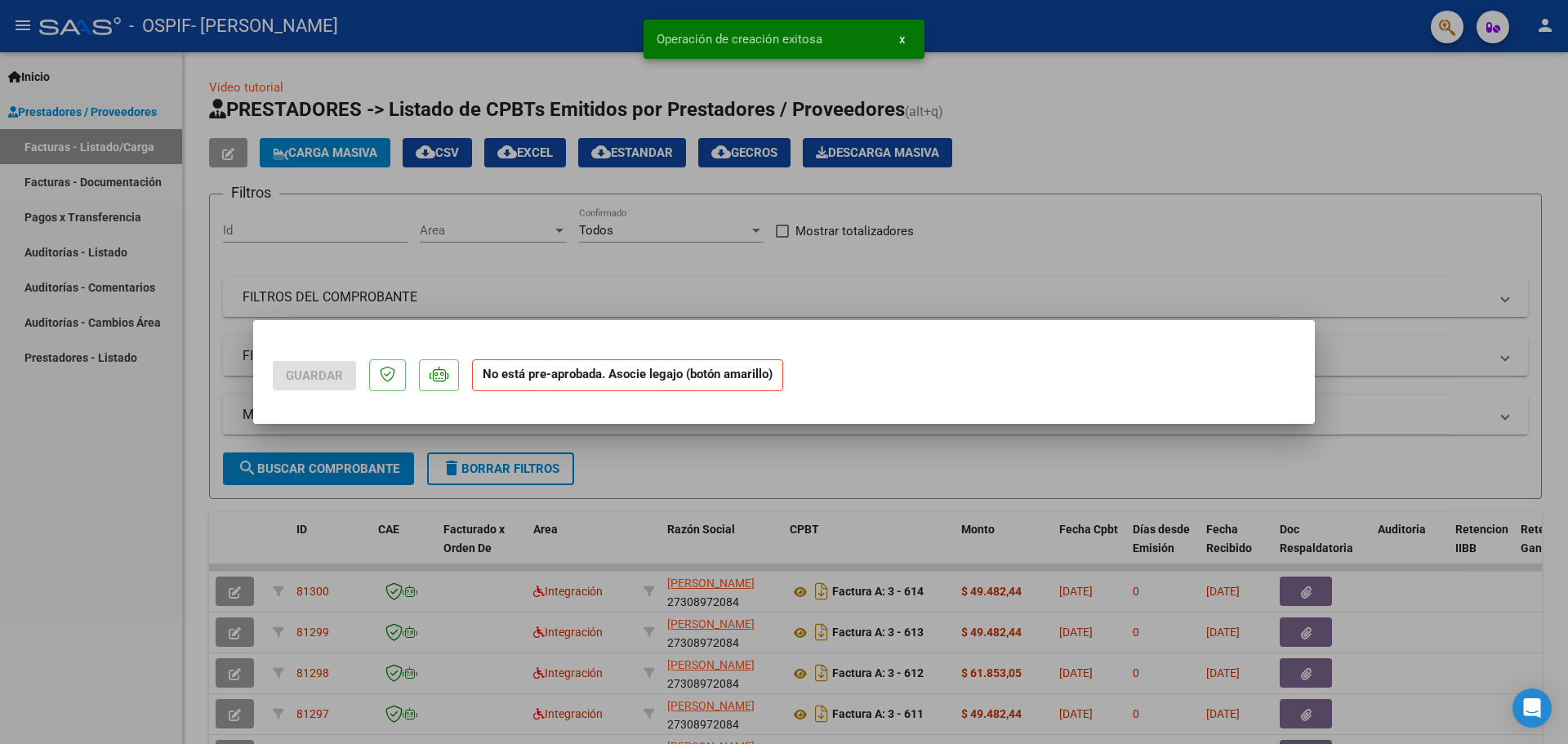
scroll to position [0, 0]
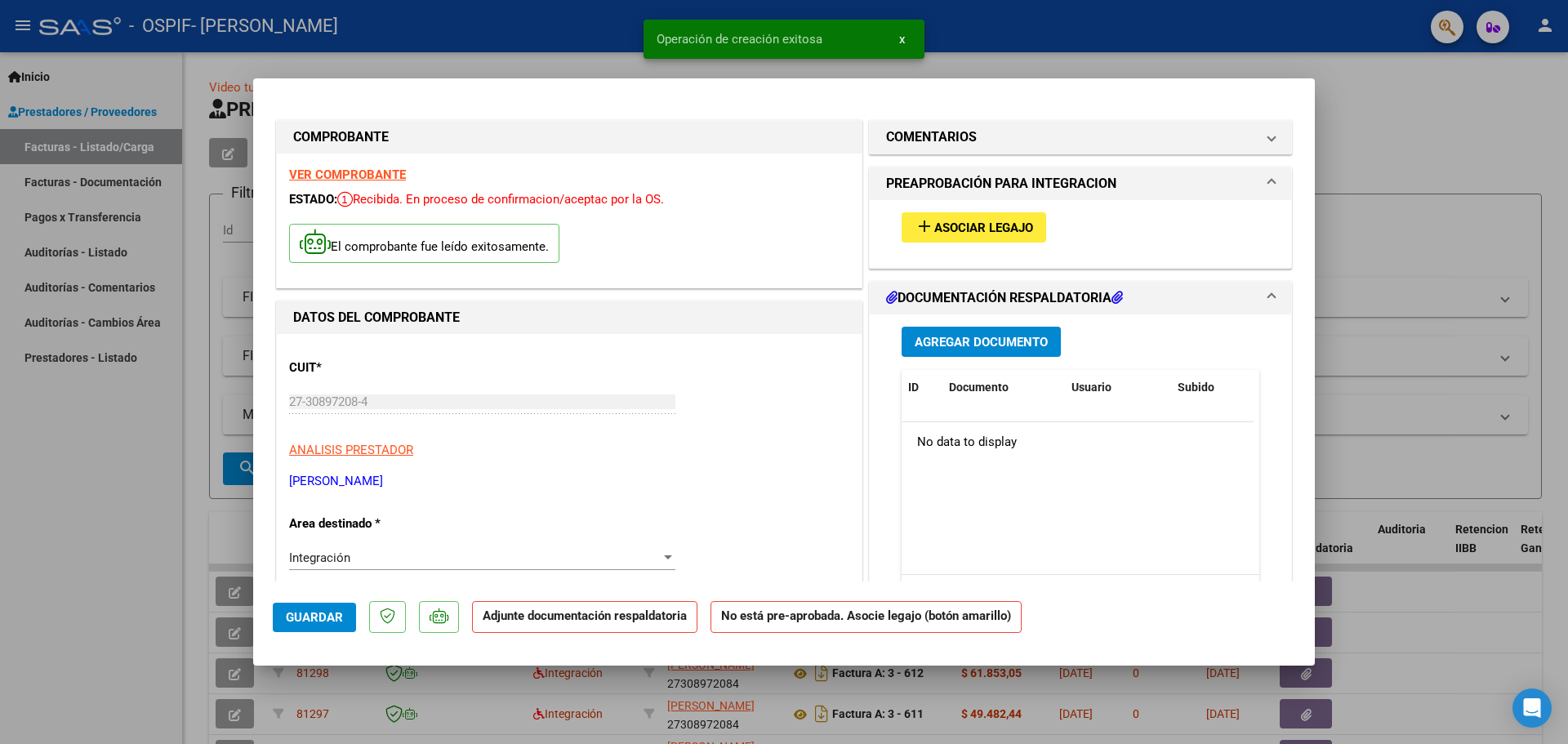
click at [985, 331] on button "Agregar Documento" at bounding box center [982, 341] width 159 height 30
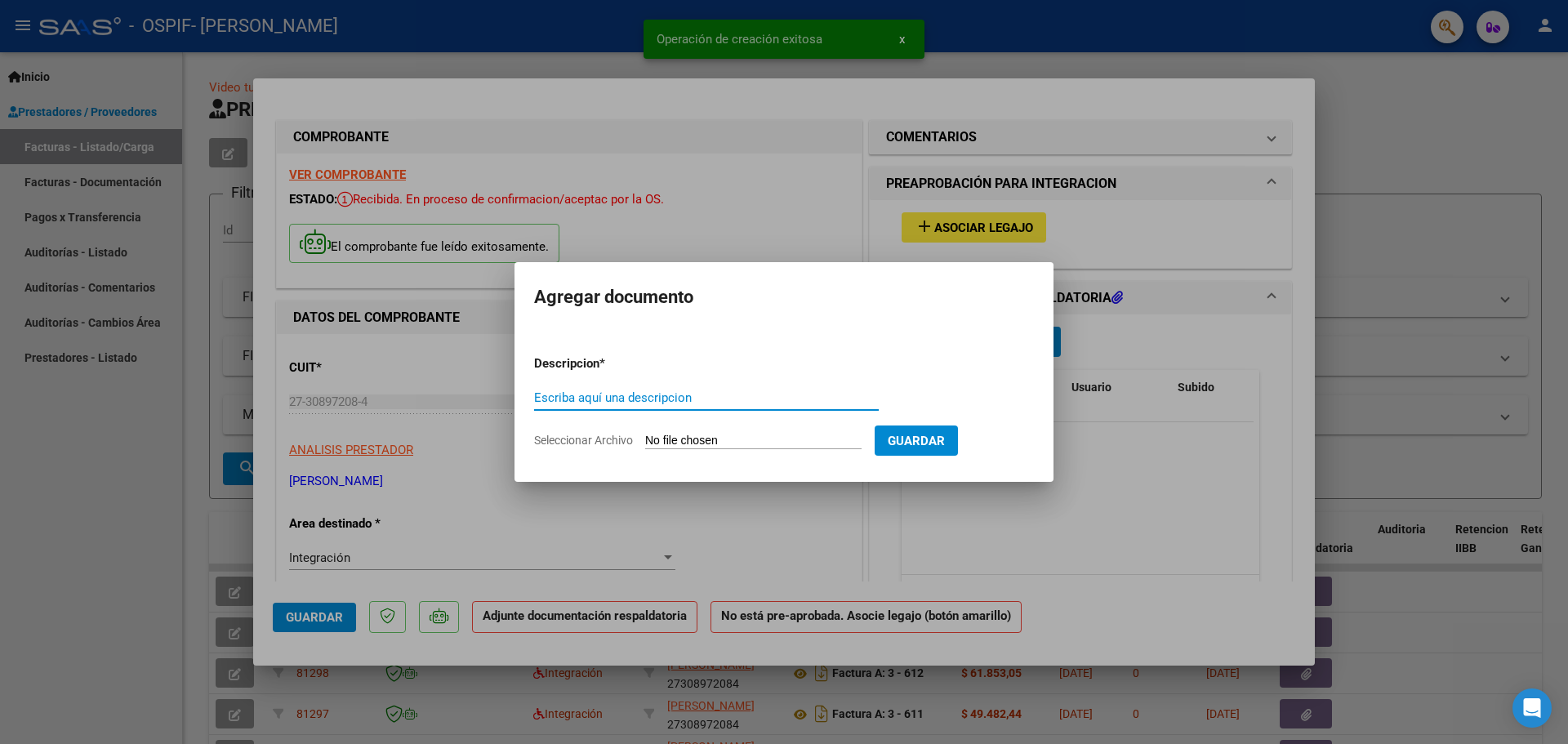
click at [655, 398] on input "Escriba aquí una descripcion" at bounding box center [706, 398] width 345 height 15
type input "ASISTENCIA"
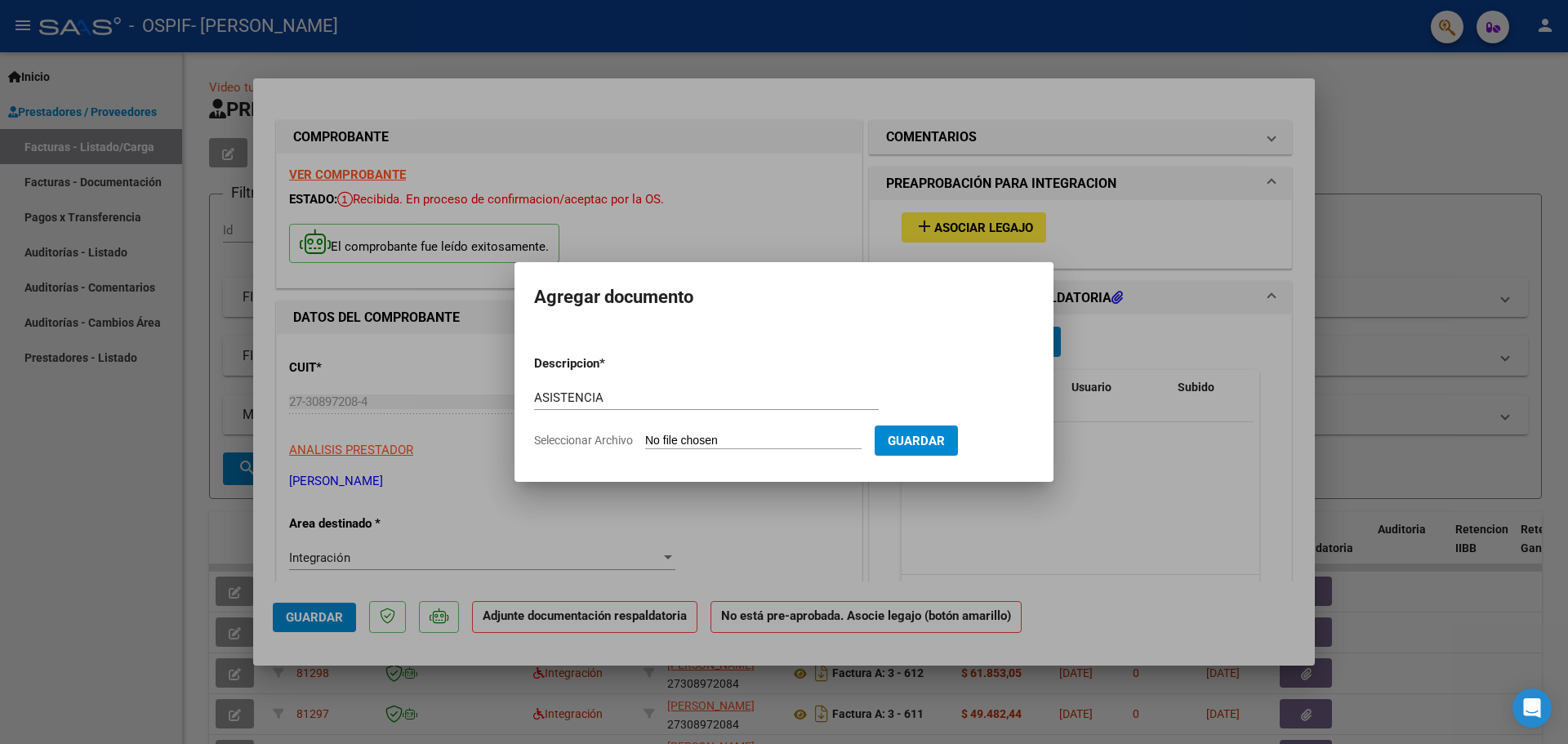
click at [692, 443] on input "Seleccionar Archivo" at bounding box center [754, 441] width 217 height 16
type input "C:\fakepath\ASISTENCIA SEPTIEMBRE 2025 SANTI.pdf"
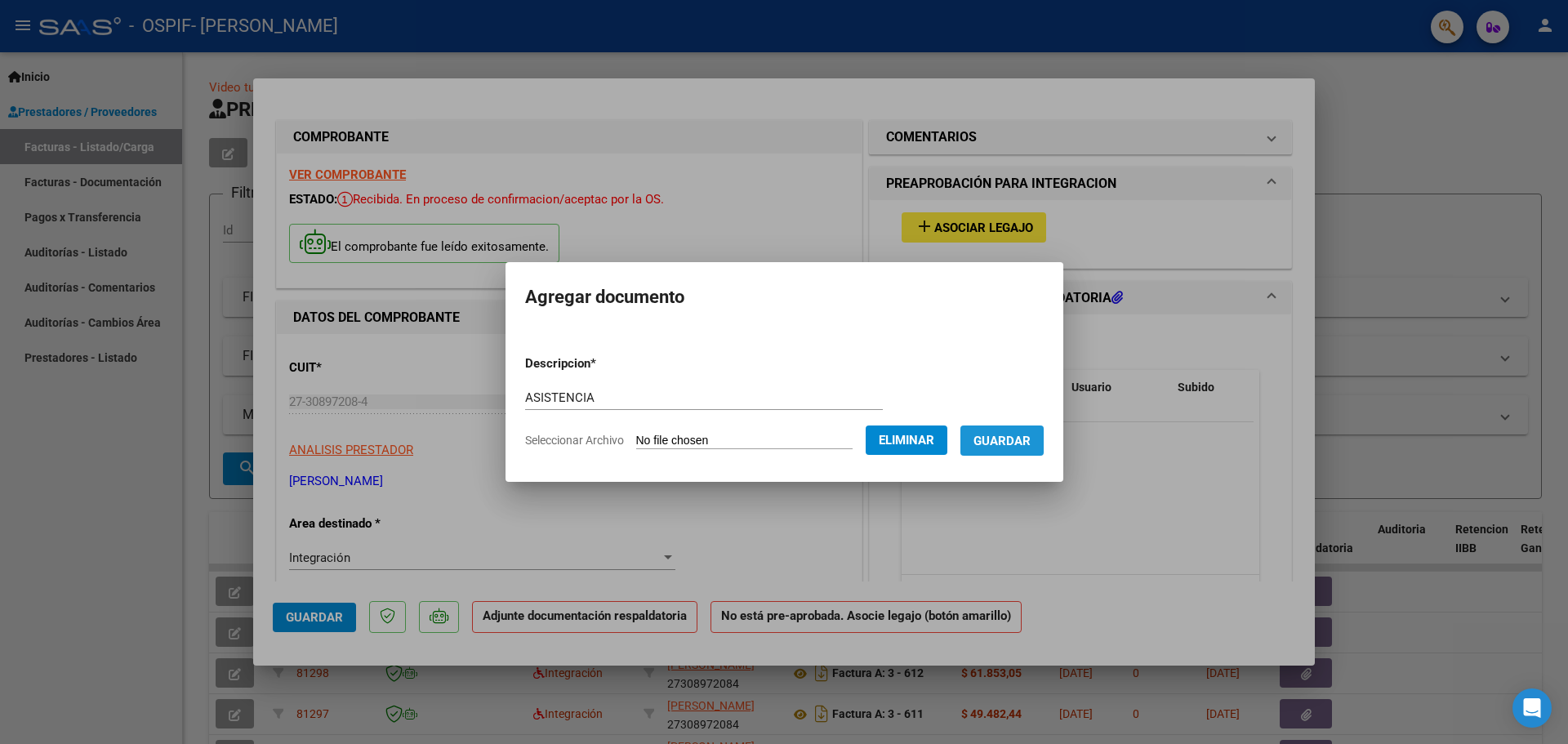
click at [1025, 441] on span "Guardar" at bounding box center [1002, 440] width 57 height 15
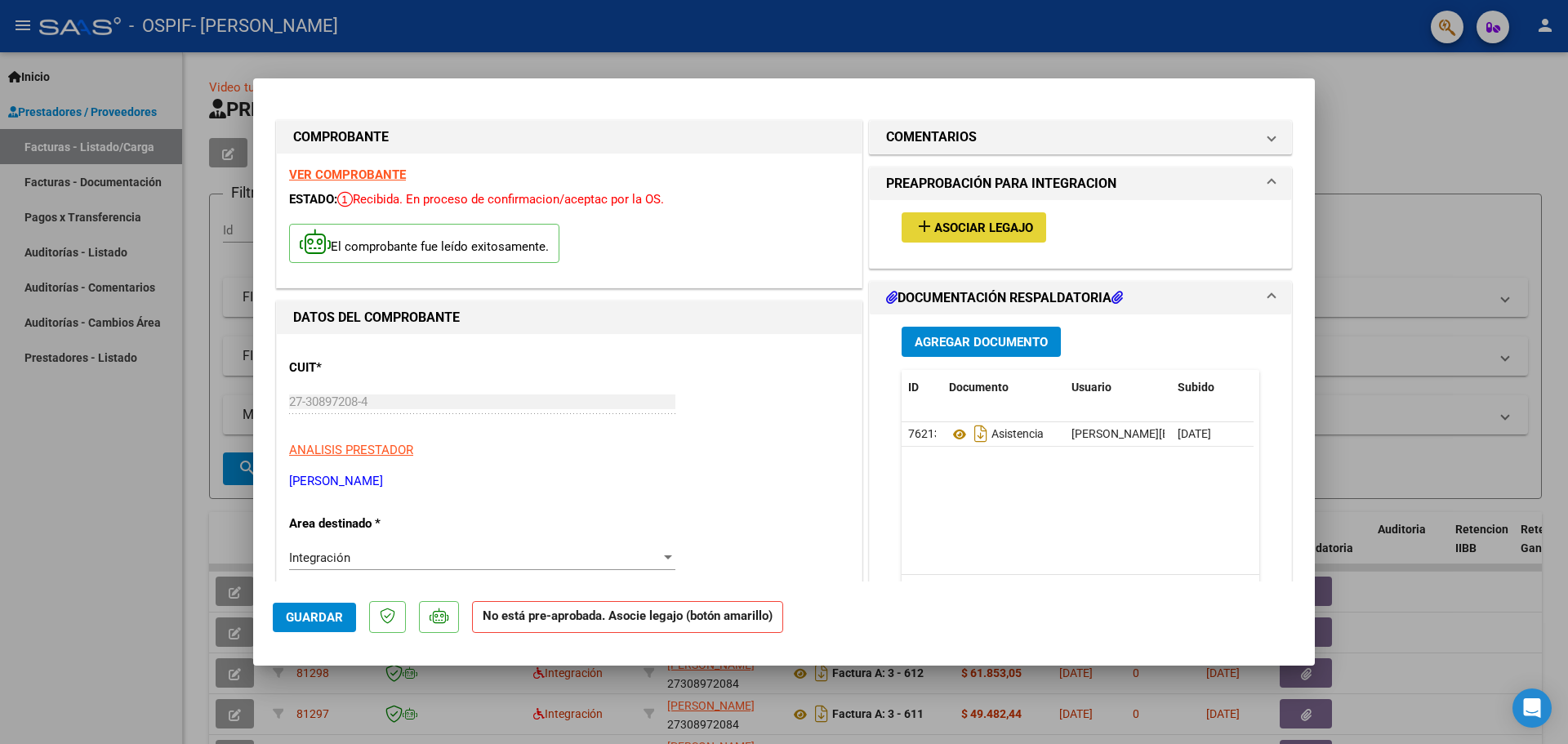
click at [954, 229] on span "Asociar Legajo" at bounding box center [983, 227] width 99 height 15
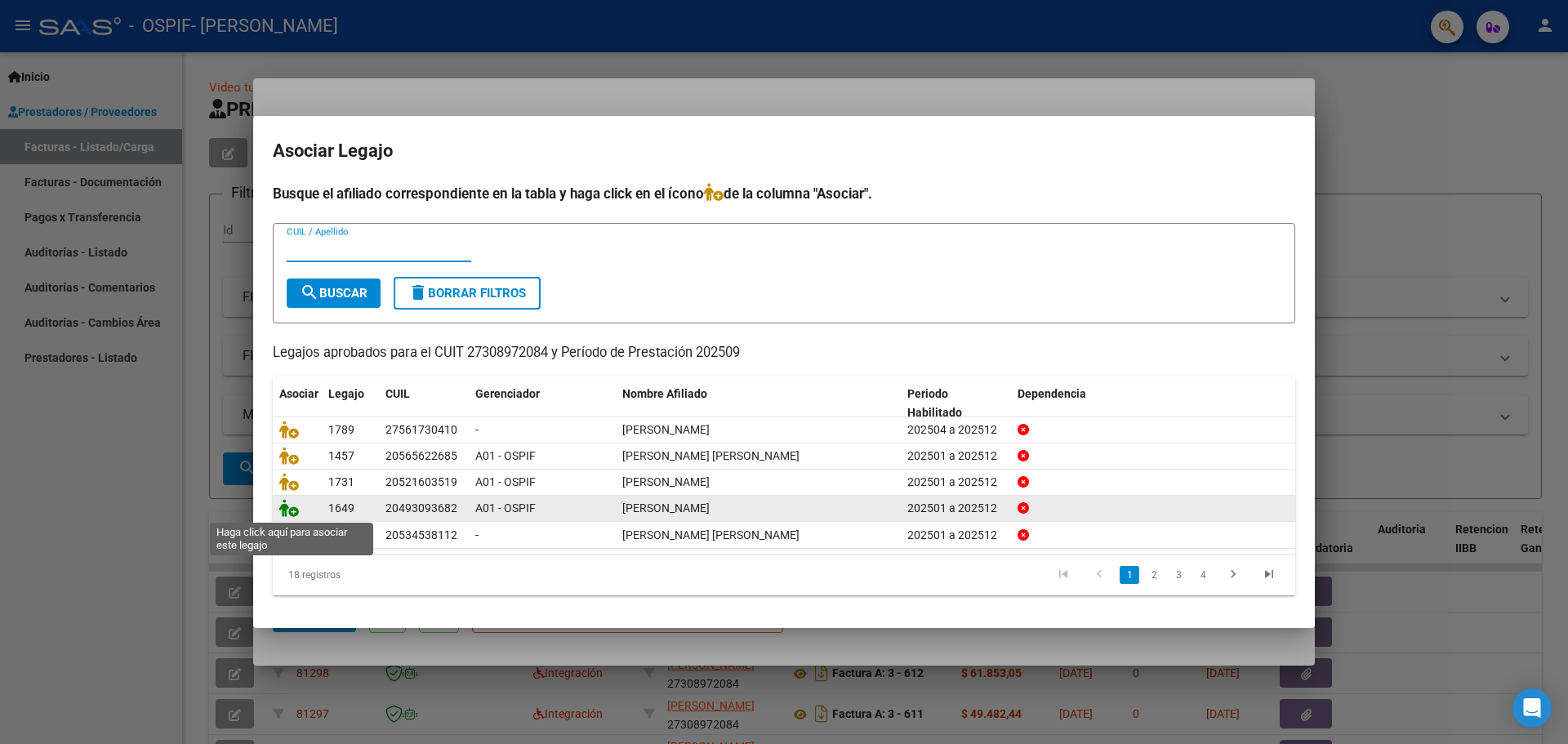
click at [290, 508] on icon at bounding box center [288, 508] width 20 height 18
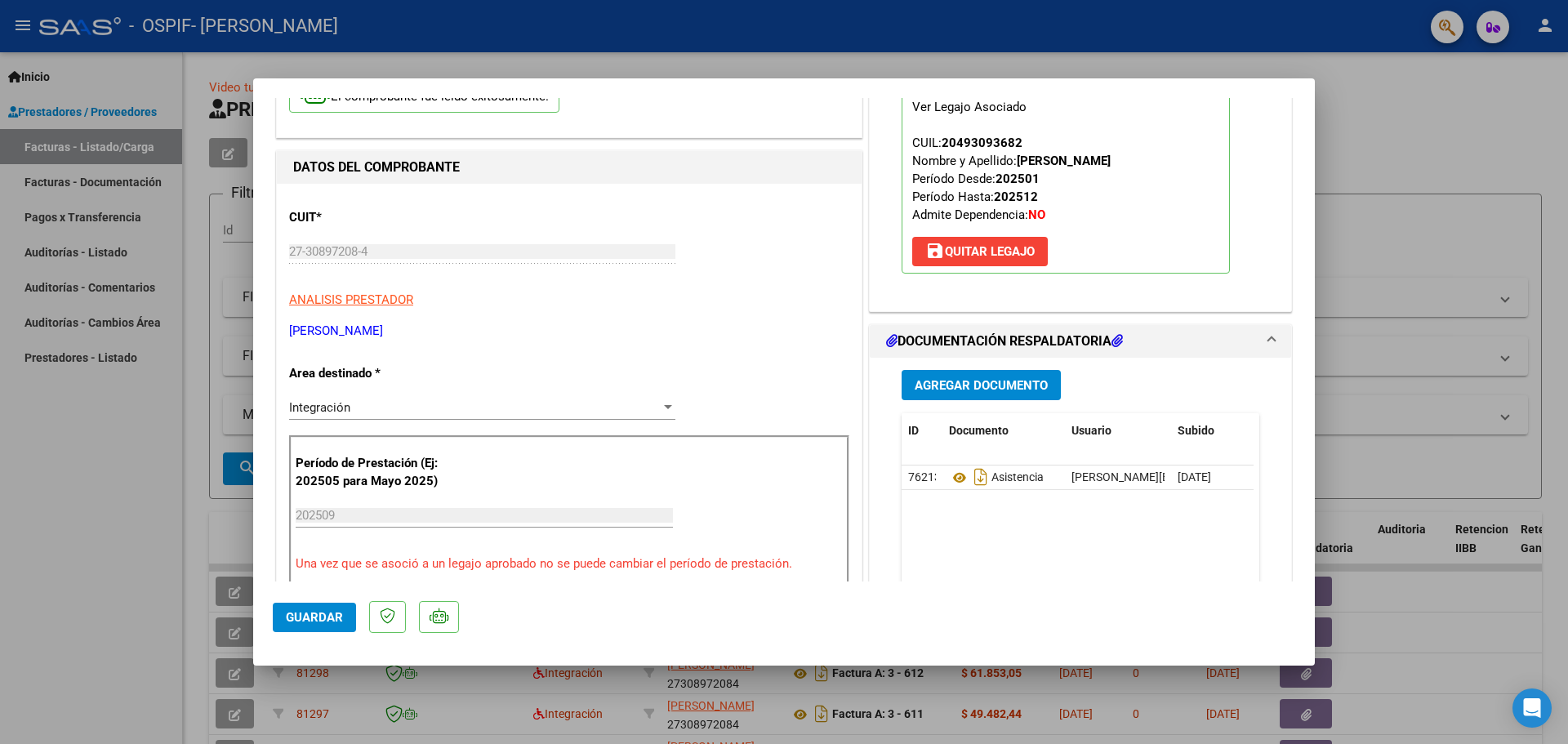
scroll to position [164, 0]
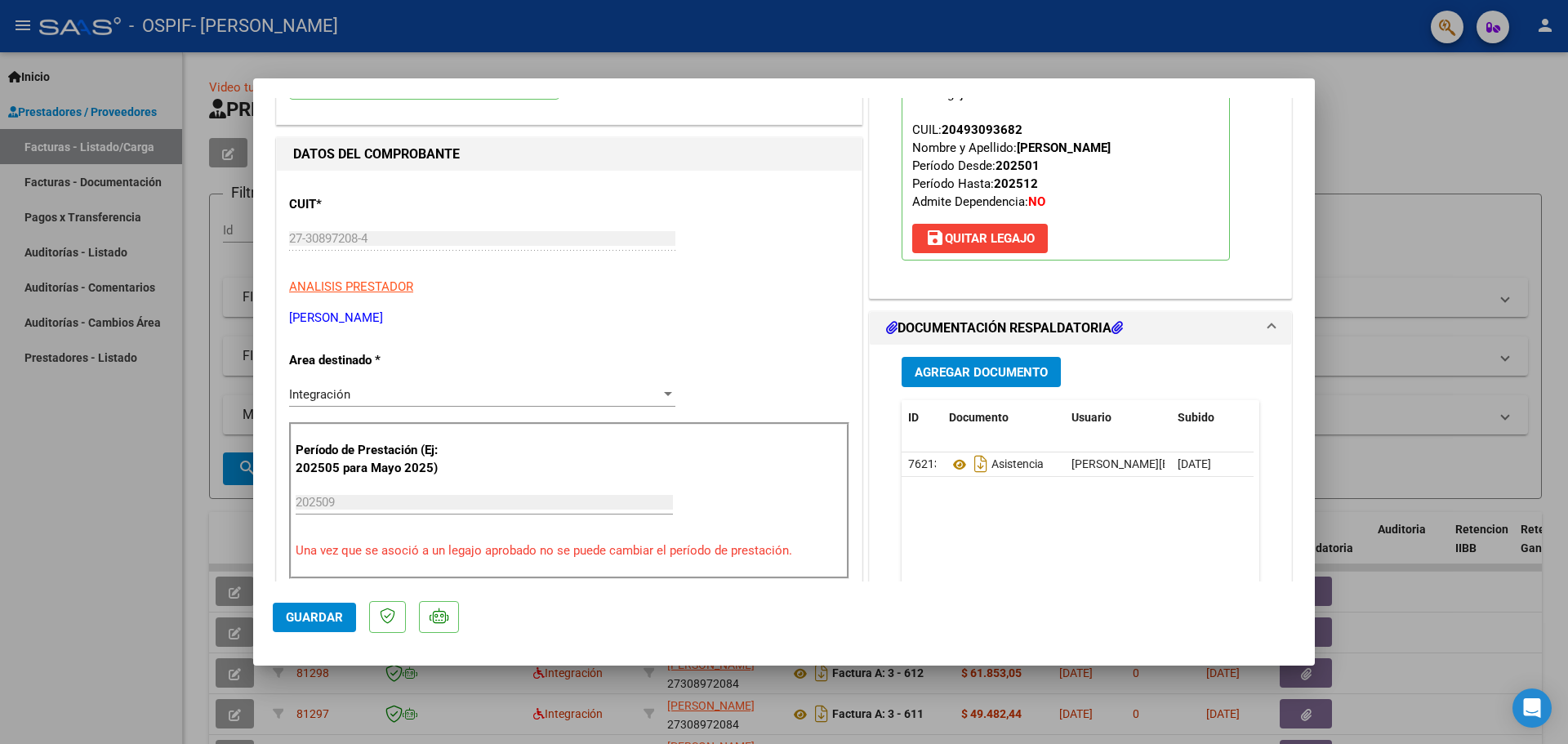
click at [86, 556] on div at bounding box center [784, 372] width 1568 height 744
type input "$ 0,00"
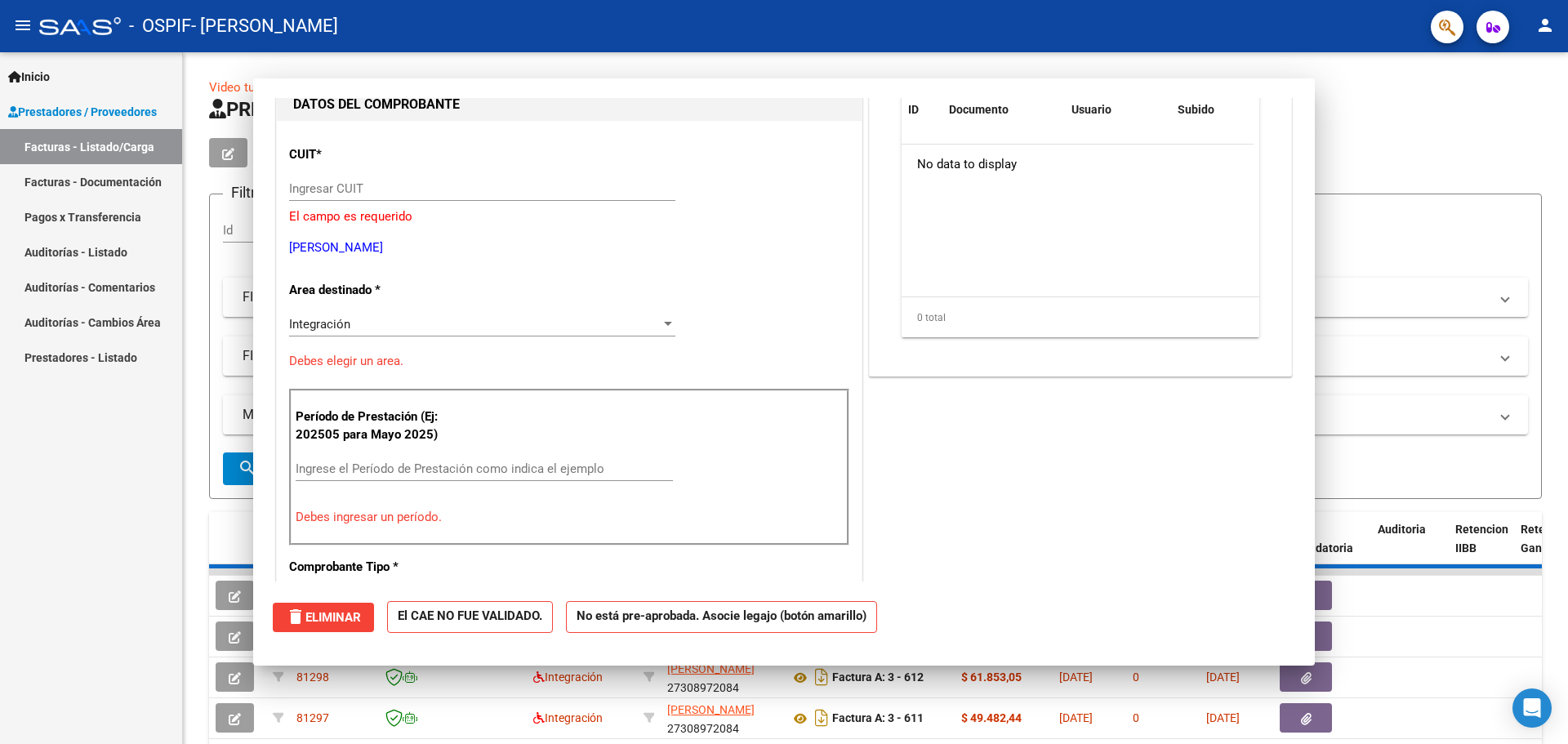
scroll to position [0, 0]
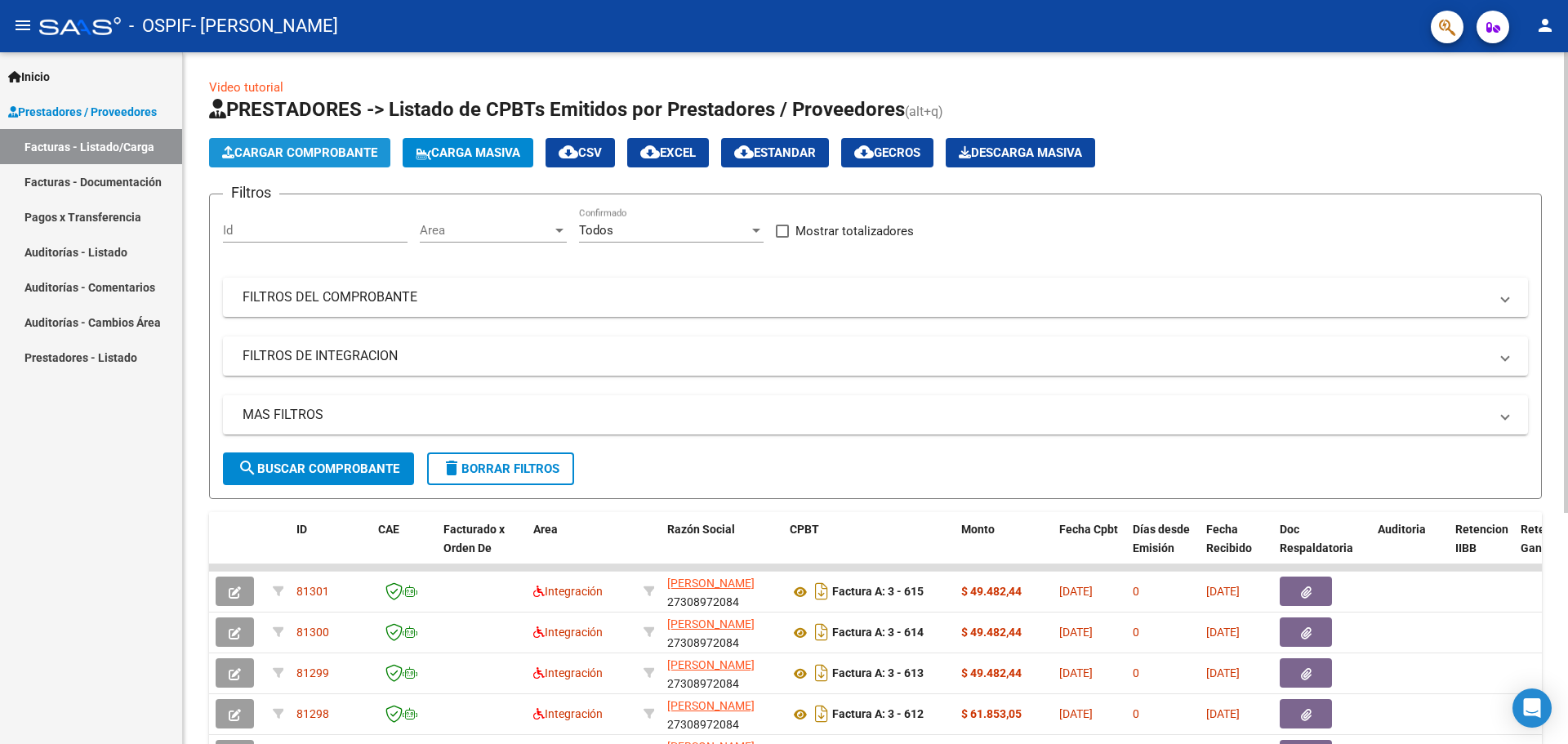
click at [304, 149] on span "Cargar Comprobante" at bounding box center [299, 152] width 155 height 15
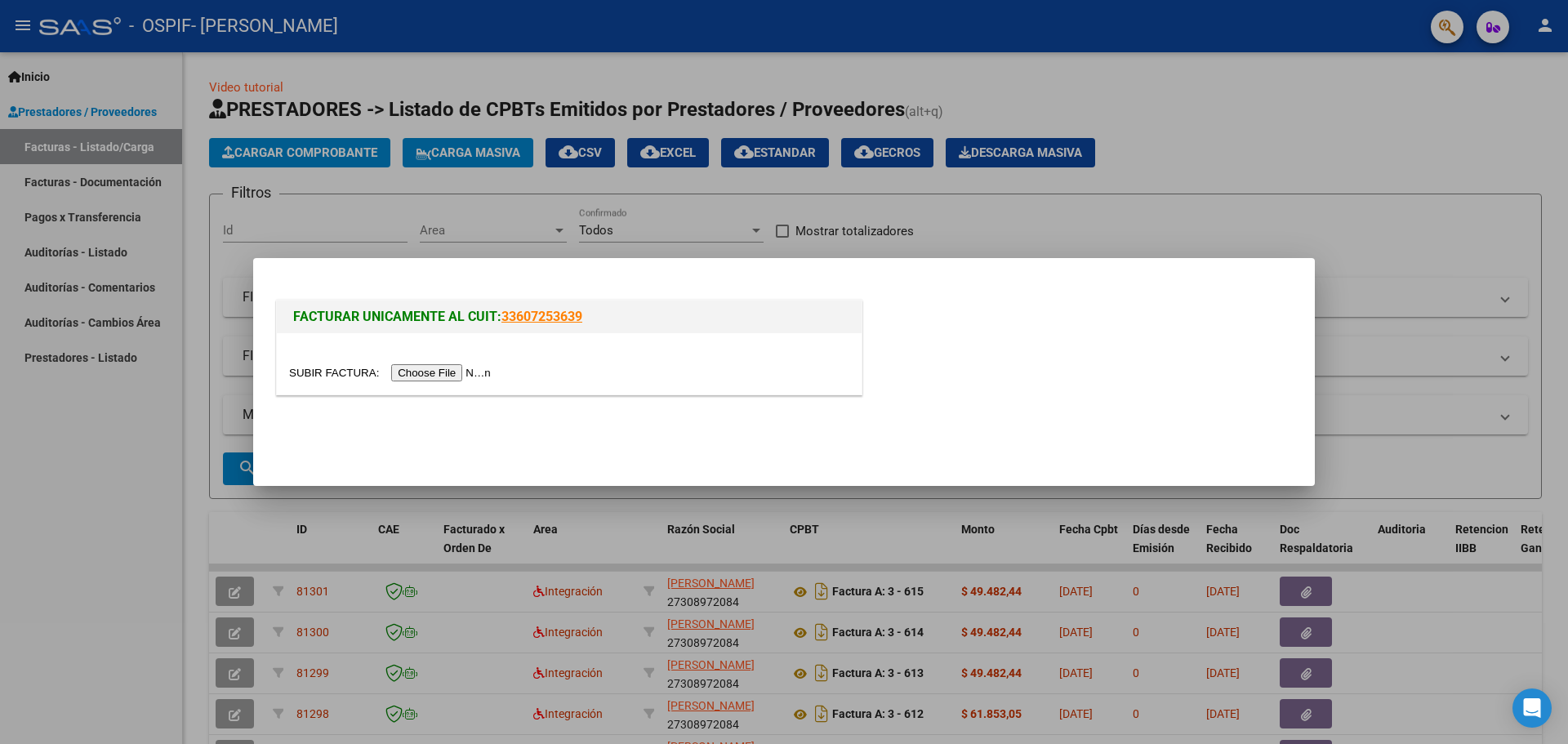
click at [479, 370] on input "file" at bounding box center [392, 372] width 206 height 17
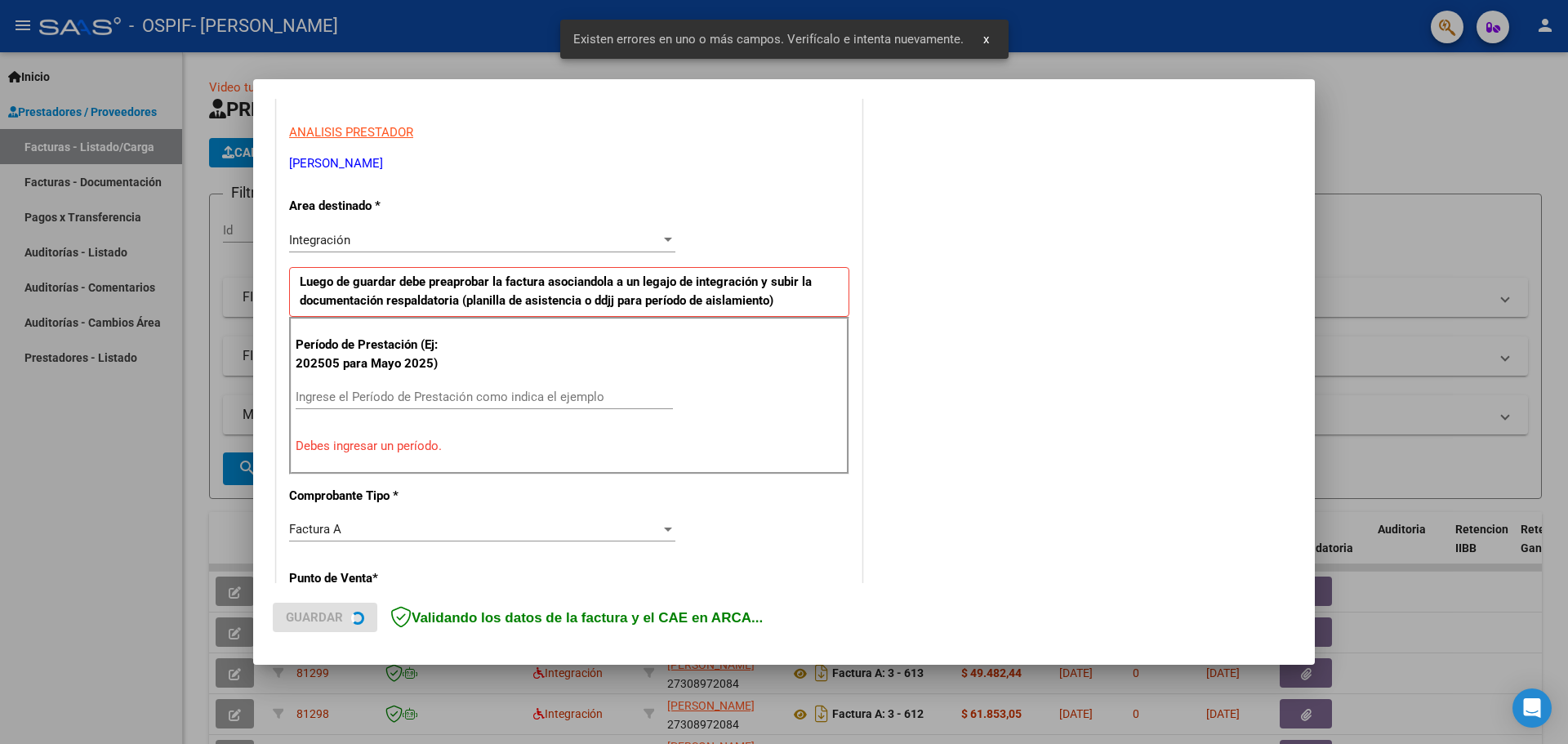
scroll to position [412, 0]
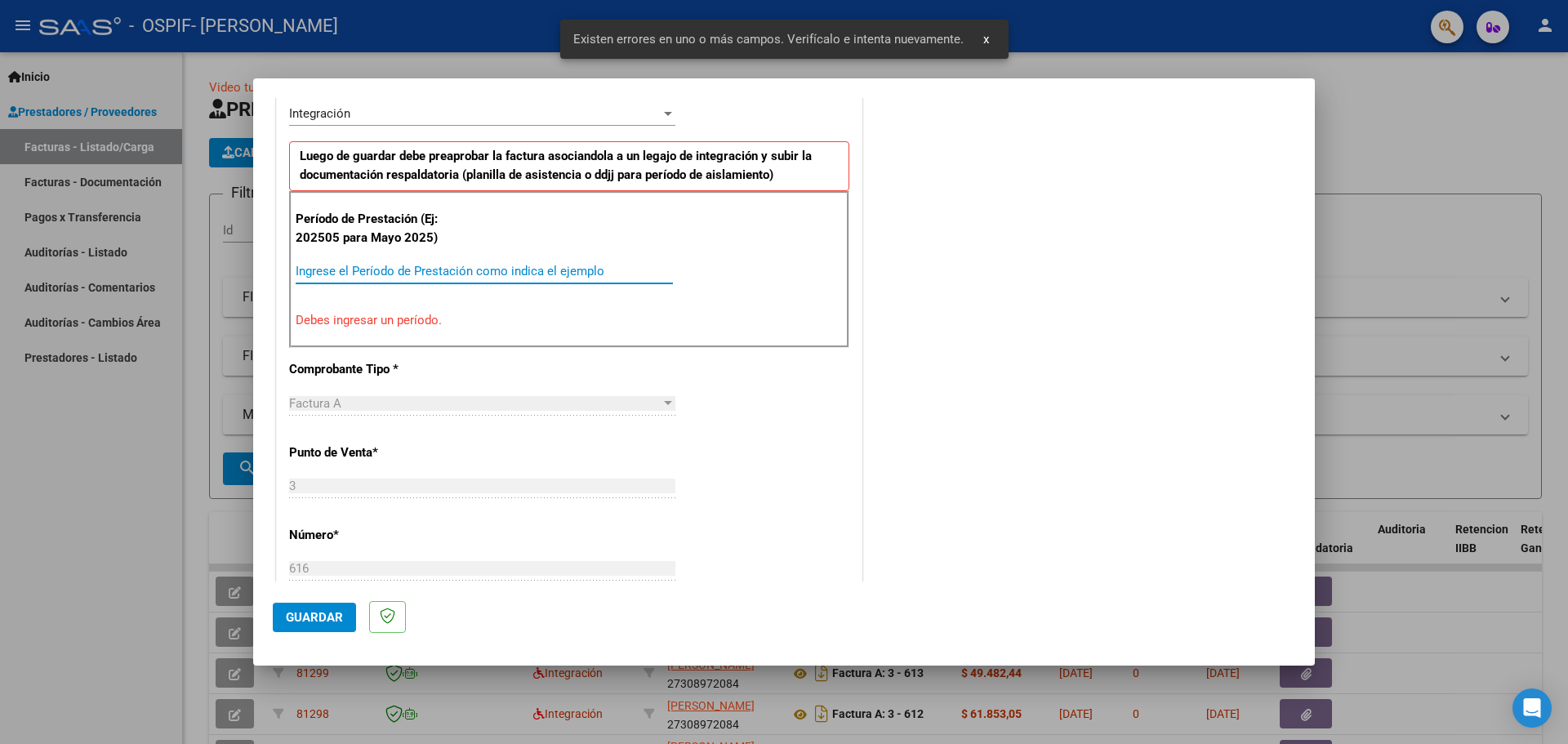
click at [340, 271] on input "Ingrese el Período de Prestación como indica el ejemplo" at bounding box center [483, 270] width 377 height 15
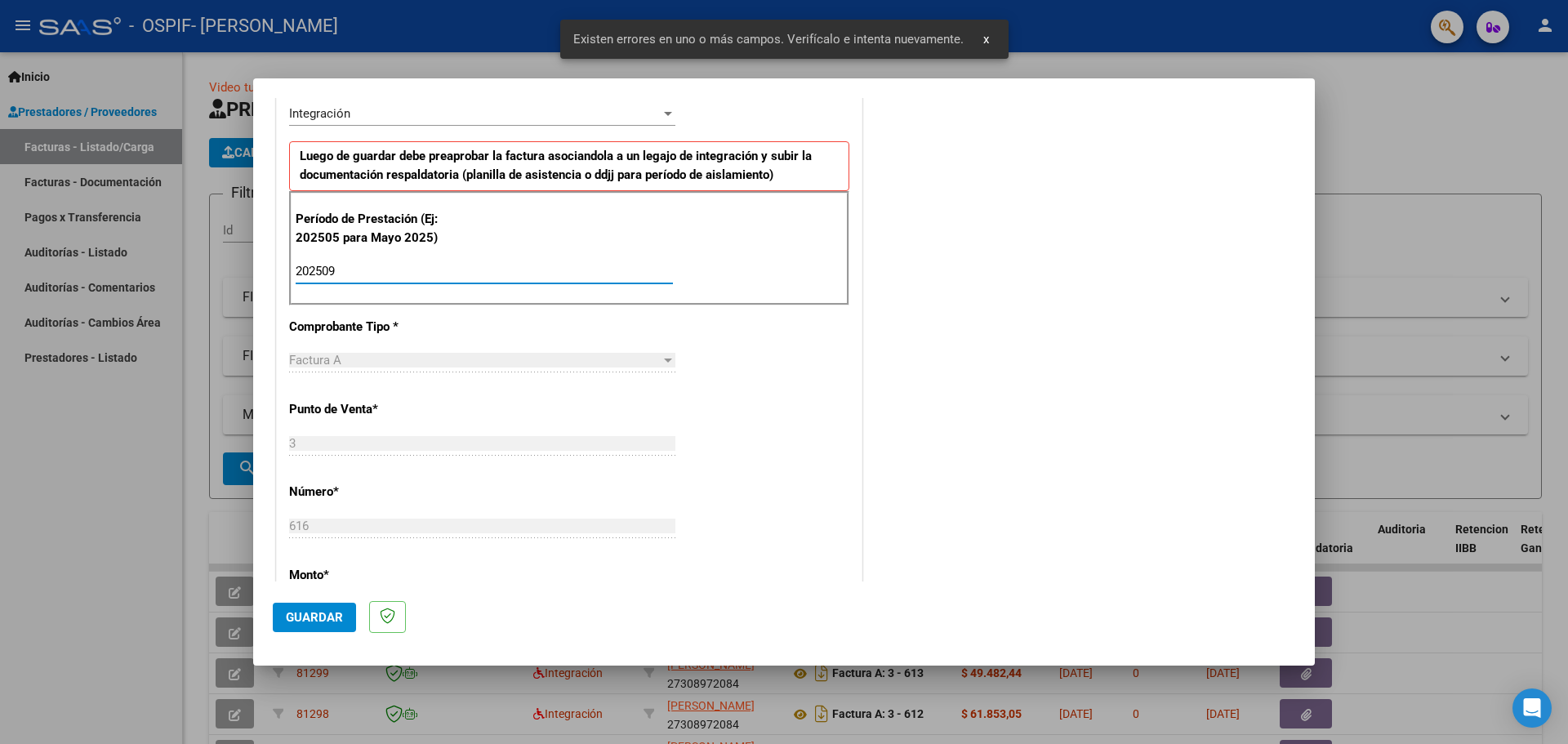
type input "202509"
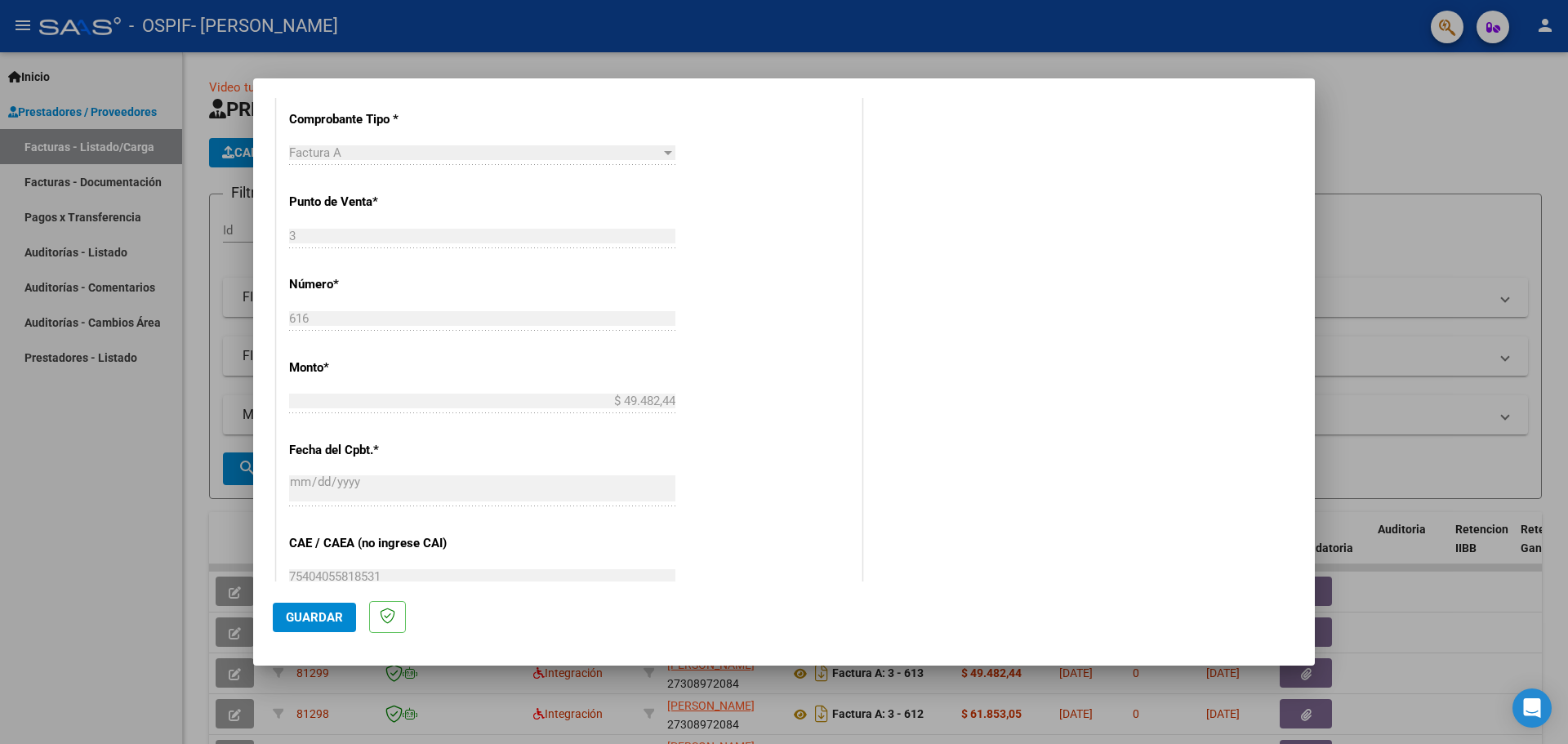
scroll to position [820, 0]
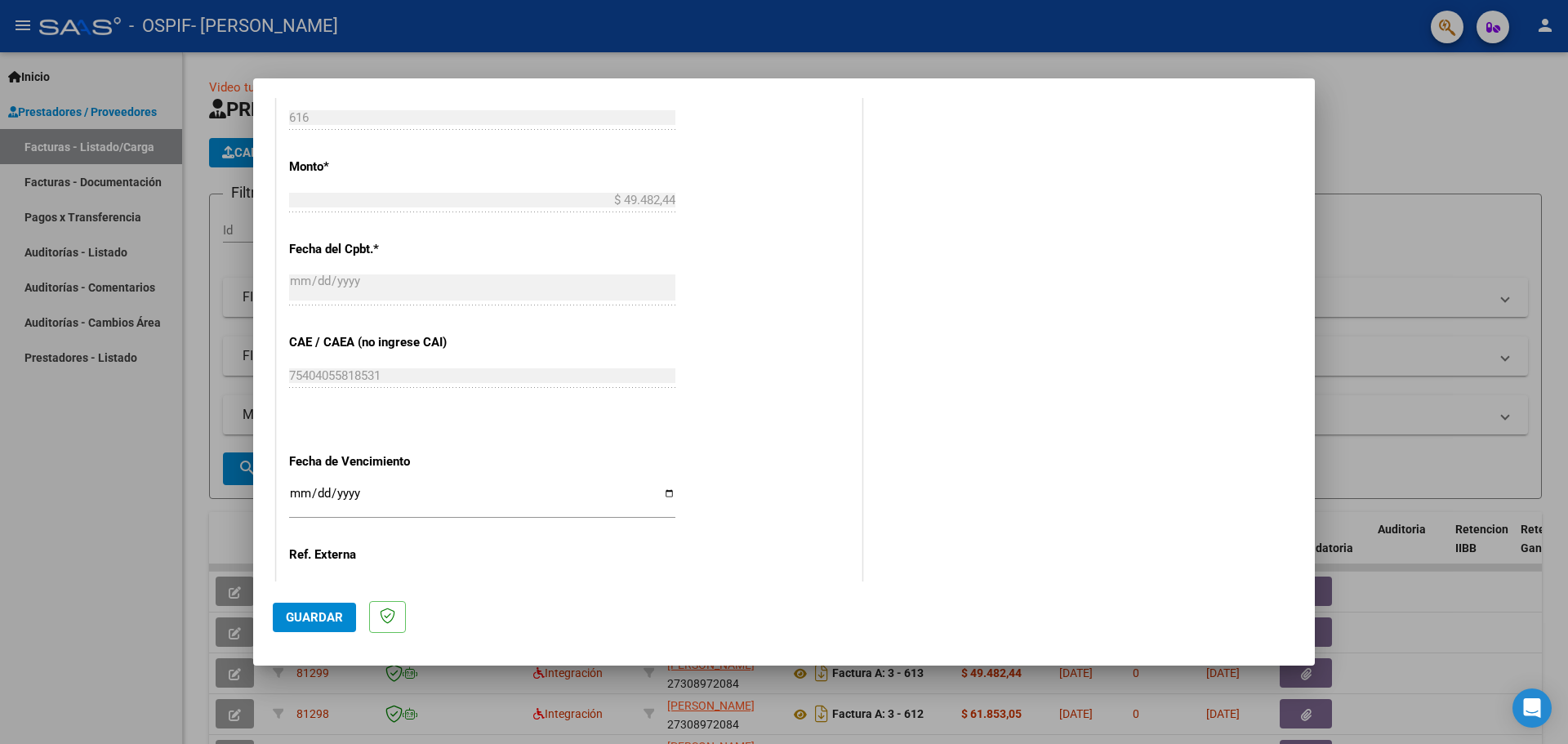
click at [662, 495] on input "Ingresar la fecha" at bounding box center [483, 500] width 386 height 26
type input "[DATE]"
click at [308, 623] on span "Guardar" at bounding box center [314, 617] width 57 height 15
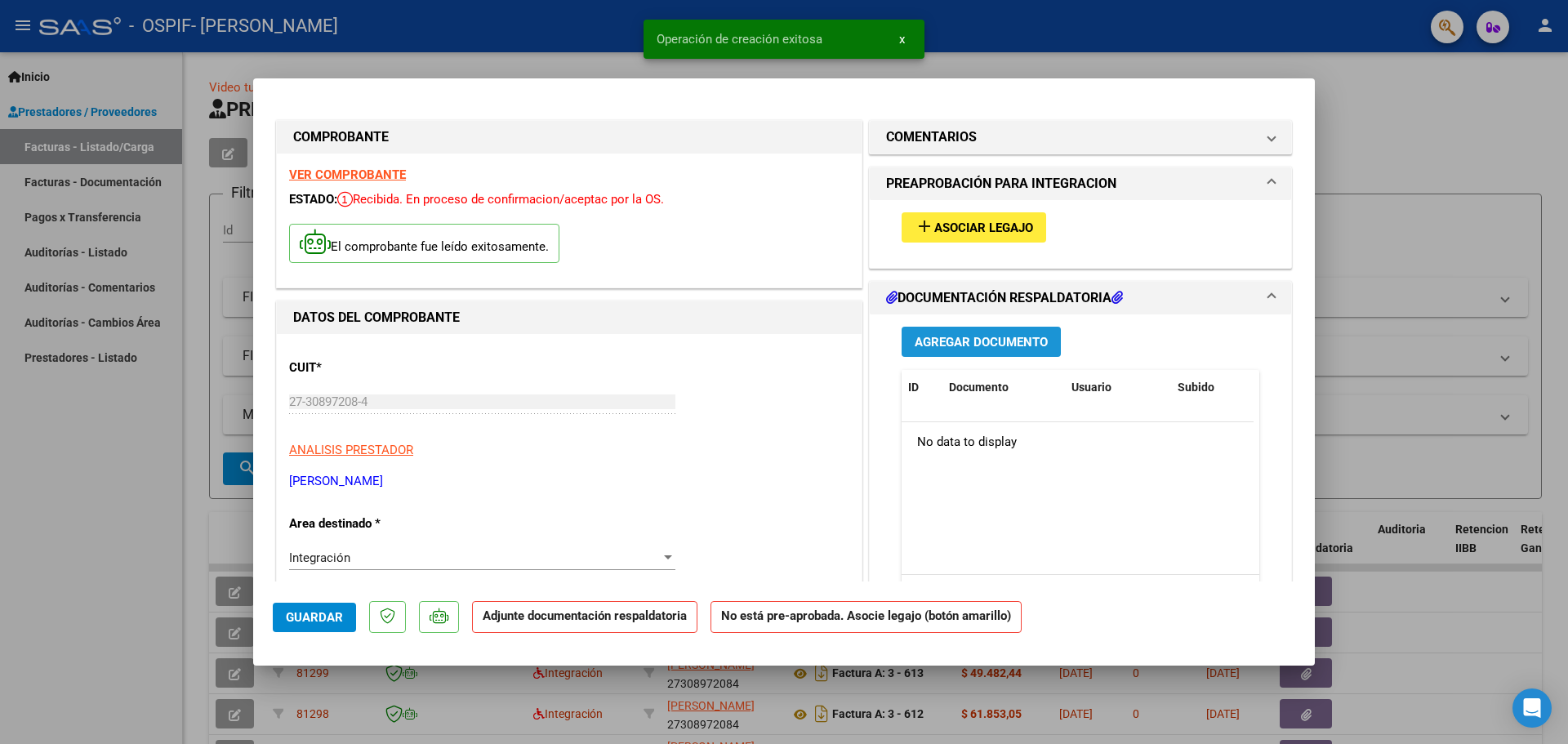
click at [1013, 341] on span "Agregar Documento" at bounding box center [982, 341] width 133 height 15
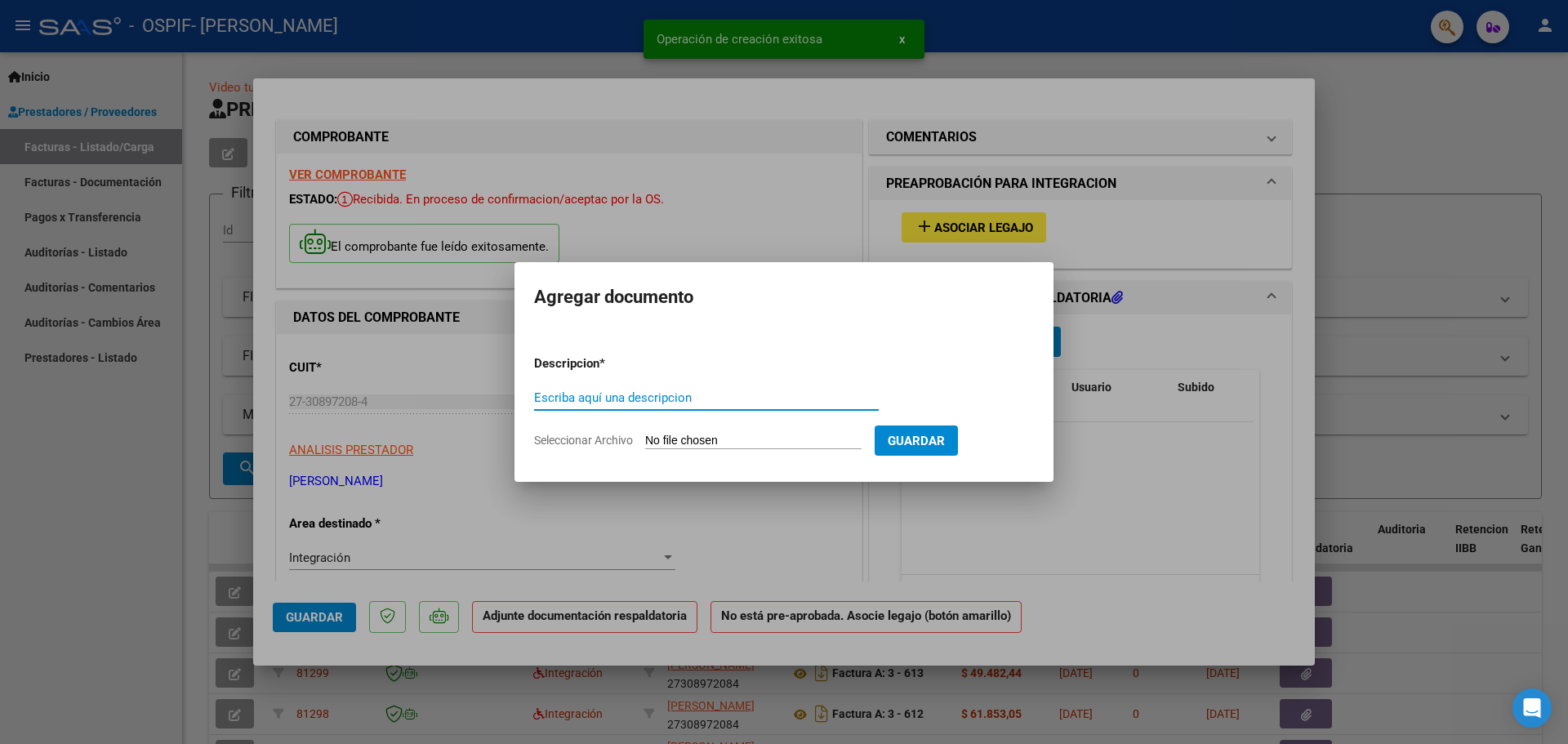
click at [617, 397] on input "Escriba aquí una descripcion" at bounding box center [706, 398] width 345 height 15
type input "ASISTENCIA"
click at [666, 440] on input "Seleccionar Archivo" at bounding box center [754, 441] width 217 height 16
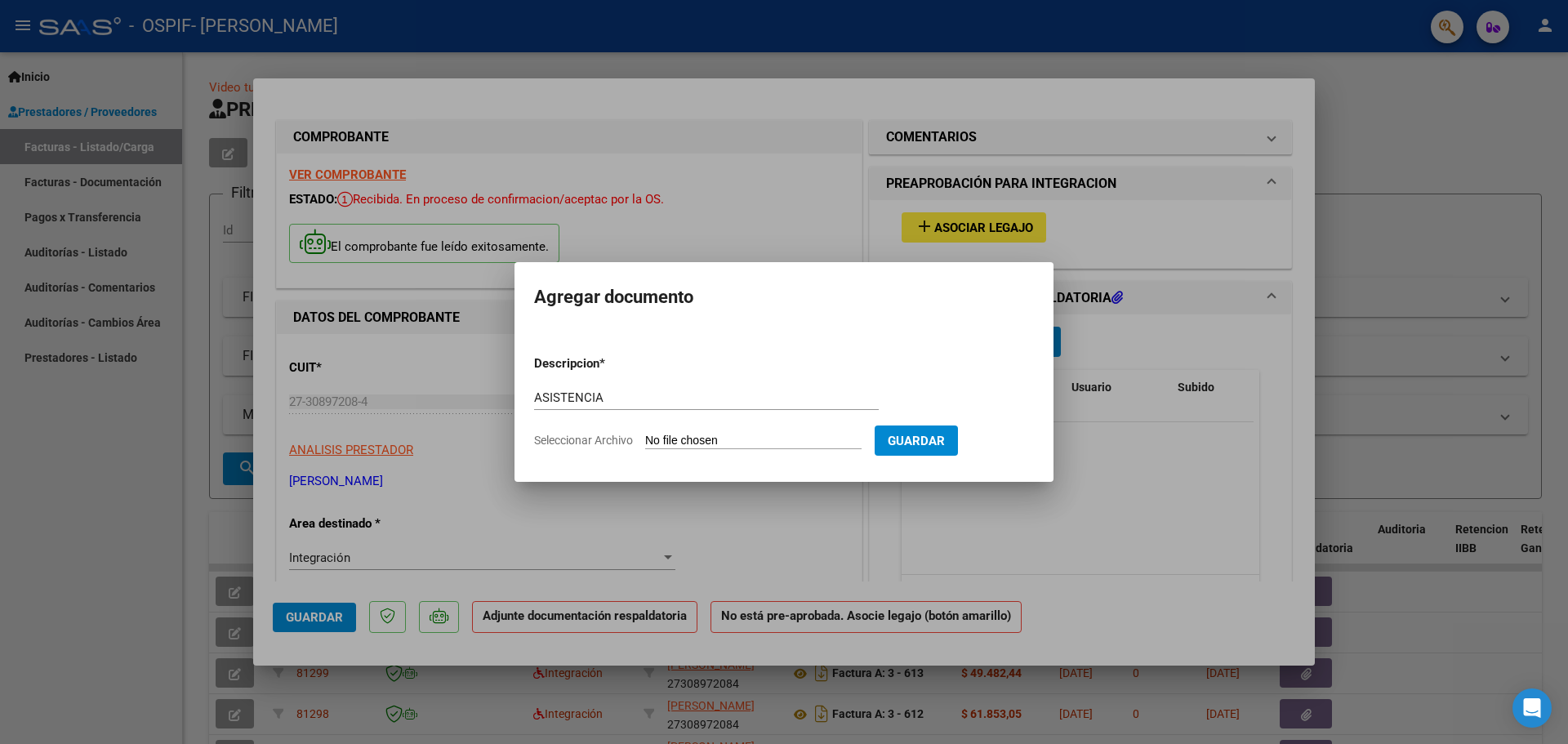
type input "C:\fakepath\ASISTENCIA [DATE] [PERSON_NAME].pdf"
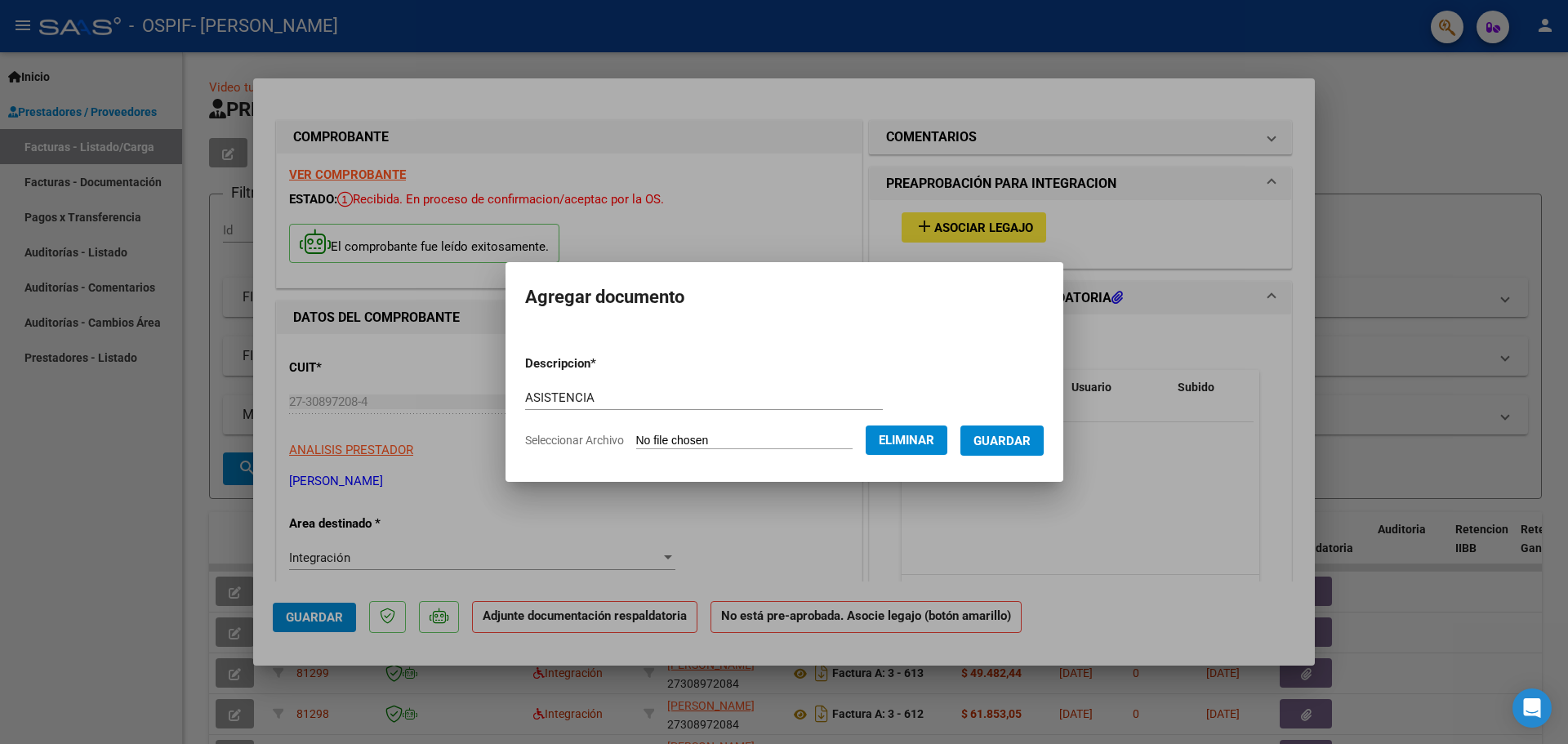
click at [1025, 450] on button "Guardar" at bounding box center [1001, 440] width 83 height 30
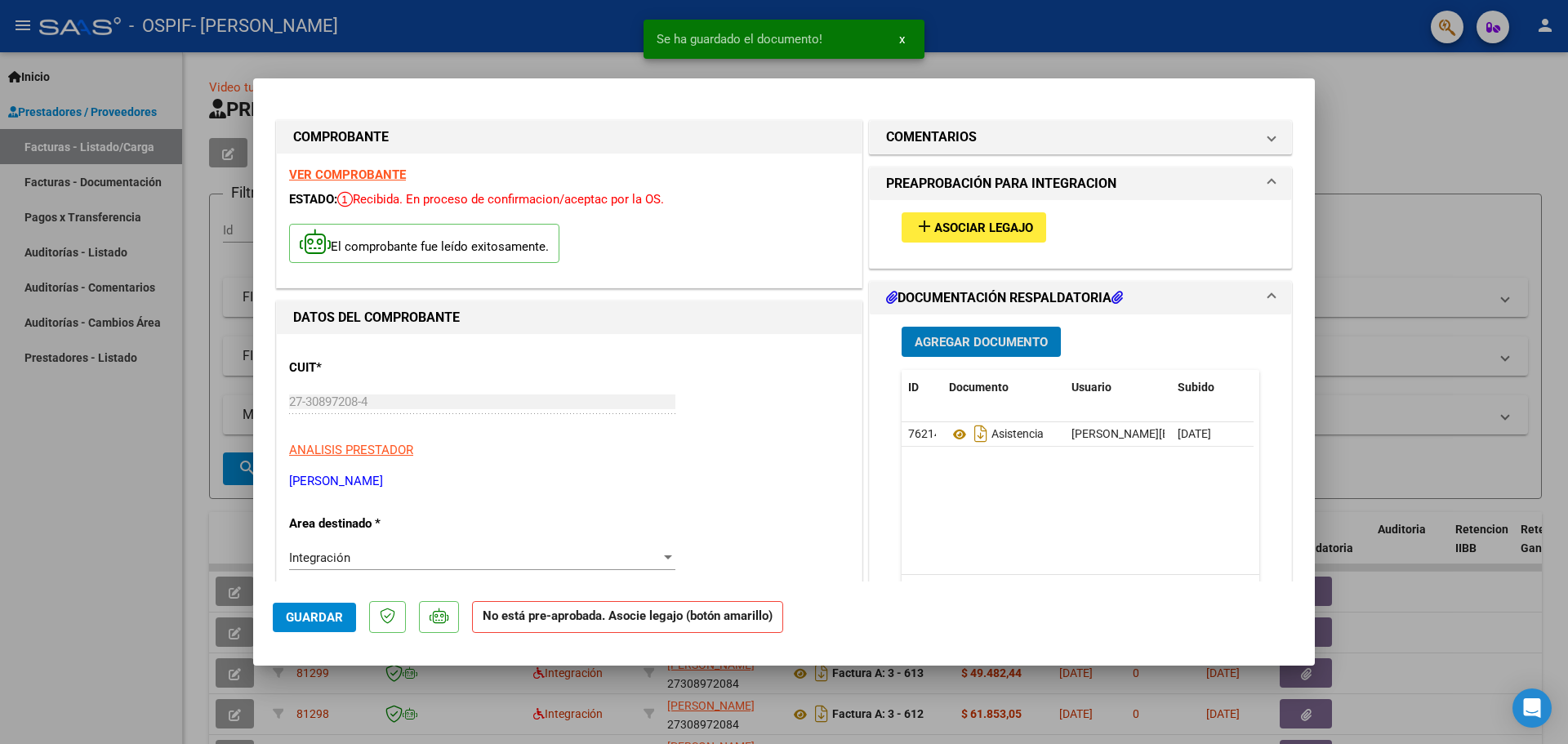
click at [934, 220] on span "Asociar Legajo" at bounding box center [983, 227] width 99 height 15
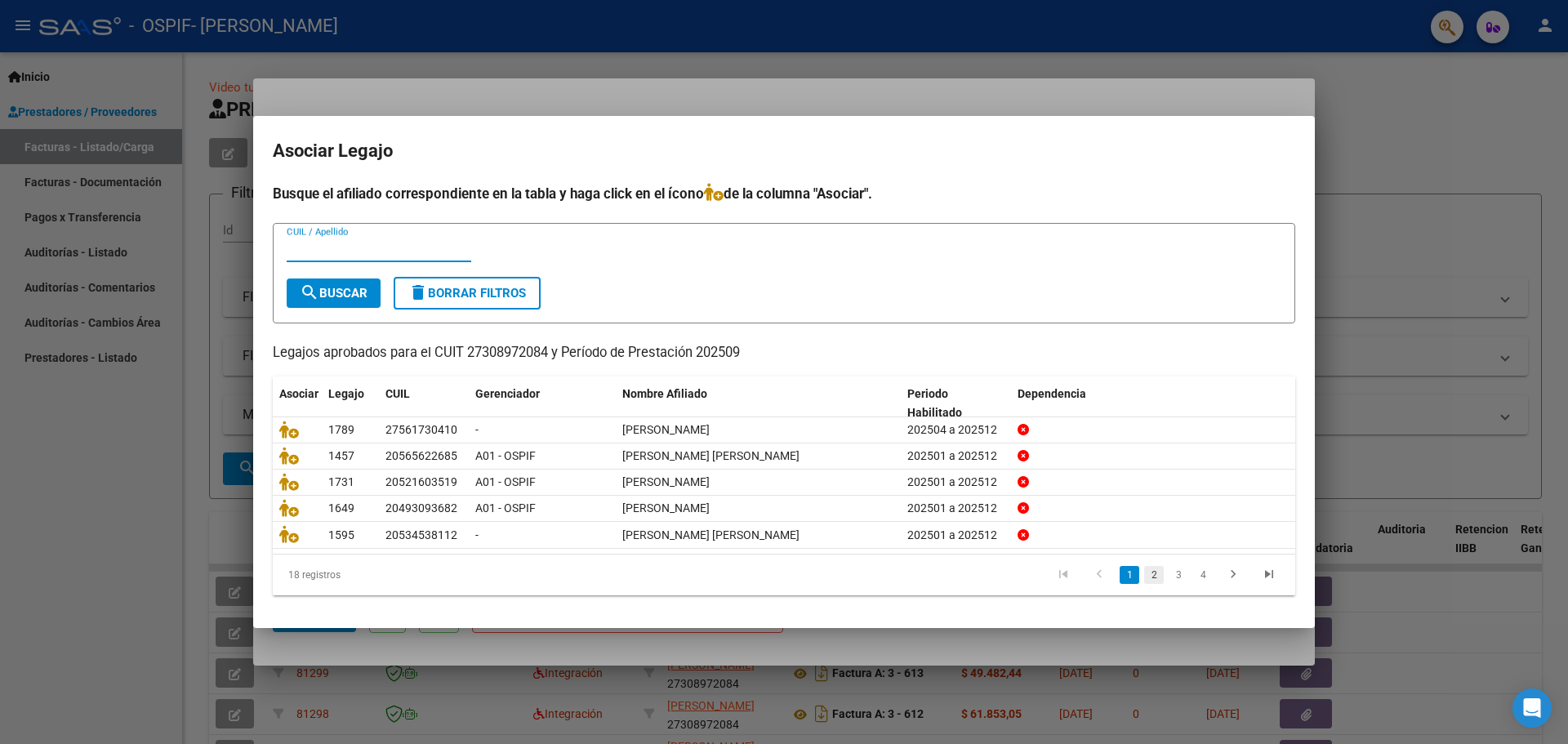
click at [1155, 578] on link "2" at bounding box center [1153, 574] width 20 height 18
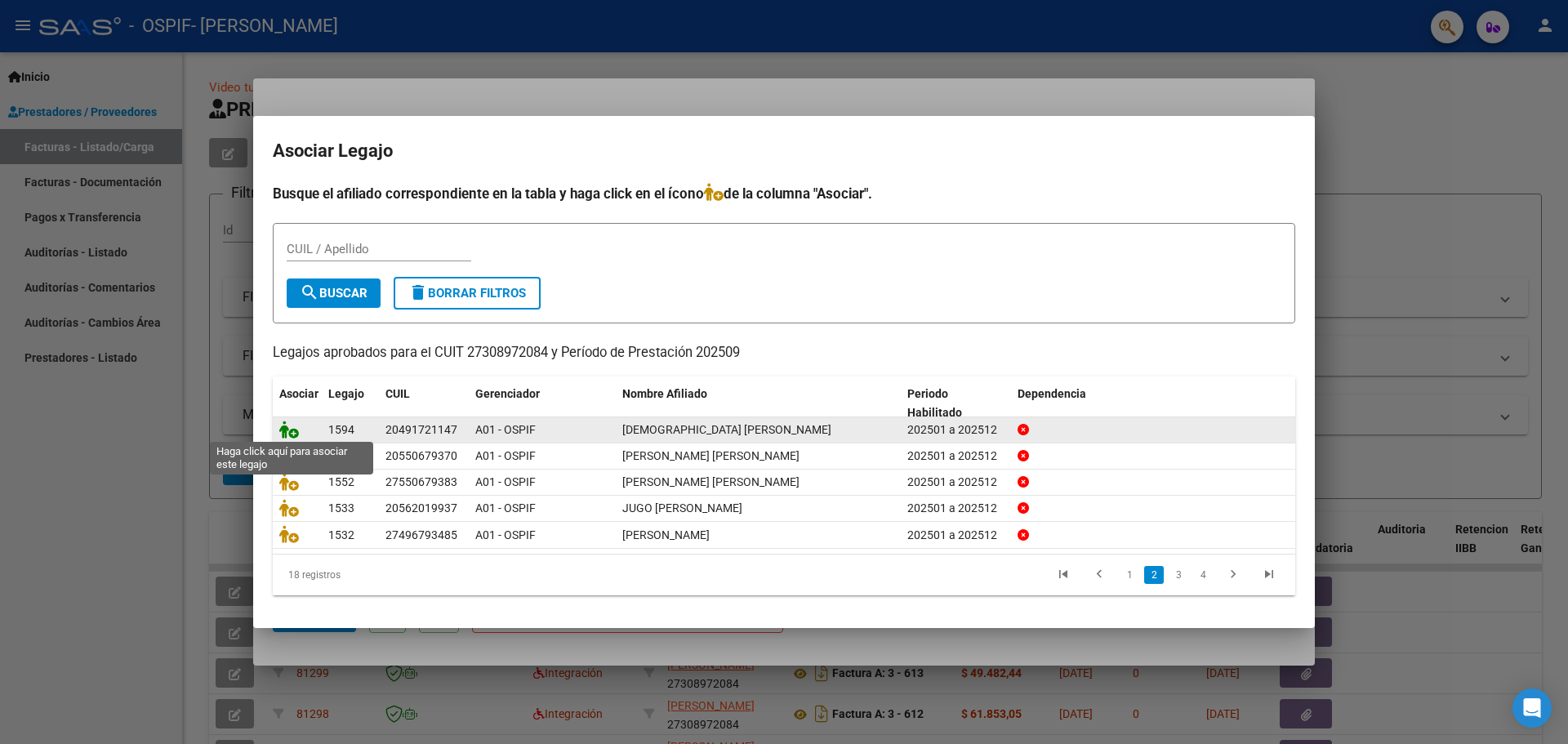
click at [291, 430] on icon at bounding box center [288, 429] width 20 height 18
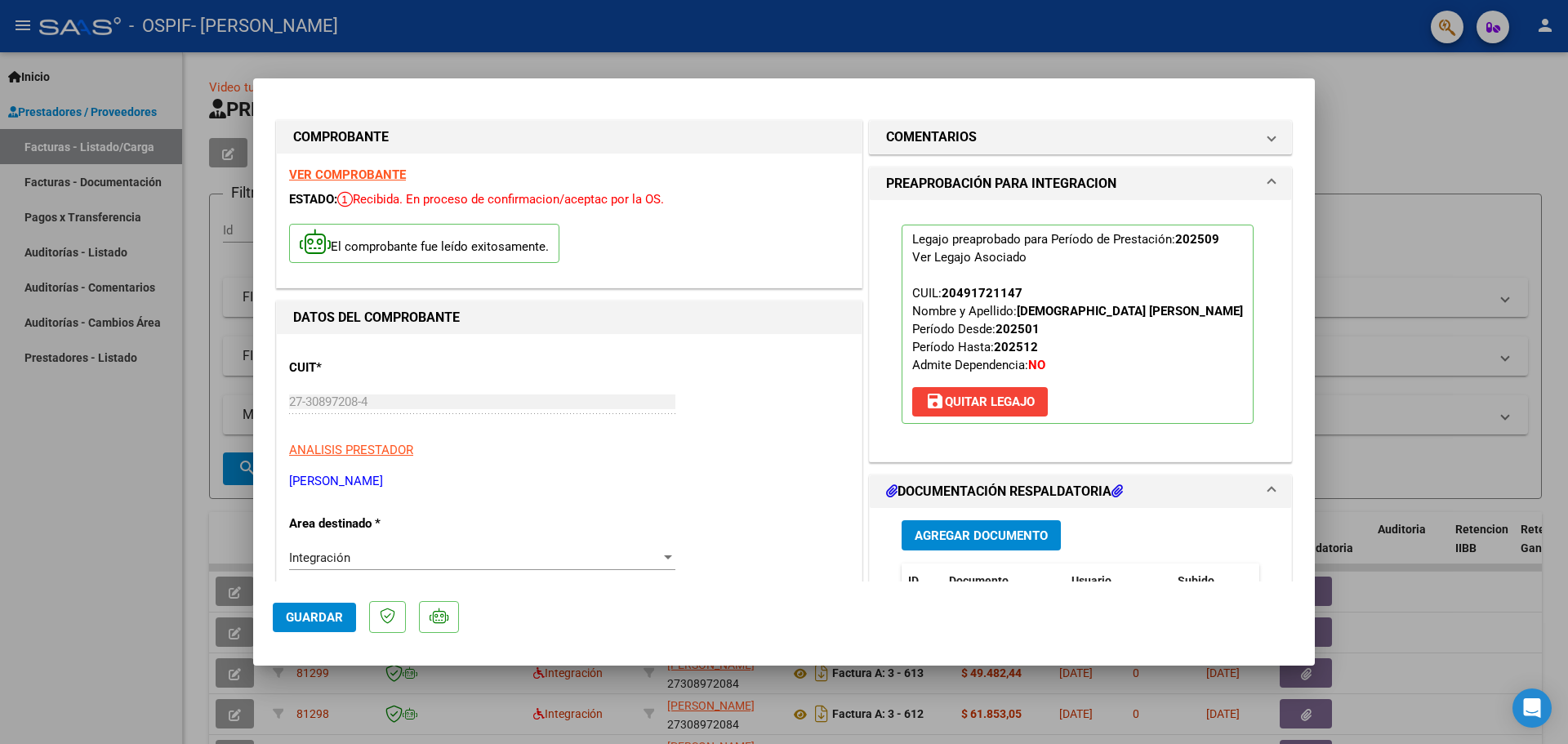
click at [120, 486] on div at bounding box center [784, 372] width 1568 height 744
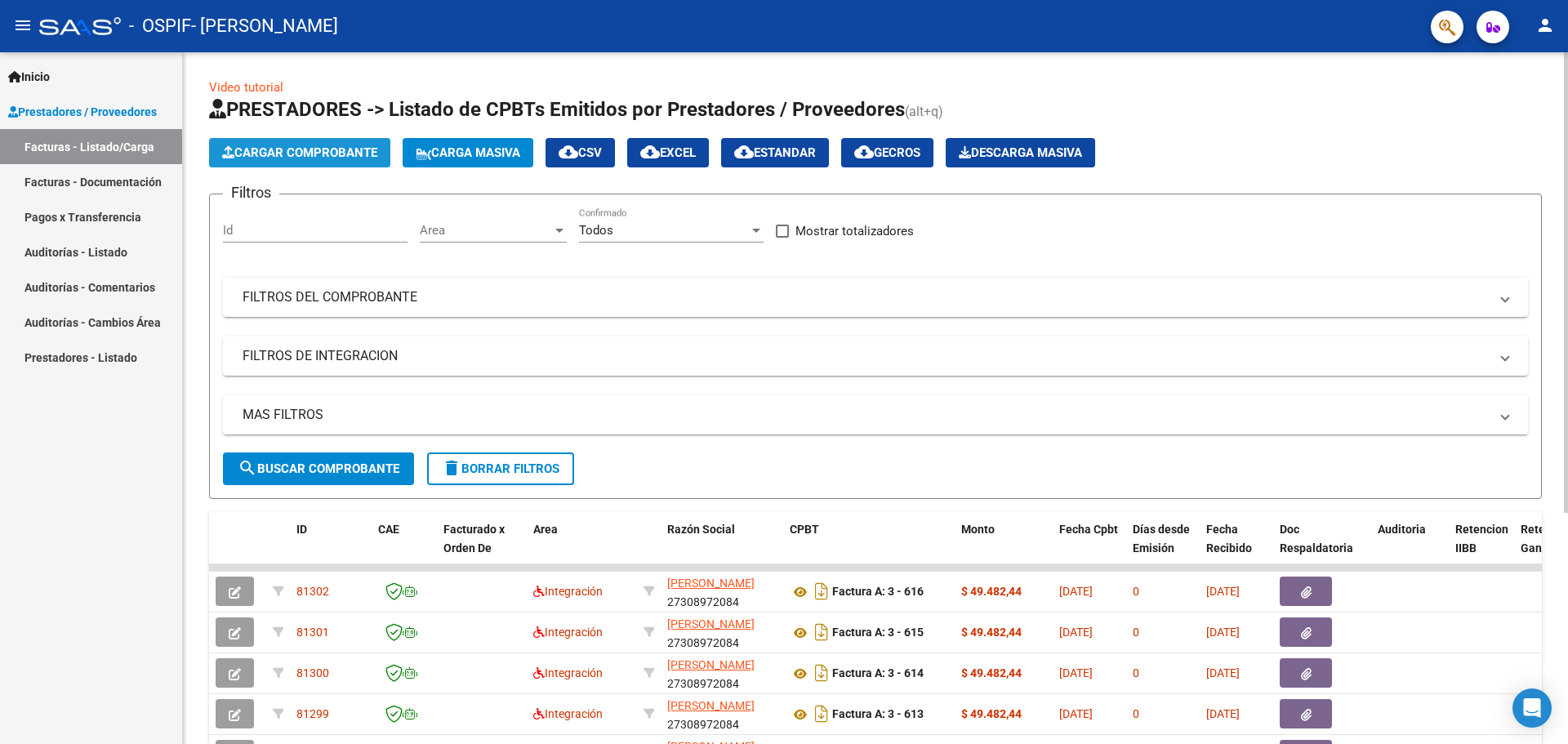
click at [360, 145] on button "Cargar Comprobante" at bounding box center [299, 152] width 181 height 29
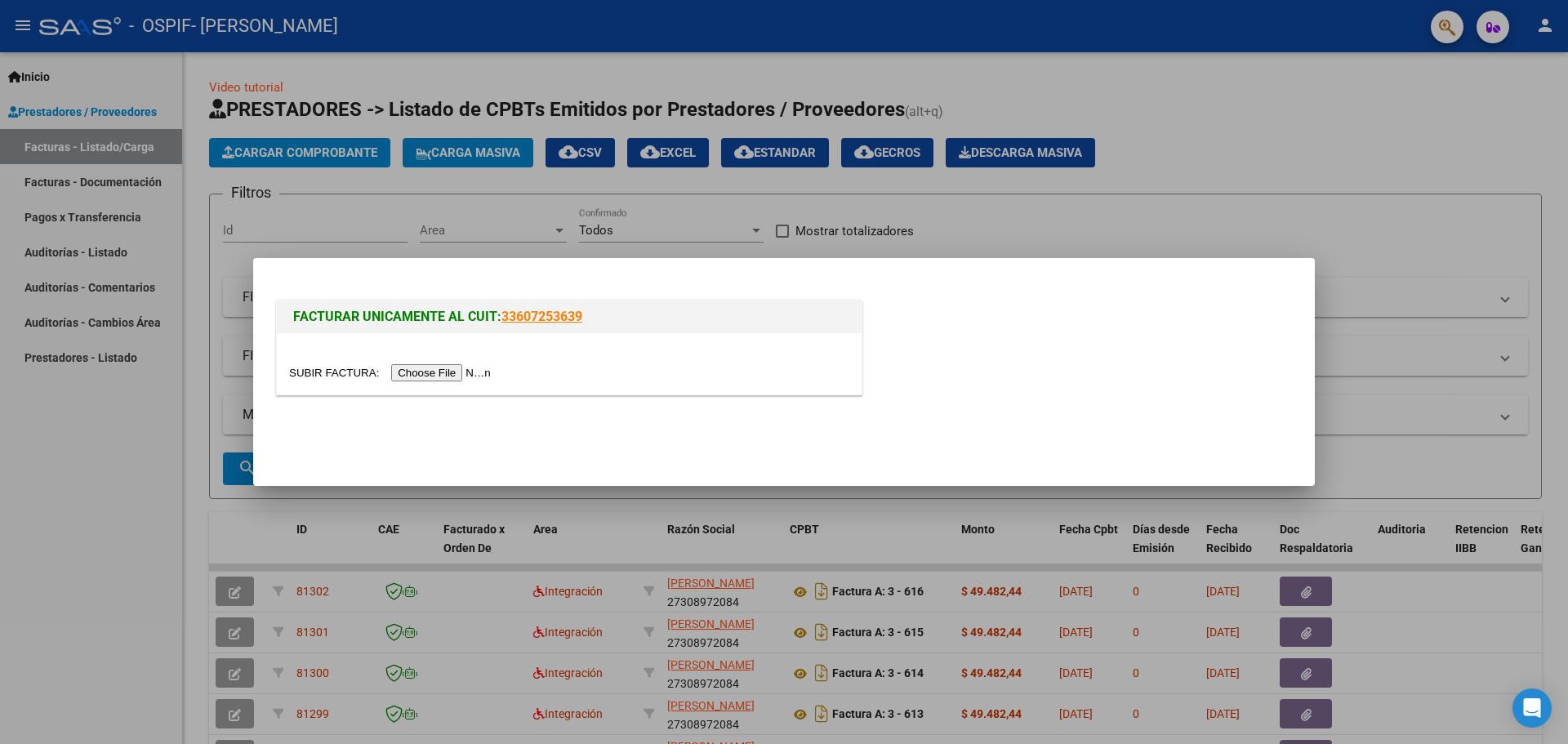
click at [463, 372] on input "file" at bounding box center [392, 372] width 206 height 17
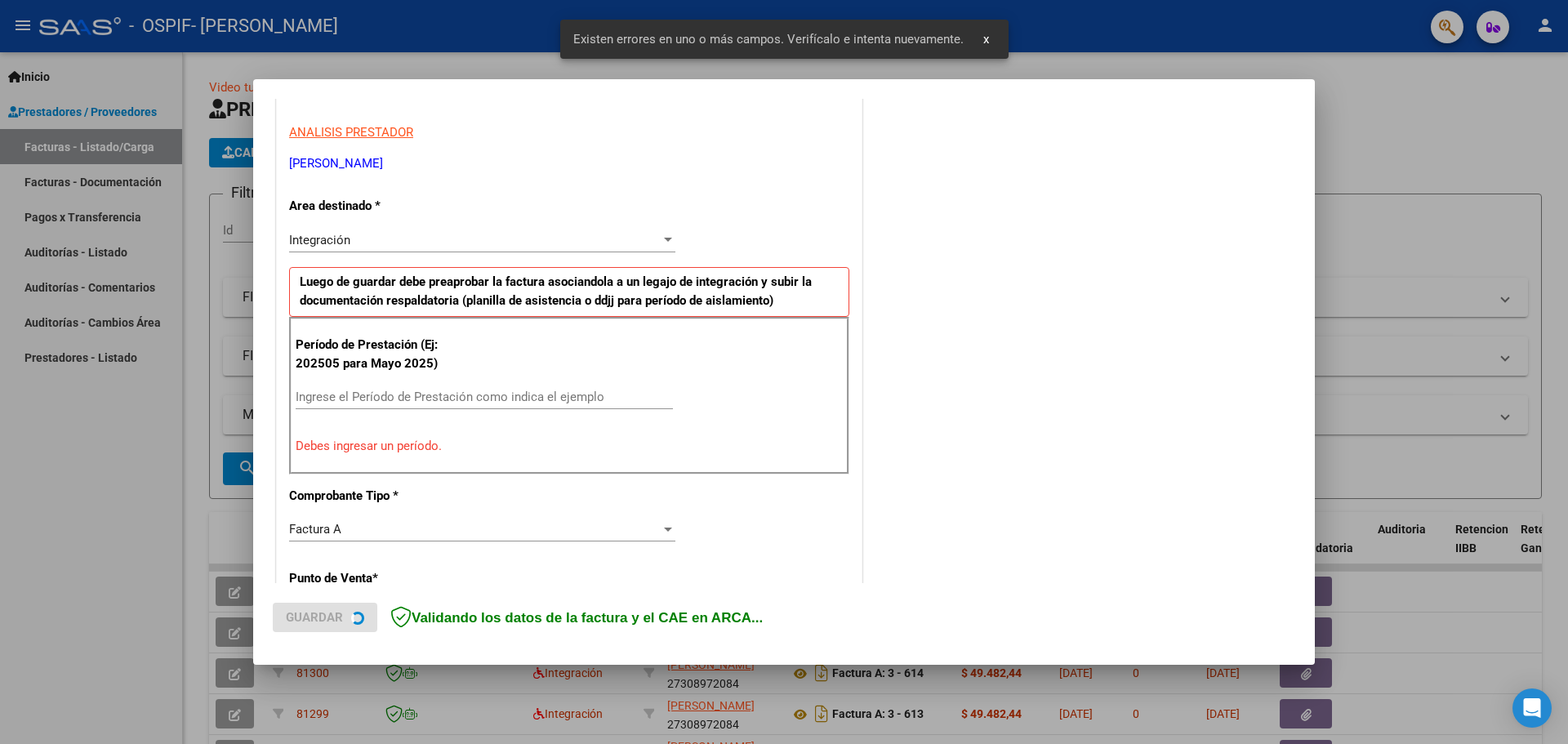
scroll to position [296, 0]
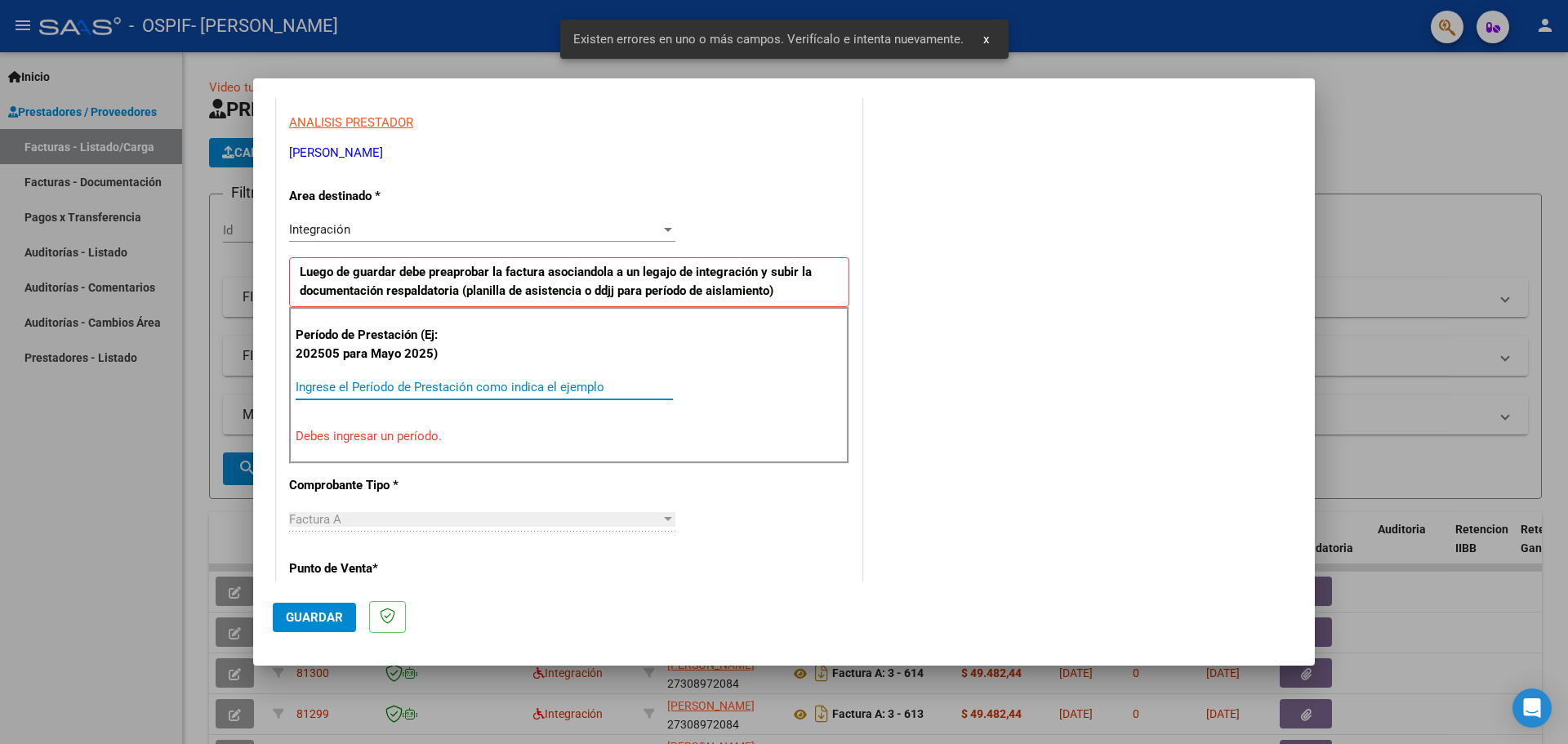
click at [355, 381] on input "Ingrese el Período de Prestación como indica el ejemplo" at bounding box center [483, 386] width 377 height 15
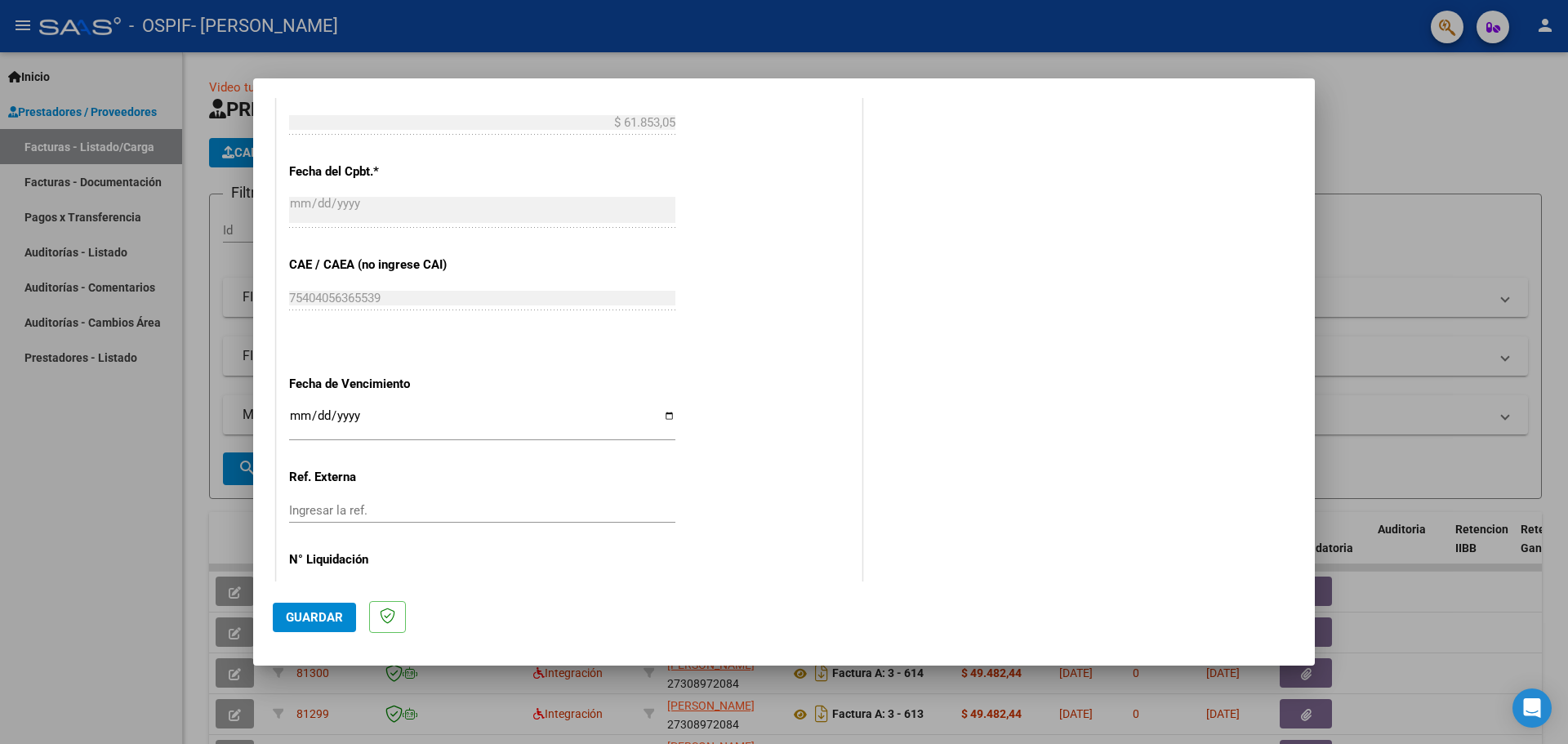
scroll to position [949, 0]
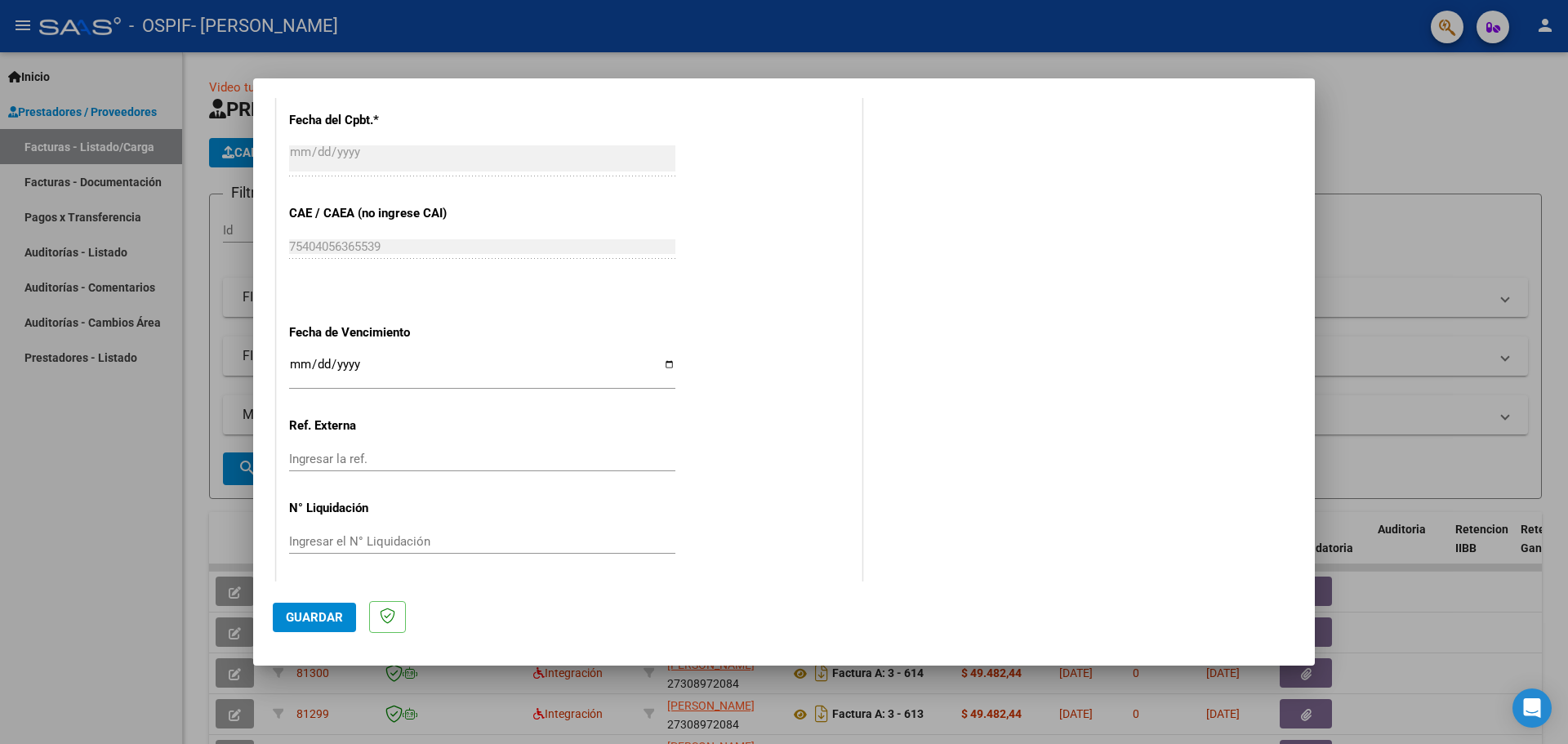
click at [661, 366] on input "Ingresar la fecha" at bounding box center [483, 371] width 386 height 26
click at [334, 626] on button "Guardar" at bounding box center [314, 618] width 83 height 29
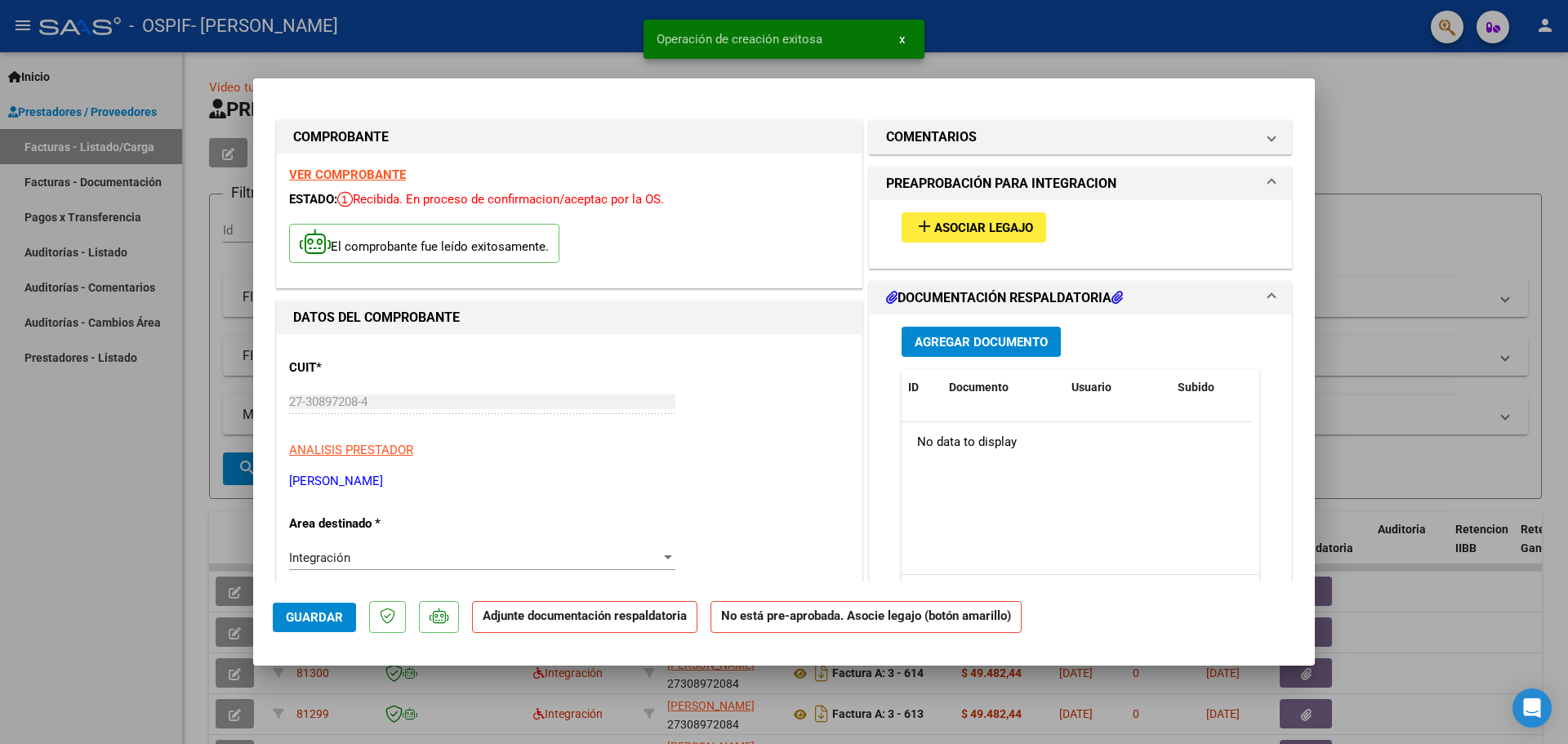
click at [988, 340] on span "Agregar Documento" at bounding box center [982, 341] width 133 height 15
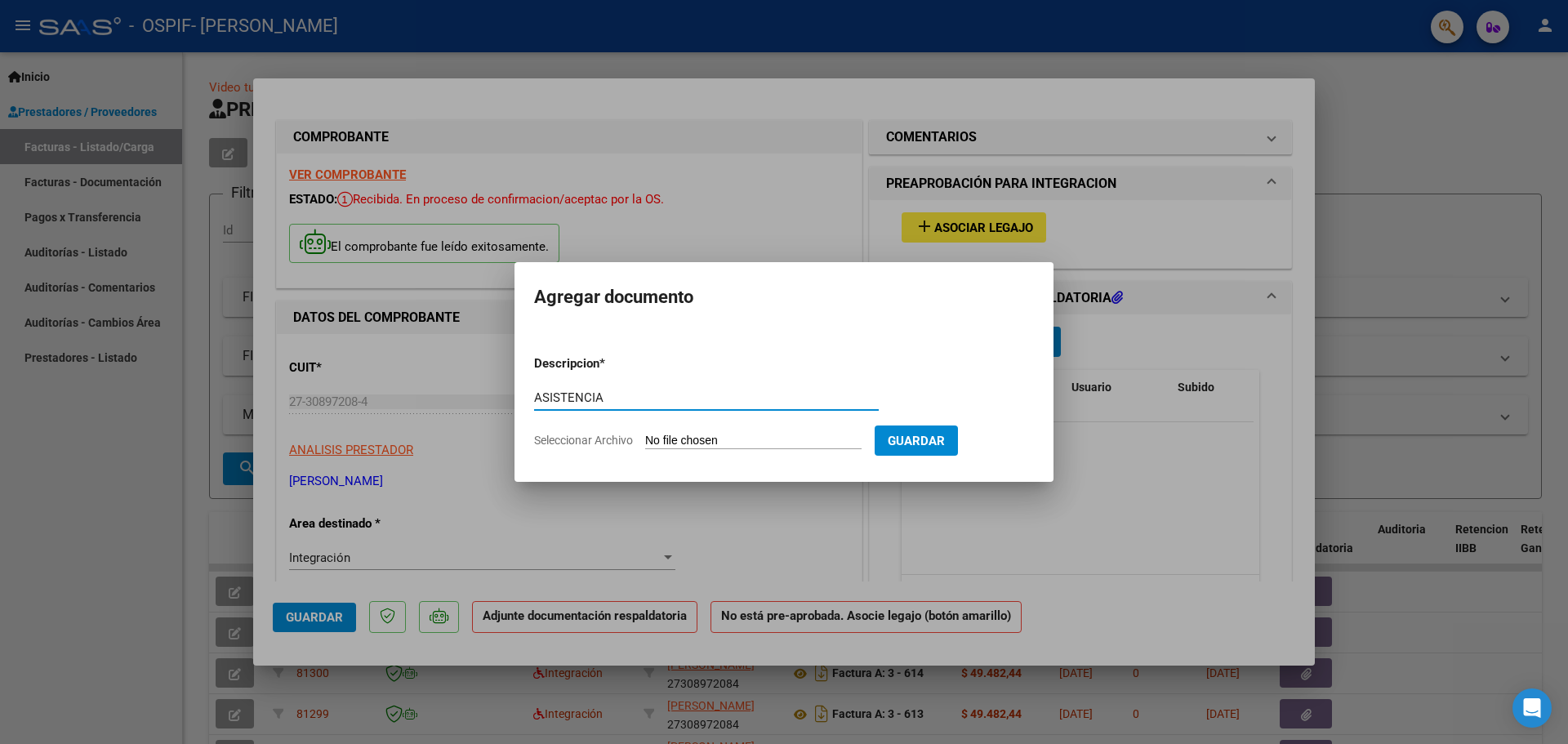
click at [722, 437] on input "Seleccionar Archivo" at bounding box center [754, 441] width 217 height 16
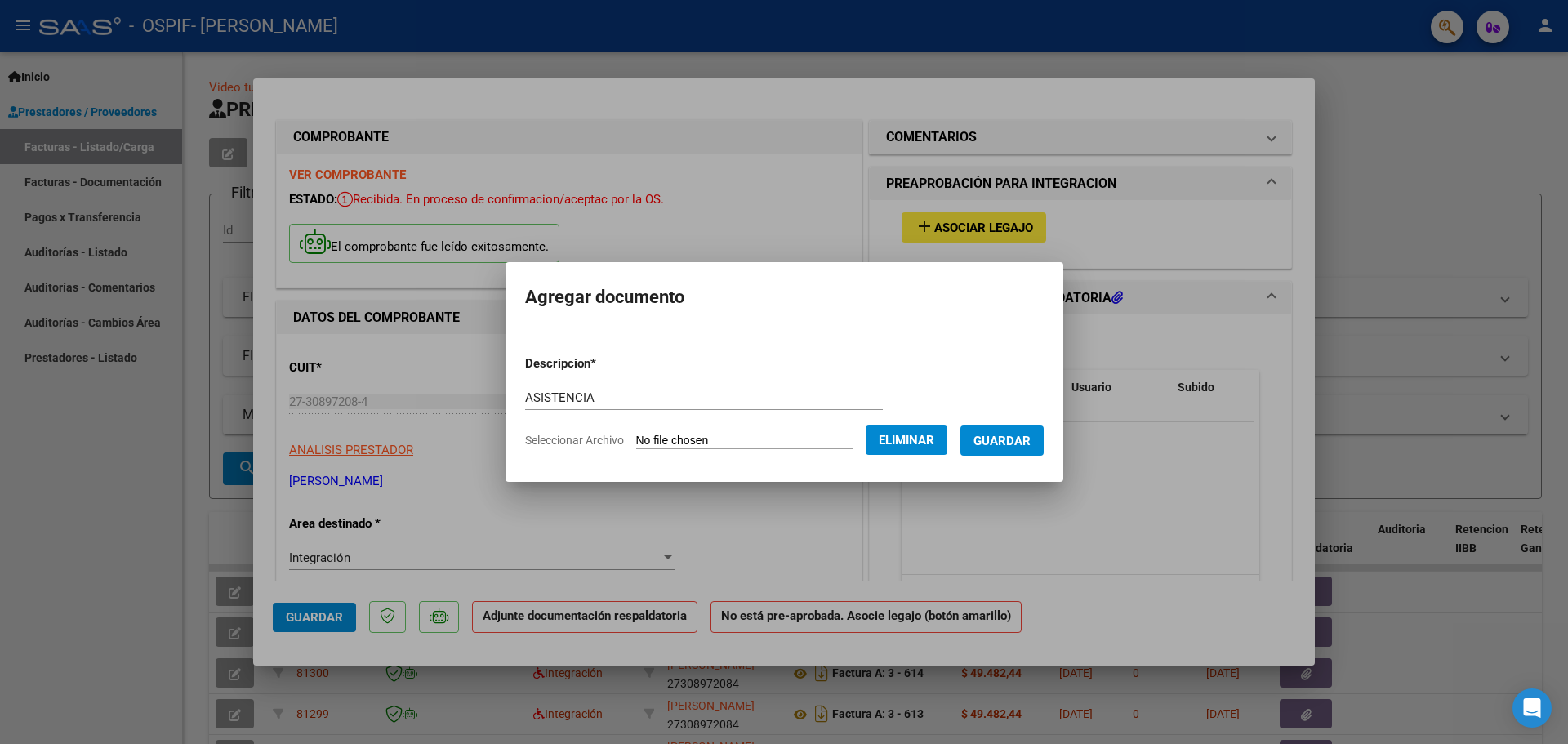
click at [1044, 439] on button "Guardar" at bounding box center [1001, 440] width 83 height 30
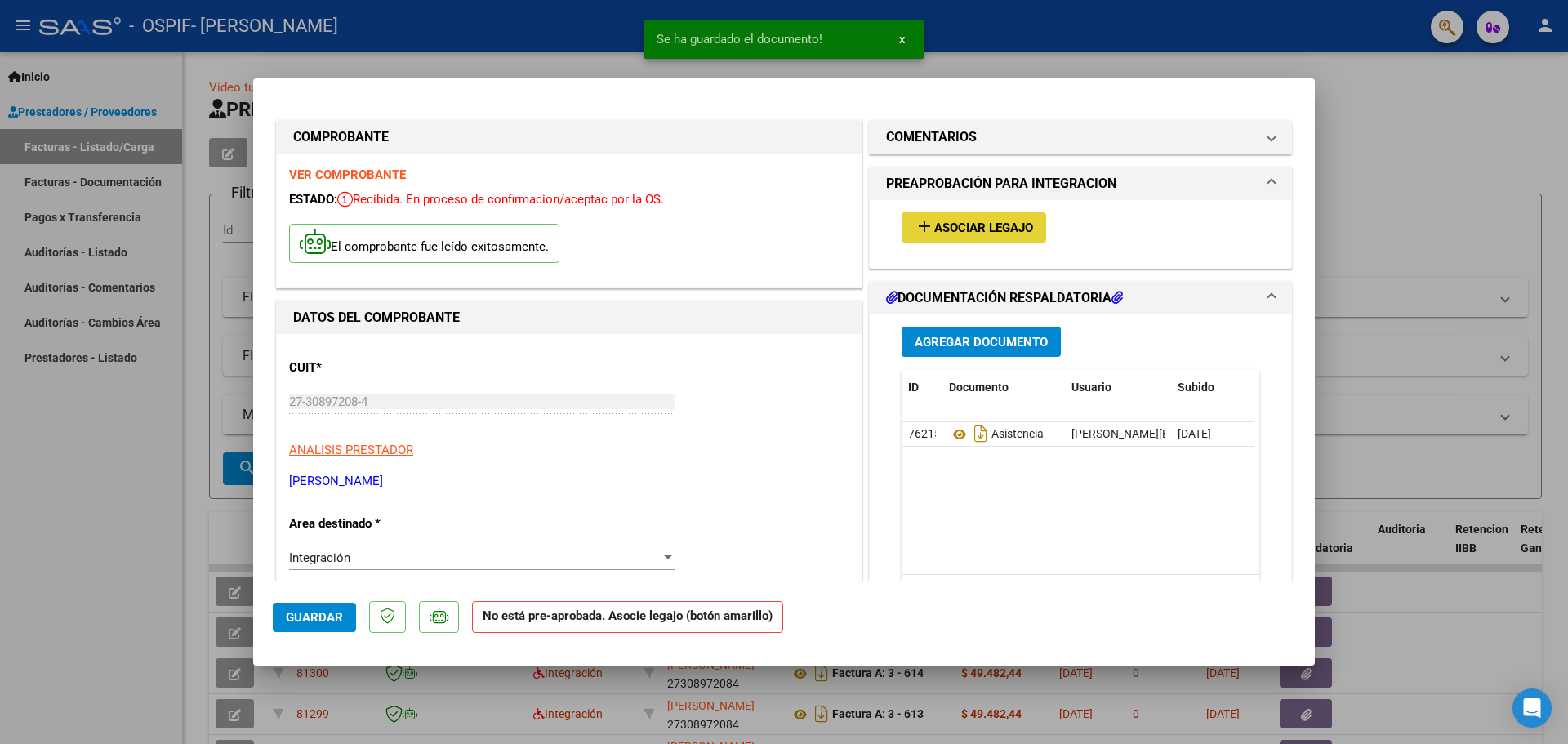
click at [955, 235] on button "add Asociar Legajo" at bounding box center [974, 227] width 145 height 30
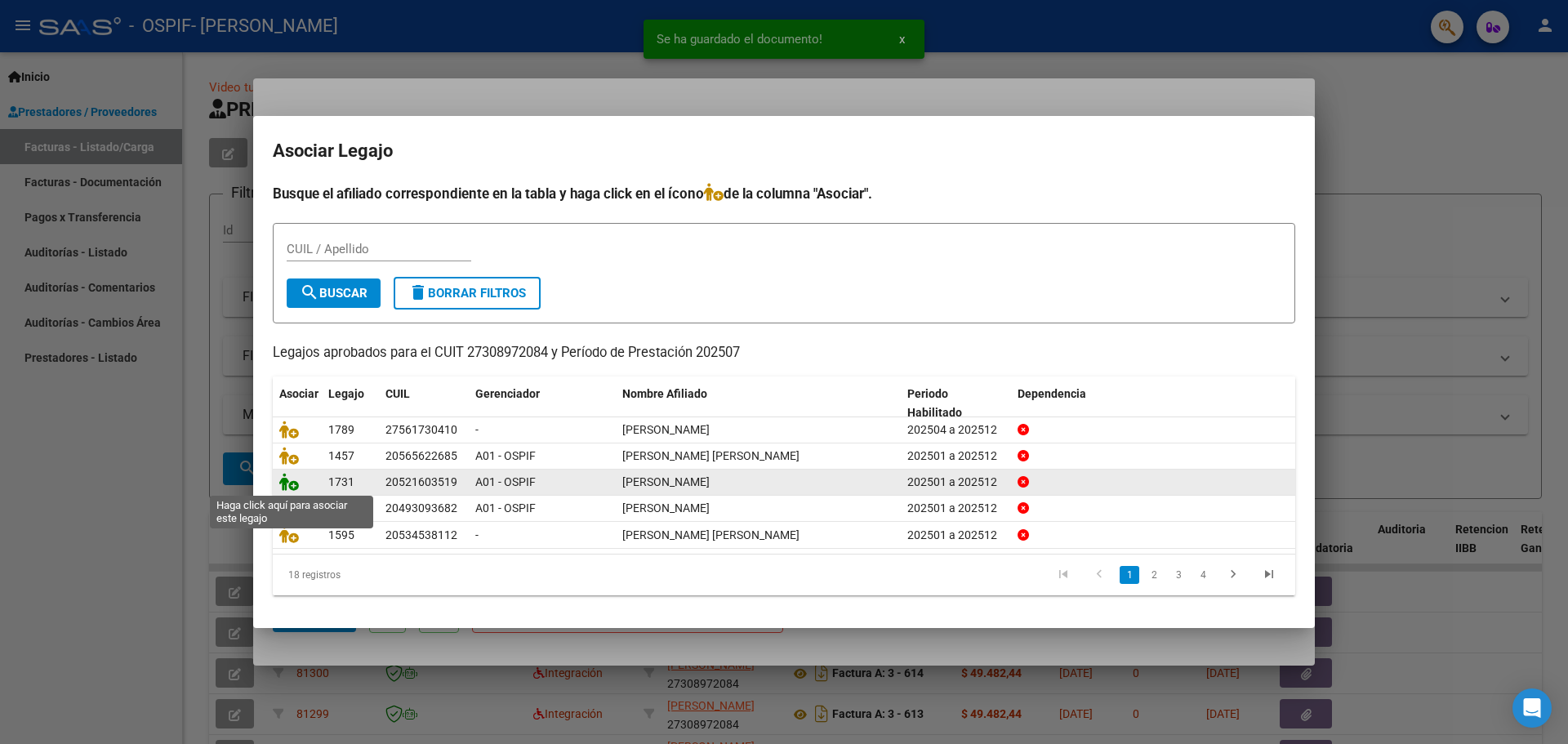
click at [285, 481] on icon at bounding box center [288, 482] width 20 height 18
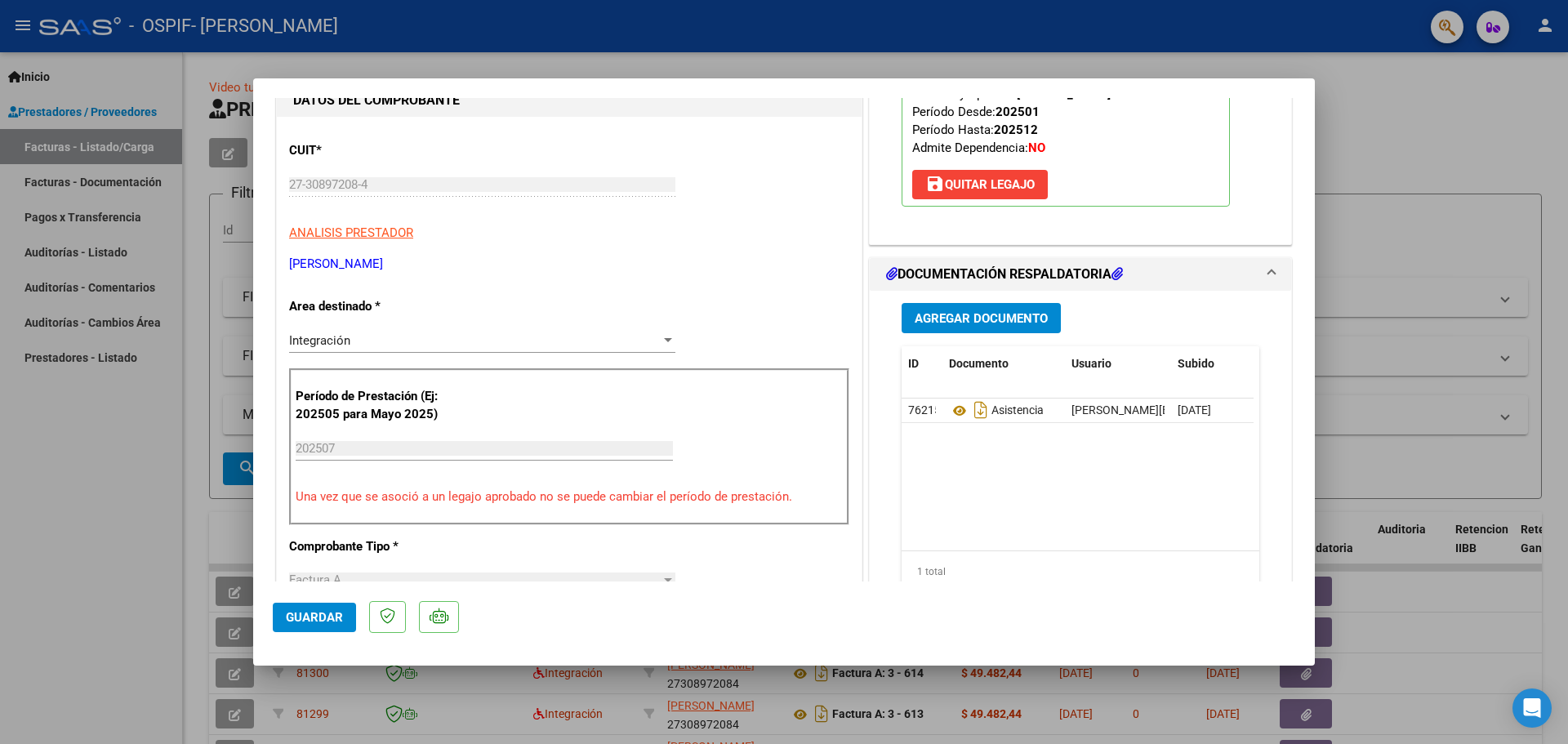
scroll to position [245, 0]
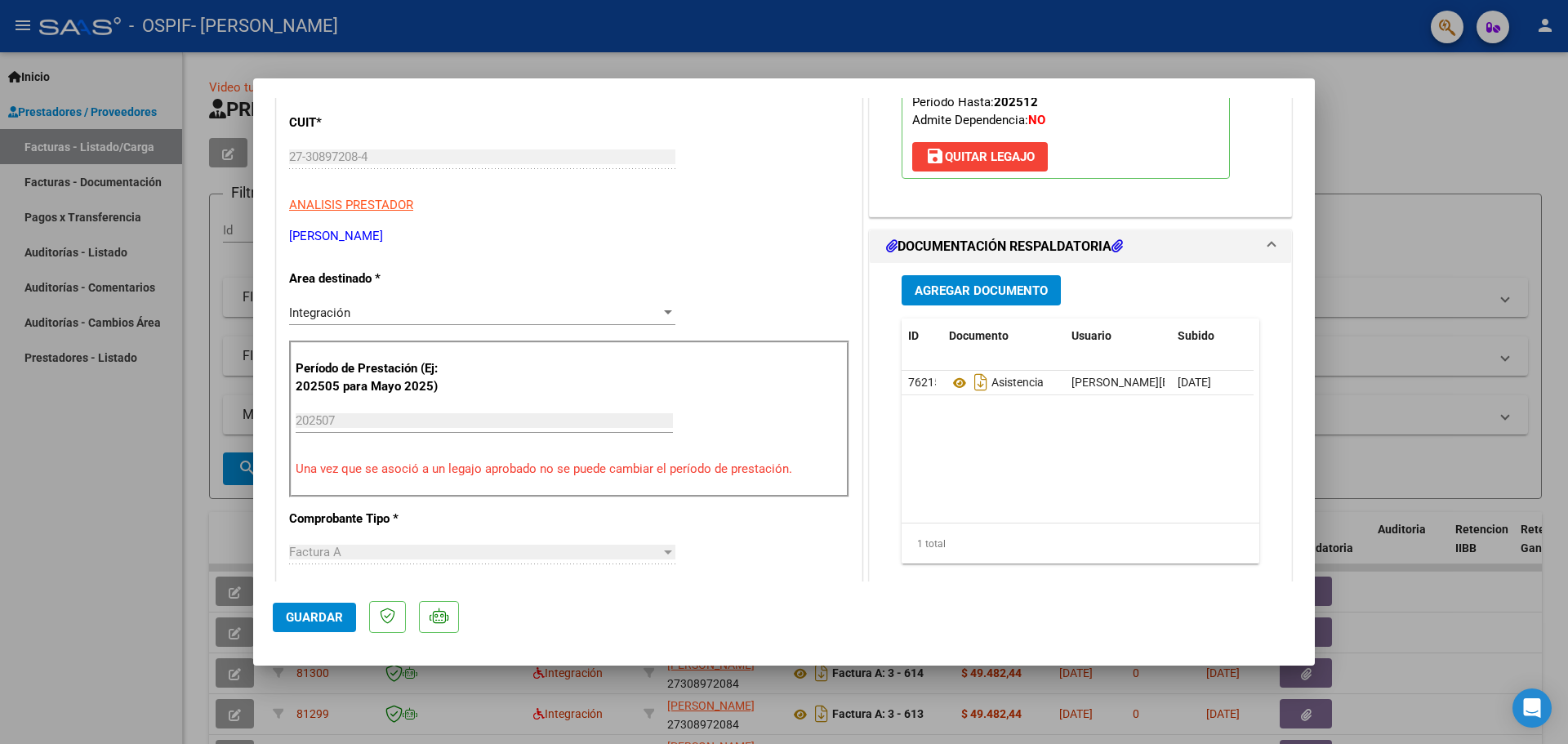
click at [87, 470] on div at bounding box center [784, 372] width 1568 height 744
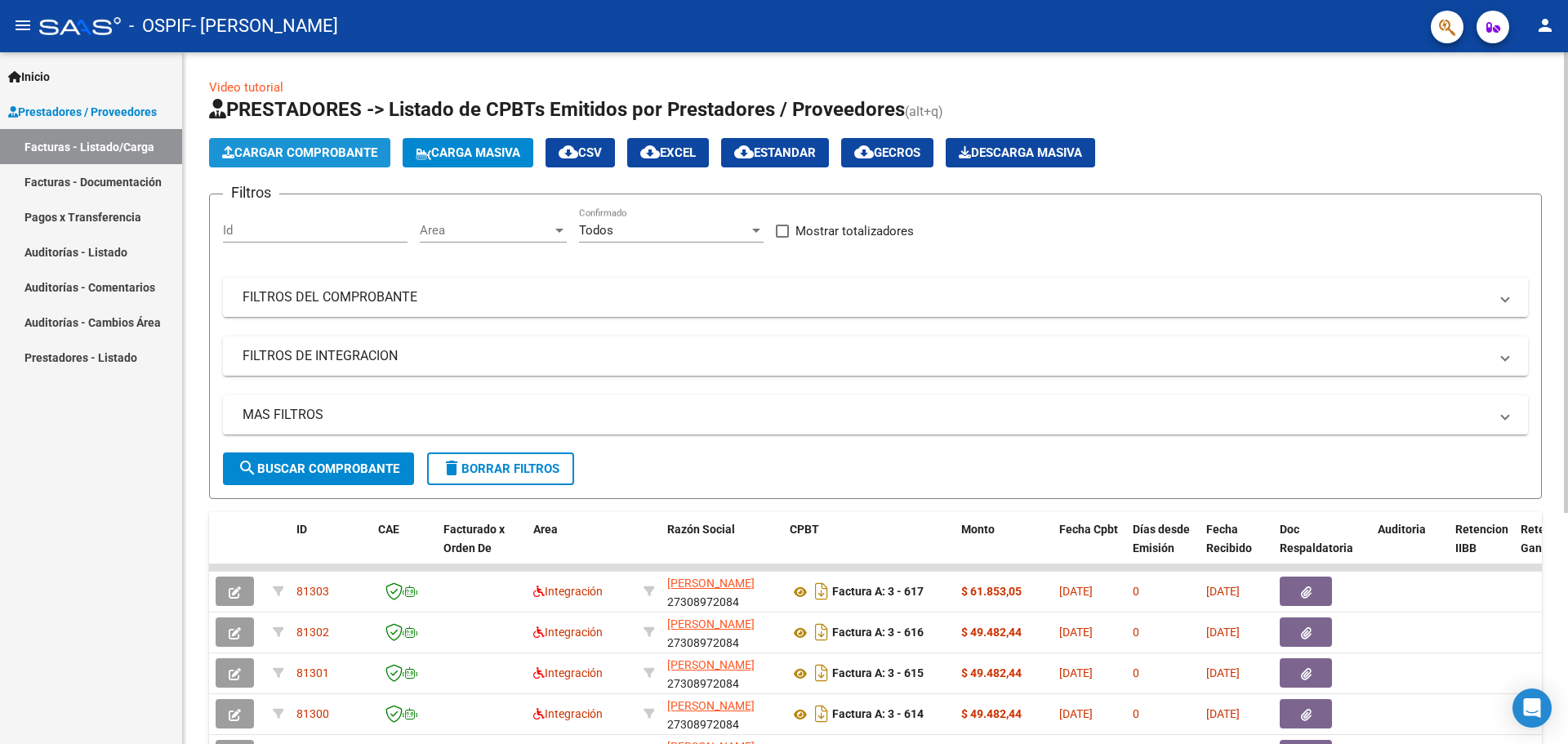
click at [270, 150] on span "Cargar Comprobante" at bounding box center [299, 152] width 155 height 15
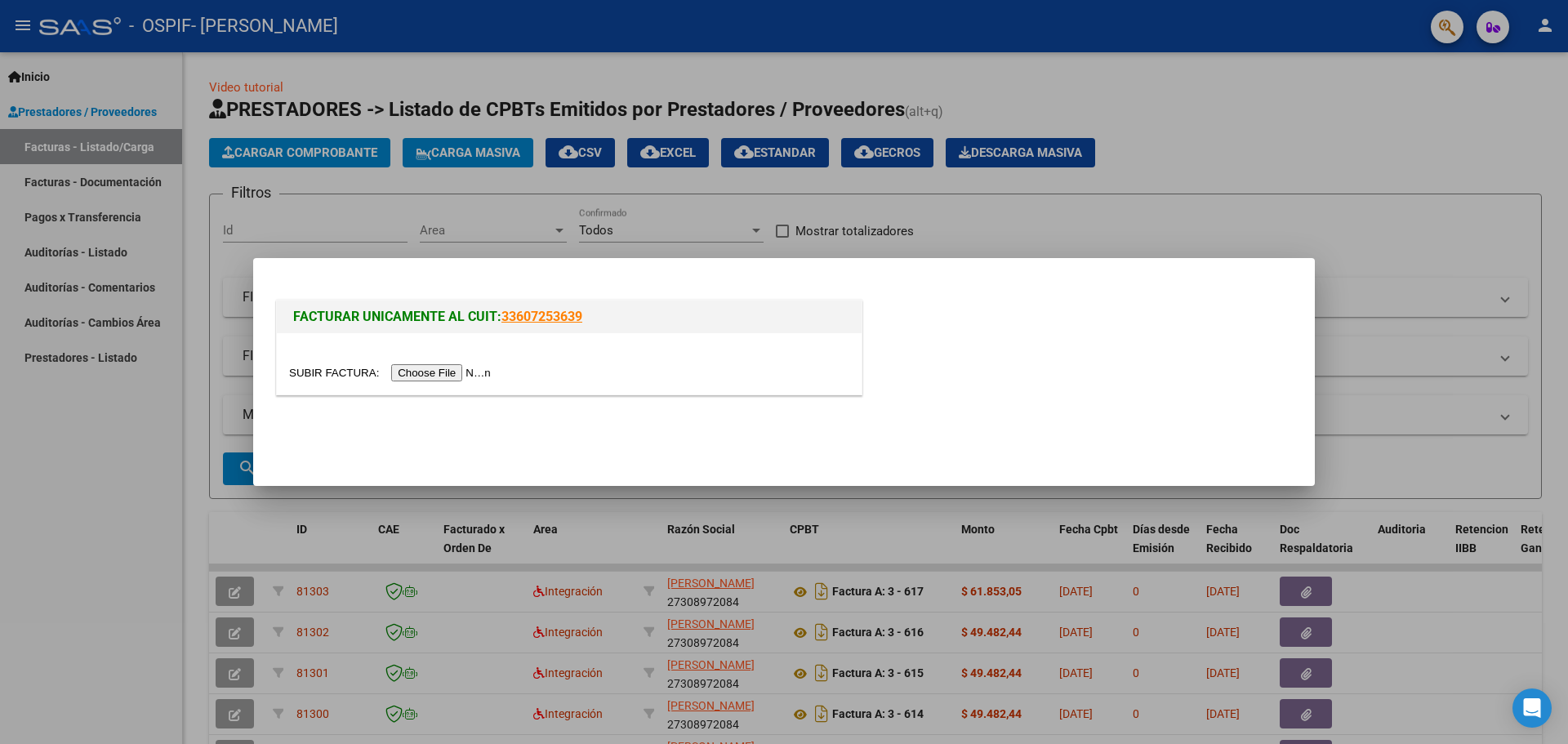
click at [472, 369] on input "file" at bounding box center [392, 372] width 206 height 17
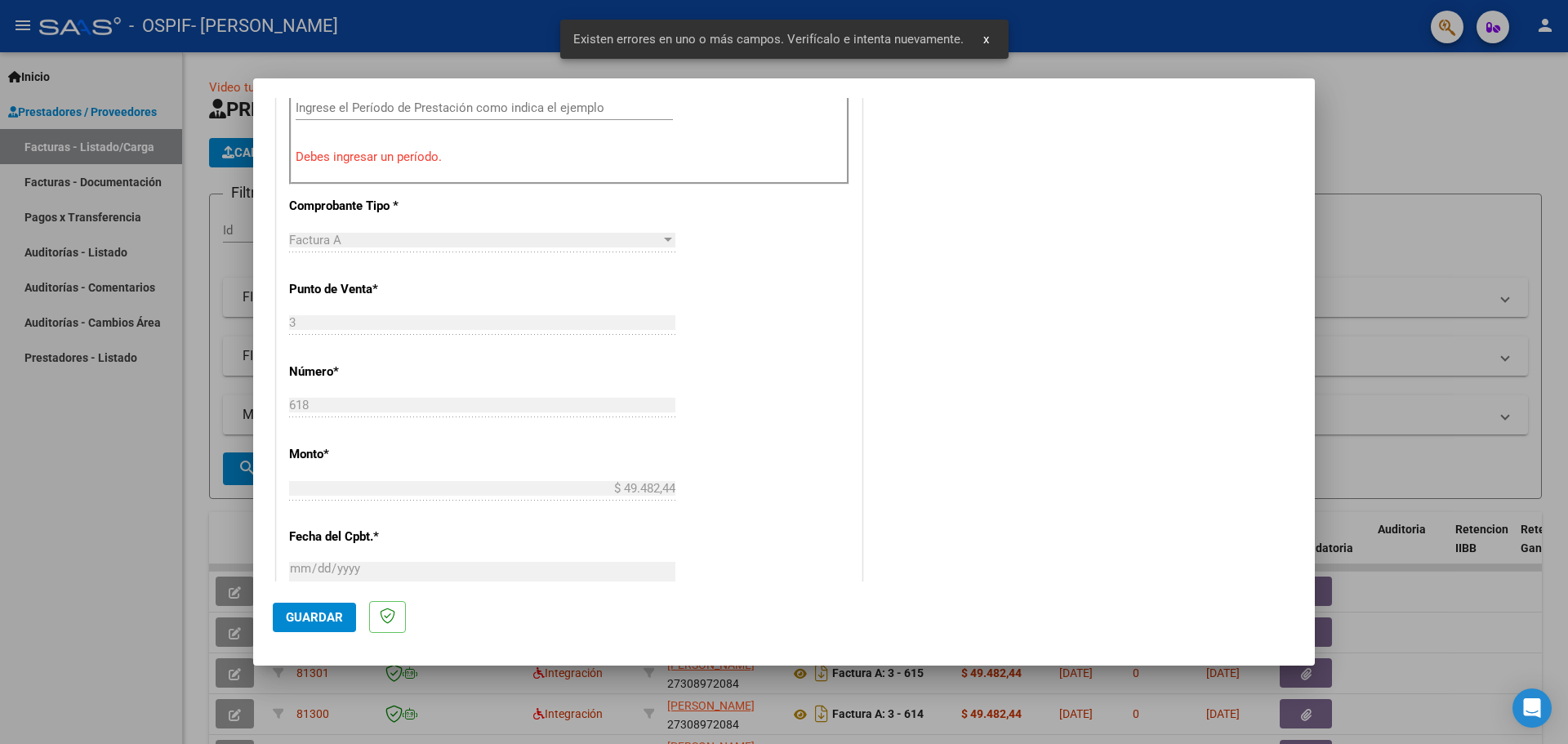
scroll to position [494, 0]
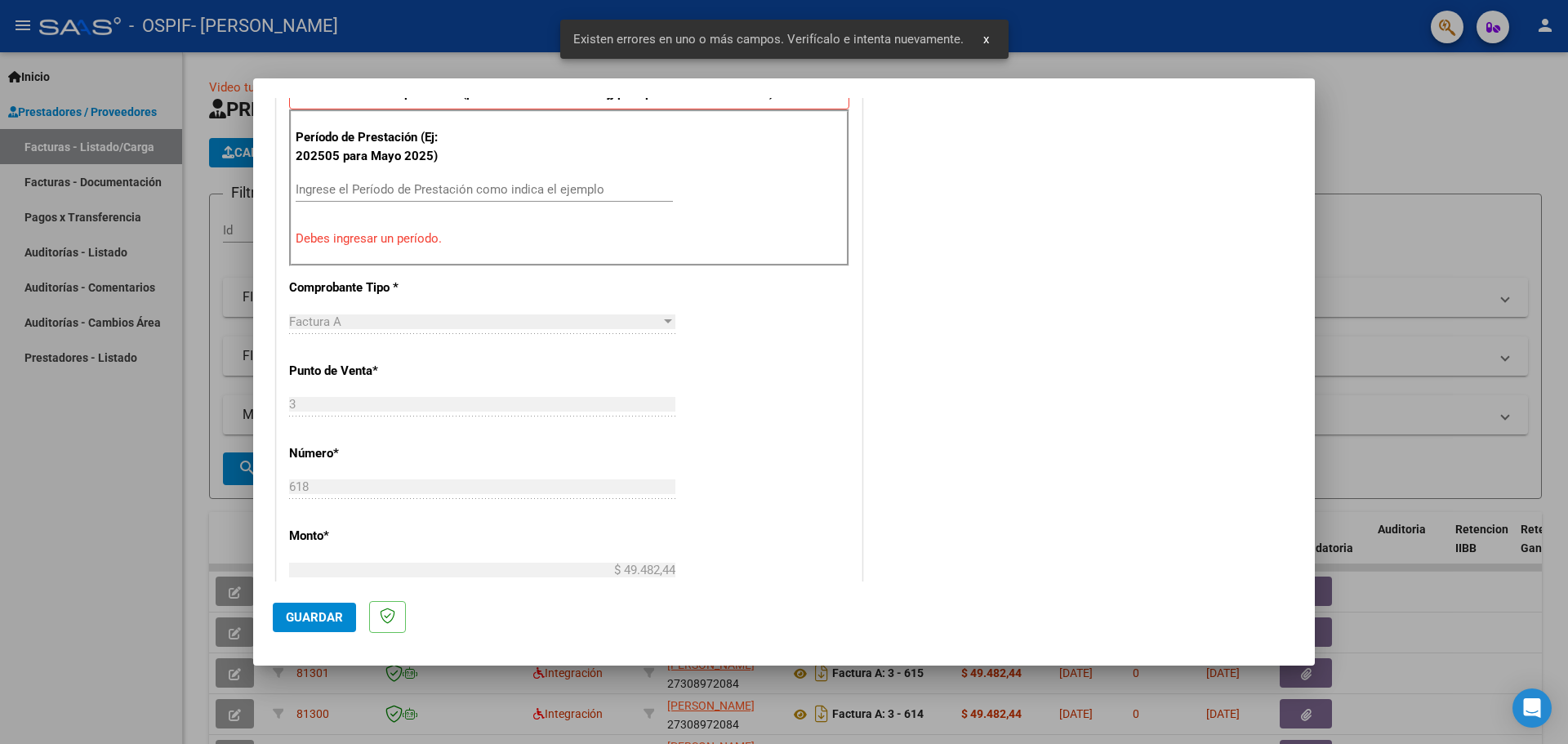
click at [367, 176] on div "Período de Prestación (Ej: 202505 para Mayo 2025) Ingrese el Período de Prestac…" at bounding box center [569, 187] width 560 height 157
click at [361, 188] on input "Ingrese el Período de Prestación como indica el ejemplo" at bounding box center [483, 189] width 377 height 15
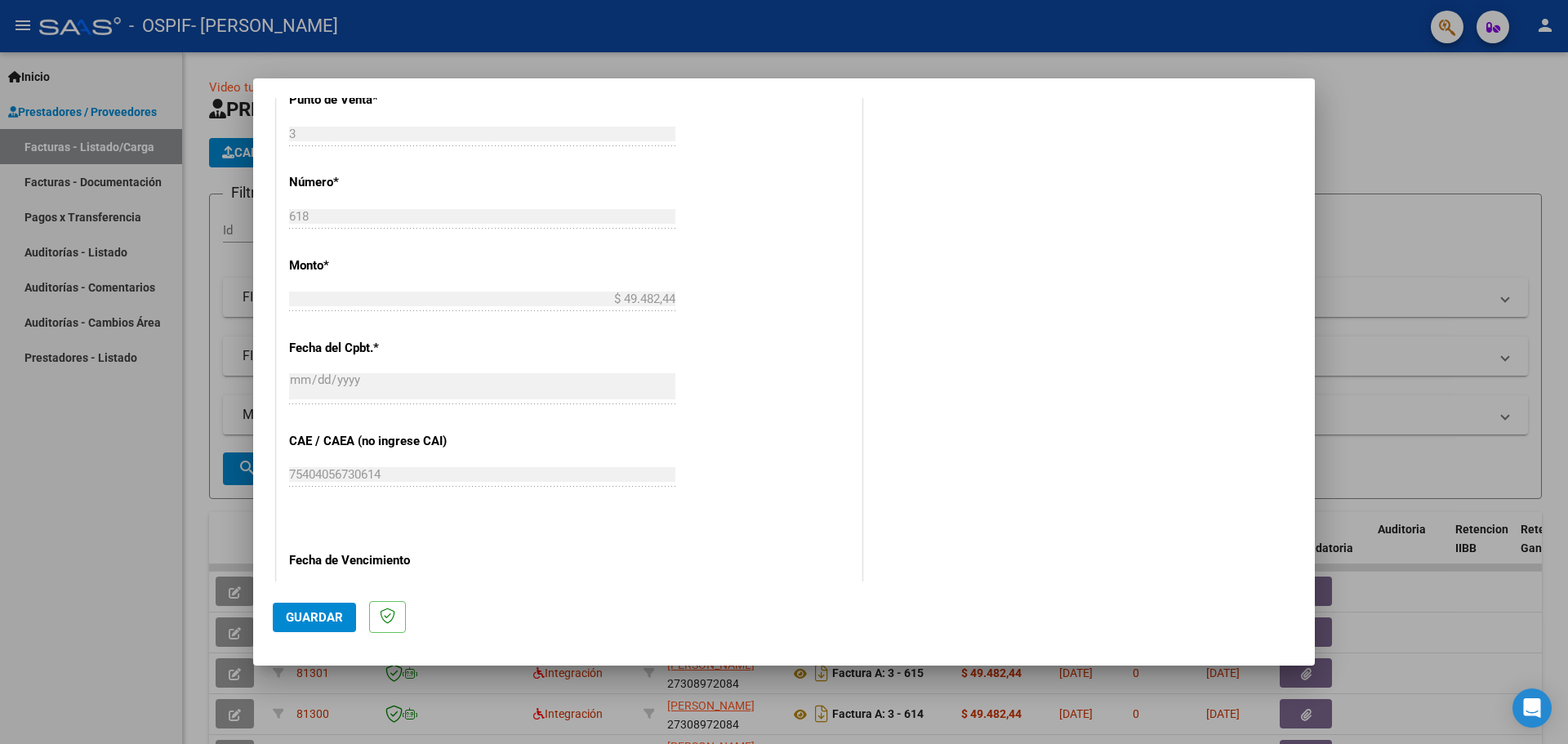
scroll to position [820, 0]
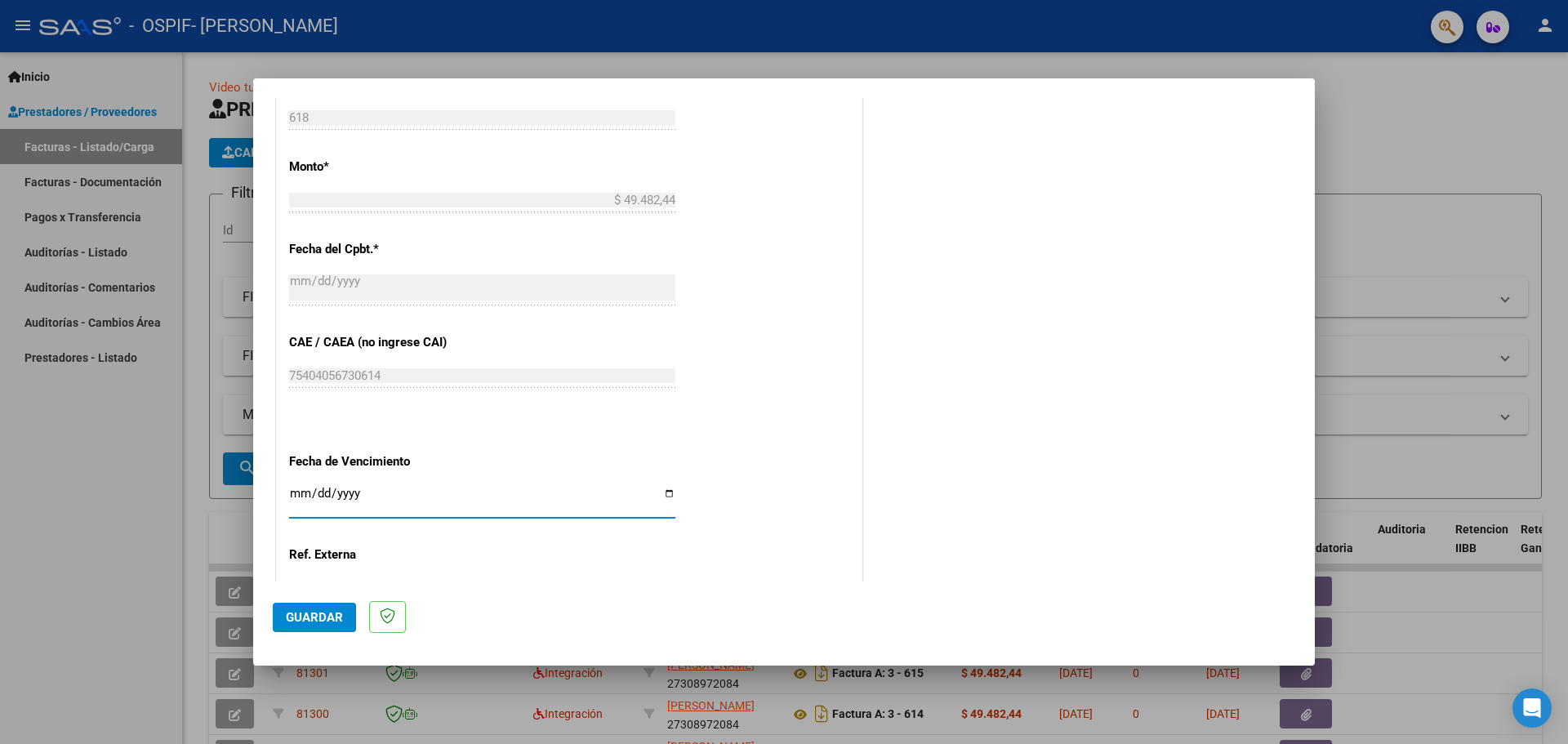
click at [665, 493] on input "Ingresar la fecha" at bounding box center [483, 500] width 386 height 26
click at [321, 619] on span "Guardar" at bounding box center [314, 617] width 57 height 15
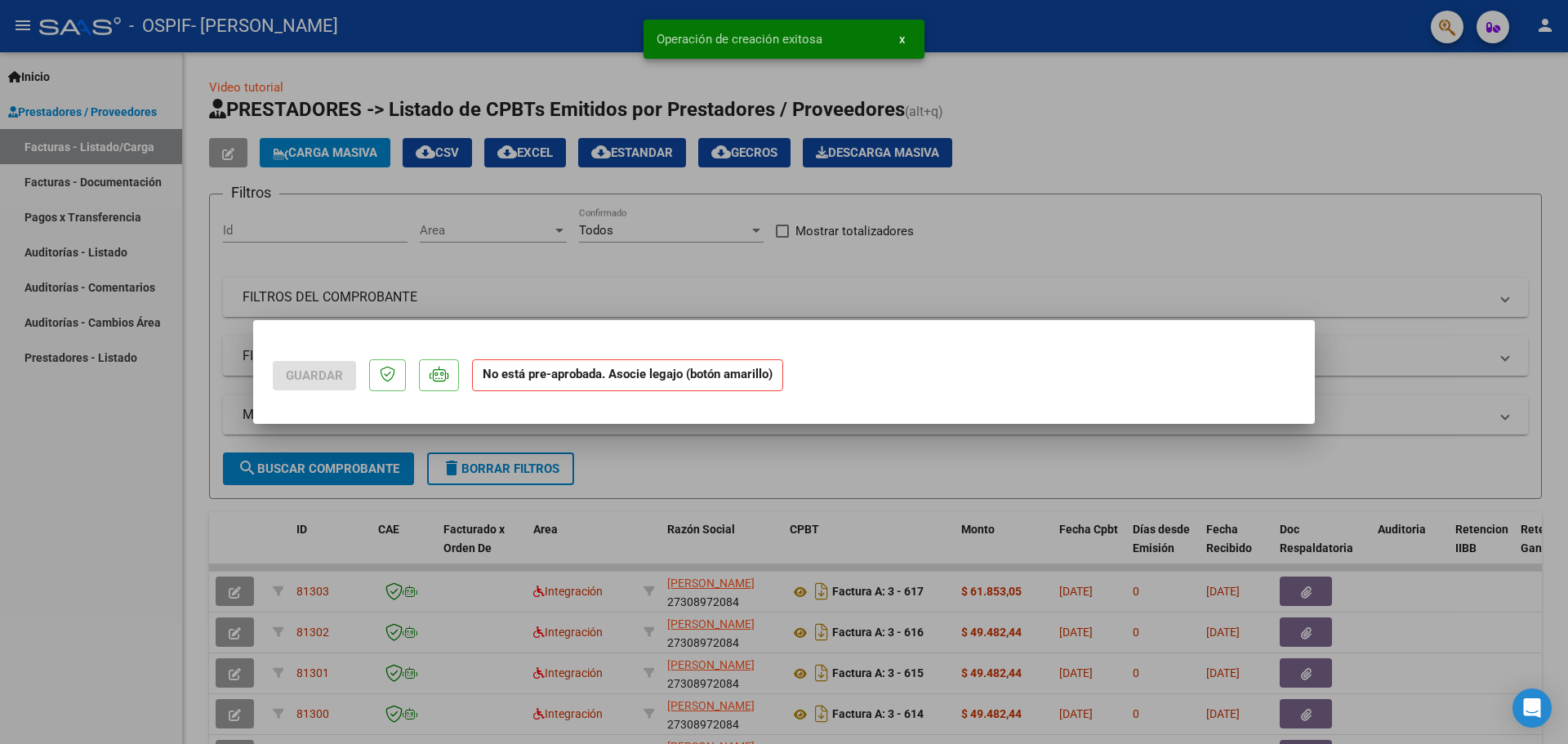
scroll to position [0, 0]
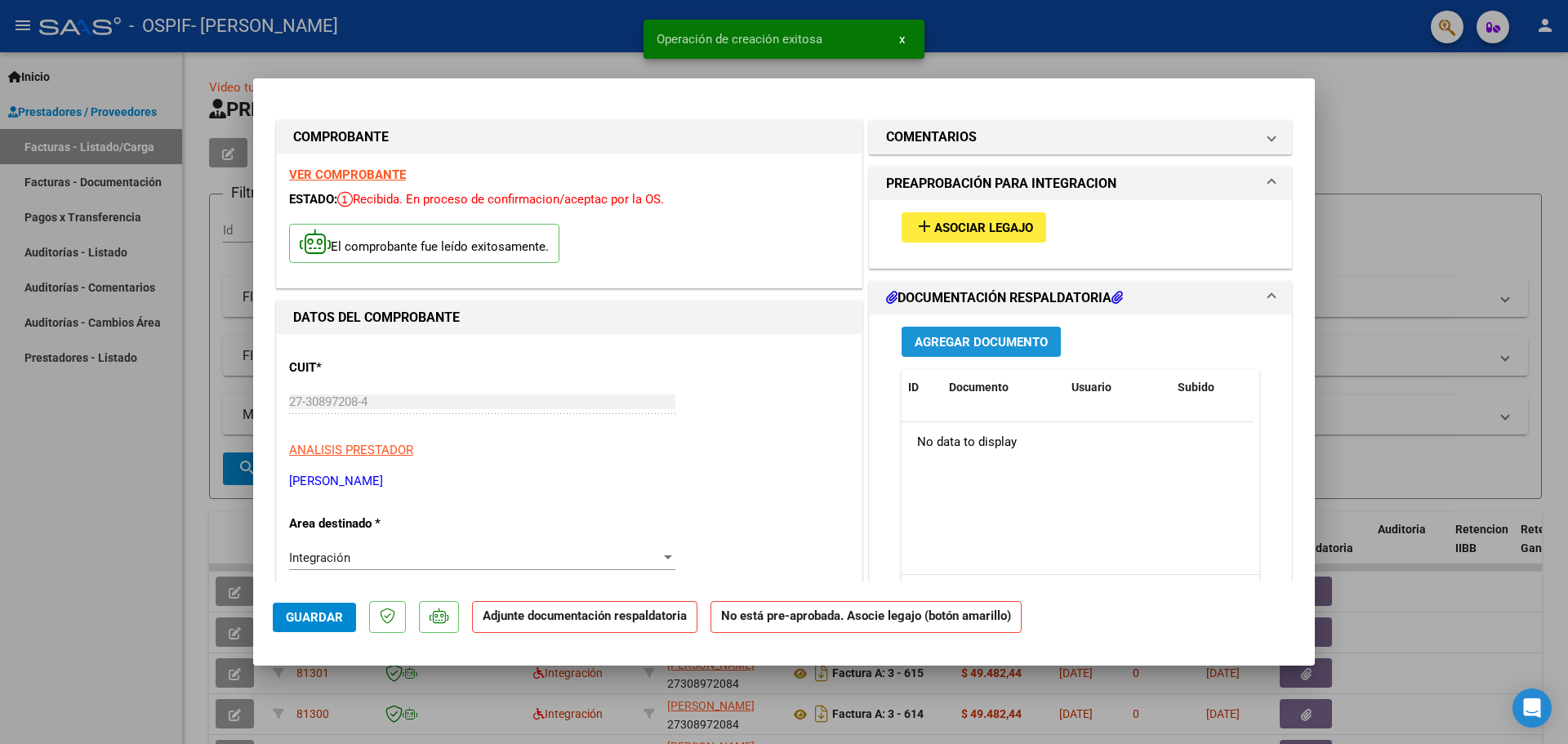
click at [938, 353] on button "Agregar Documento" at bounding box center [982, 341] width 159 height 30
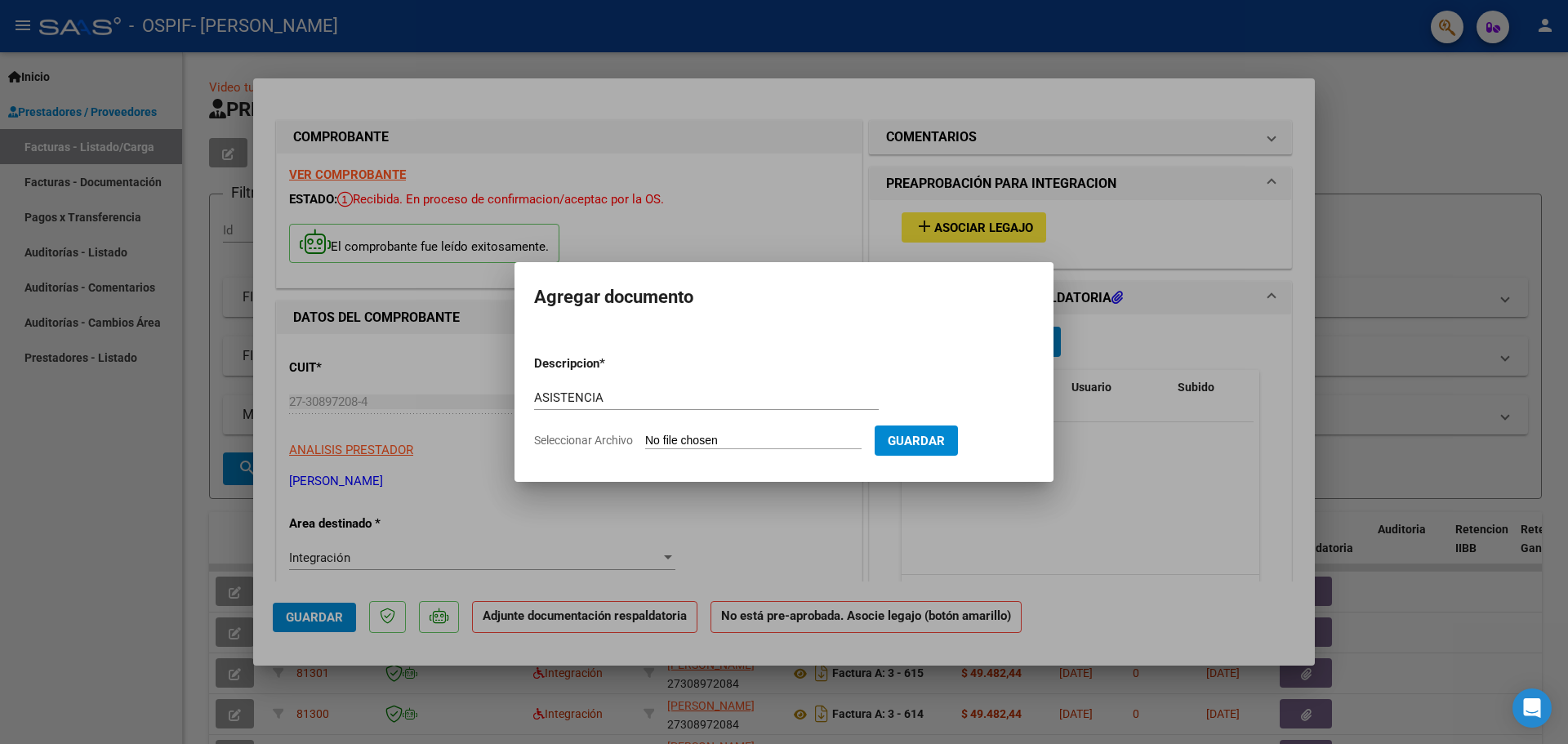
click at [702, 437] on input "Seleccionar Archivo" at bounding box center [754, 441] width 217 height 16
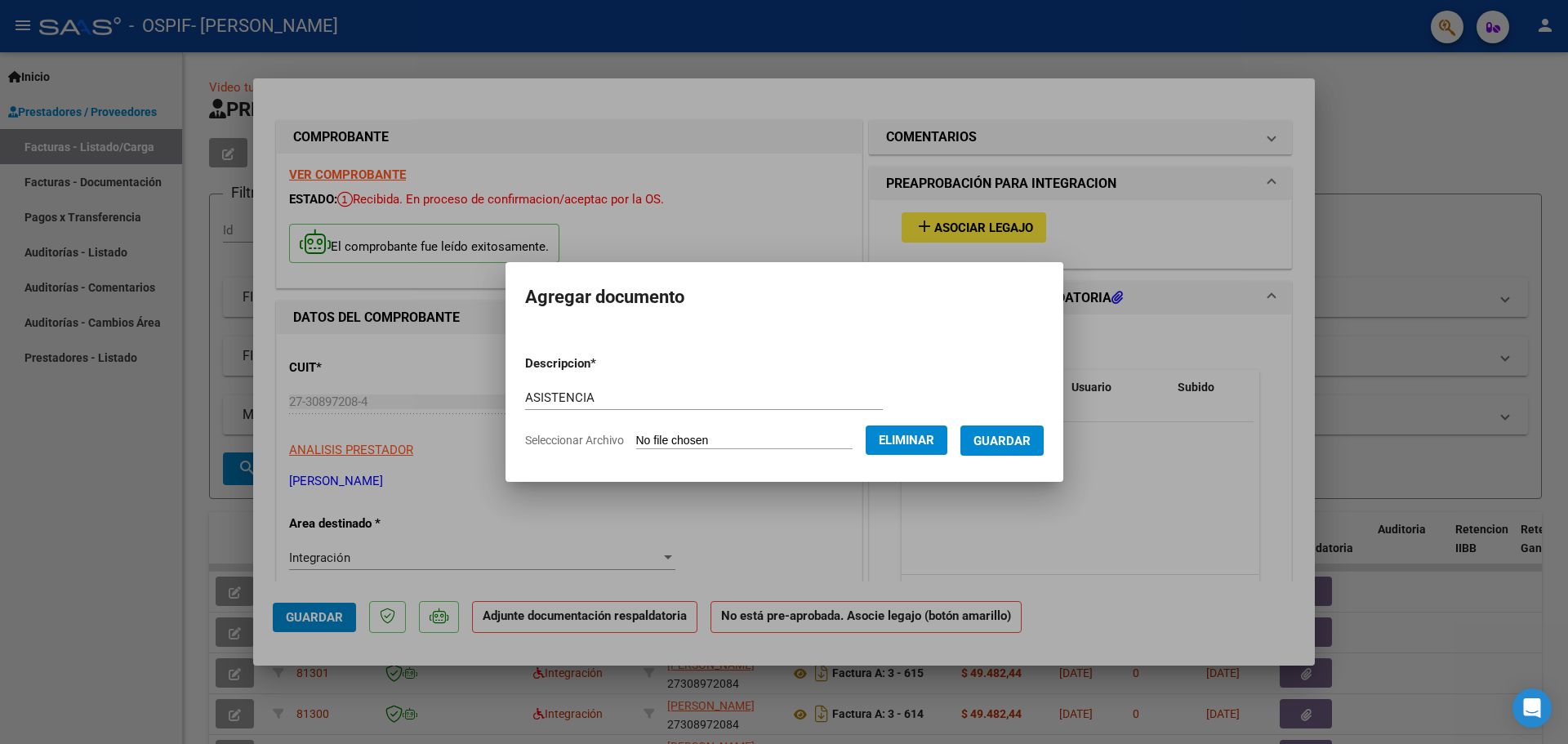
click at [1001, 433] on span "Guardar" at bounding box center [1002, 440] width 57 height 15
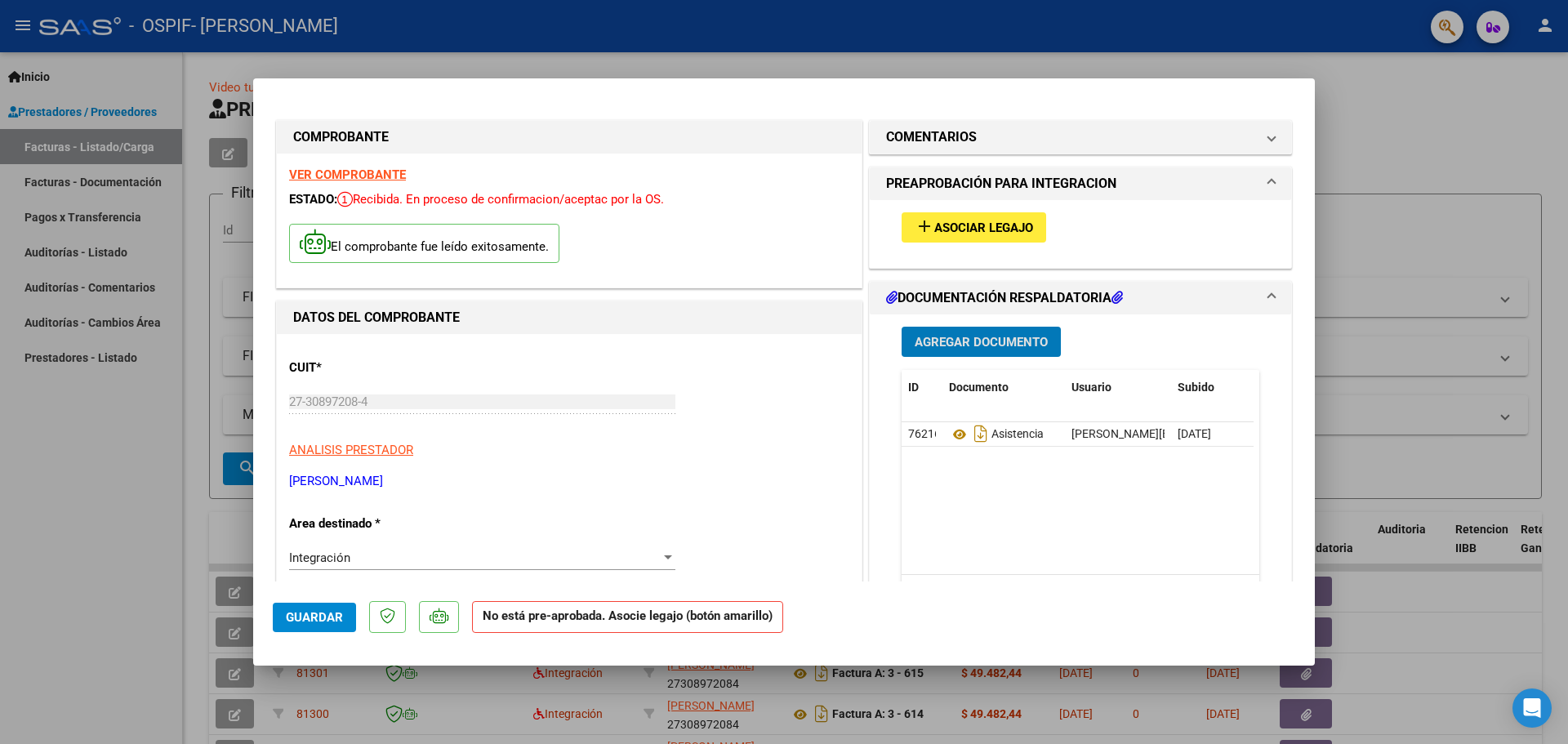
click at [973, 230] on span "Asociar Legajo" at bounding box center [983, 227] width 99 height 15
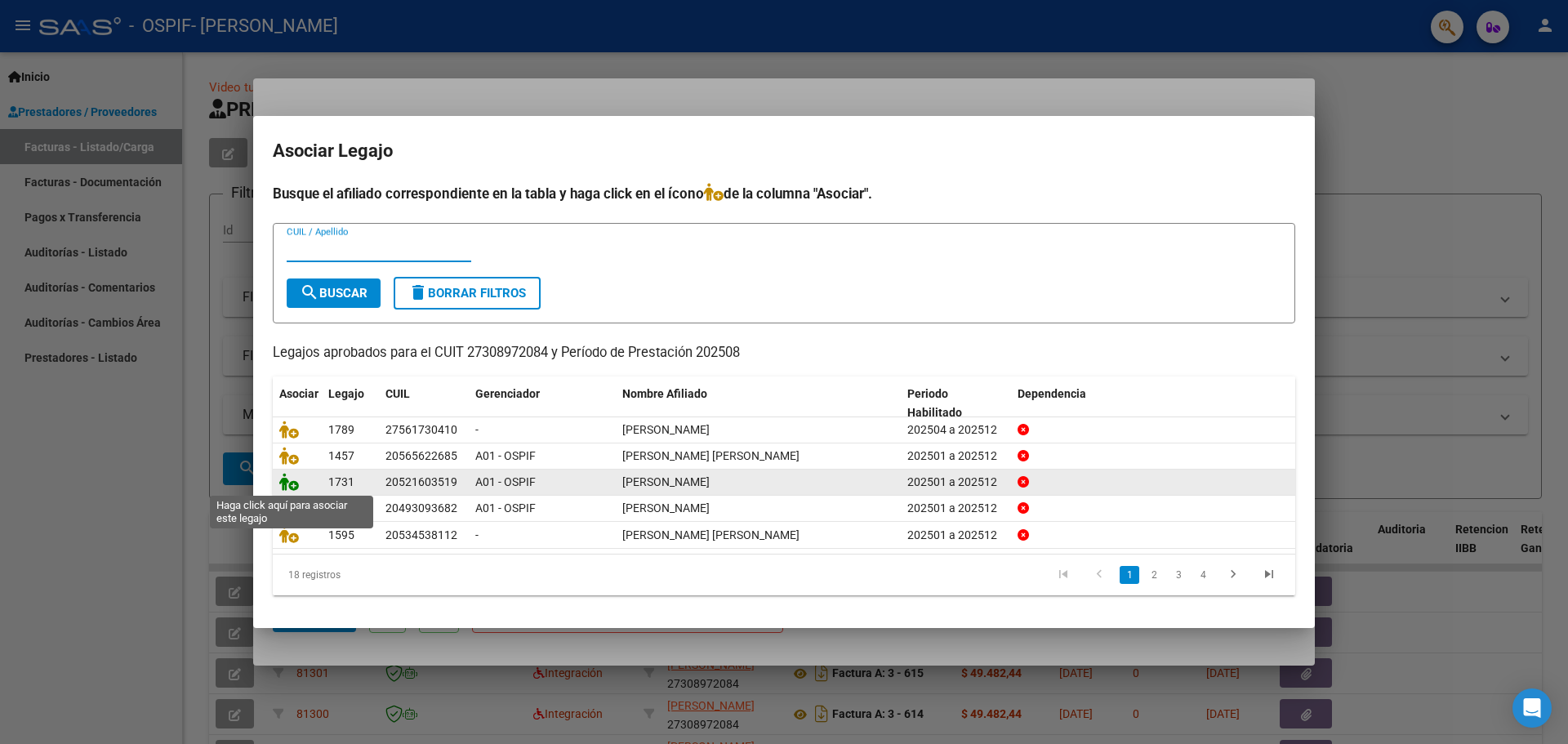
click at [291, 482] on icon at bounding box center [288, 482] width 20 height 18
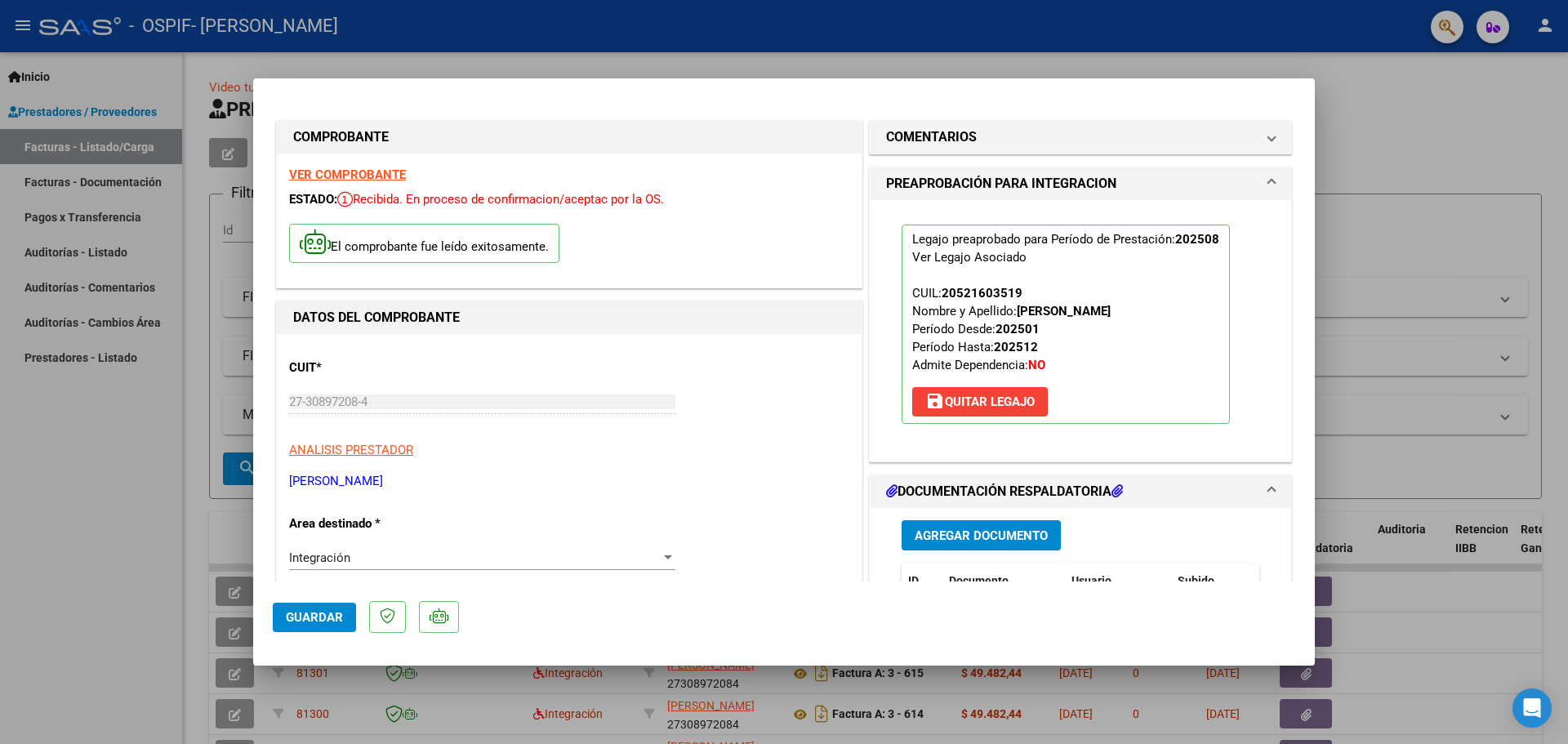
click at [161, 411] on div at bounding box center [784, 372] width 1568 height 744
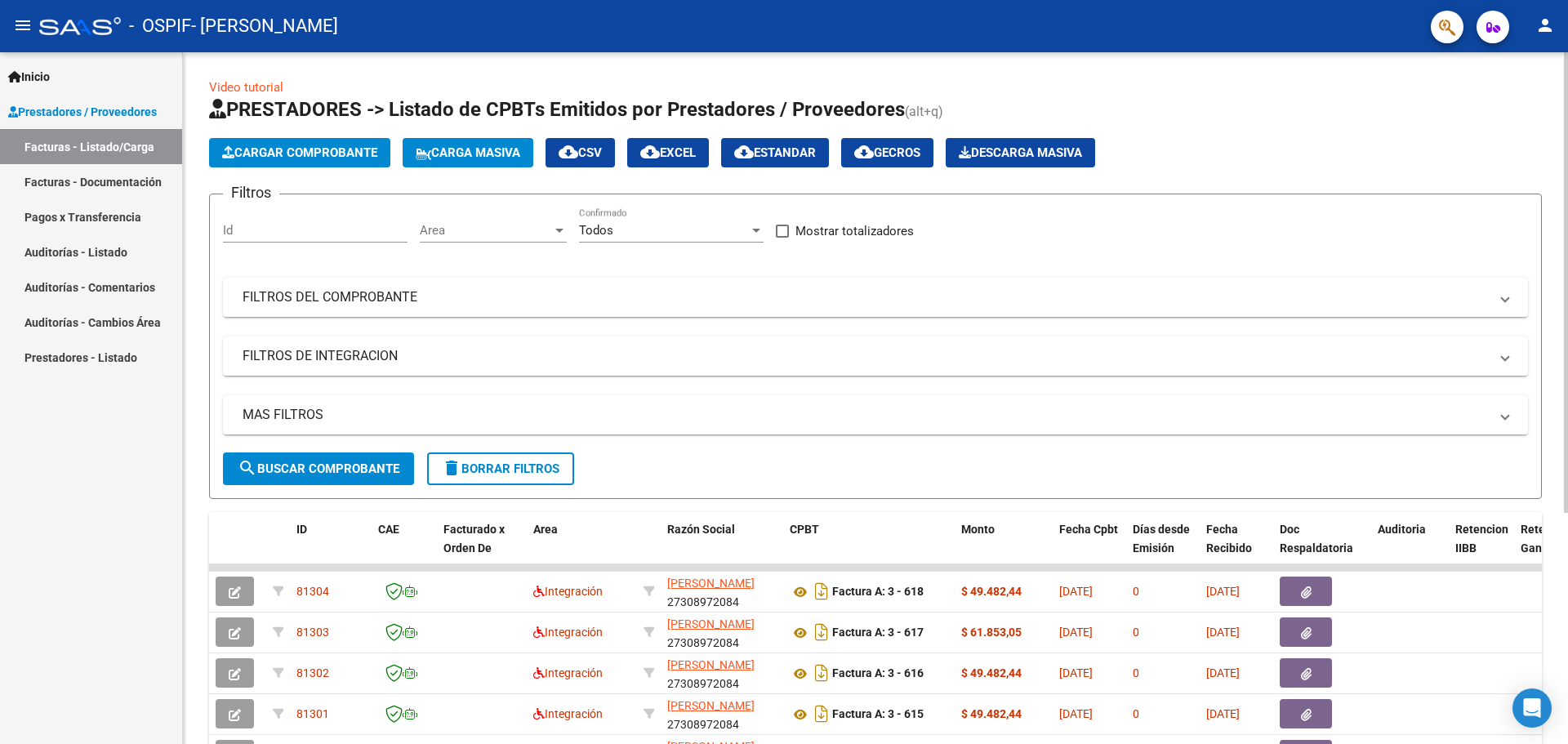
click at [252, 161] on button "Cargar Comprobante" at bounding box center [299, 152] width 181 height 29
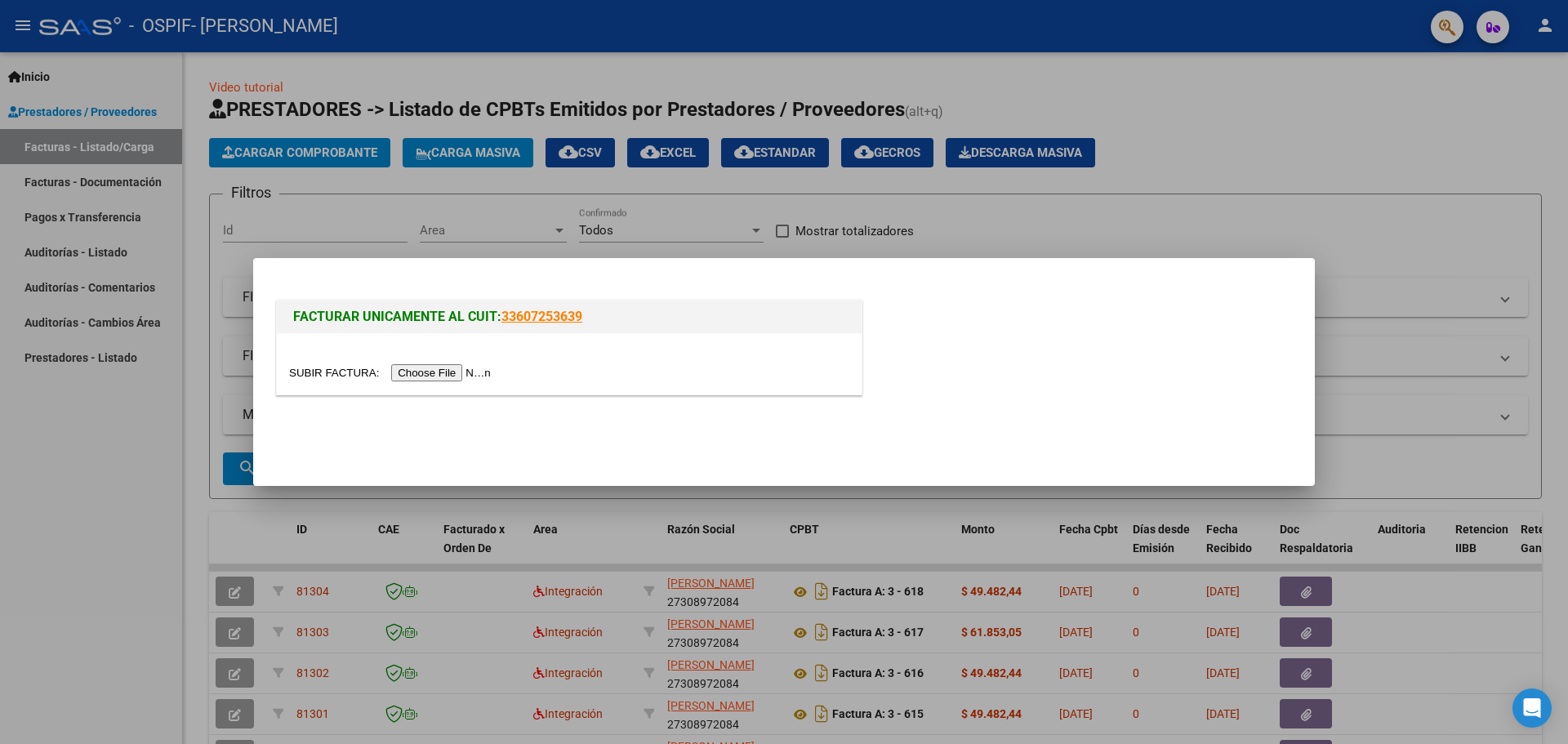
click at [470, 368] on input "file" at bounding box center [392, 372] width 206 height 17
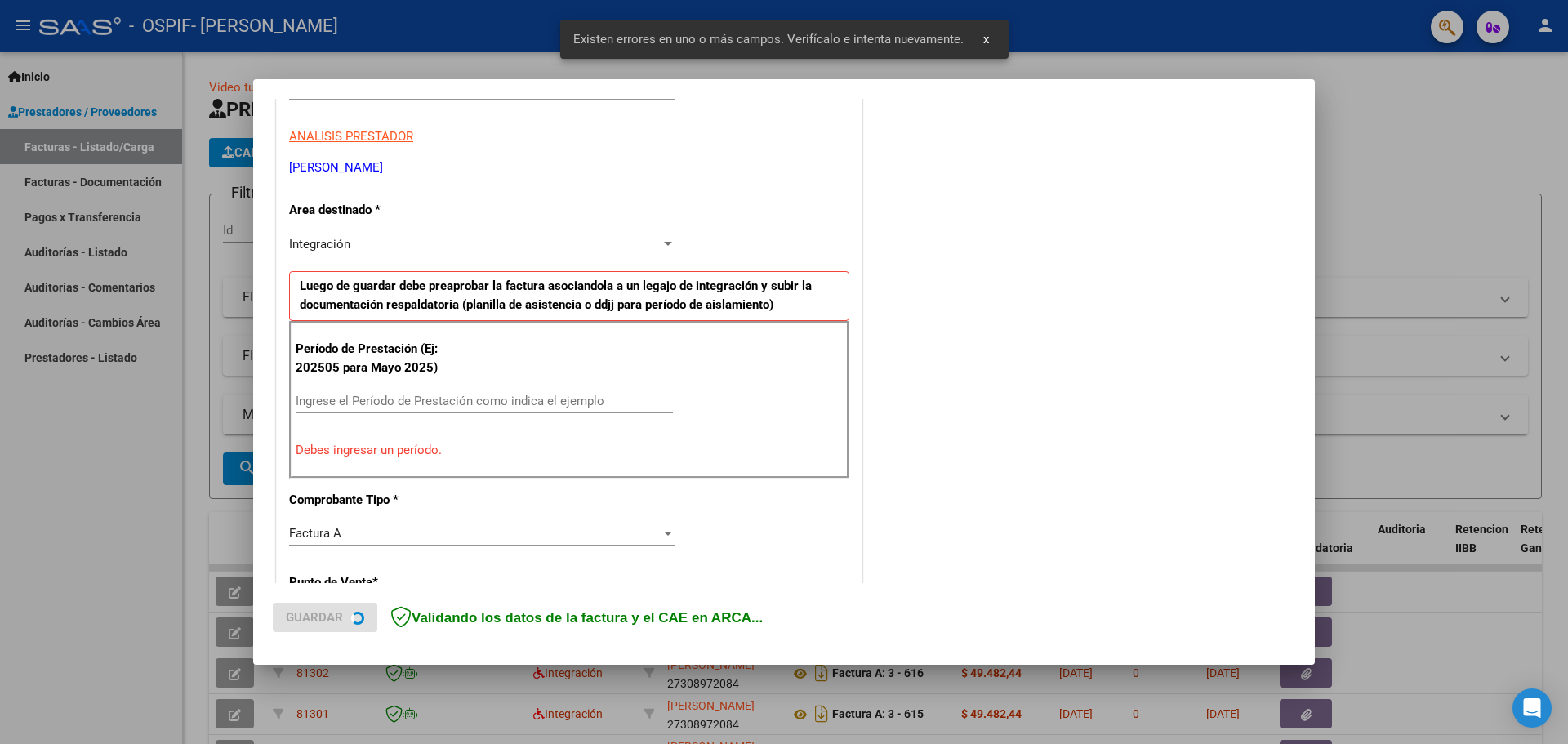
scroll to position [369, 0]
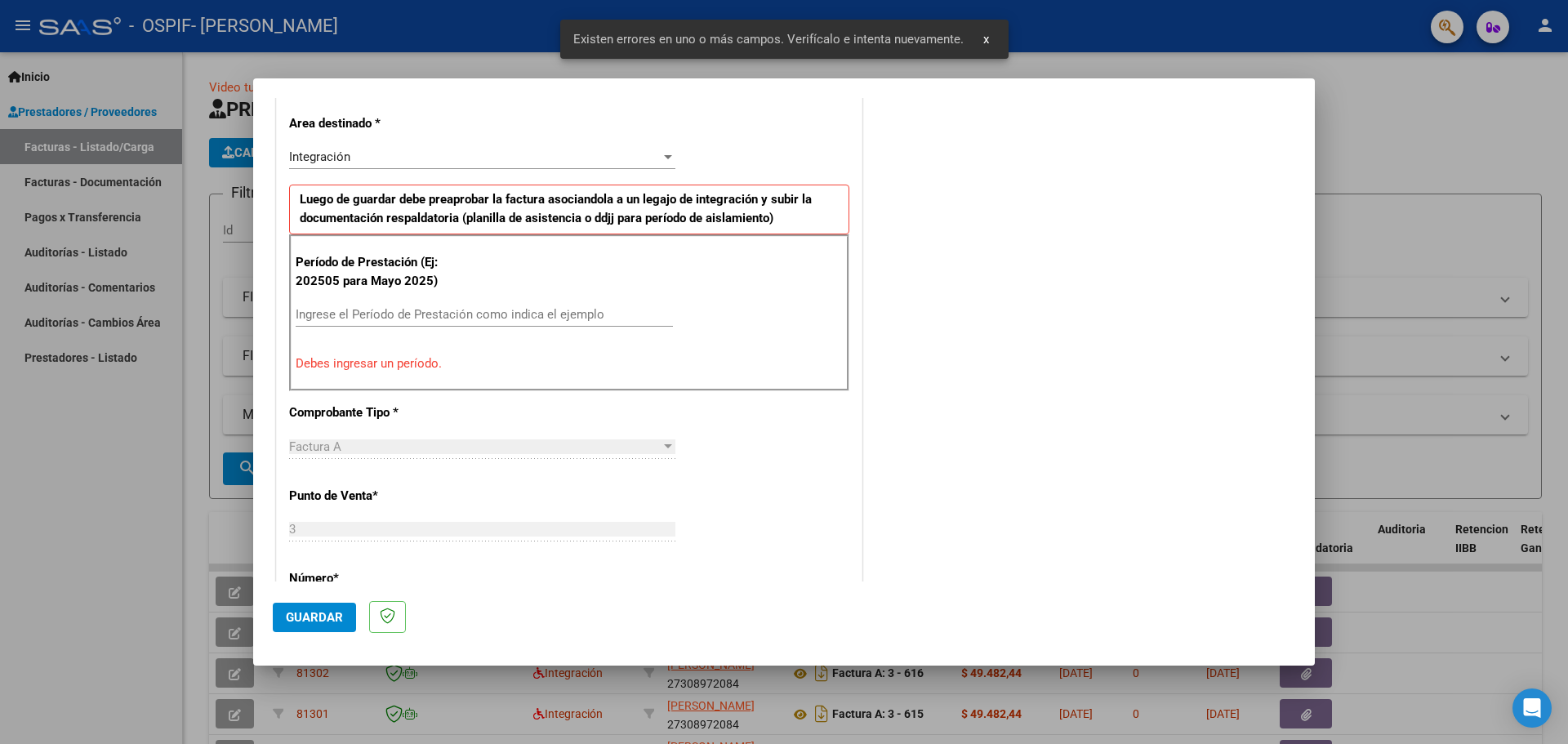
click at [326, 314] on input "Ingrese el Período de Prestación como indica el ejemplo" at bounding box center [483, 314] width 377 height 15
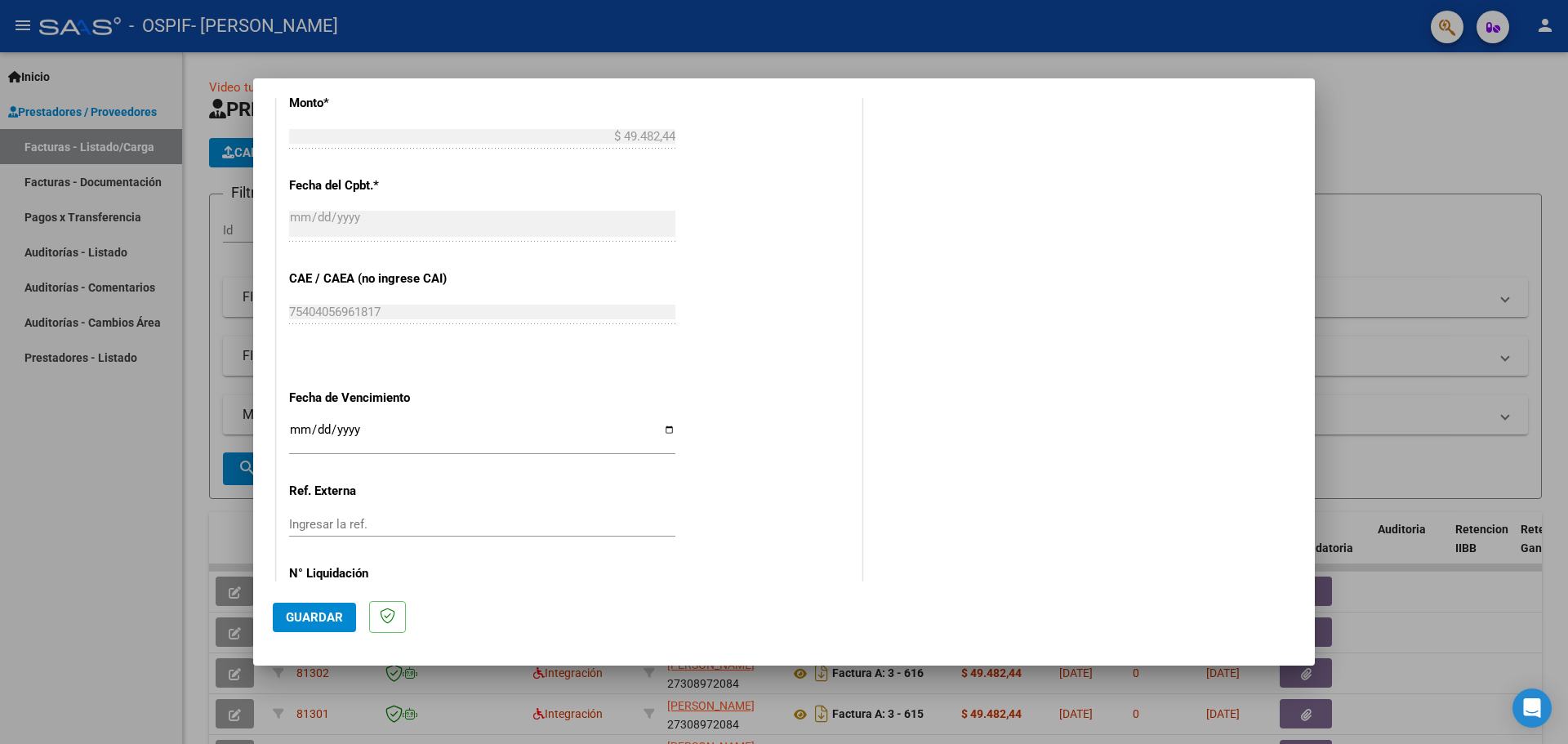
scroll to position [954, 0]
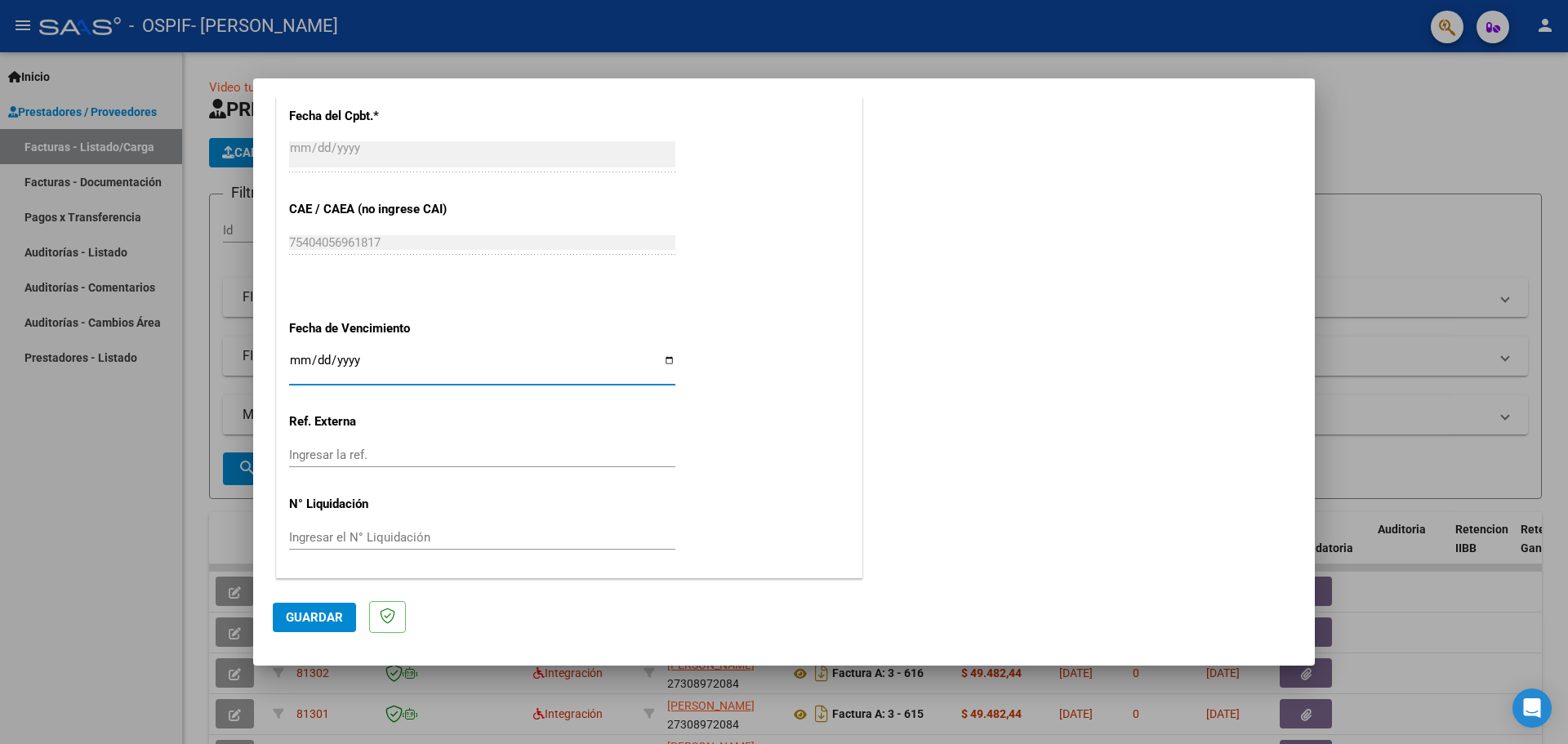
click at [666, 364] on input "Ingresar la fecha" at bounding box center [483, 366] width 386 height 26
click at [332, 614] on span "Guardar" at bounding box center [314, 617] width 57 height 15
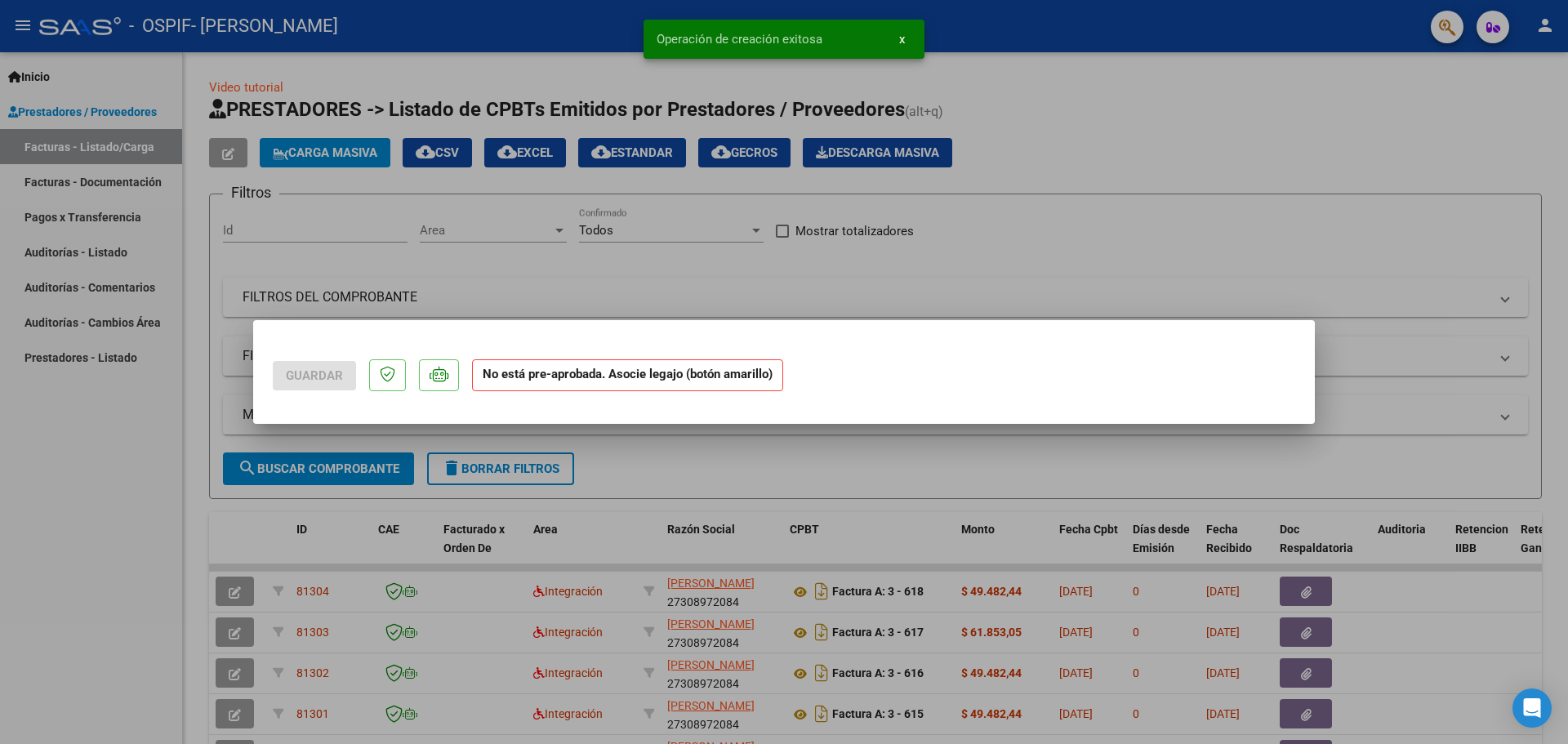
scroll to position [0, 0]
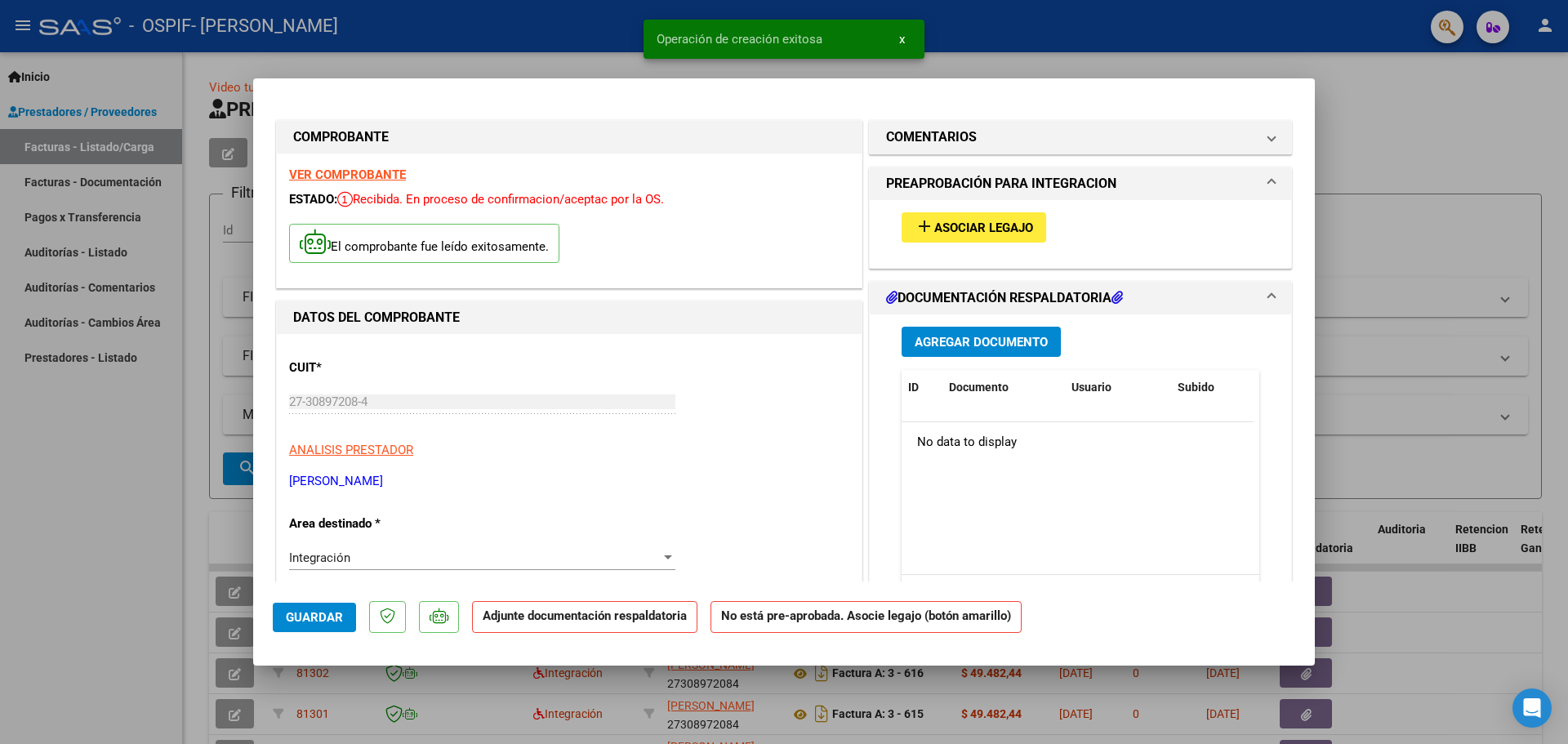
click at [973, 340] on span "Agregar Documento" at bounding box center [982, 341] width 133 height 15
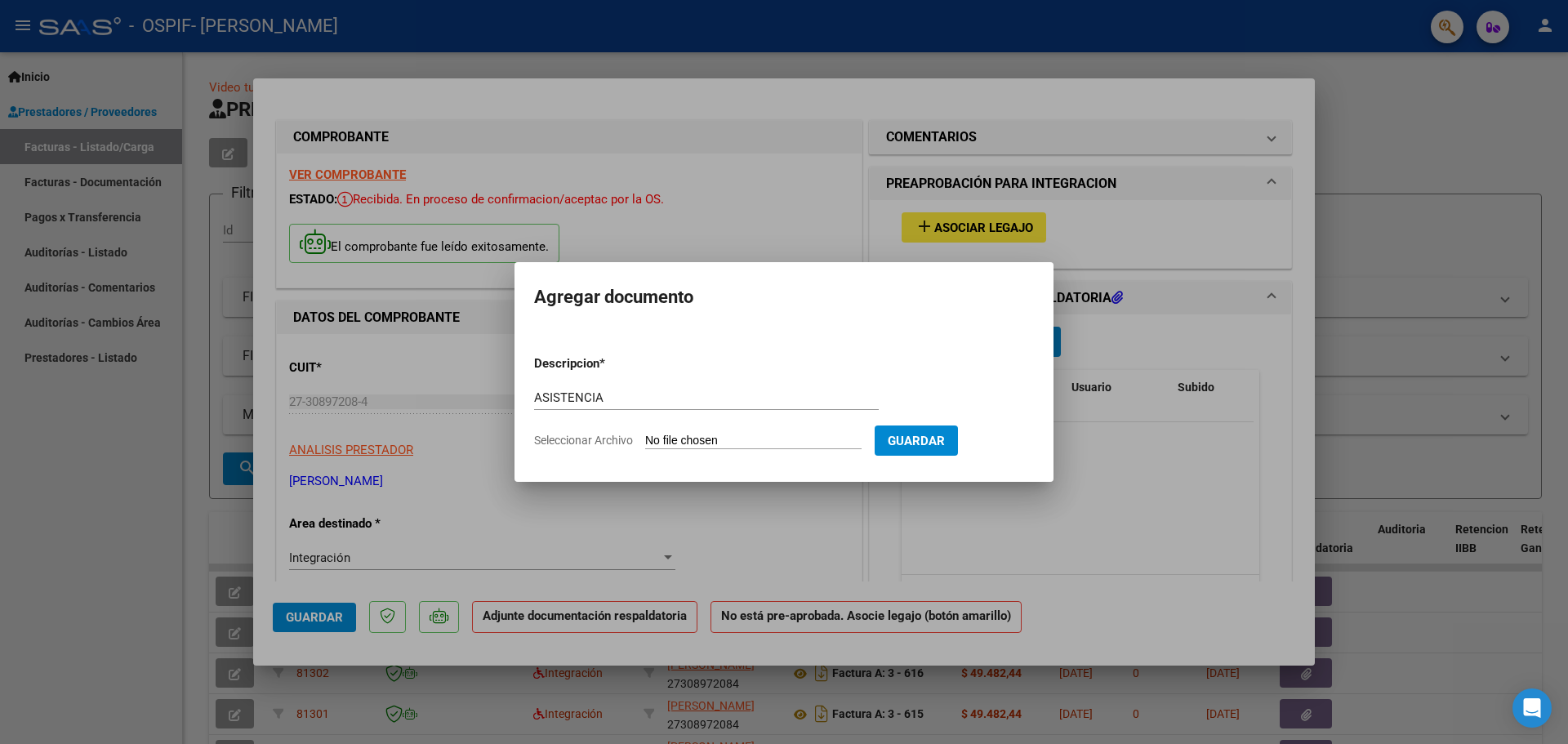
click at [656, 443] on input "Seleccionar Archivo" at bounding box center [754, 441] width 217 height 16
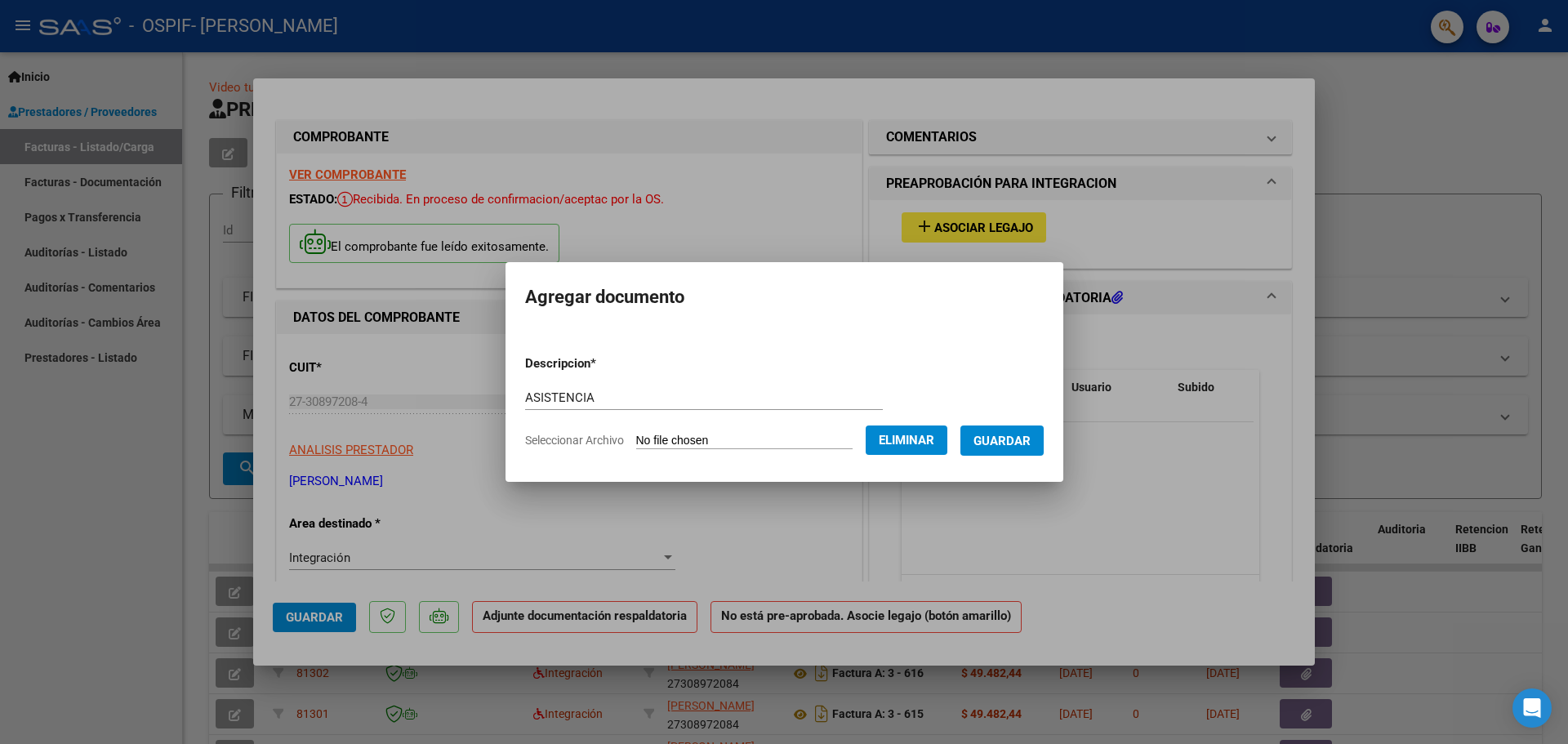
click at [1014, 448] on span "Guardar" at bounding box center [1002, 440] width 57 height 15
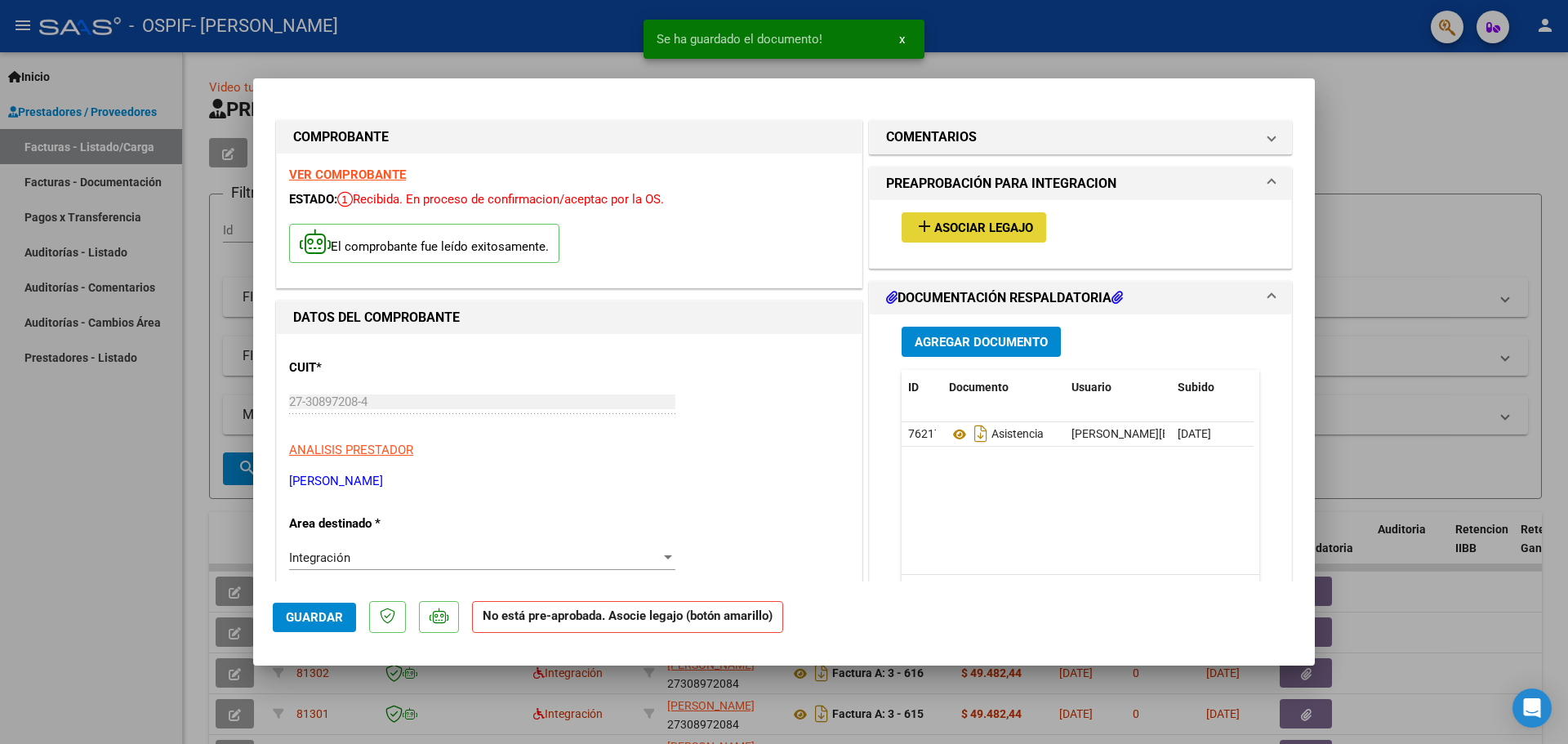
click at [931, 239] on button "add Asociar Legajo" at bounding box center [974, 227] width 145 height 30
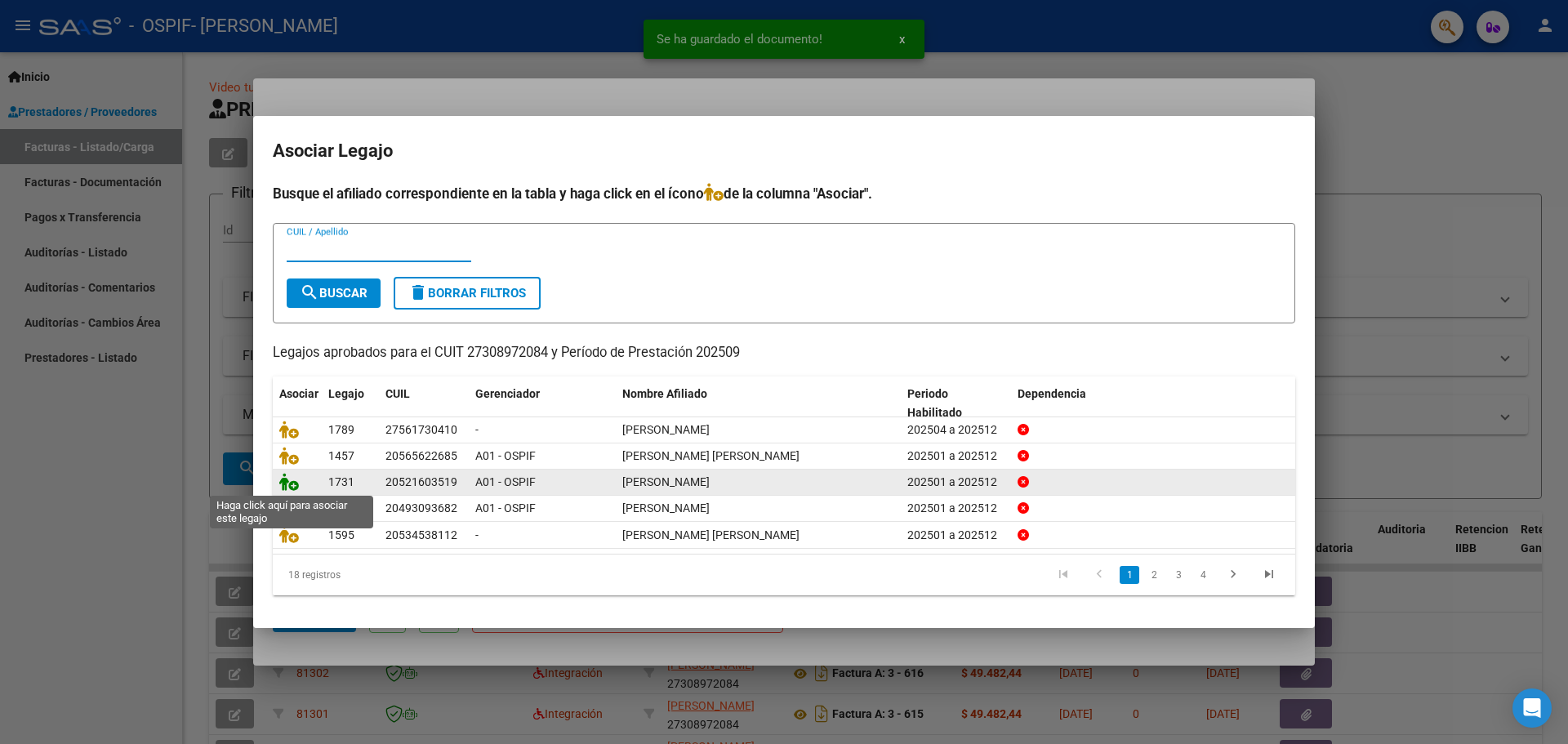
click at [287, 482] on icon at bounding box center [288, 482] width 20 height 18
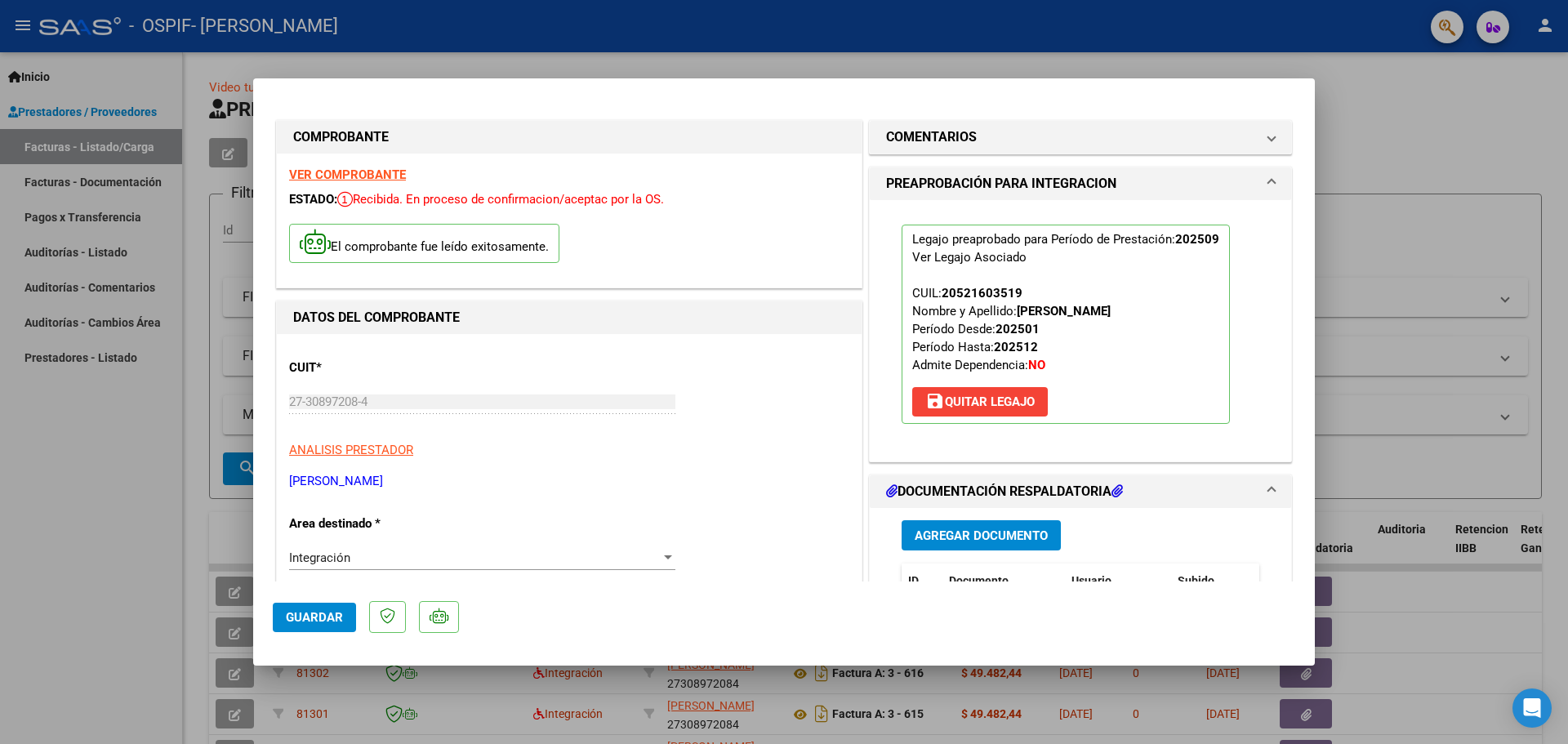
click at [133, 396] on div at bounding box center [784, 372] width 1568 height 744
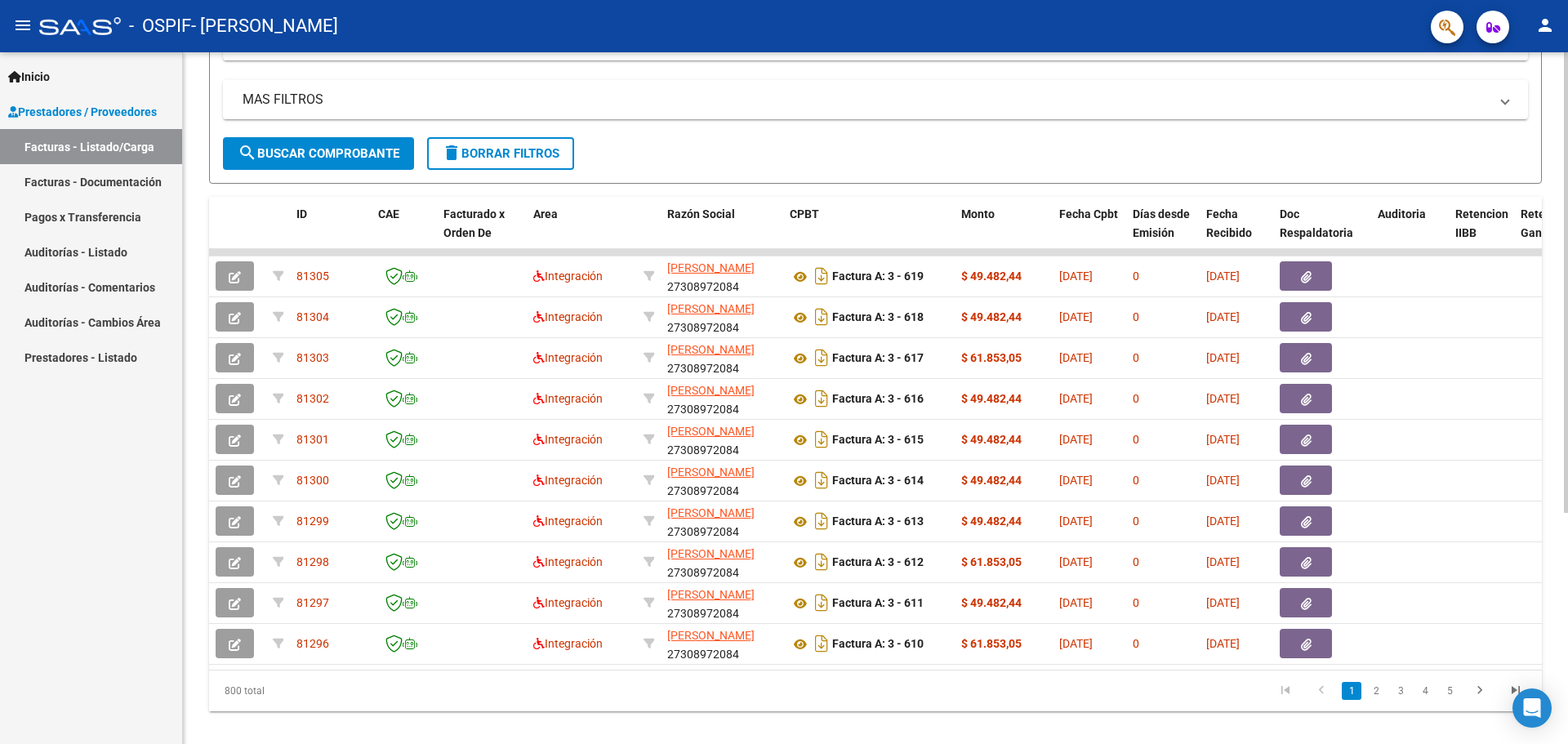
scroll to position [327, 0]
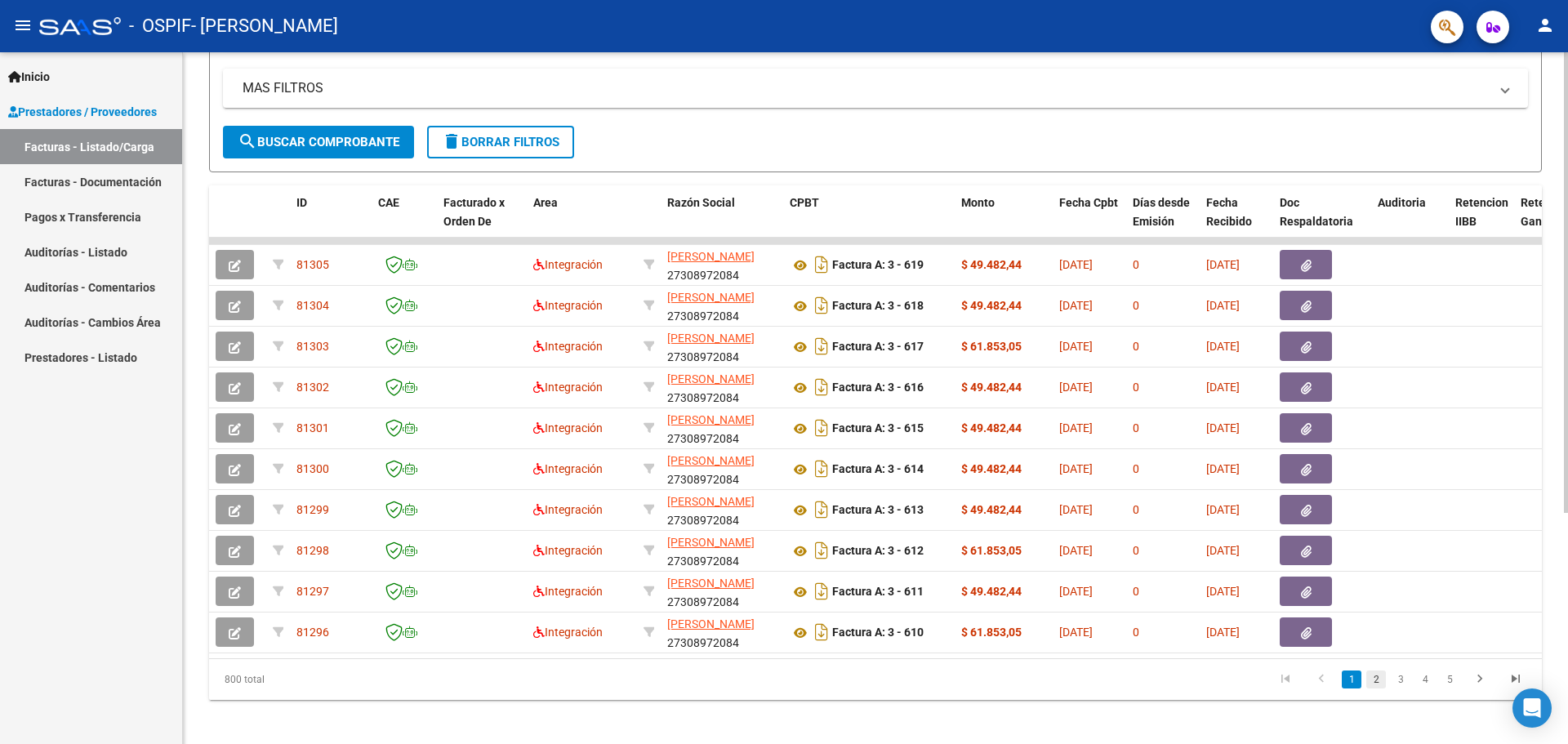
click at [1377, 689] on link "2" at bounding box center [1376, 679] width 20 height 18
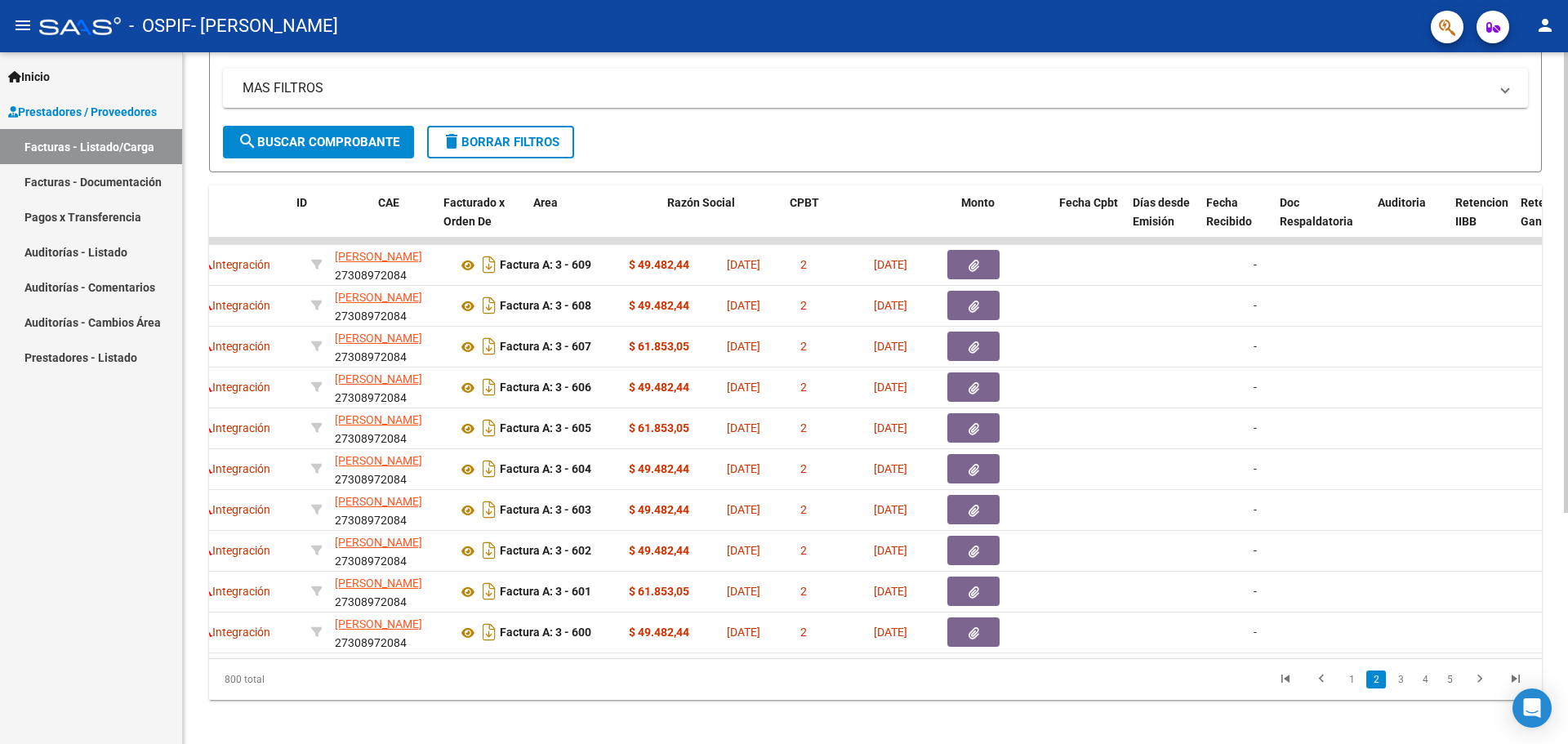
scroll to position [0, 0]
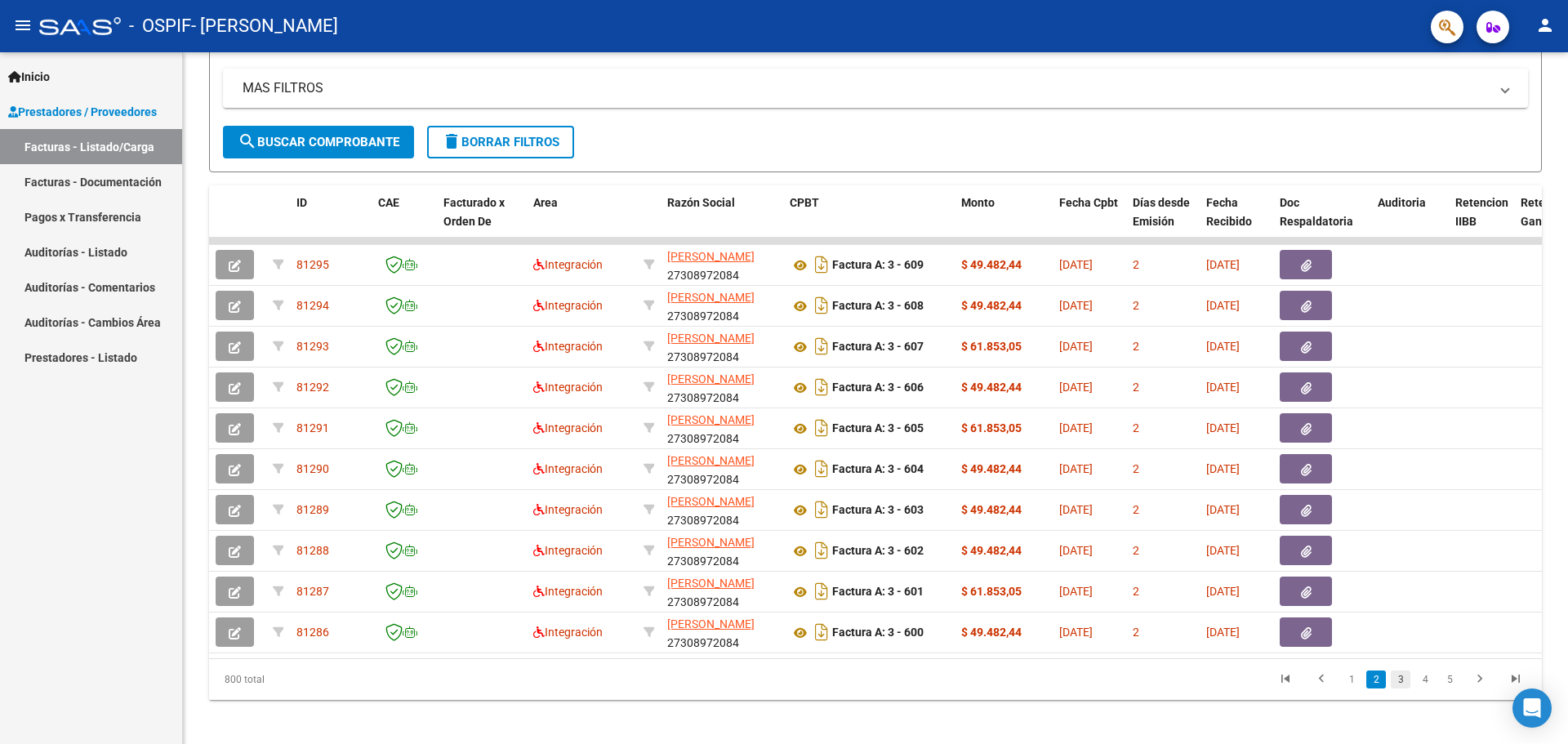
click at [1395, 689] on link "3" at bounding box center [1400, 679] width 20 height 18
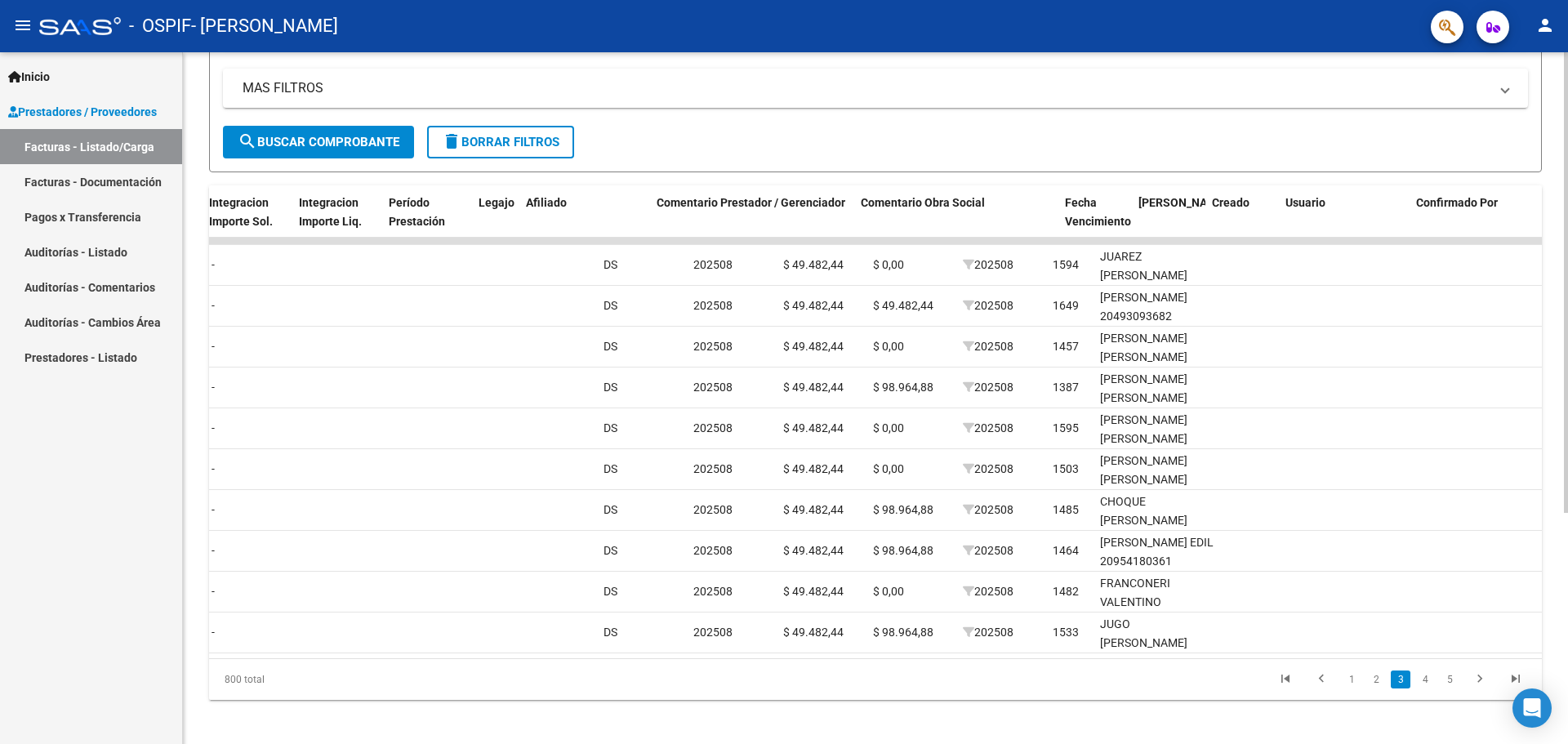
scroll to position [0, 2110]
